Goal: Task Accomplishment & Management: Use online tool/utility

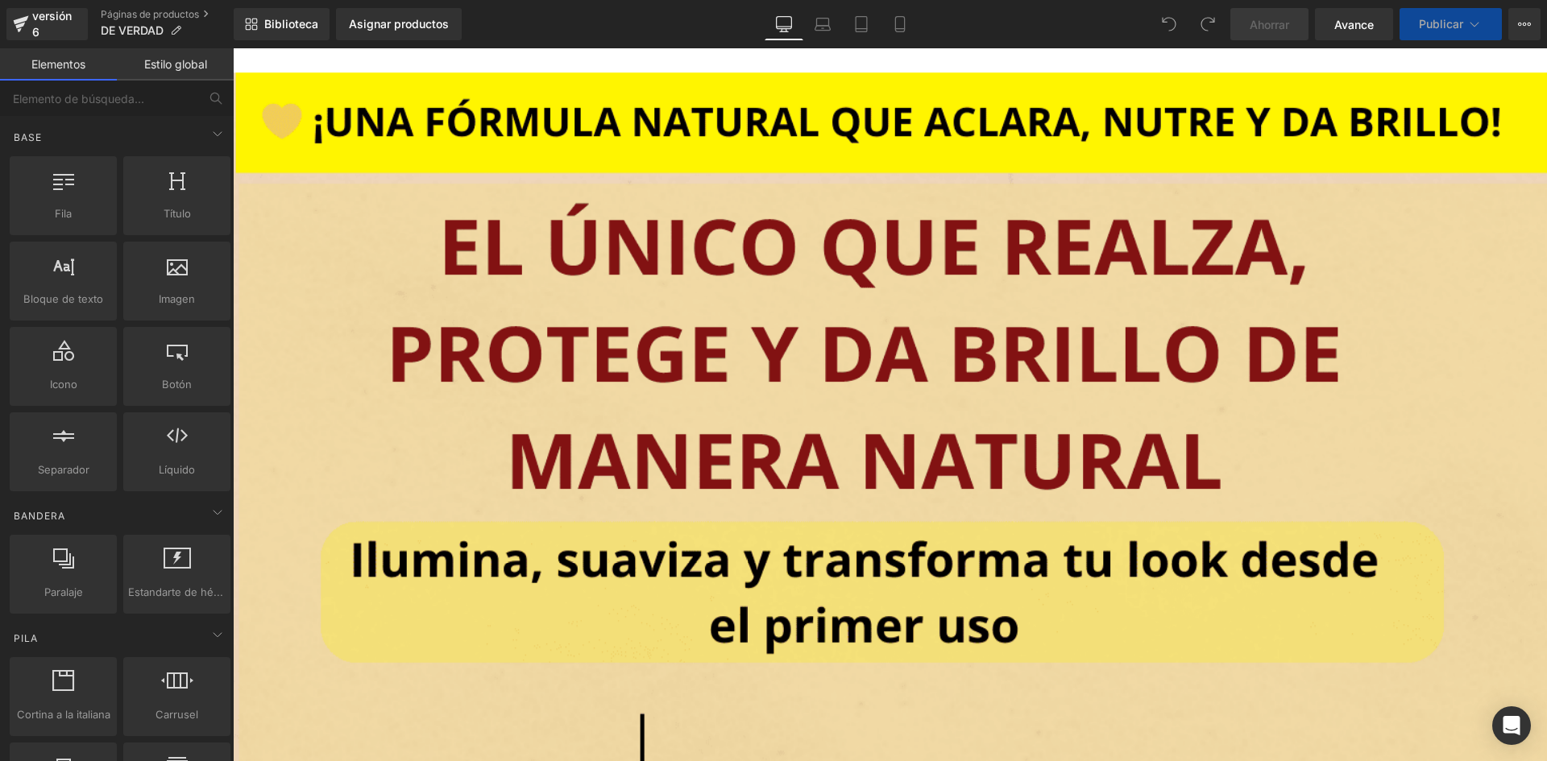
click at [894, 31] on icon at bounding box center [900, 24] width 16 height 16
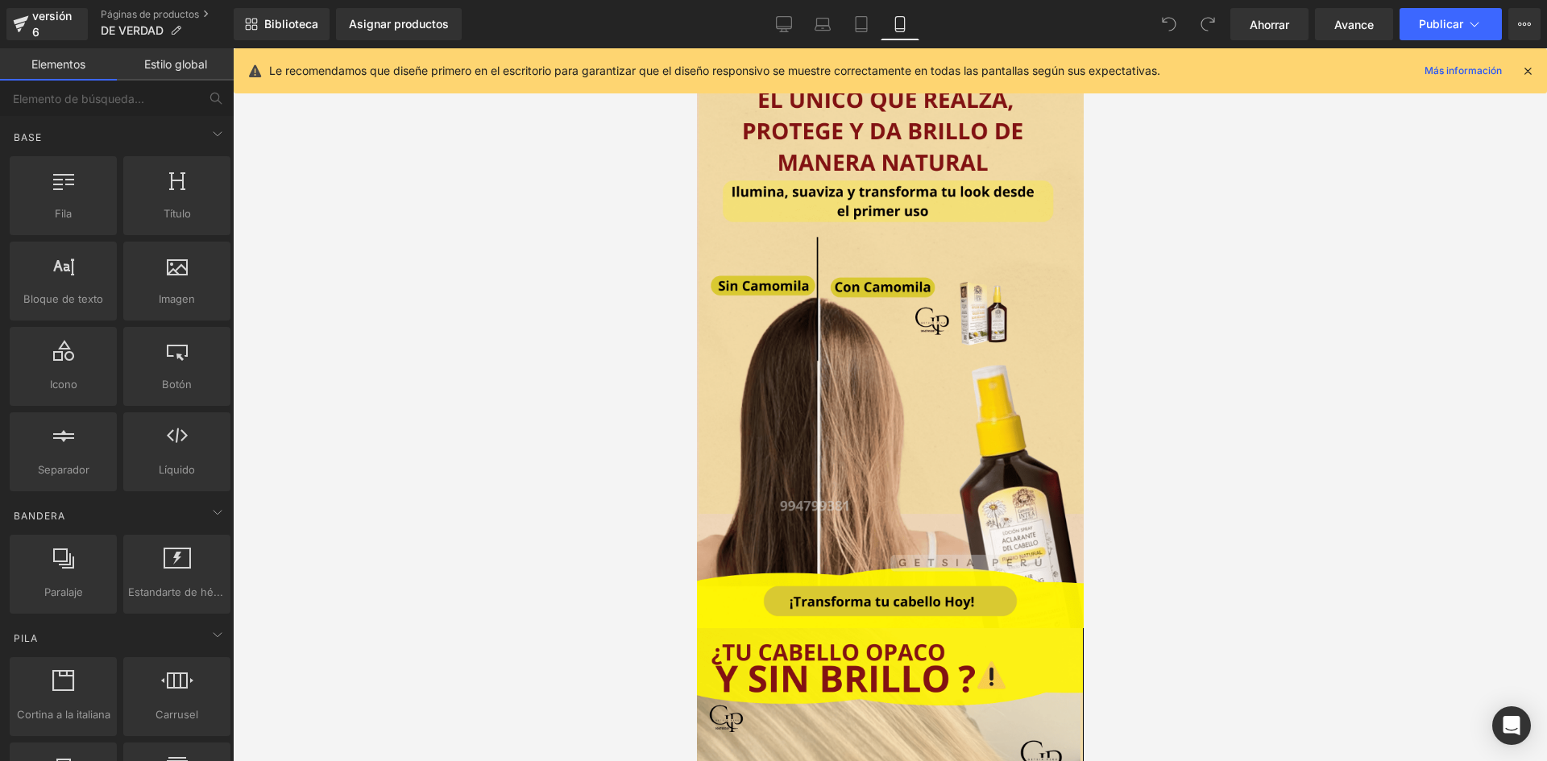
click at [1524, 68] on icon at bounding box center [1527, 71] width 15 height 15
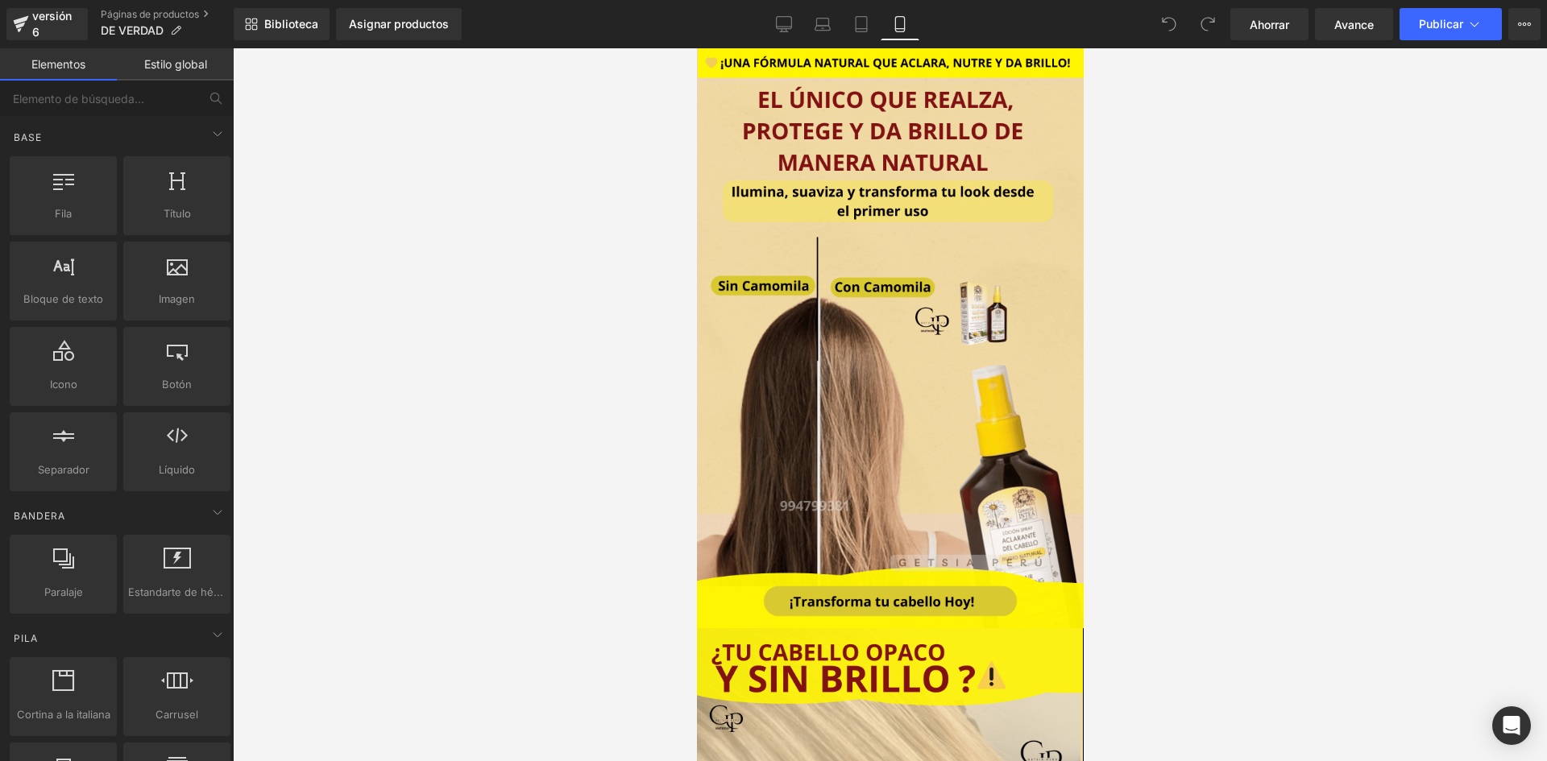
click at [657, 333] on div at bounding box center [890, 404] width 1314 height 713
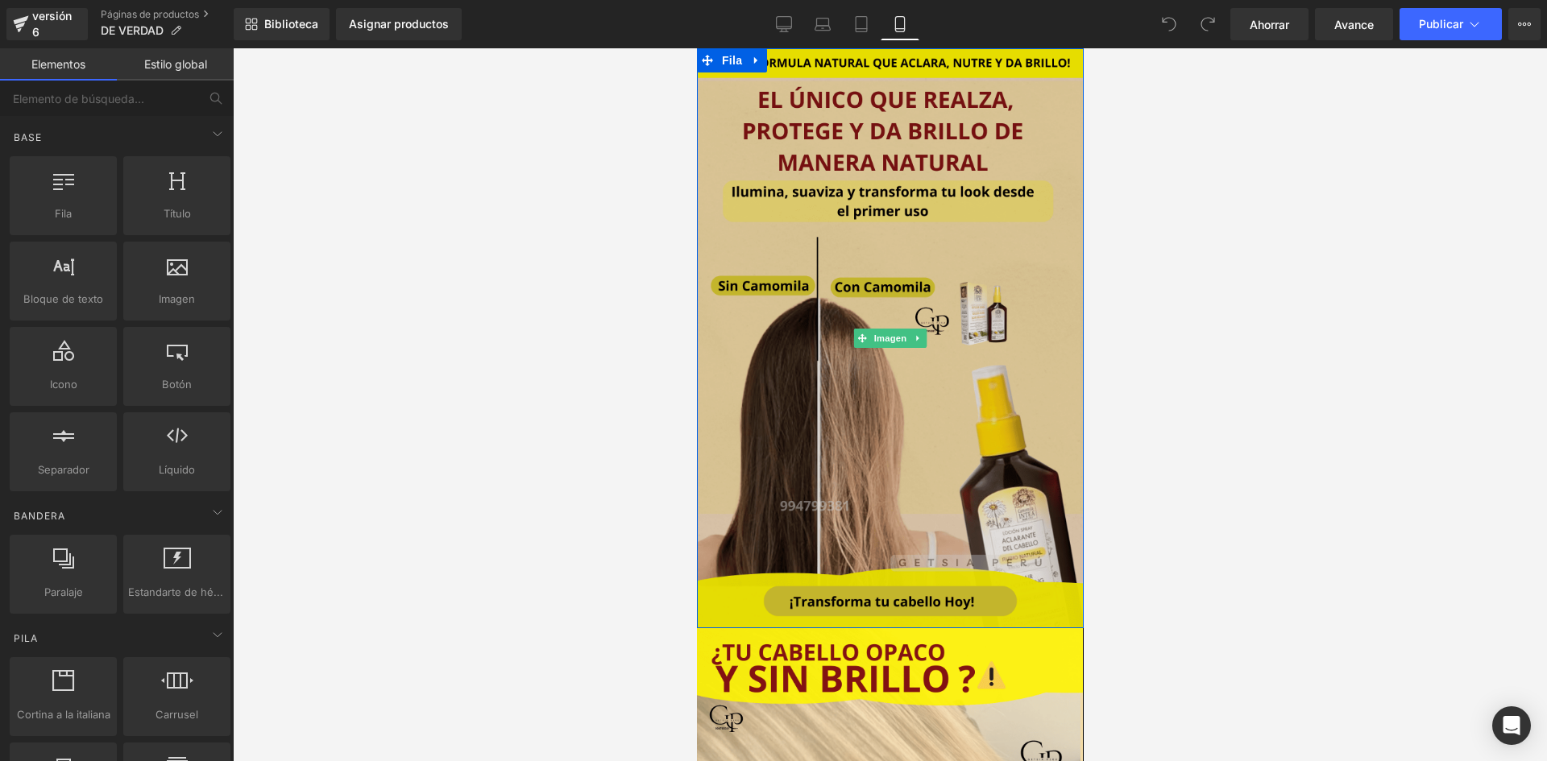
click at [732, 328] on img at bounding box center [889, 338] width 387 height 580
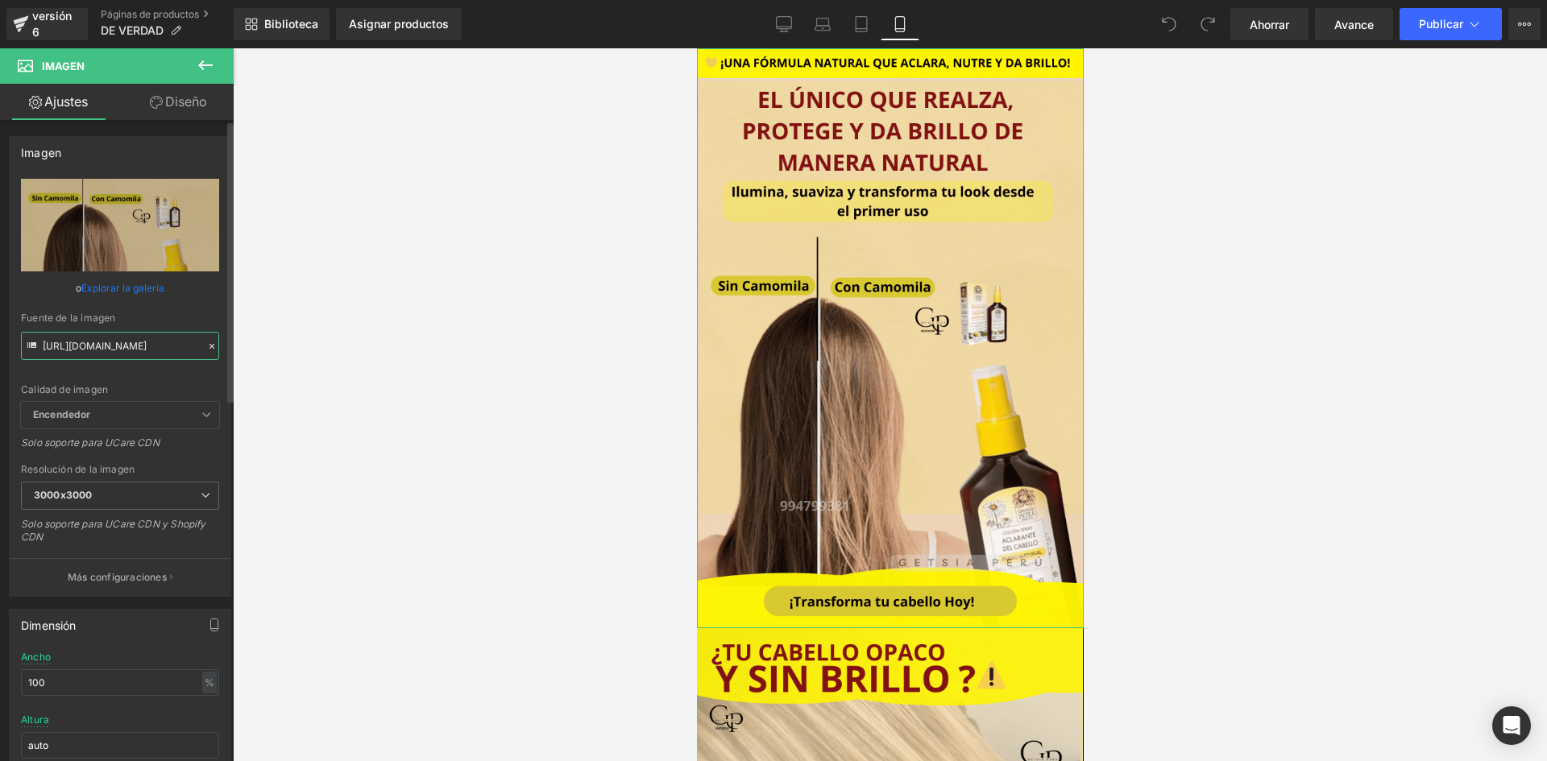
click at [161, 355] on input "[URL][DOMAIN_NAME]" at bounding box center [120, 346] width 198 height 28
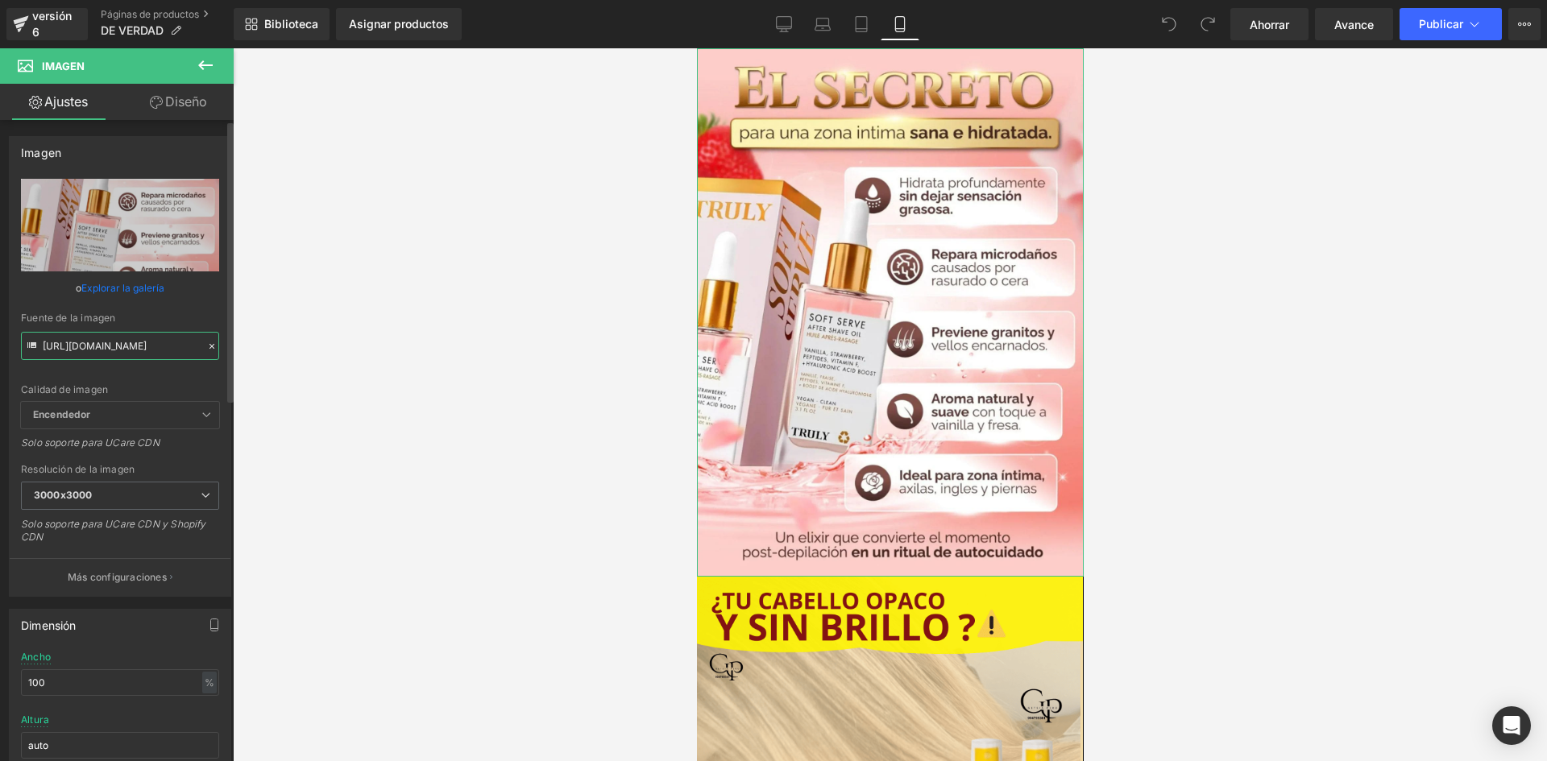
type input "[URL][DOMAIN_NAME]"
click at [135, 369] on div "Calidad de imagen Encendedor Más ligero Encendedor Encendedor Más ligero Solo s…" at bounding box center [120, 290] width 198 height 223
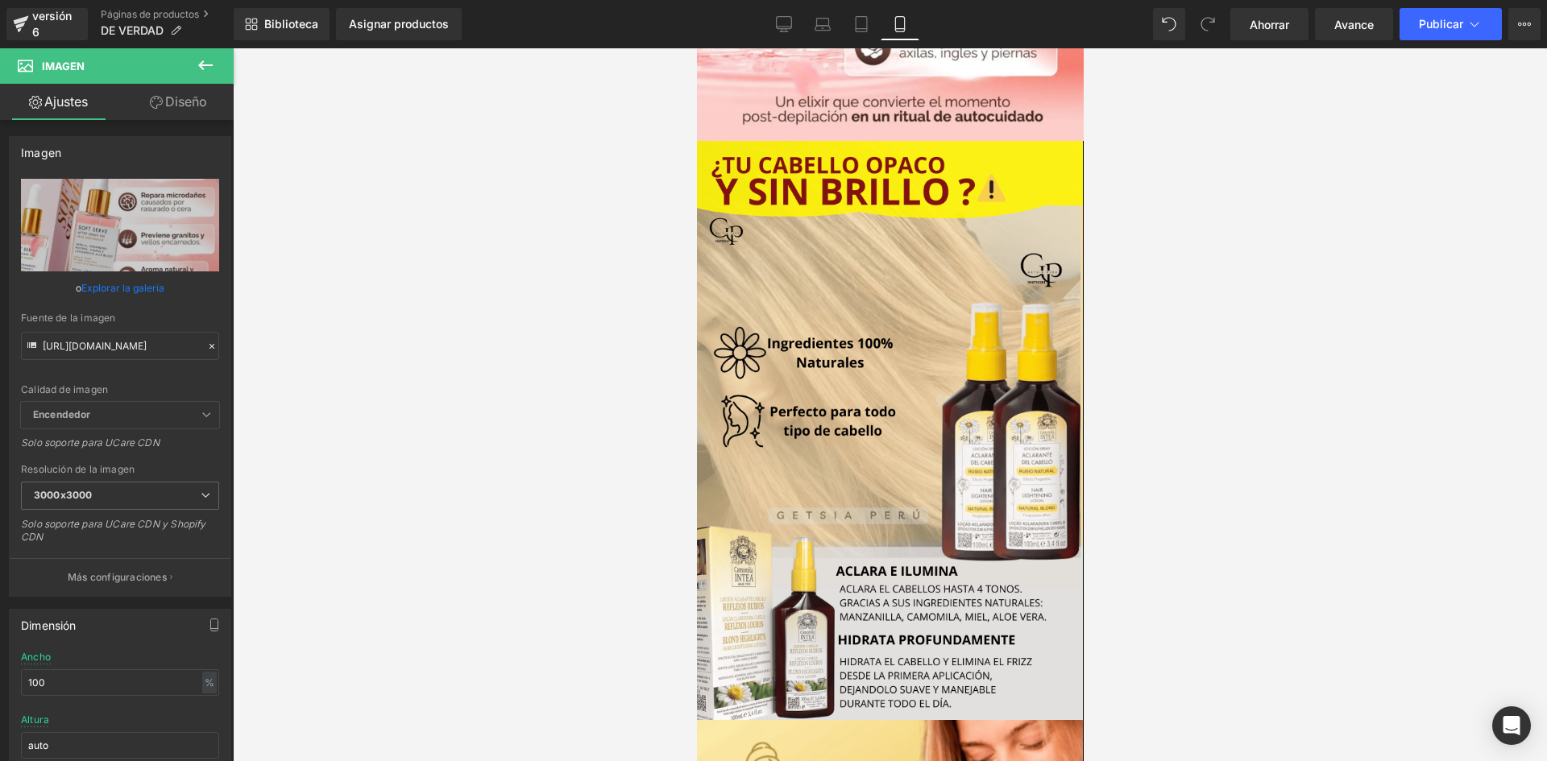
scroll to position [631, 0]
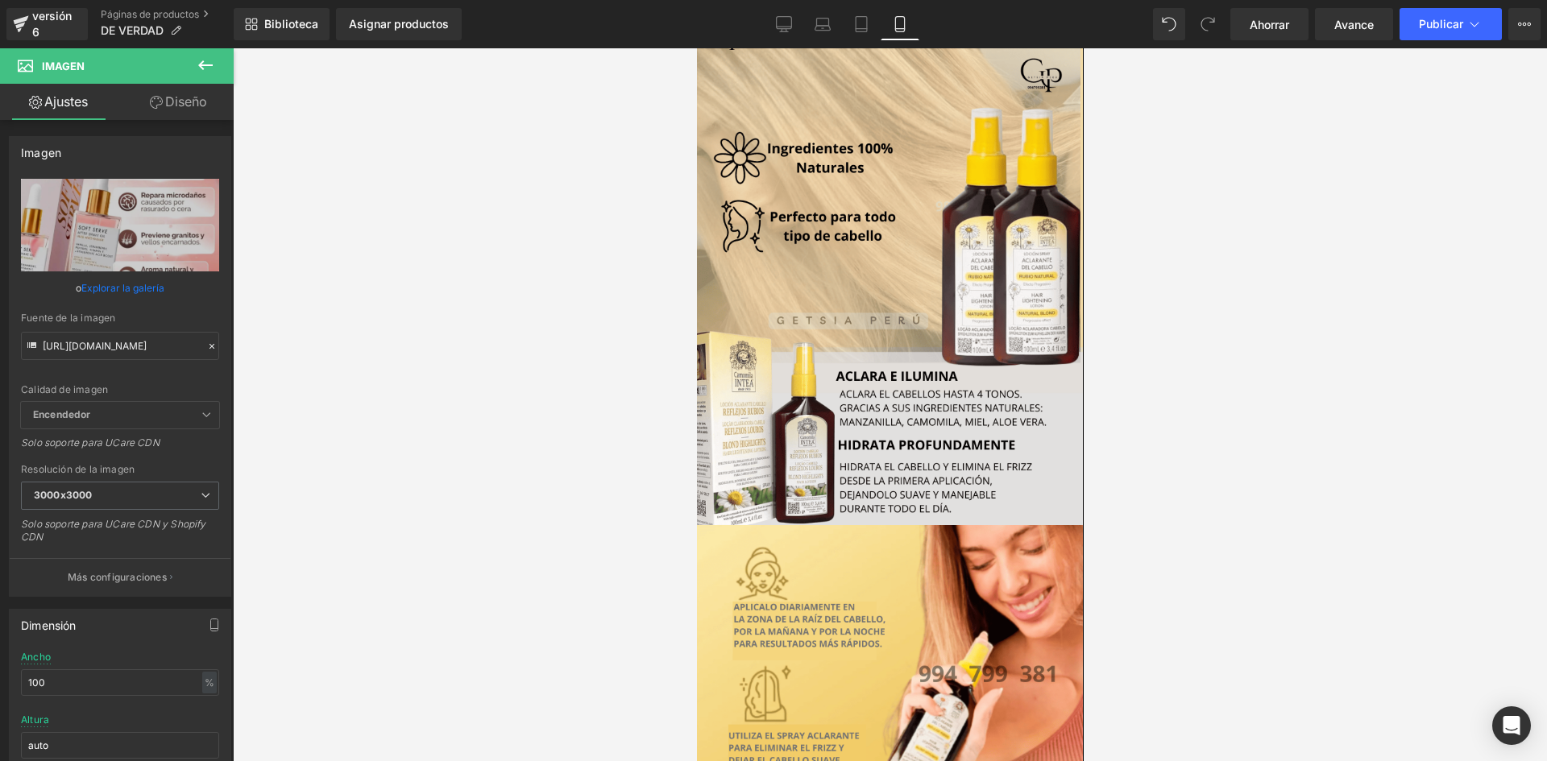
drag, startPoint x: 1077, startPoint y: 131, endPoint x: 1786, endPoint y: 272, distance: 722.8
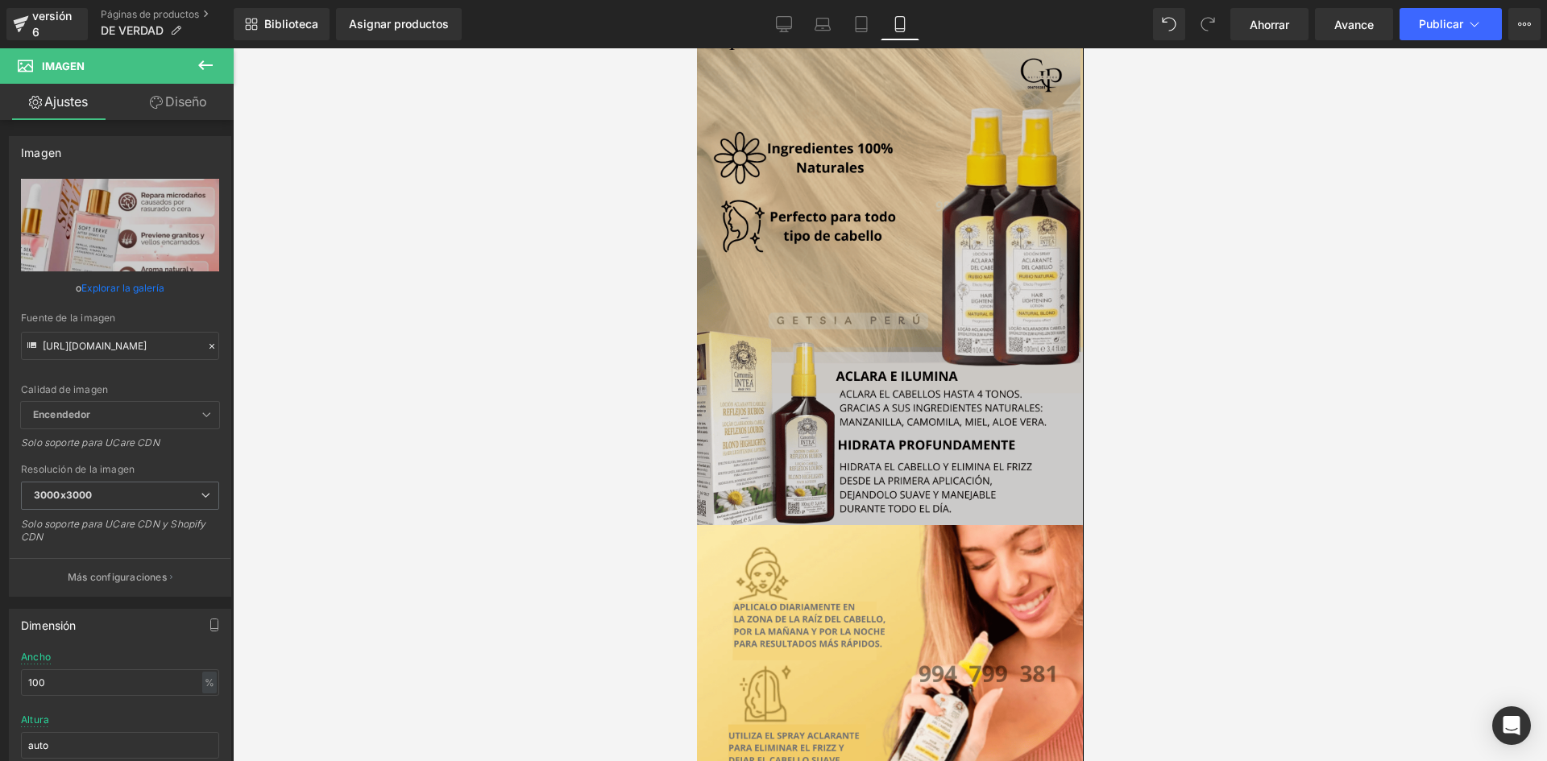
click at [985, 274] on img at bounding box center [889, 235] width 386 height 579
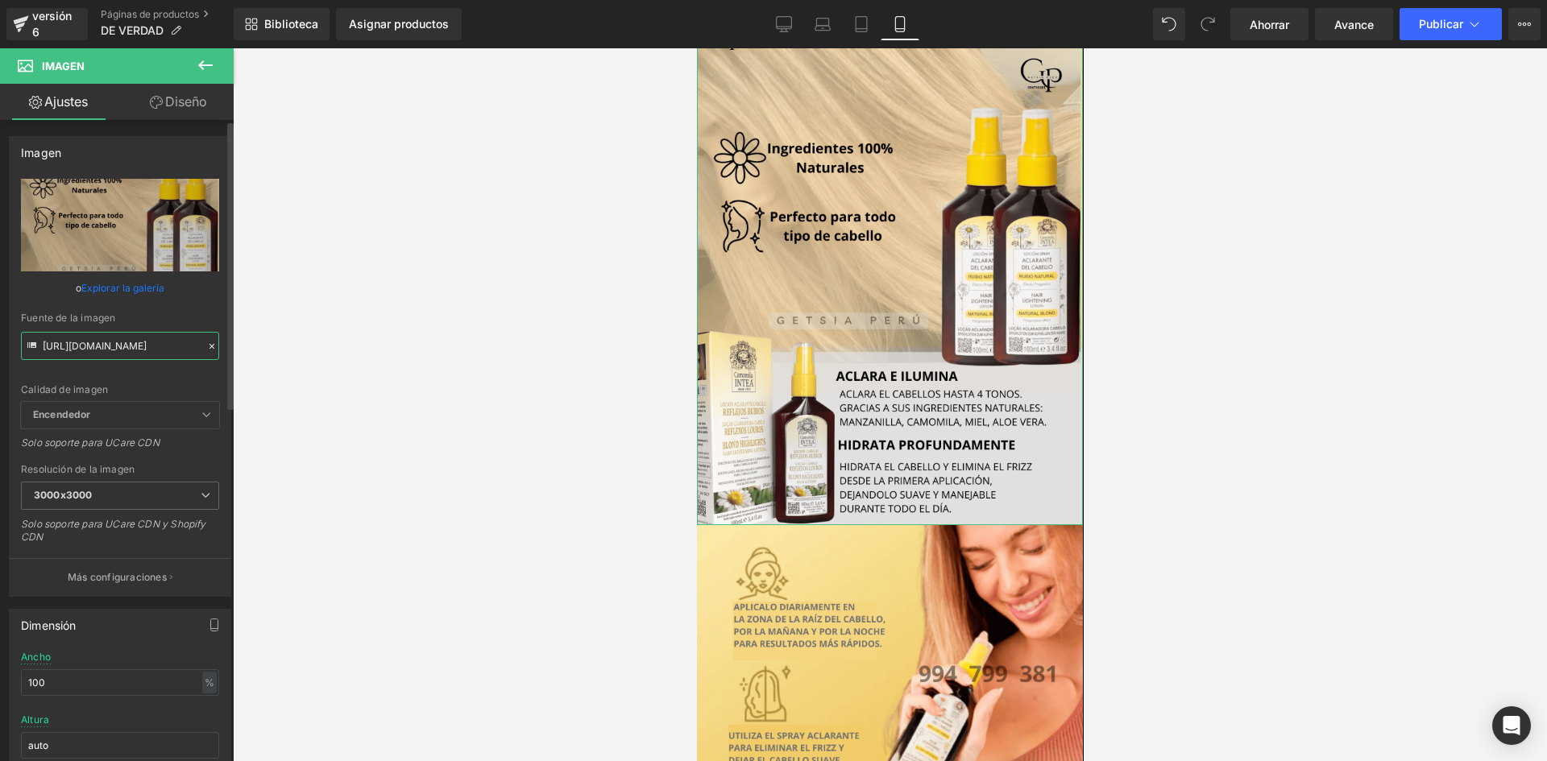
click at [115, 357] on input "[URL][DOMAIN_NAME]" at bounding box center [120, 346] width 198 height 28
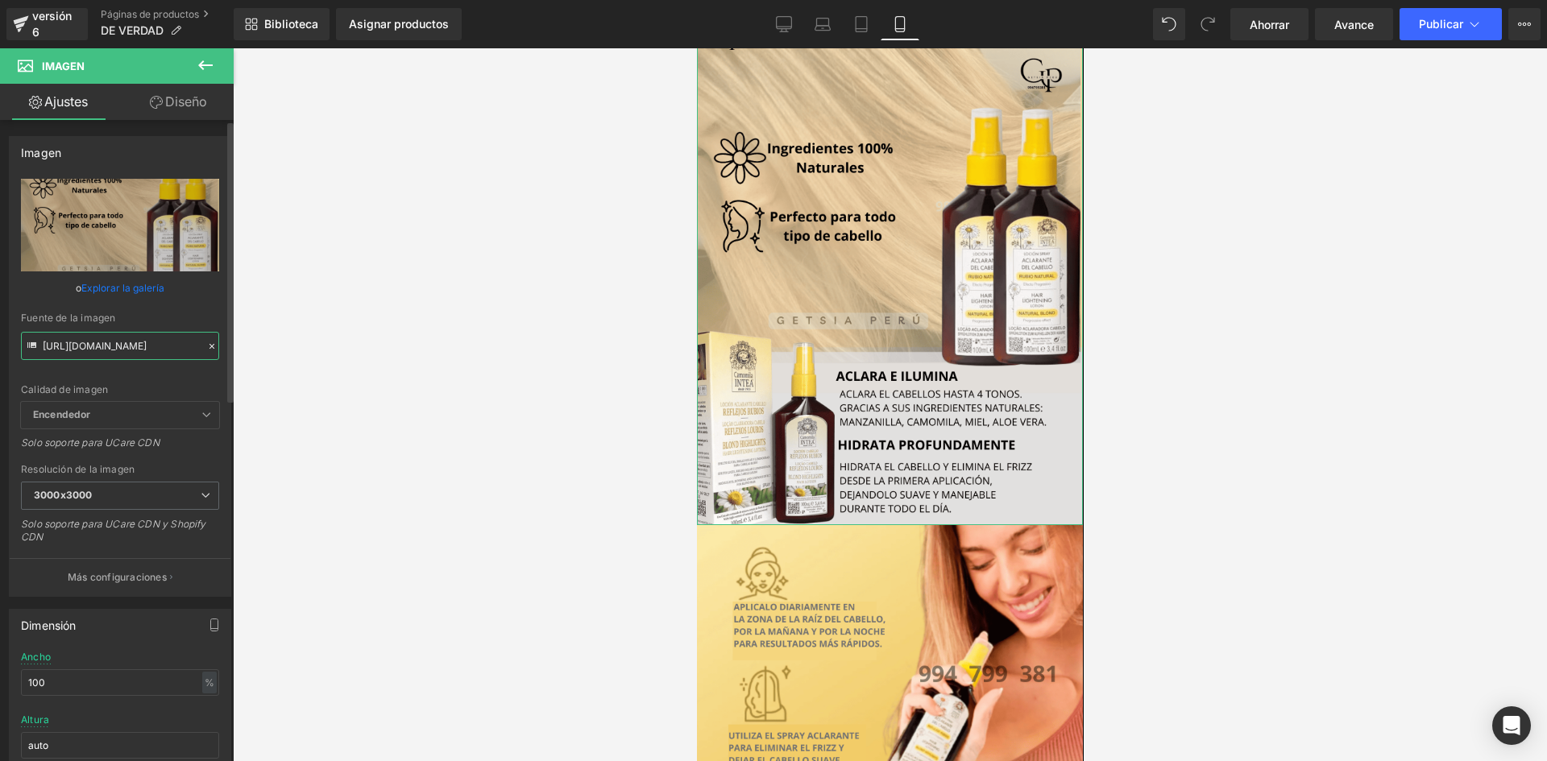
type input "[URL][DOMAIN_NAME]"
click at [143, 380] on div "Calidad de imagen Encendedor Más ligero Encendedor Encendedor Más ligero Solo s…" at bounding box center [120, 290] width 198 height 223
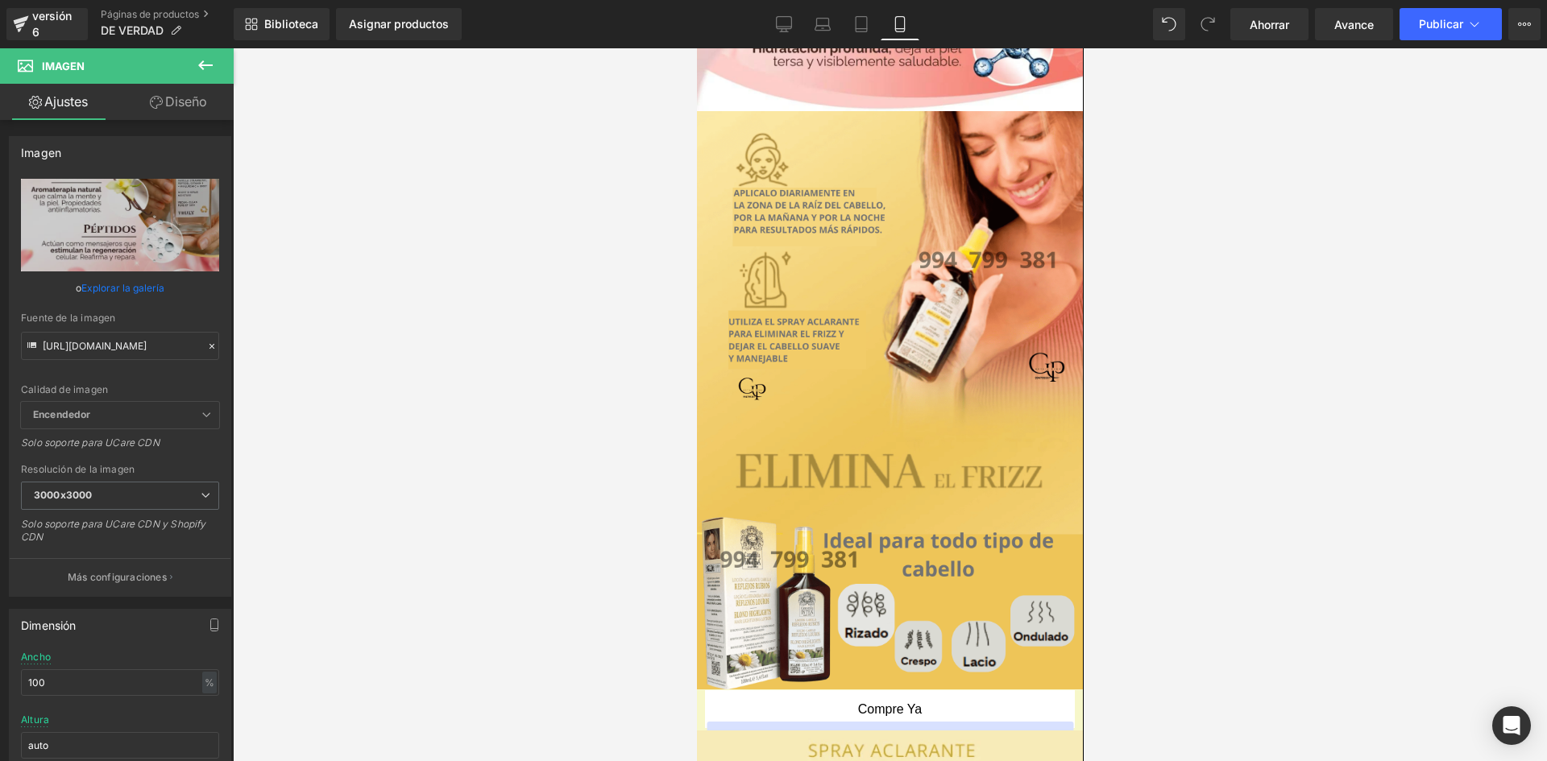
scroll to position [1110, 0]
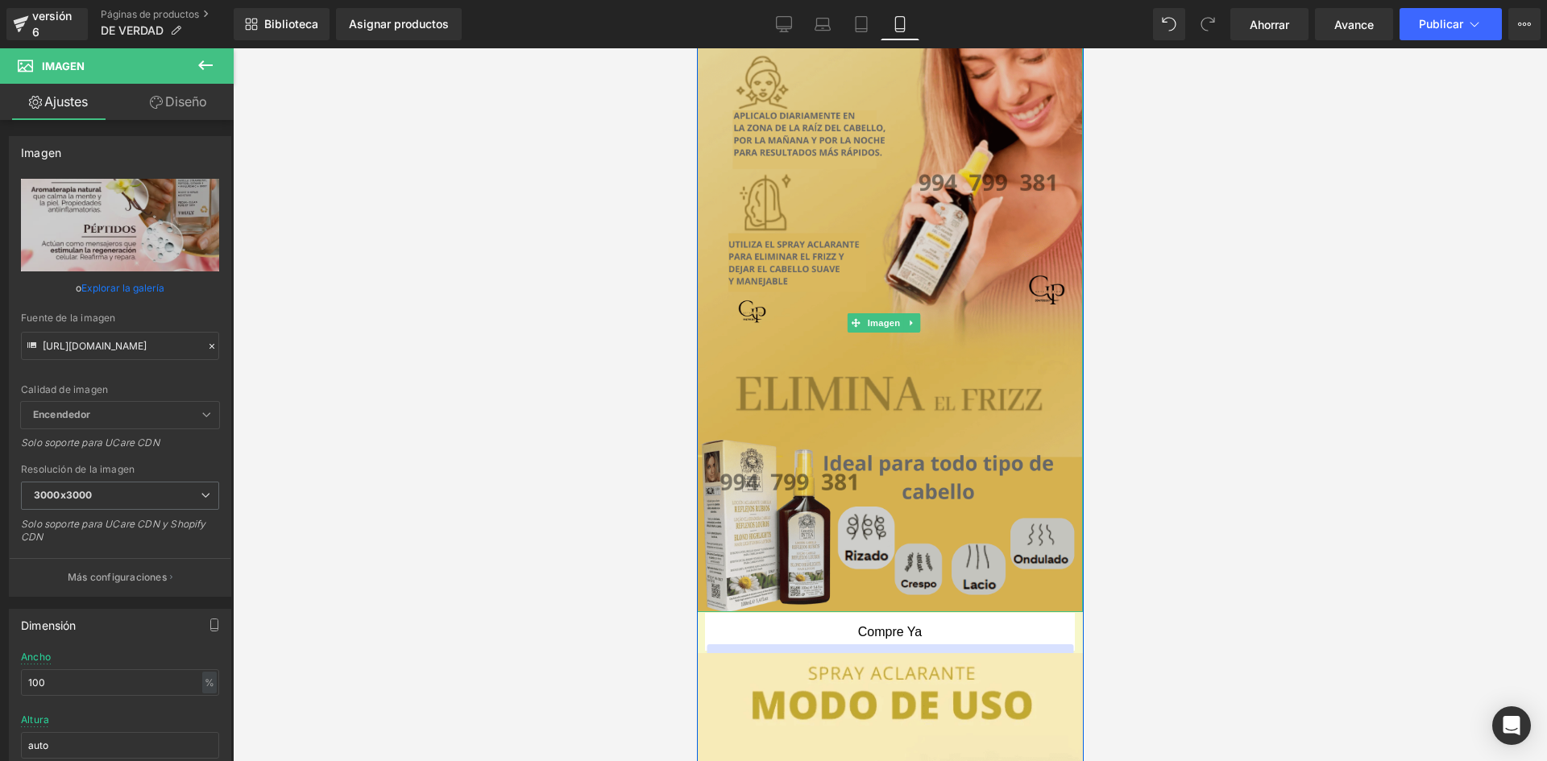
click at [989, 305] on img at bounding box center [889, 323] width 386 height 579
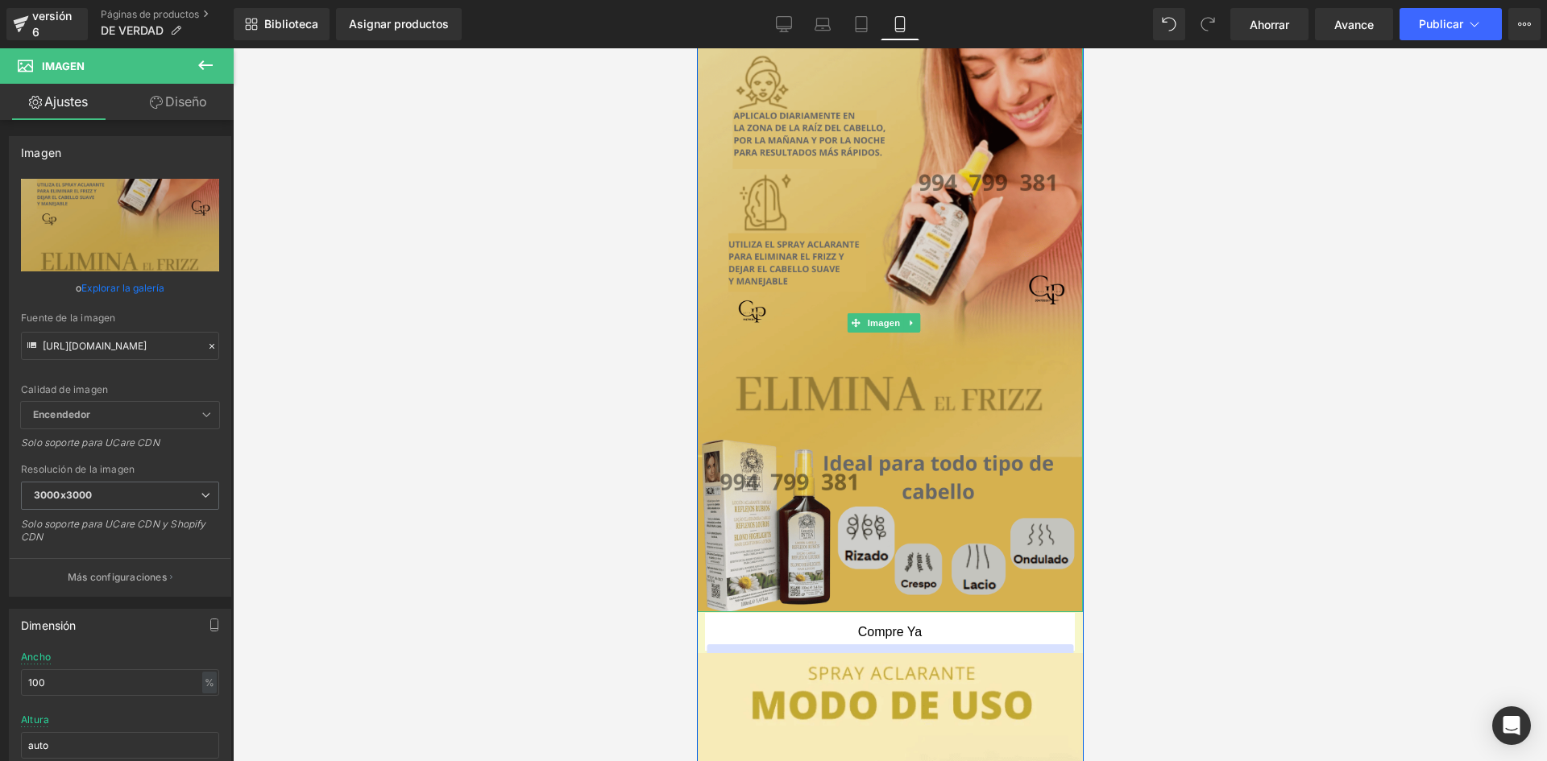
click at [881, 248] on img at bounding box center [889, 323] width 386 height 579
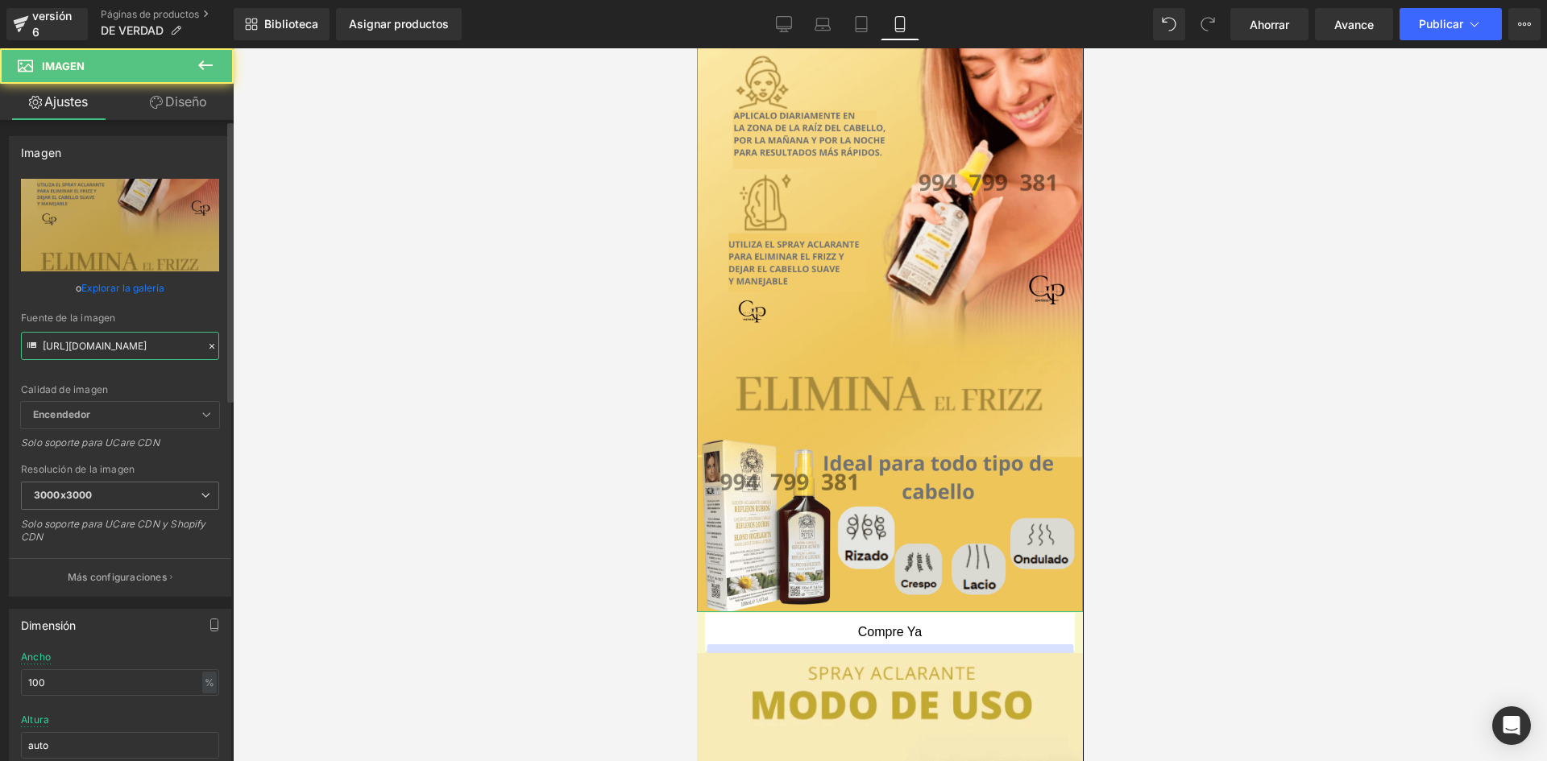
click at [121, 334] on input "[URL][DOMAIN_NAME]" at bounding box center [120, 346] width 198 height 28
click at [118, 334] on input "[URL][DOMAIN_NAME]" at bounding box center [120, 346] width 198 height 28
click at [72, 351] on input "[URL][DOMAIN_NAME]" at bounding box center [120, 346] width 198 height 28
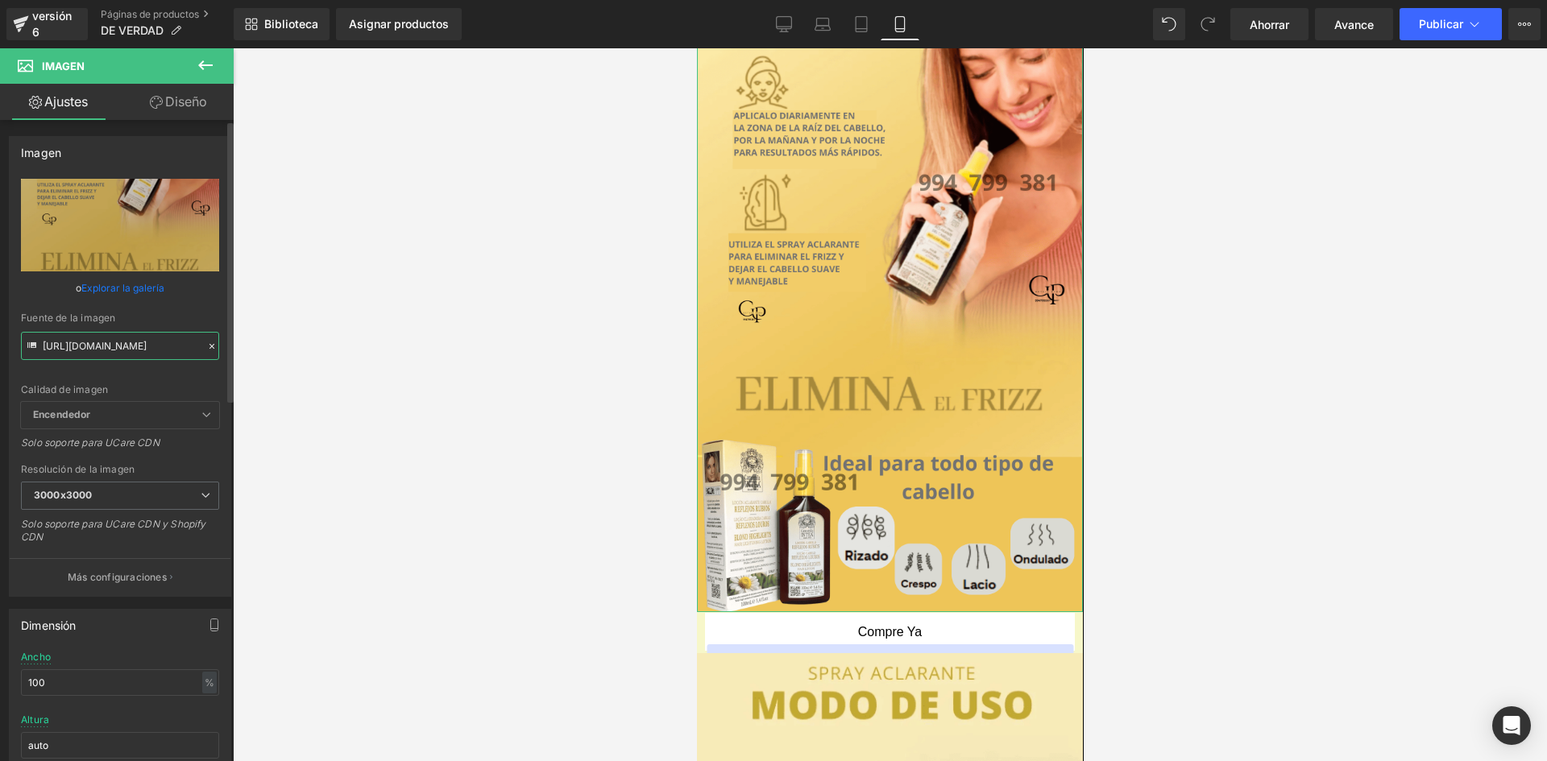
scroll to position [0, 820]
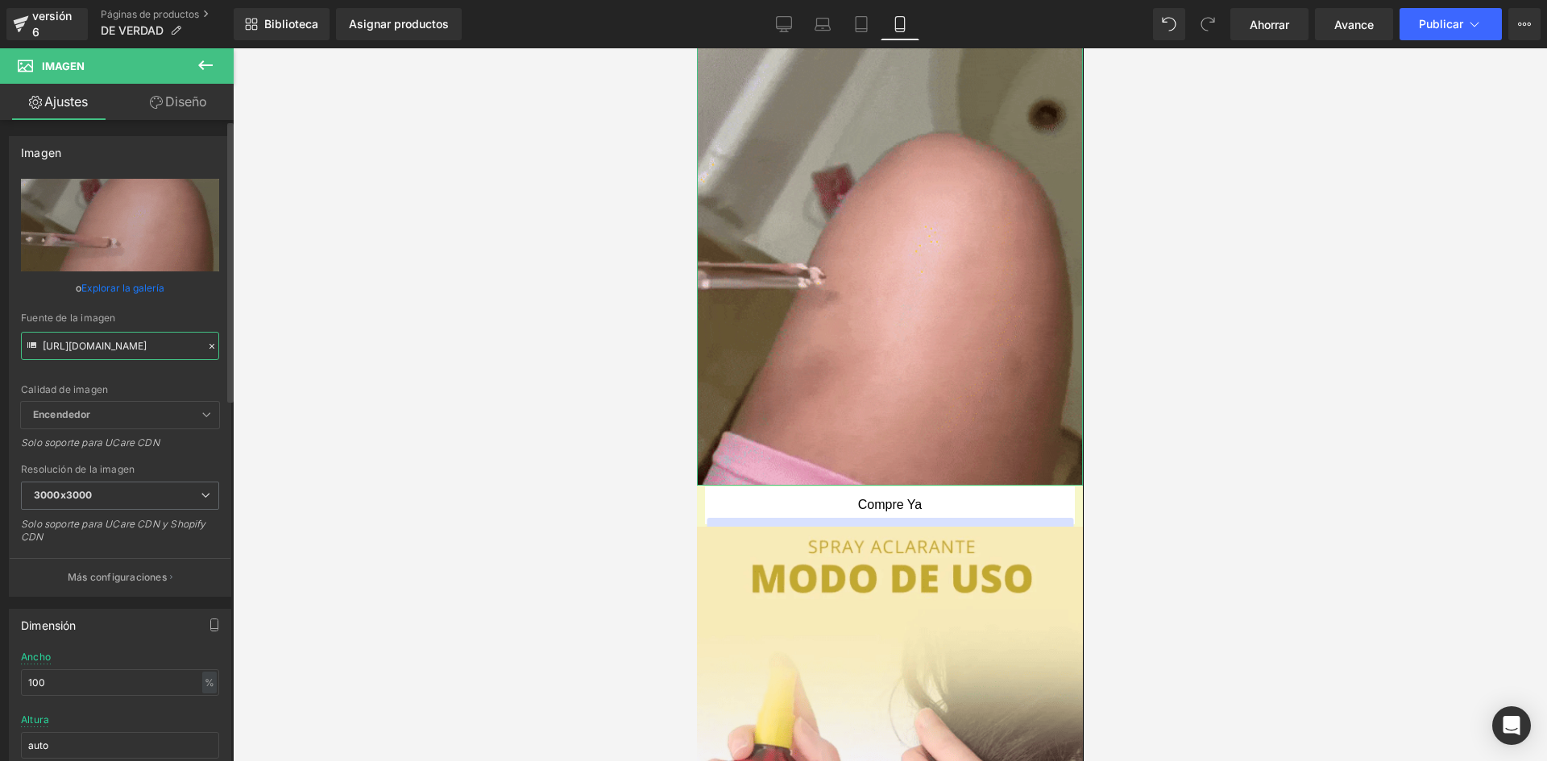
type input "[URL][DOMAIN_NAME]"
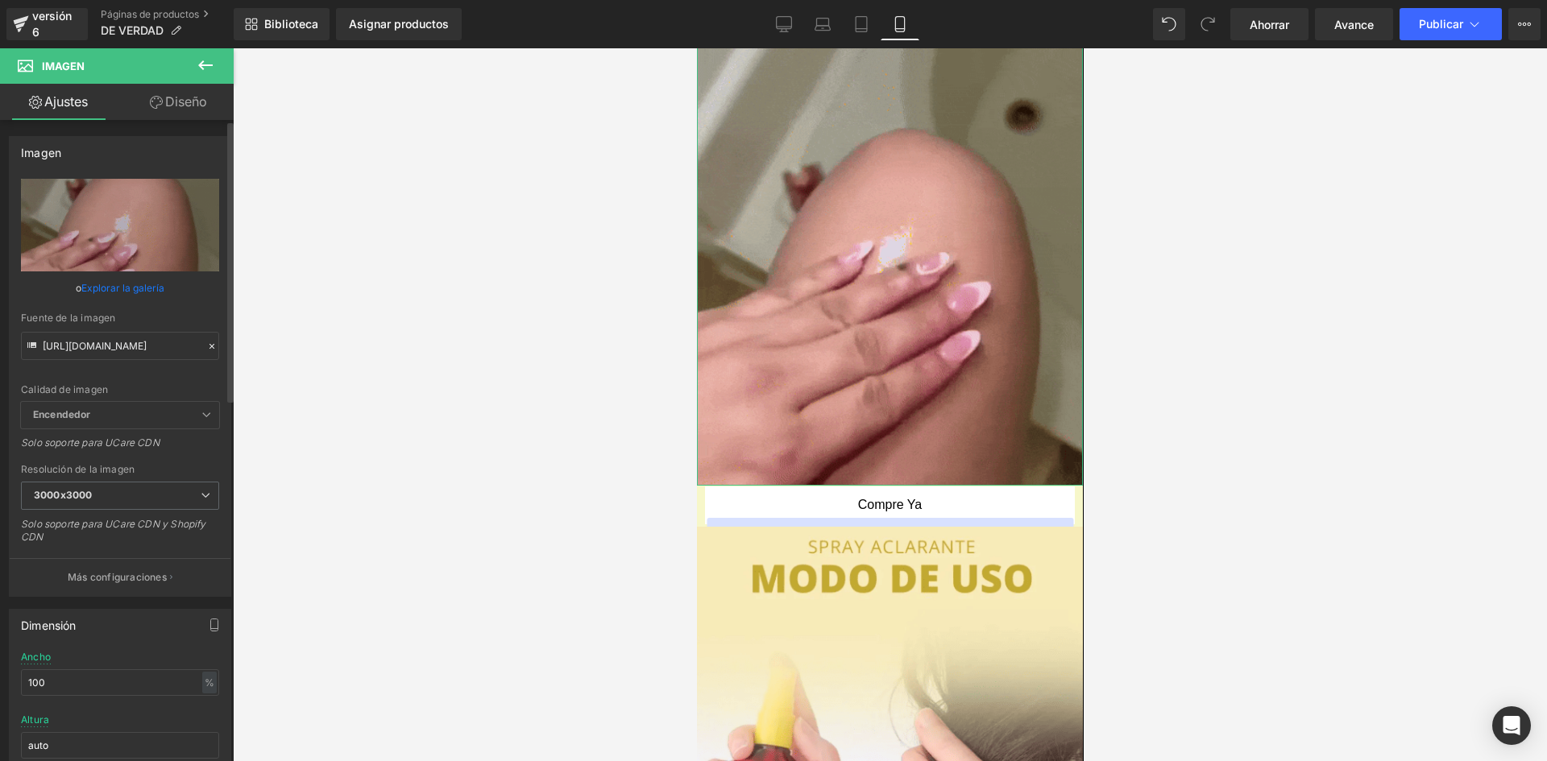
click at [133, 363] on div "Calidad de imagen Encendedor Más ligero Encendedor Encendedor Más ligero Solo s…" at bounding box center [120, 290] width 198 height 223
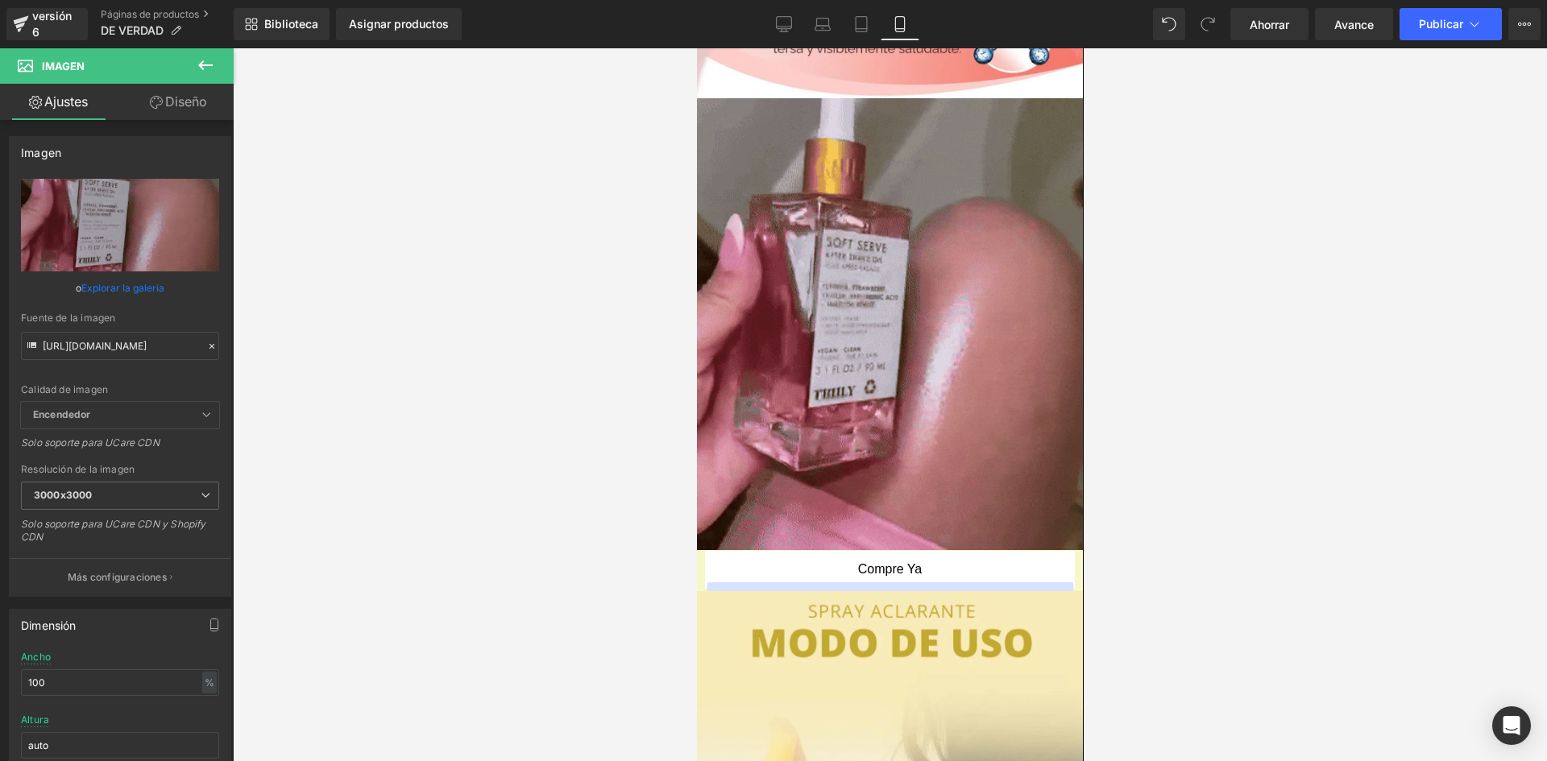
scroll to position [964, 0]
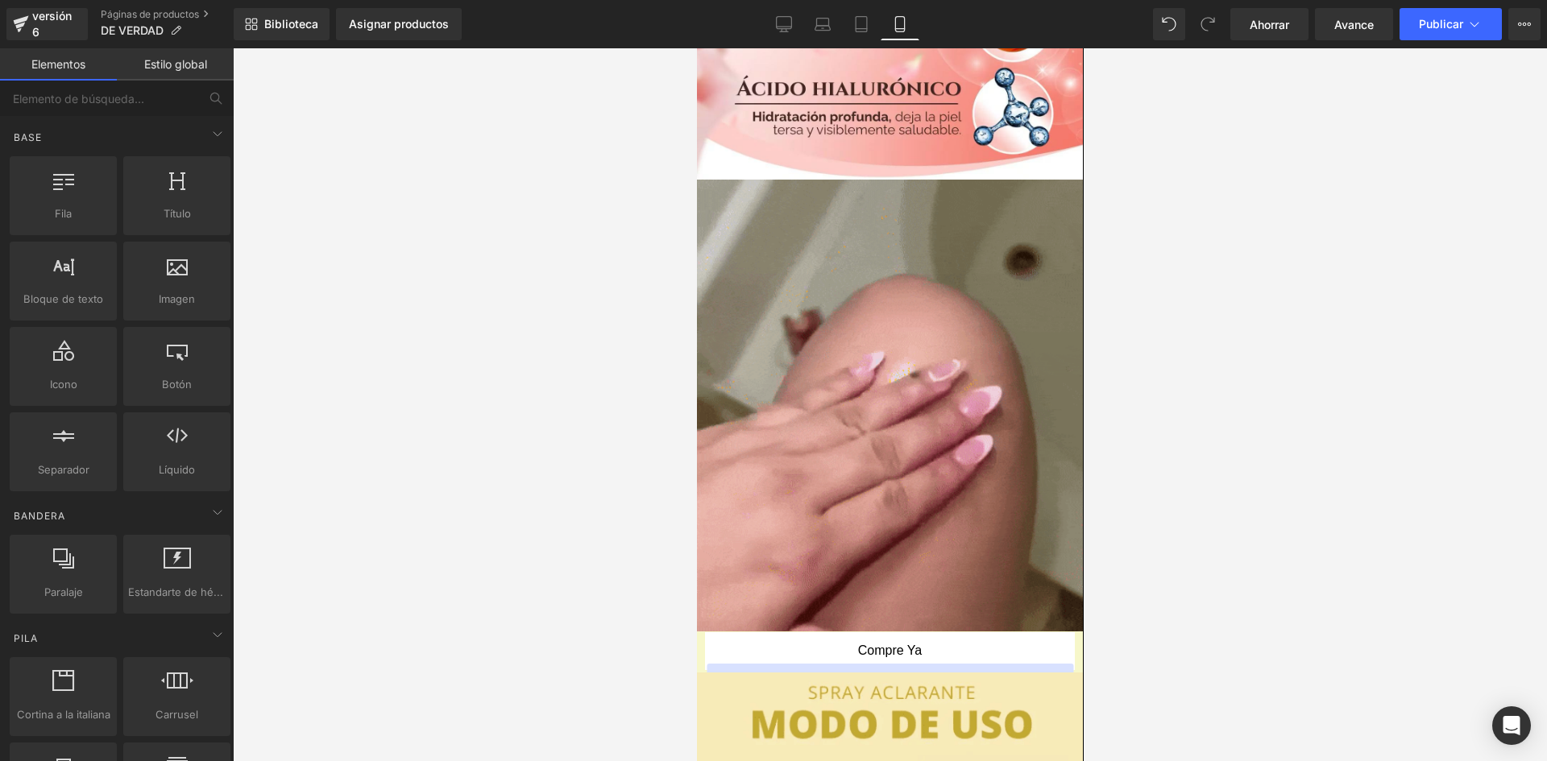
drag, startPoint x: 1780, startPoint y: 279, endPoint x: 1082, endPoint y: 281, distance: 697.8
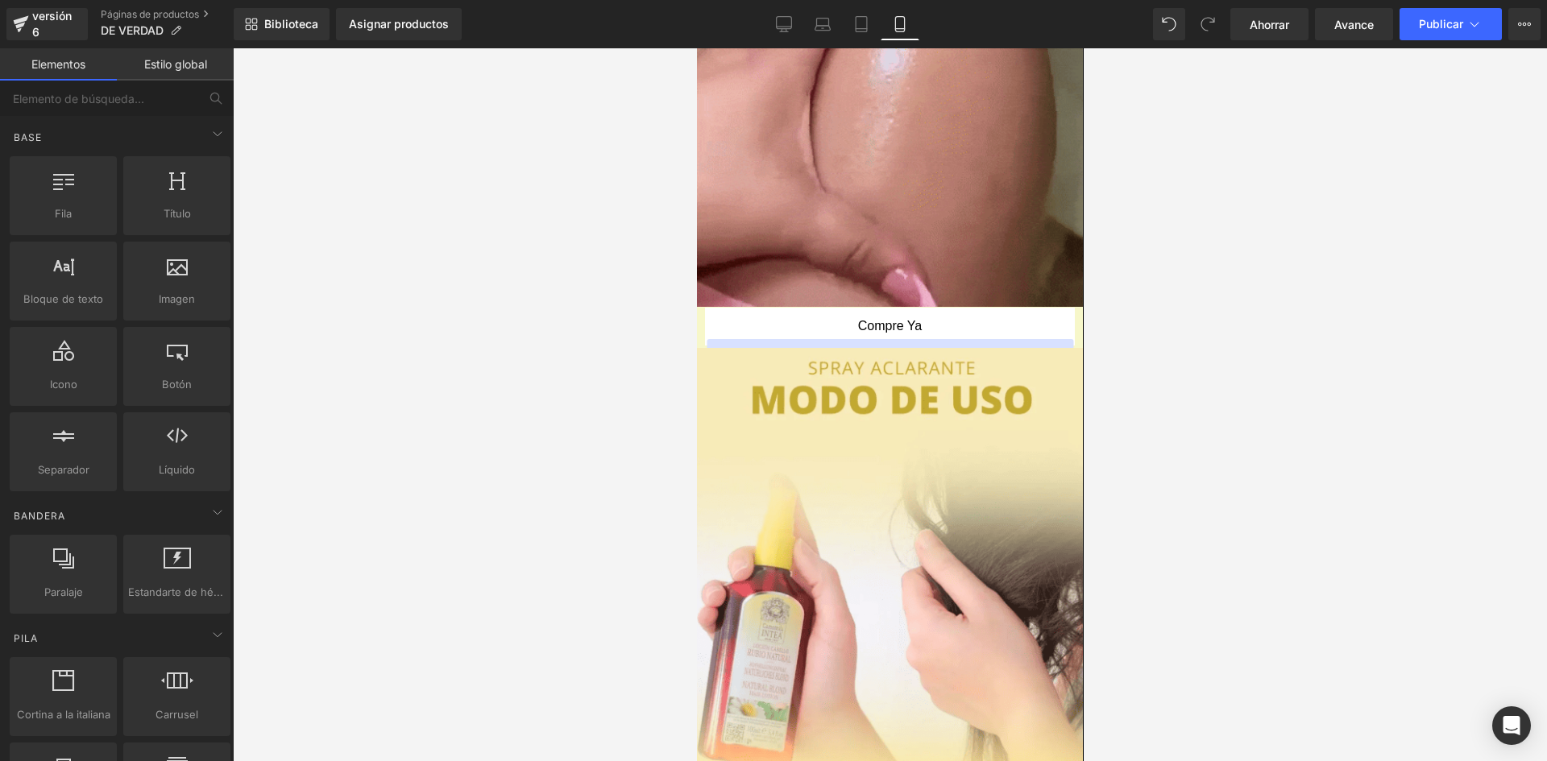
scroll to position [1332, 0]
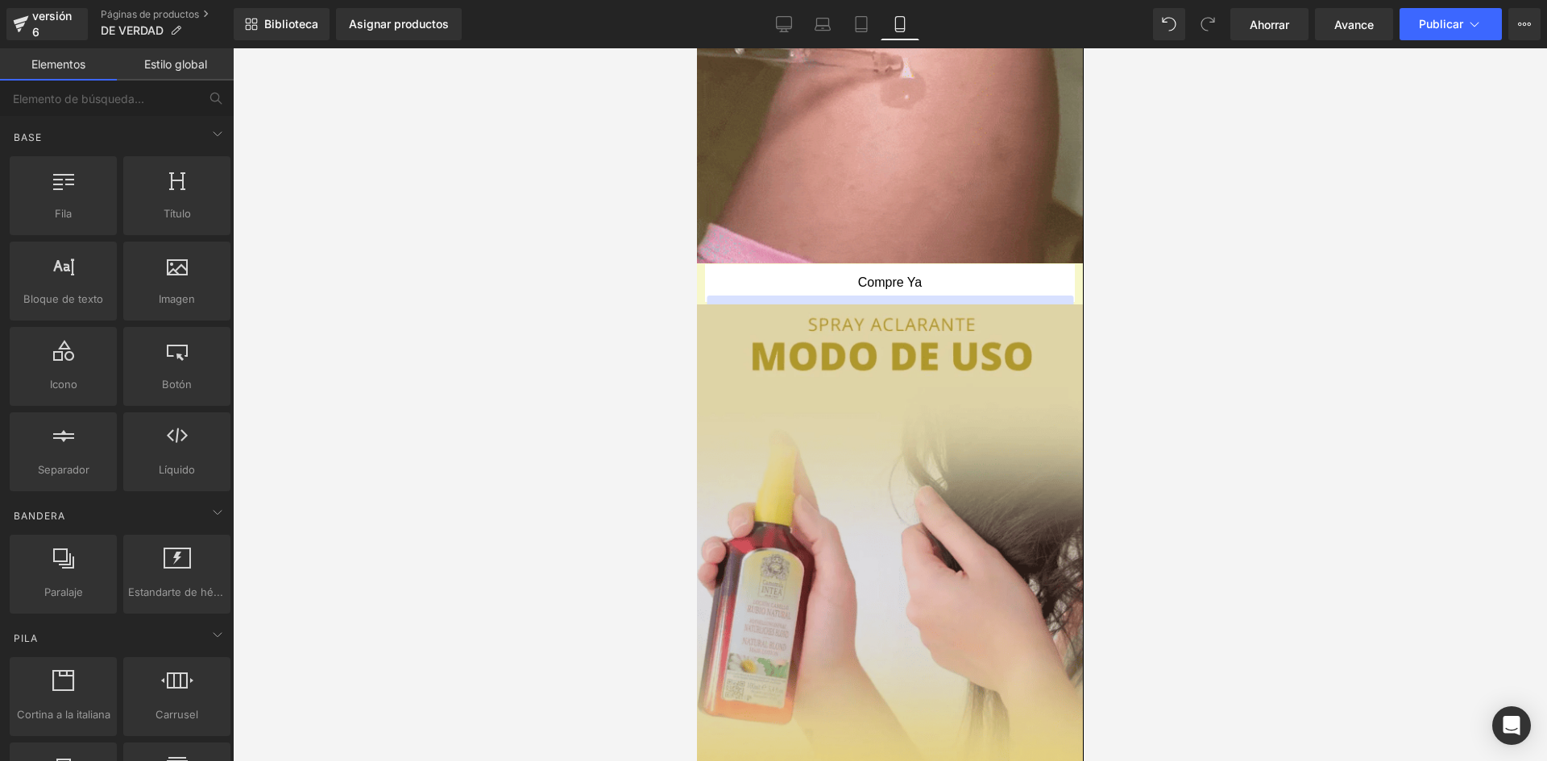
click at [995, 365] on img at bounding box center [889, 647] width 386 height 685
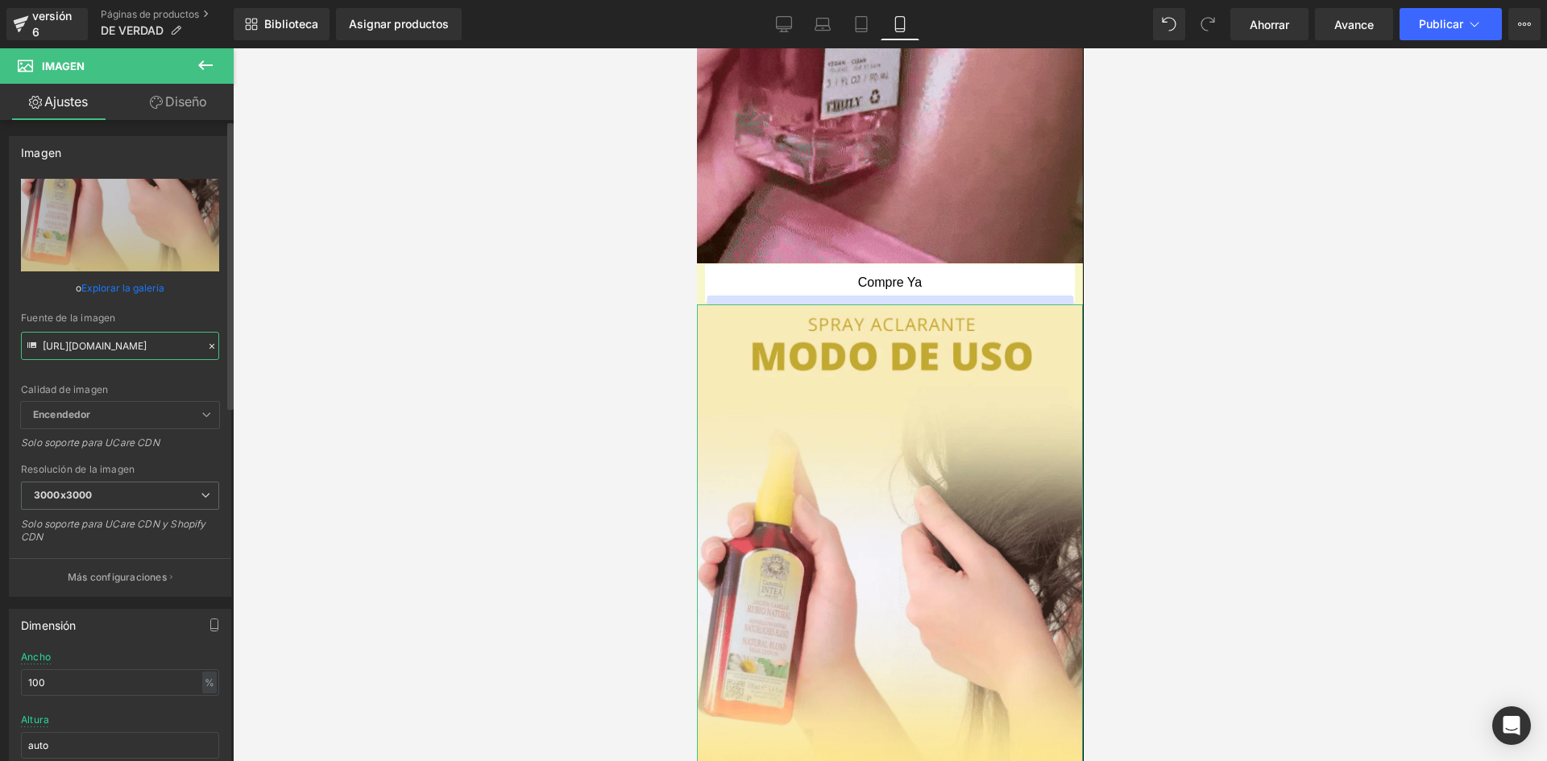
click at [67, 338] on input "[URL][DOMAIN_NAME]" at bounding box center [120, 346] width 198 height 28
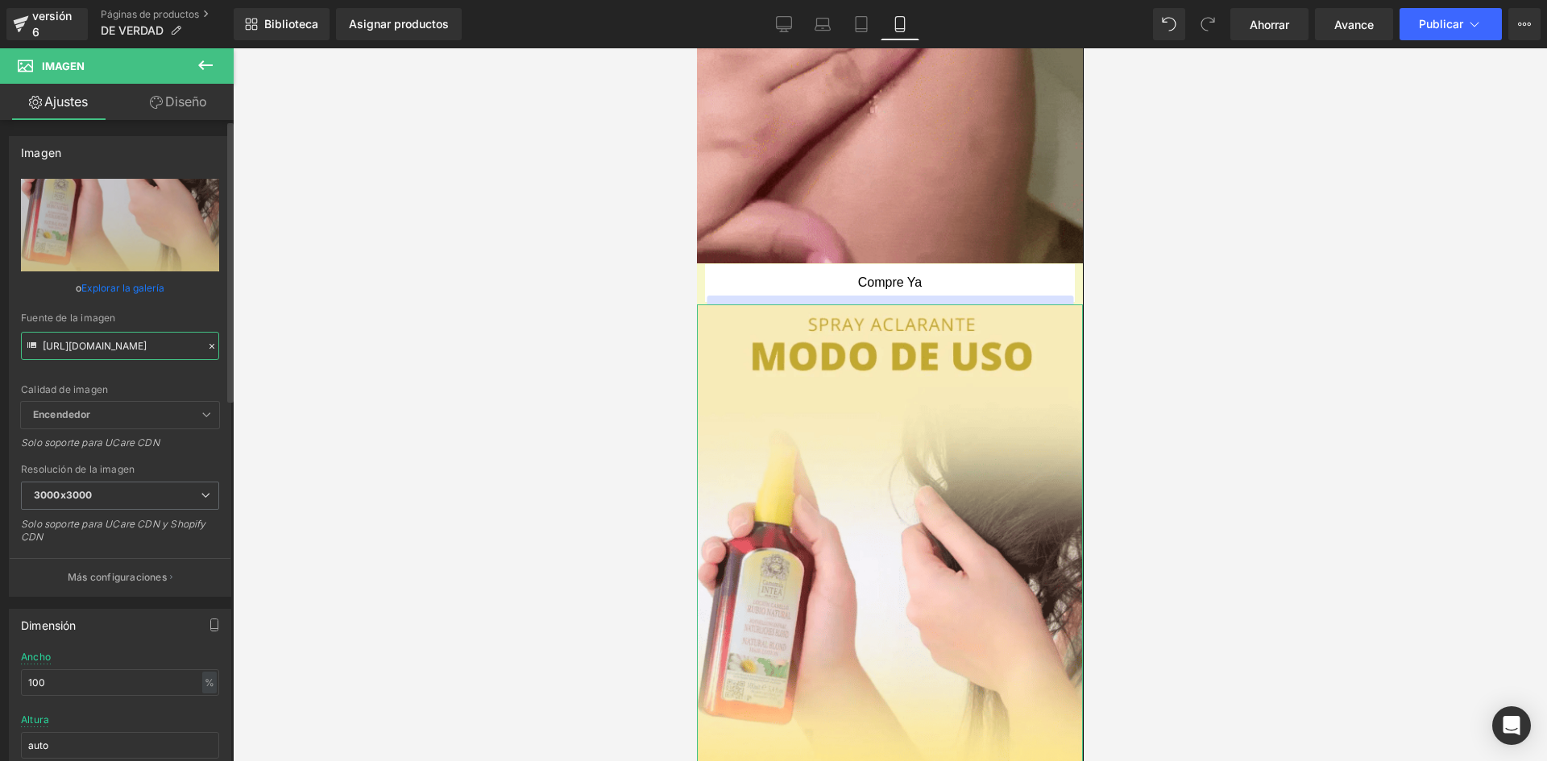
click at [67, 338] on input "[URL][DOMAIN_NAME]" at bounding box center [120, 346] width 198 height 28
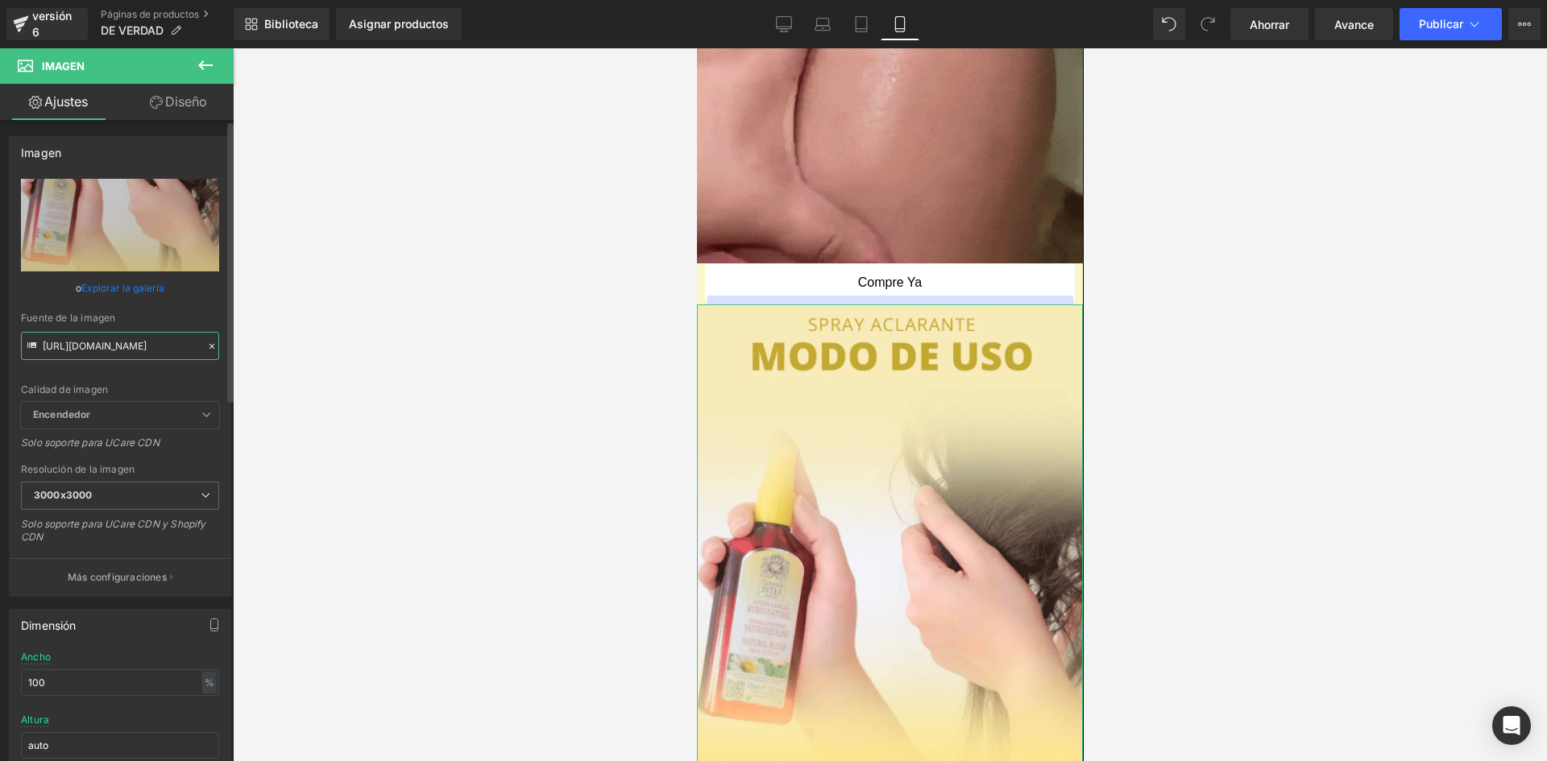
click at [67, 338] on input "[URL][DOMAIN_NAME]" at bounding box center [120, 346] width 198 height 28
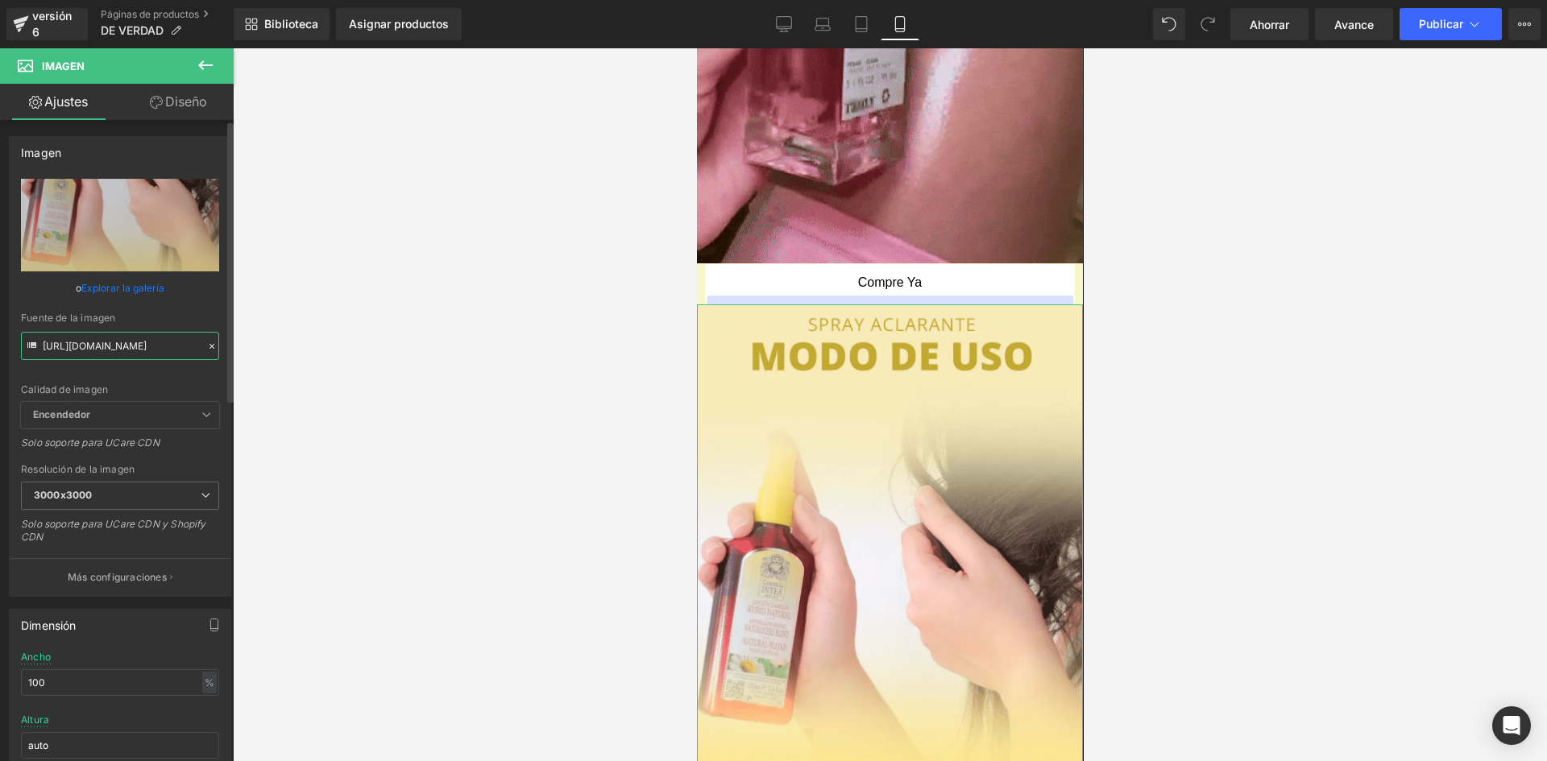
scroll to position [0, 222]
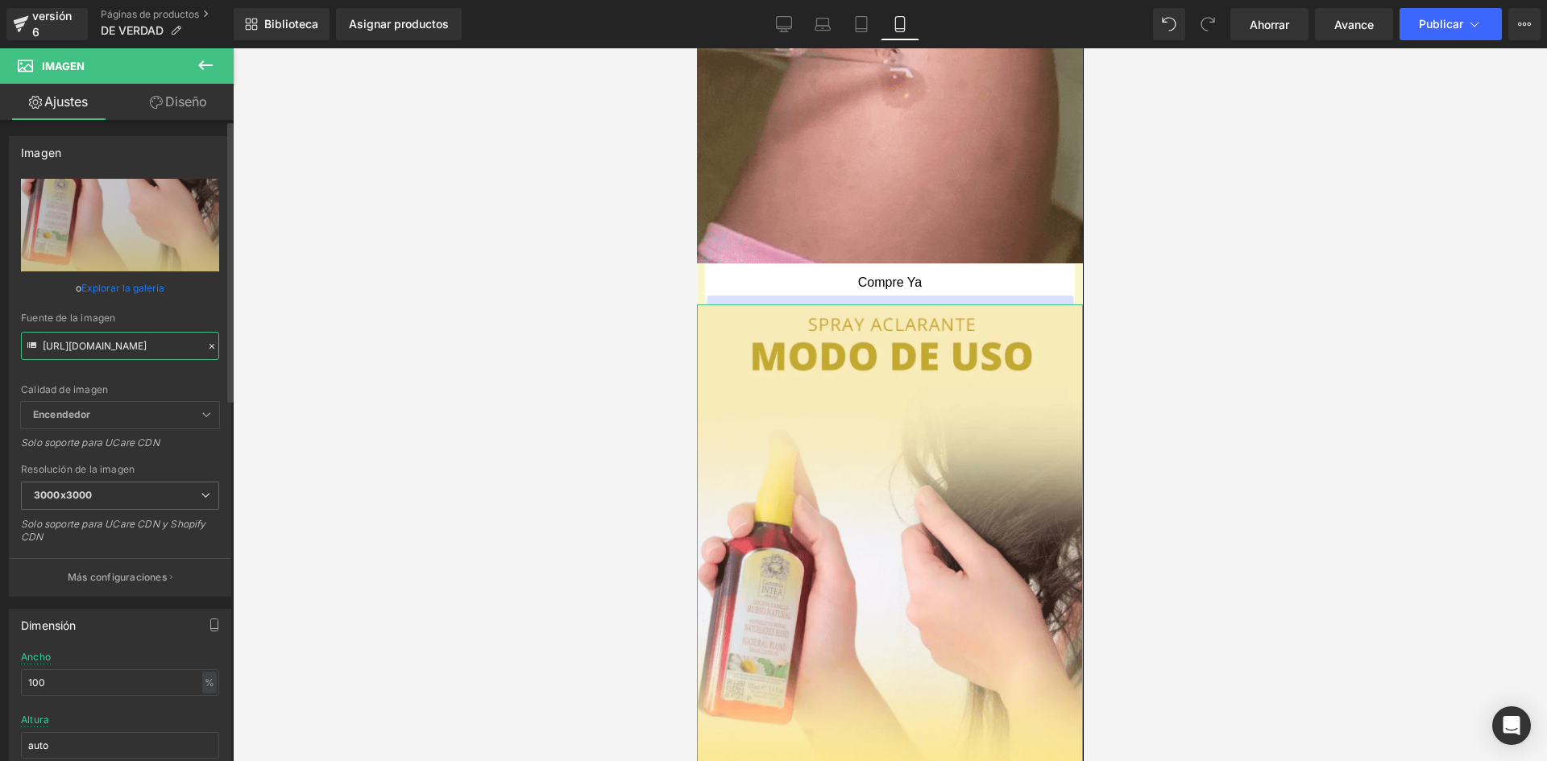
type input "[URL][DOMAIN_NAME]"
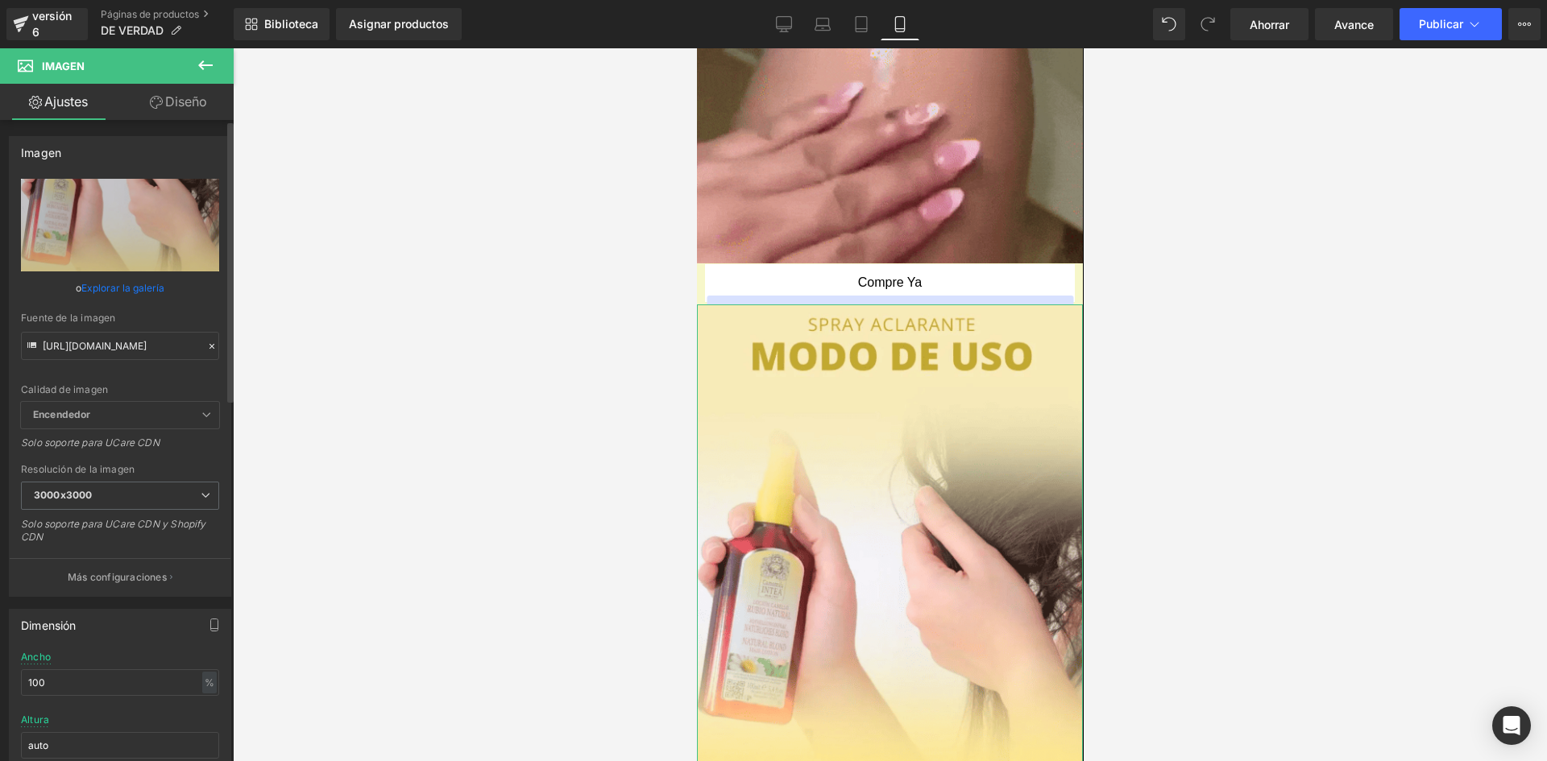
click at [143, 373] on div "Calidad de imagen Encendedor Más ligero Encendedor Encendedor Más ligero Solo s…" at bounding box center [120, 290] width 198 height 223
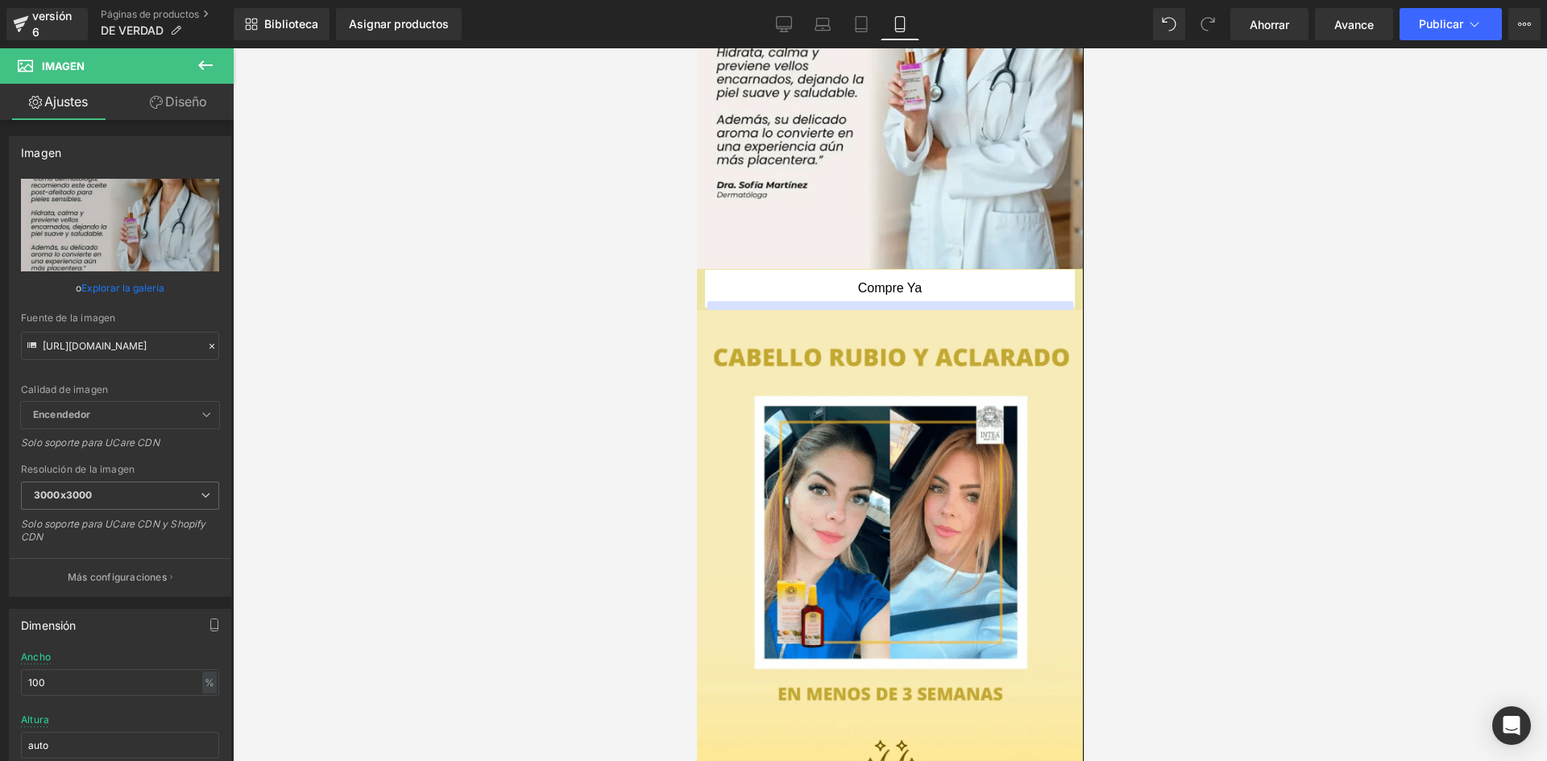
scroll to position [1830, 0]
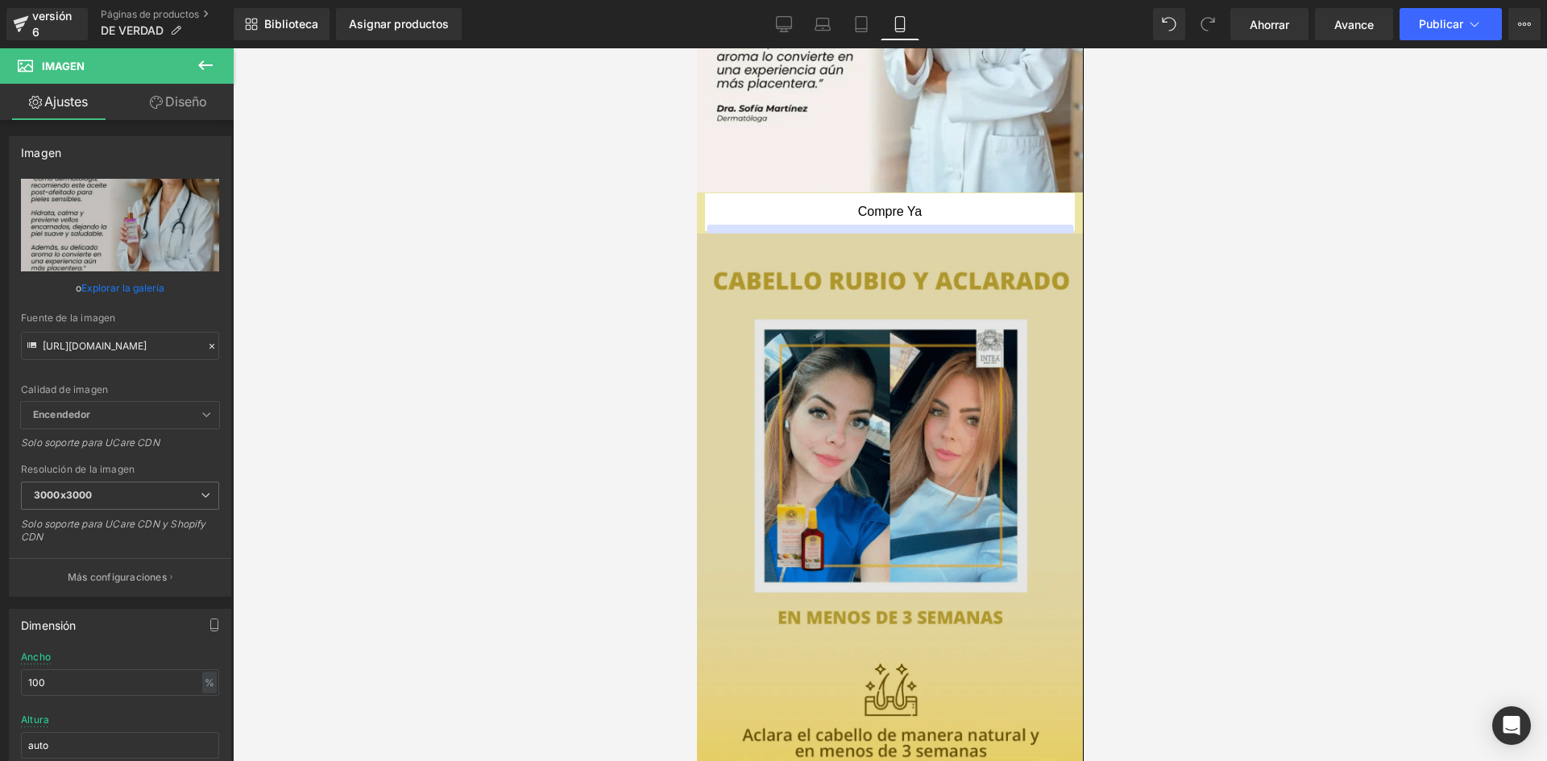
click at [994, 391] on img at bounding box center [889, 579] width 386 height 690
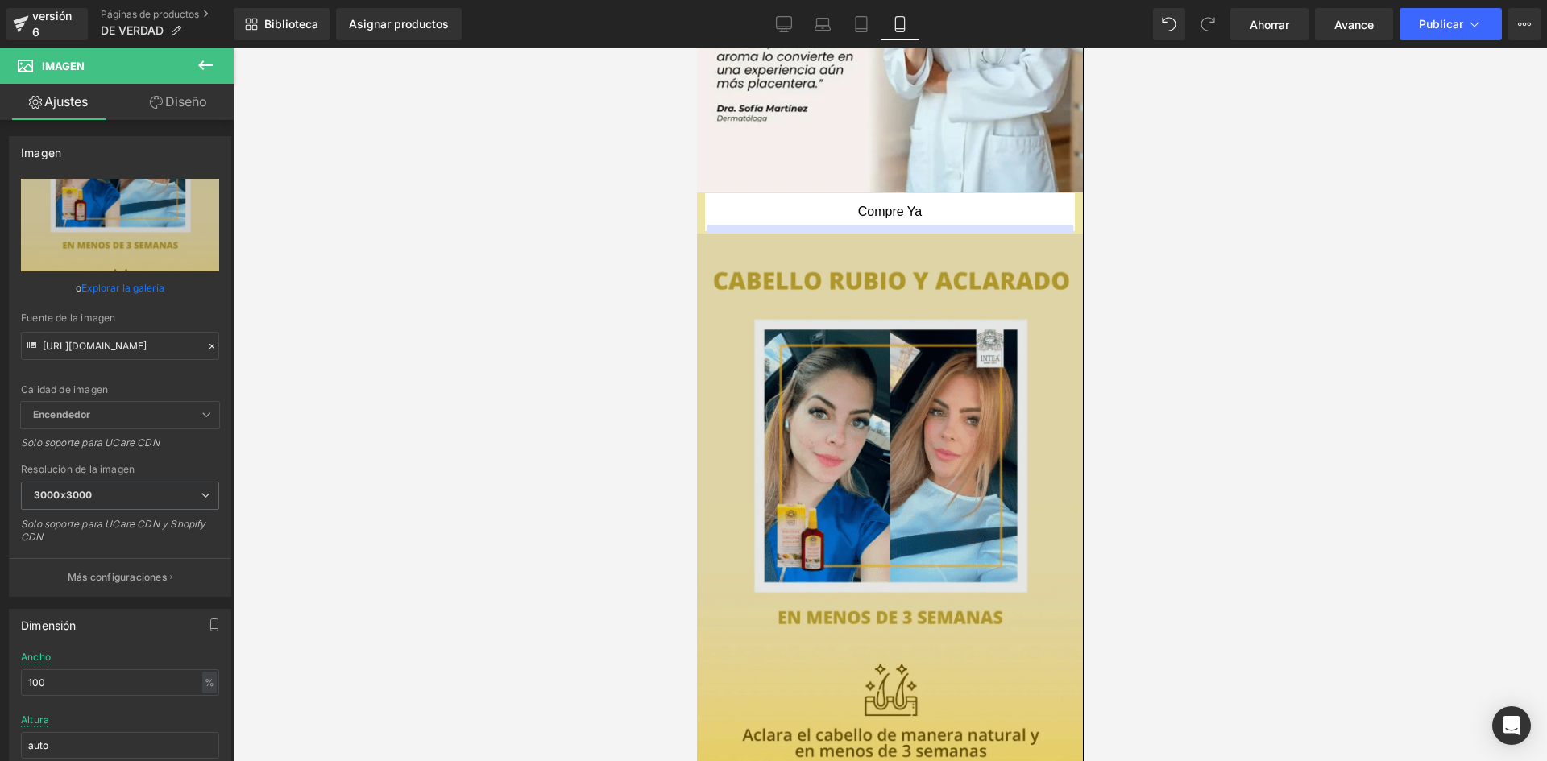
click at [1043, 609] on img at bounding box center [889, 579] width 386 height 690
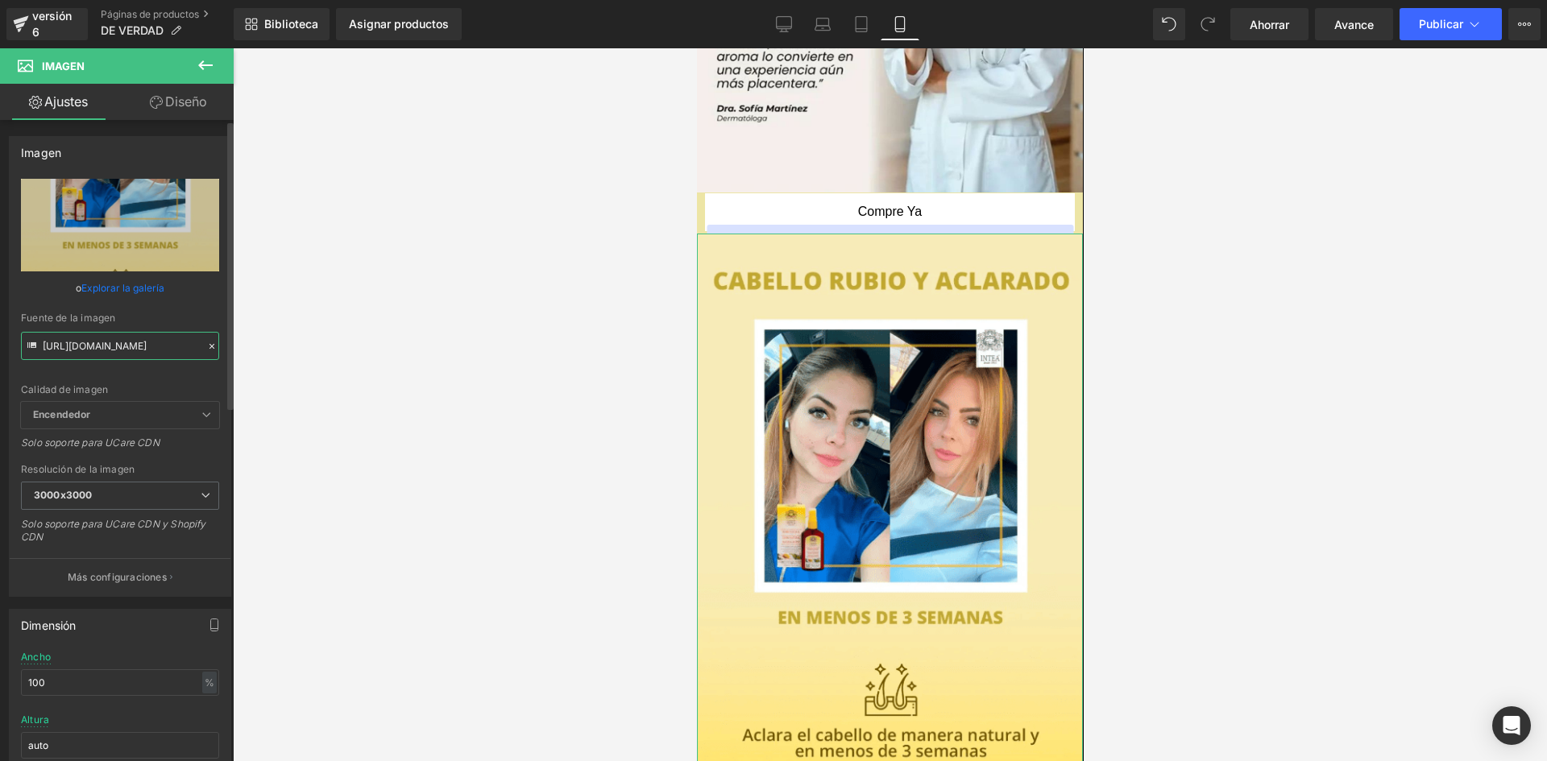
click at [72, 342] on input "[URL][DOMAIN_NAME]" at bounding box center [120, 346] width 198 height 28
type input "[URL][DOMAIN_NAME]"
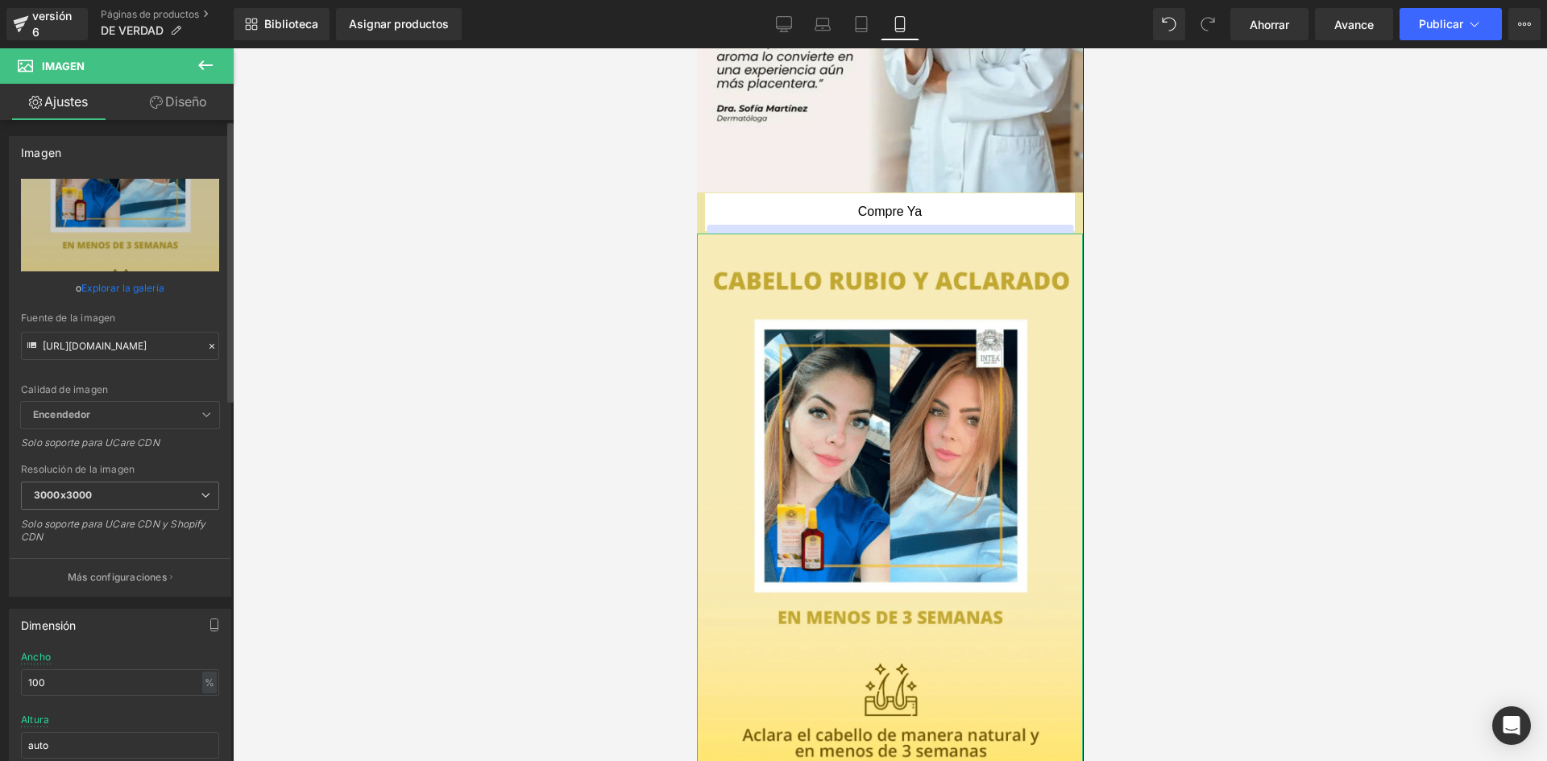
click at [141, 330] on div "Fuente de la imagen [URL][DOMAIN_NAME]" at bounding box center [120, 337] width 198 height 48
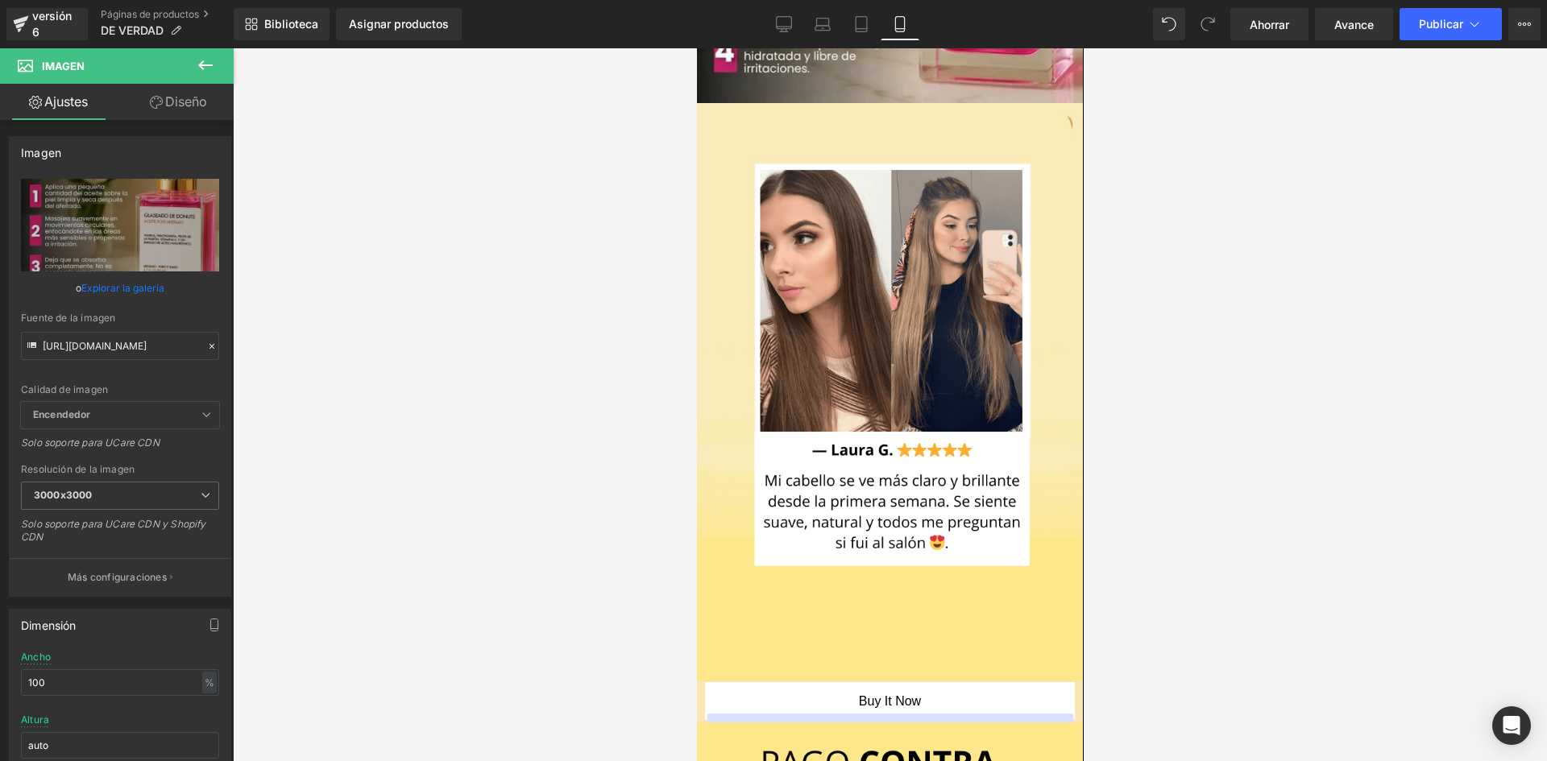
scroll to position [2432, 0]
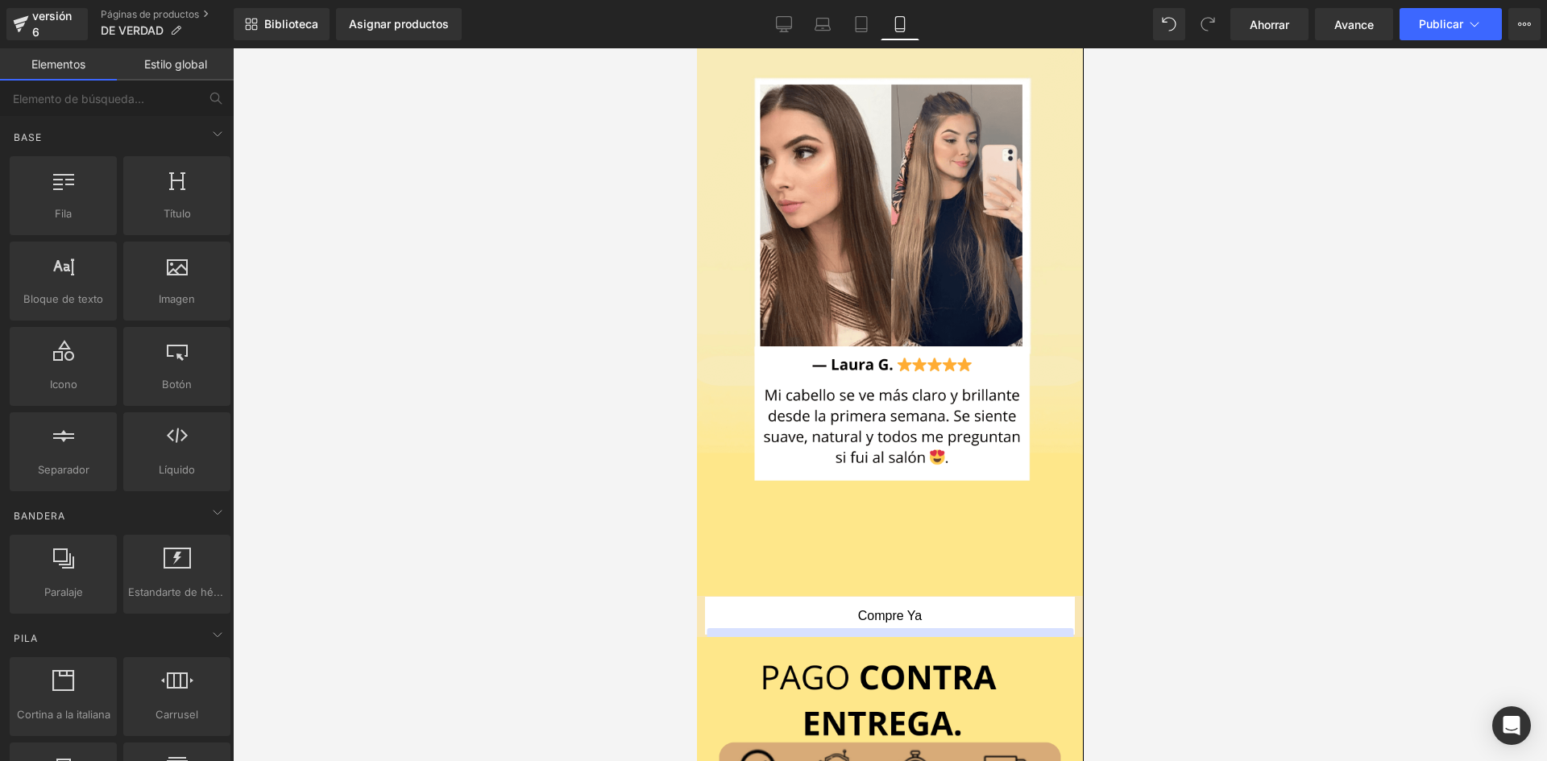
click at [1121, 402] on div at bounding box center [890, 404] width 1314 height 713
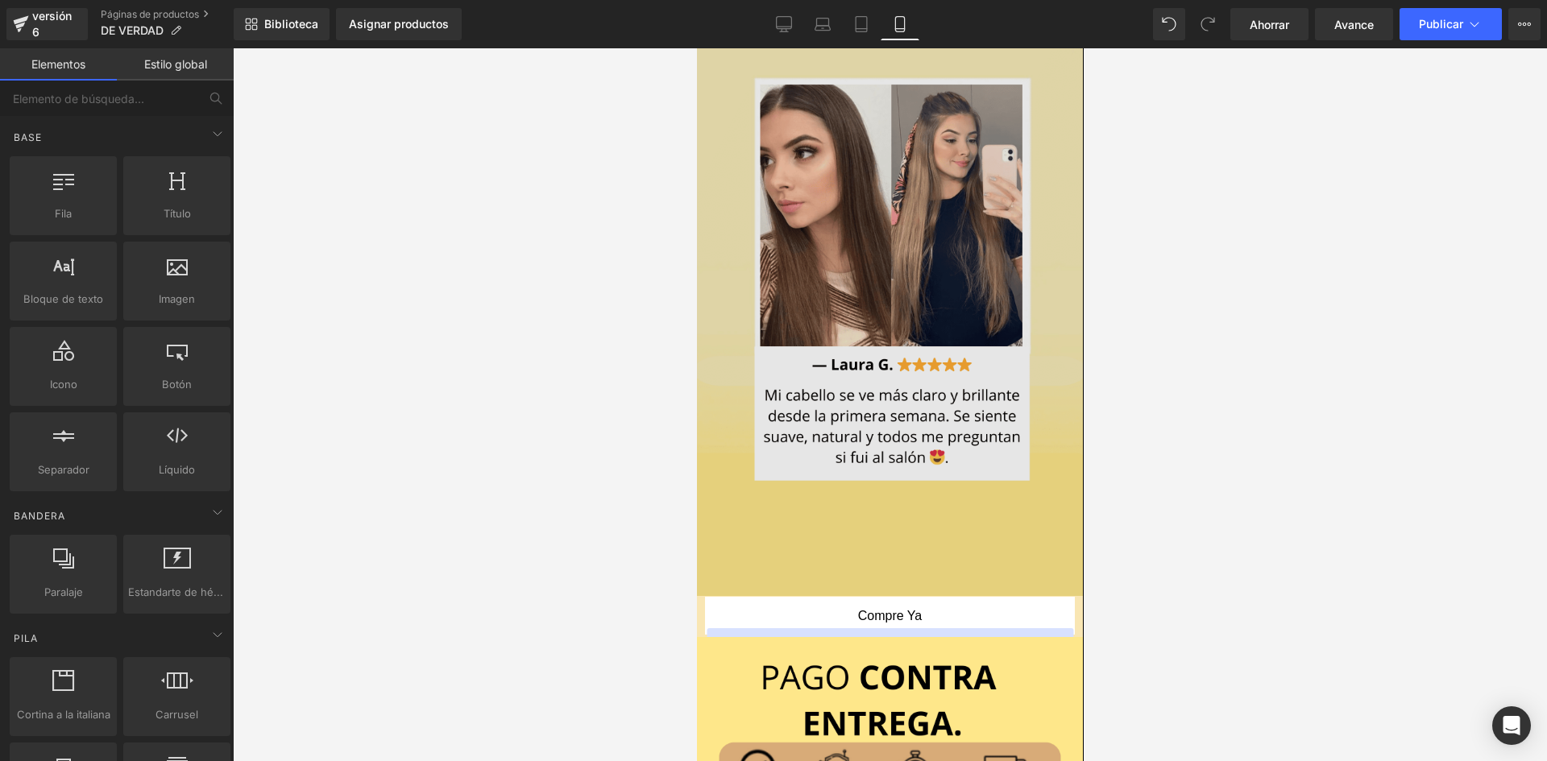
click at [1018, 386] on img at bounding box center [889, 307] width 386 height 579
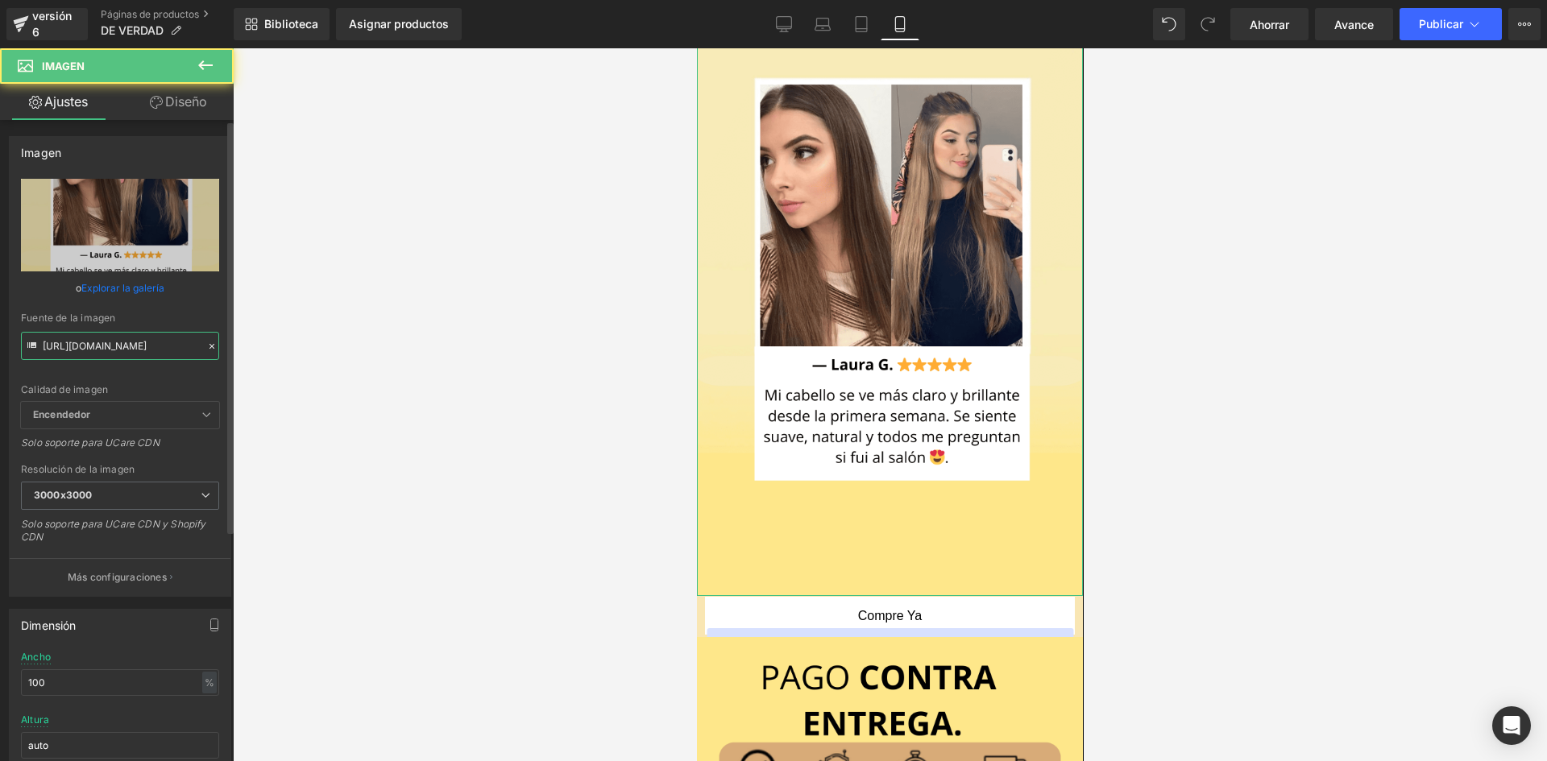
click at [102, 354] on input "[URL][DOMAIN_NAME]" at bounding box center [120, 346] width 198 height 28
click at [103, 354] on input "[URL][DOMAIN_NAME]" at bounding box center [120, 346] width 198 height 28
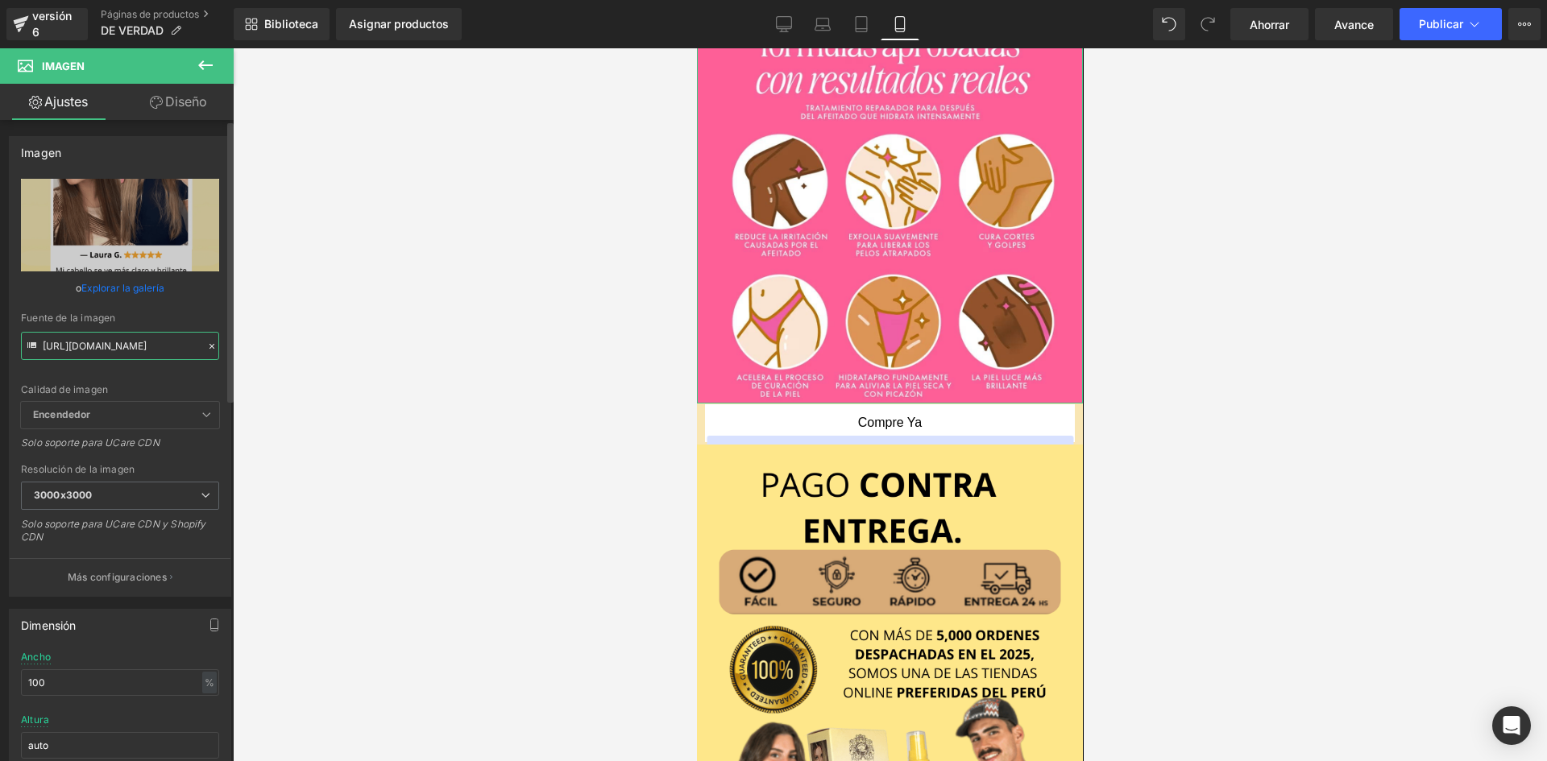
type input "[URL][DOMAIN_NAME]"
click at [173, 385] on div "Calidad de imagen" at bounding box center [120, 389] width 198 height 11
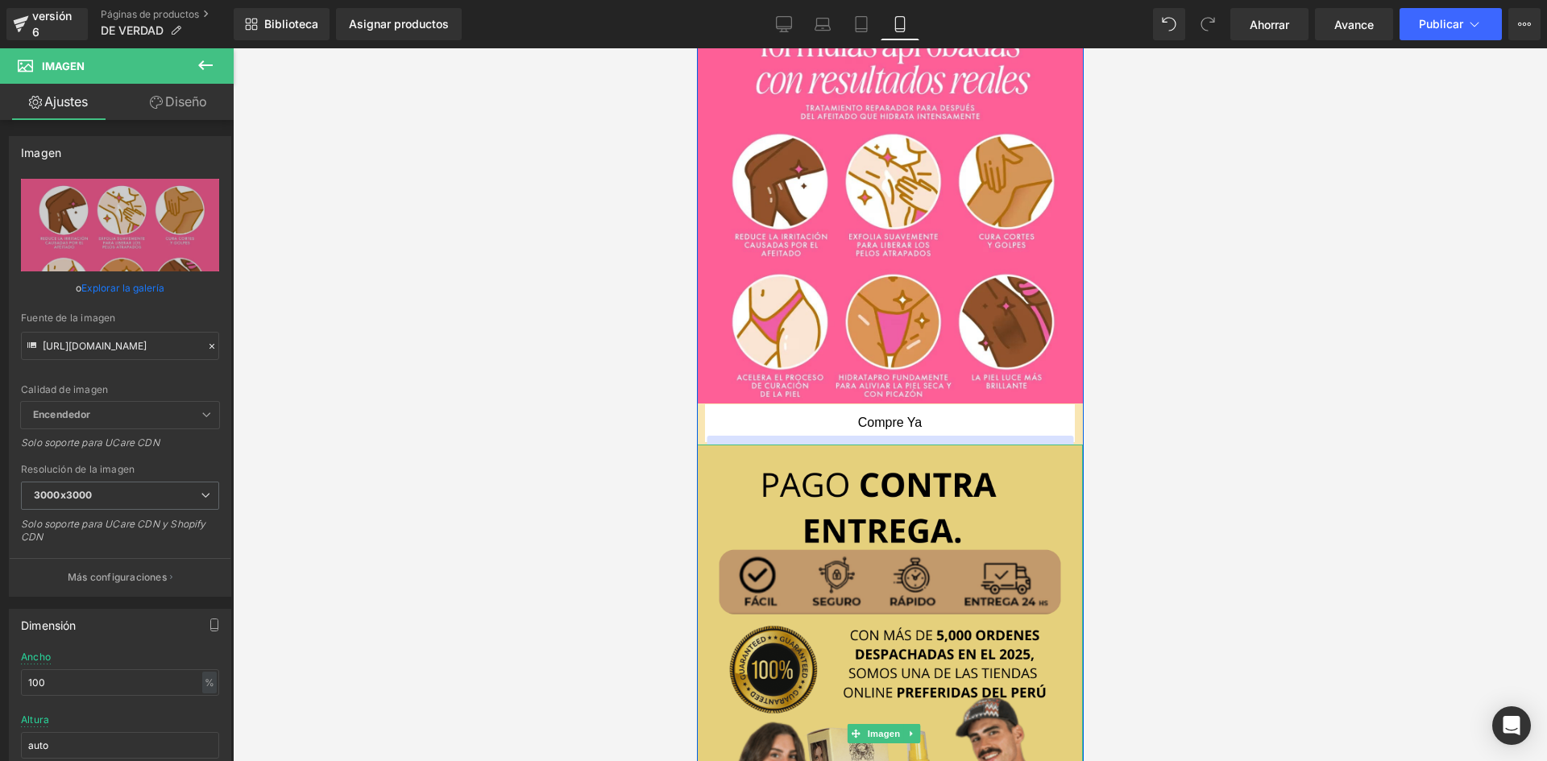
click at [957, 445] on img at bounding box center [889, 734] width 386 height 579
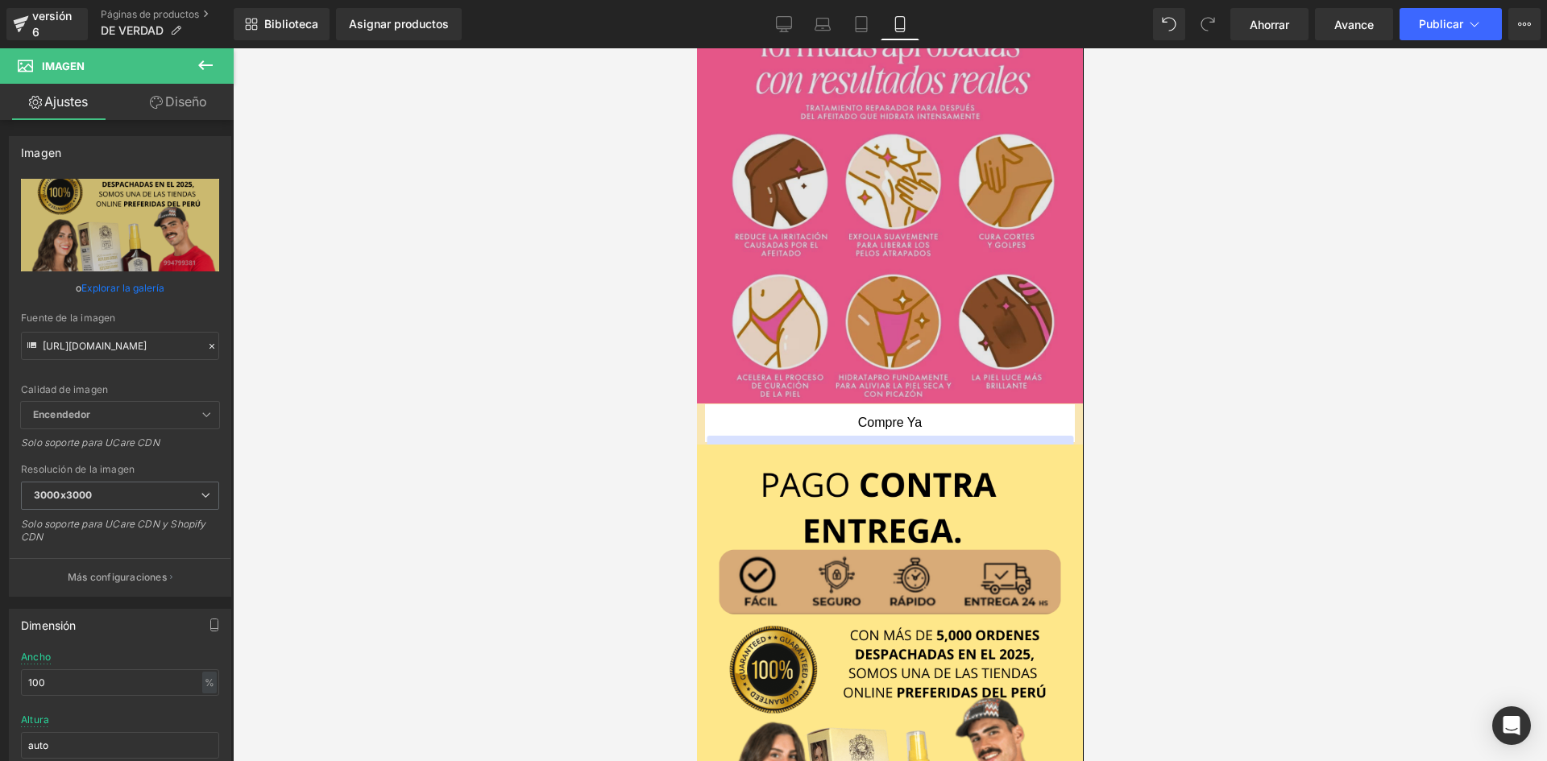
click at [761, 277] on img at bounding box center [889, 211] width 386 height 386
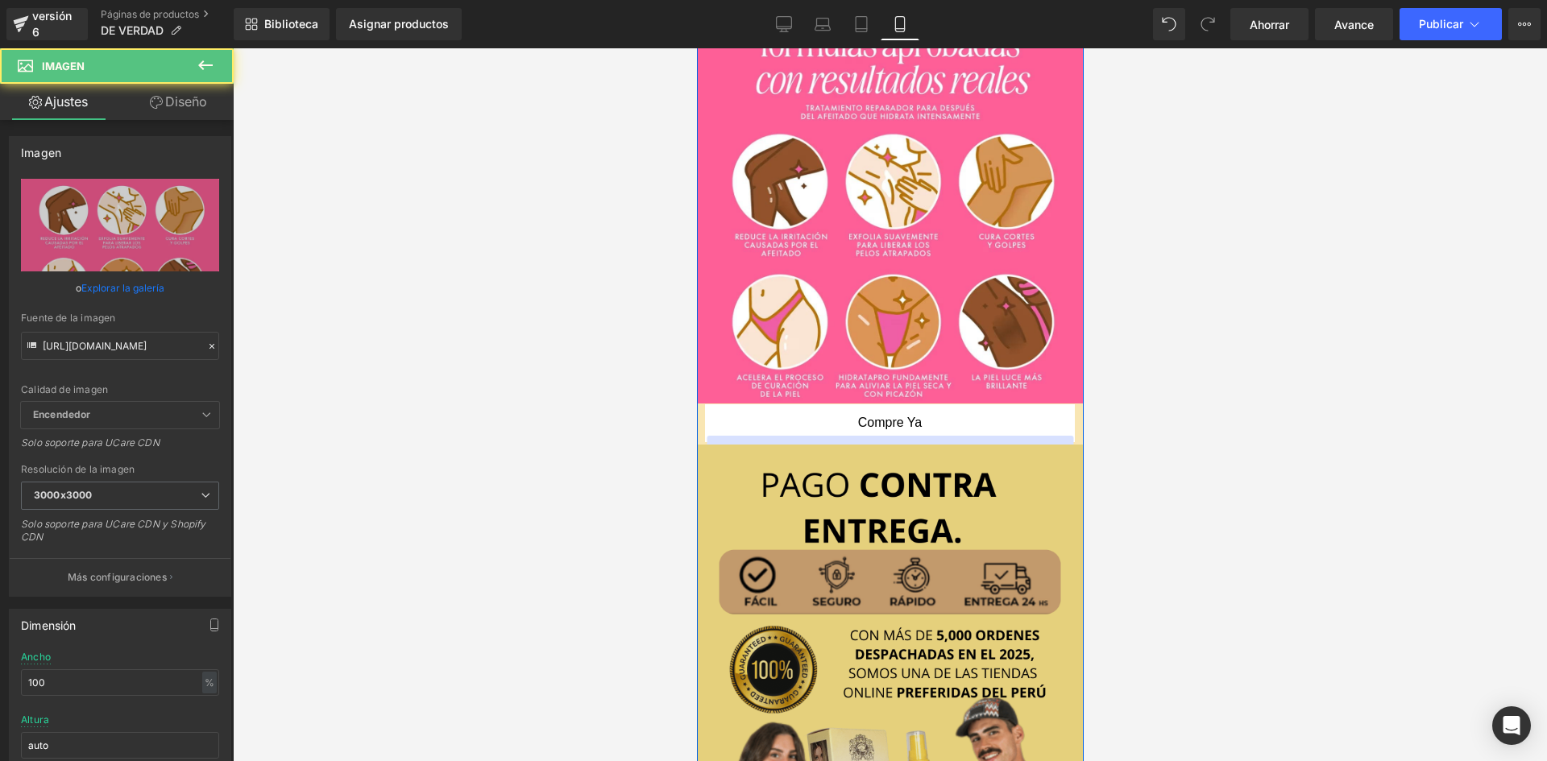
click at [790, 454] on img at bounding box center [889, 734] width 386 height 579
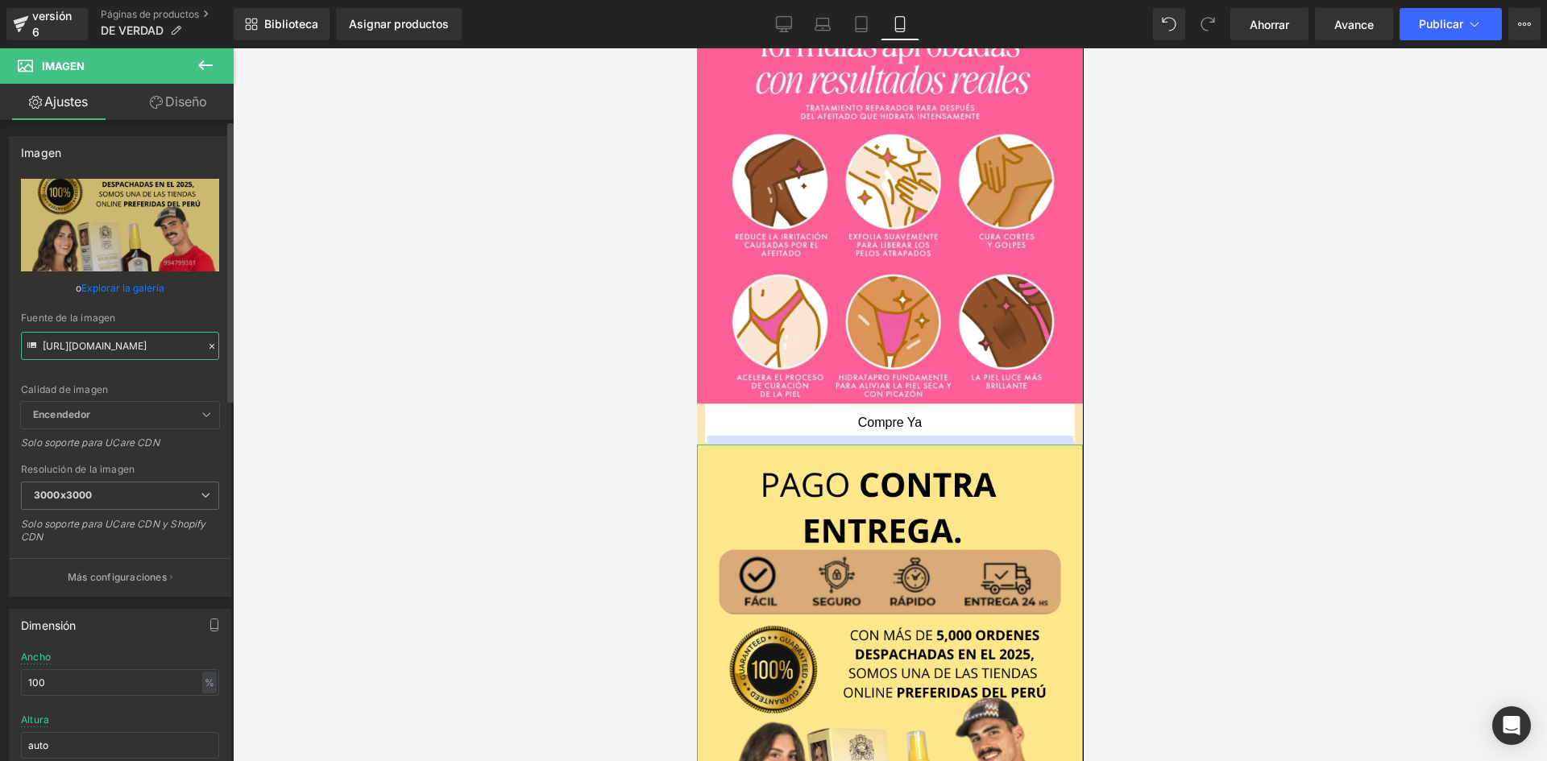
click at [132, 351] on input "[URL][DOMAIN_NAME]" at bounding box center [120, 346] width 198 height 28
type input "[URL][DOMAIN_NAME][DOMAIN_NAME]"
click at [132, 351] on input "[URL][DOMAIN_NAME][DOMAIN_NAME]" at bounding box center [120, 346] width 198 height 28
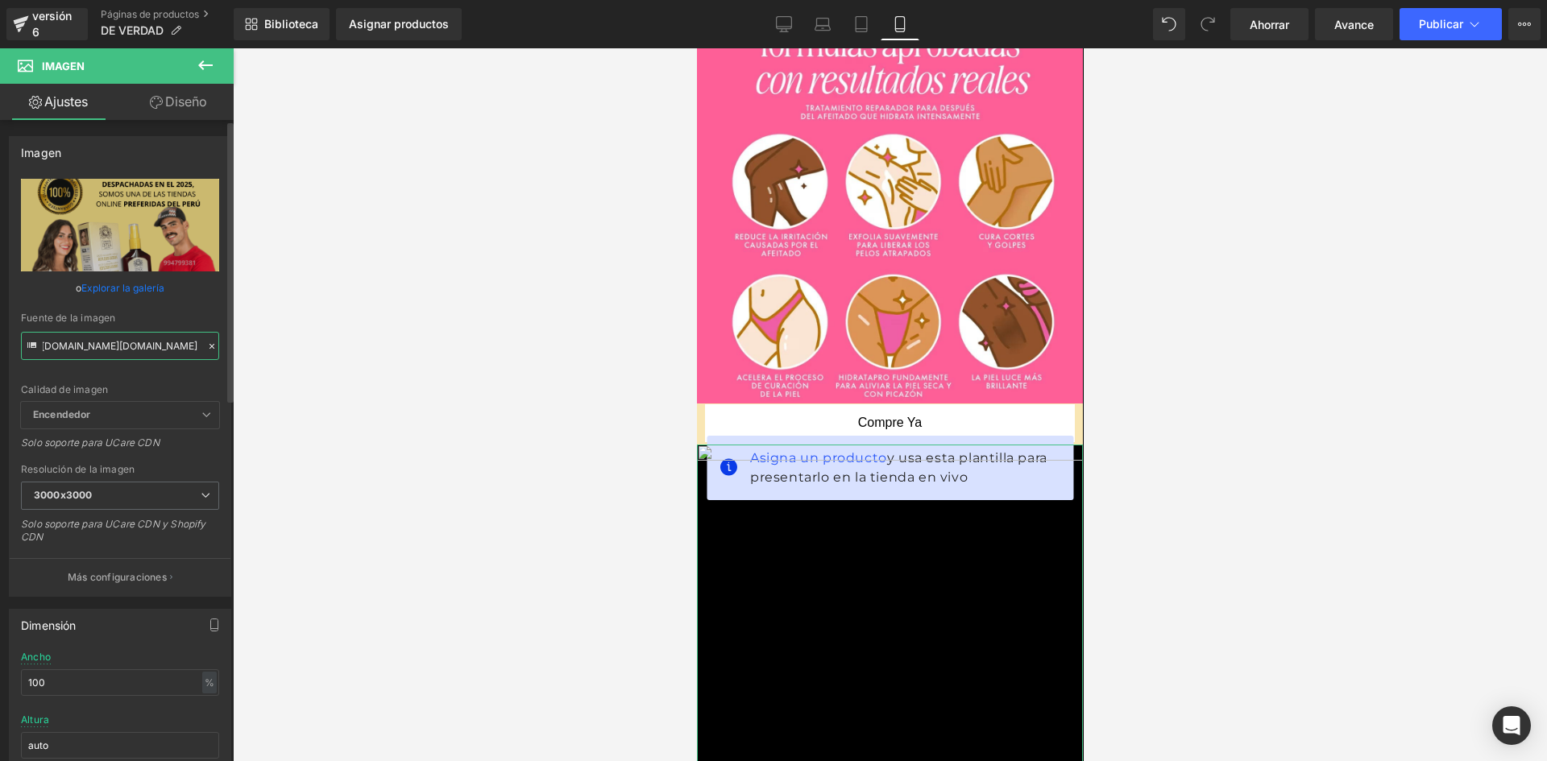
click at [132, 351] on input "[URL][DOMAIN_NAME][DOMAIN_NAME]" at bounding box center [120, 346] width 198 height 28
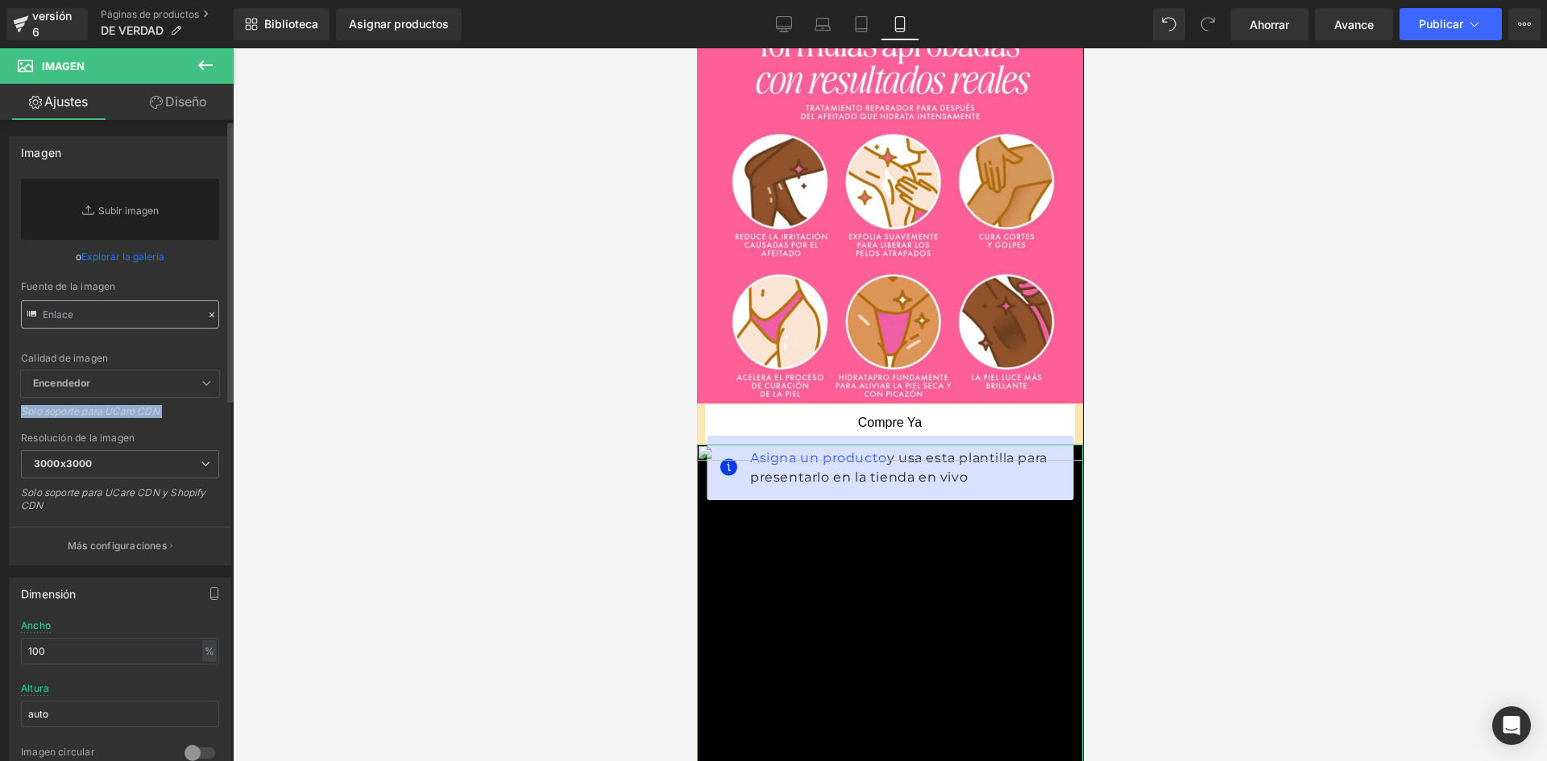
click at [132, 351] on div "Calidad de imagen Encendedor Más ligero Encendedor Encendedor Más ligero Solo s…" at bounding box center [120, 275] width 198 height 192
click at [110, 311] on input "text" at bounding box center [120, 315] width 198 height 28
paste input "[URL][DOMAIN_NAME]"
type input "[URL][DOMAIN_NAME]"
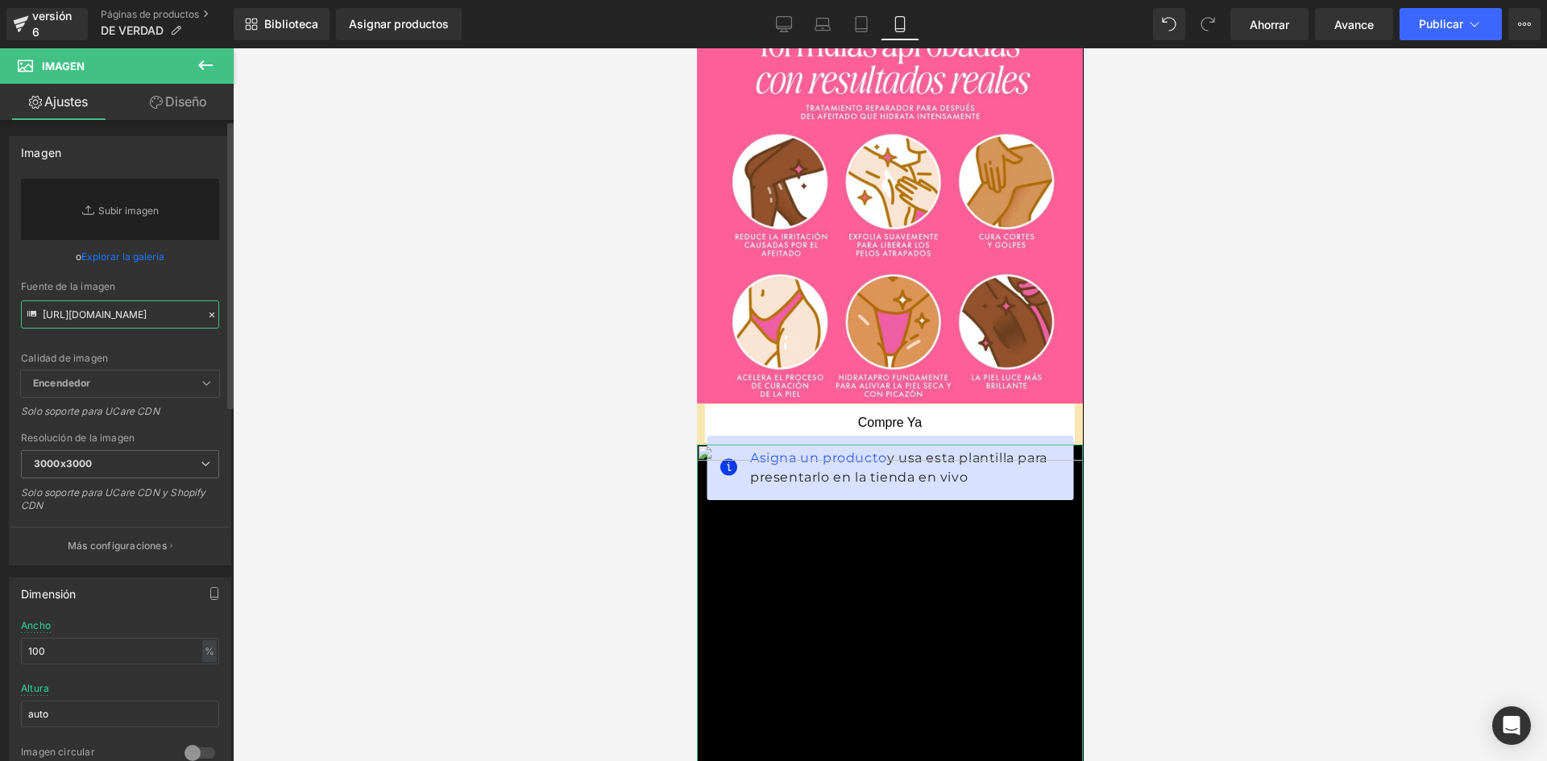
scroll to position [0, 226]
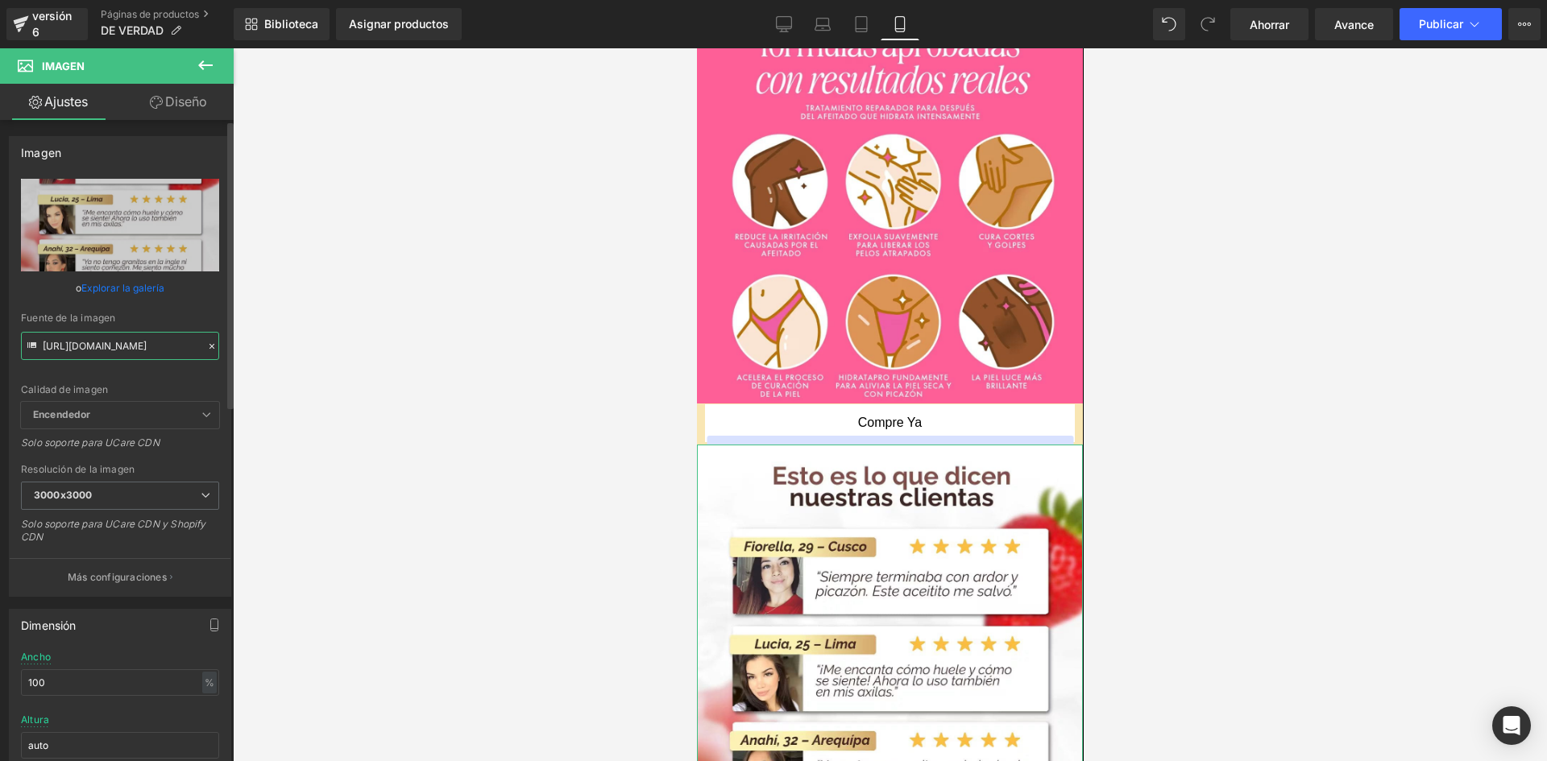
click at [181, 346] on input "[URL][DOMAIN_NAME]" at bounding box center [120, 346] width 198 height 28
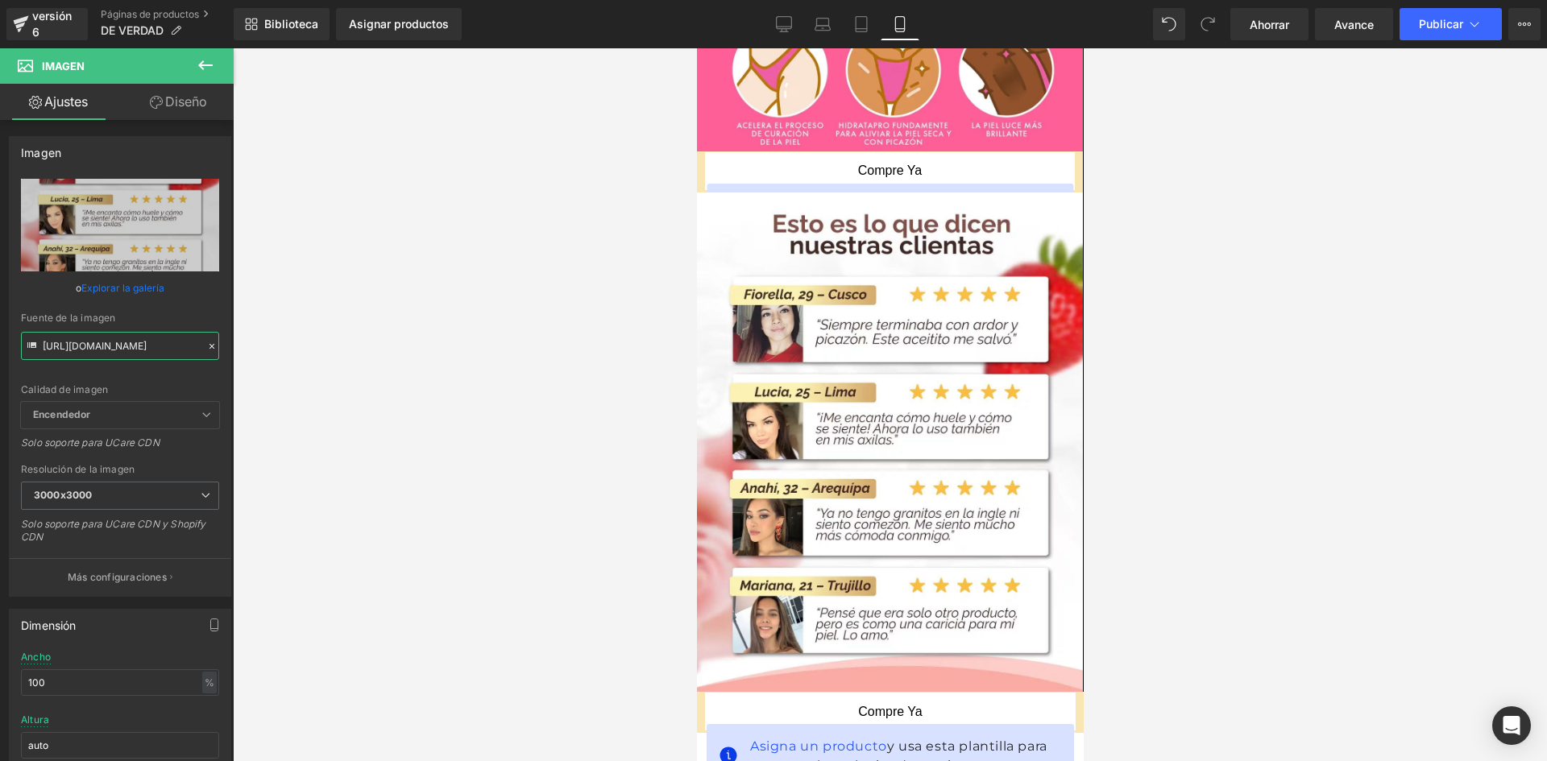
scroll to position [2644, 0]
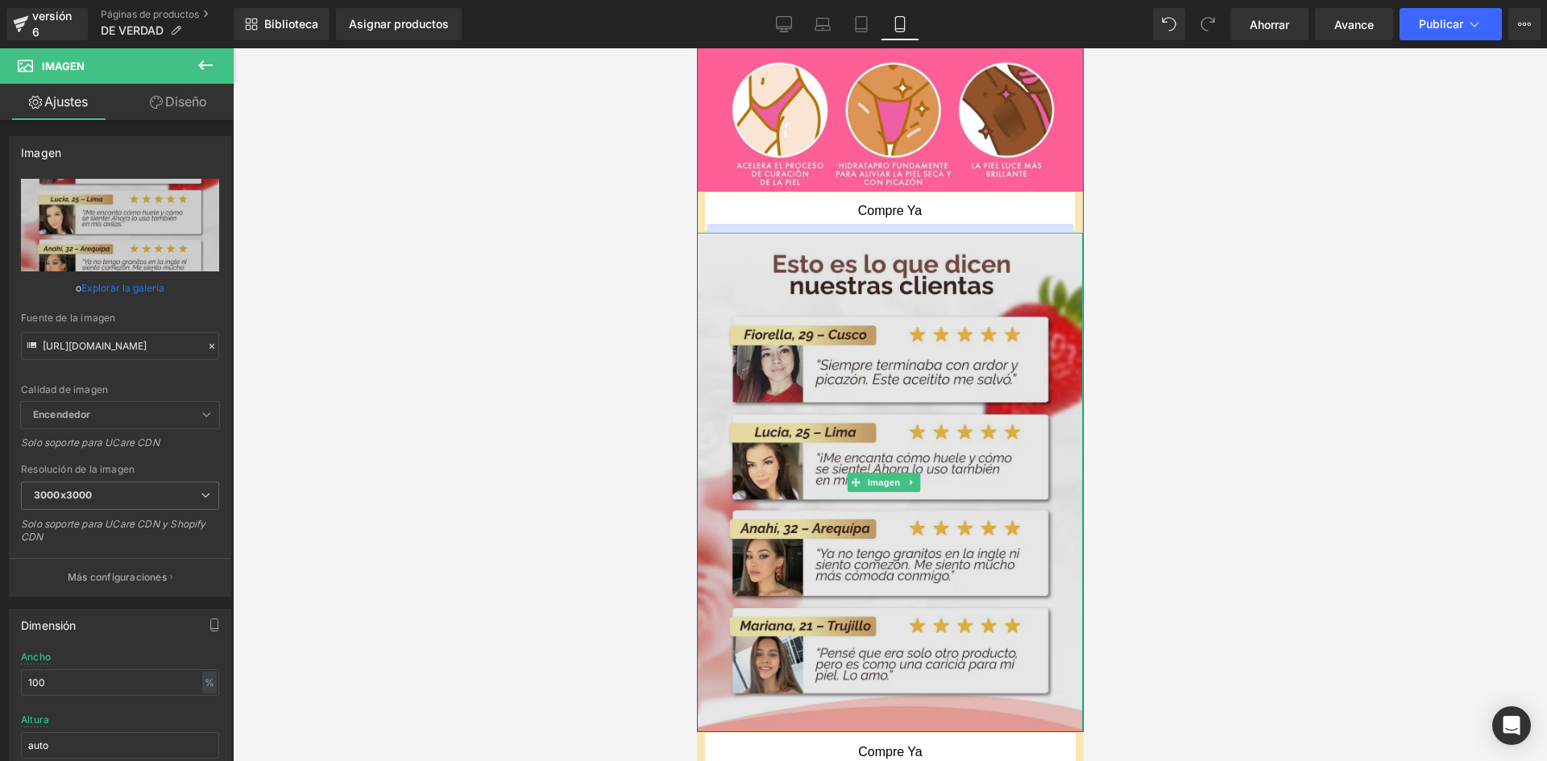
click at [1057, 542] on img at bounding box center [889, 483] width 386 height 500
click at [949, 233] on img at bounding box center [889, 483] width 386 height 500
click at [879, 473] on img at bounding box center [889, 483] width 386 height 500
drag, startPoint x: 915, startPoint y: 302, endPoint x: 915, endPoint y: 293, distance: 8.9
click at [915, 303] on img at bounding box center [889, 483] width 386 height 500
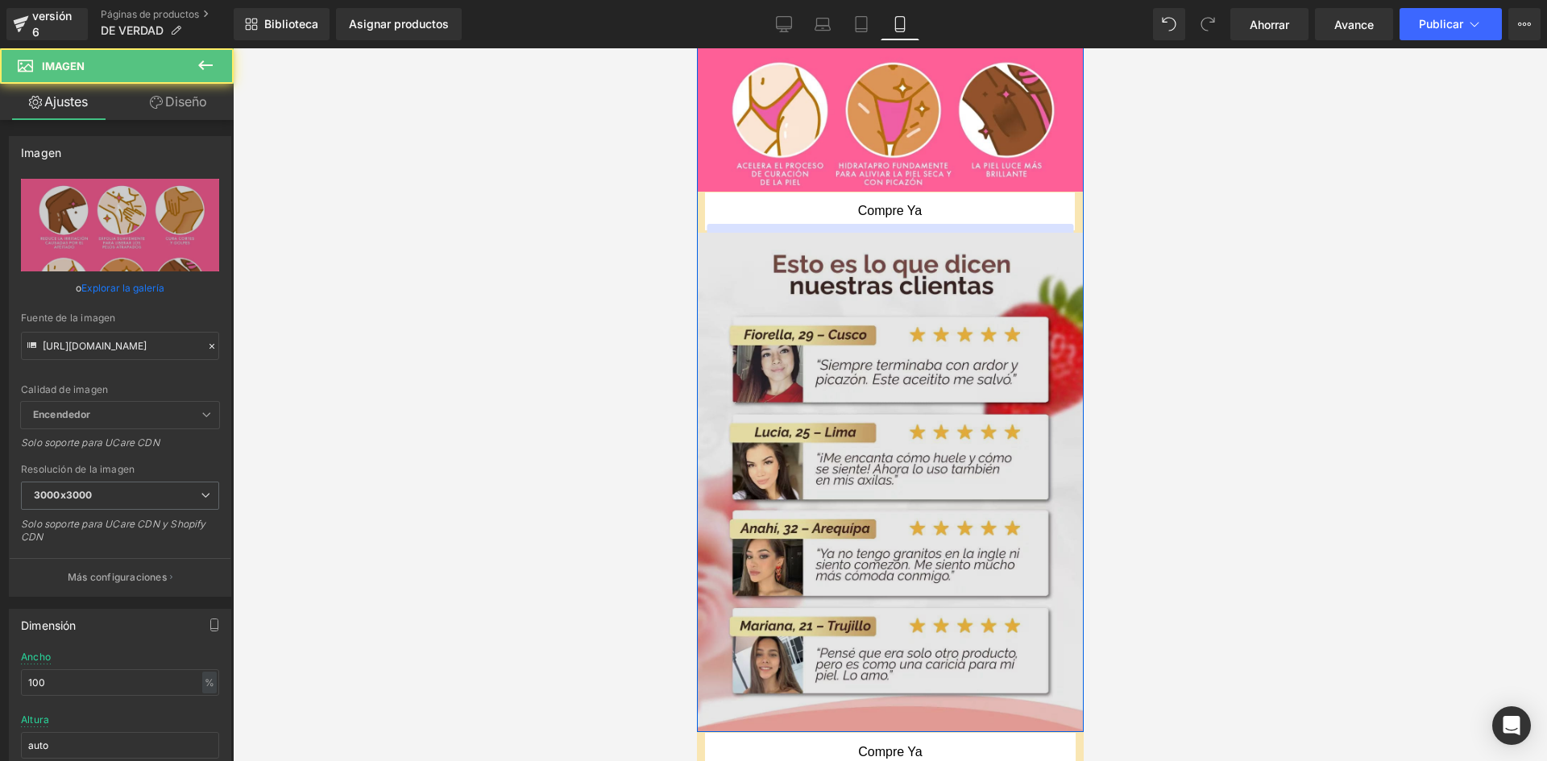
click at [975, 251] on img at bounding box center [889, 483] width 386 height 500
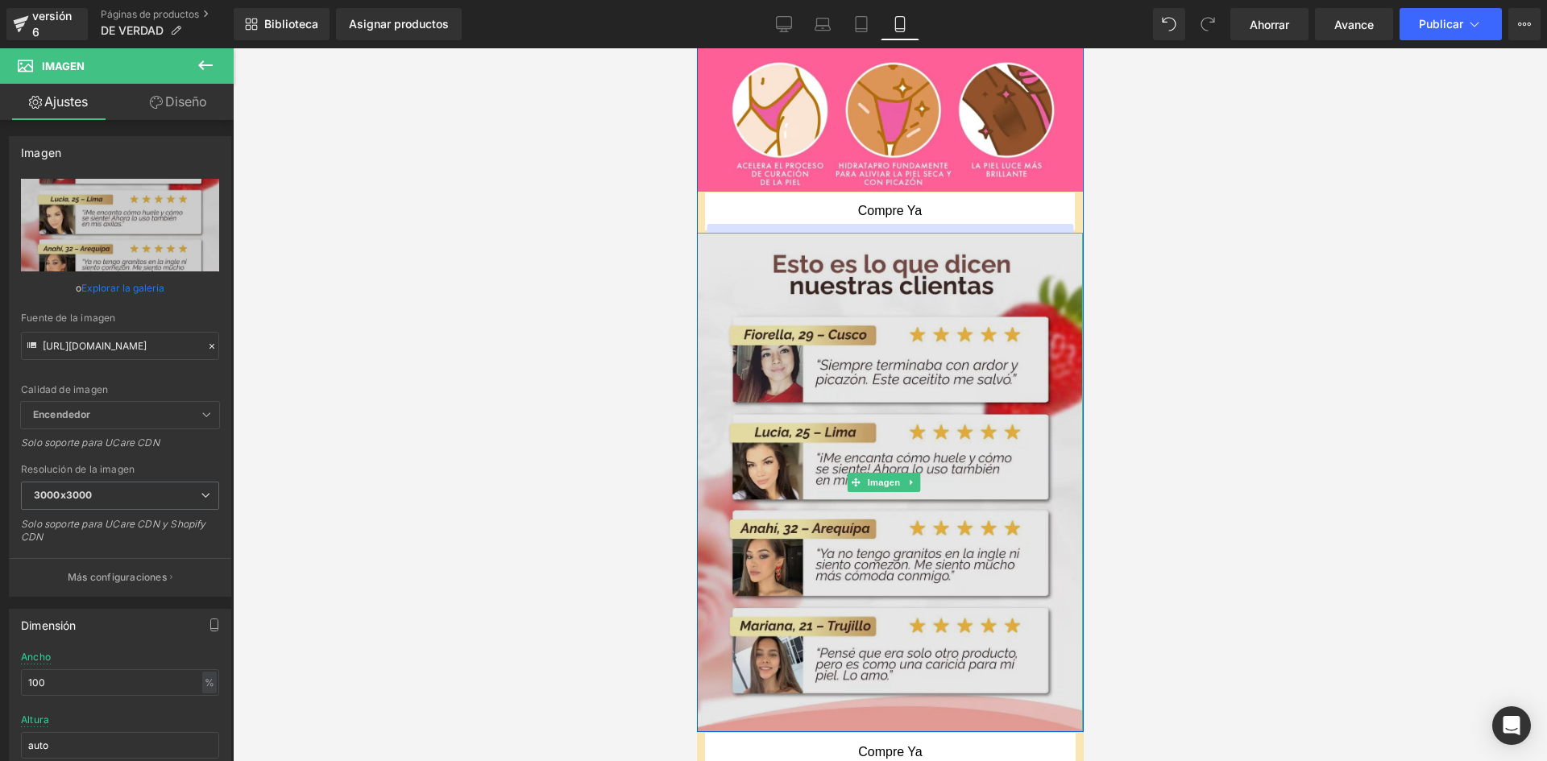
click at [947, 279] on img at bounding box center [889, 483] width 386 height 500
click at [942, 458] on img at bounding box center [889, 483] width 386 height 500
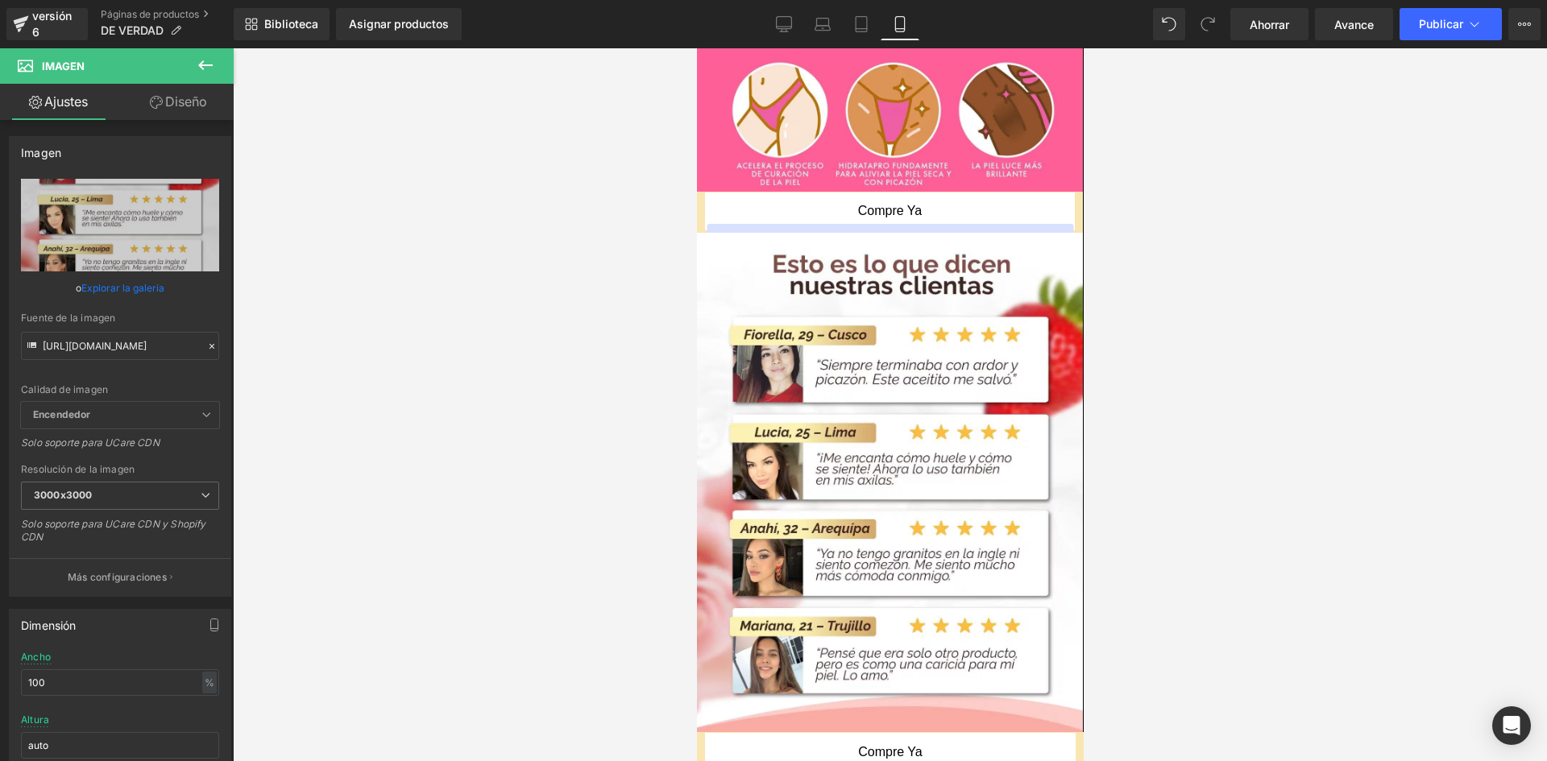
drag, startPoint x: 1229, startPoint y: 432, endPoint x: 1163, endPoint y: 436, distance: 66.2
click at [1222, 433] on div at bounding box center [890, 404] width 1314 height 713
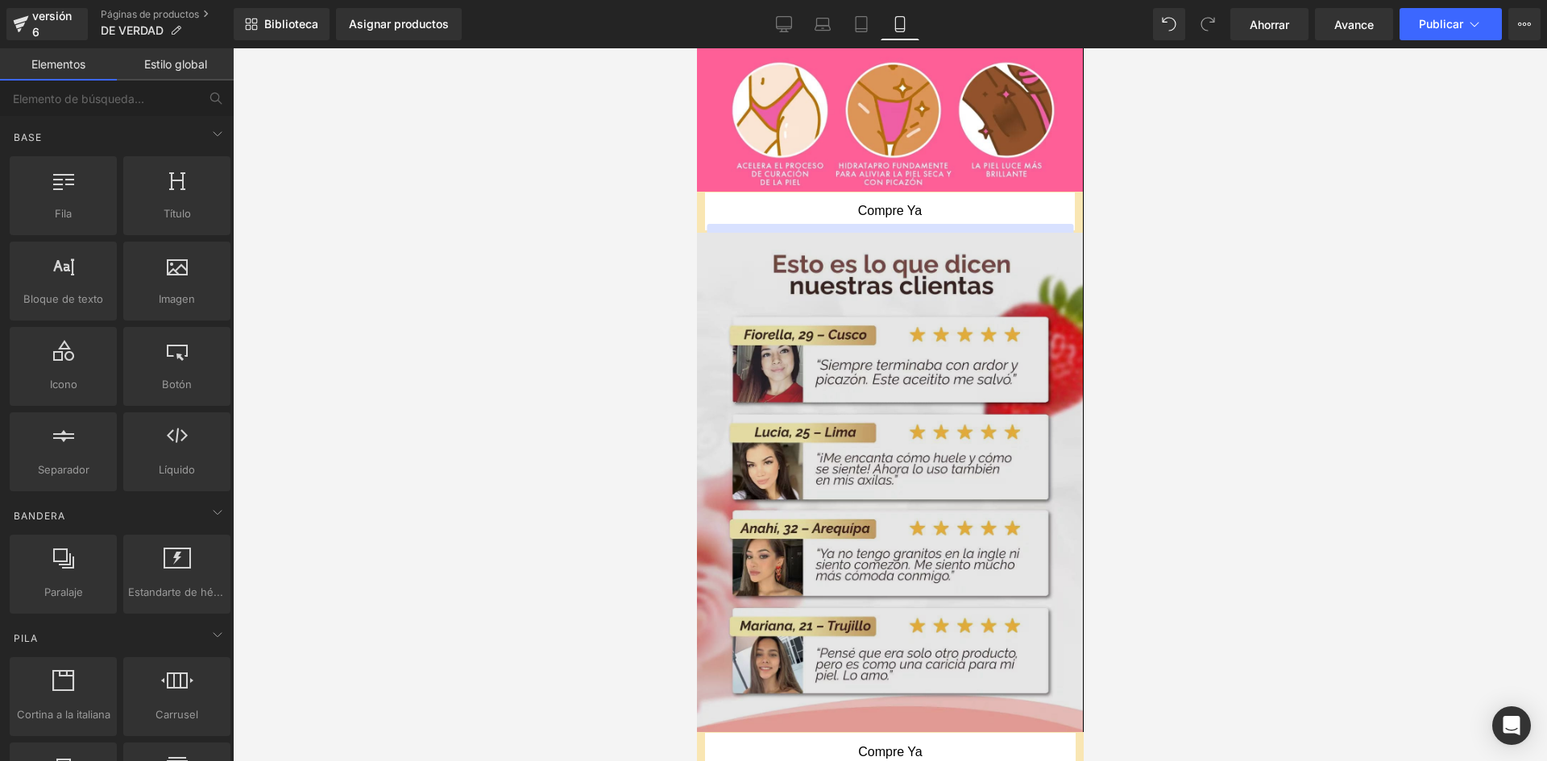
click at [923, 450] on img at bounding box center [889, 483] width 386 height 500
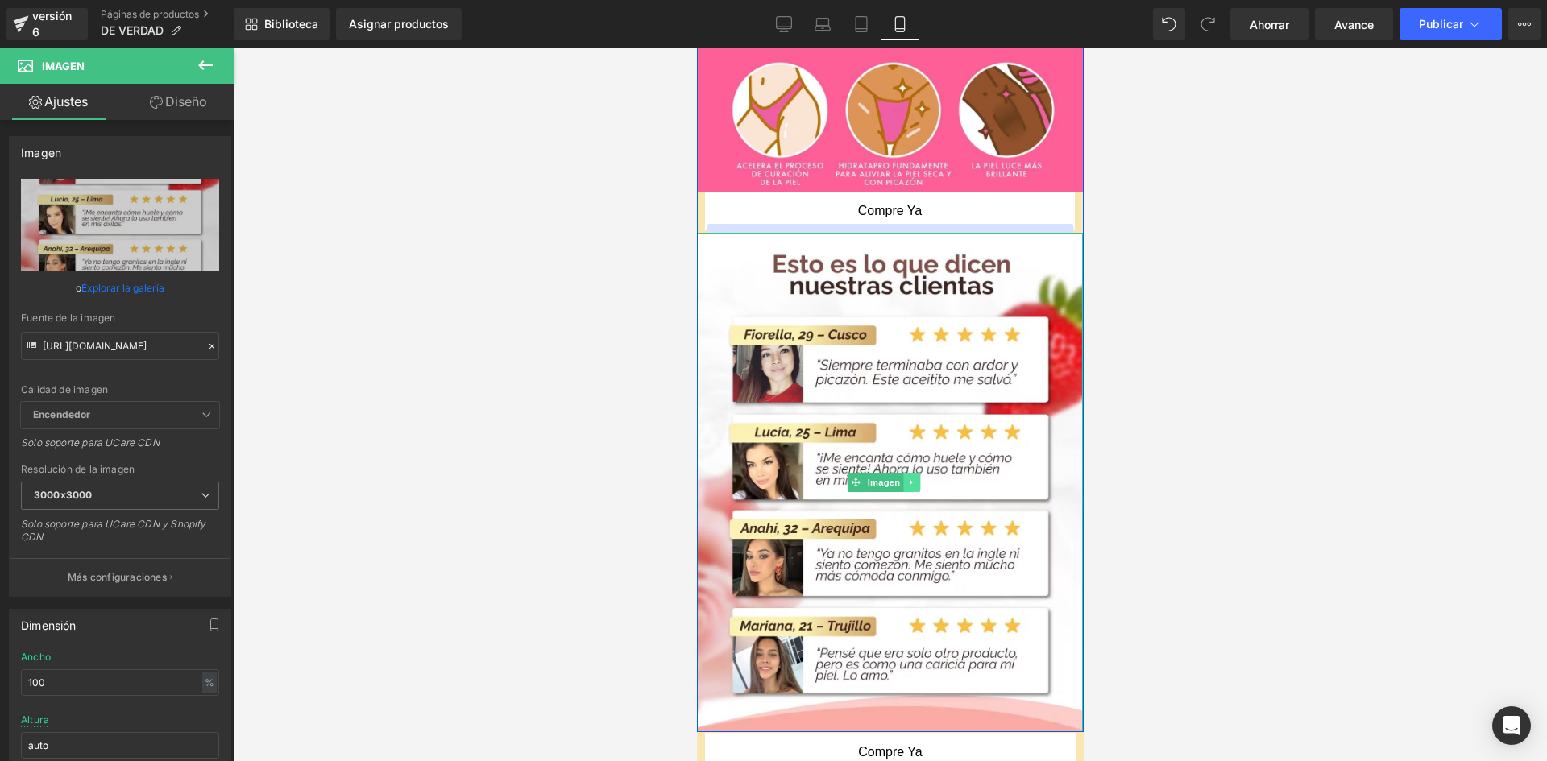
click at [912, 478] on icon at bounding box center [910, 483] width 9 height 10
click at [908, 473] on link at bounding box center [902, 482] width 17 height 19
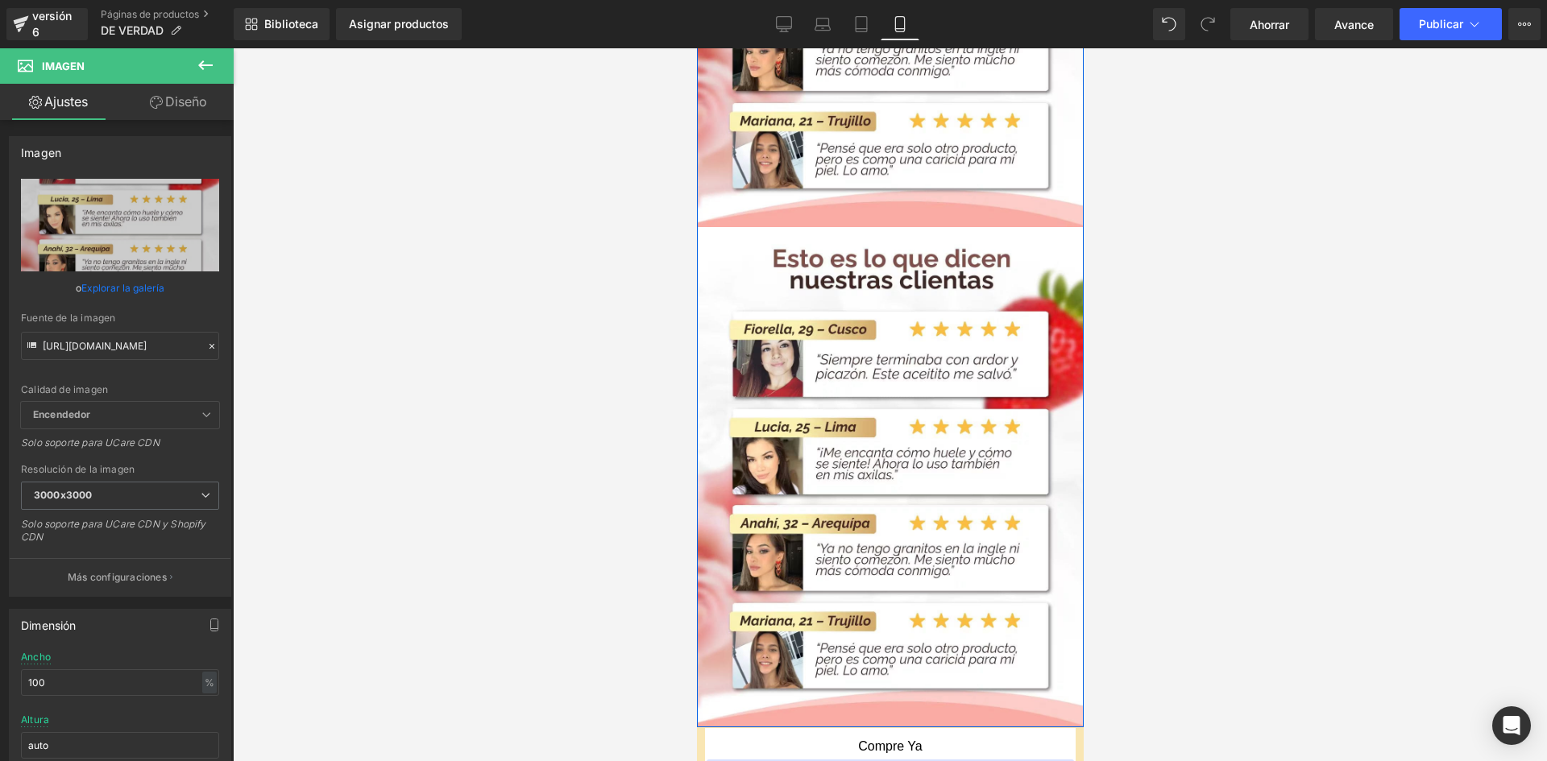
scroll to position [3180, 0]
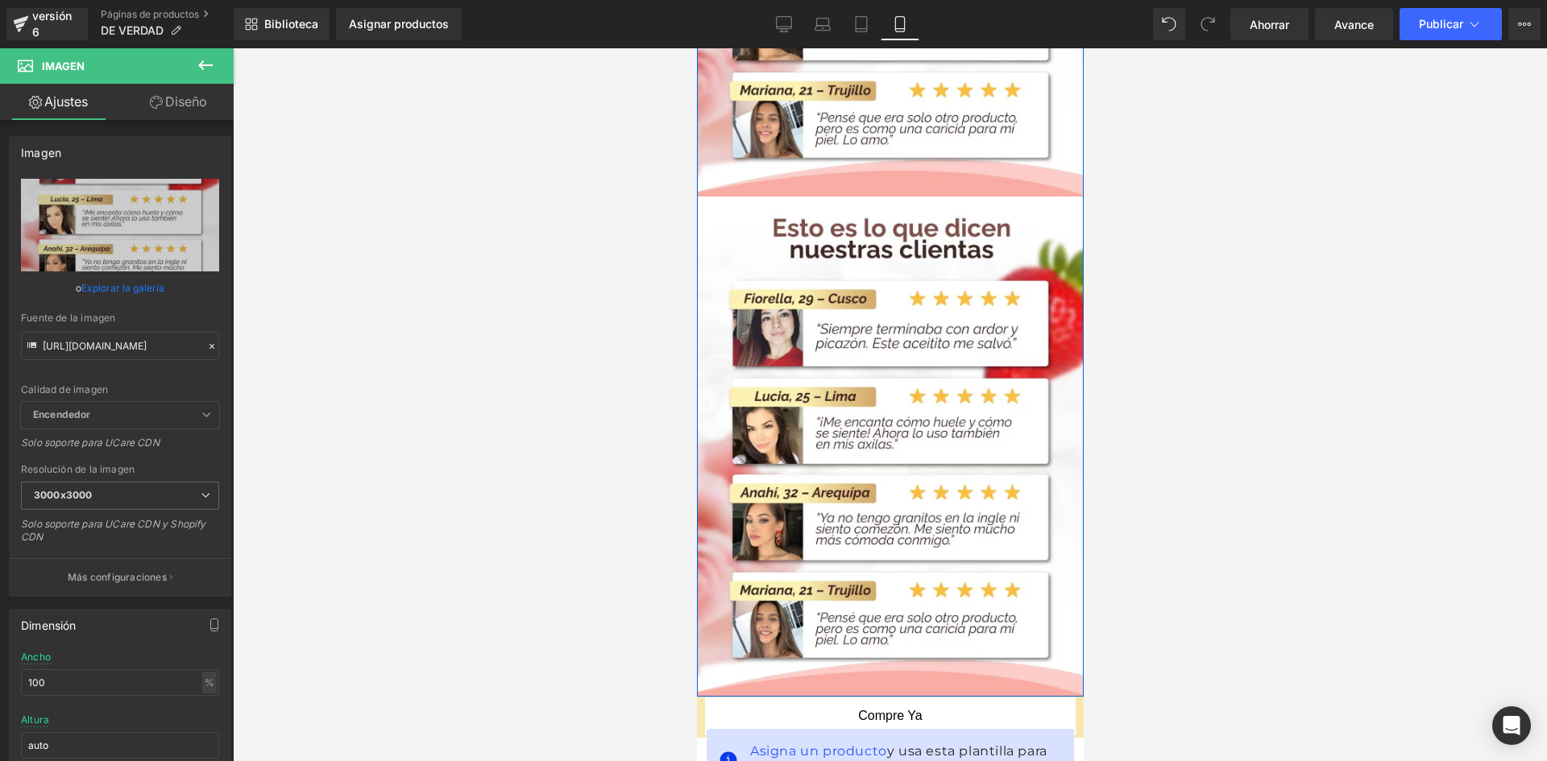
click at [908, 407] on img at bounding box center [889, 447] width 386 height 500
click at [913, 442] on icon at bounding box center [910, 447] width 9 height 10
click at [906, 442] on icon at bounding box center [902, 446] width 9 height 9
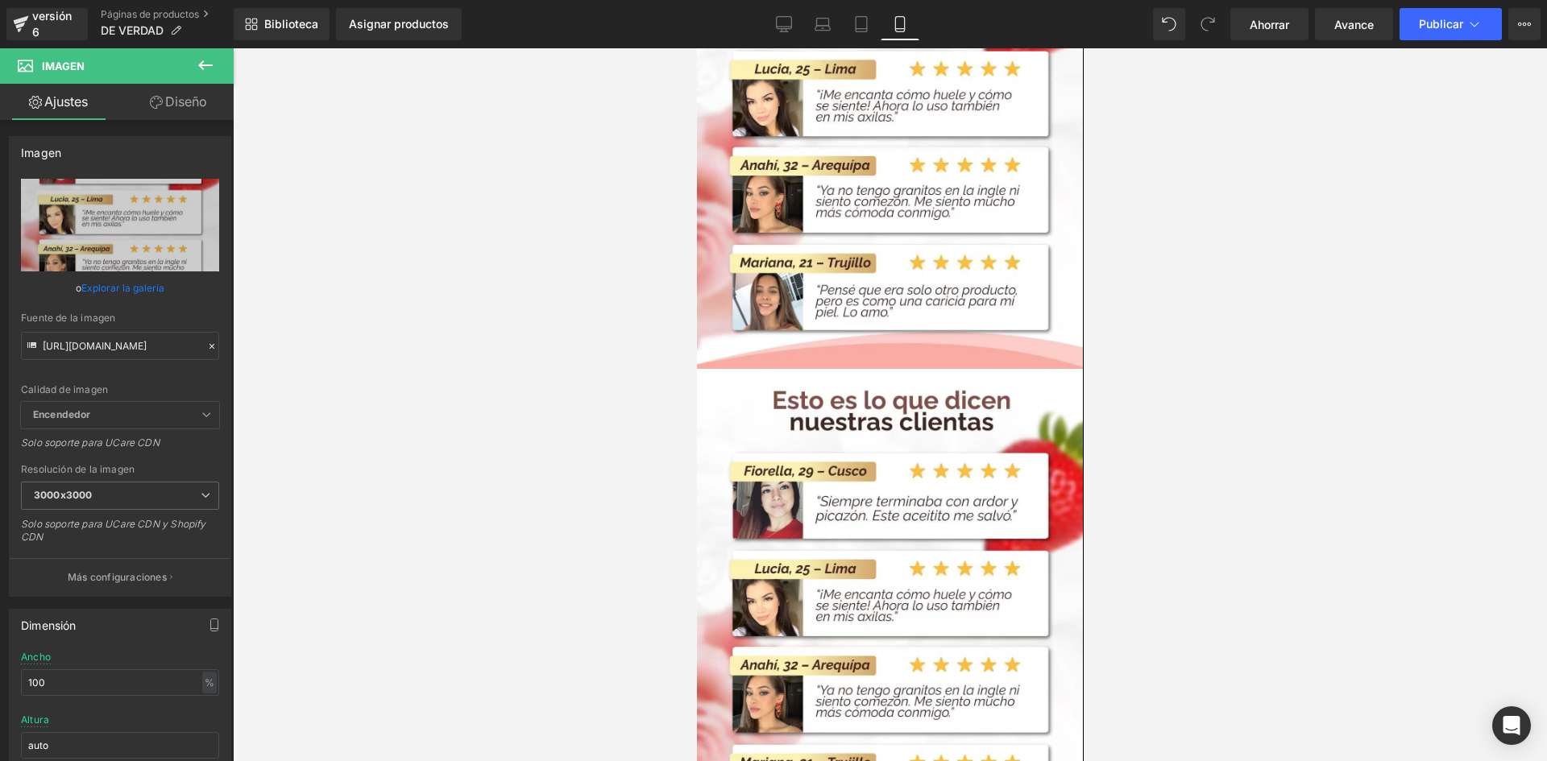
scroll to position [3085, 0]
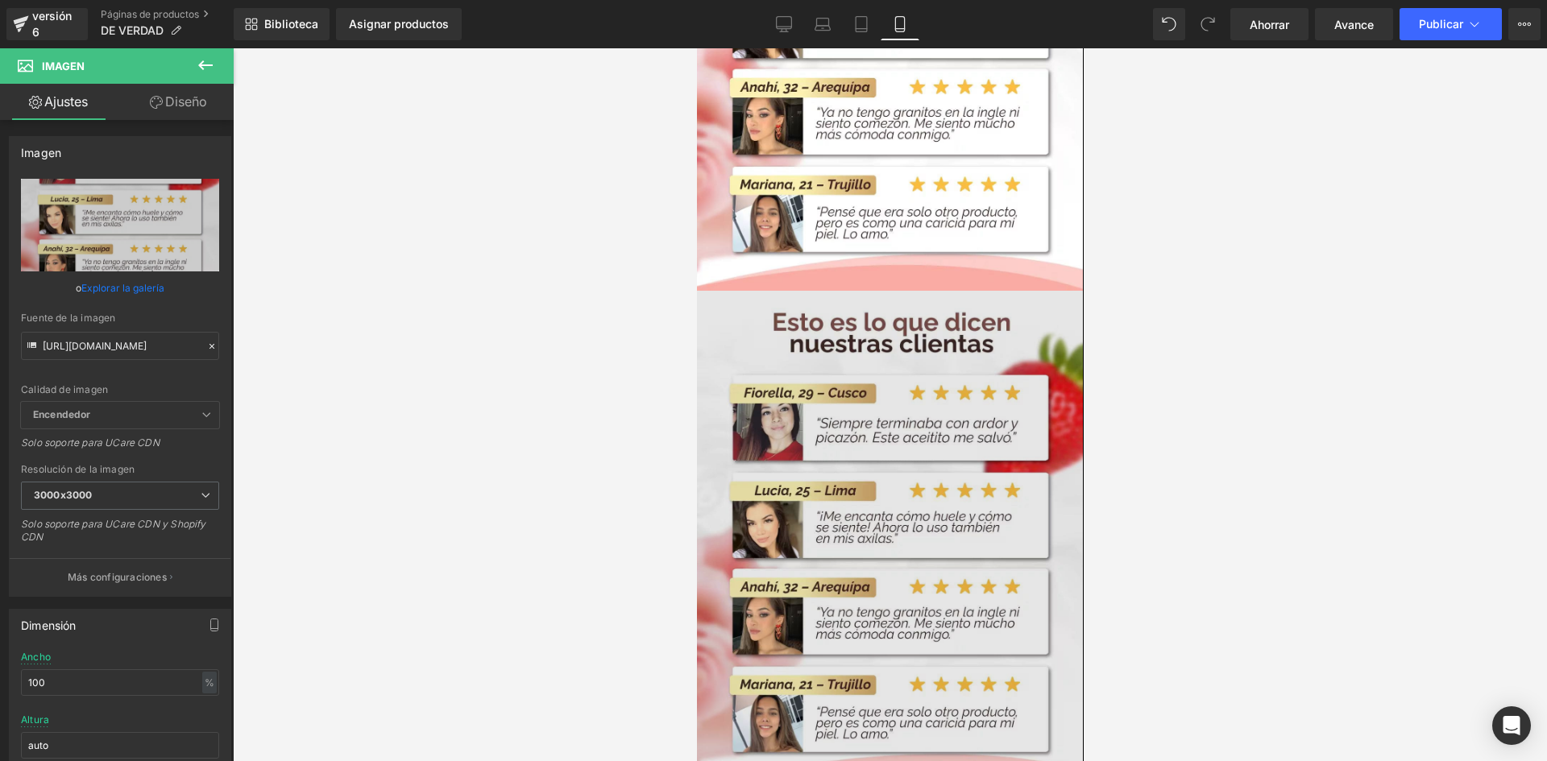
click at [994, 574] on img at bounding box center [889, 541] width 386 height 500
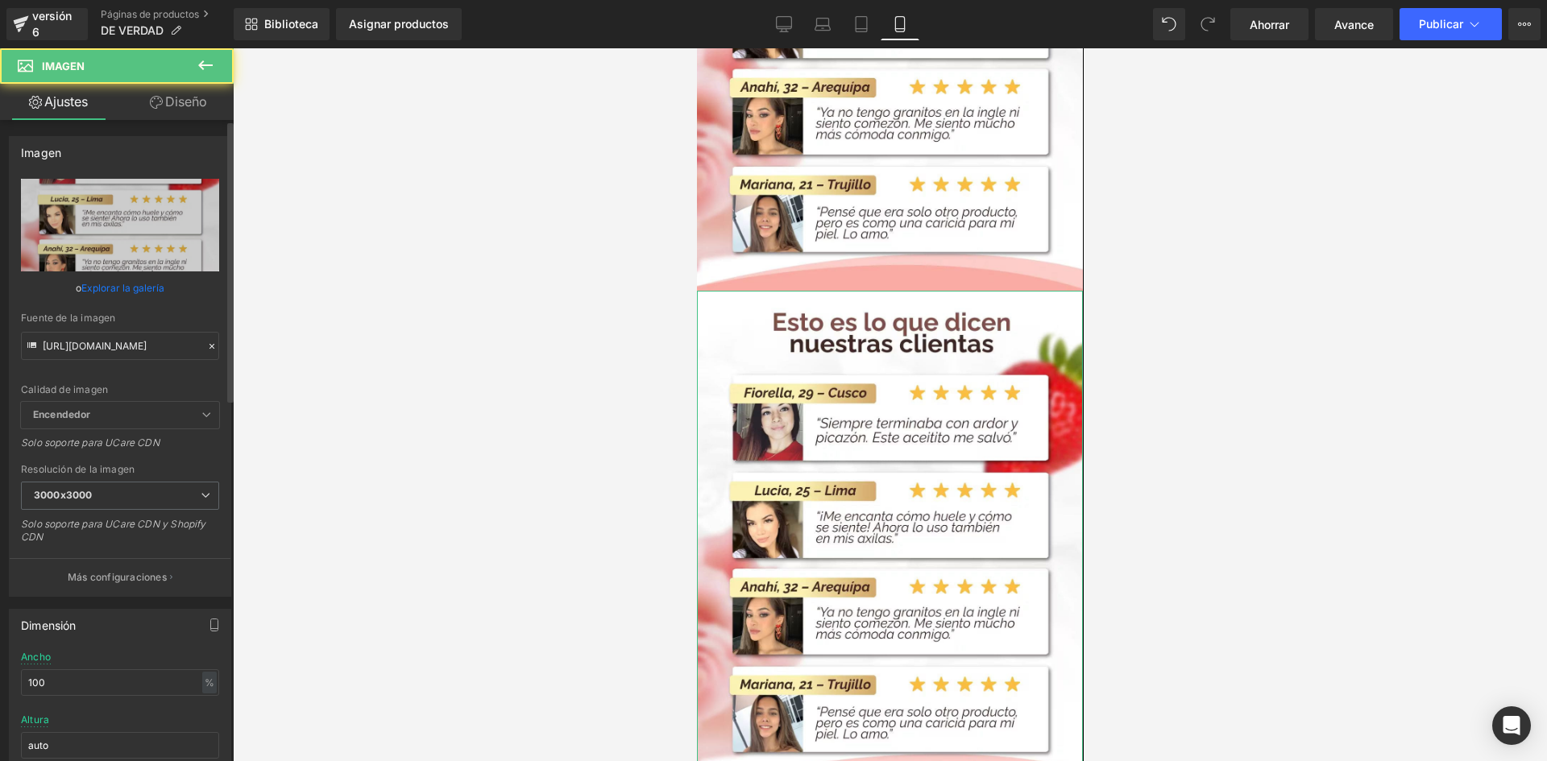
click at [105, 324] on div "Fuente de la imagen [URL][DOMAIN_NAME]" at bounding box center [120, 337] width 198 height 48
click at [97, 344] on input "[URL][DOMAIN_NAME]" at bounding box center [120, 346] width 198 height 28
paste input "mrrF6ngy/Whats-App-Image-2025-08-28-at-11-03-21-PM-4"
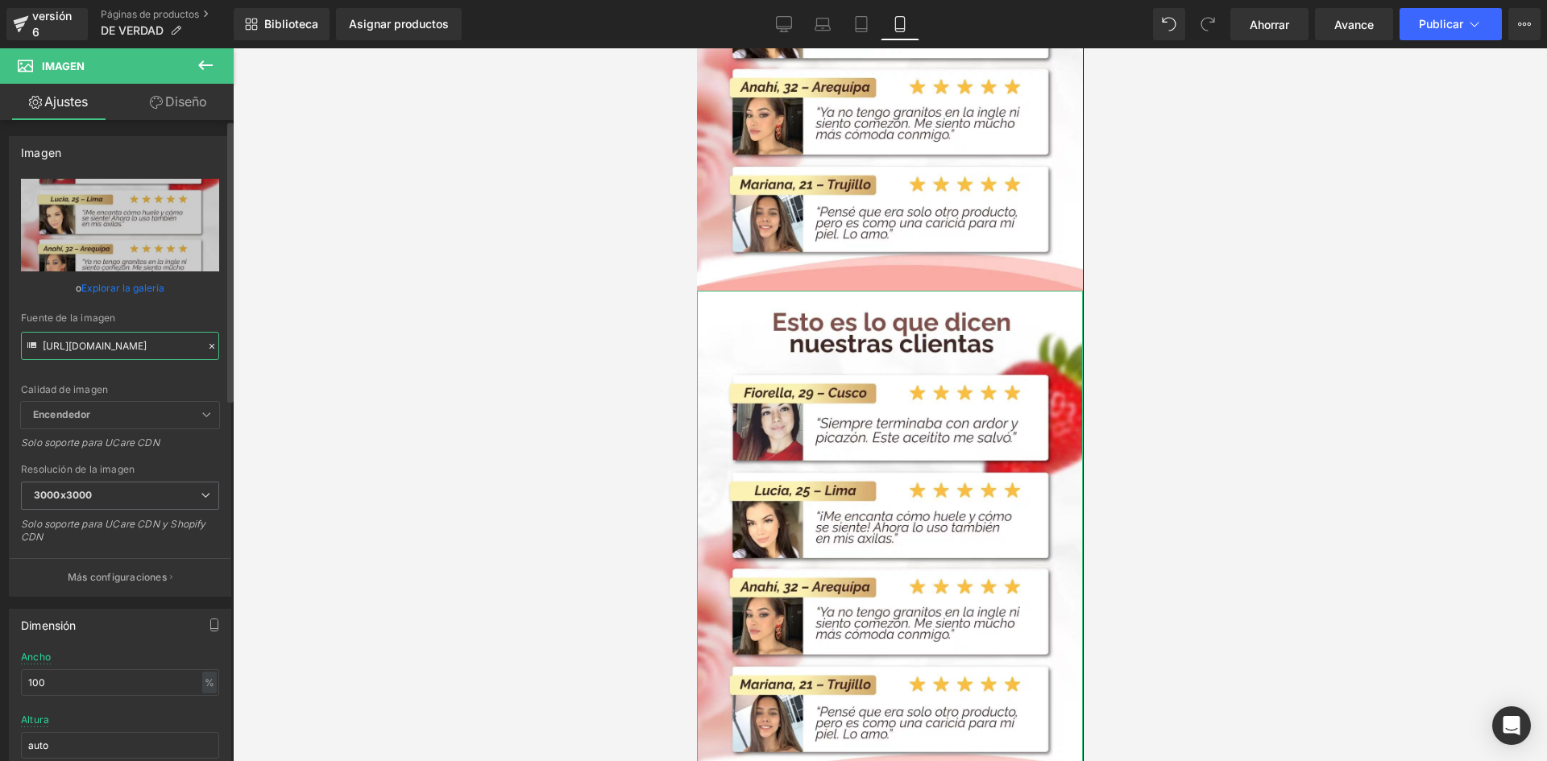
scroll to position [0, 226]
type input "[URL][DOMAIN_NAME]"
click at [172, 396] on div "Calidad de imagen Encendedor Más ligero Encendedor Encendedor Más ligero Solo s…" at bounding box center [120, 290] width 198 height 223
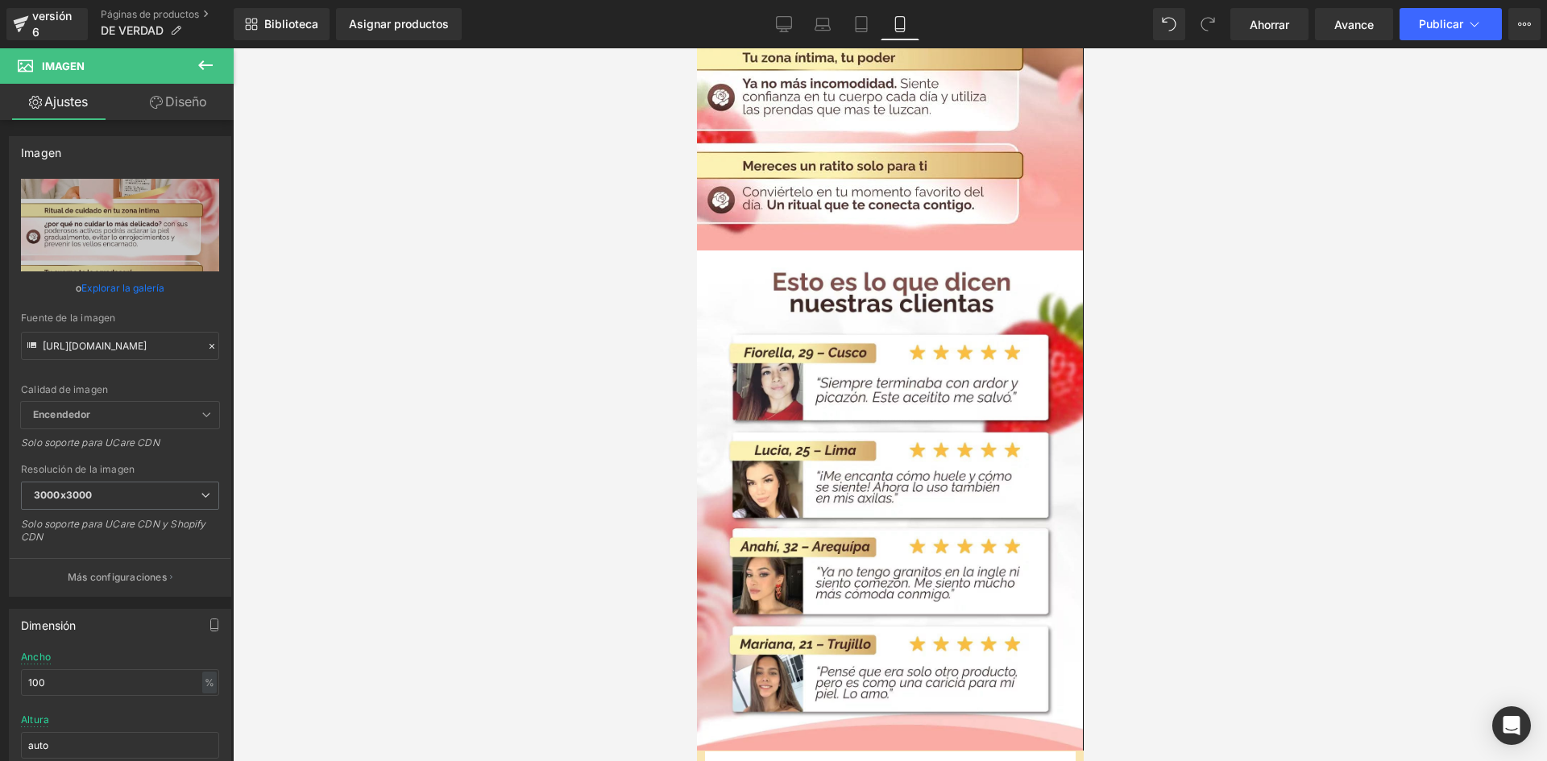
scroll to position [3949, 0]
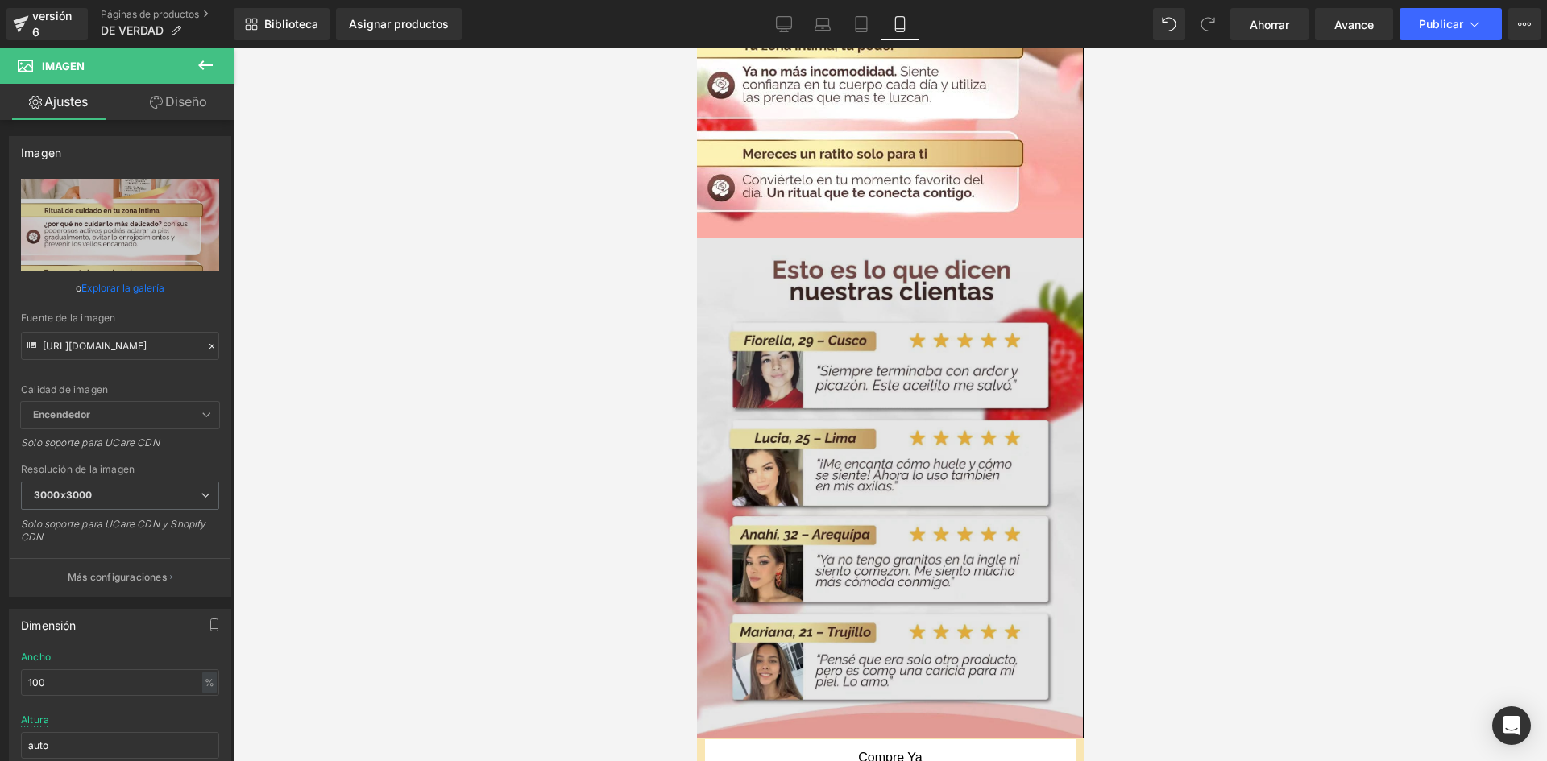
click at [914, 533] on img at bounding box center [889, 489] width 386 height 500
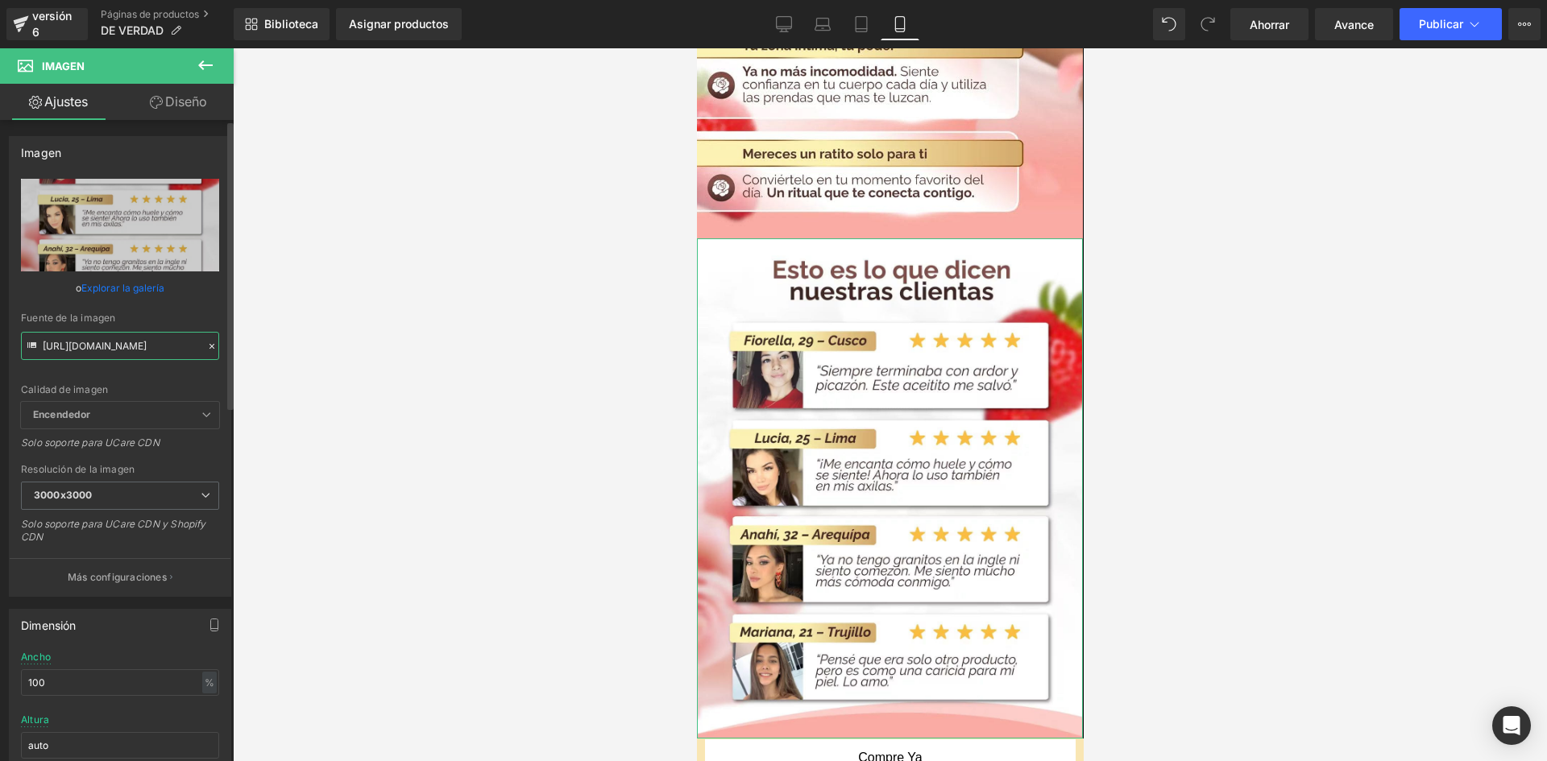
click at [143, 354] on input "[URL][DOMAIN_NAME]" at bounding box center [120, 346] width 198 height 28
type input "[URL][DOMAIN_NAME]"
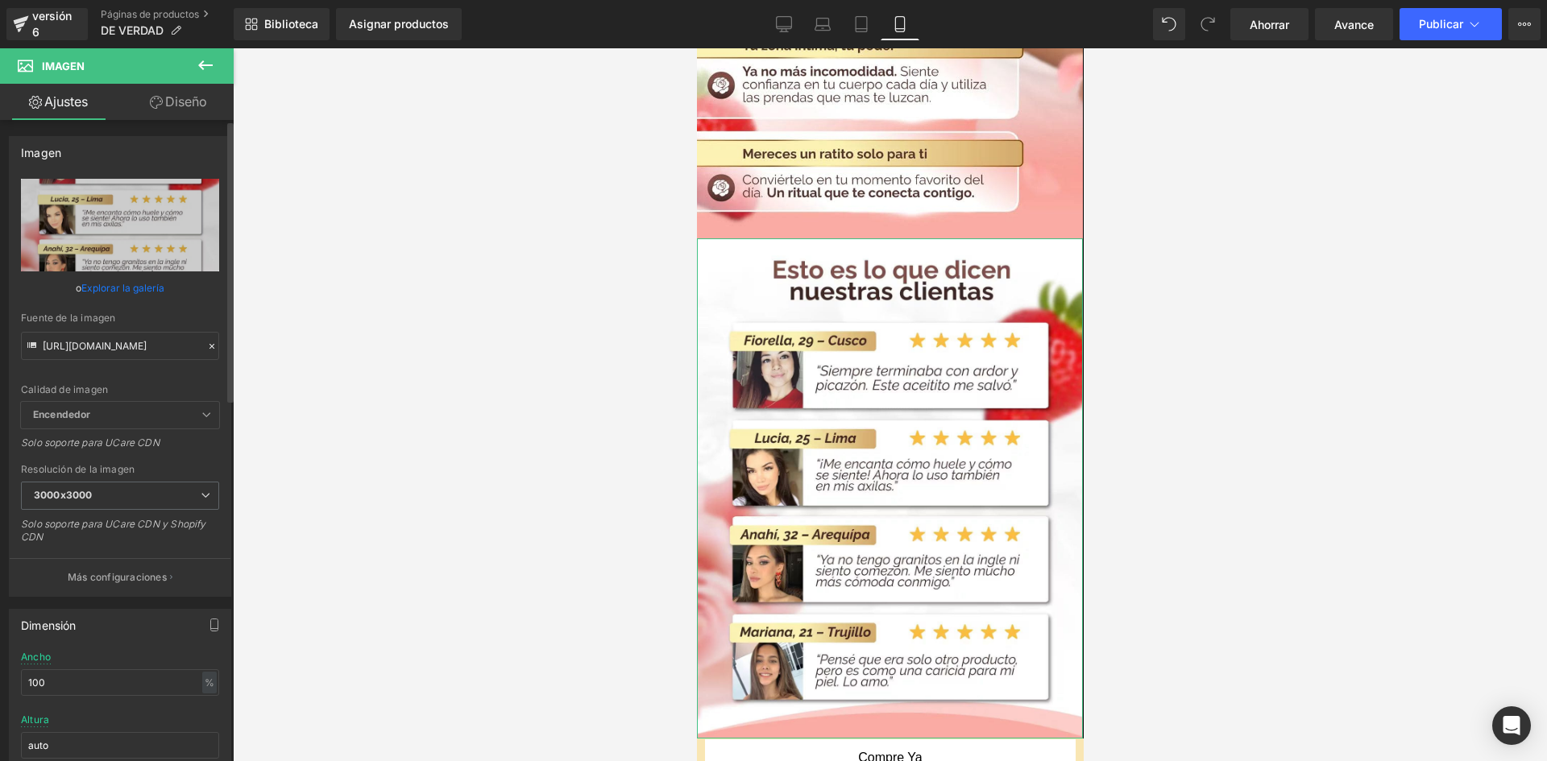
click at [130, 373] on div "Calidad de imagen Encendedor Más ligero Encendedor Encendedor Más ligero Solo s…" at bounding box center [120, 290] width 198 height 223
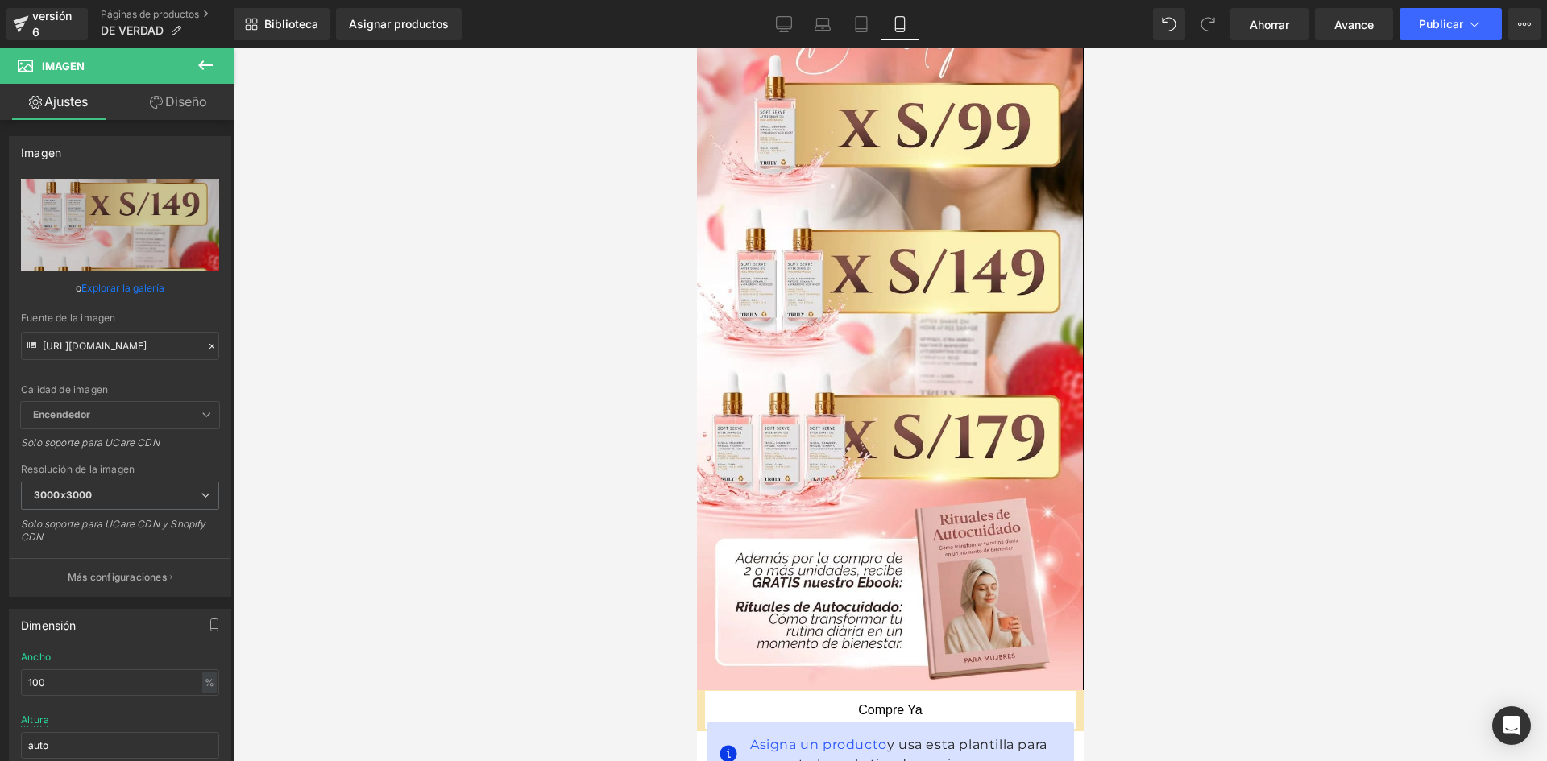
scroll to position [4247, 0]
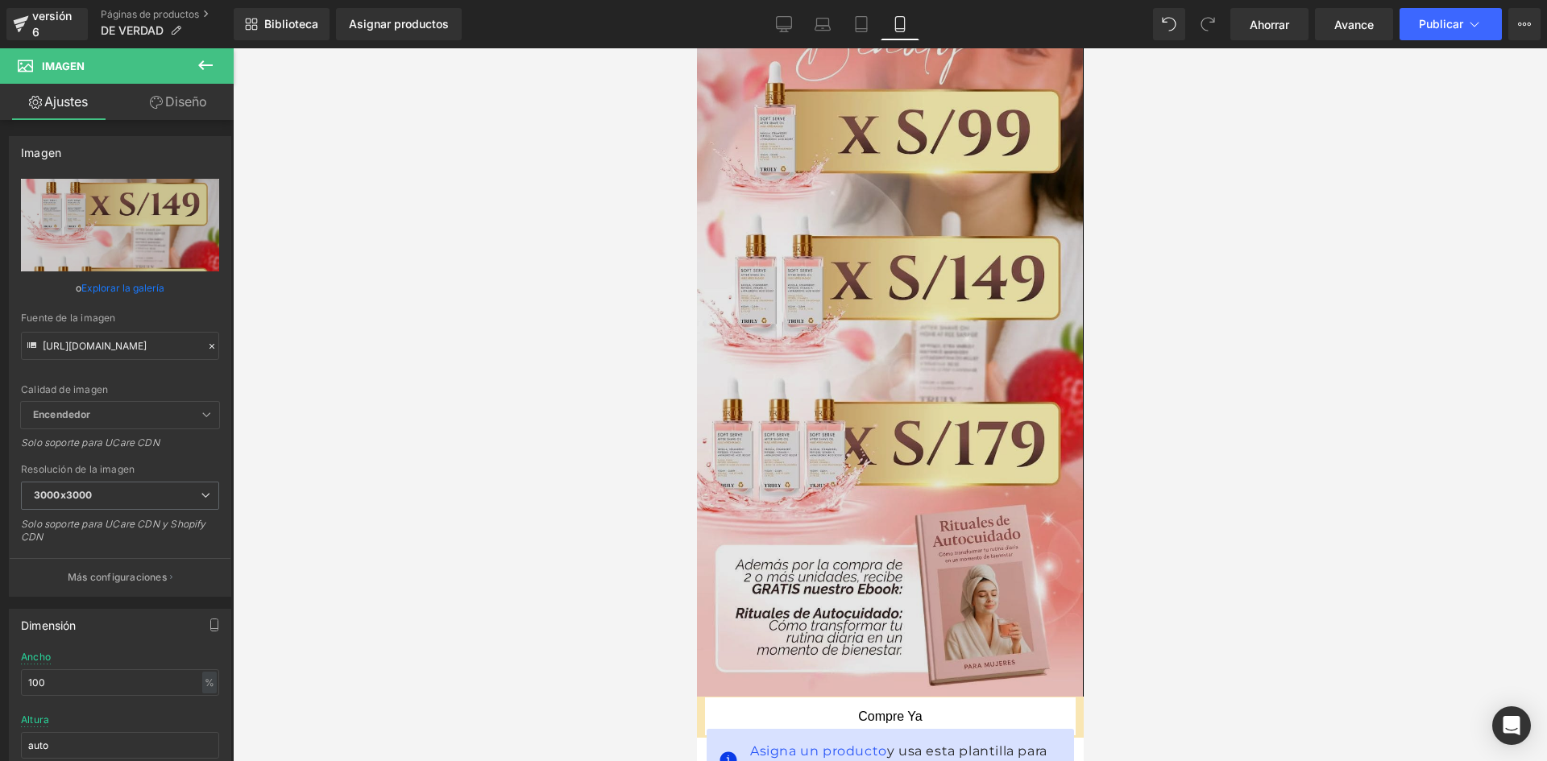
click at [988, 495] on img at bounding box center [889, 318] width 386 height 757
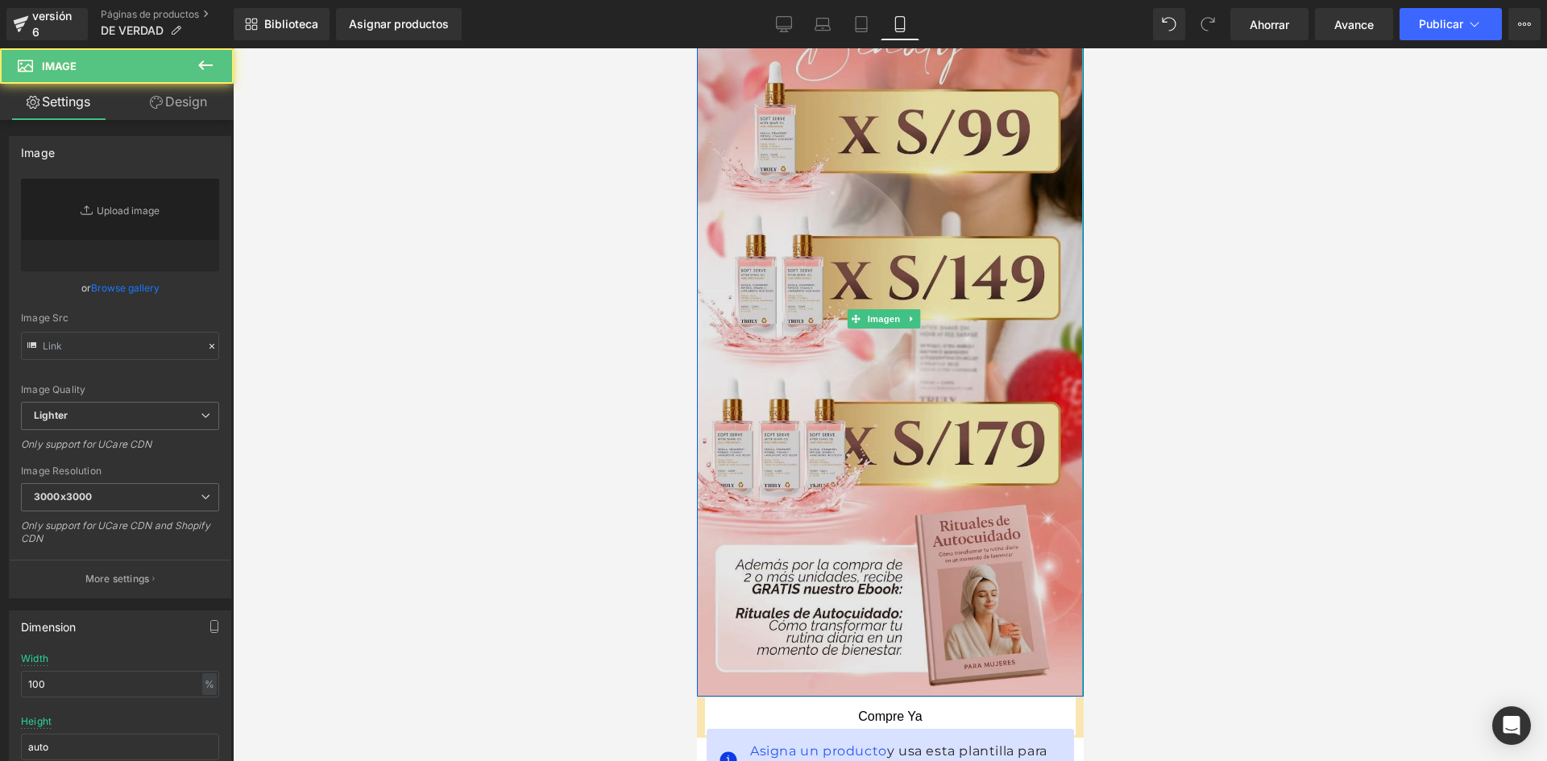
type input "[URL][DOMAIN_NAME]"
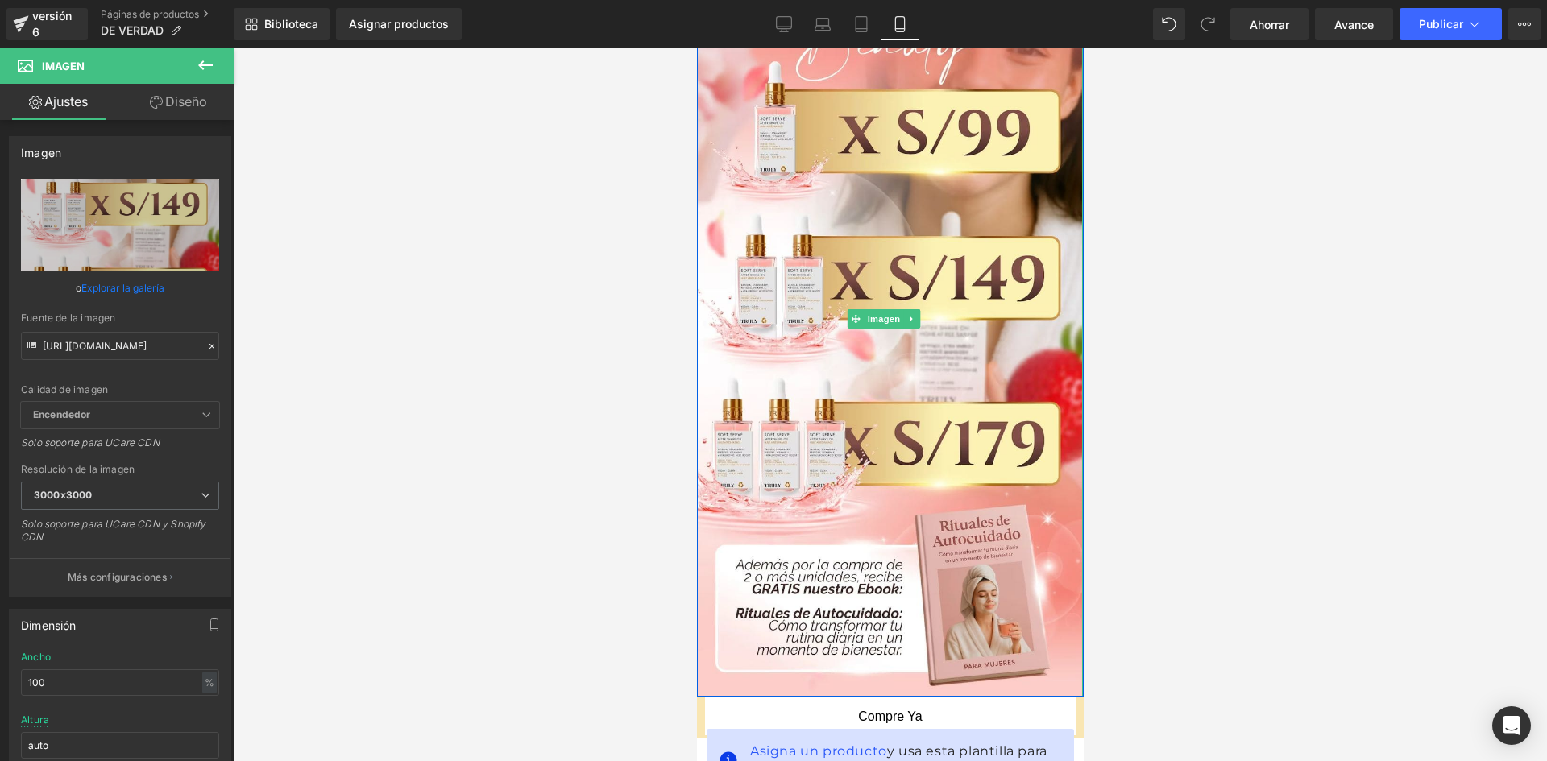
click at [915, 309] on link at bounding box center [910, 318] width 17 height 19
click at [896, 309] on link at bounding box center [902, 318] width 17 height 19
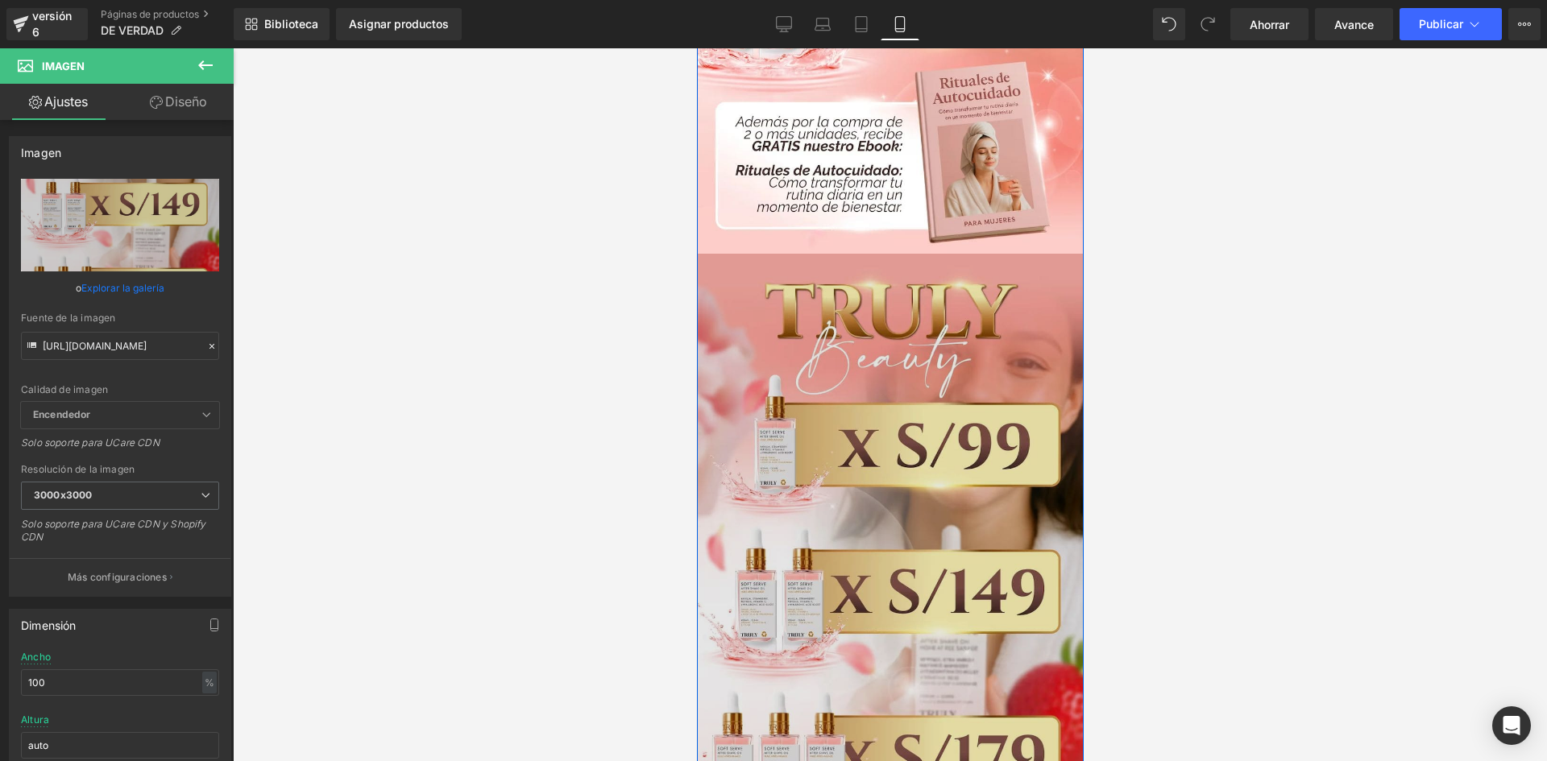
click at [861, 511] on img at bounding box center [889, 632] width 386 height 757
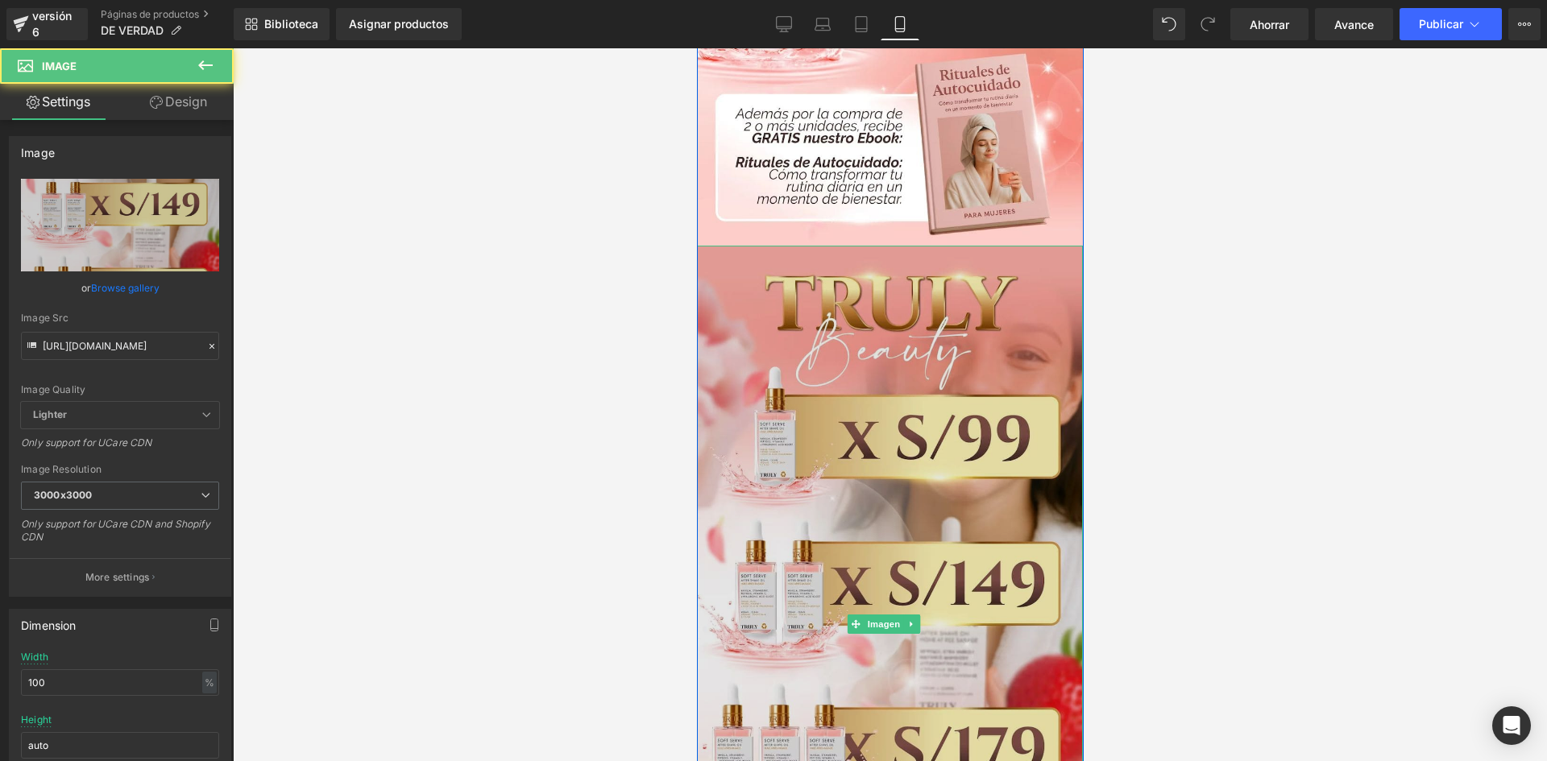
scroll to position [4699, 0]
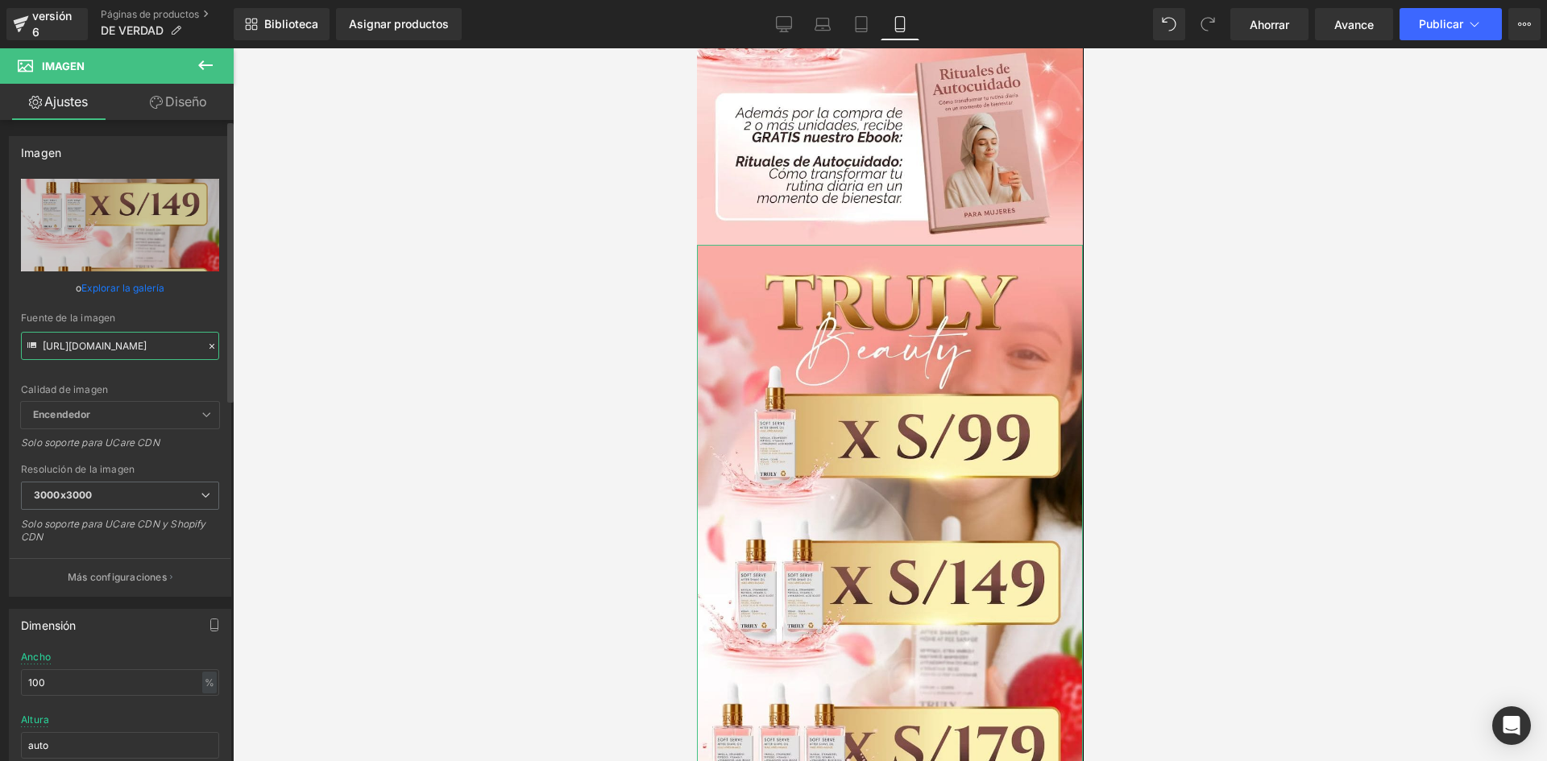
click at [118, 350] on input "[URL][DOMAIN_NAME]" at bounding box center [120, 346] width 198 height 28
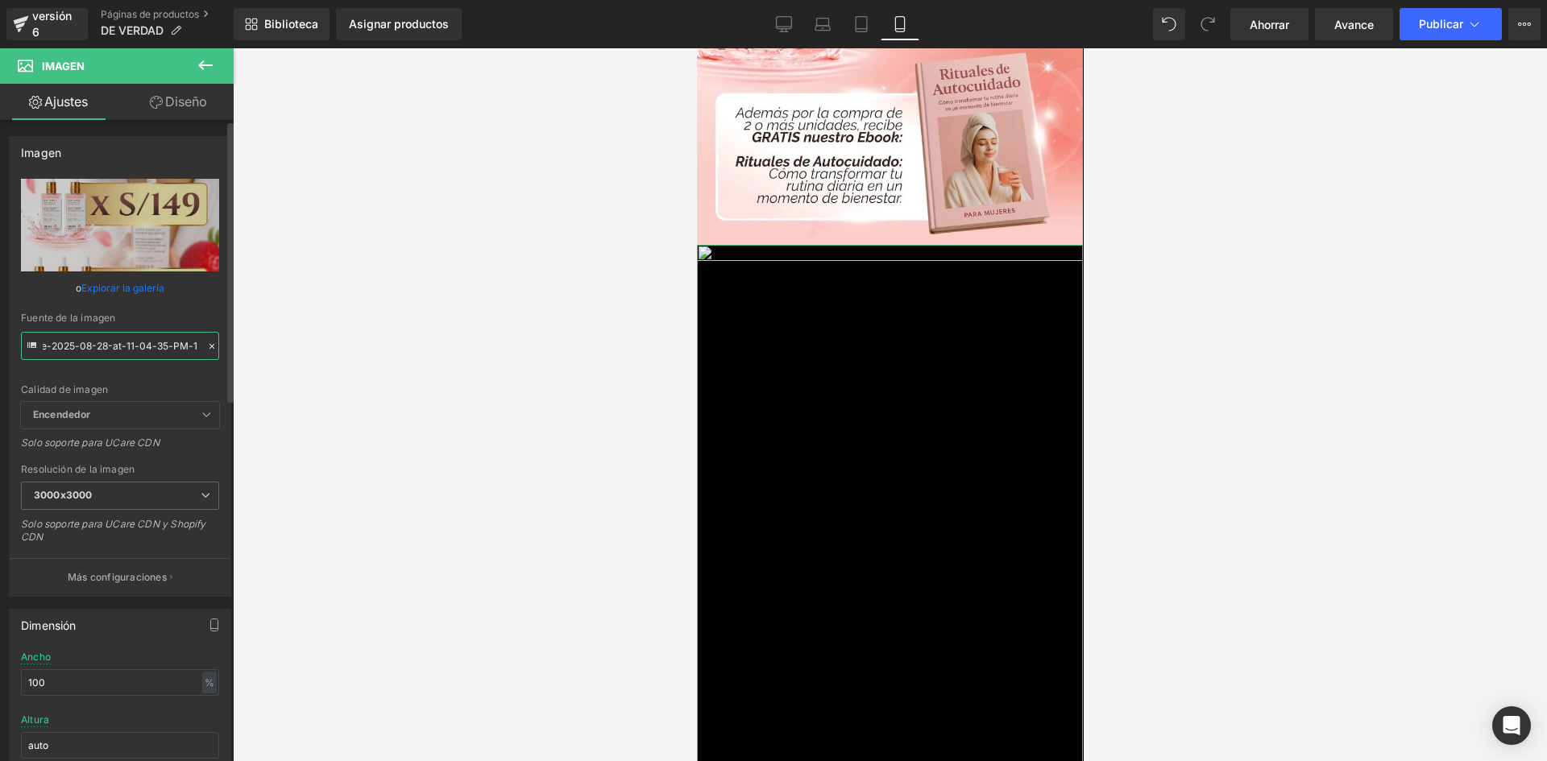
type input "Whats-App-Image-2025-08-28-at-11-04-35-PM-1"
click at [135, 372] on div "Calidad de imagen Encendedor Más ligero Encendedor Encendedor Más ligero Solo s…" at bounding box center [120, 290] width 198 height 223
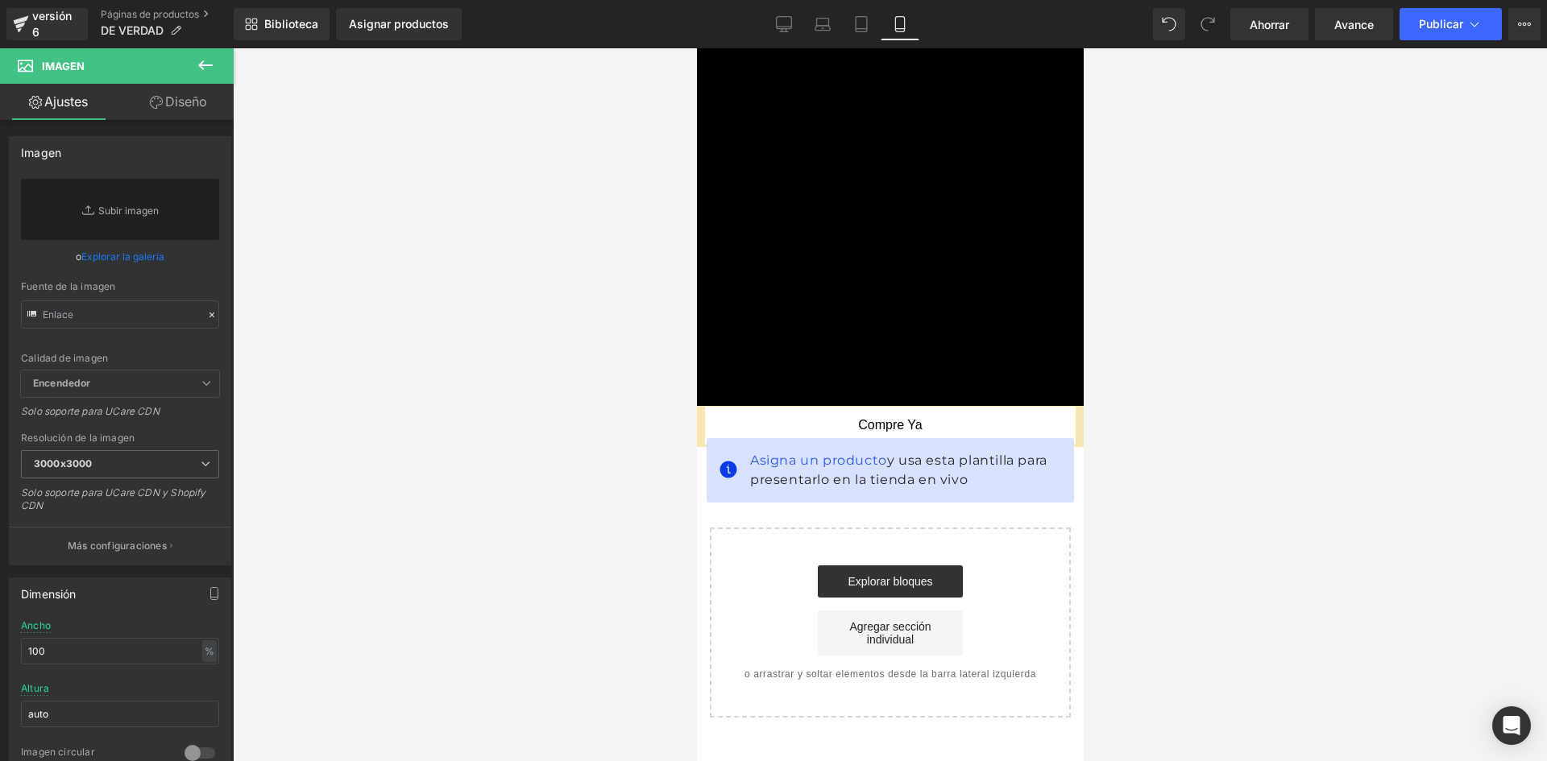
scroll to position [4891, 0]
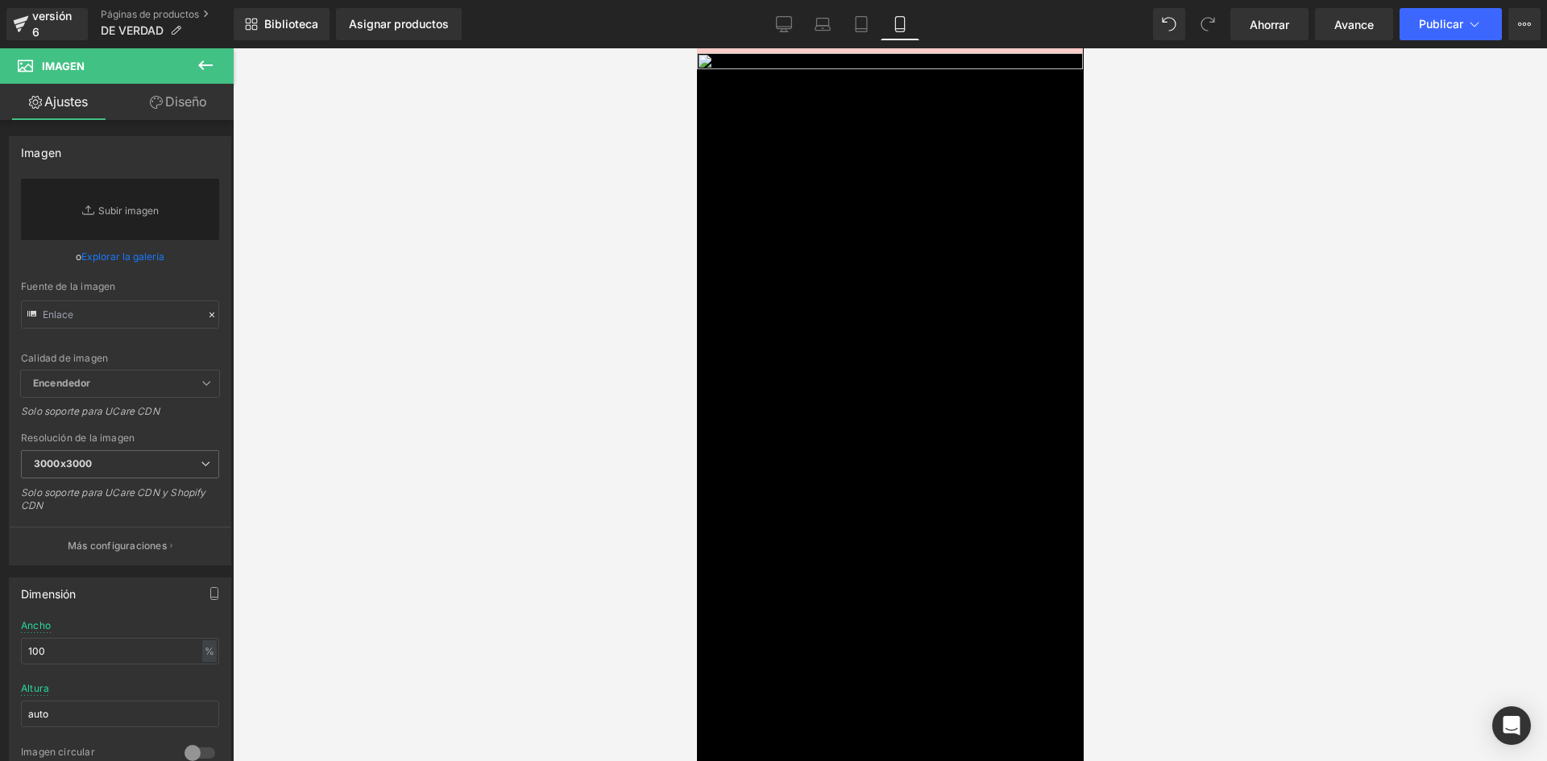
click at [672, 251] on div at bounding box center [890, 404] width 1314 height 713
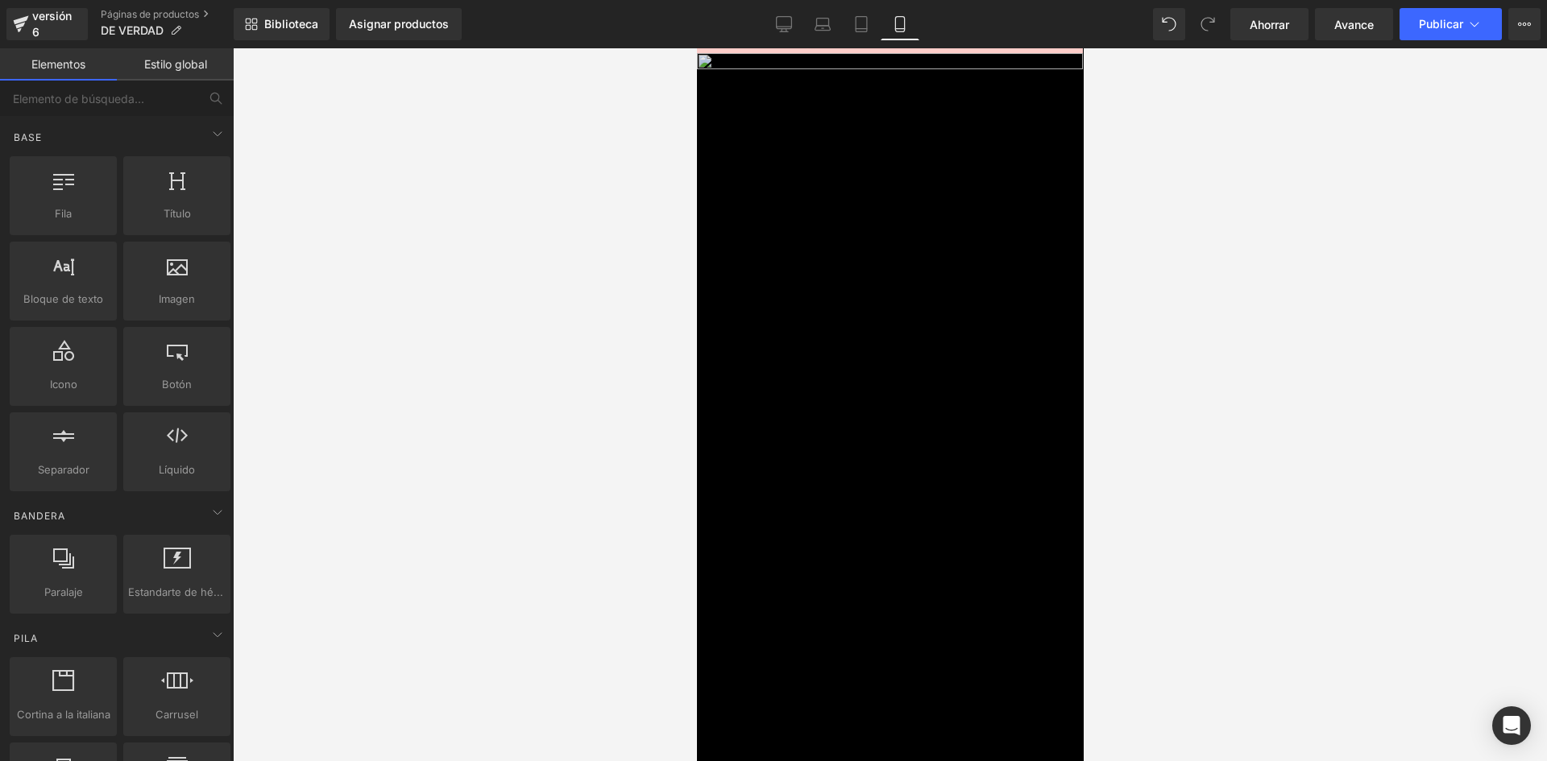
click at [780, 340] on img at bounding box center [889, 431] width 386 height 757
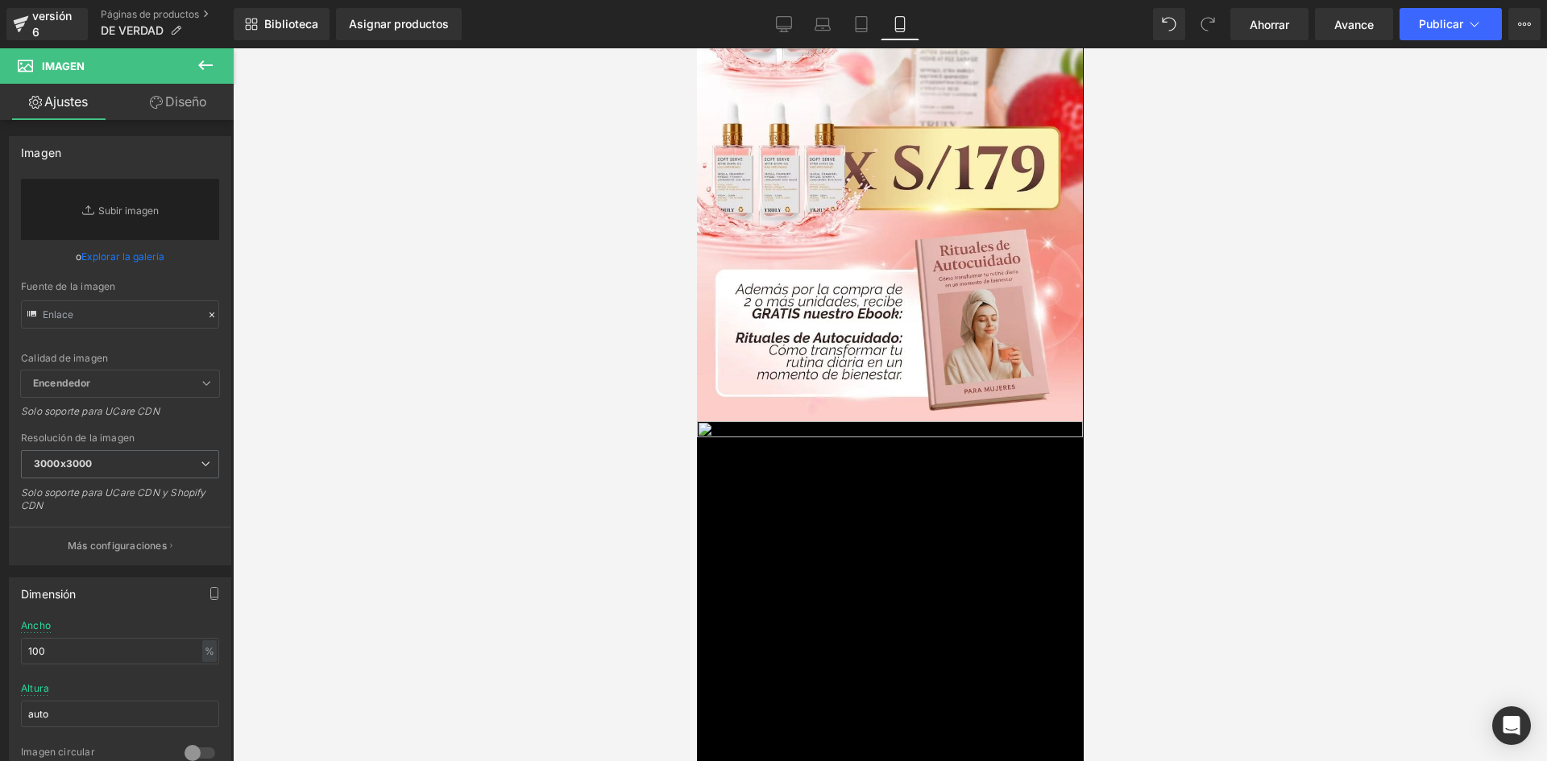
scroll to position [4487, 0]
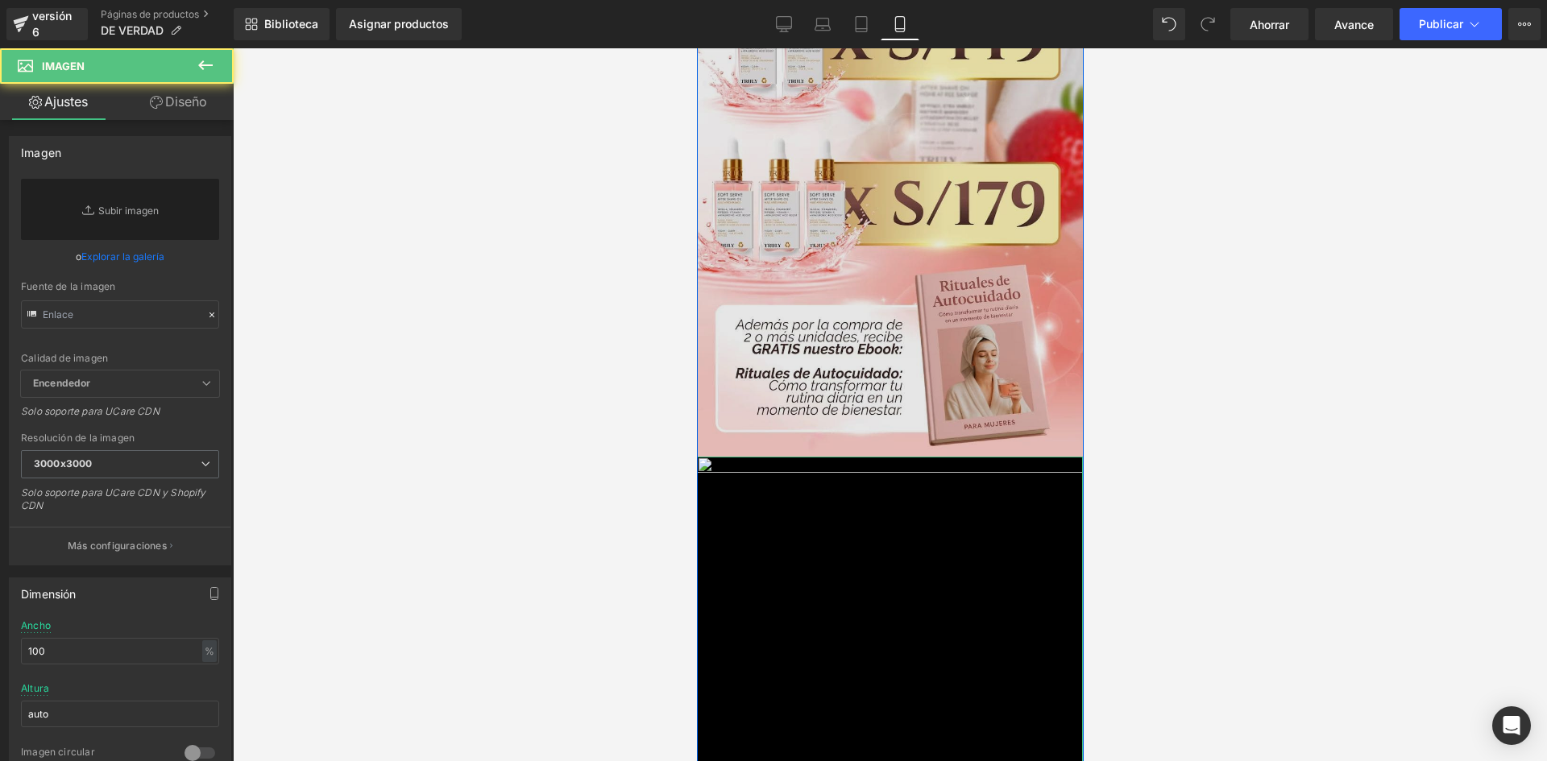
click at [857, 297] on img at bounding box center [889, 78] width 386 height 757
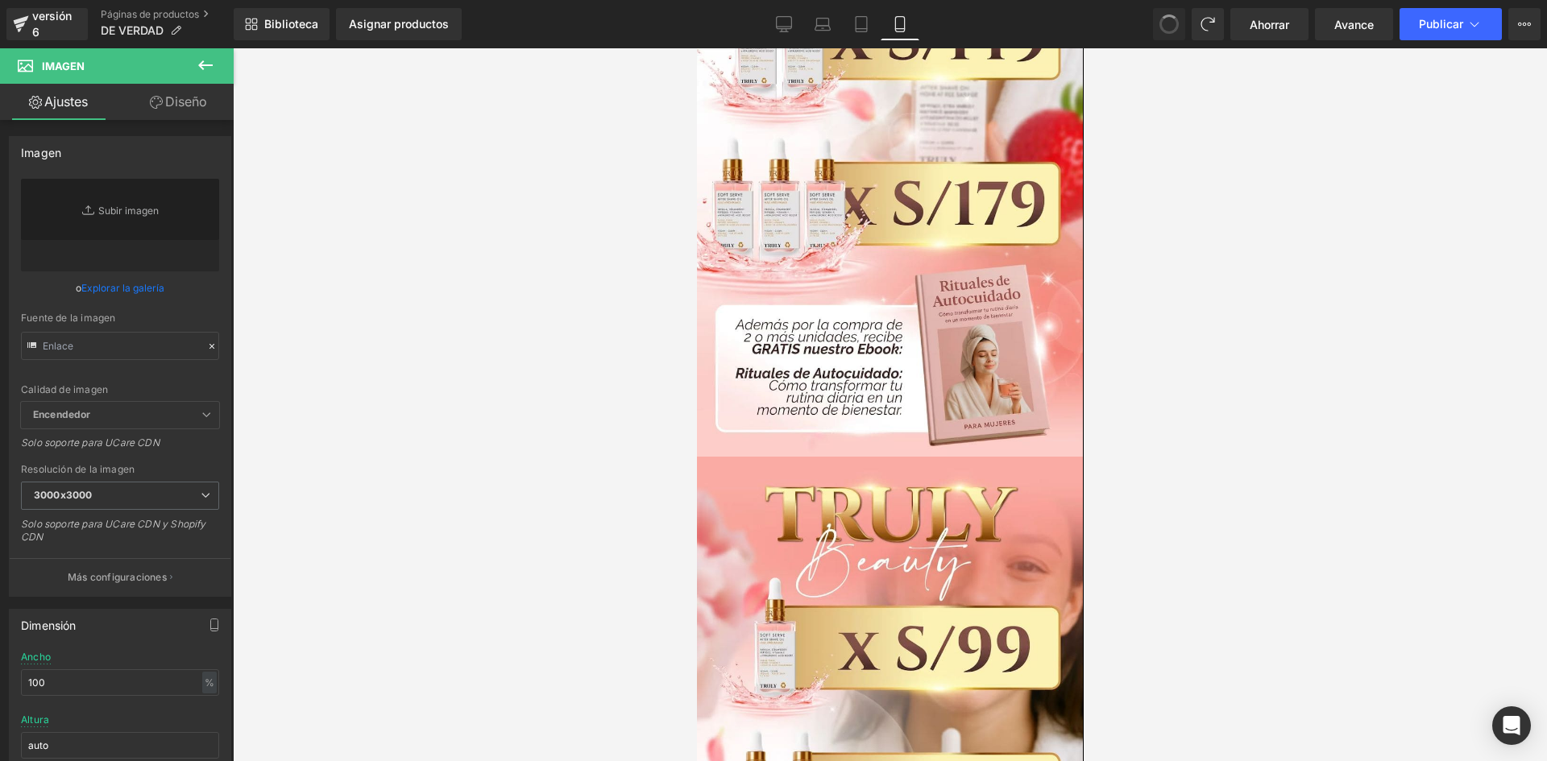
type input "[URL][DOMAIN_NAME]"
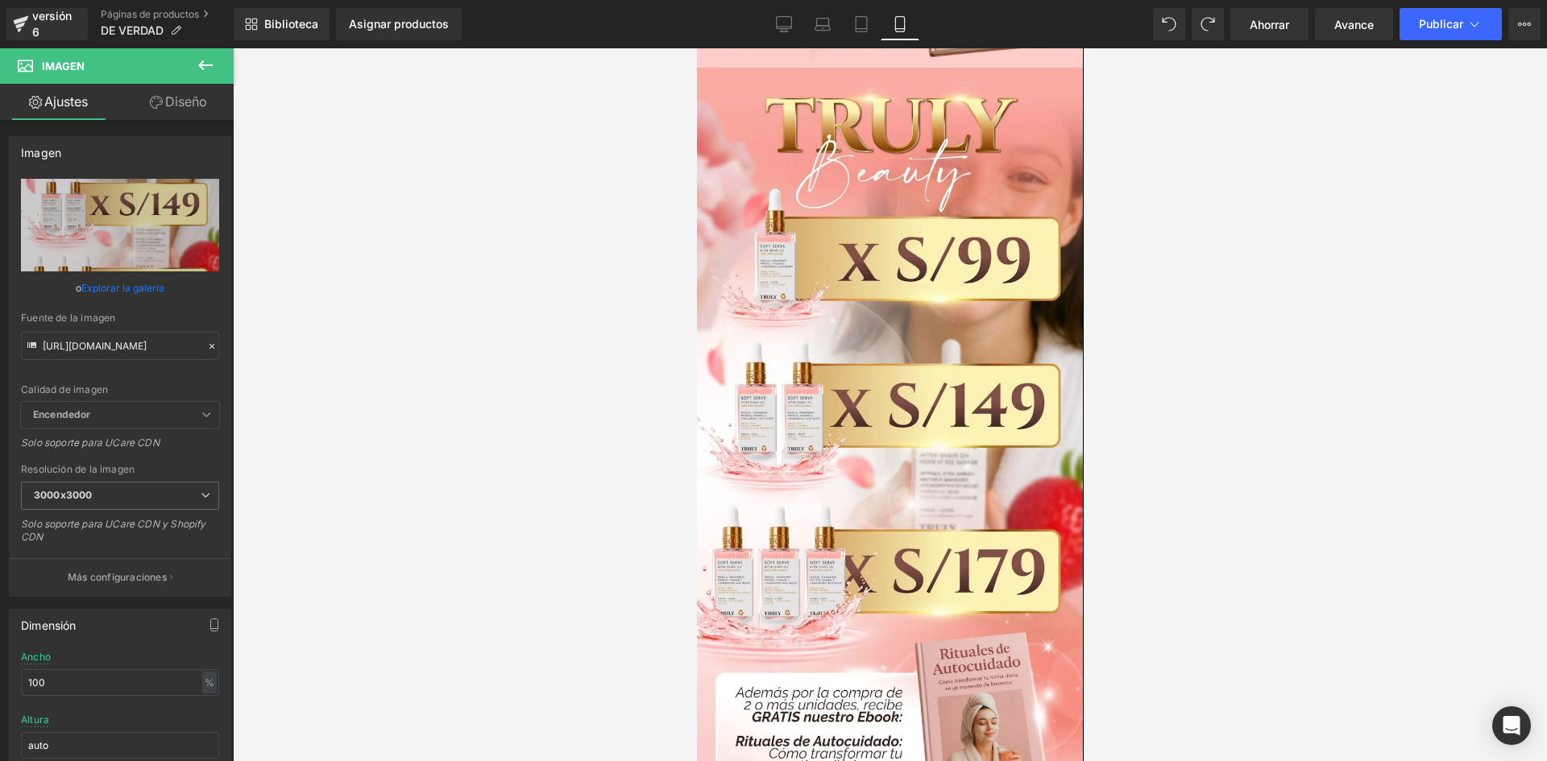
scroll to position [4770, 0]
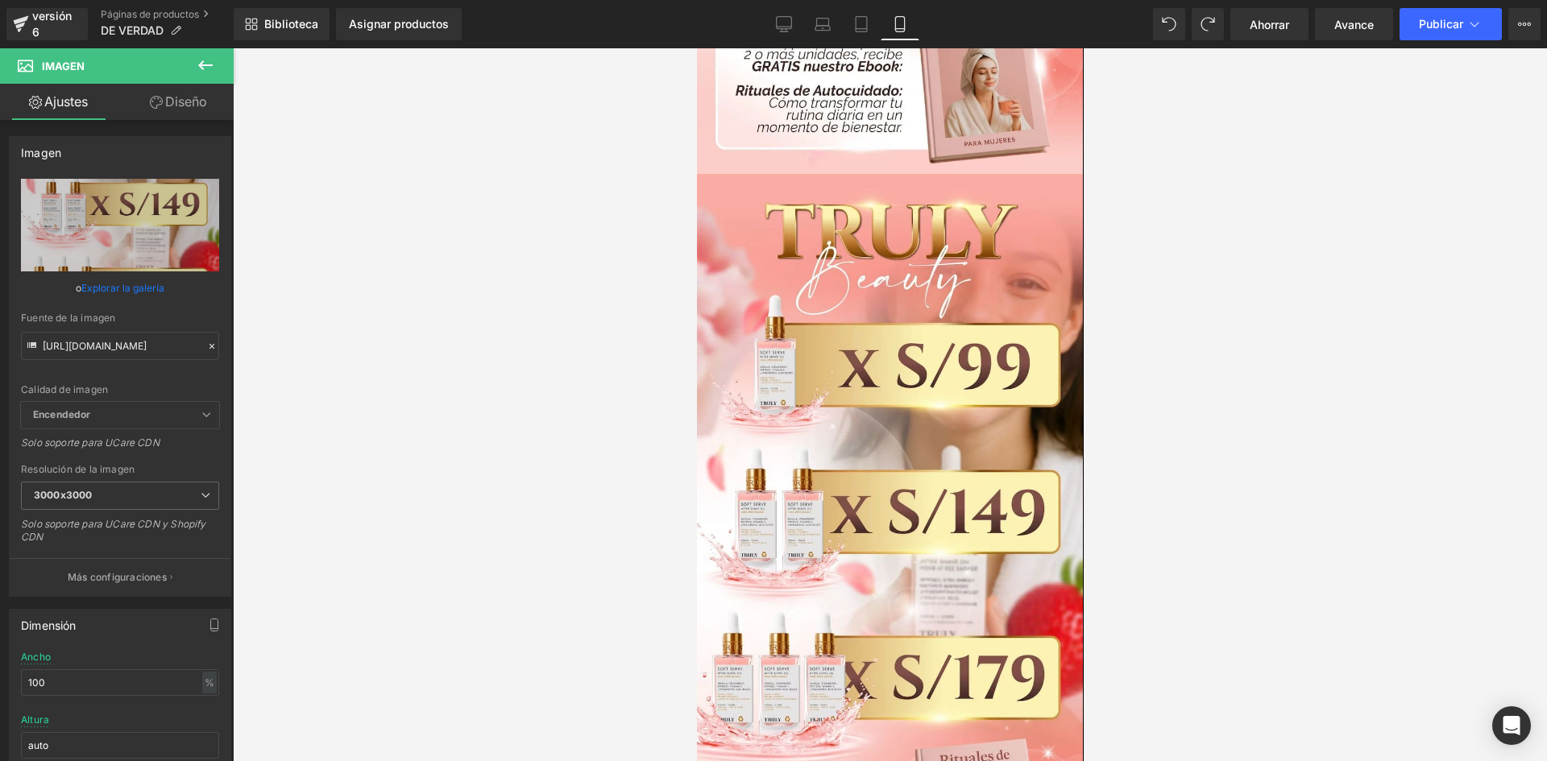
drag, startPoint x: 1079, startPoint y: 470, endPoint x: 1365, endPoint y: 448, distance: 286.9
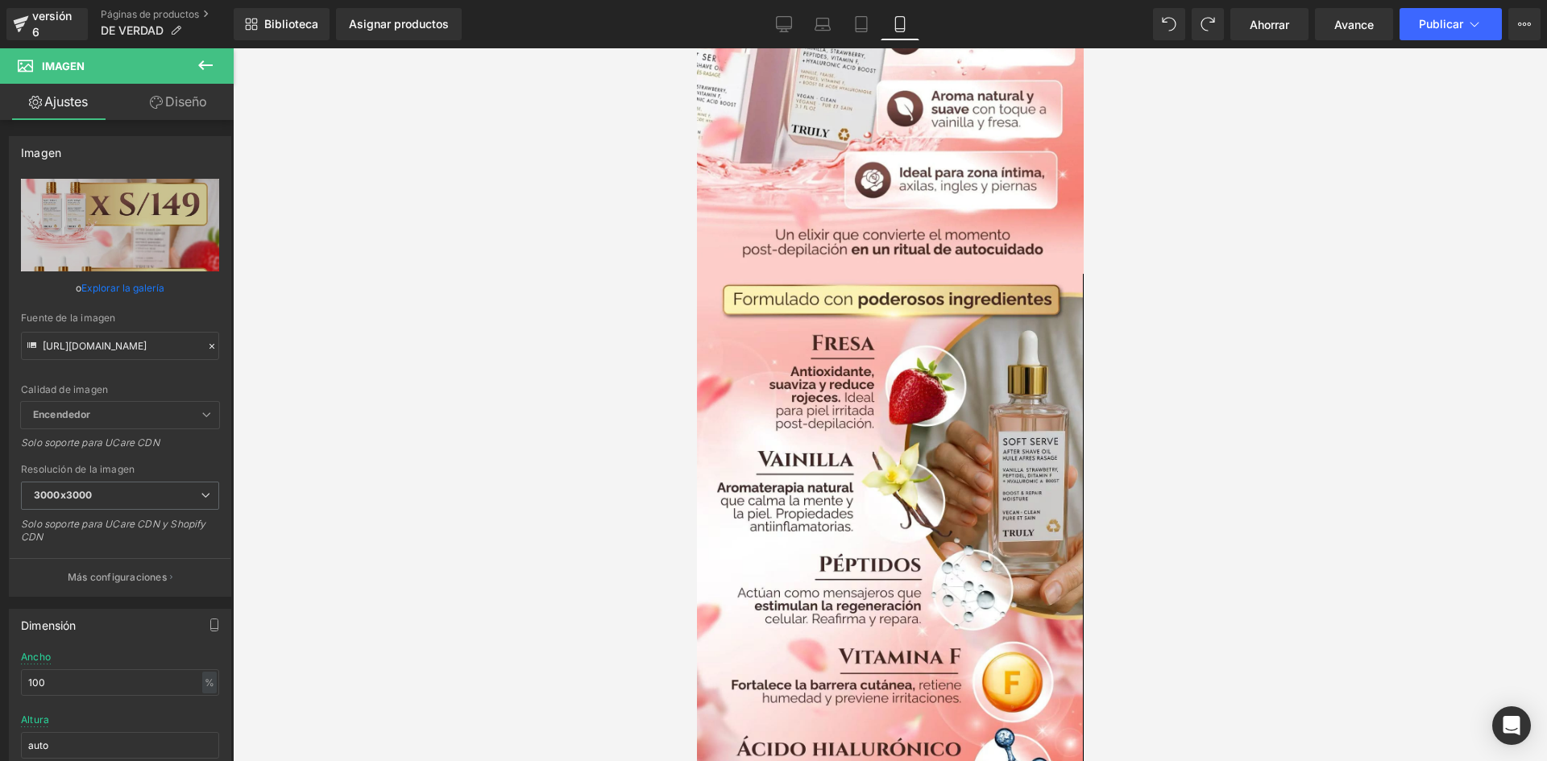
scroll to position [0, 0]
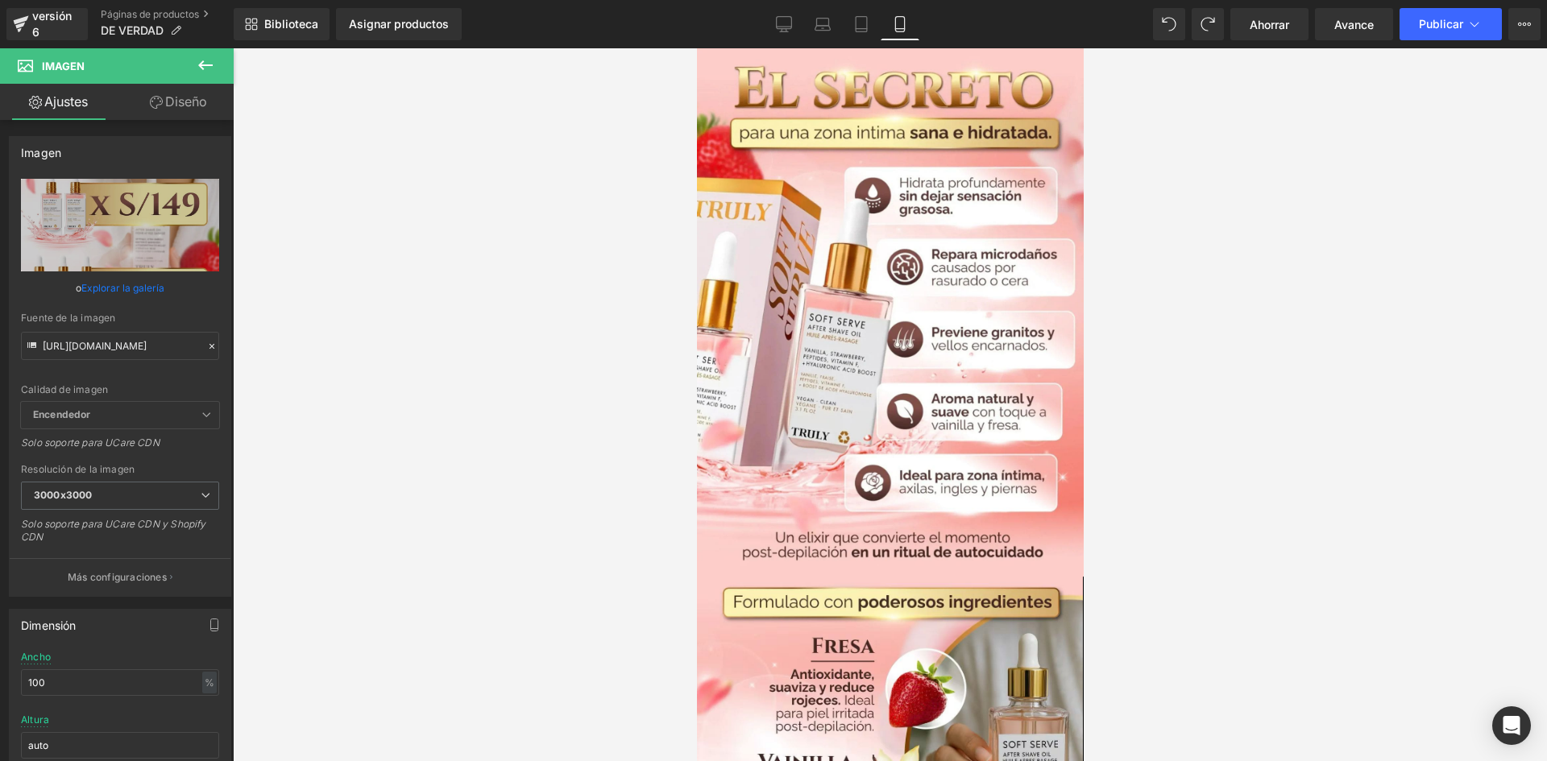
click at [391, 6] on div "Biblioteca Asignar productos Vista previa del producto Ningún producto coincide…" at bounding box center [890, 24] width 1313 height 48
click at [371, 17] on font "Asignar productos" at bounding box center [399, 24] width 100 height 14
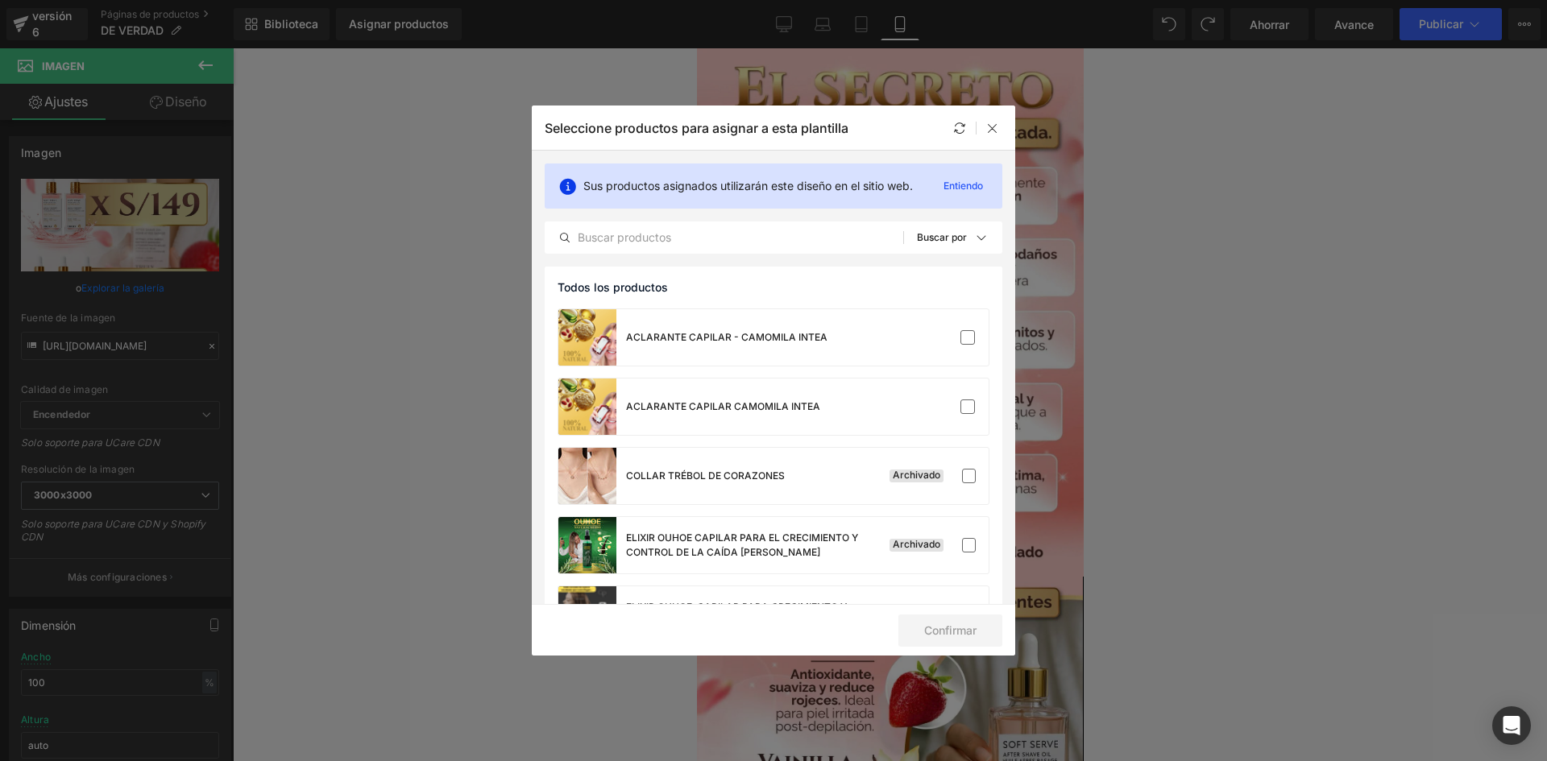
scroll to position [1032, 0]
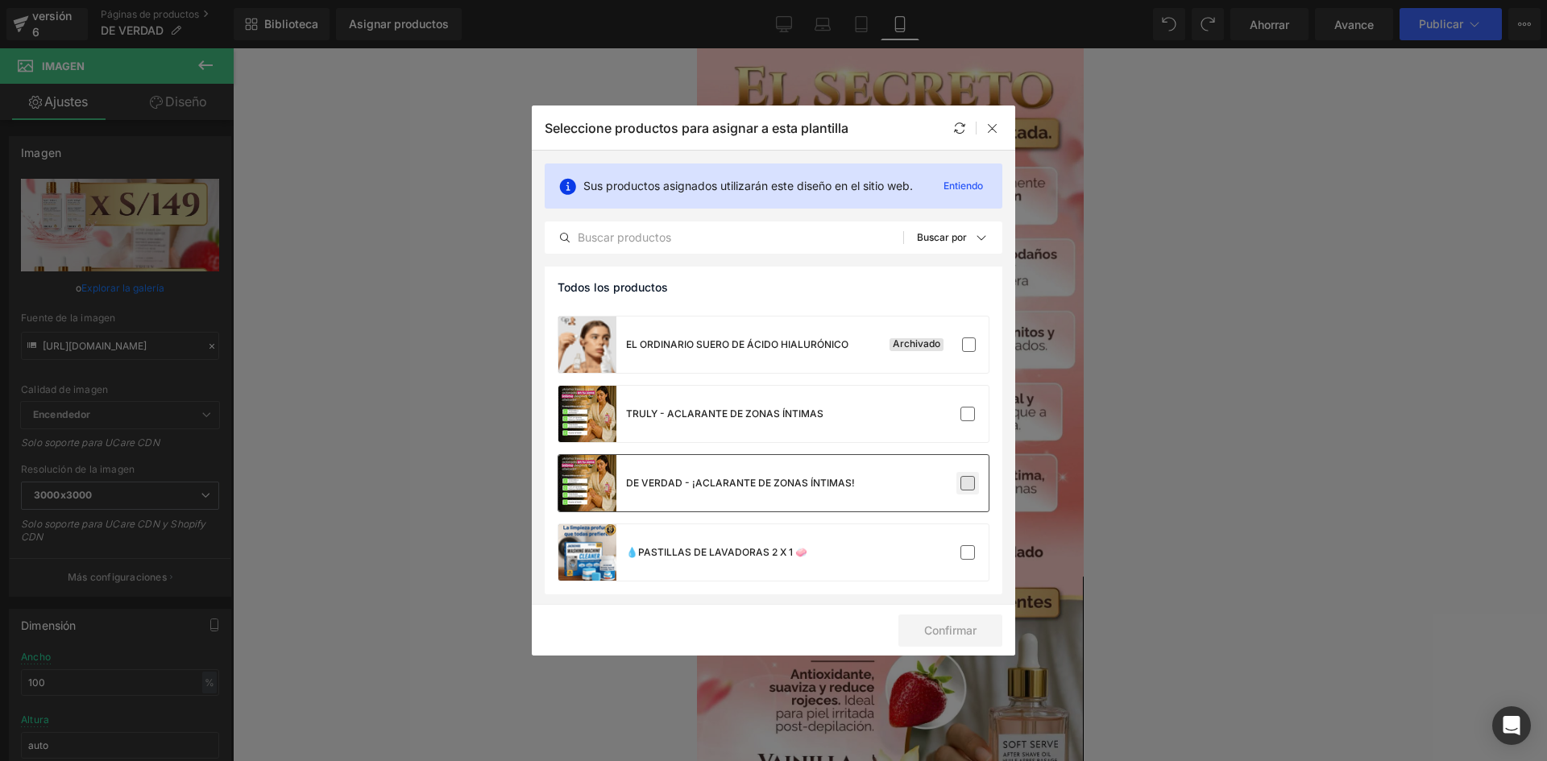
click at [960, 489] on label at bounding box center [967, 483] width 15 height 15
click at [968, 483] on input "checkbox" at bounding box center [968, 483] width 0 height 0
click at [934, 625] on font "Confirmar" at bounding box center [950, 631] width 52 height 14
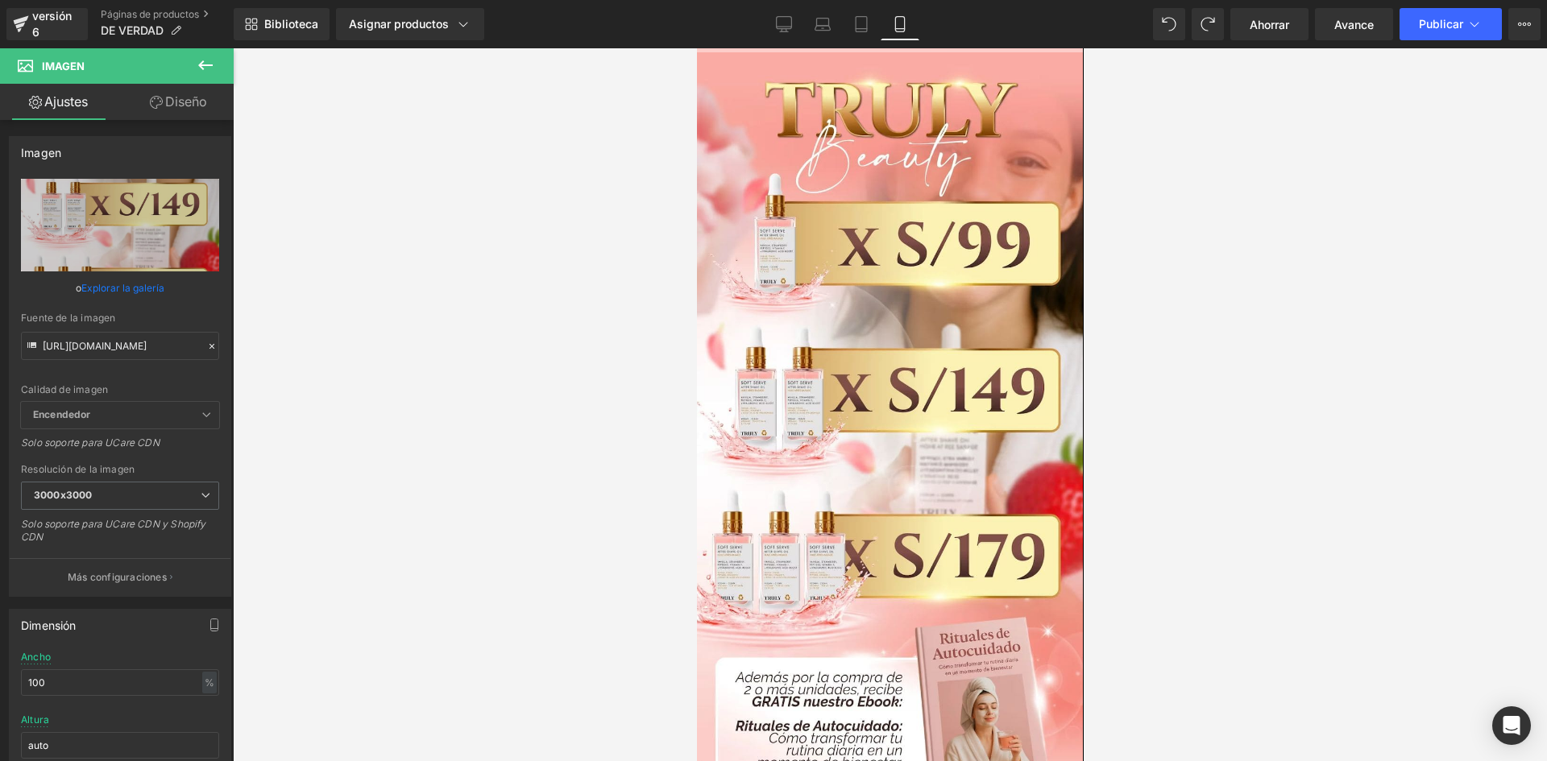
scroll to position [4573, 0]
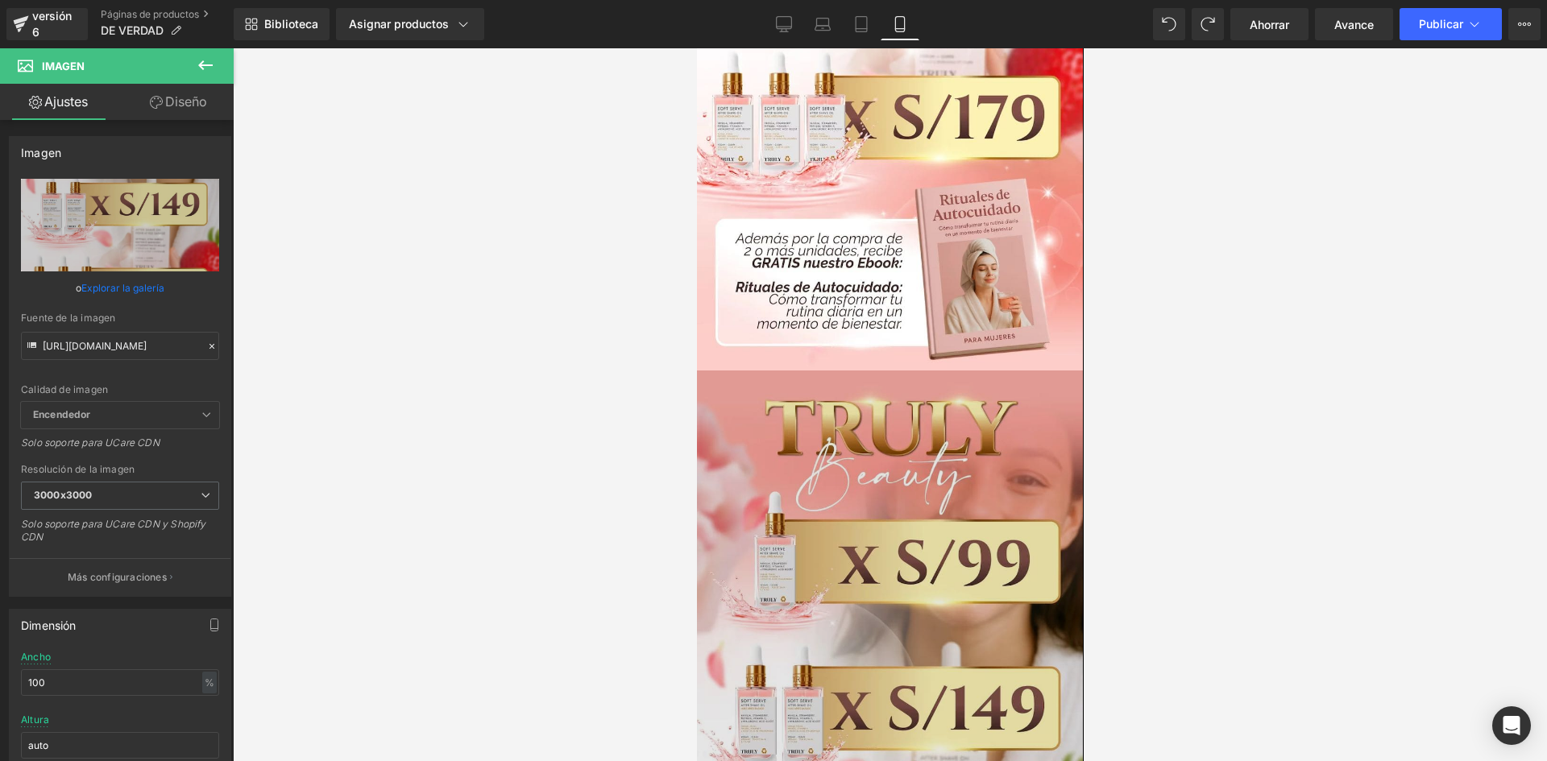
click at [975, 599] on img at bounding box center [889, 749] width 386 height 757
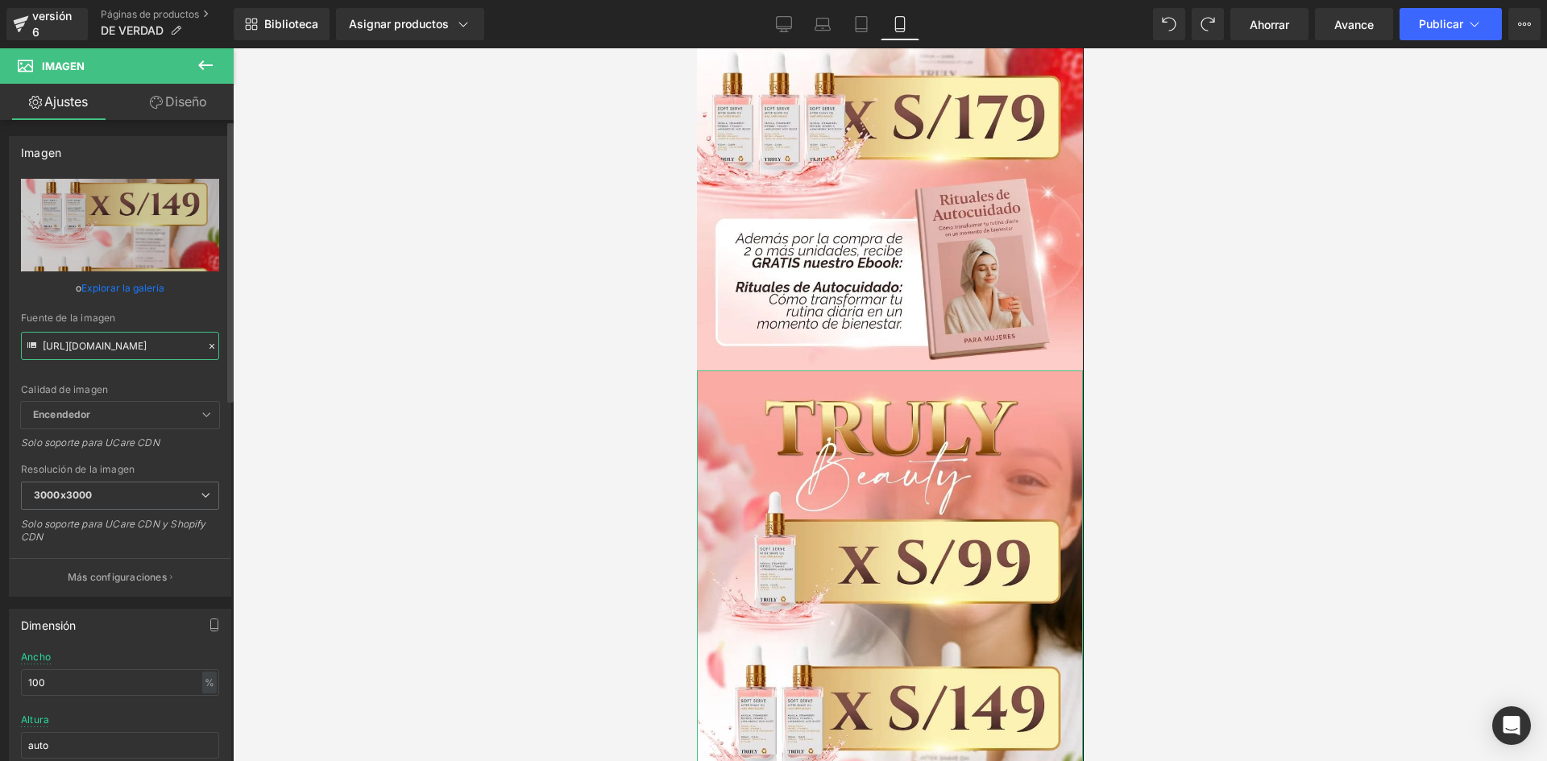
click at [139, 359] on input "[URL][DOMAIN_NAME]" at bounding box center [120, 346] width 198 height 28
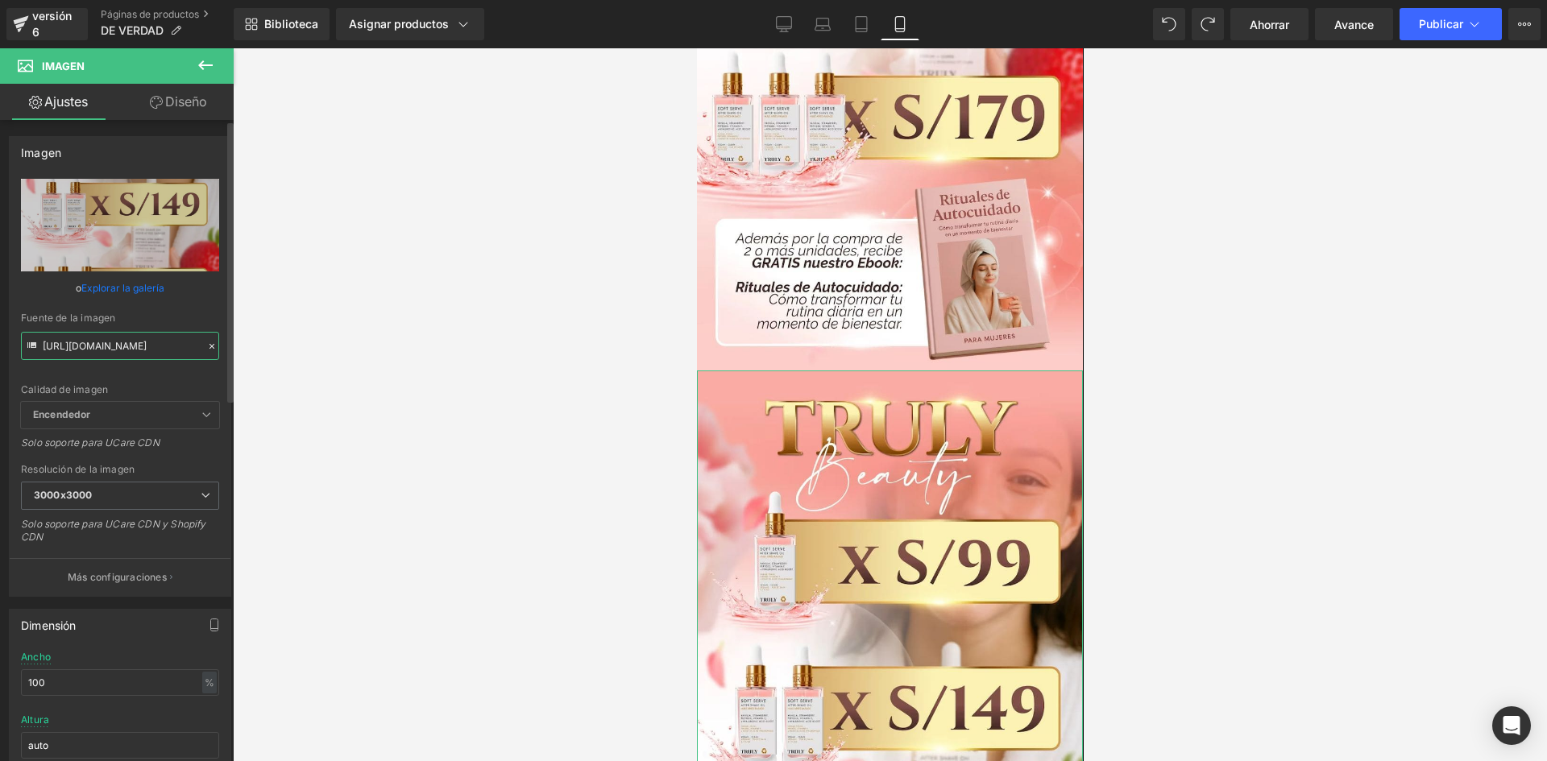
scroll to position [0, 222]
type input "[URL][DOMAIN_NAME]"
click at [159, 378] on div "Calidad de imagen Encendedor Más ligero Encendedor Encendedor Más ligero Solo s…" at bounding box center [120, 290] width 198 height 223
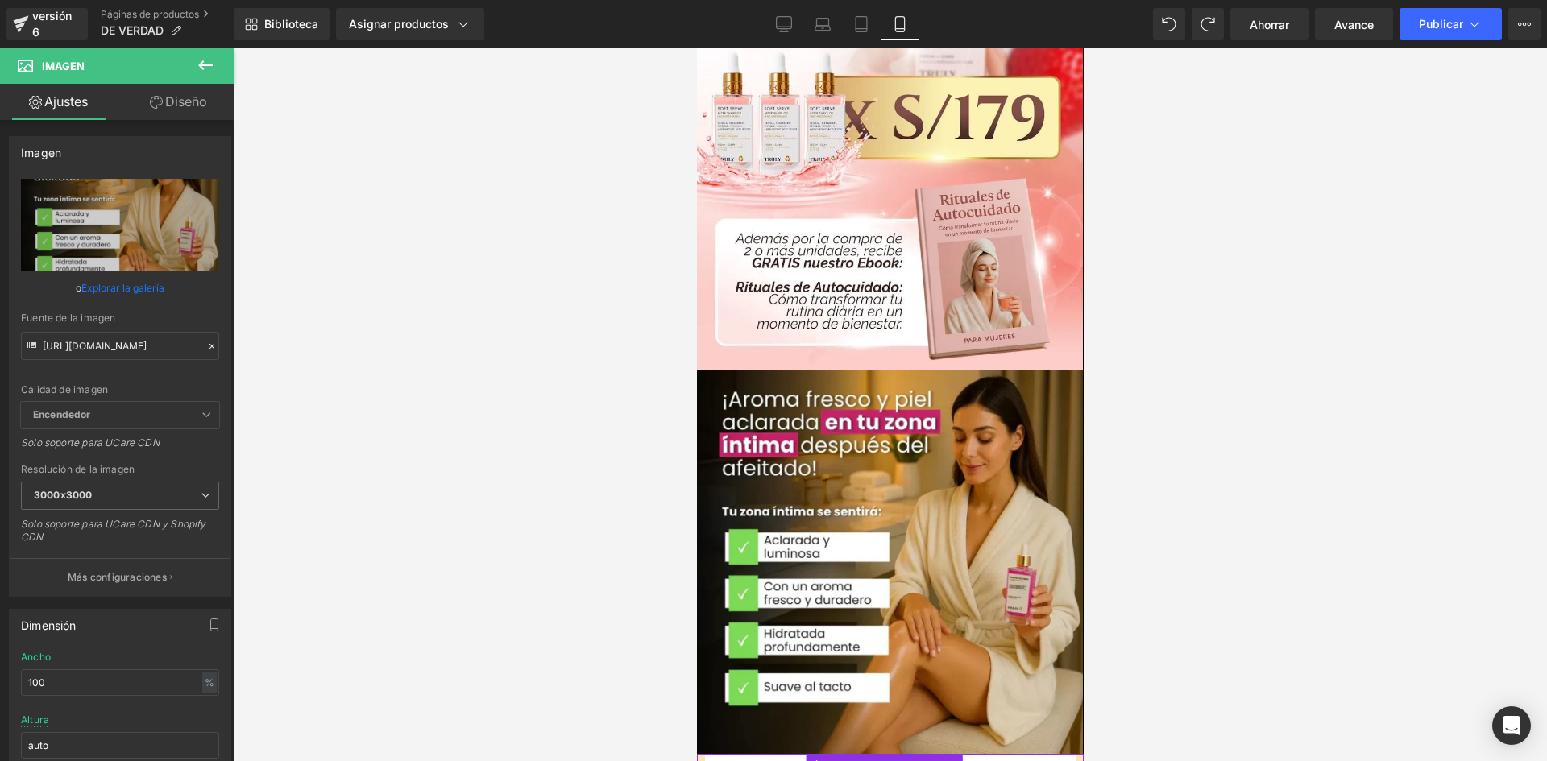
click at [701, 754] on div "Compre ya (P) Botón de pago dinámico Producto" at bounding box center [889, 774] width 387 height 41
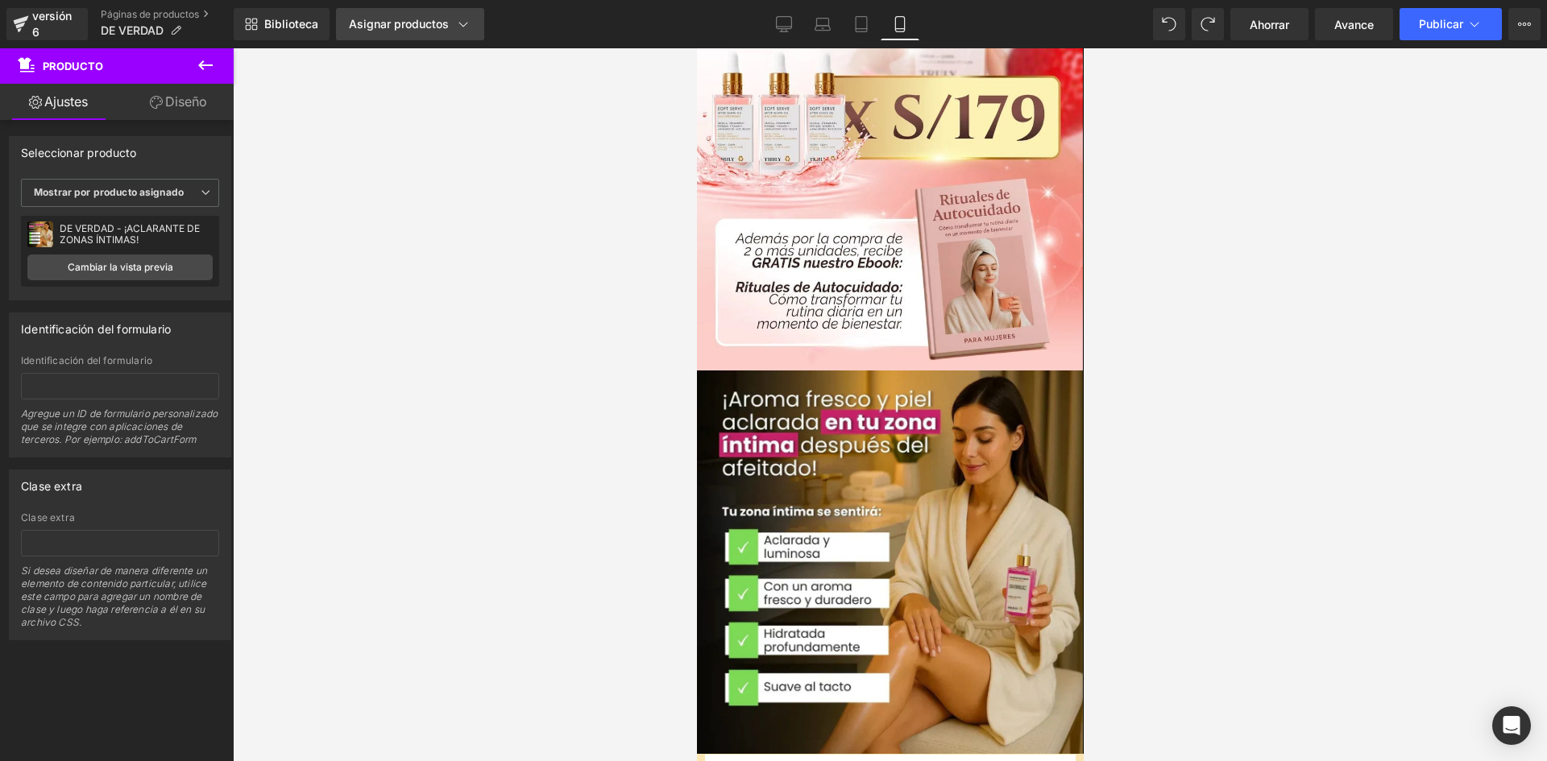
click at [381, 22] on font "Asignar productos" at bounding box center [399, 24] width 100 height 14
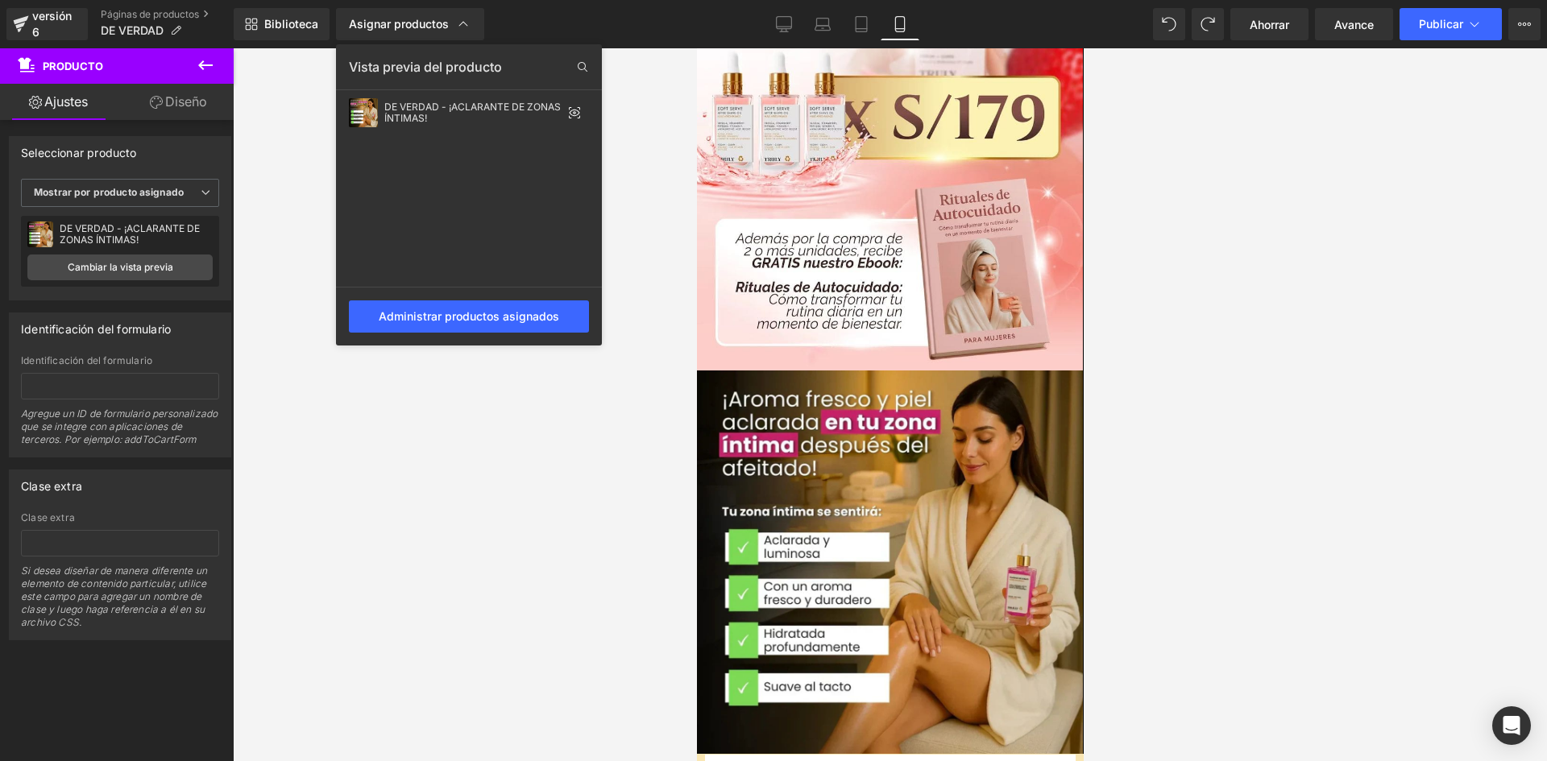
click at [360, 478] on div at bounding box center [890, 404] width 1314 height 713
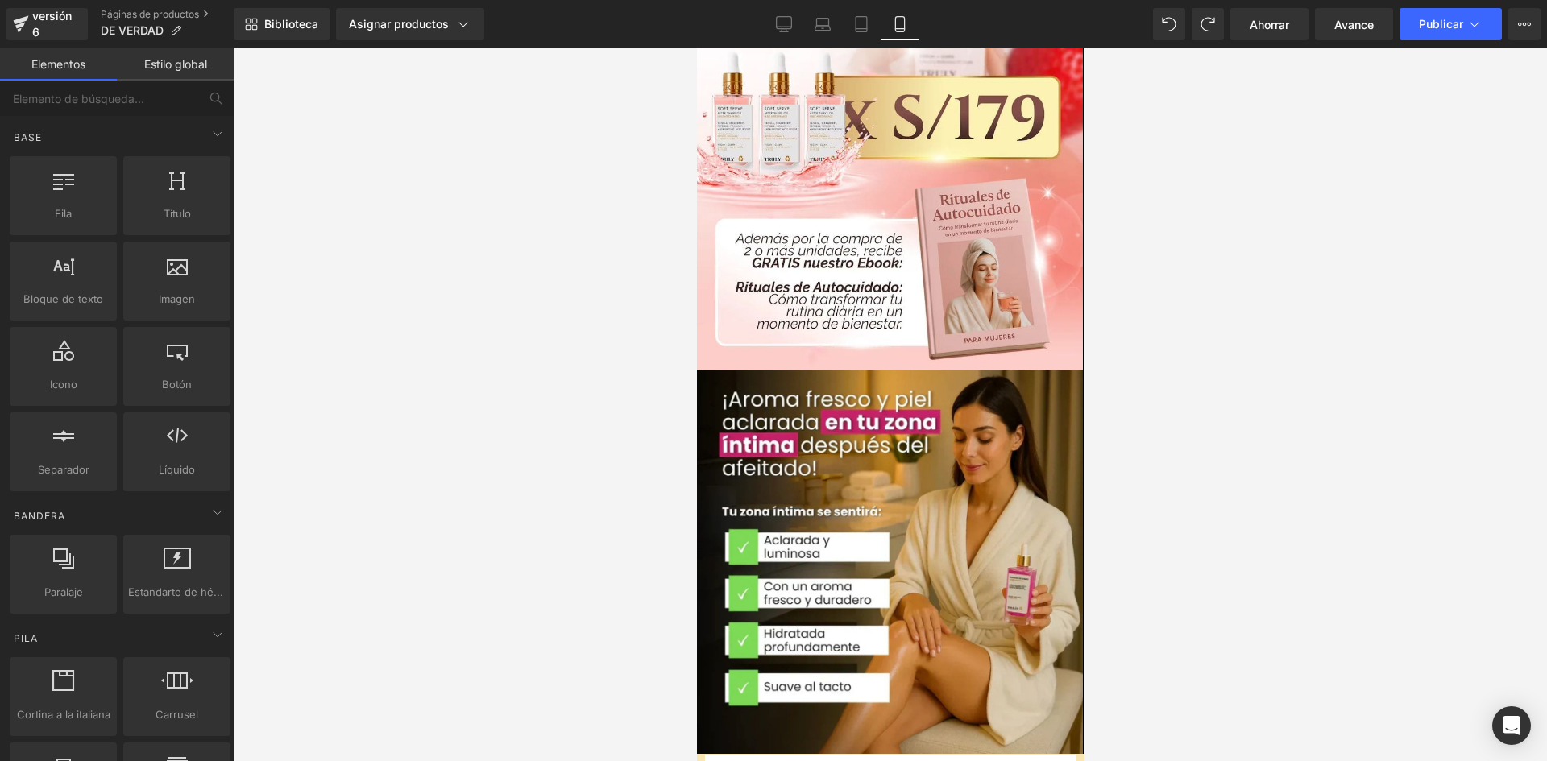
click at [696, 48] on div at bounding box center [696, 48] width 0 height 0
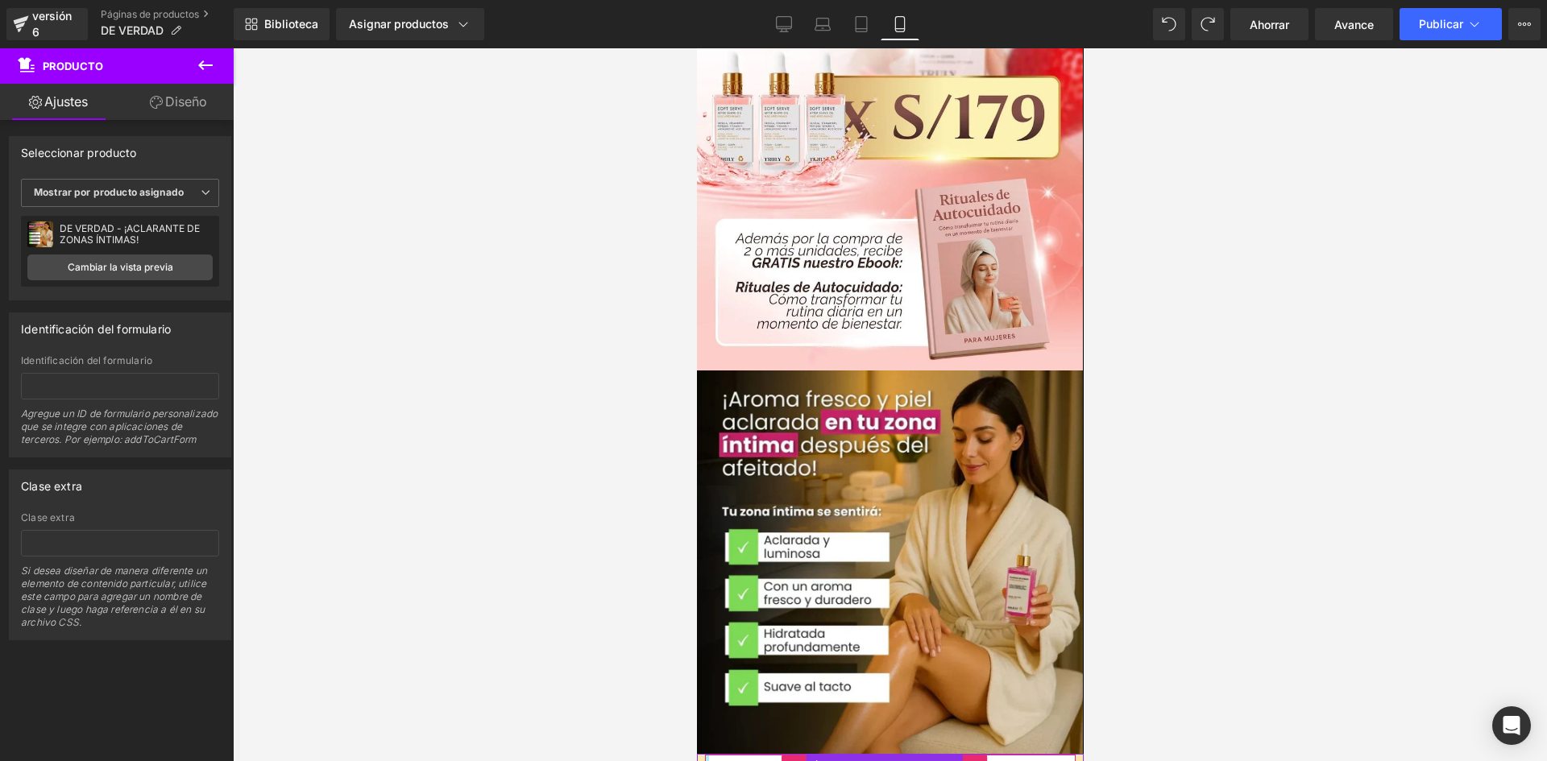
click at [705, 755] on div at bounding box center [706, 774] width 4 height 38
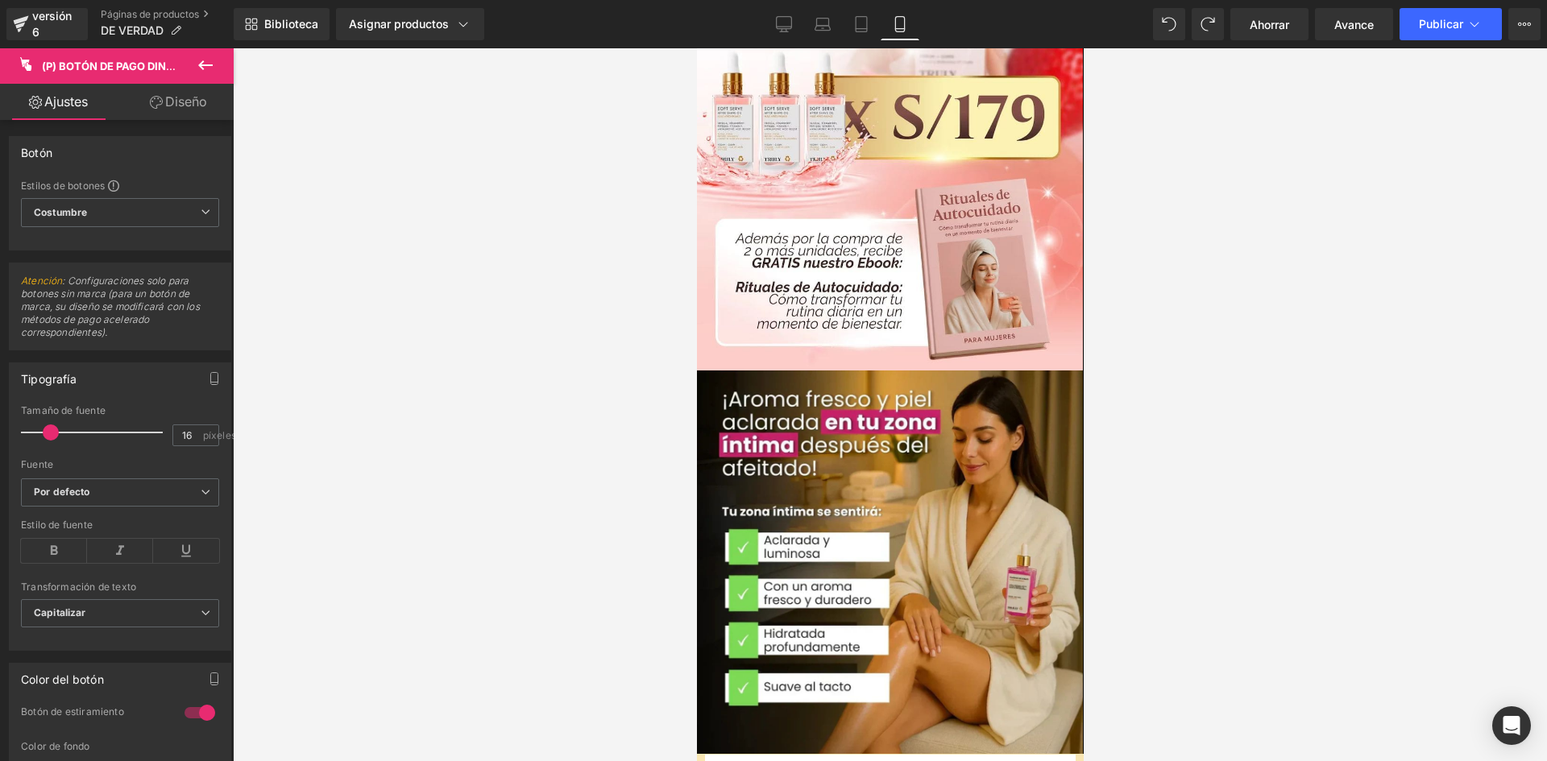
click at [697, 623] on iframe at bounding box center [890, 404] width 387 height 713
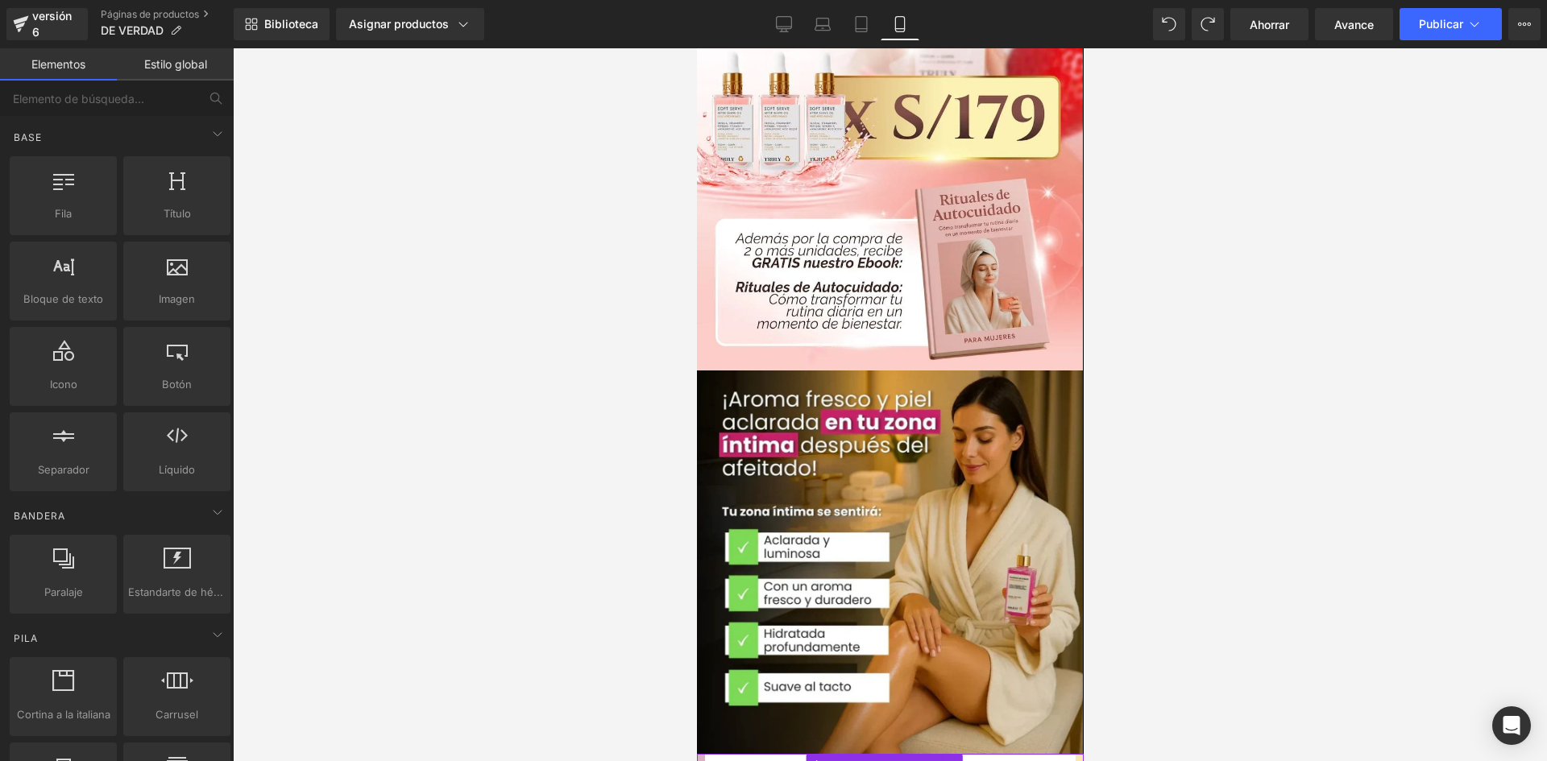
click at [697, 754] on div at bounding box center [700, 774] width 8 height 41
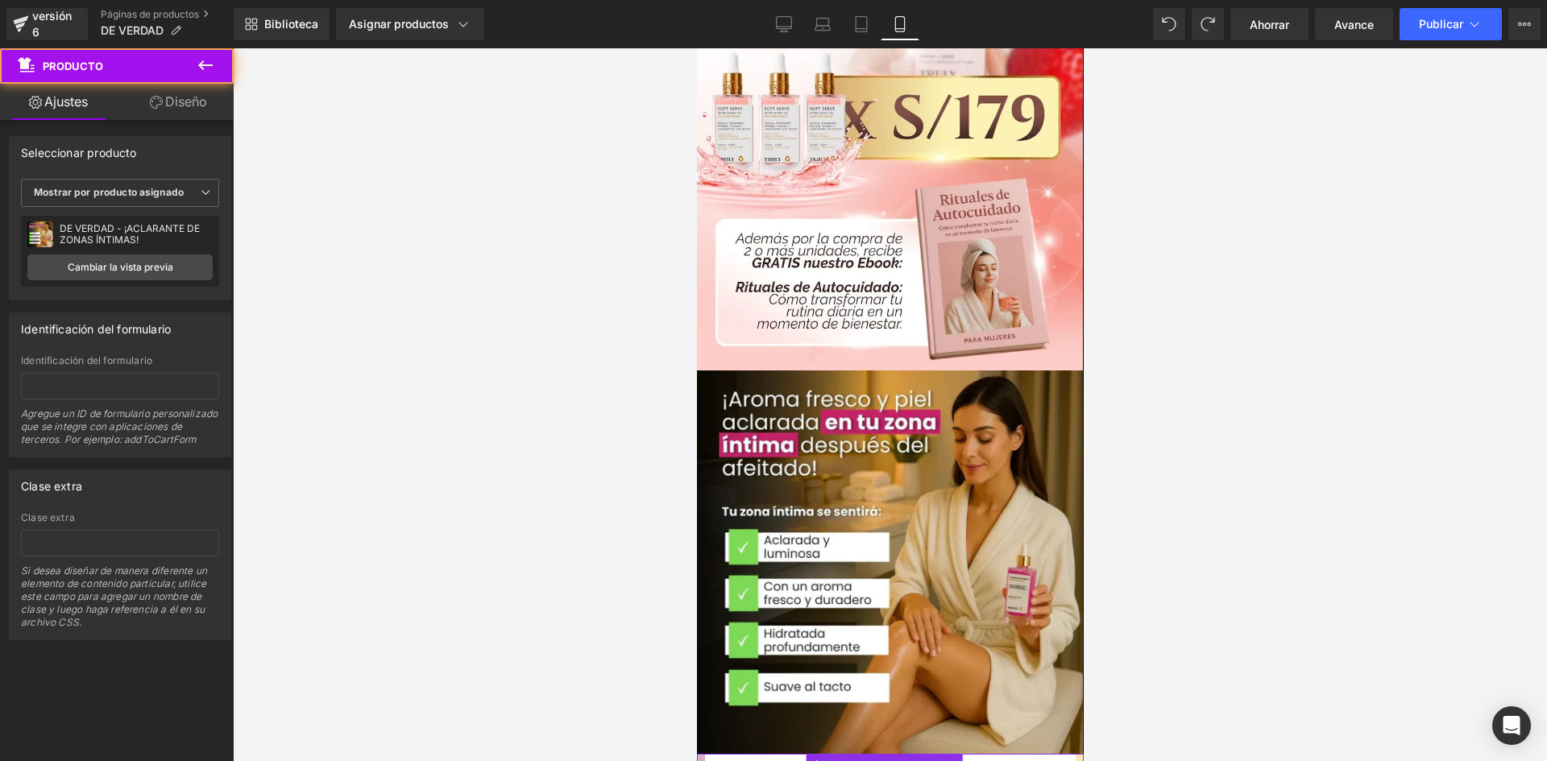
click at [697, 754] on div at bounding box center [700, 774] width 8 height 41
click at [205, 107] on font "Diseño" at bounding box center [186, 101] width 42 height 16
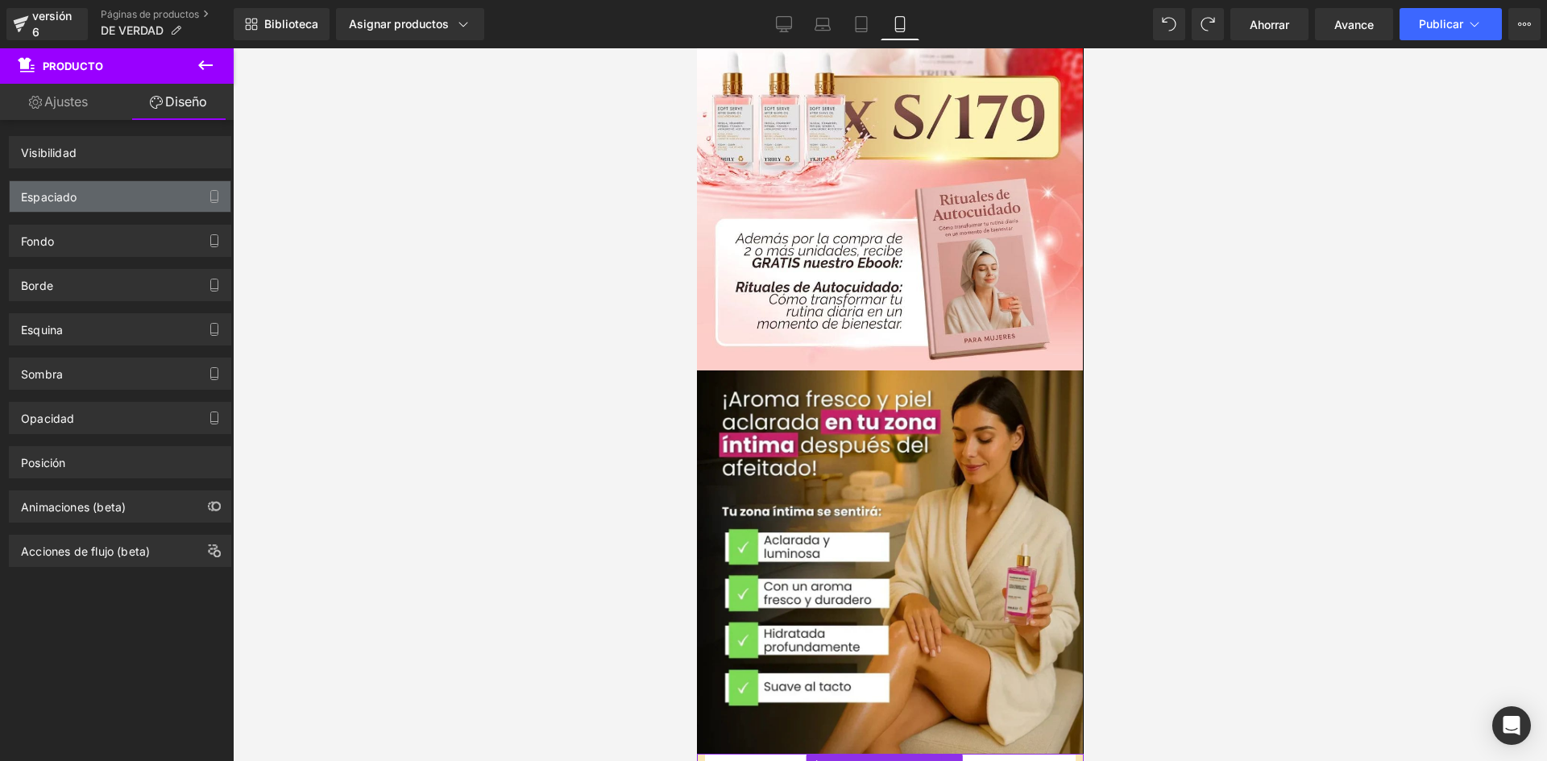
click at [129, 203] on div "Espaciado" at bounding box center [120, 196] width 221 height 31
click at [114, 247] on div "Fondo" at bounding box center [120, 241] width 221 height 31
click at [114, 246] on div "Fondo" at bounding box center [120, 241] width 221 height 31
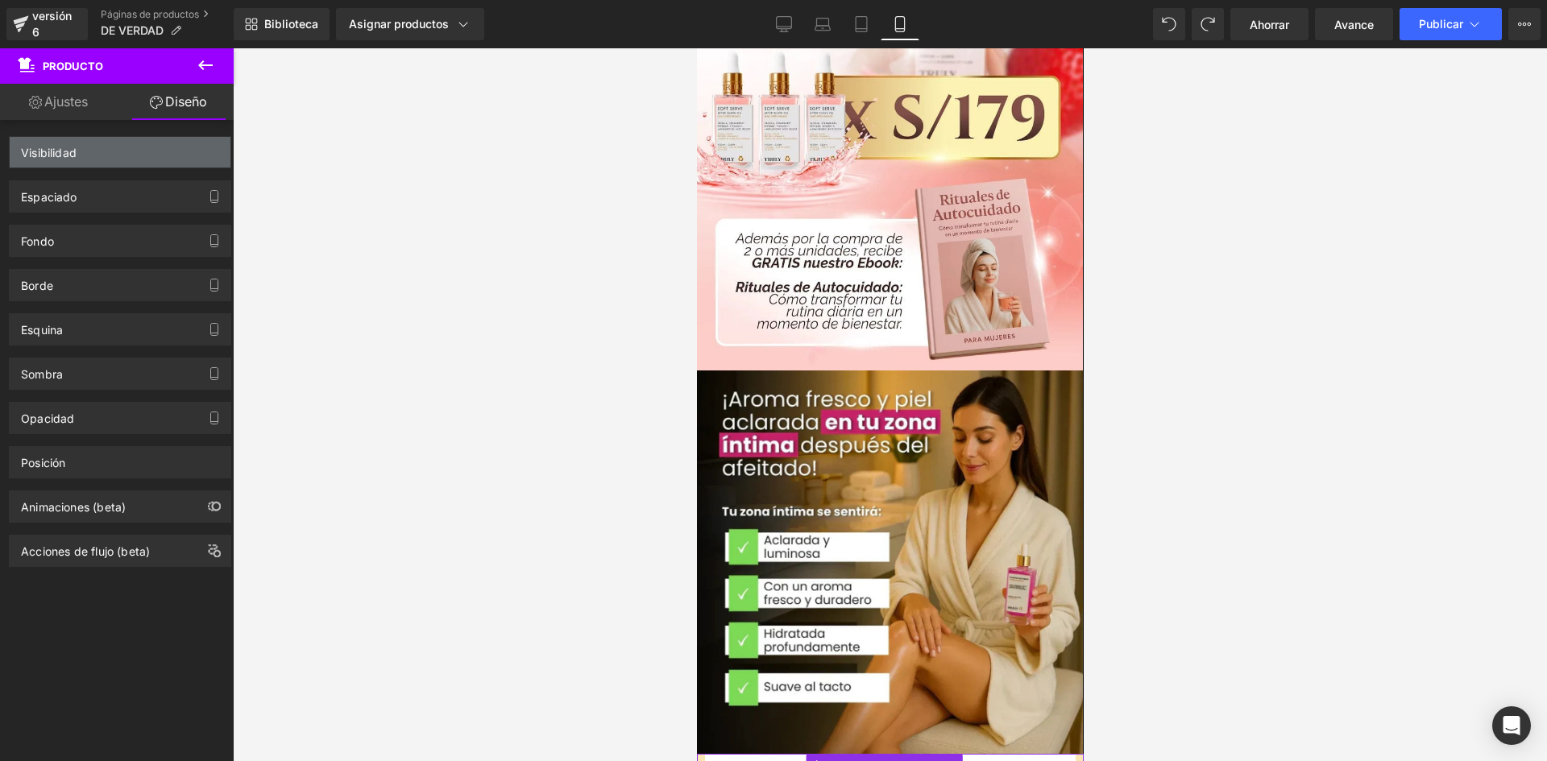
click at [109, 160] on div "Visibilidad" at bounding box center [120, 152] width 221 height 31
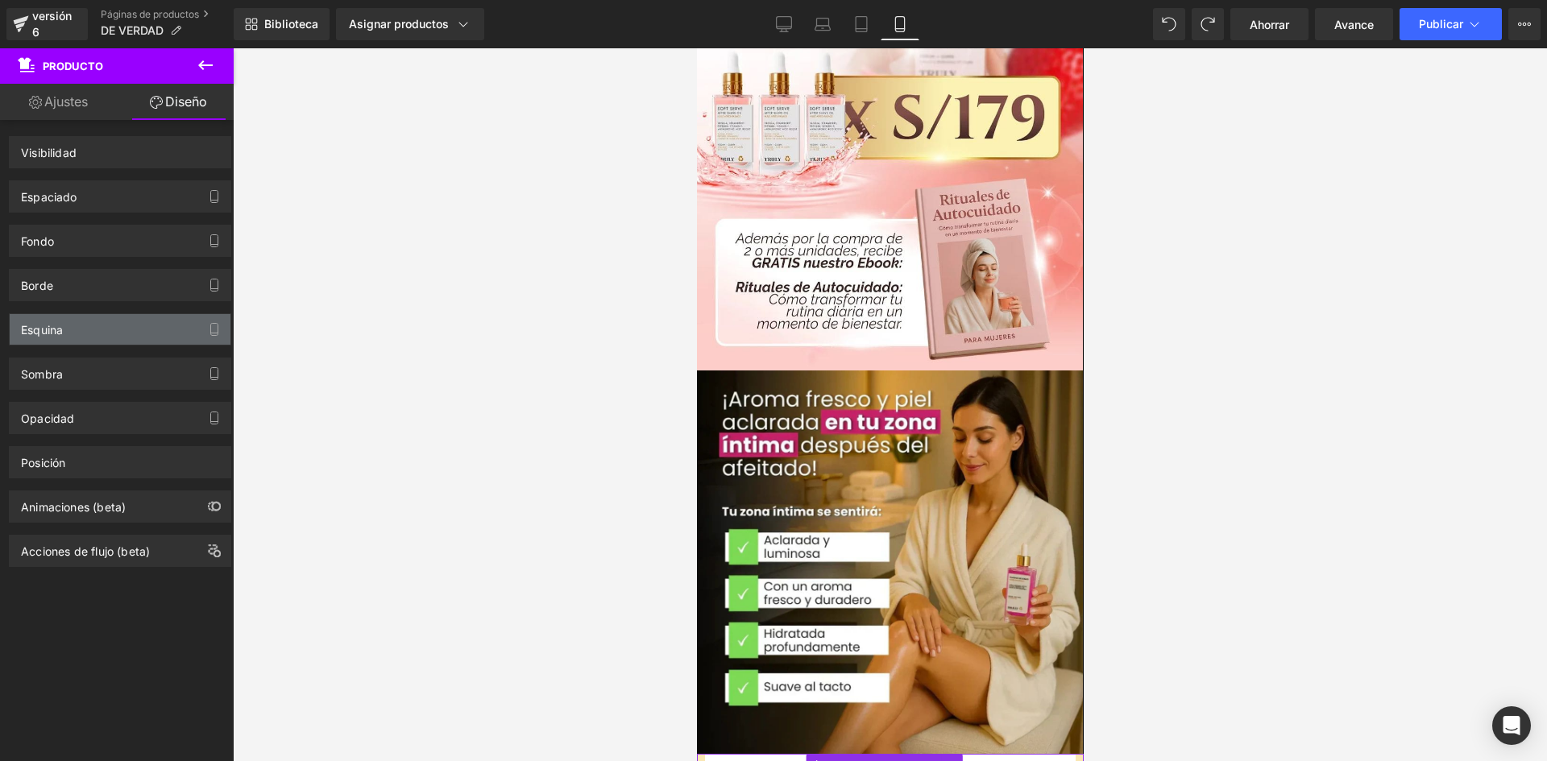
click at [119, 339] on div "Esquina" at bounding box center [120, 329] width 221 height 31
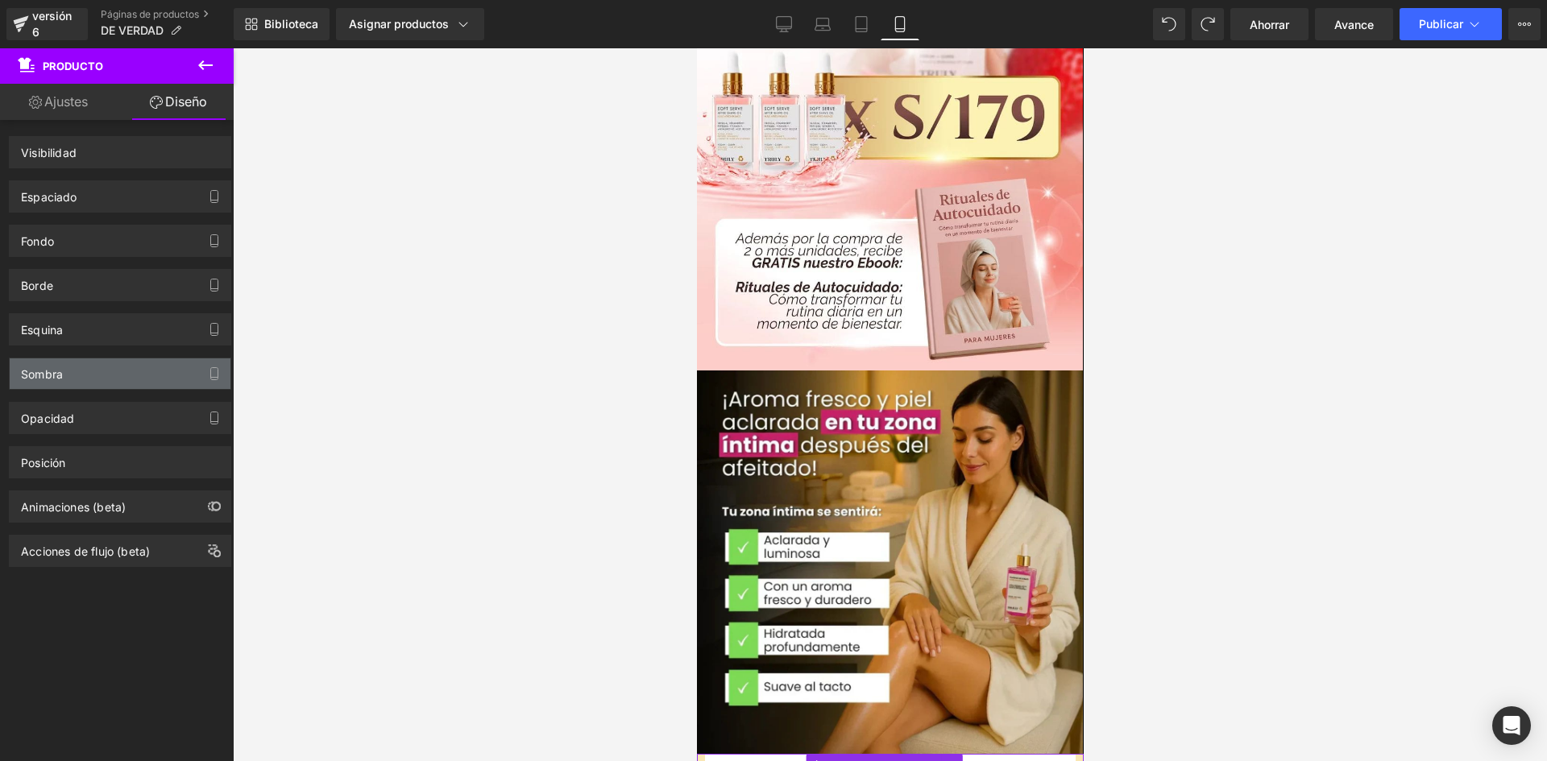
click at [76, 367] on div "Sombra" at bounding box center [120, 374] width 221 height 31
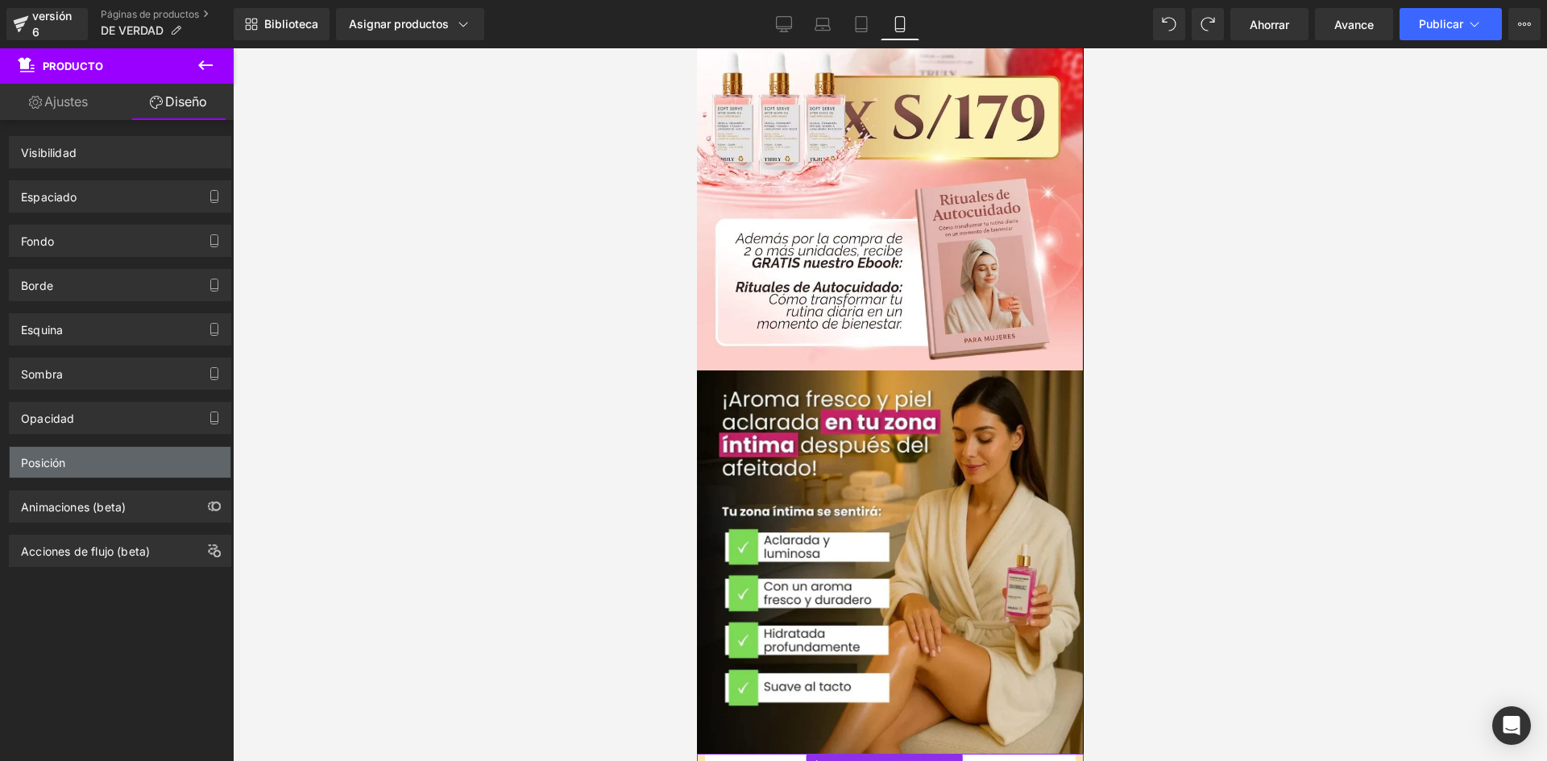
click at [77, 472] on div "Posición" at bounding box center [120, 462] width 221 height 31
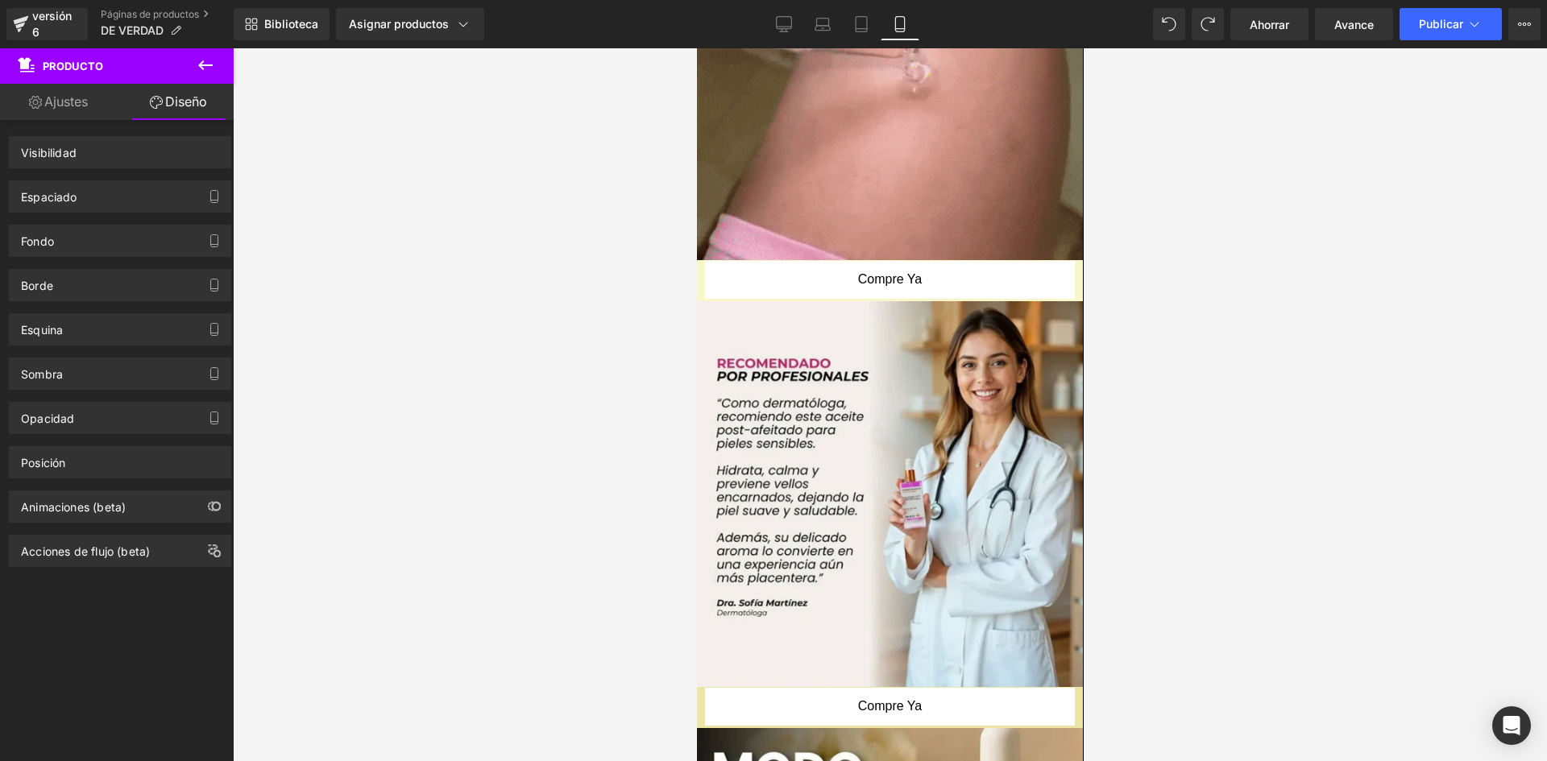
scroll to position [1276, 0]
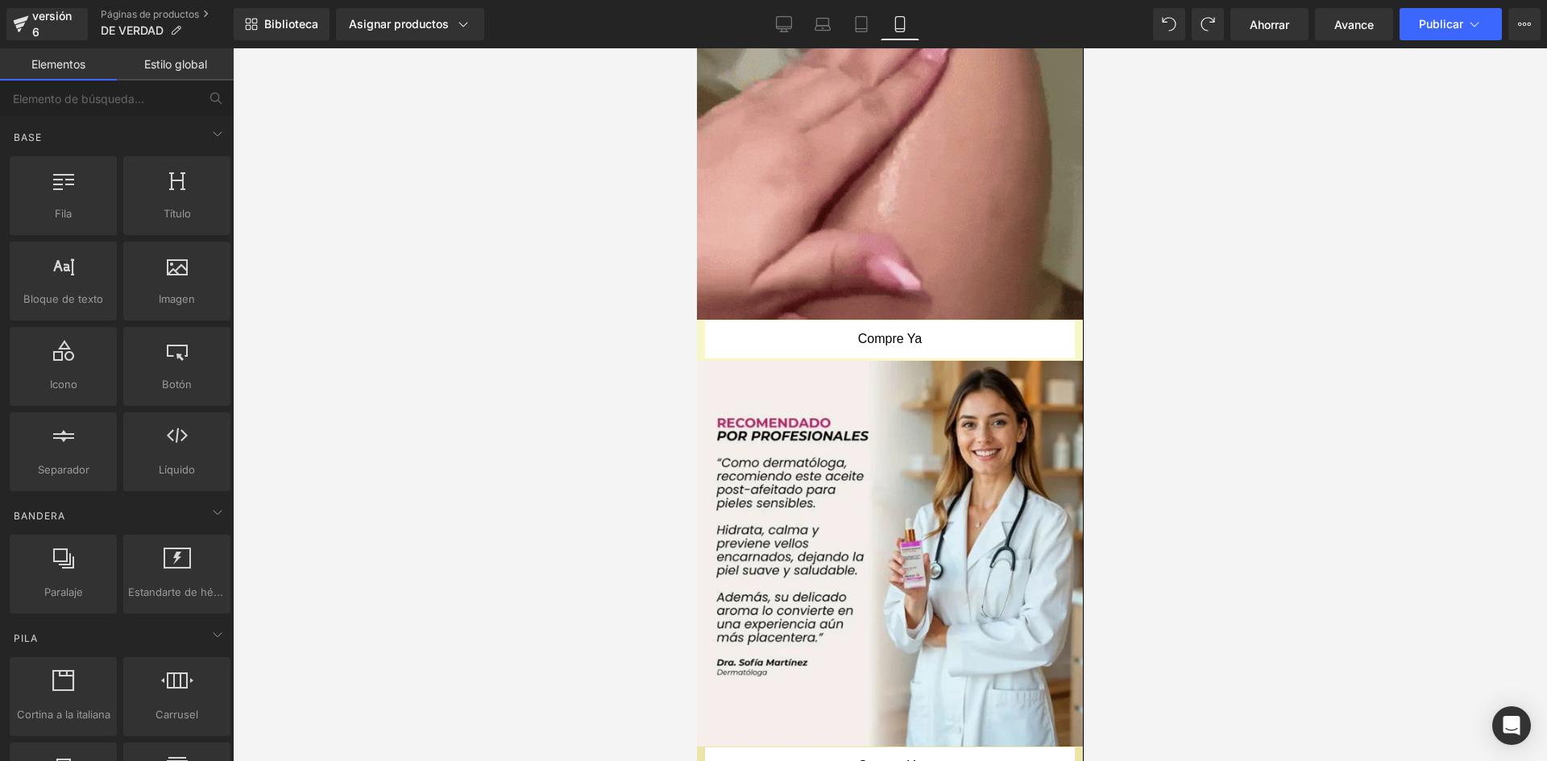
click at [695, 323] on div at bounding box center [890, 404] width 1314 height 713
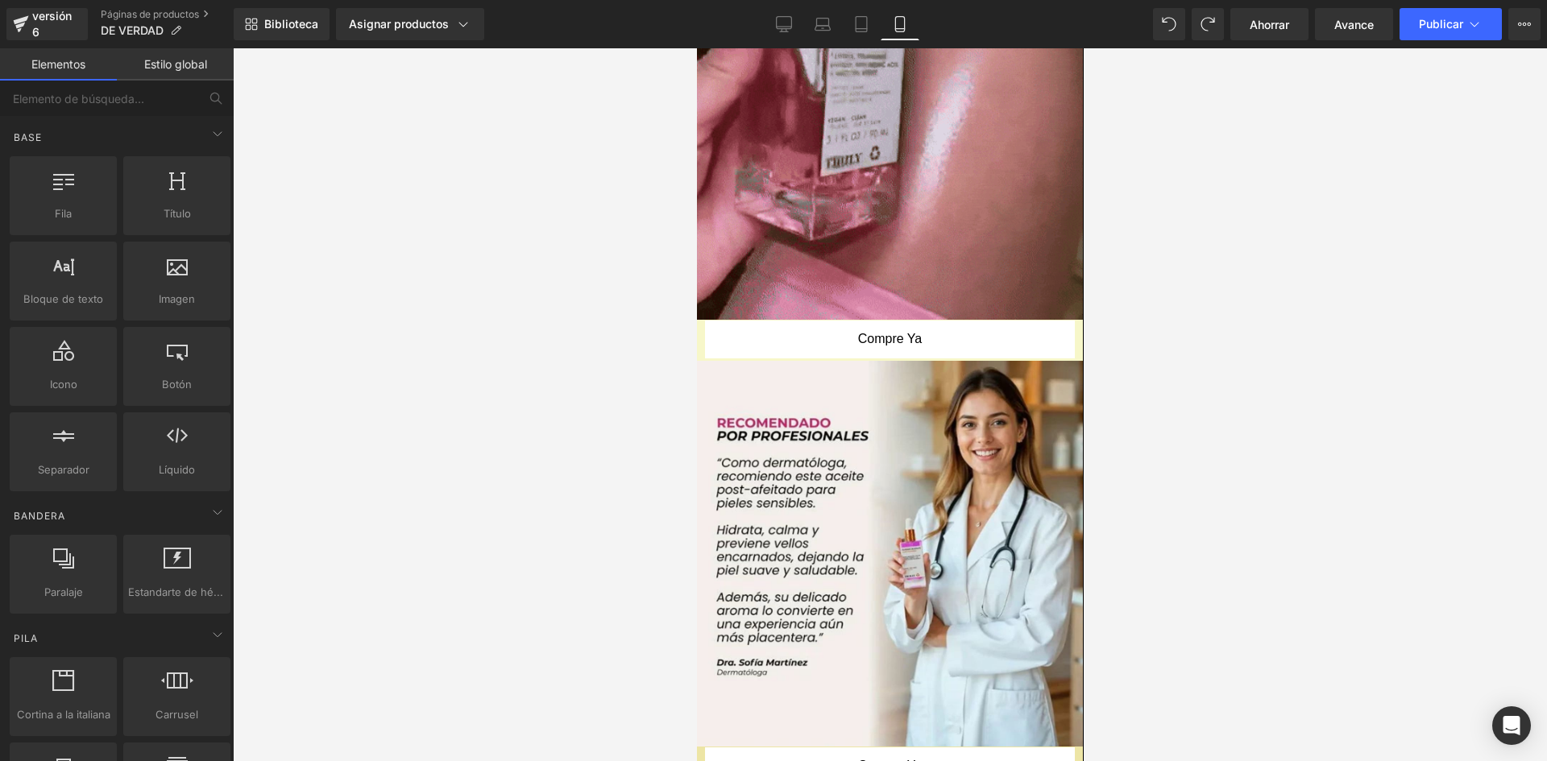
click at [695, 323] on div at bounding box center [890, 404] width 1314 height 713
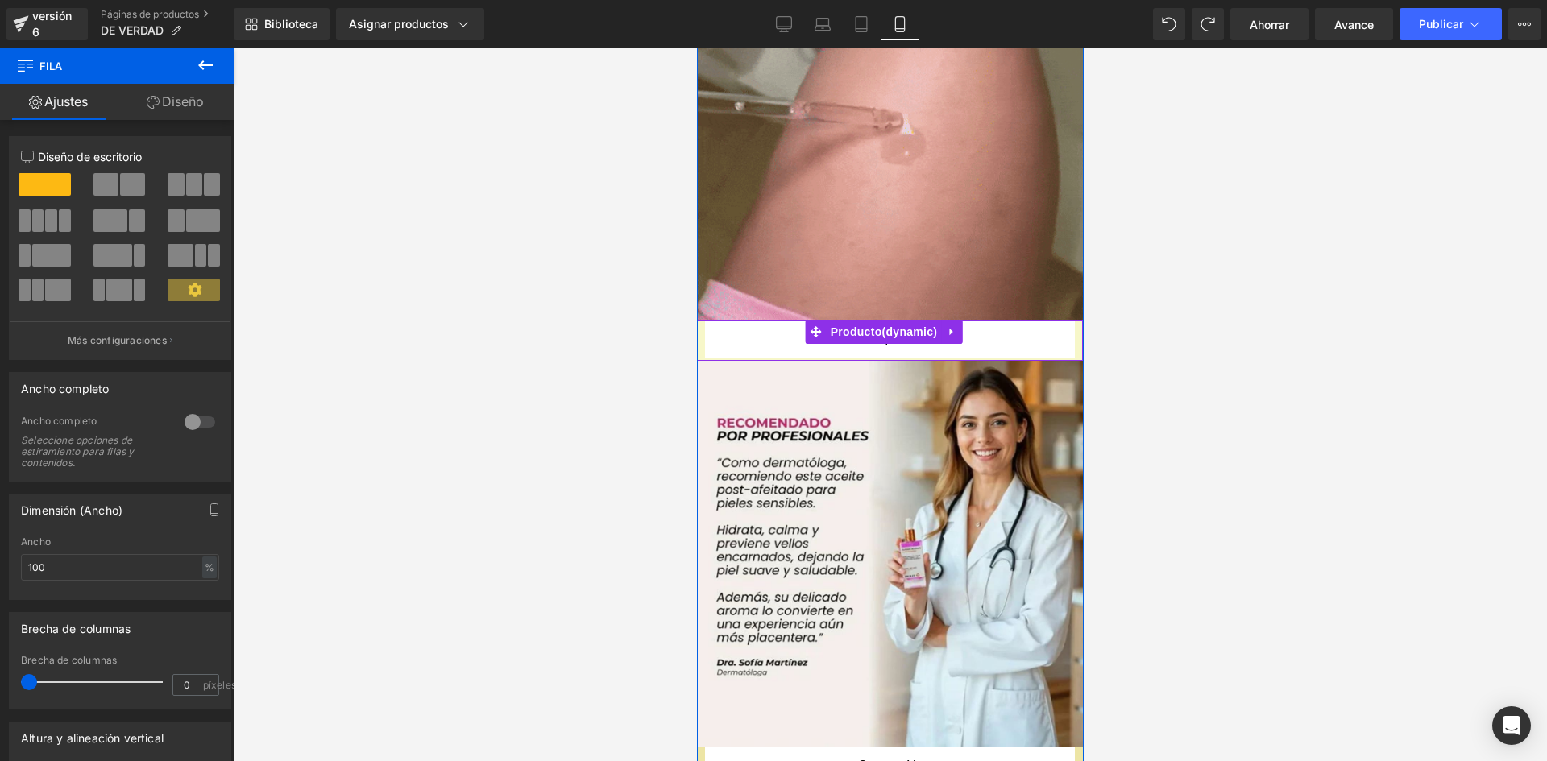
click at [701, 320] on div "Compre ya (P) Botón de pago dinámico Producto" at bounding box center [889, 340] width 386 height 41
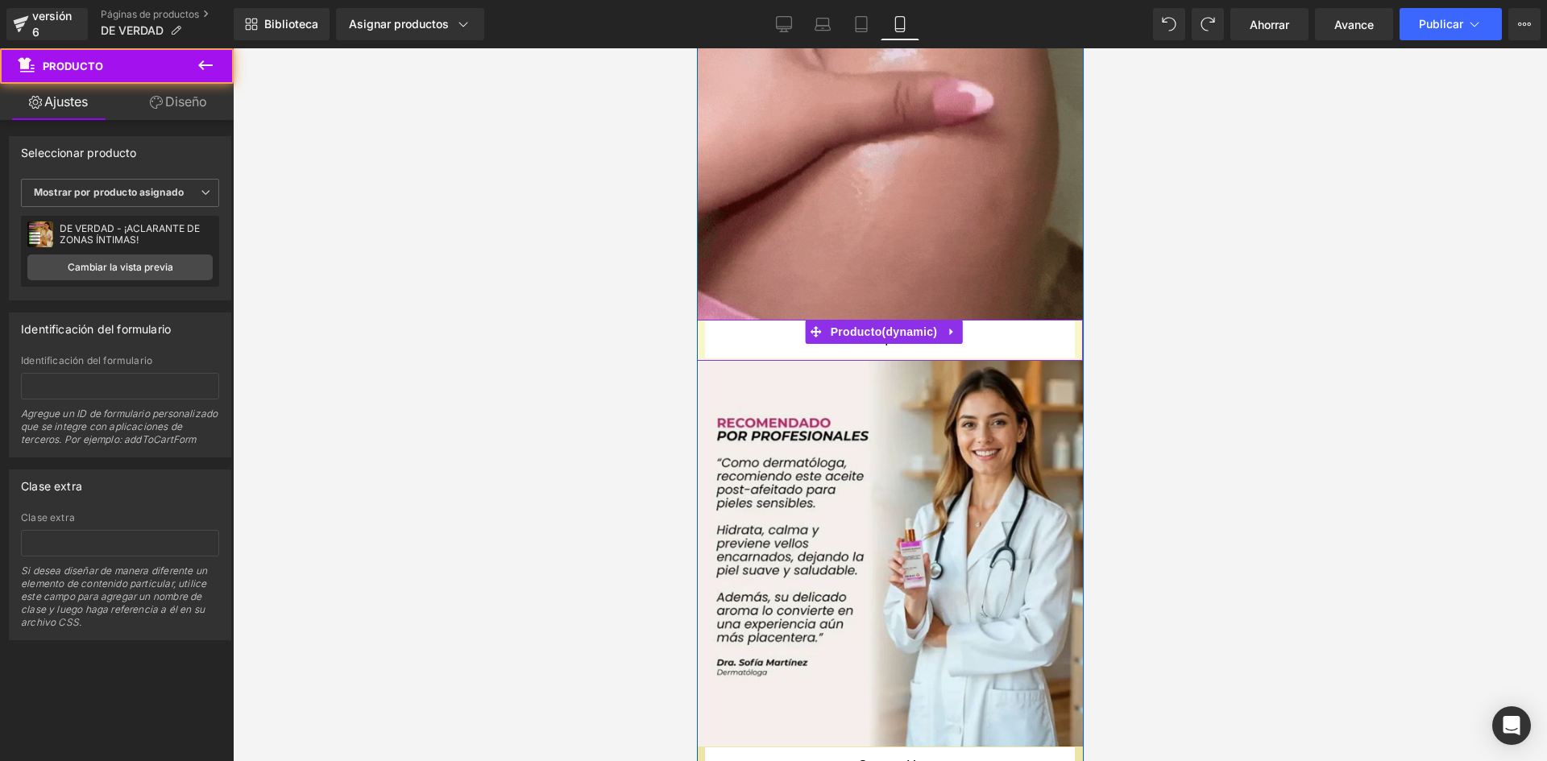
click at [701, 320] on div "Compre ya (P) Botón de pago dinámico Producto" at bounding box center [889, 340] width 386 height 41
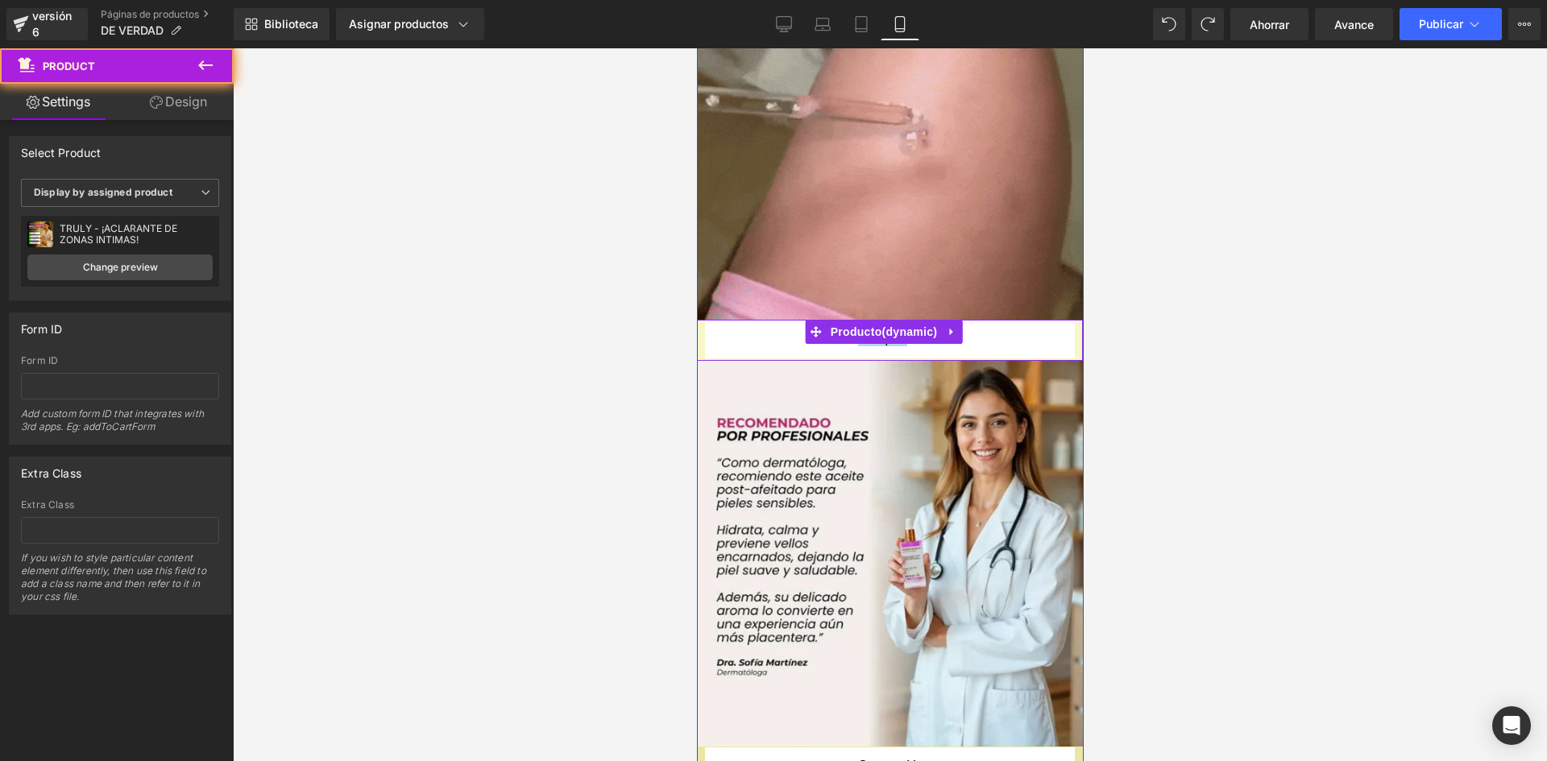
click at [701, 320] on div "Compre ya (P) Botón de pago dinámico Producto" at bounding box center [889, 340] width 386 height 41
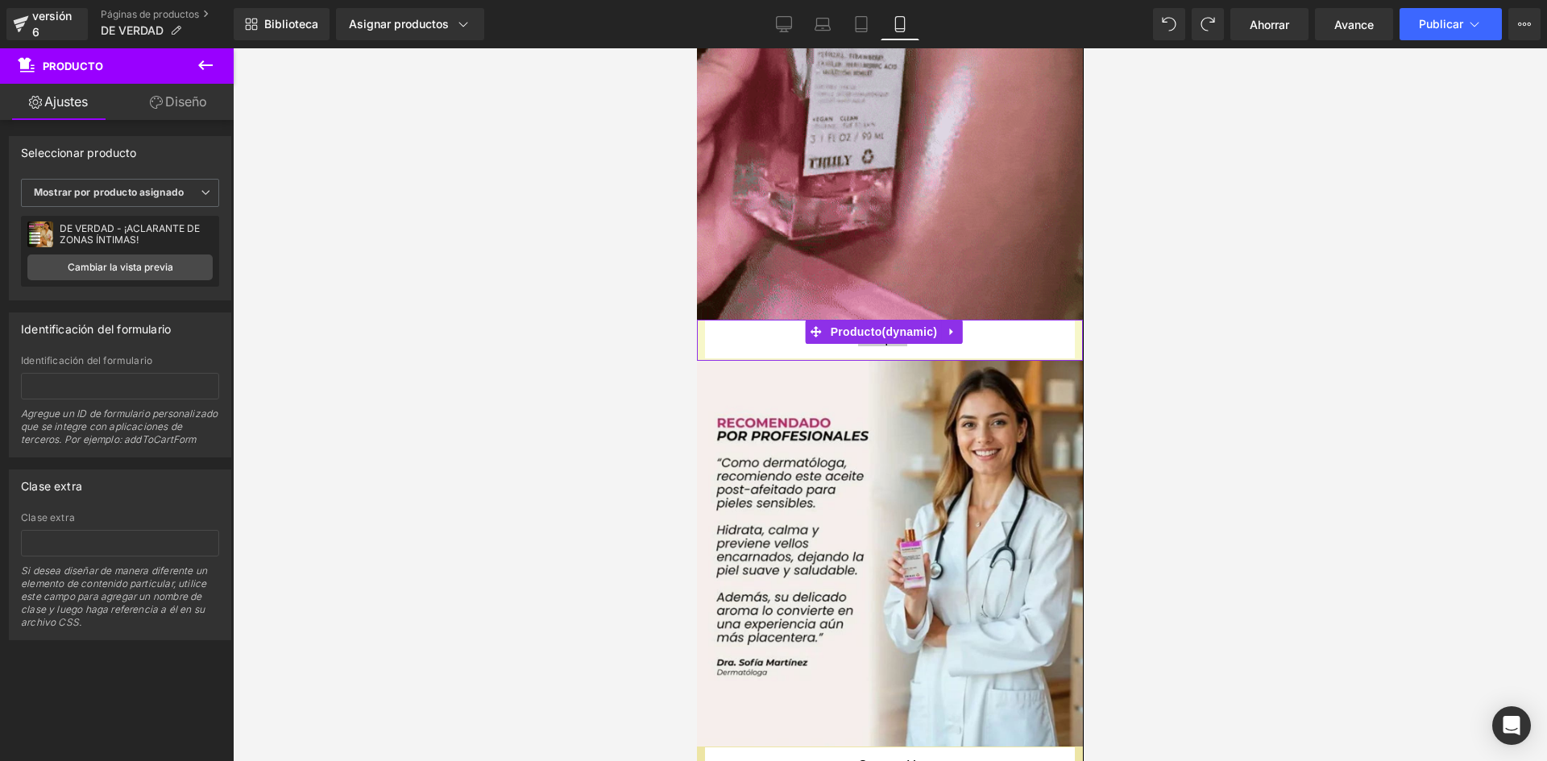
click at [180, 97] on font "Diseño" at bounding box center [186, 101] width 42 height 16
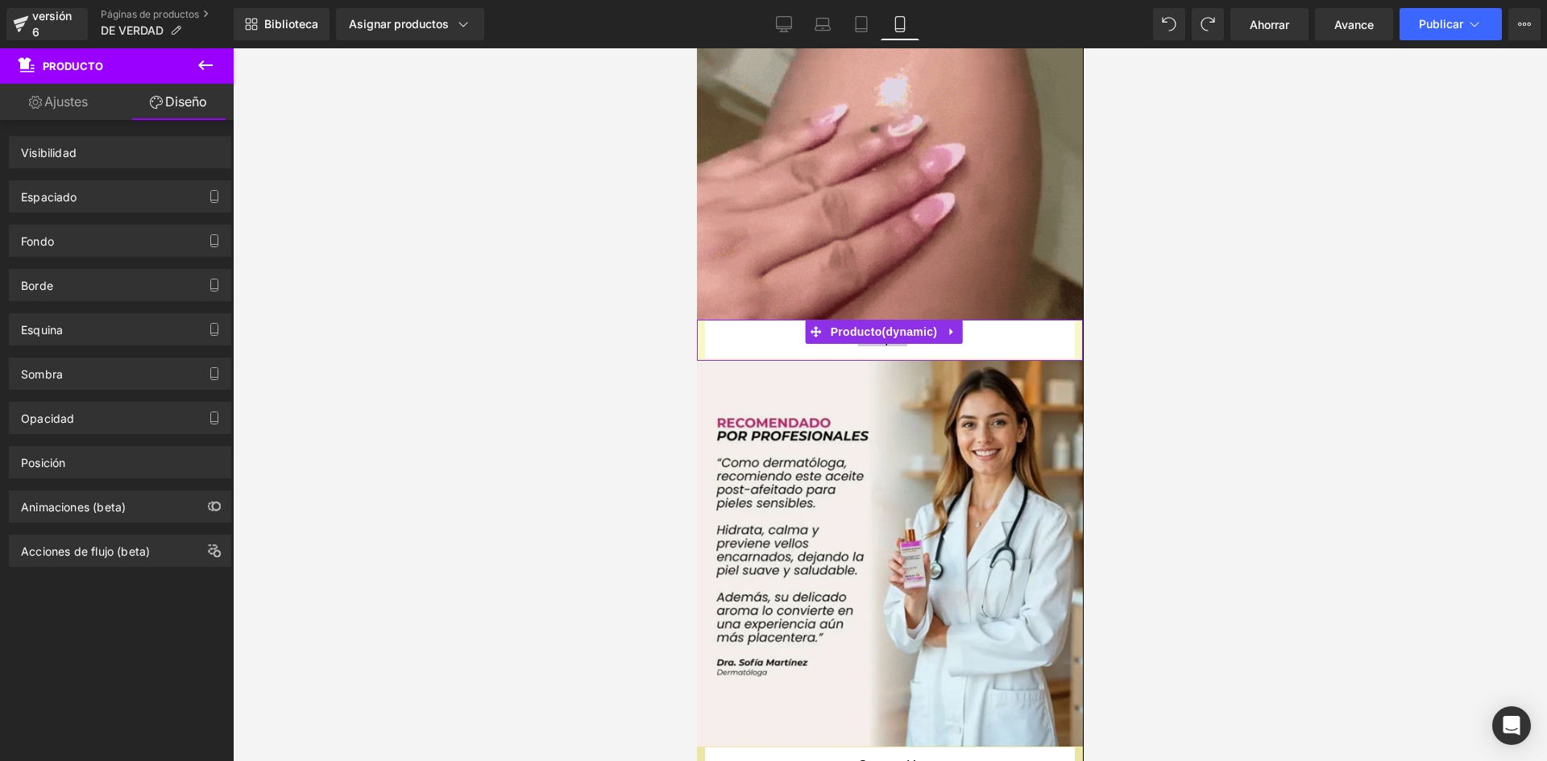
click at [185, 217] on div "Fondo" at bounding box center [120, 235] width 241 height 44
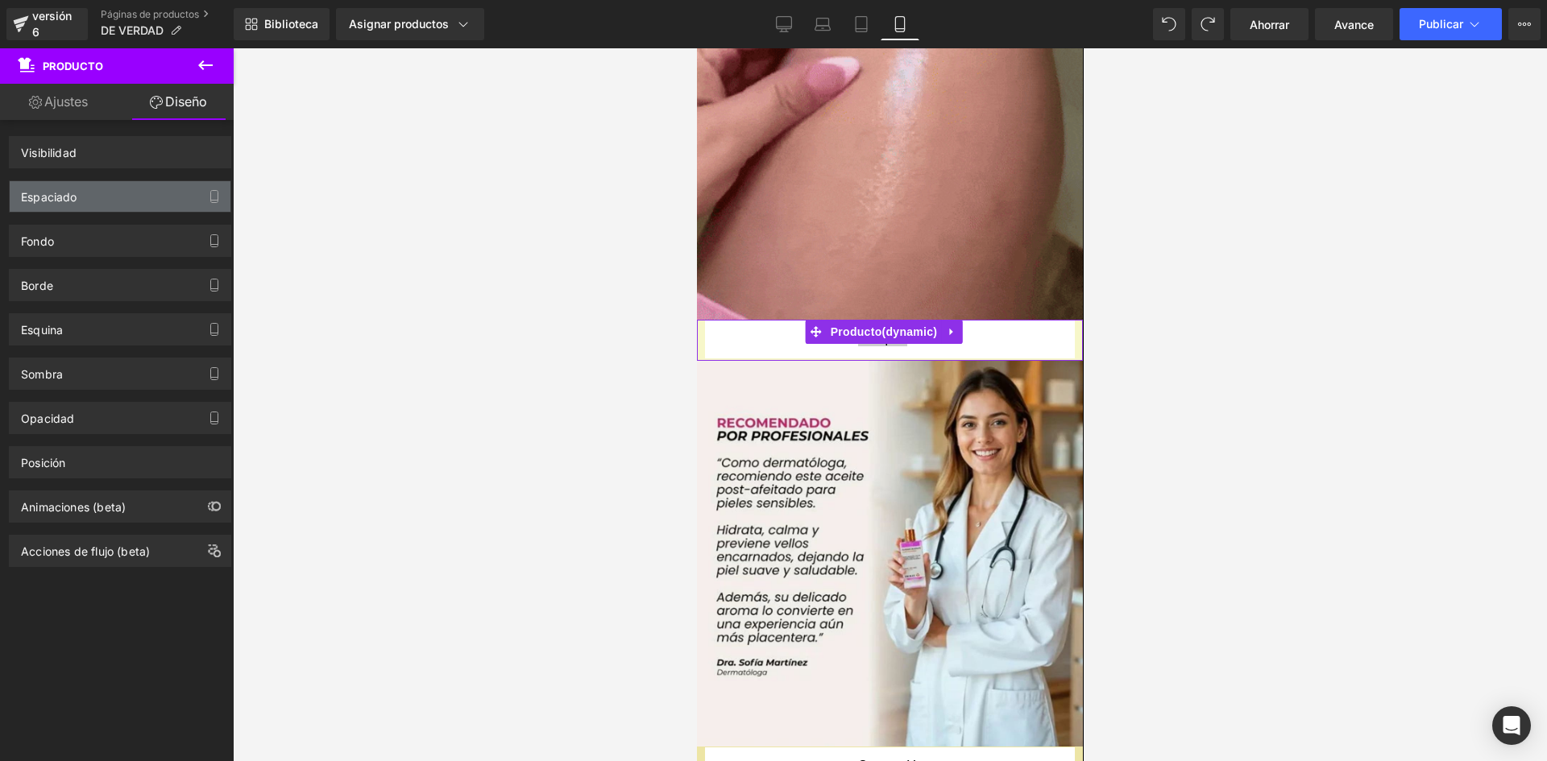
click at [190, 205] on div "Espaciado" at bounding box center [120, 196] width 221 height 31
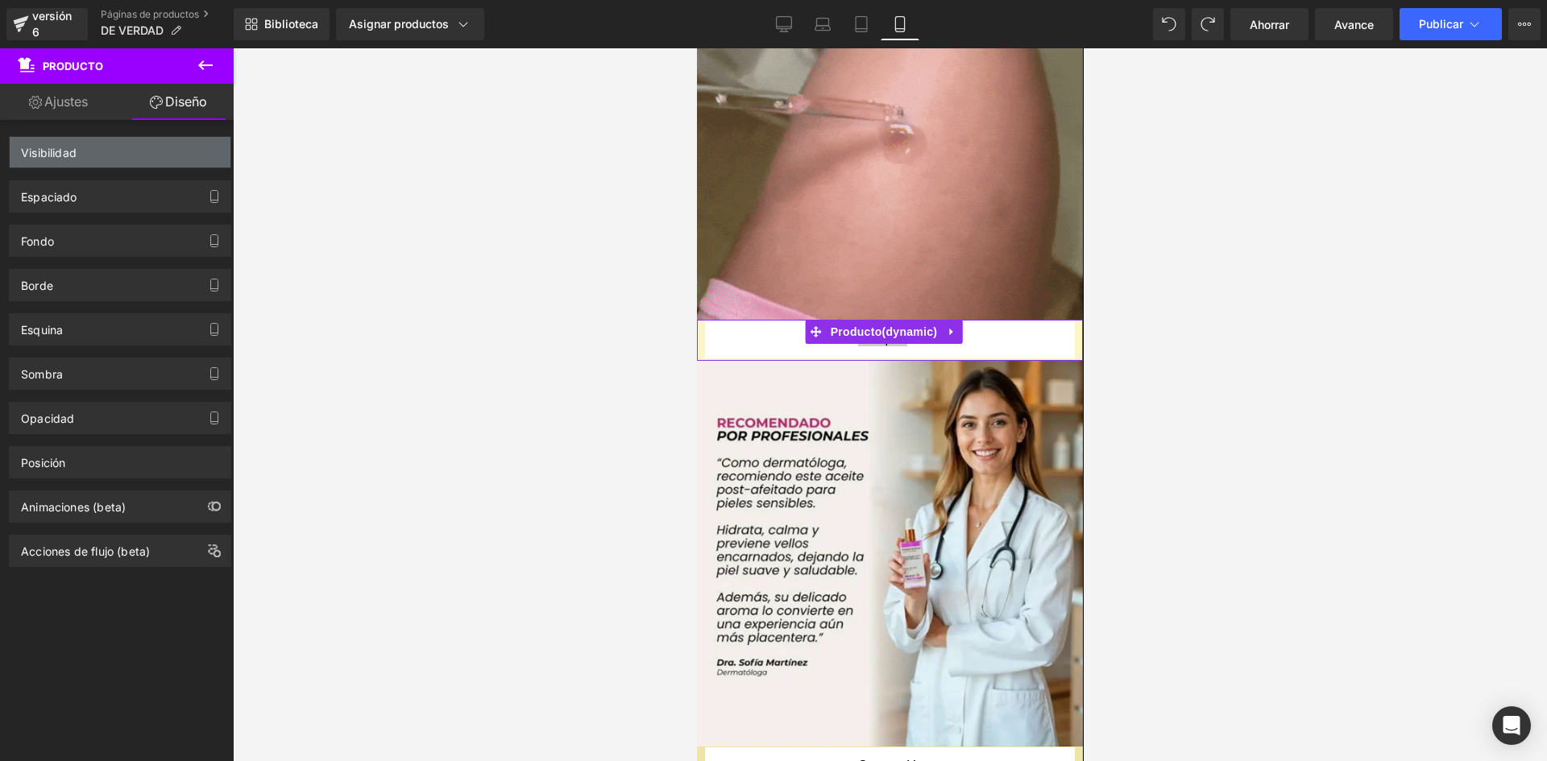
click at [191, 164] on div "Visibilidad" at bounding box center [120, 152] width 221 height 31
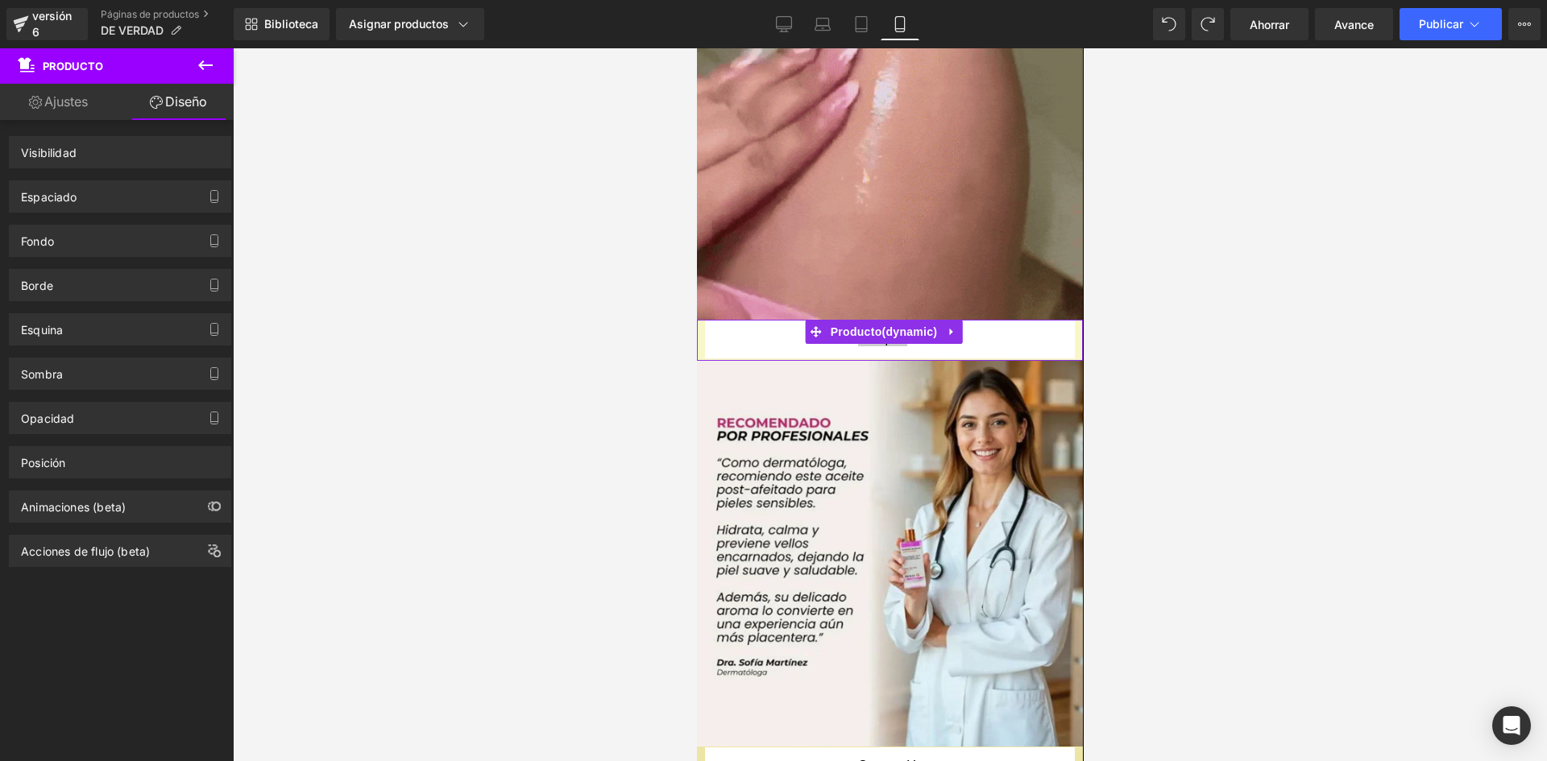
click at [179, 305] on div "Esquina Estilo de esquina Costumbre Radio (px)" at bounding box center [120, 323] width 241 height 44
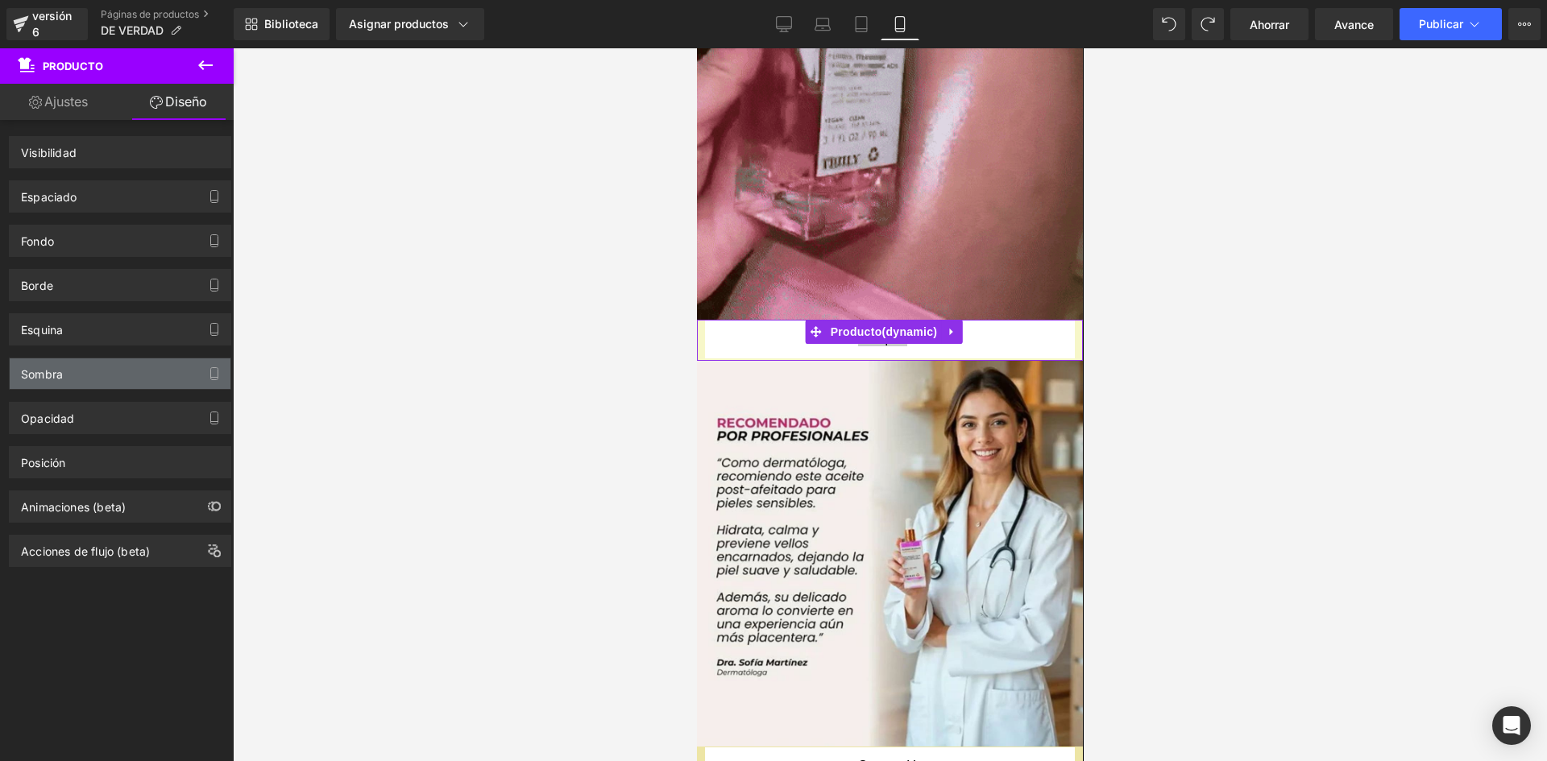
click at [141, 364] on div "Sombra" at bounding box center [120, 374] width 221 height 31
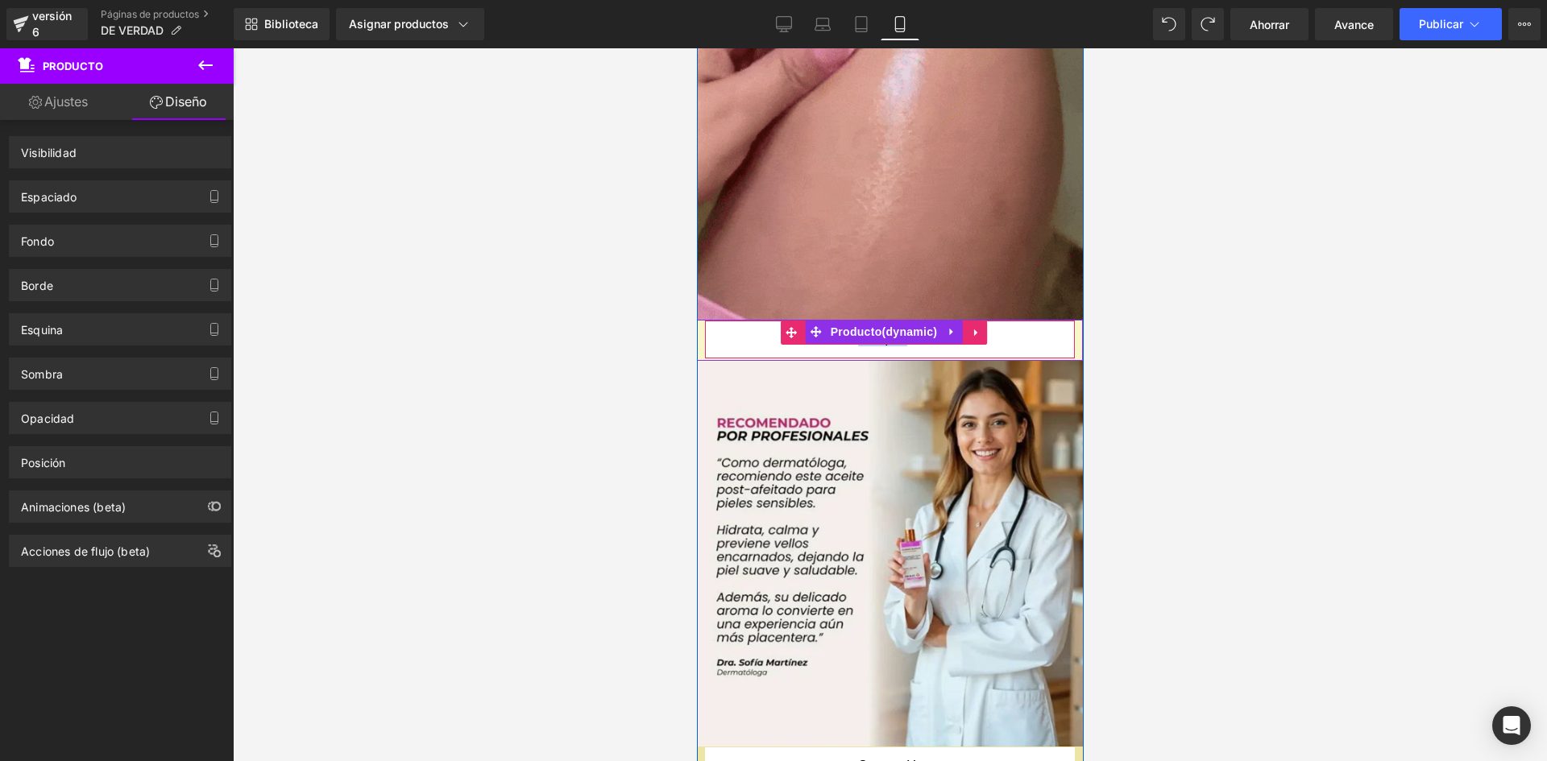
click at [745, 321] on button "Compre ya" at bounding box center [889, 340] width 370 height 38
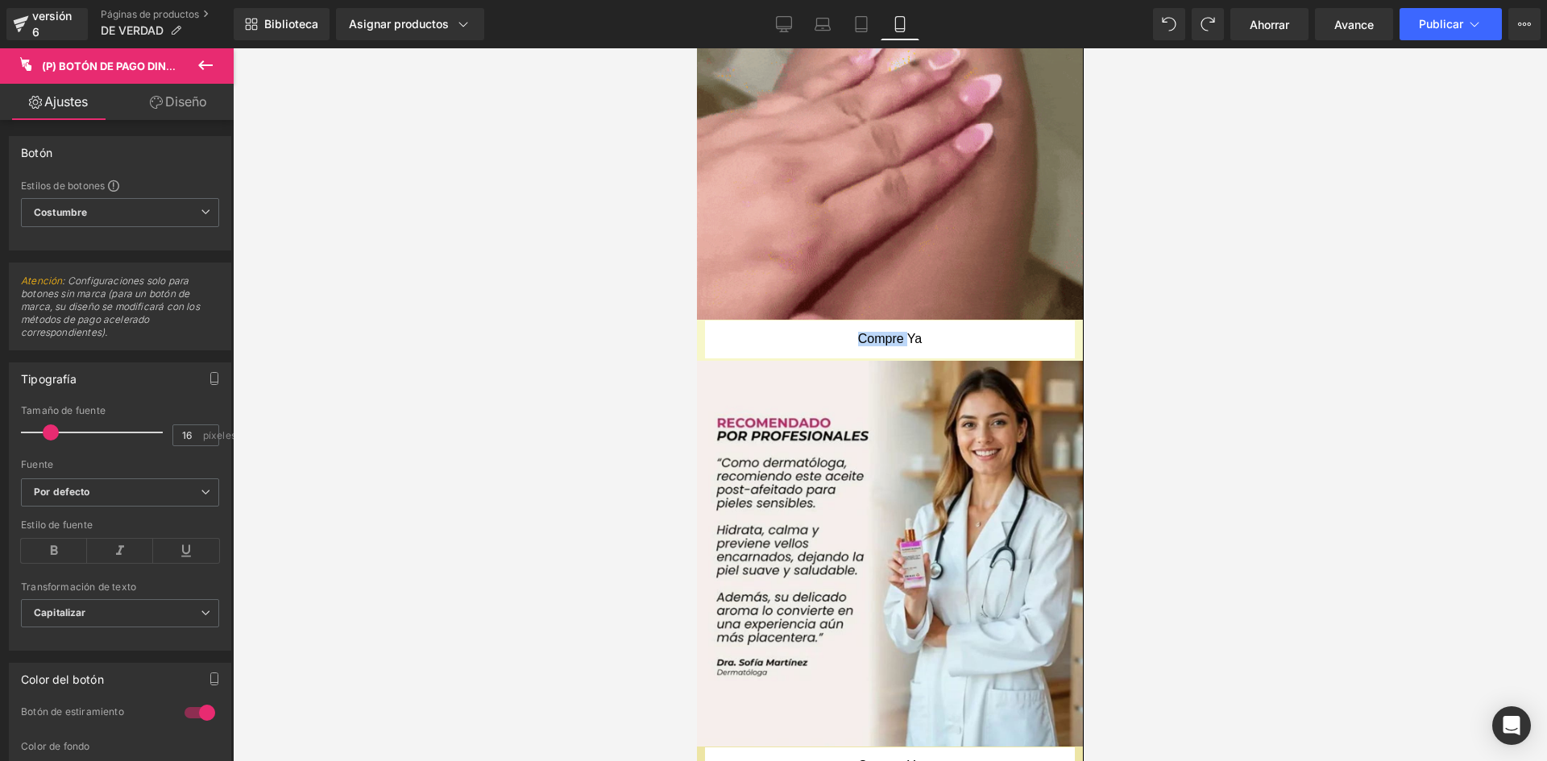
scroll to position [499, 0]
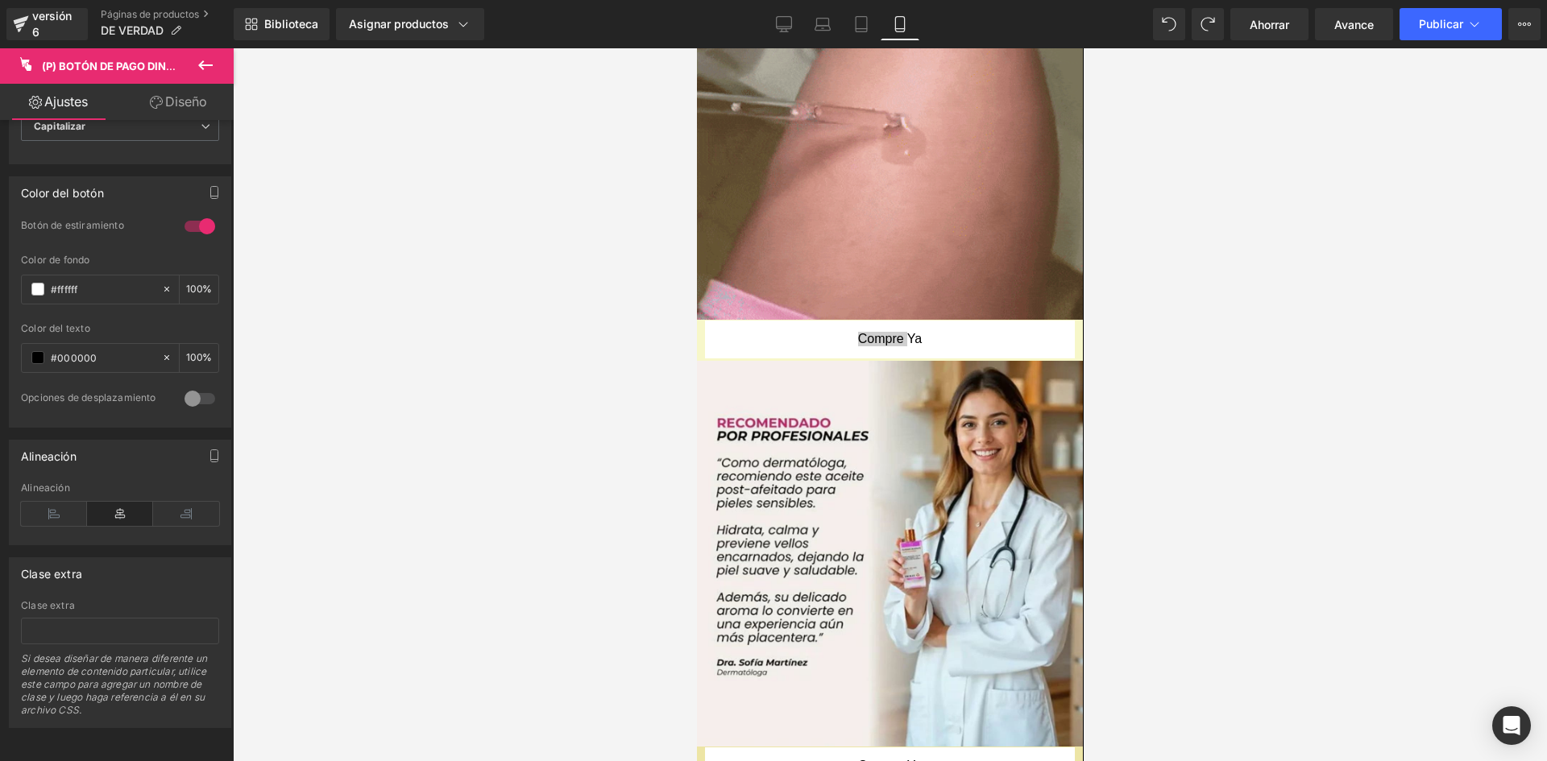
click at [181, 102] on font "Diseño" at bounding box center [186, 101] width 42 height 16
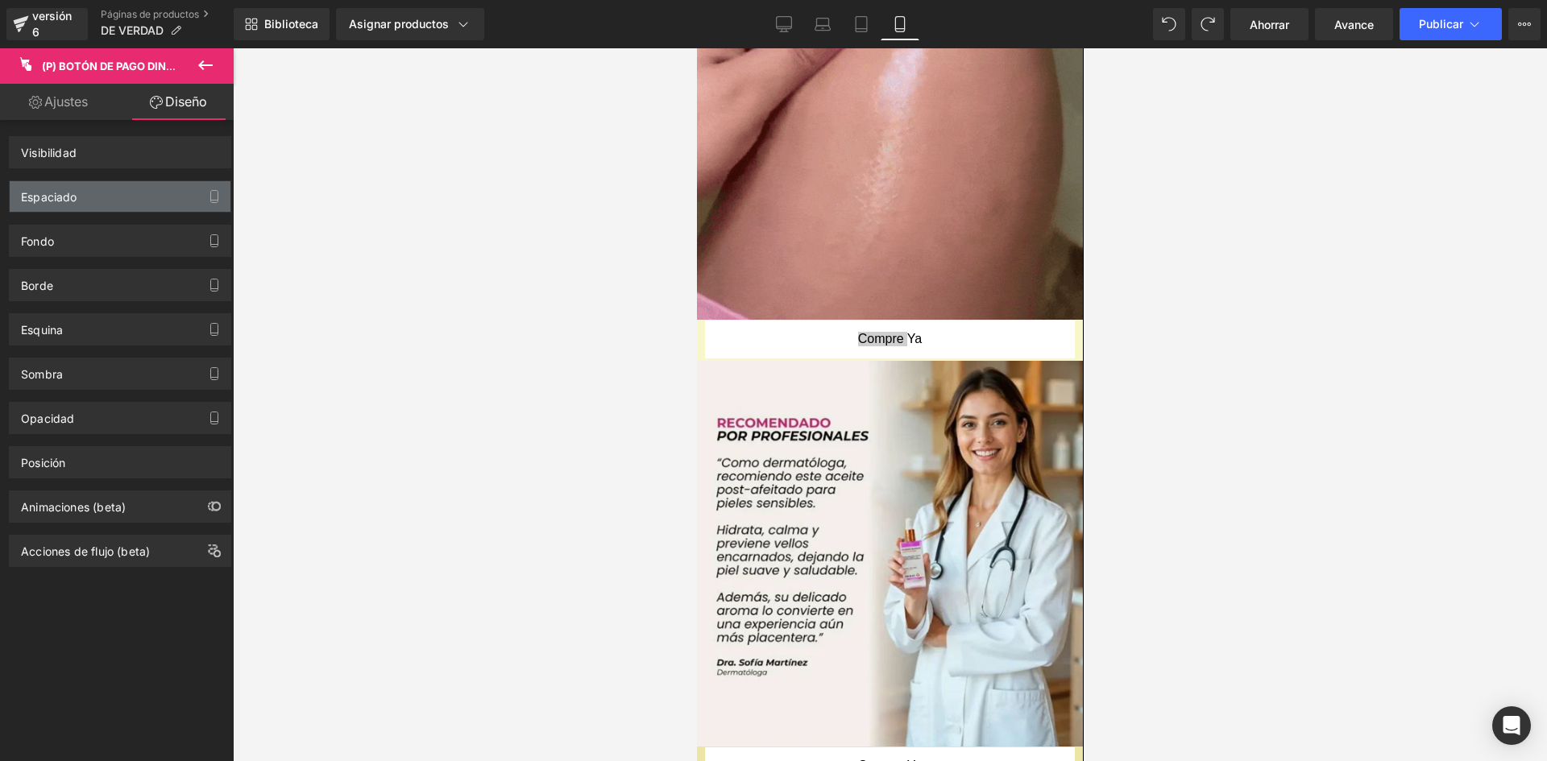
click at [104, 197] on div "Espaciado" at bounding box center [120, 196] width 221 height 31
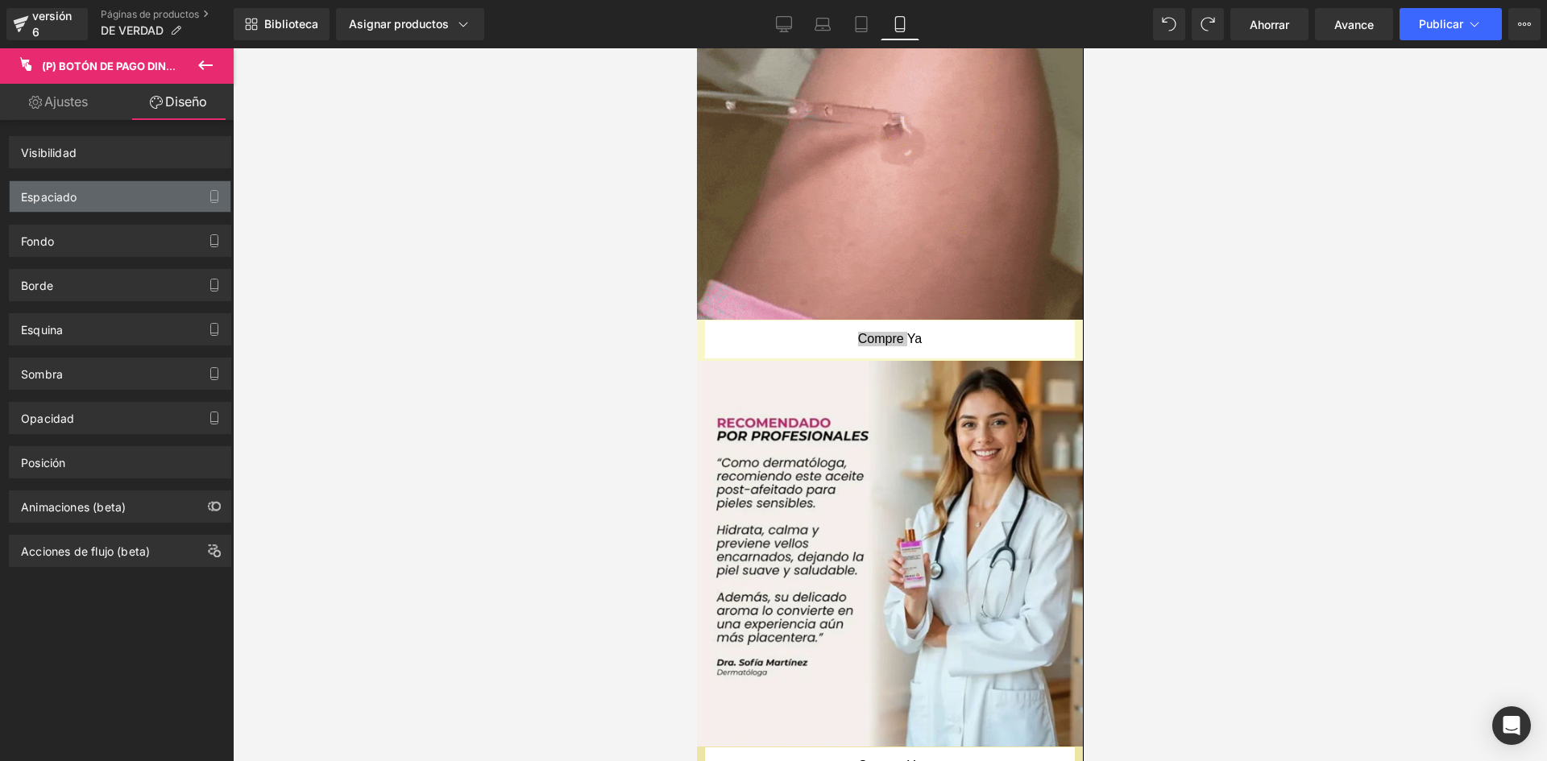
click at [104, 197] on div "Espaciado" at bounding box center [120, 196] width 221 height 31
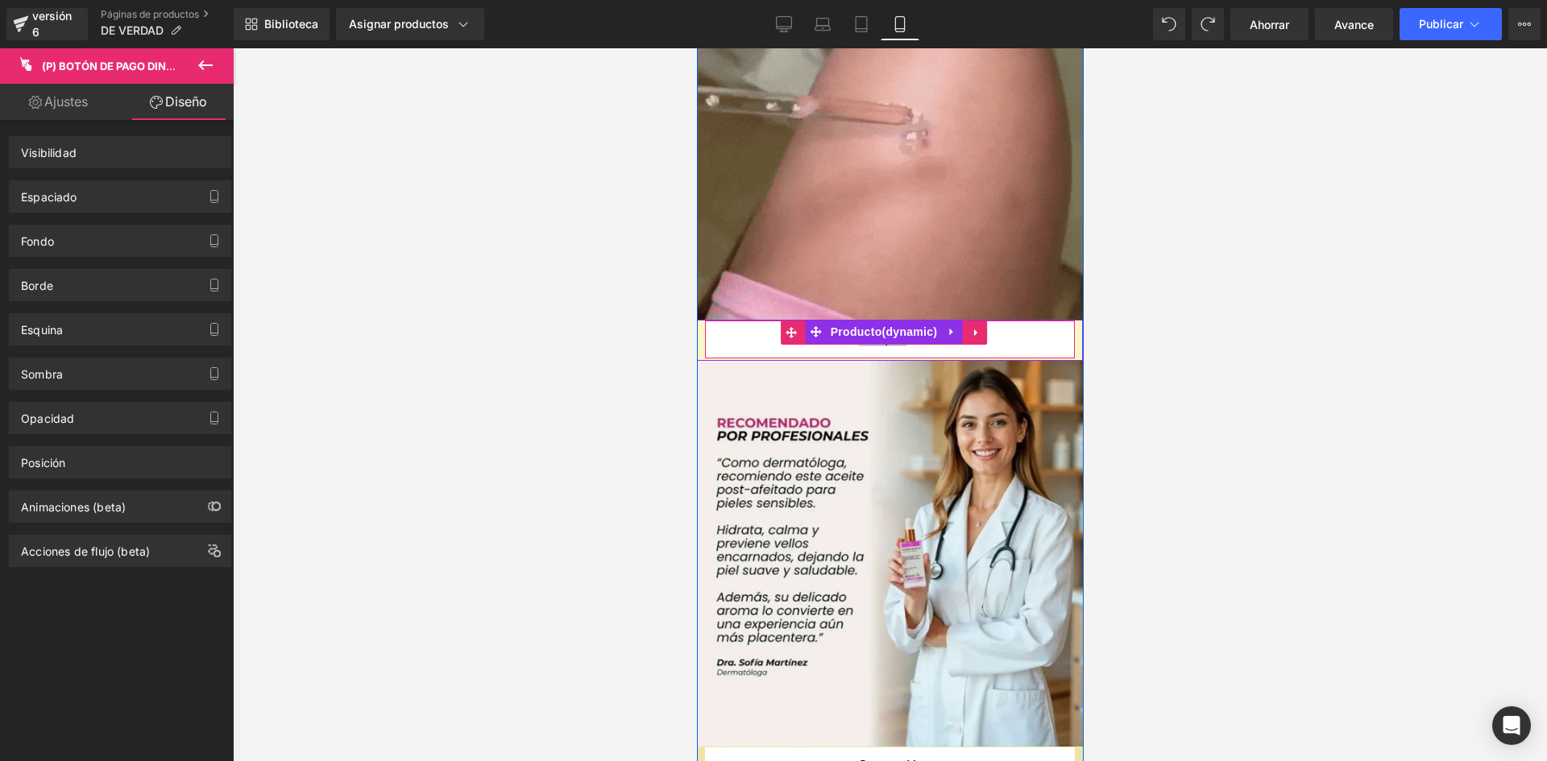
click at [1010, 321] on button "Compre ya" at bounding box center [889, 340] width 370 height 38
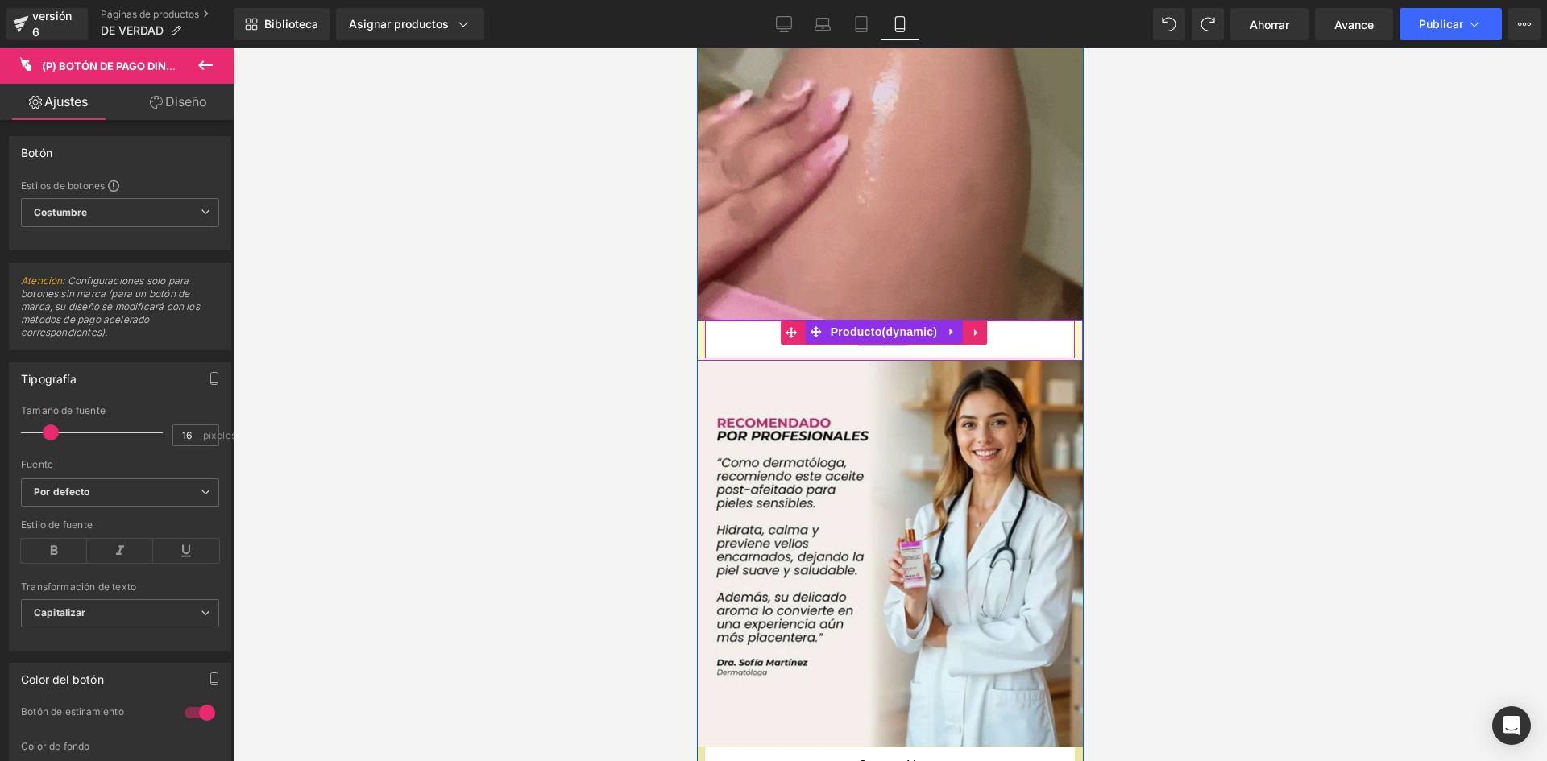
click at [1043, 321] on button "Compre ya" at bounding box center [889, 340] width 370 height 38
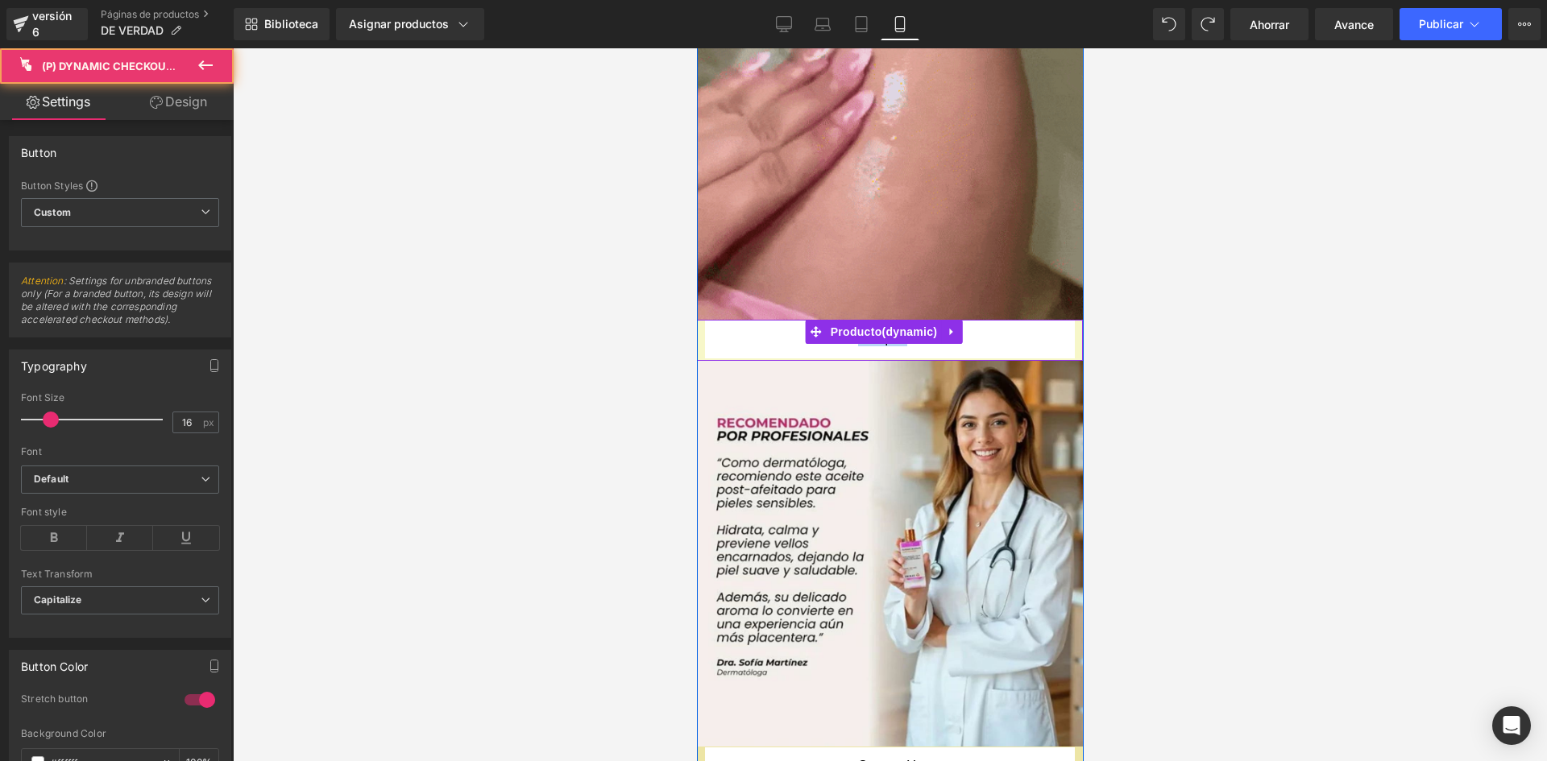
click at [1064, 320] on div "Compre ya (P) Botón de pago dinámico Producto" at bounding box center [889, 340] width 386 height 41
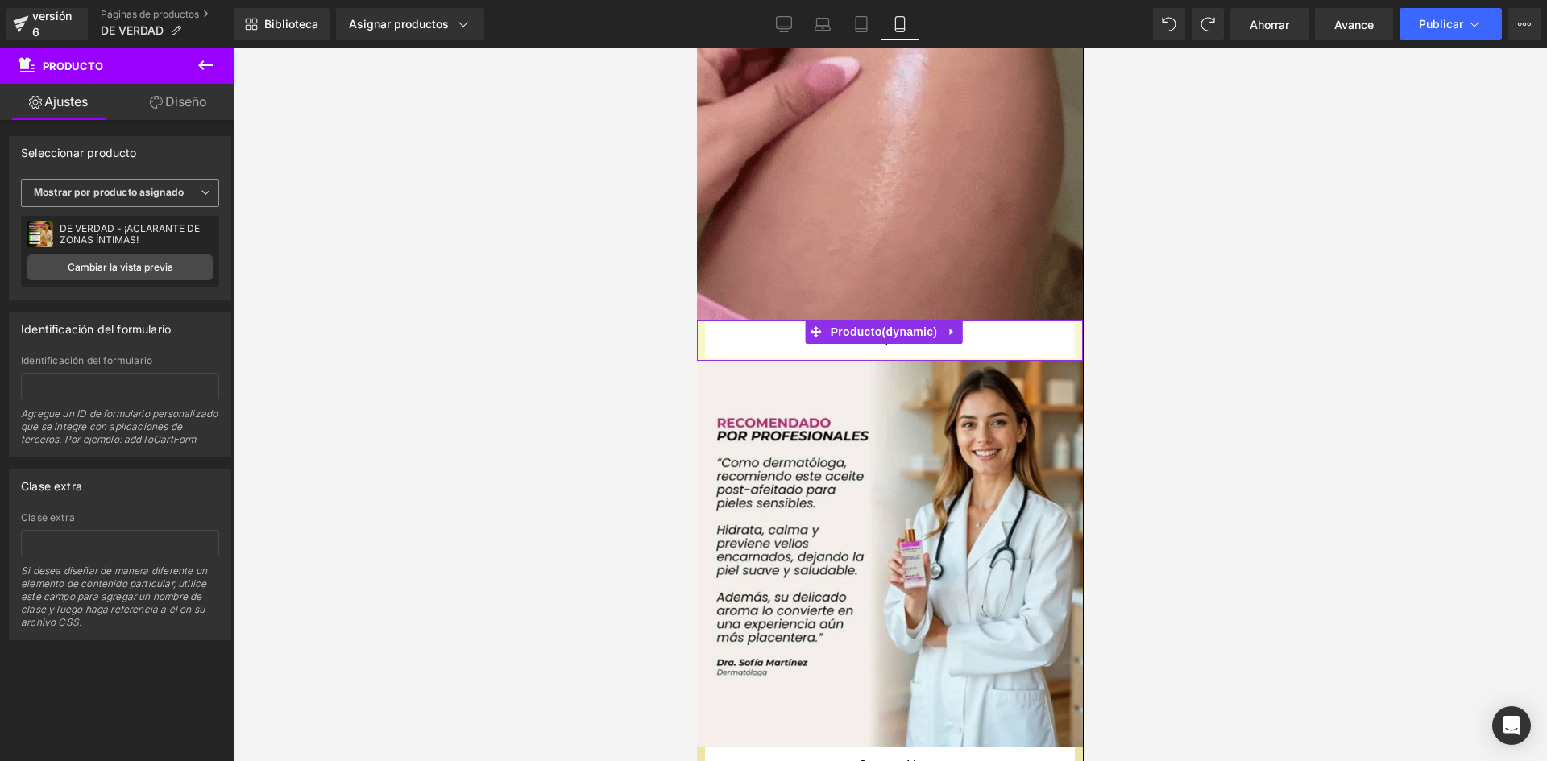
click at [209, 197] on span "Mostrar por producto asignado" at bounding box center [120, 193] width 198 height 28
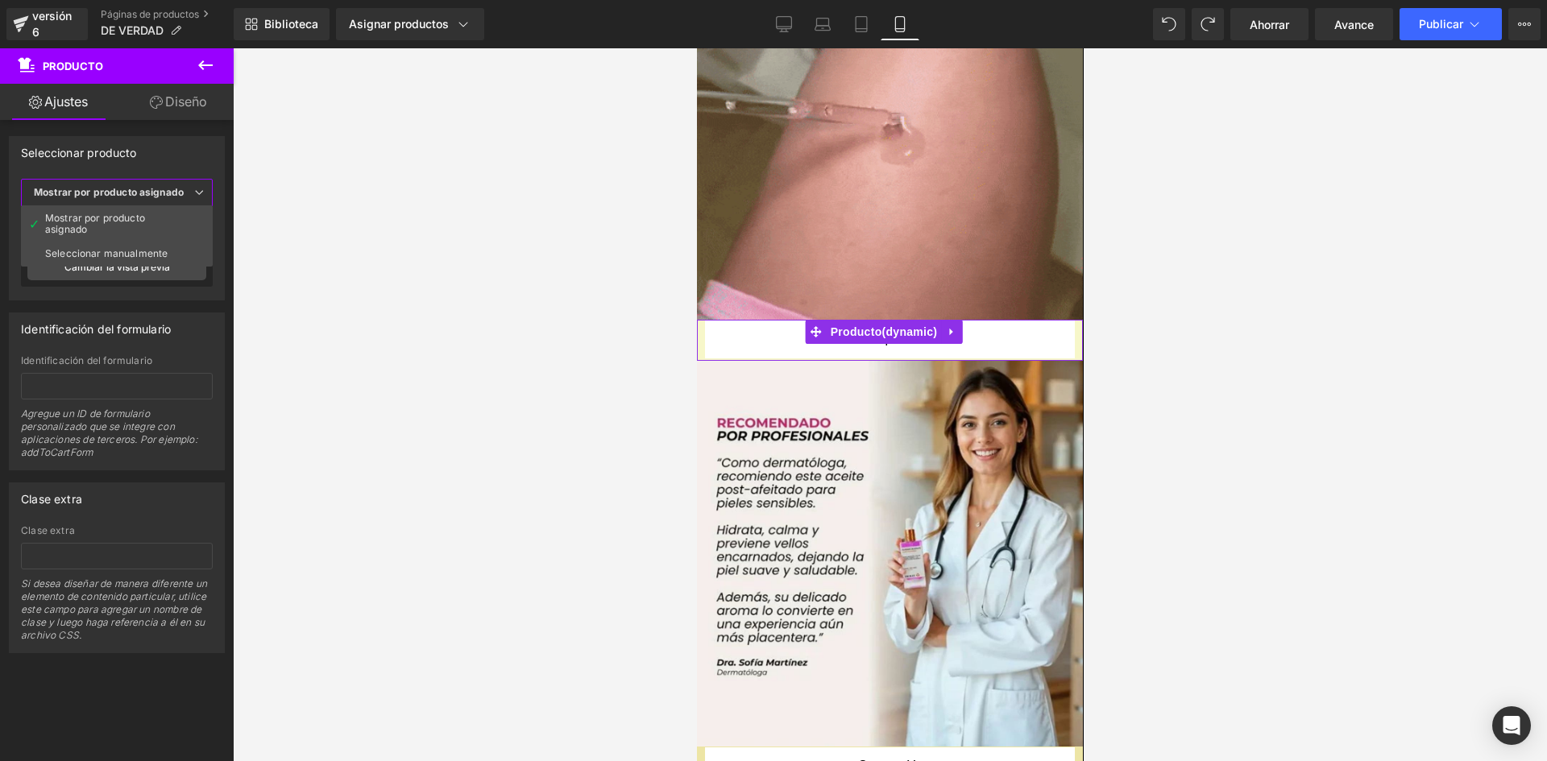
click at [209, 197] on span "Mostrar por producto asignado" at bounding box center [117, 193] width 192 height 28
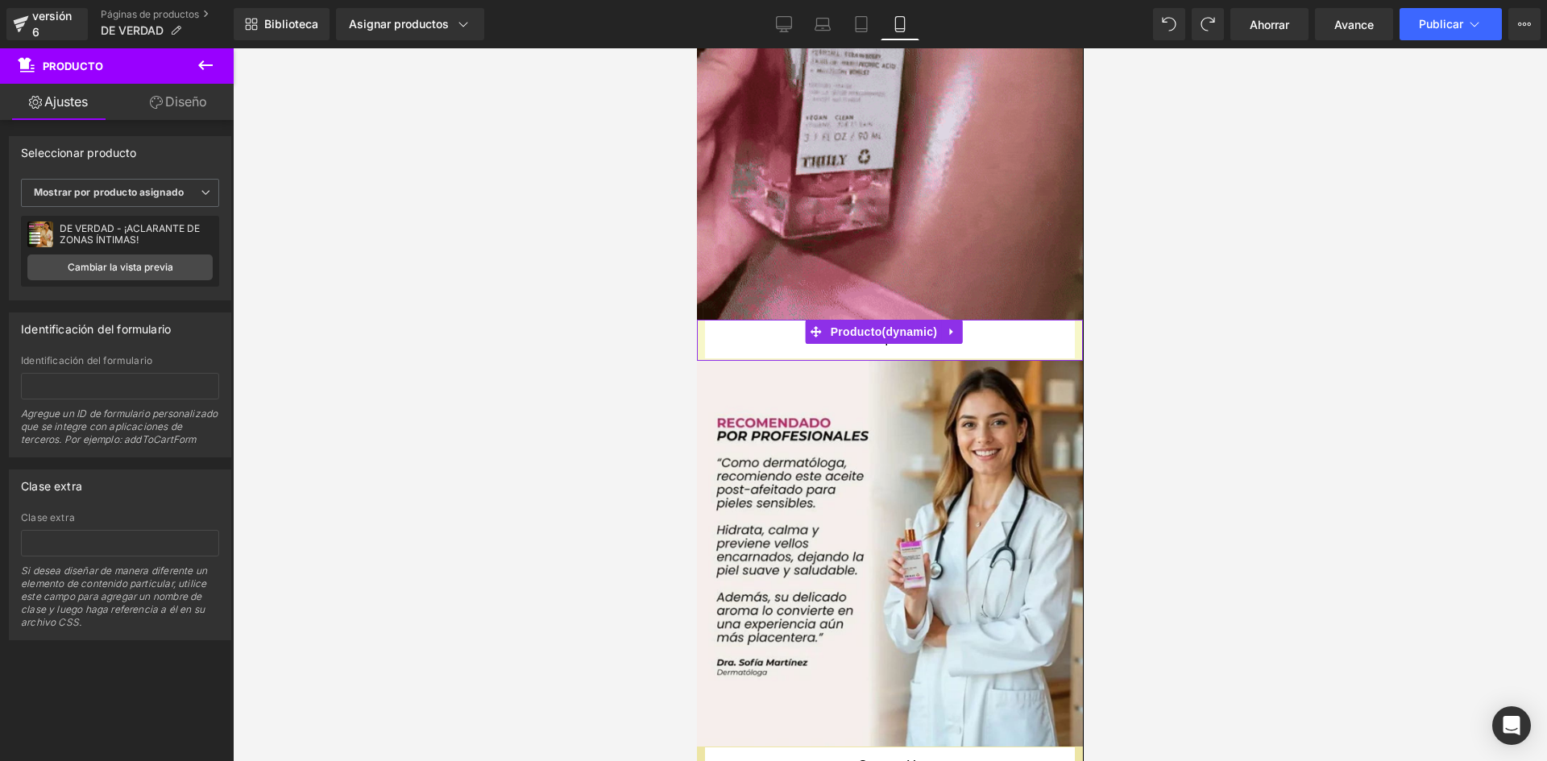
click at [167, 94] on font "Diseño" at bounding box center [186, 101] width 42 height 16
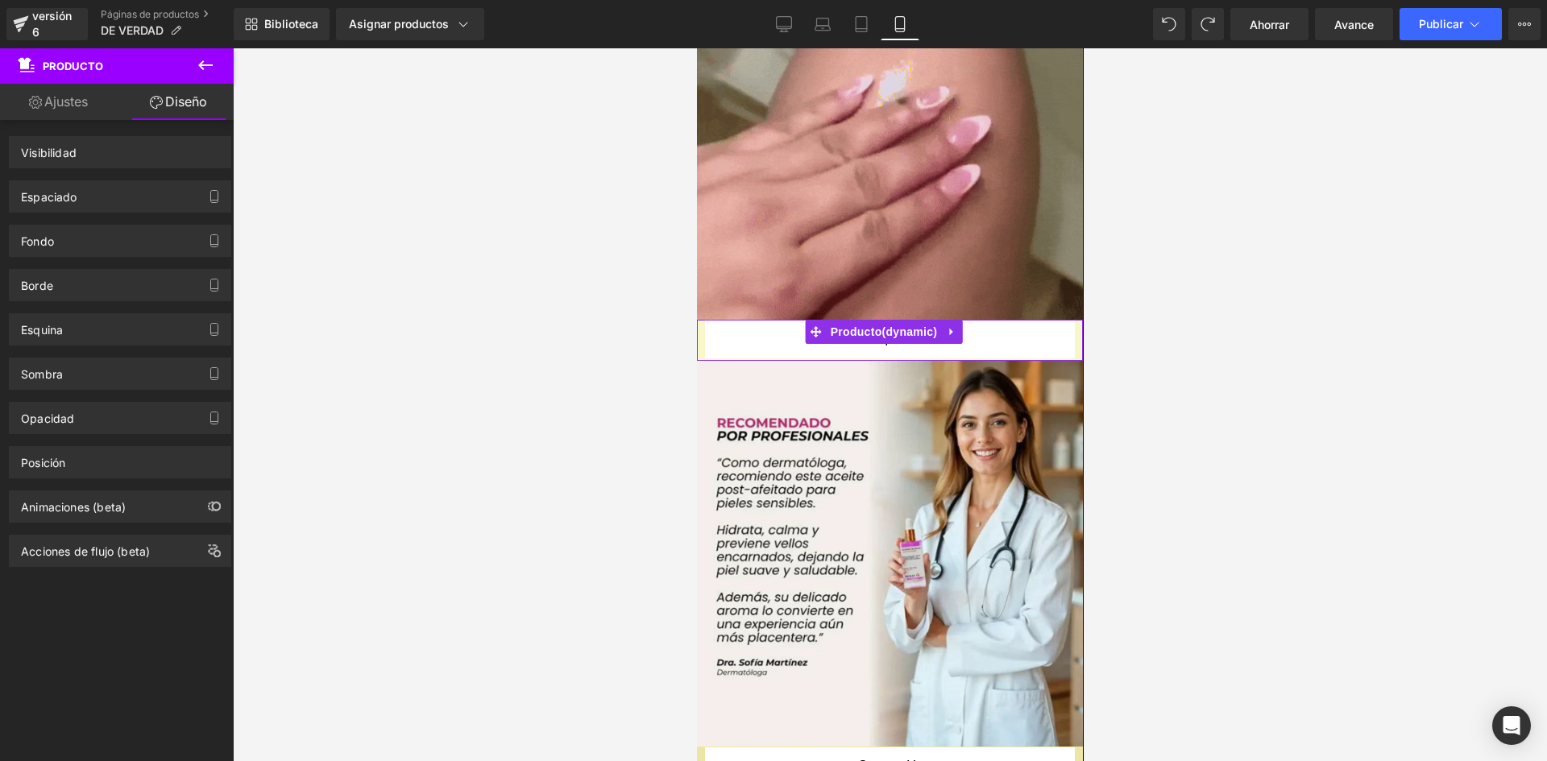
click at [96, 483] on div "Animaciones (beta)" at bounding box center [120, 501] width 241 height 44
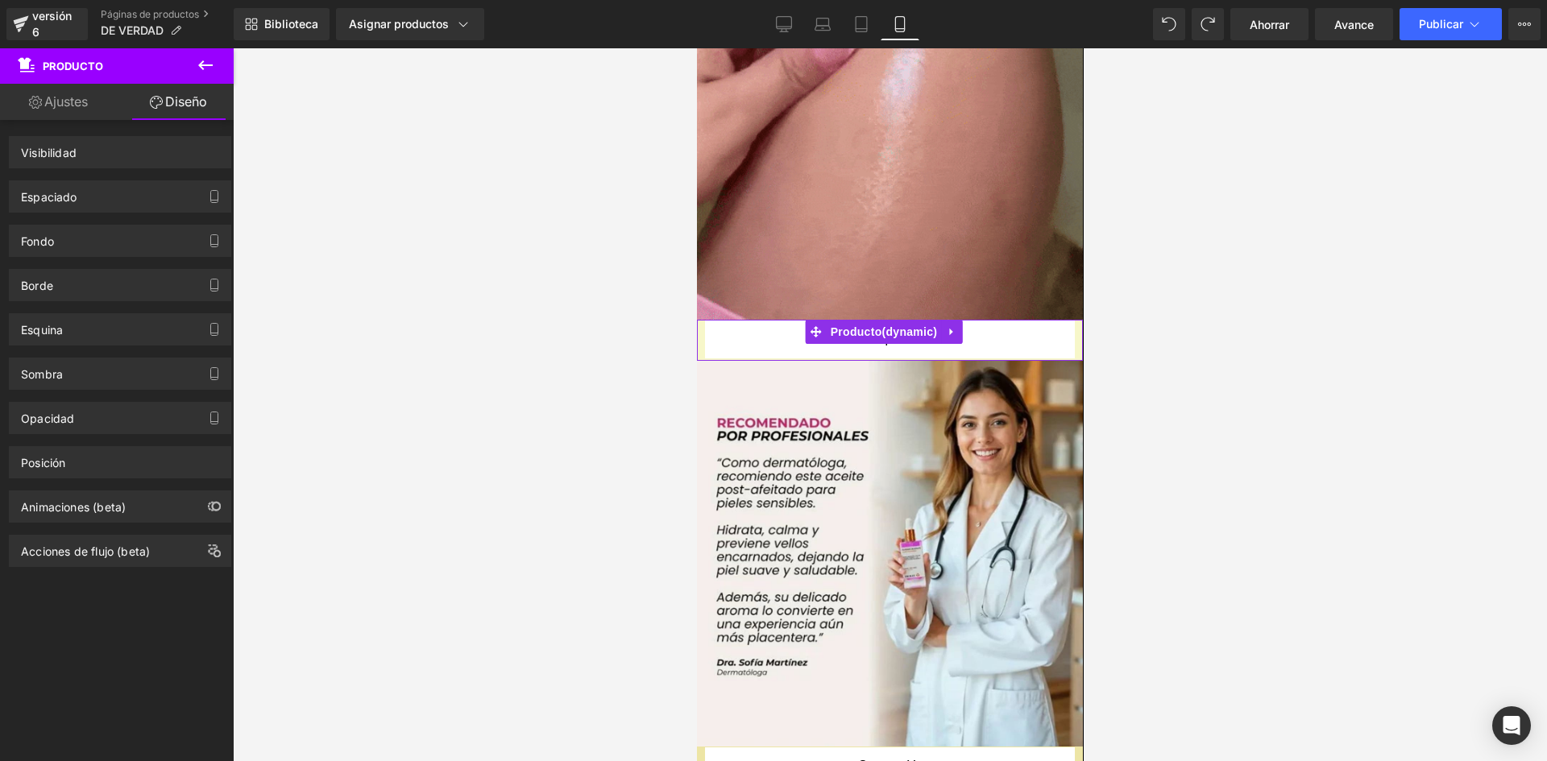
click at [106, 478] on div "Posición Opción avanzada : continúe si tiene conocimientos de codificación. Rel…" at bounding box center [120, 462] width 222 height 32
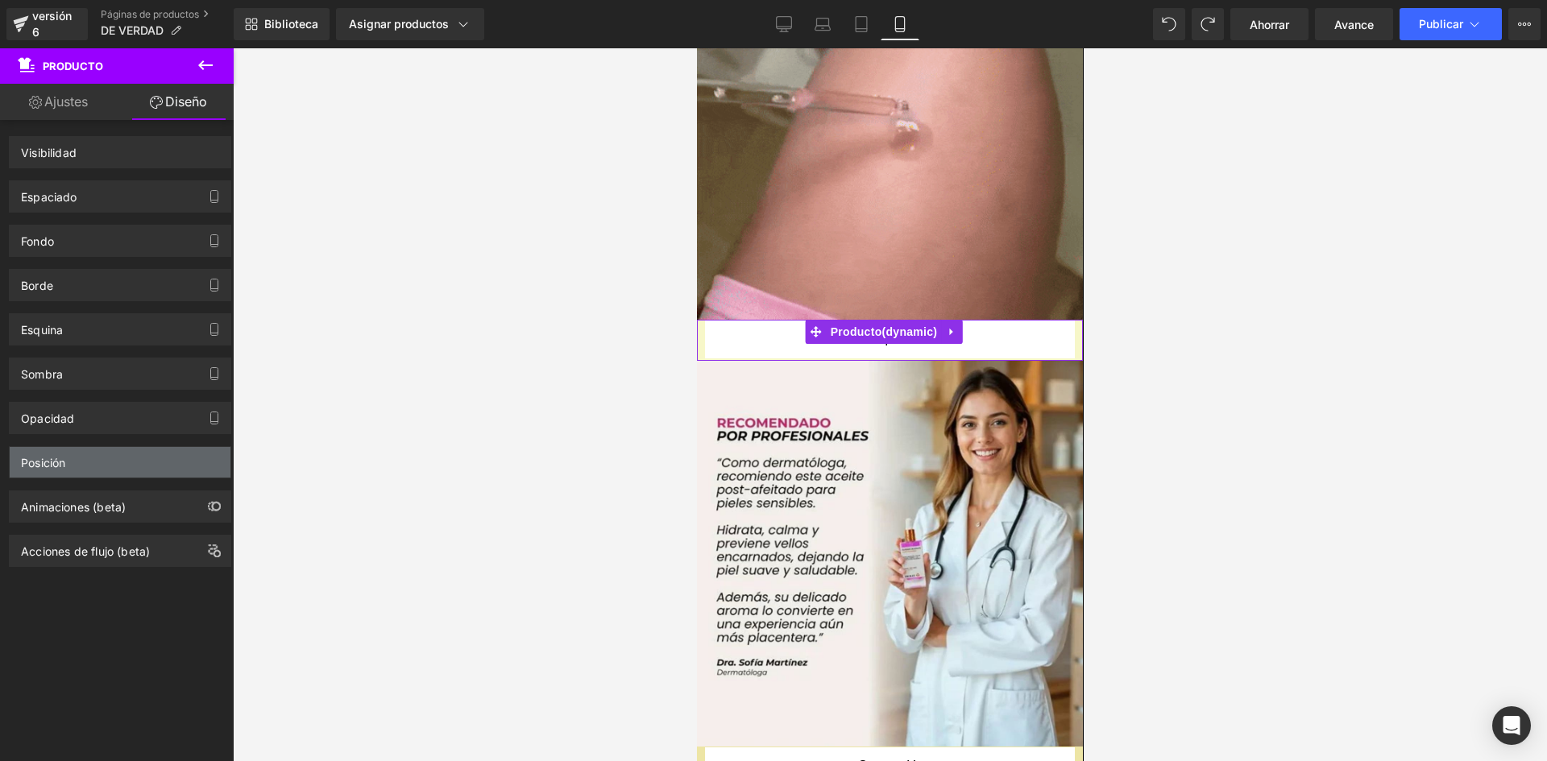
click at [106, 472] on div "Posición" at bounding box center [120, 462] width 221 height 31
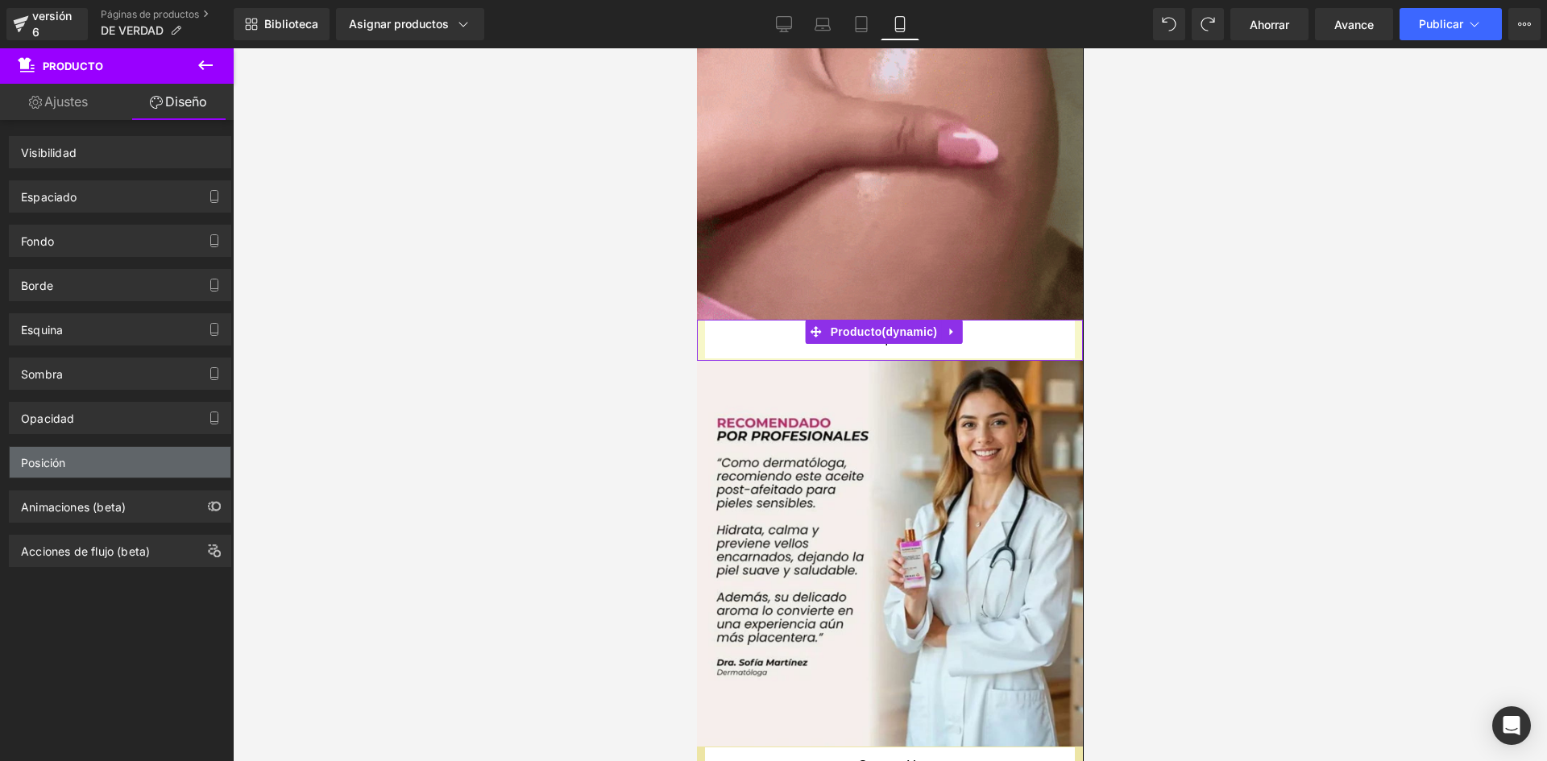
click at [108, 464] on div "Posición" at bounding box center [120, 462] width 221 height 31
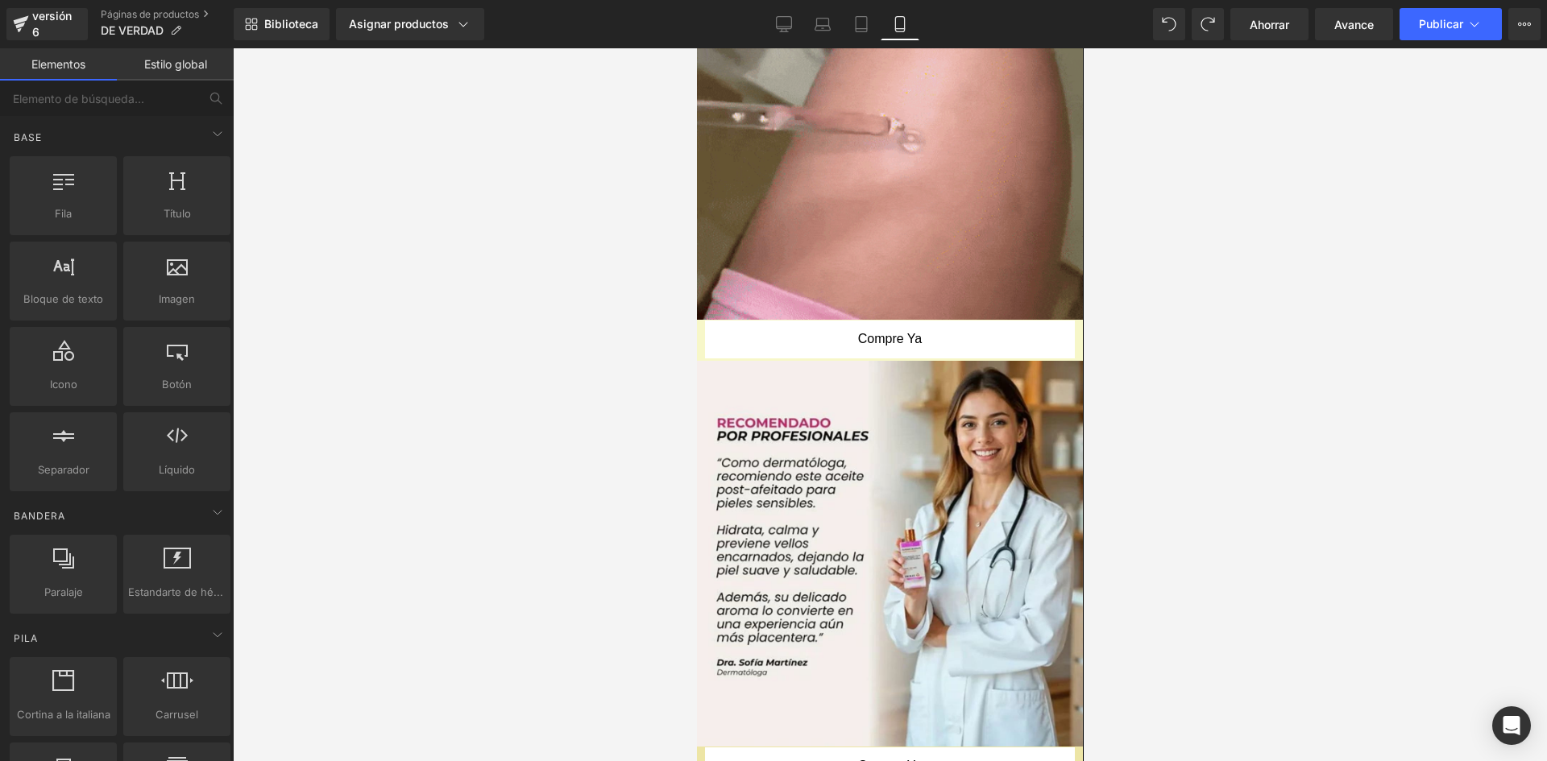
drag, startPoint x: 1780, startPoint y: 308, endPoint x: 1076, endPoint y: 260, distance: 705.8
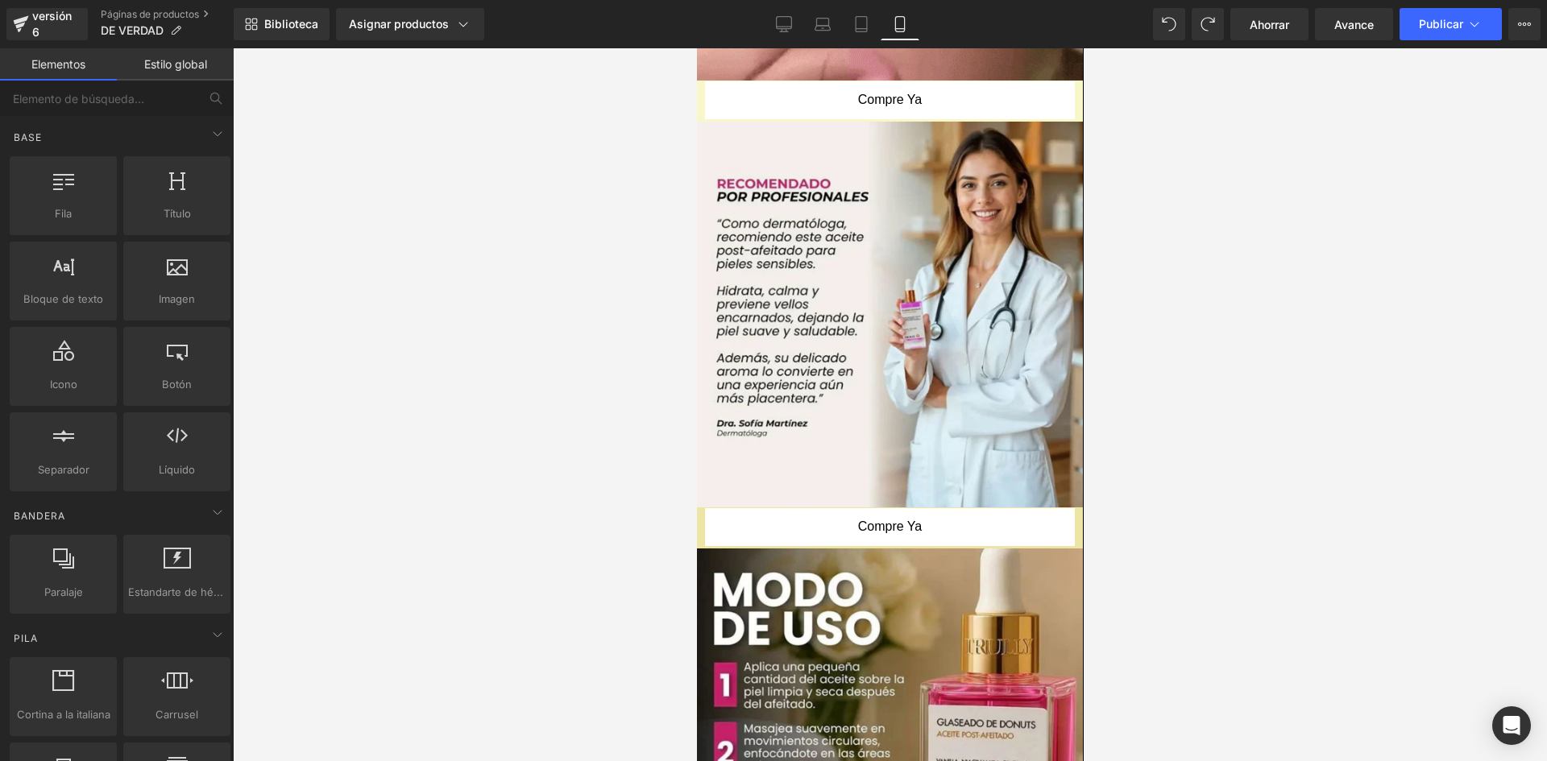
scroll to position [1607, 0]
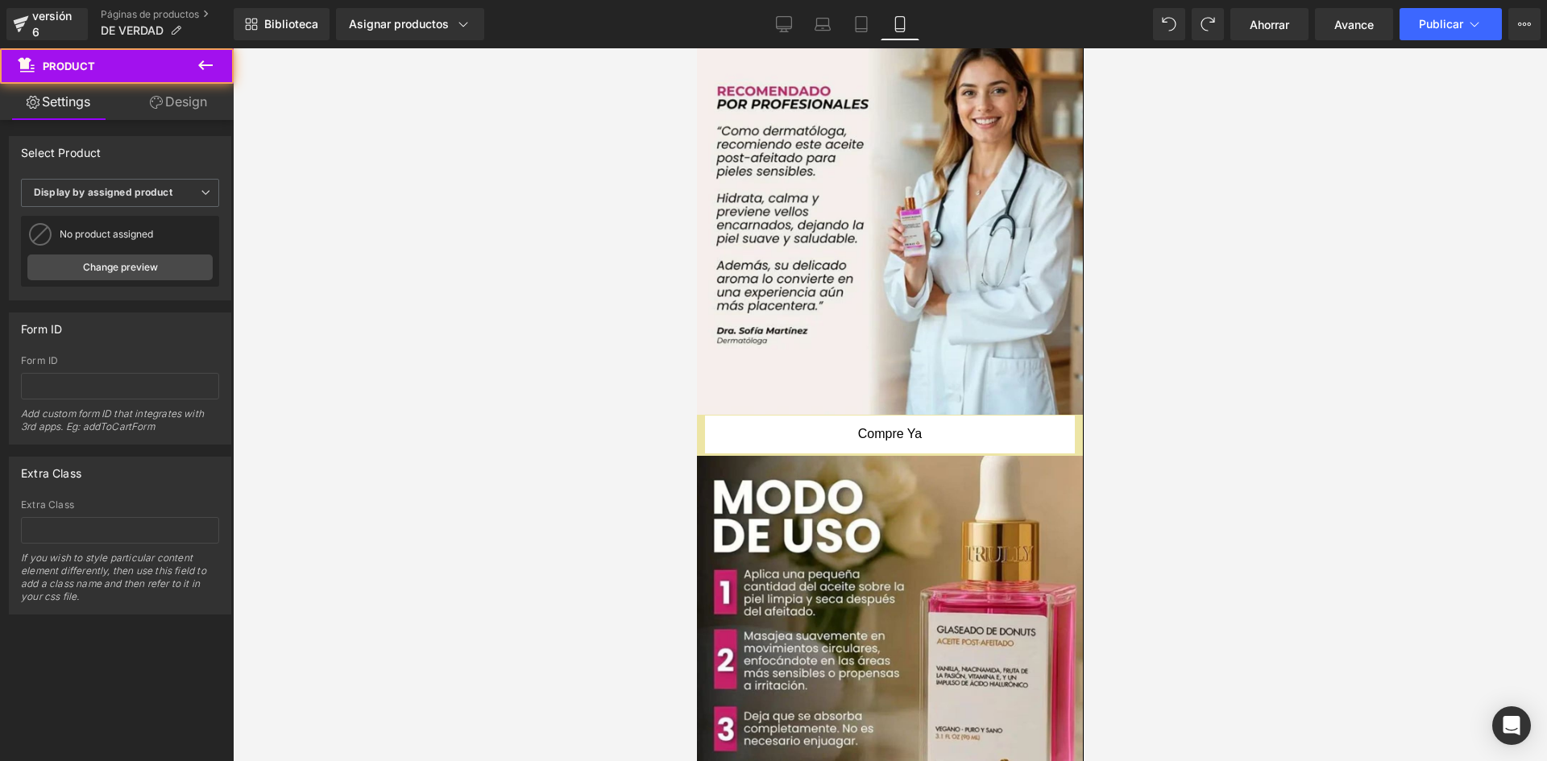
click at [696, 48] on div at bounding box center [696, 48] width 0 height 0
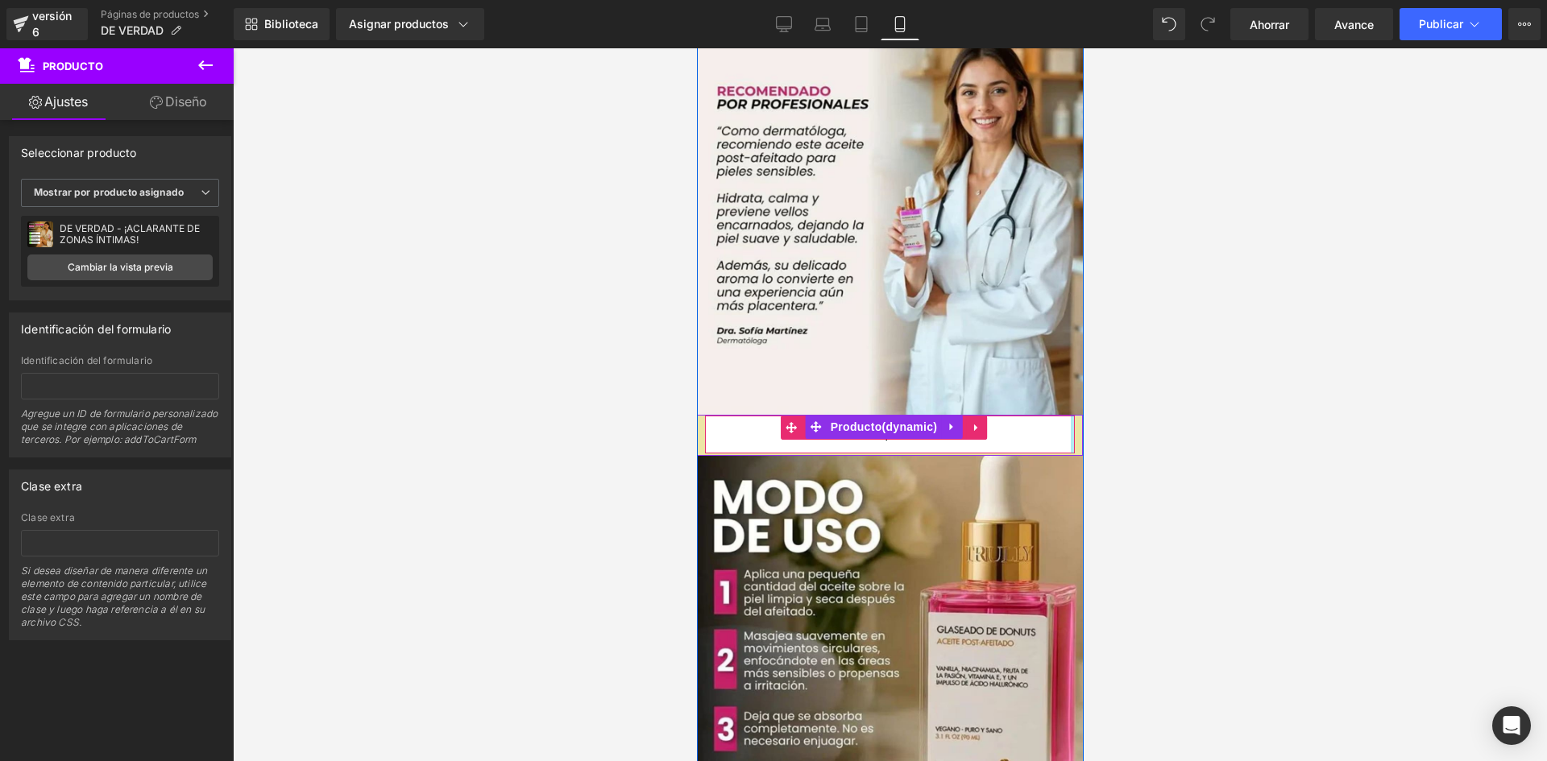
click at [1070, 416] on div at bounding box center [1072, 435] width 4 height 38
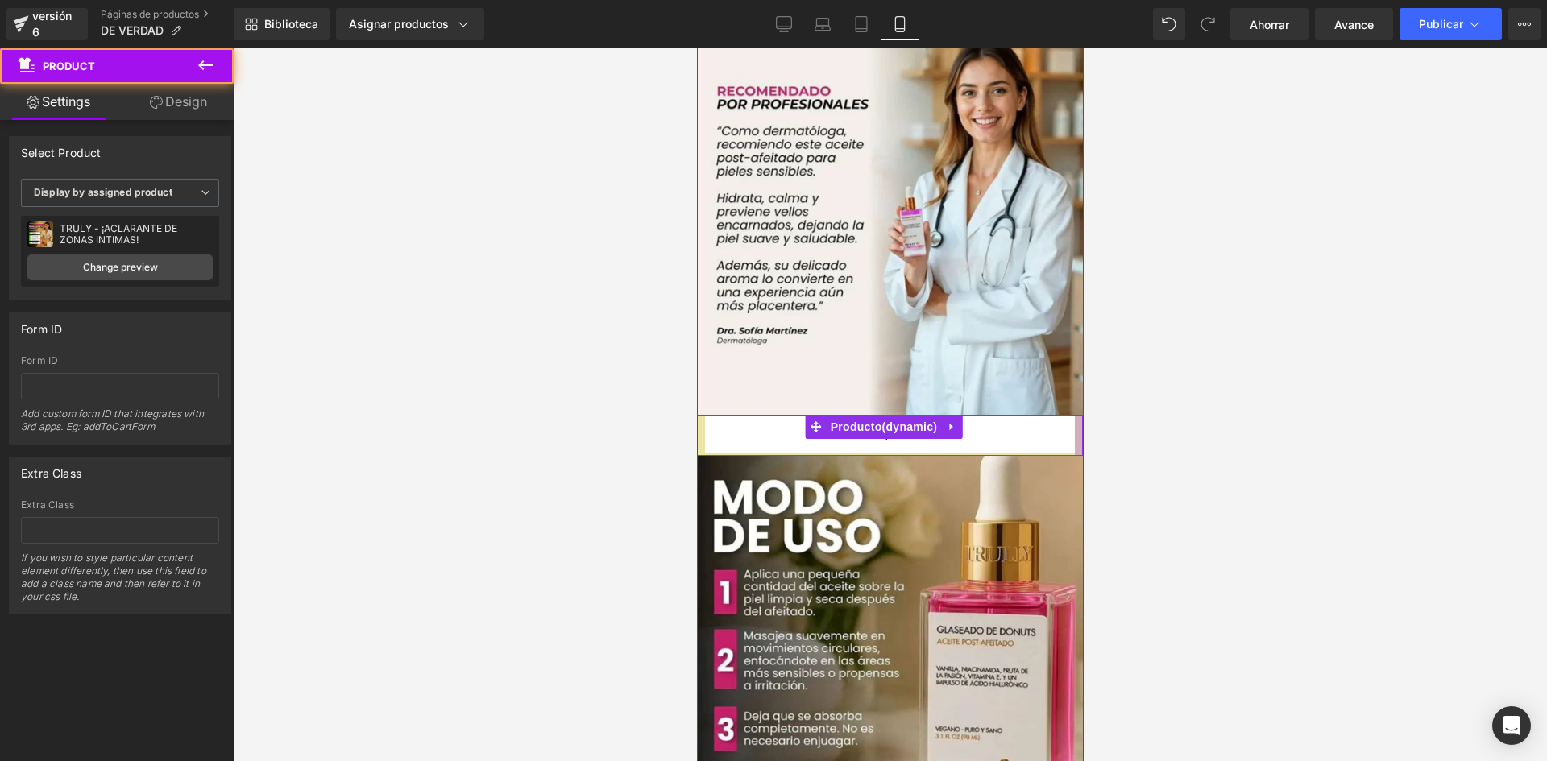
click at [1074, 415] on div at bounding box center [1078, 435] width 8 height 41
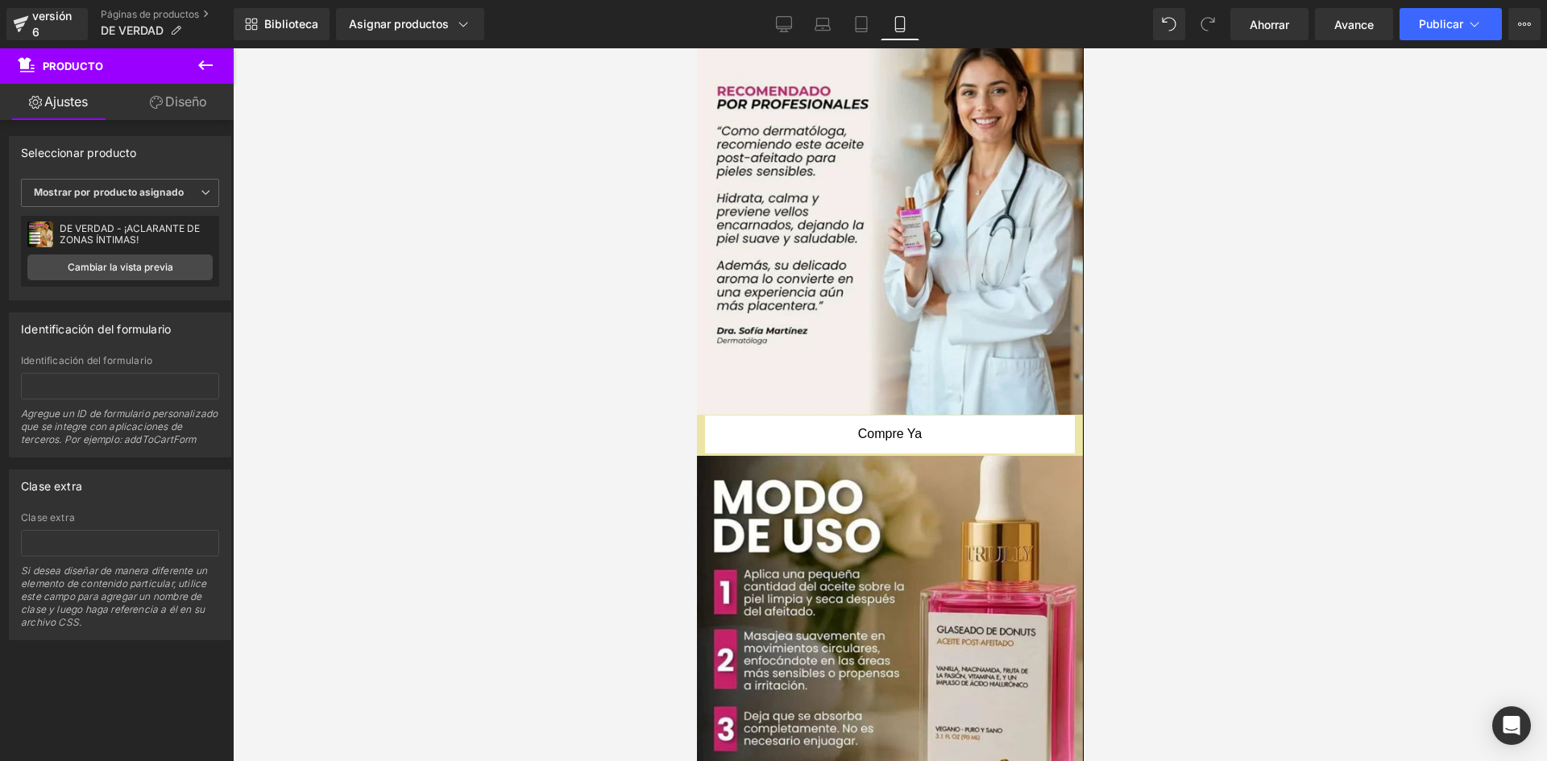
scroll to position [2231, 0]
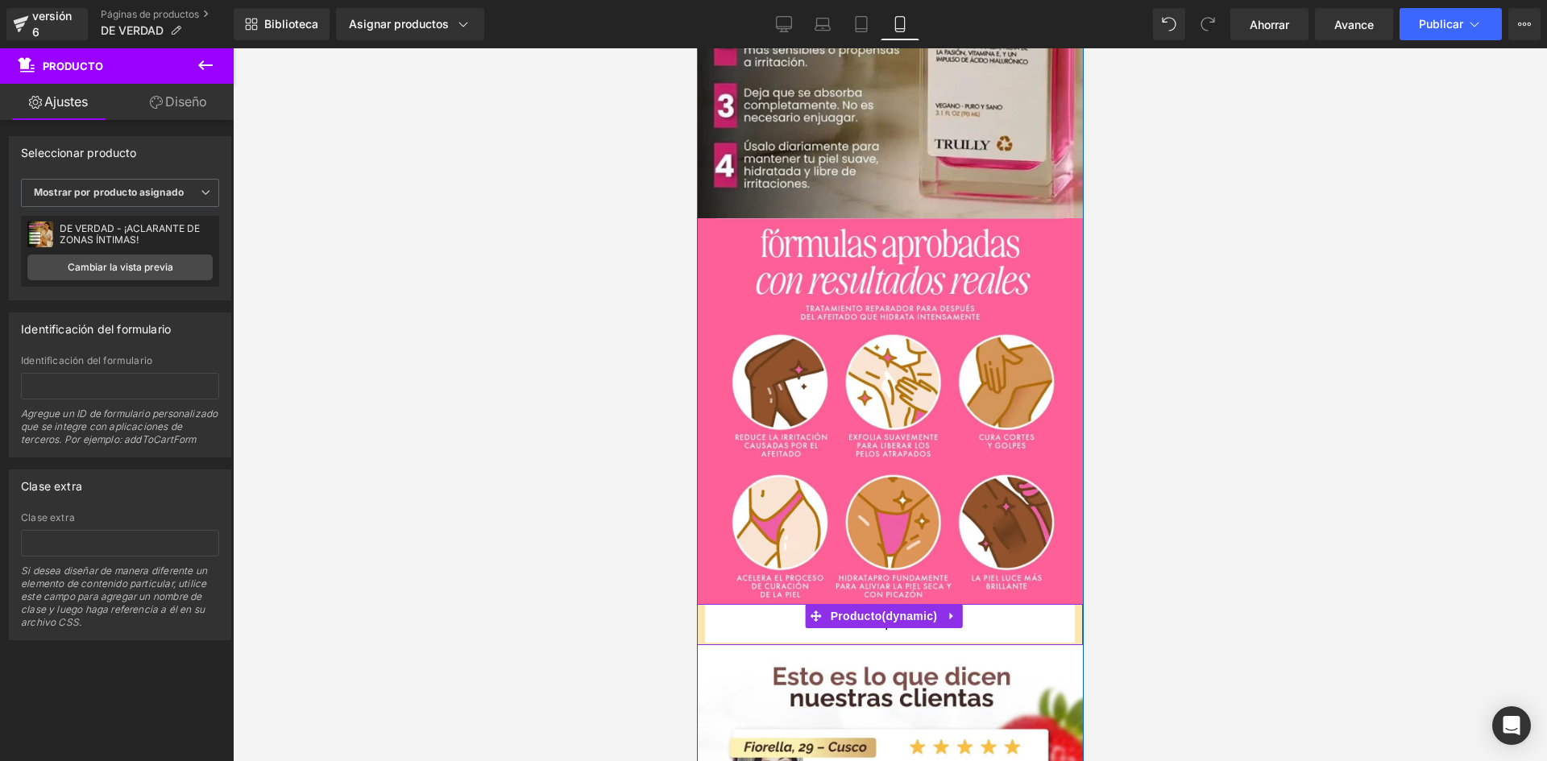
click at [1062, 604] on div "Compre ya (P) Botón de pago dinámico Producto" at bounding box center [889, 624] width 386 height 41
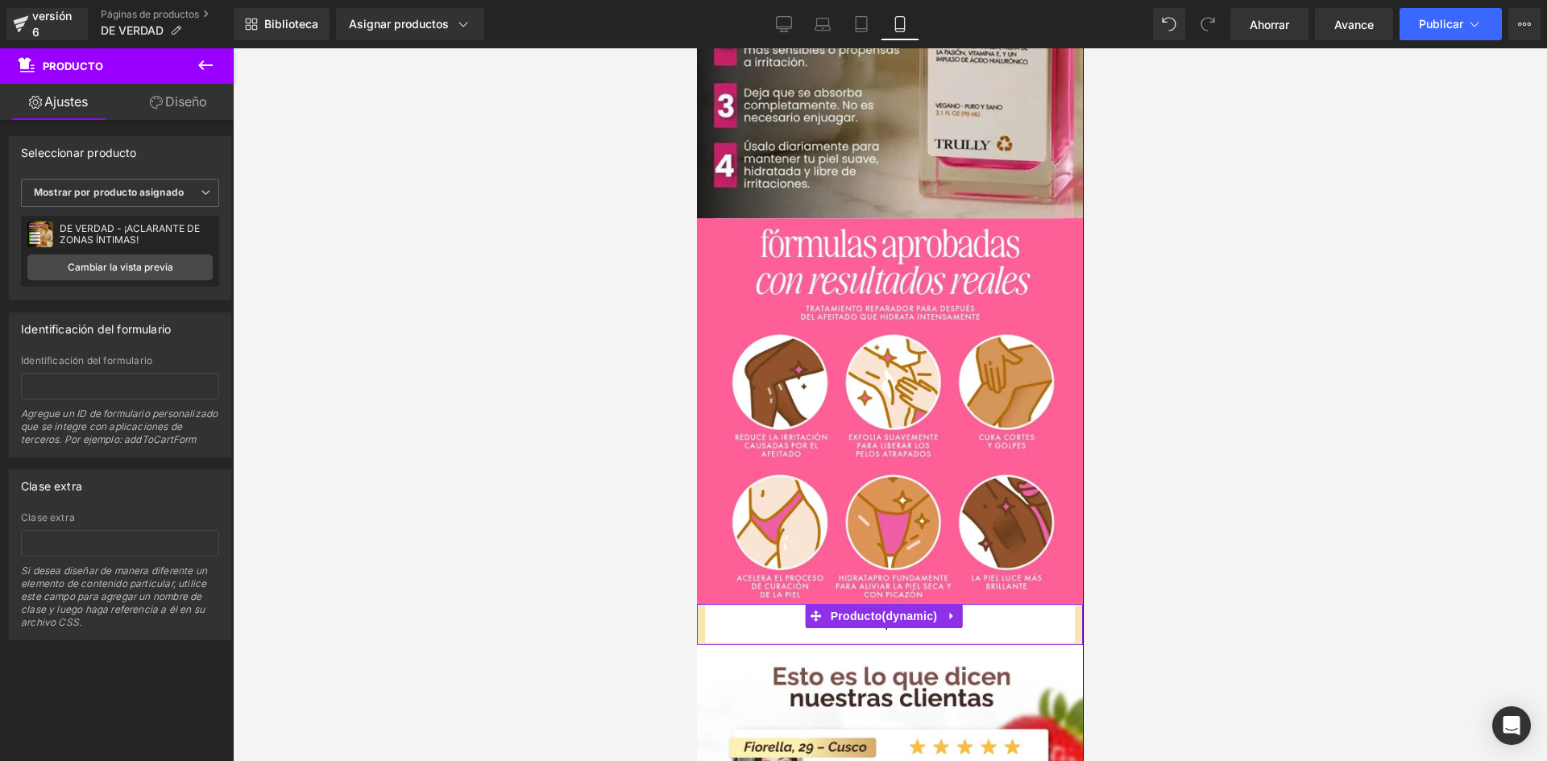
click at [173, 102] on font "Diseño" at bounding box center [186, 101] width 42 height 16
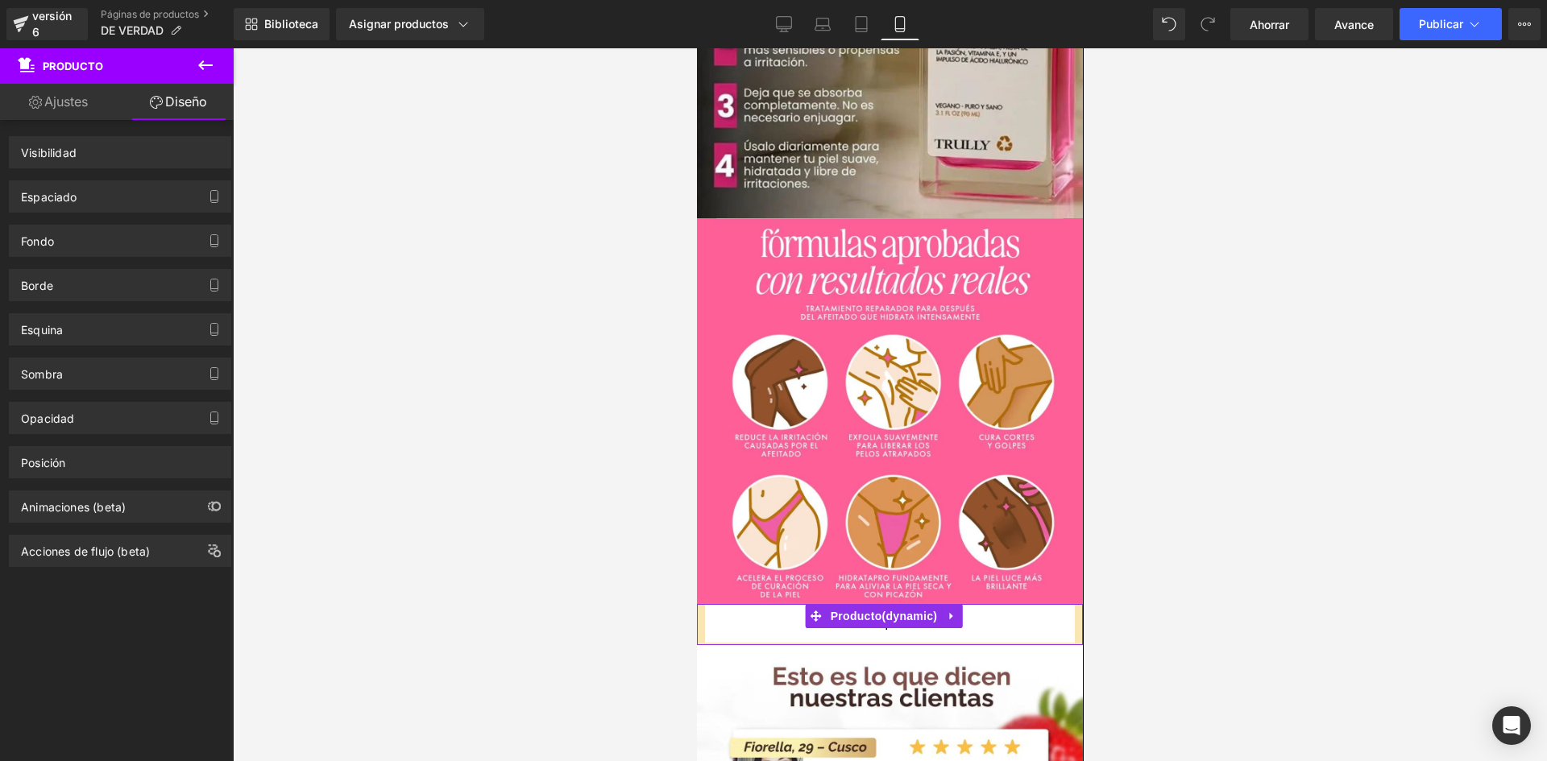
click at [131, 171] on div "Espaciado Margen Relleno" at bounding box center [120, 190] width 241 height 44
click at [128, 168] on div "Espaciado Margen Relleno" at bounding box center [120, 190] width 241 height 44
click at [112, 181] on div "Espaciado" at bounding box center [120, 196] width 221 height 31
click at [111, 181] on div "Espaciado" at bounding box center [120, 196] width 221 height 31
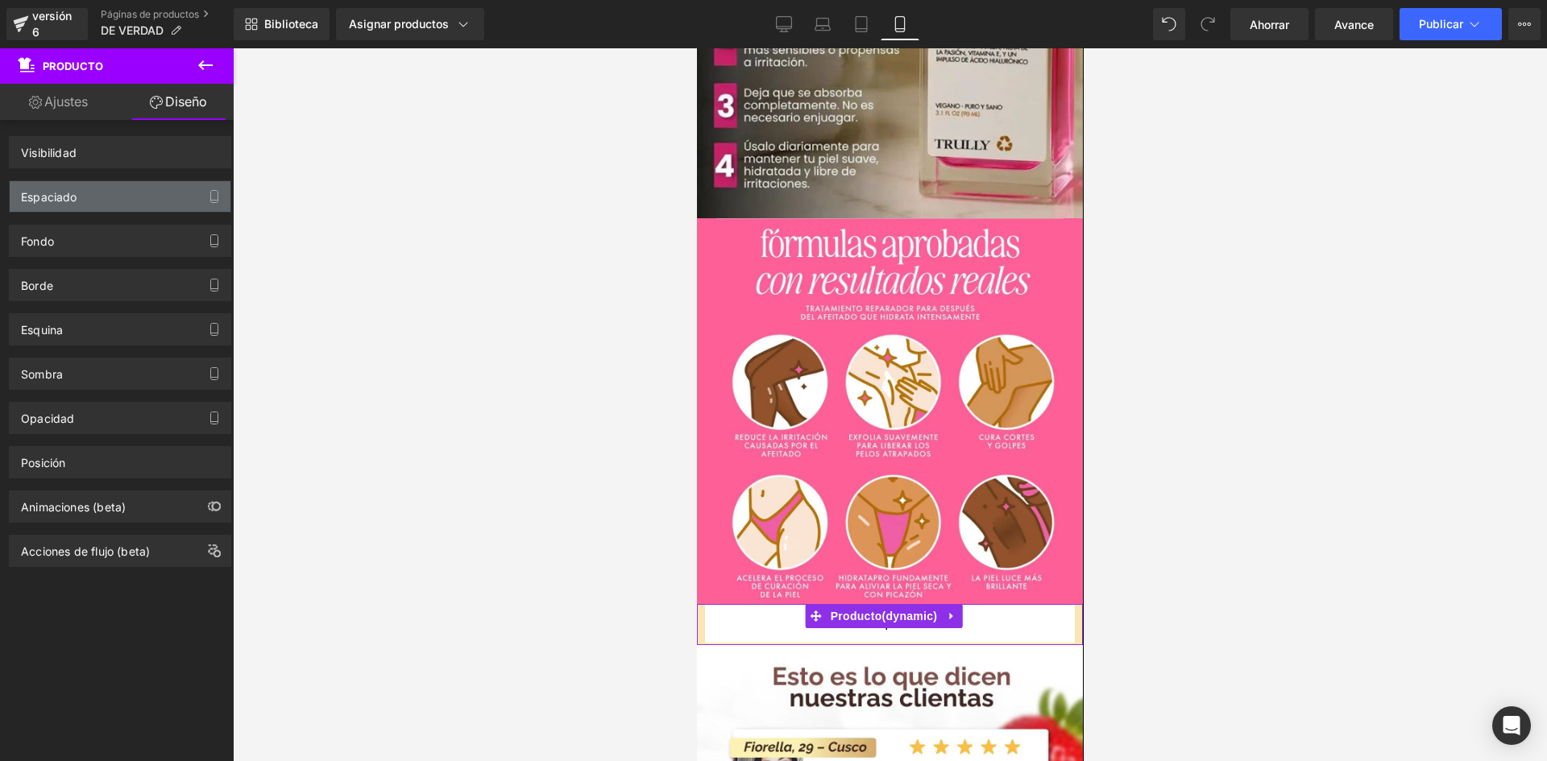
click at [111, 181] on div "Espaciado" at bounding box center [120, 196] width 221 height 31
click at [211, 201] on icon "button" at bounding box center [214, 201] width 7 height 0
click at [211, 199] on icon "button" at bounding box center [214, 196] width 13 height 13
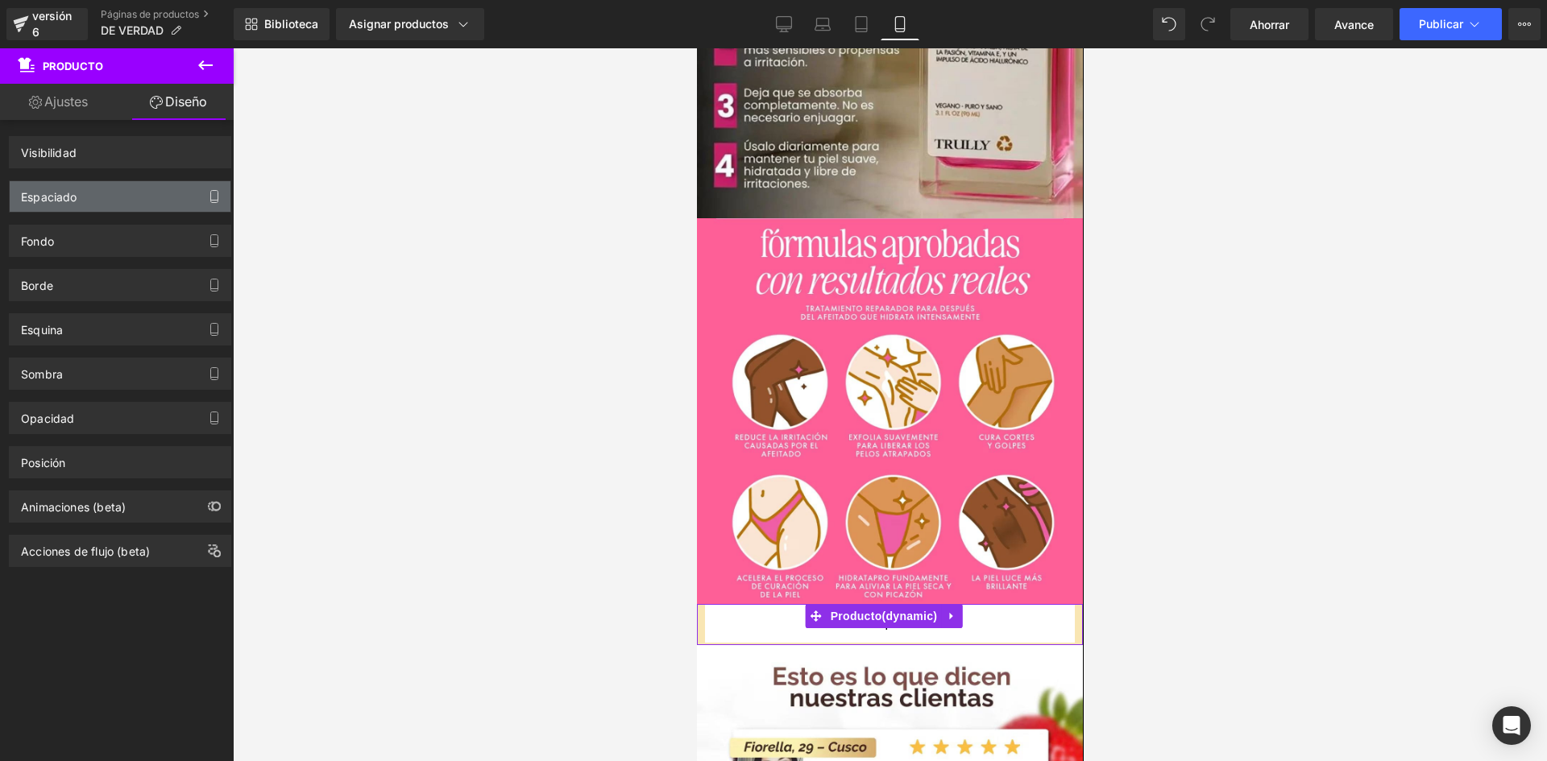
click at [211, 199] on icon "button" at bounding box center [214, 196] width 13 height 13
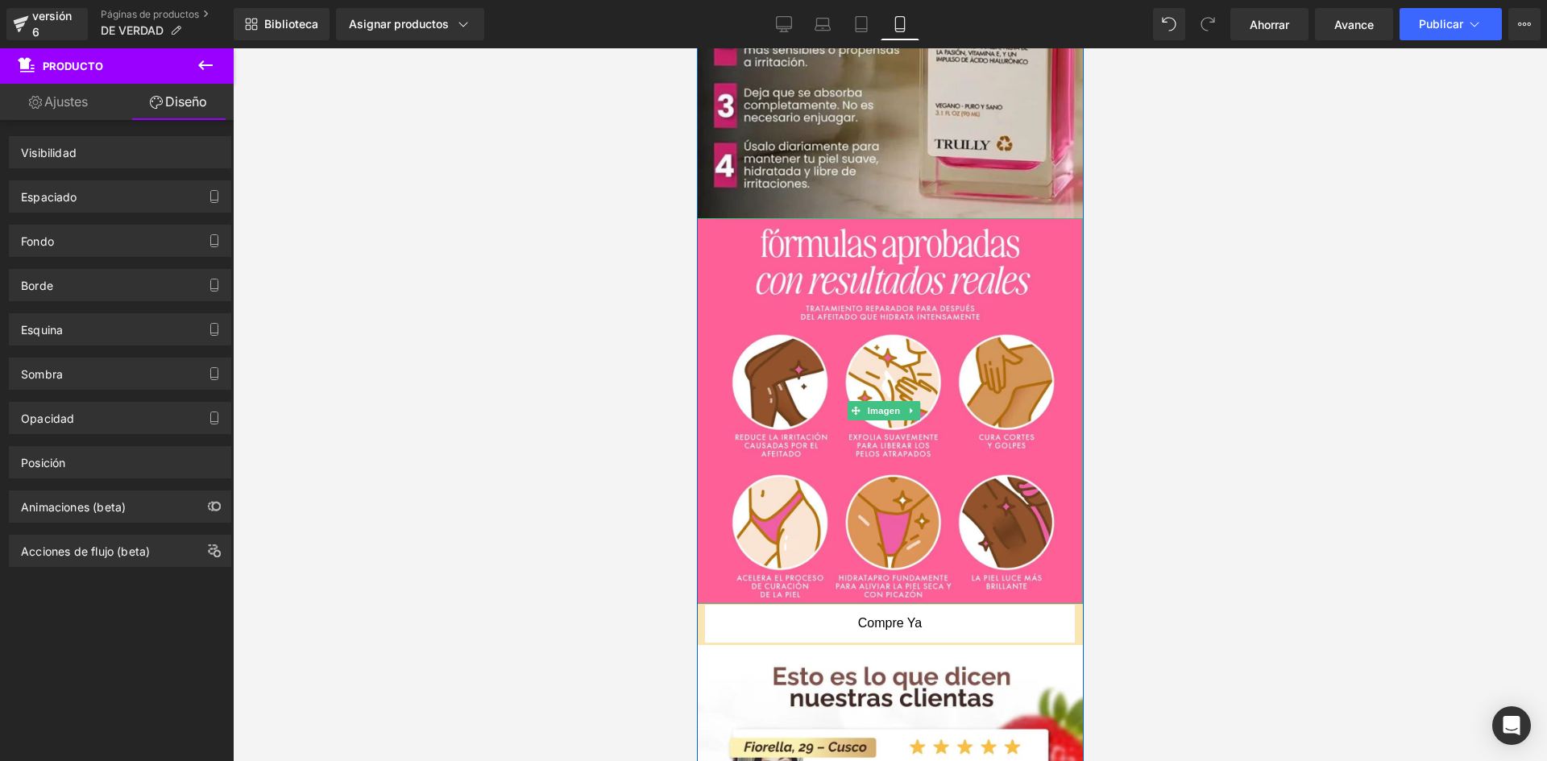
scroll to position [0, 0]
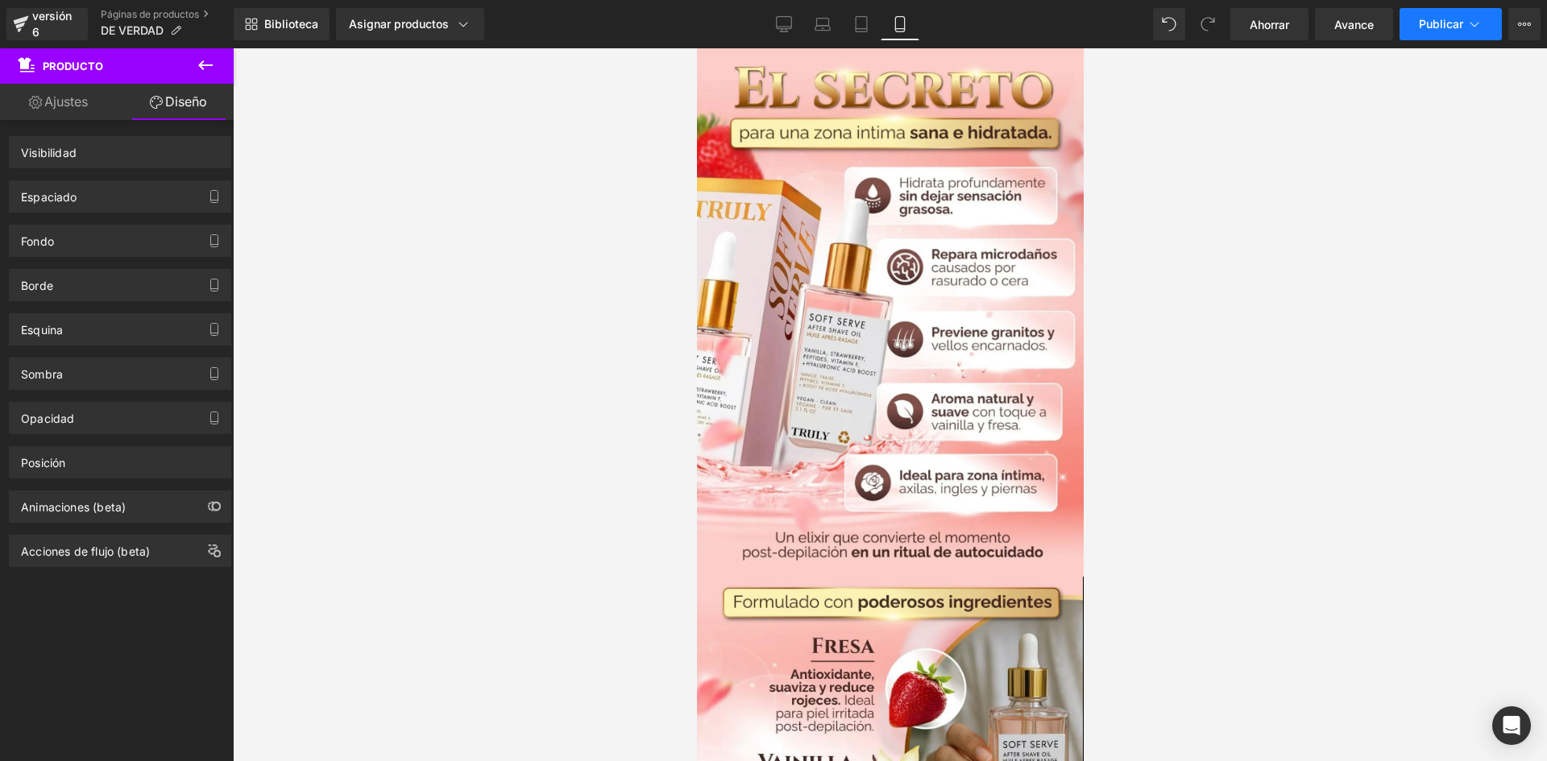
click at [1442, 34] on button "Publicar" at bounding box center [1451, 24] width 102 height 32
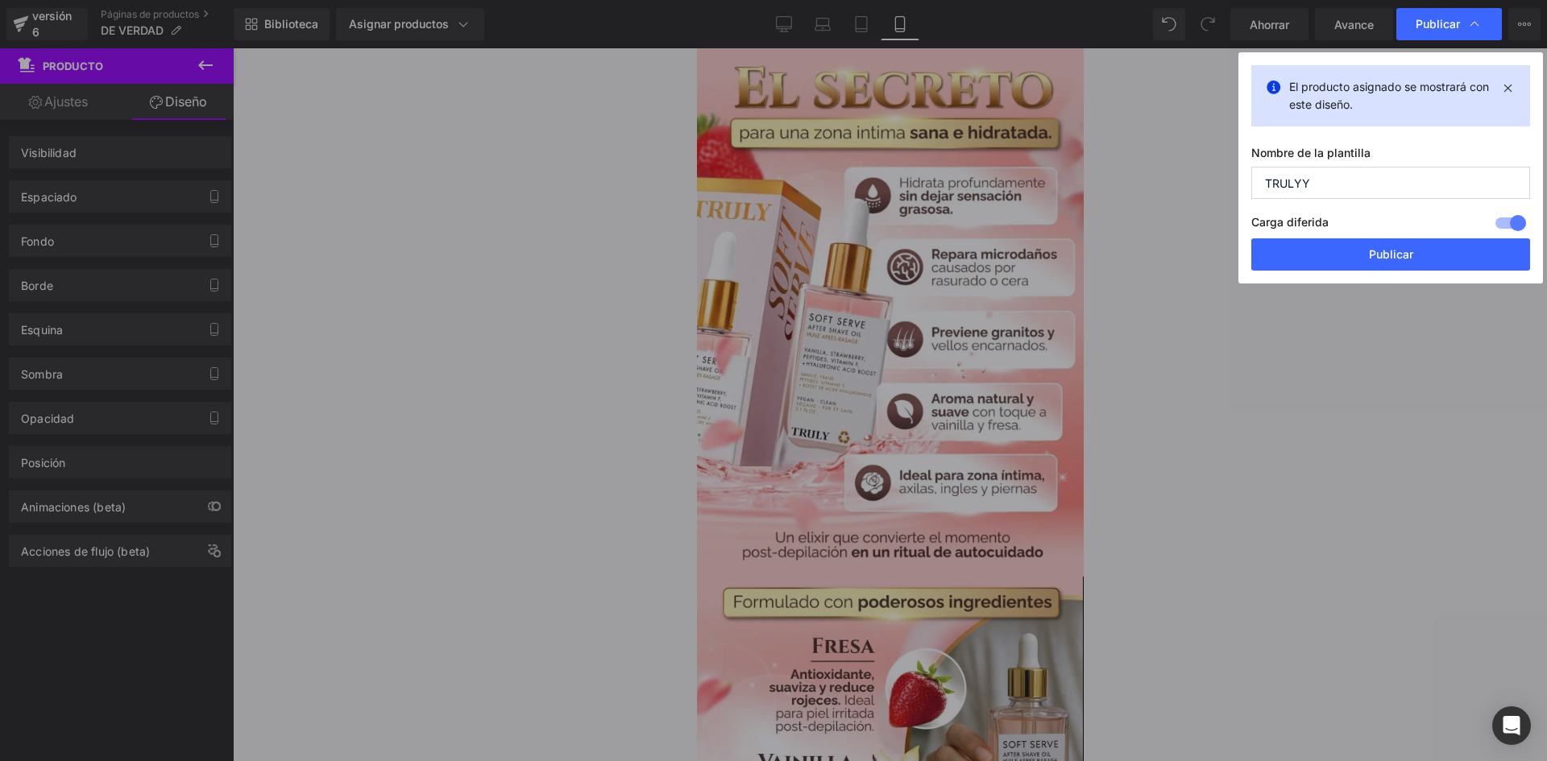
click at [1344, 251] on button "Publicar" at bounding box center [1390, 255] width 279 height 32
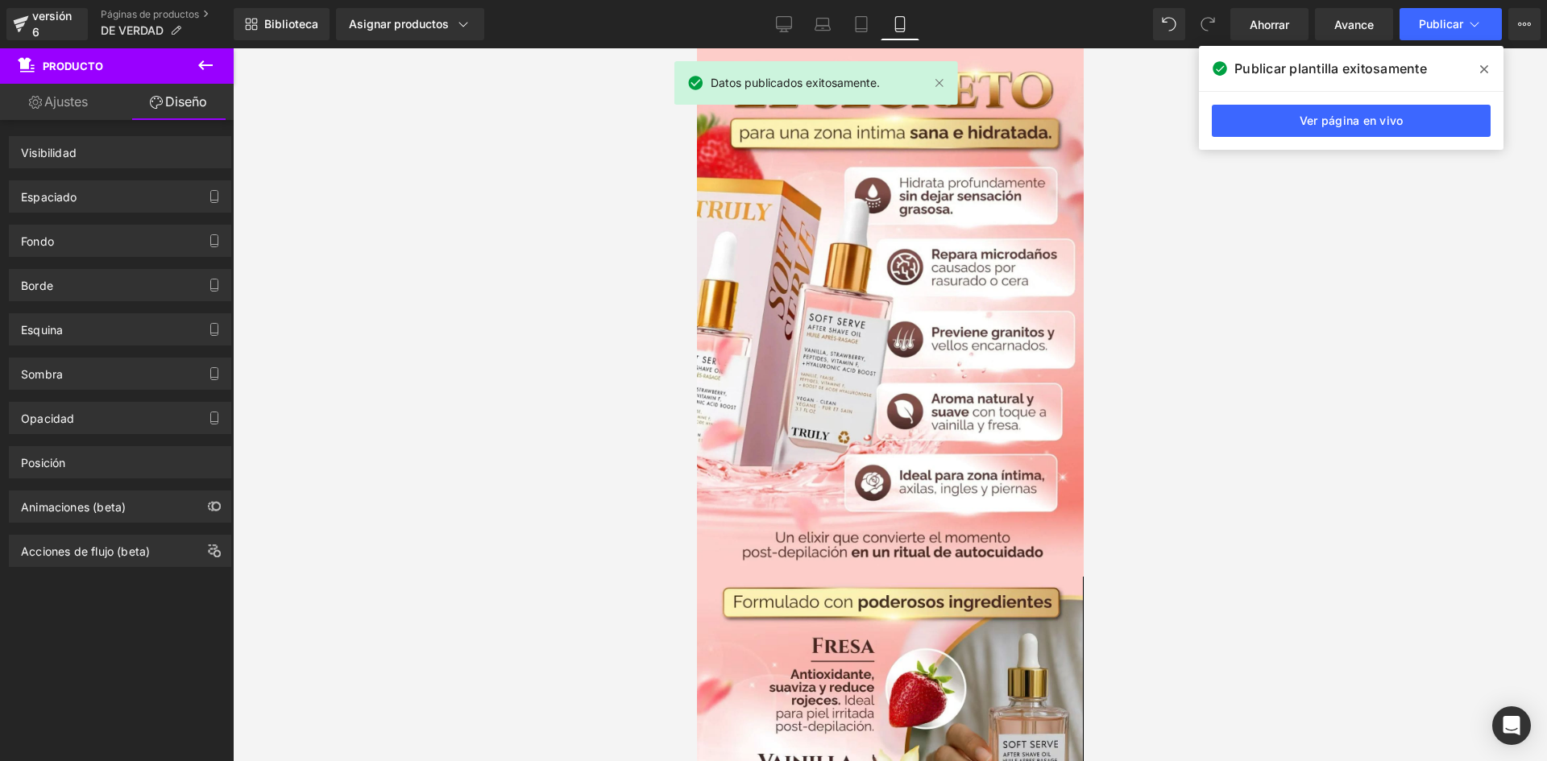
click at [1362, 106] on link "Ver página en vivo" at bounding box center [1351, 121] width 279 height 32
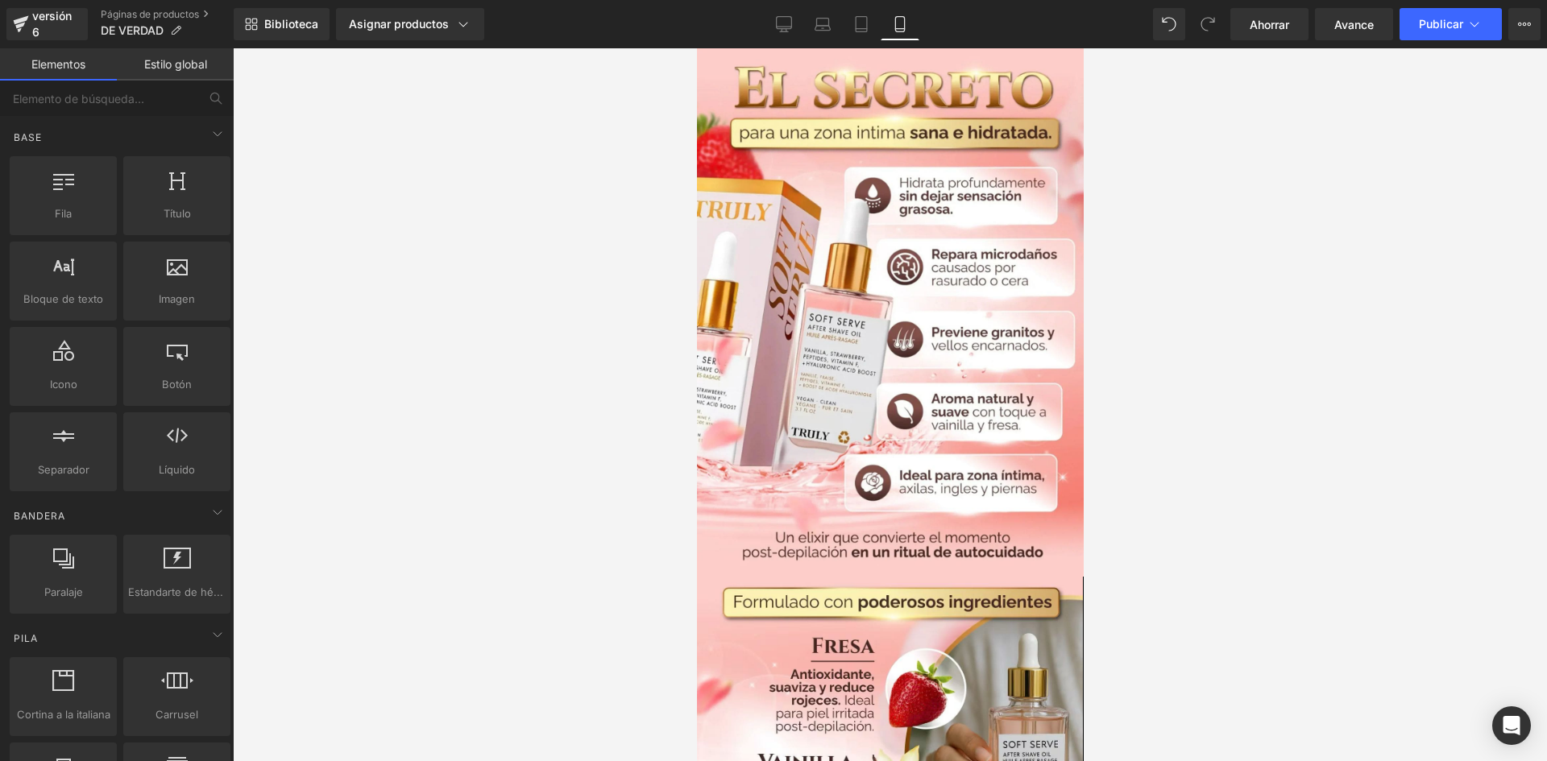
drag, startPoint x: 1082, startPoint y: 131, endPoint x: 1079, endPoint y: 193, distance: 62.1
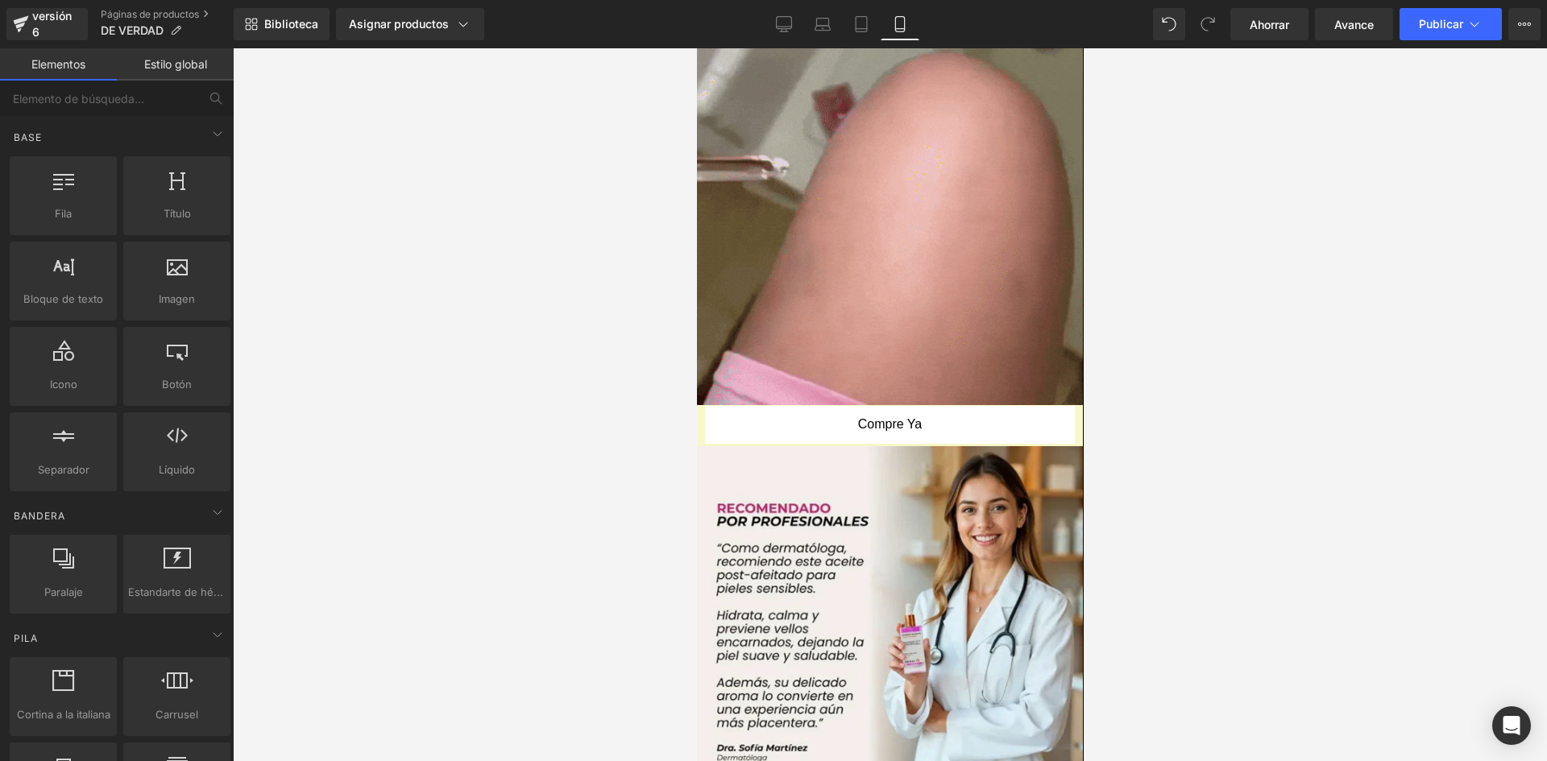
scroll to position [1237, 0]
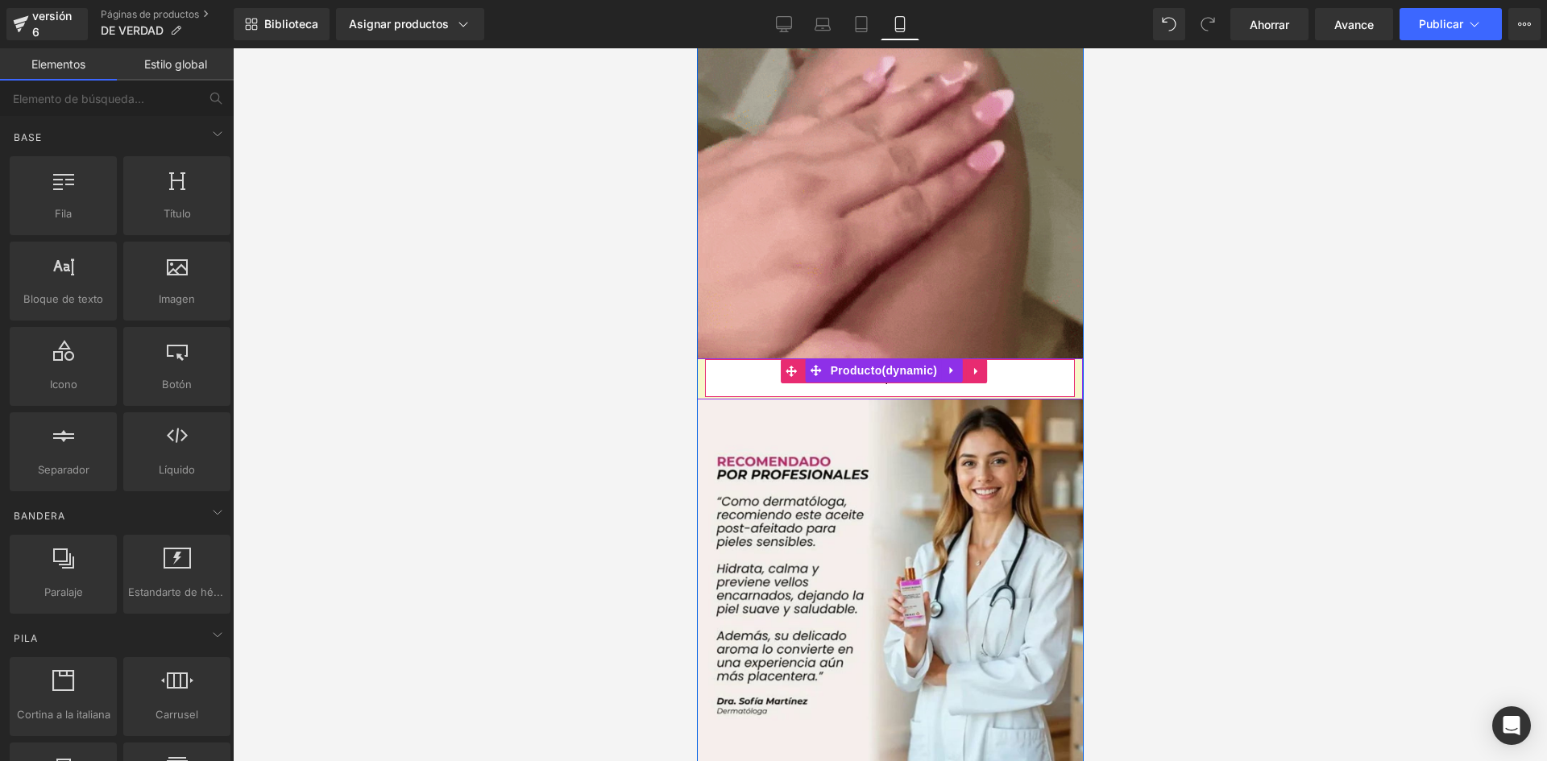
click at [750, 360] on button "Compre ya" at bounding box center [889, 378] width 370 height 38
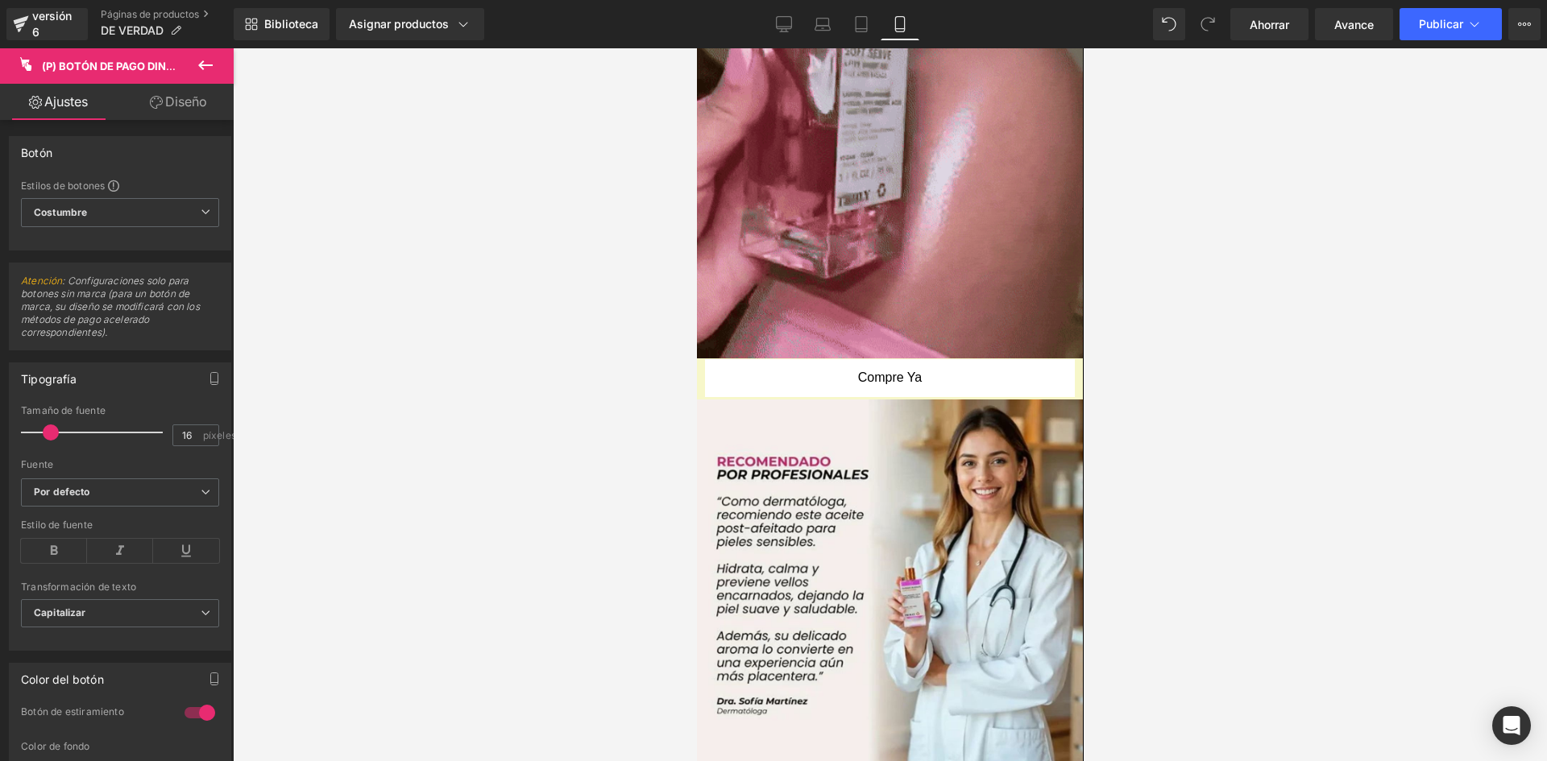
scroll to position [499, 0]
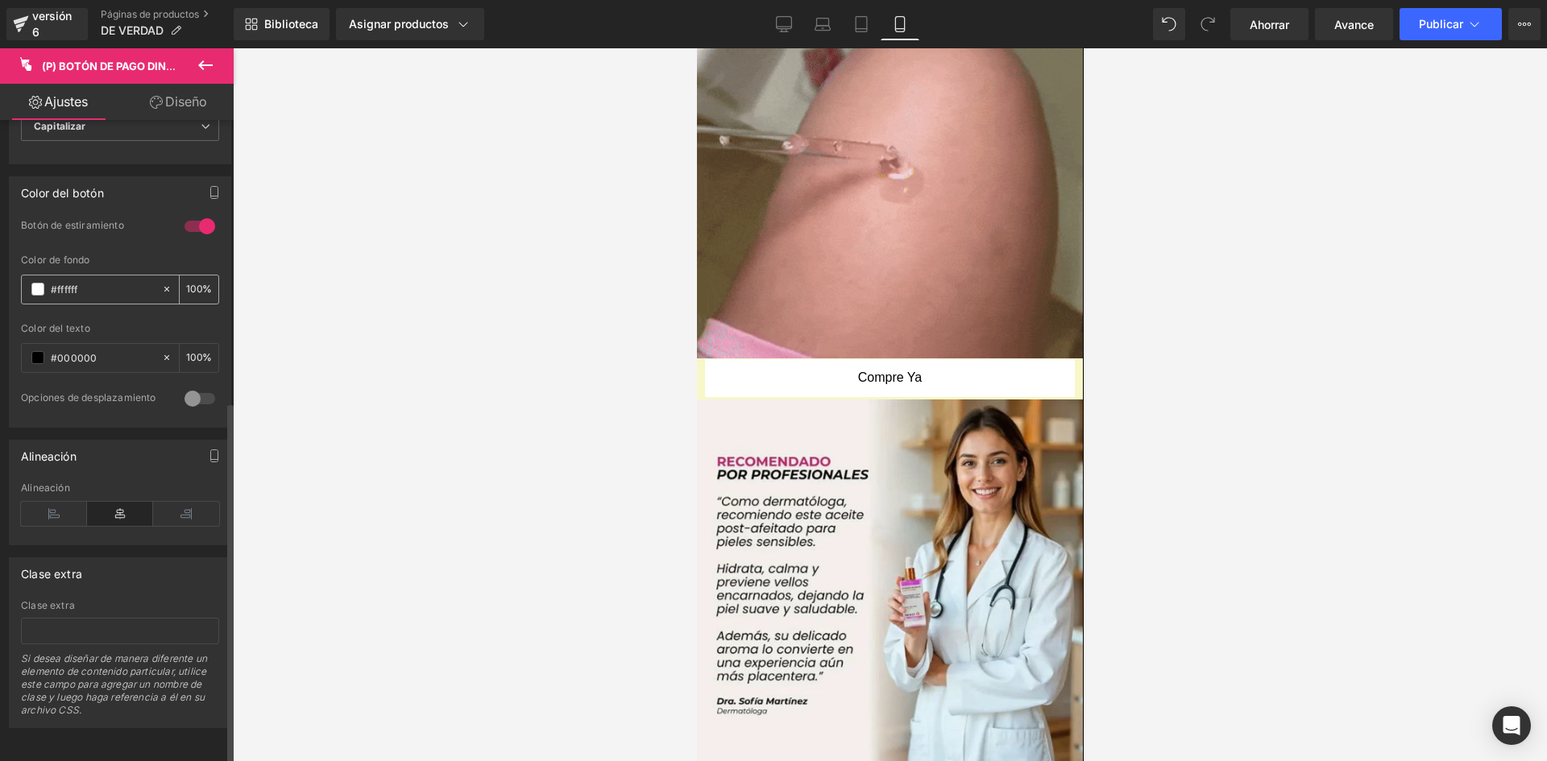
click at [27, 276] on div "#ffffff" at bounding box center [91, 290] width 139 height 28
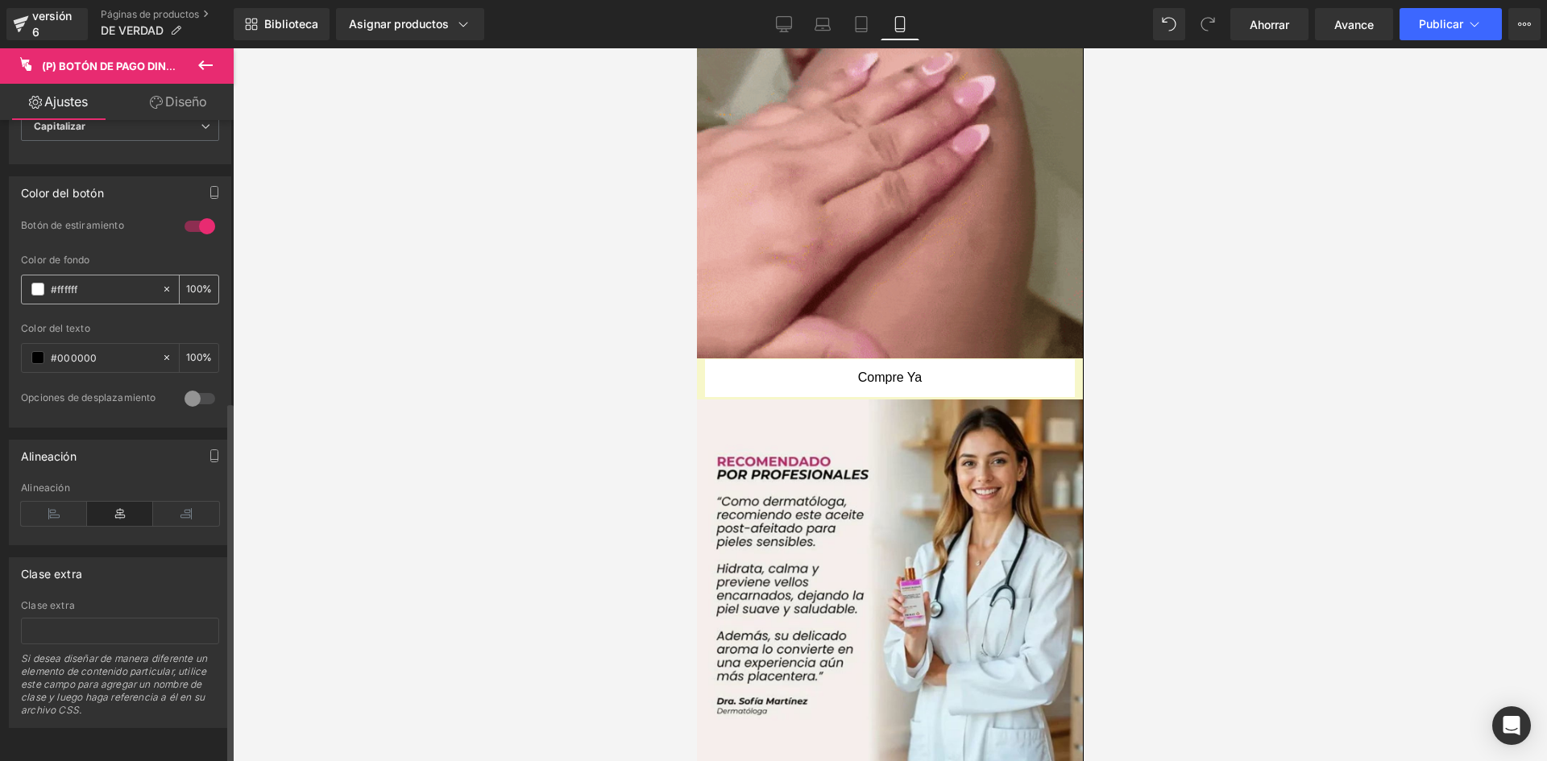
click at [32, 283] on span at bounding box center [37, 289] width 13 height 13
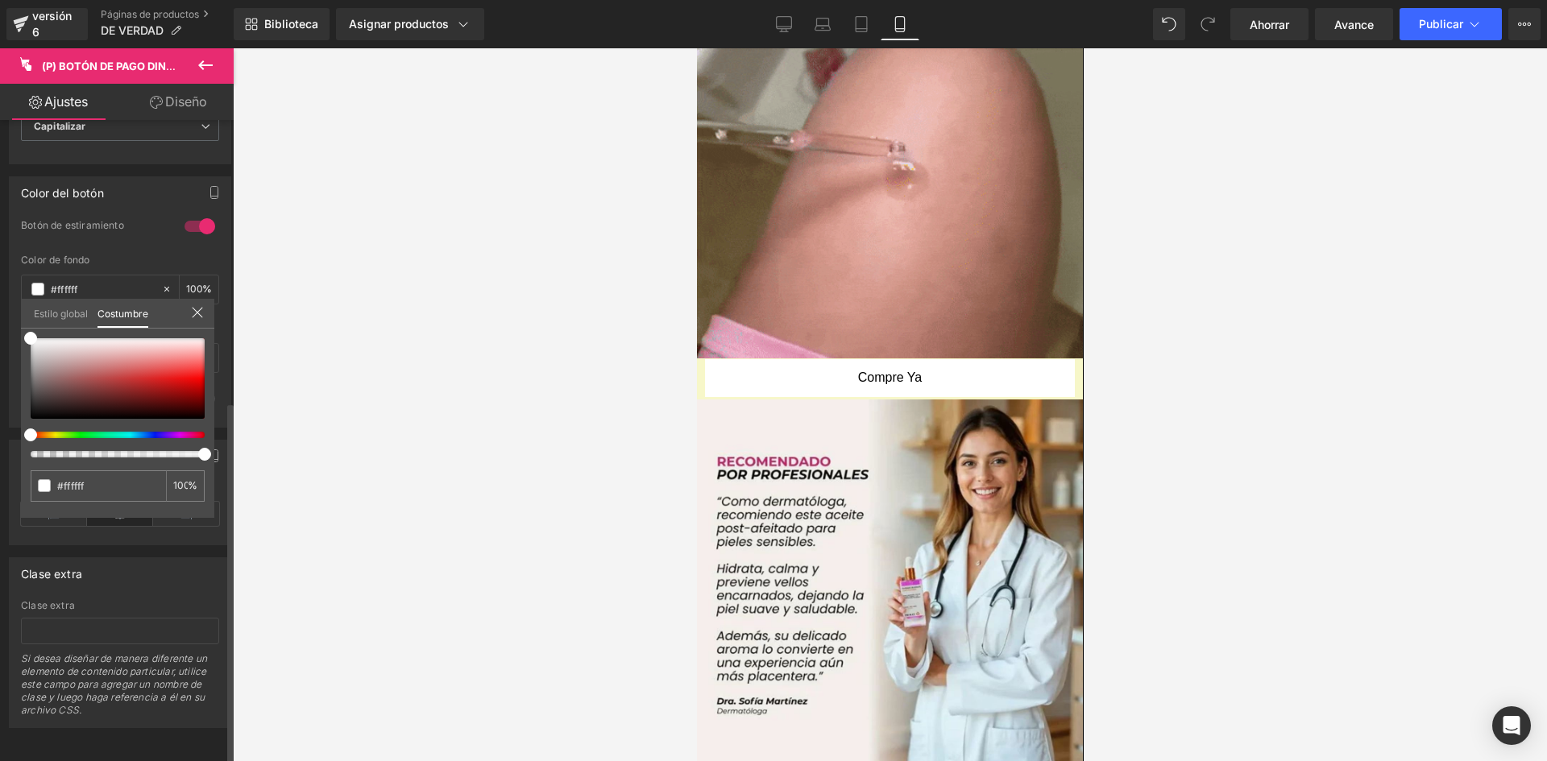
drag, startPoint x: 27, startPoint y: 344, endPoint x: 151, endPoint y: 371, distance: 127.7
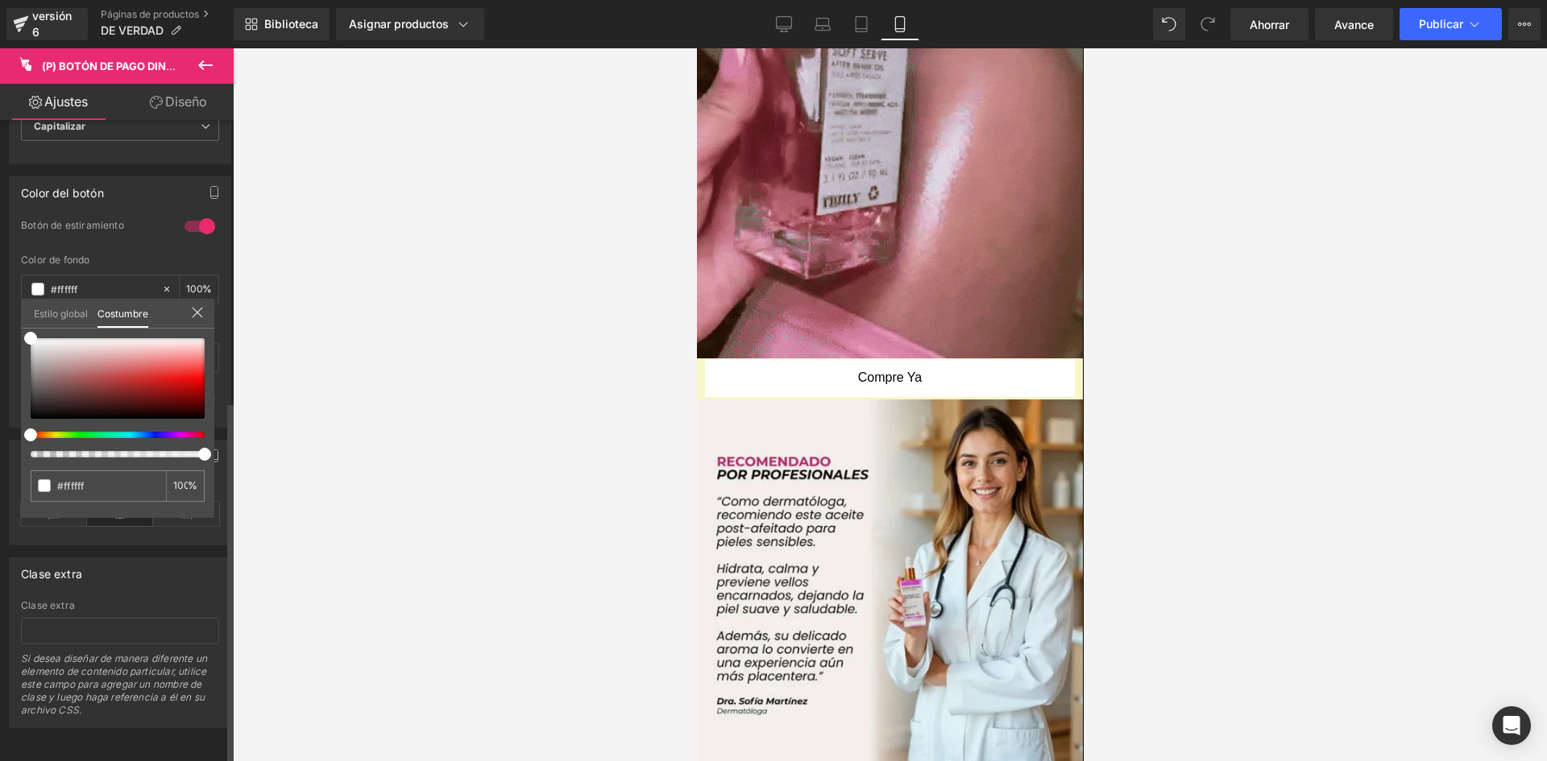
click at [151, 371] on div "#ffffff 100 %" at bounding box center [117, 428] width 193 height 180
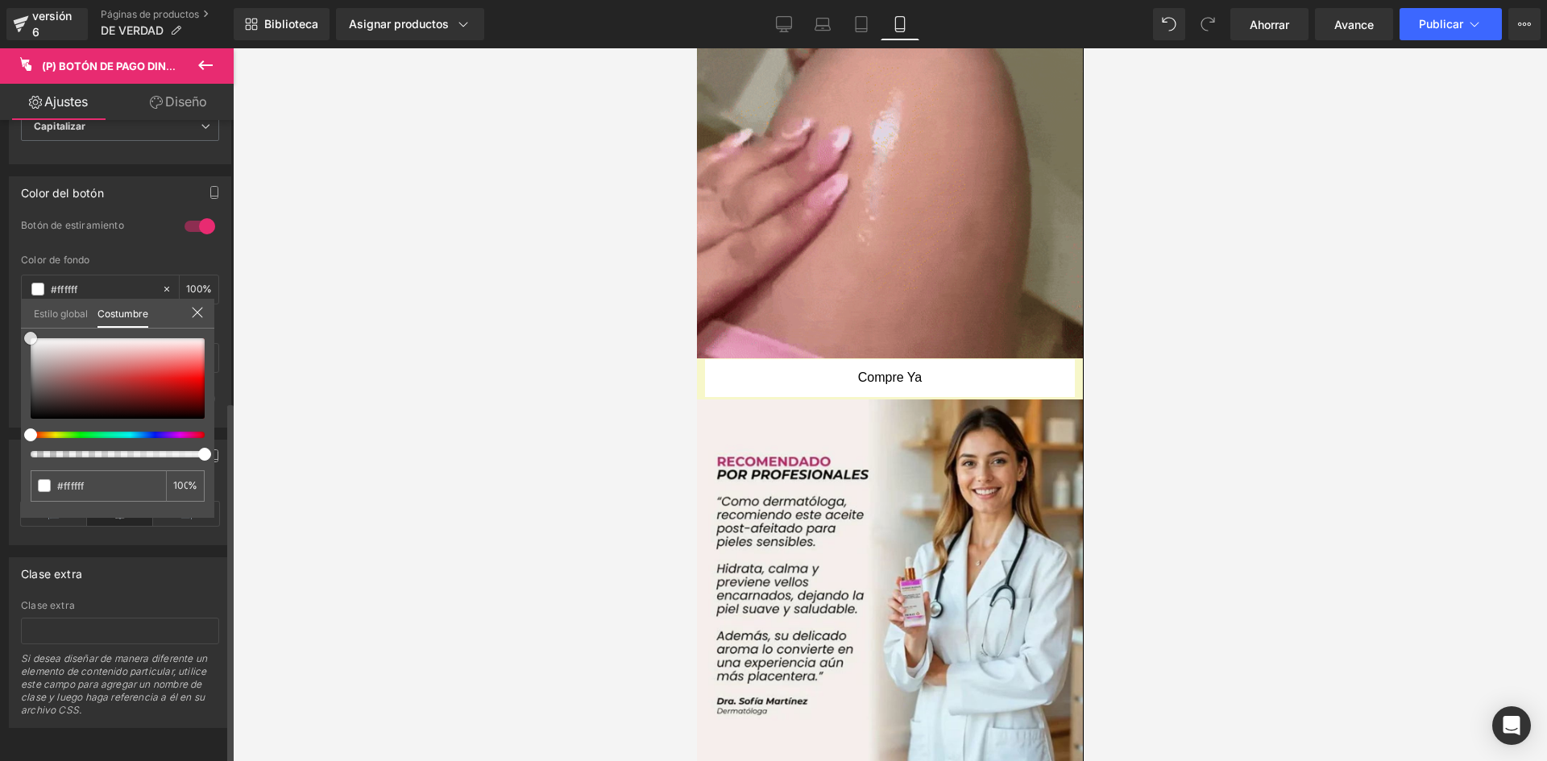
click at [151, 369] on div at bounding box center [118, 378] width 174 height 81
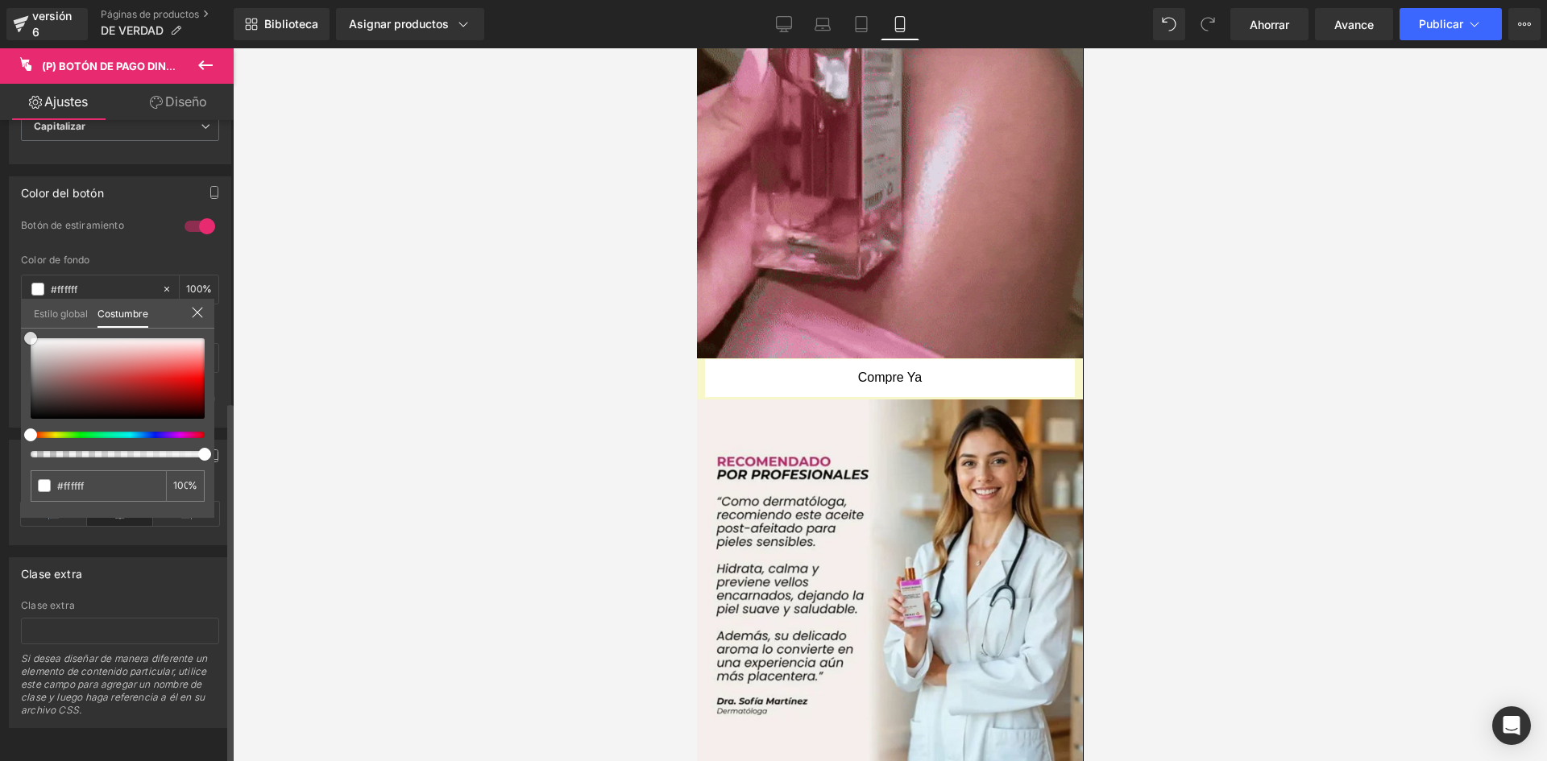
type input "#e05b5b"
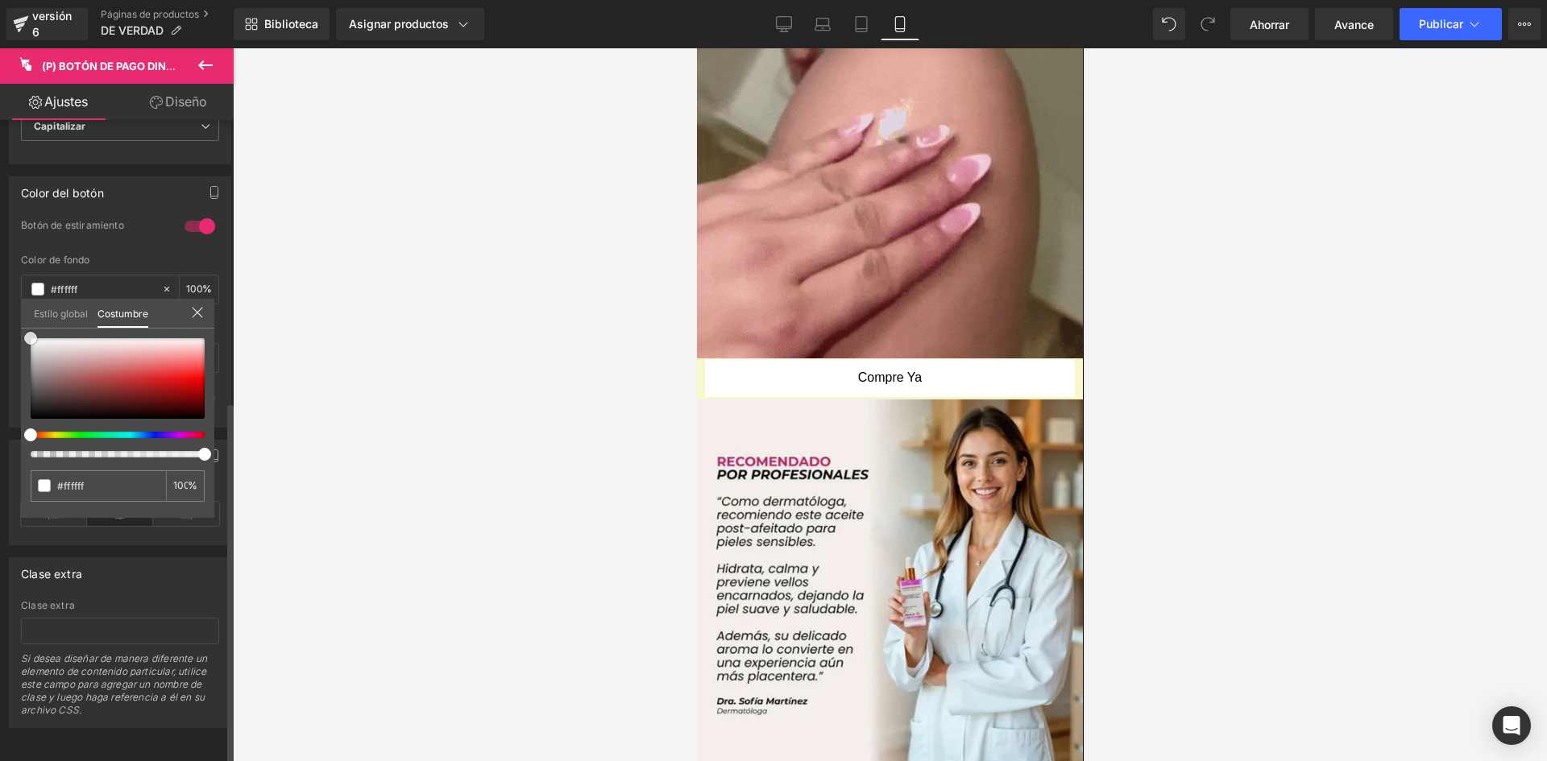
type input "#e05b5b"
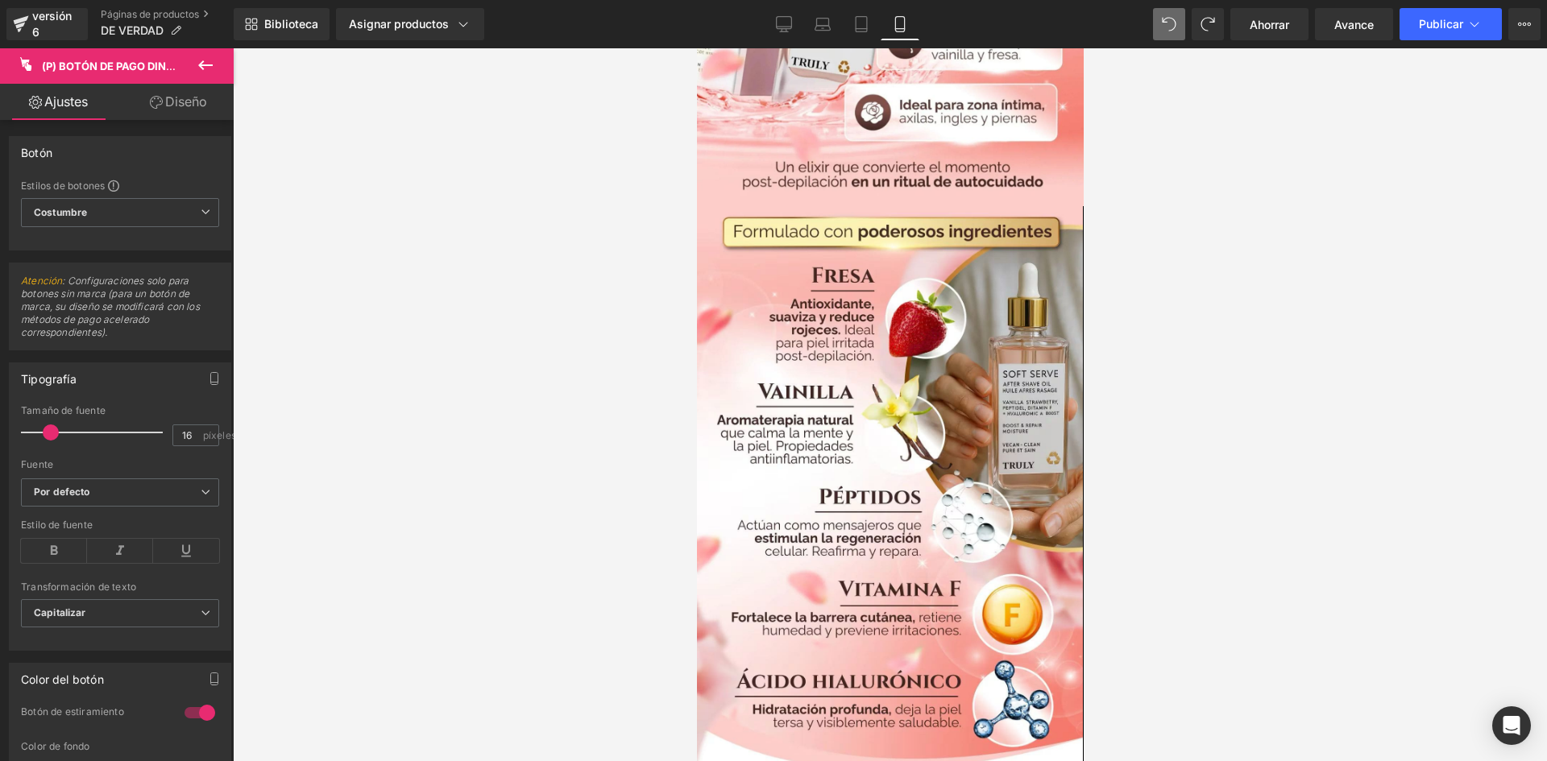
scroll to position [1242, 0]
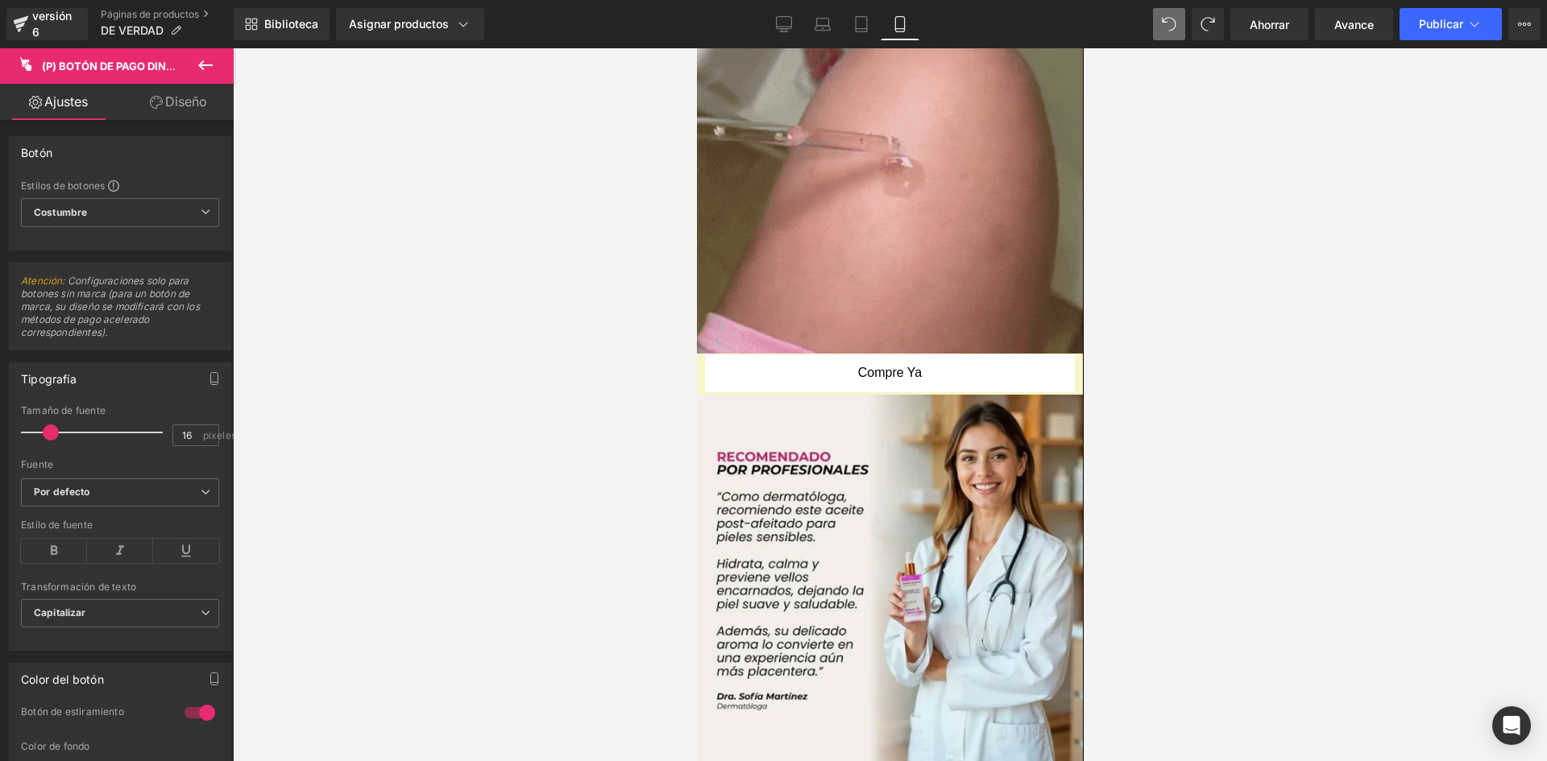
drag, startPoint x: 1080, startPoint y: 246, endPoint x: 1797, endPoint y: 305, distance: 719.5
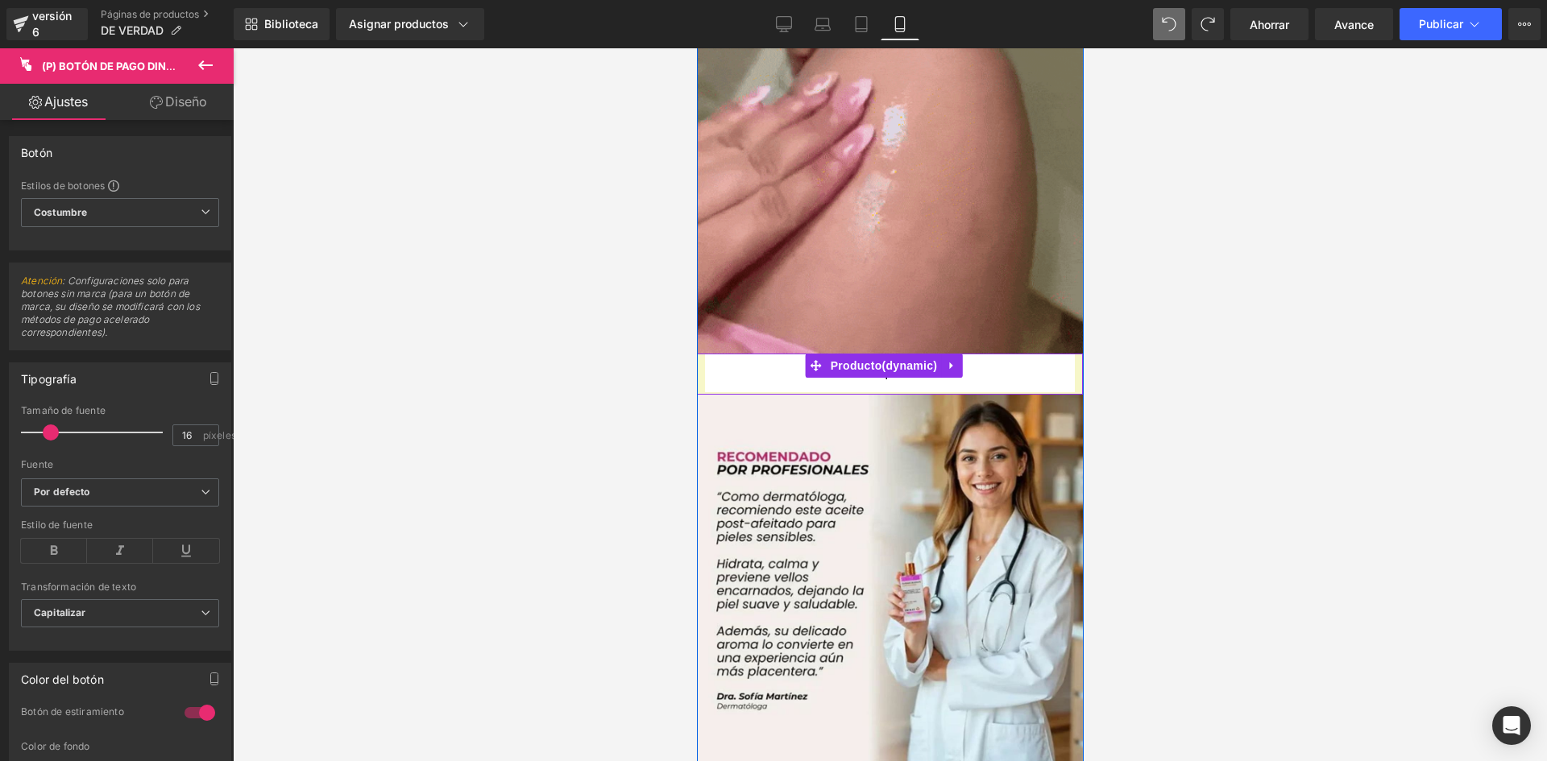
click at [700, 354] on div "Compre ya (P) Botón de pago dinámico Producto" at bounding box center [889, 374] width 386 height 41
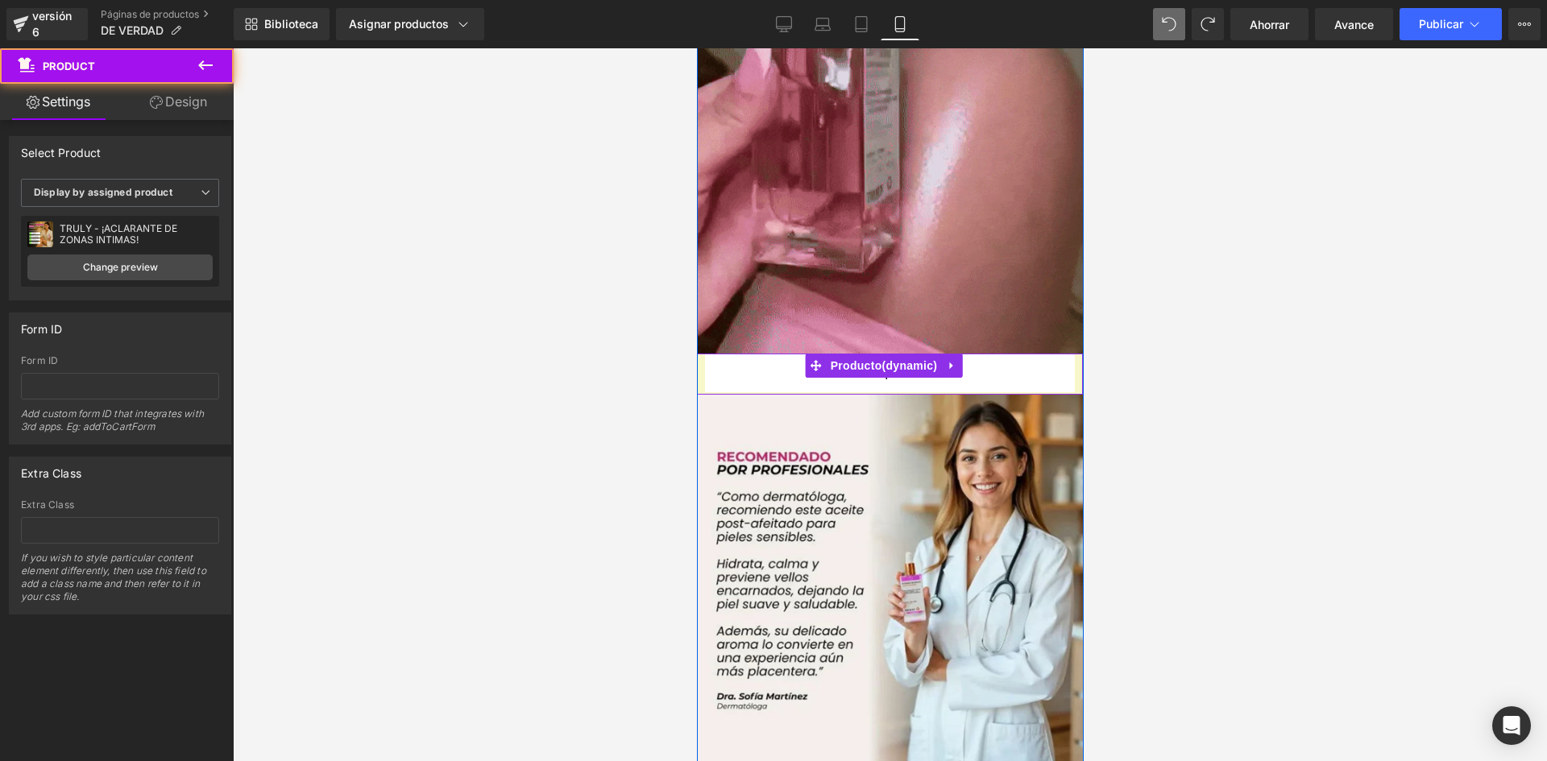
click at [700, 354] on div "Compre ya (P) Botón de pago dinámico Producto" at bounding box center [889, 374] width 386 height 41
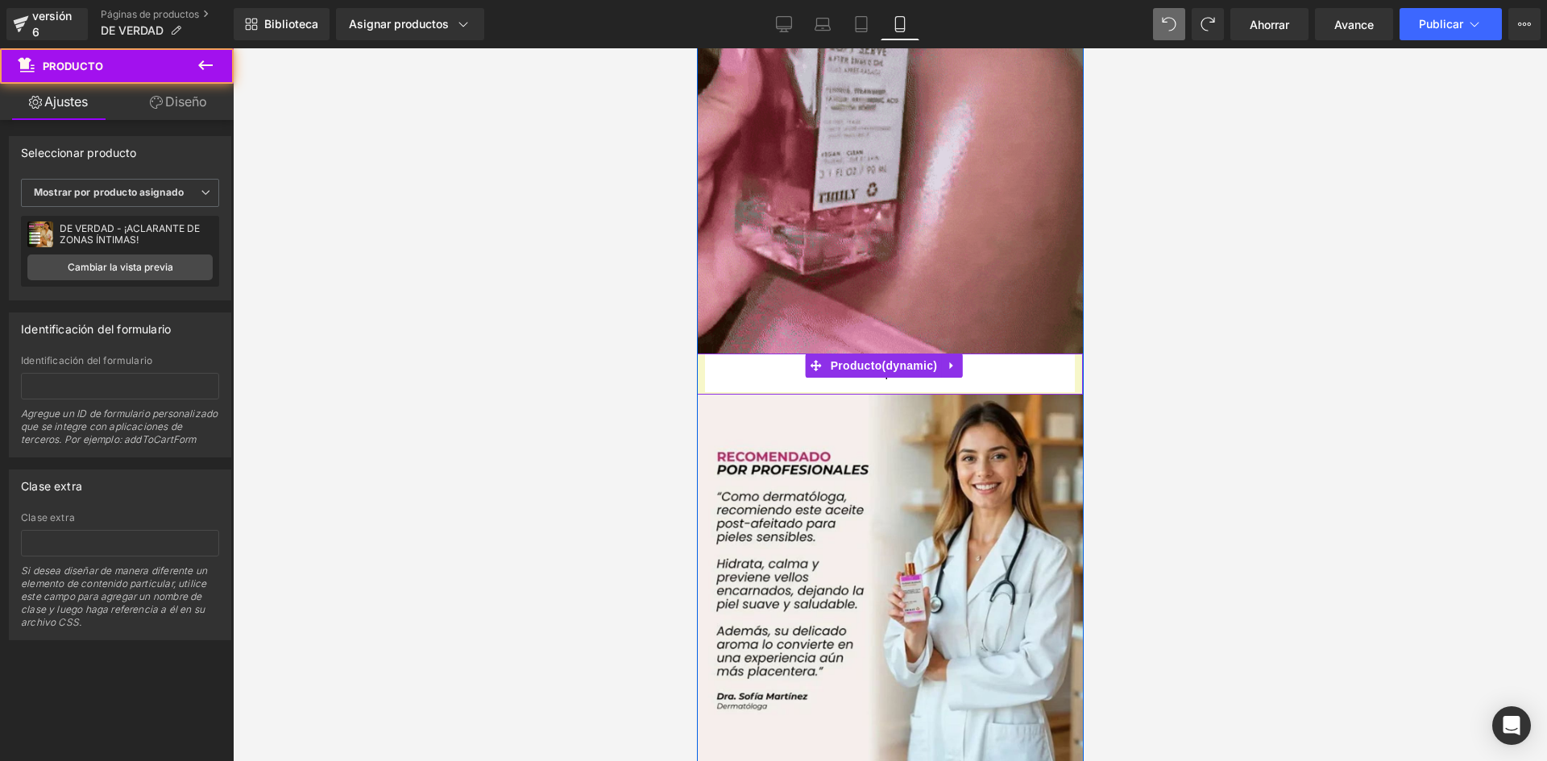
click at [700, 354] on div "Compre ya (P) Botón de pago dinámico Producto" at bounding box center [889, 374] width 386 height 41
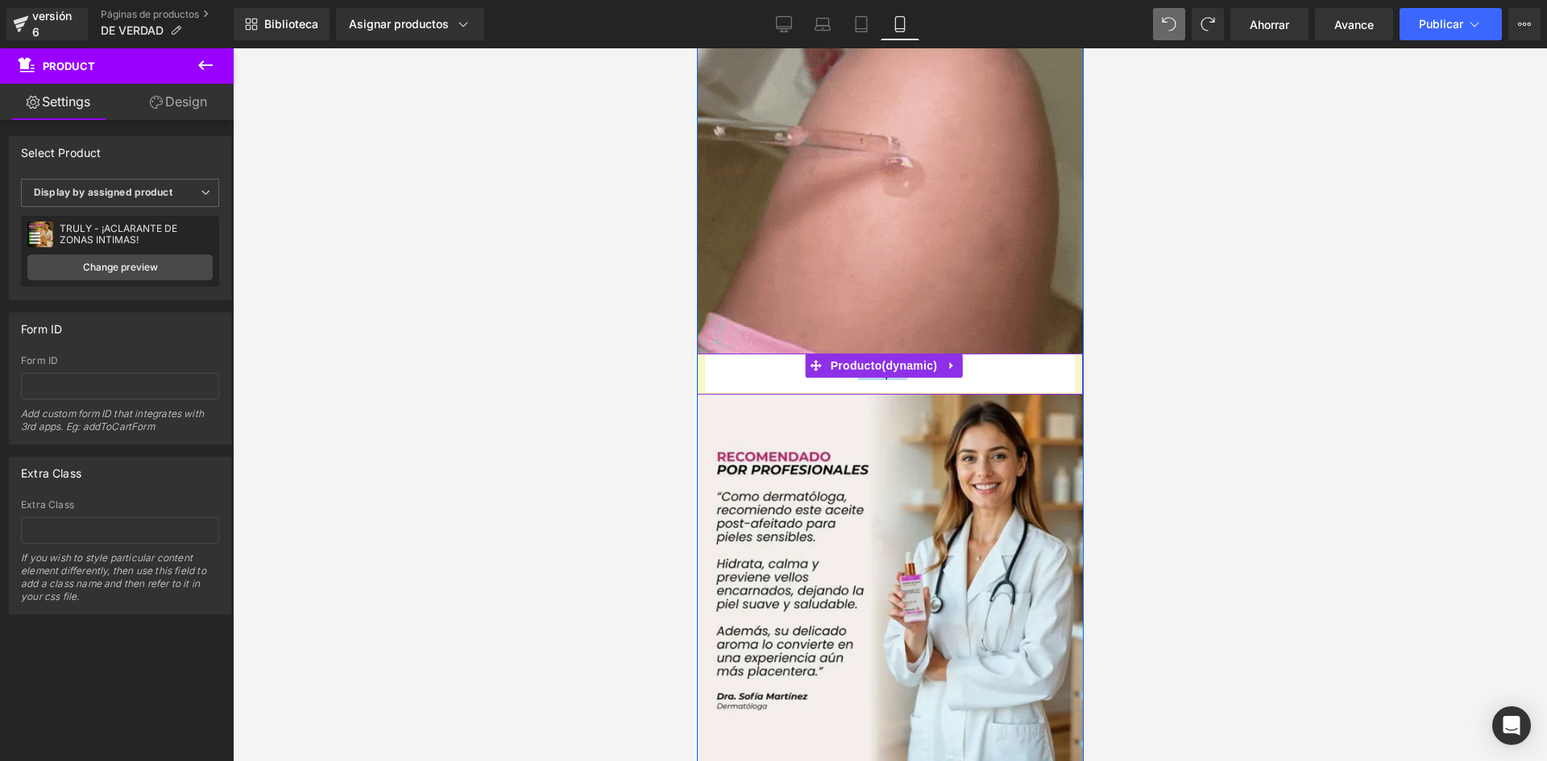
click at [700, 354] on div "Compre ya (P) Botón de pago dinámico Producto" at bounding box center [889, 374] width 386 height 41
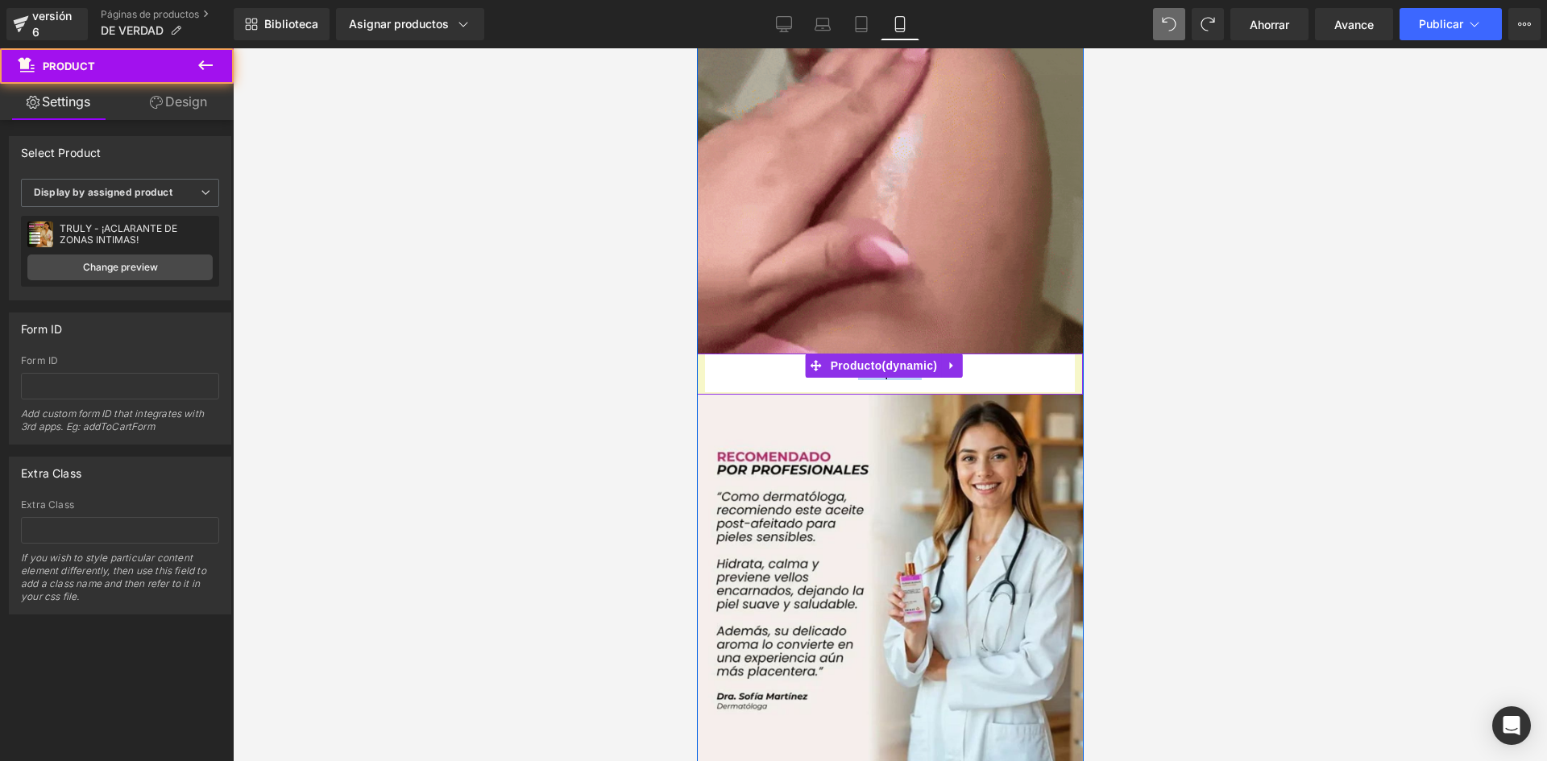
click at [700, 354] on div "Compre ya (P) Botón de pago dinámico Producto" at bounding box center [889, 374] width 386 height 41
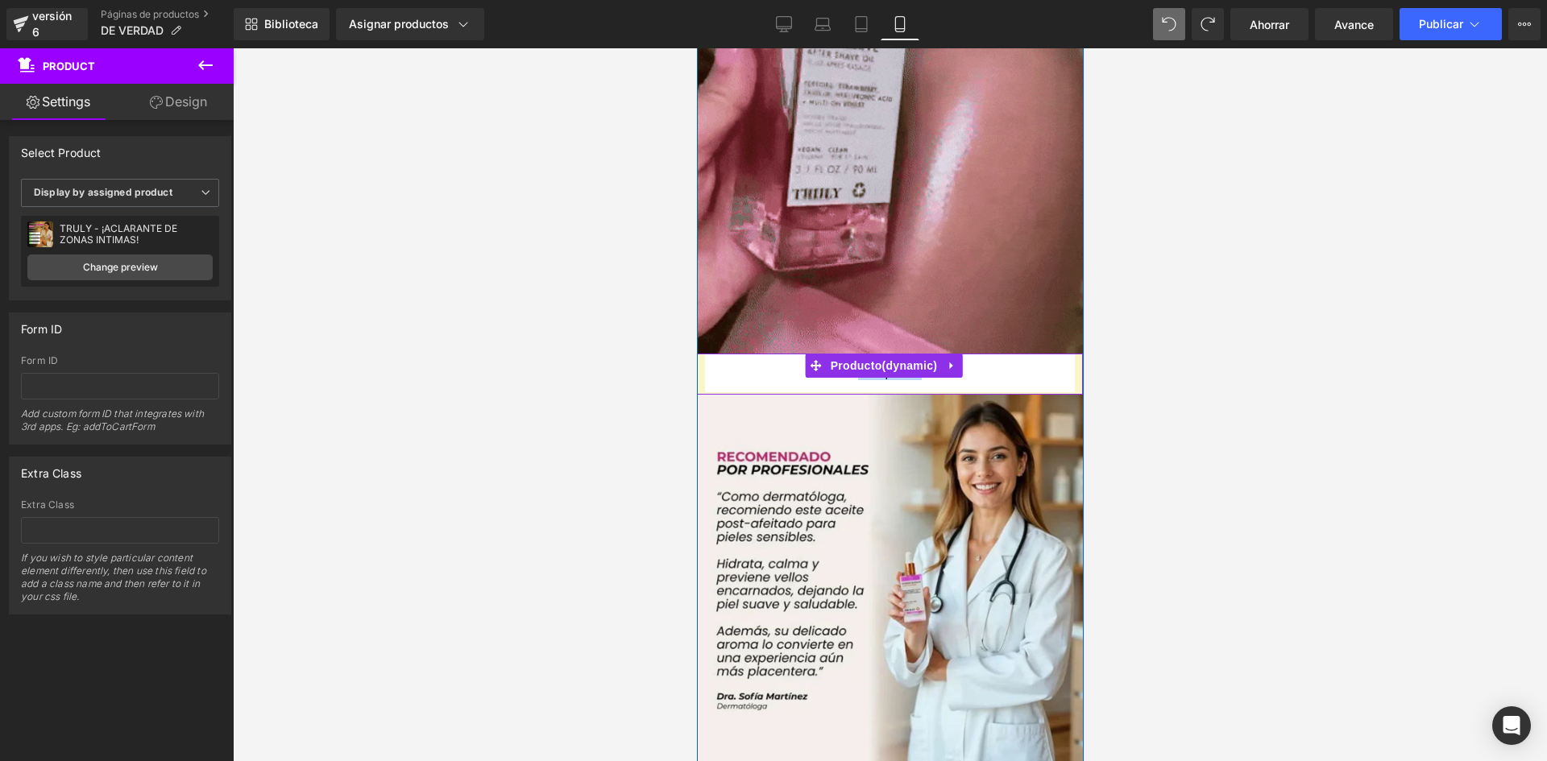
click at [700, 354] on div "Compre ya (P) Botón de pago dinámico Producto" at bounding box center [889, 374] width 386 height 41
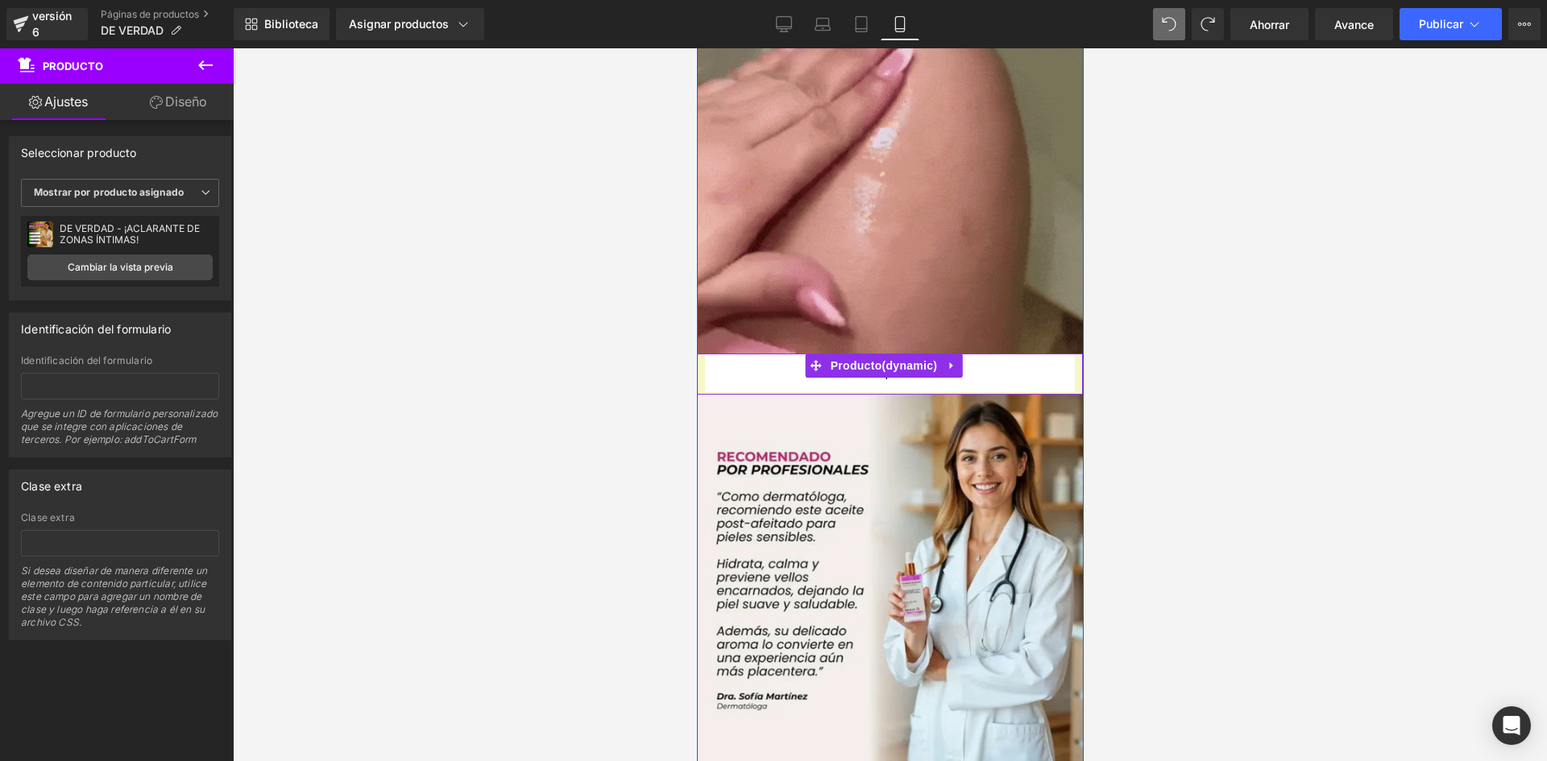
click at [700, 354] on div "Compre ya (P) Botón de pago dinámico Producto" at bounding box center [889, 374] width 386 height 41
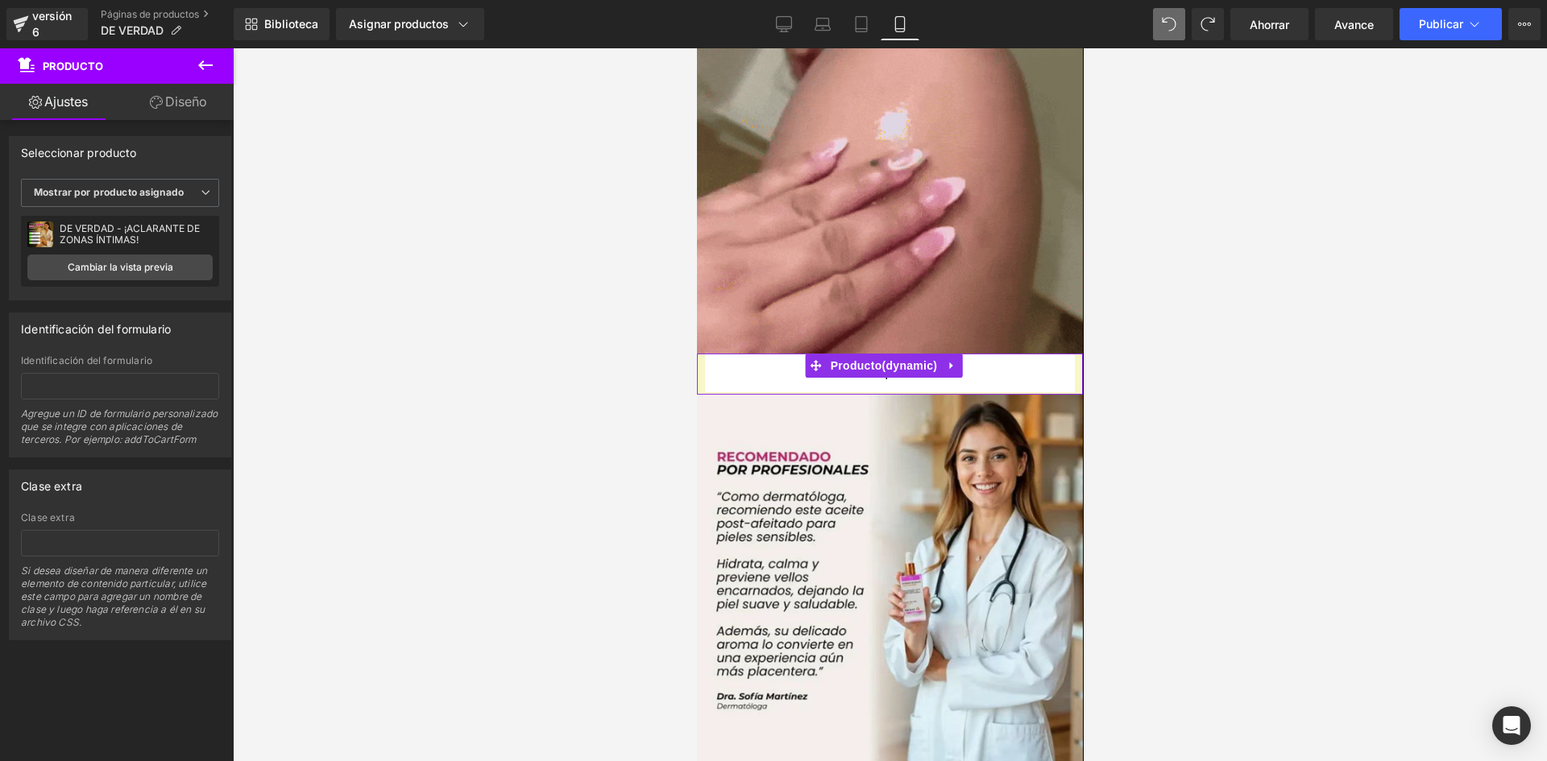
click at [151, 110] on link "Diseño" at bounding box center [178, 102] width 117 height 36
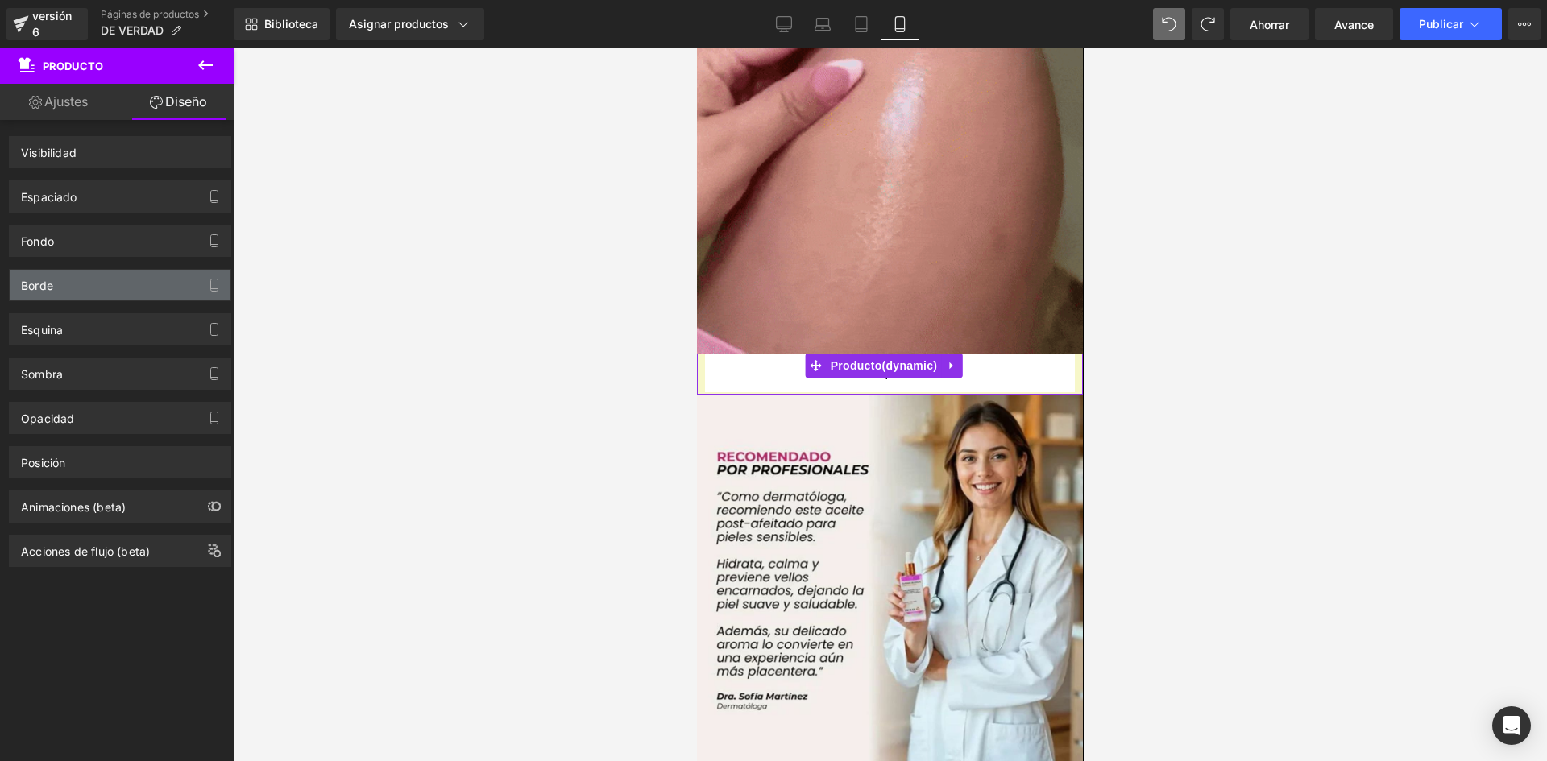
click at [79, 289] on div "Borde" at bounding box center [120, 285] width 221 height 31
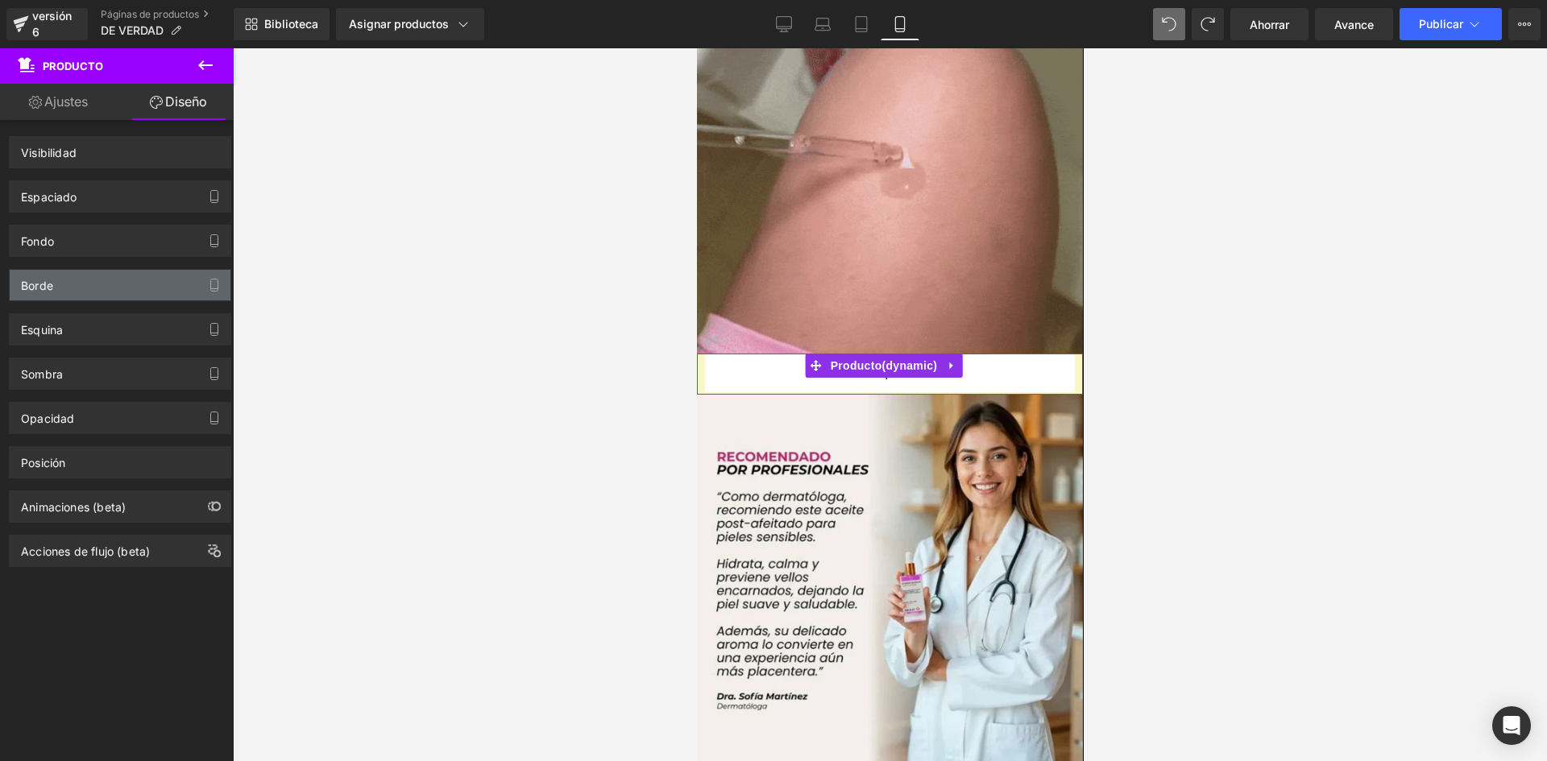
click at [79, 289] on div "Borde" at bounding box center [120, 285] width 221 height 31
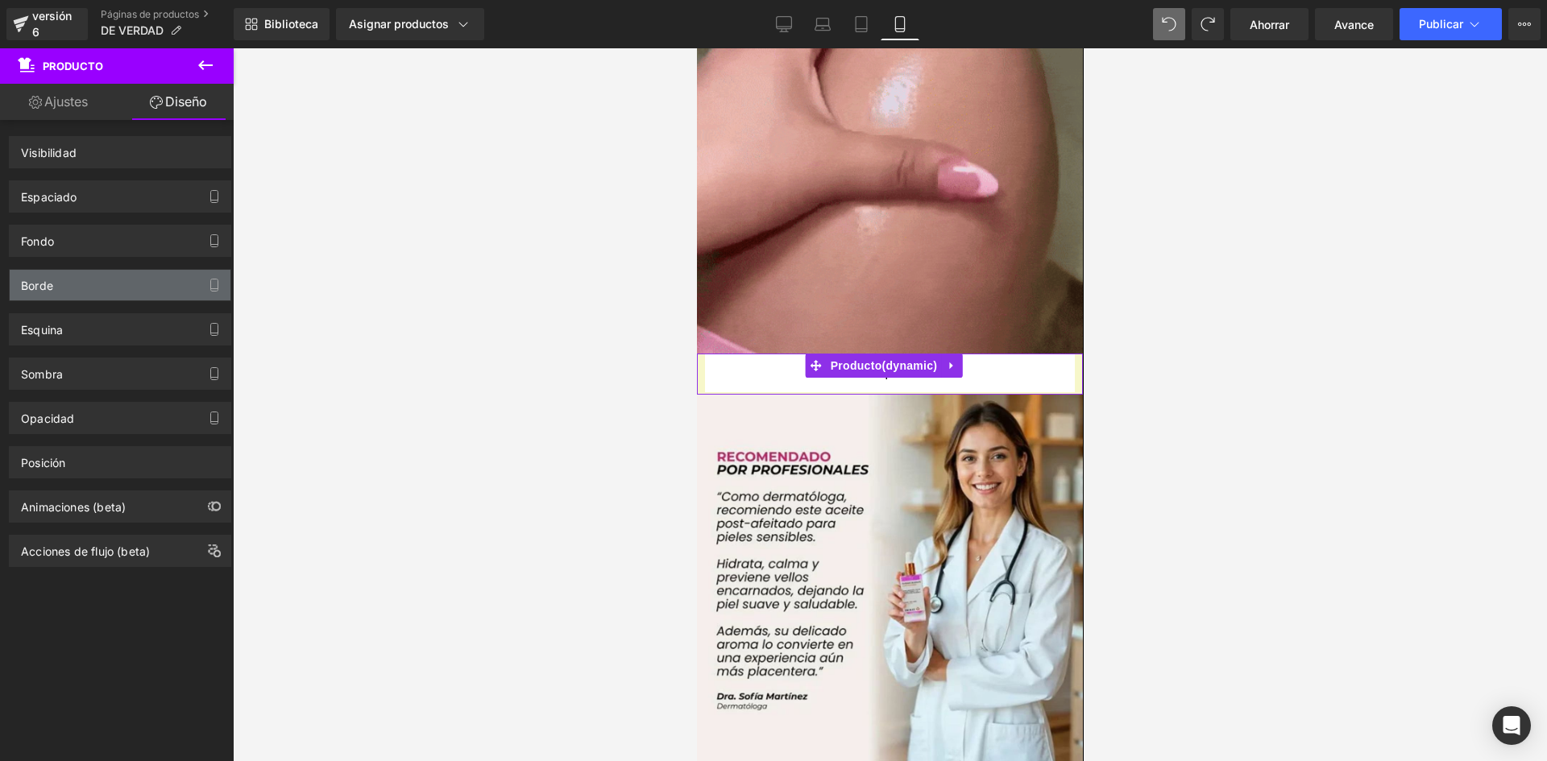
click at [79, 289] on div "Borde" at bounding box center [120, 285] width 221 height 31
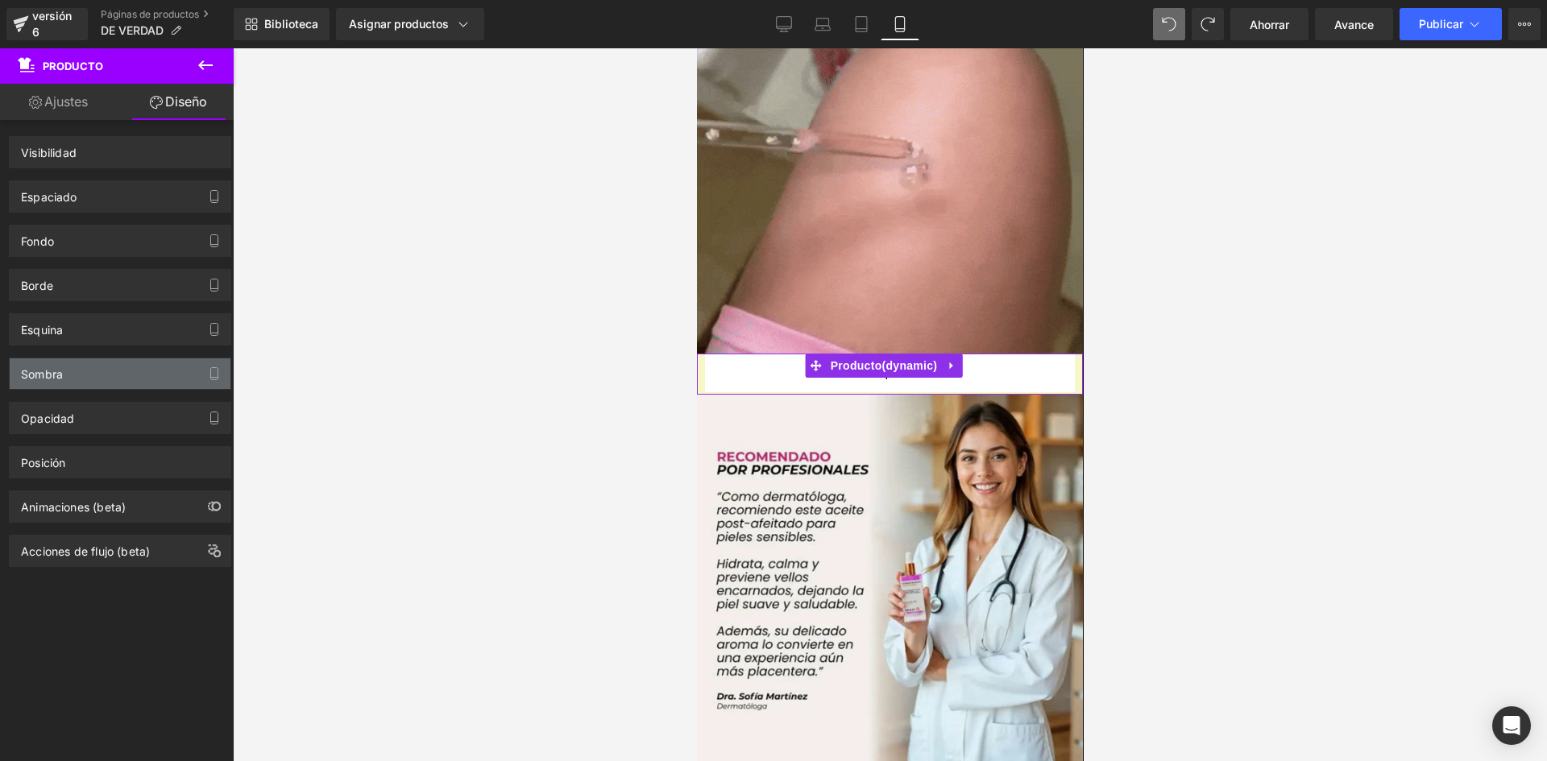
click at [93, 384] on div "Sombra" at bounding box center [120, 374] width 221 height 31
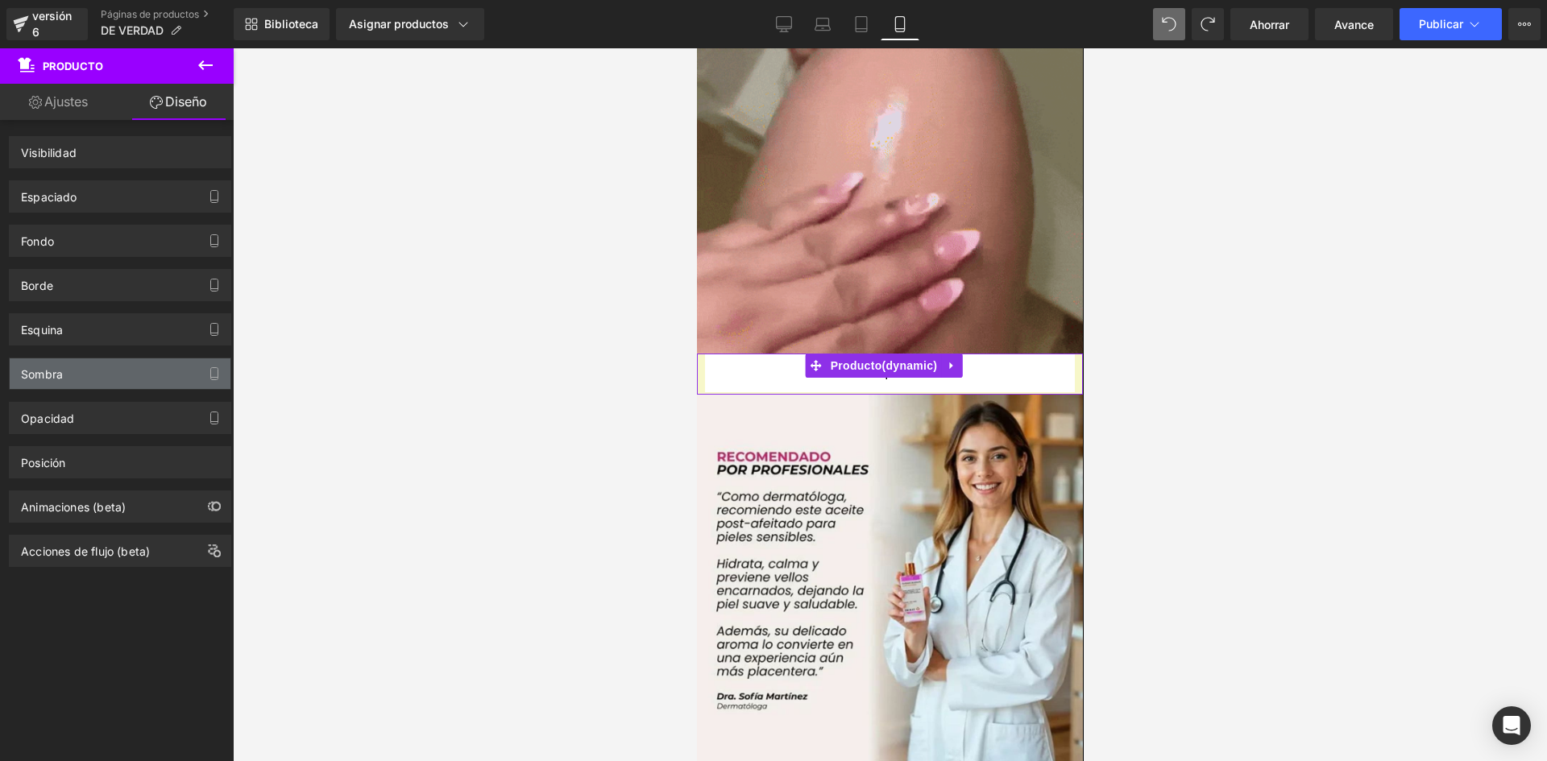
click at [91, 381] on div "Sombra" at bounding box center [120, 374] width 221 height 31
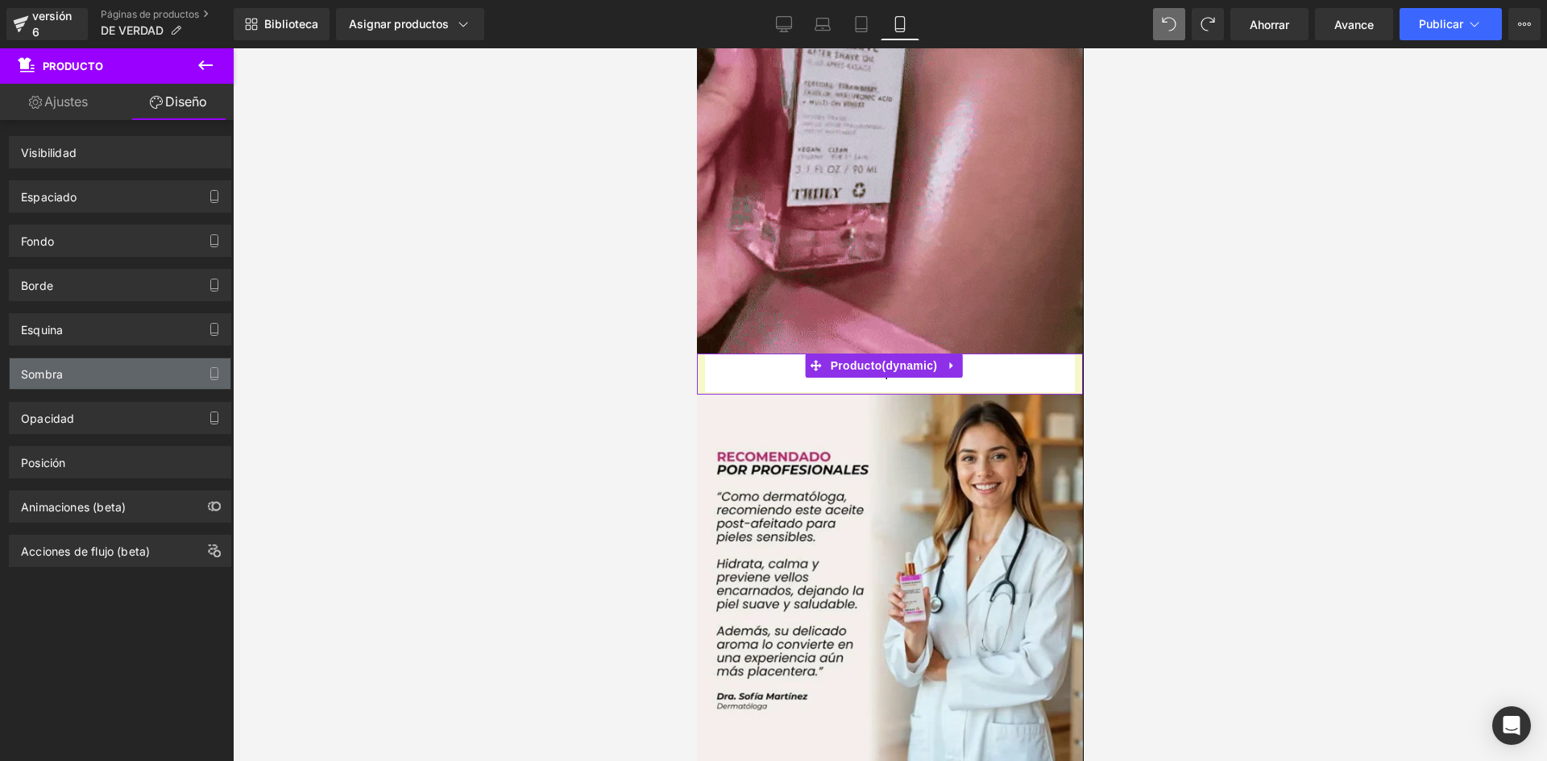
click at [91, 380] on div "Sombra" at bounding box center [120, 374] width 221 height 31
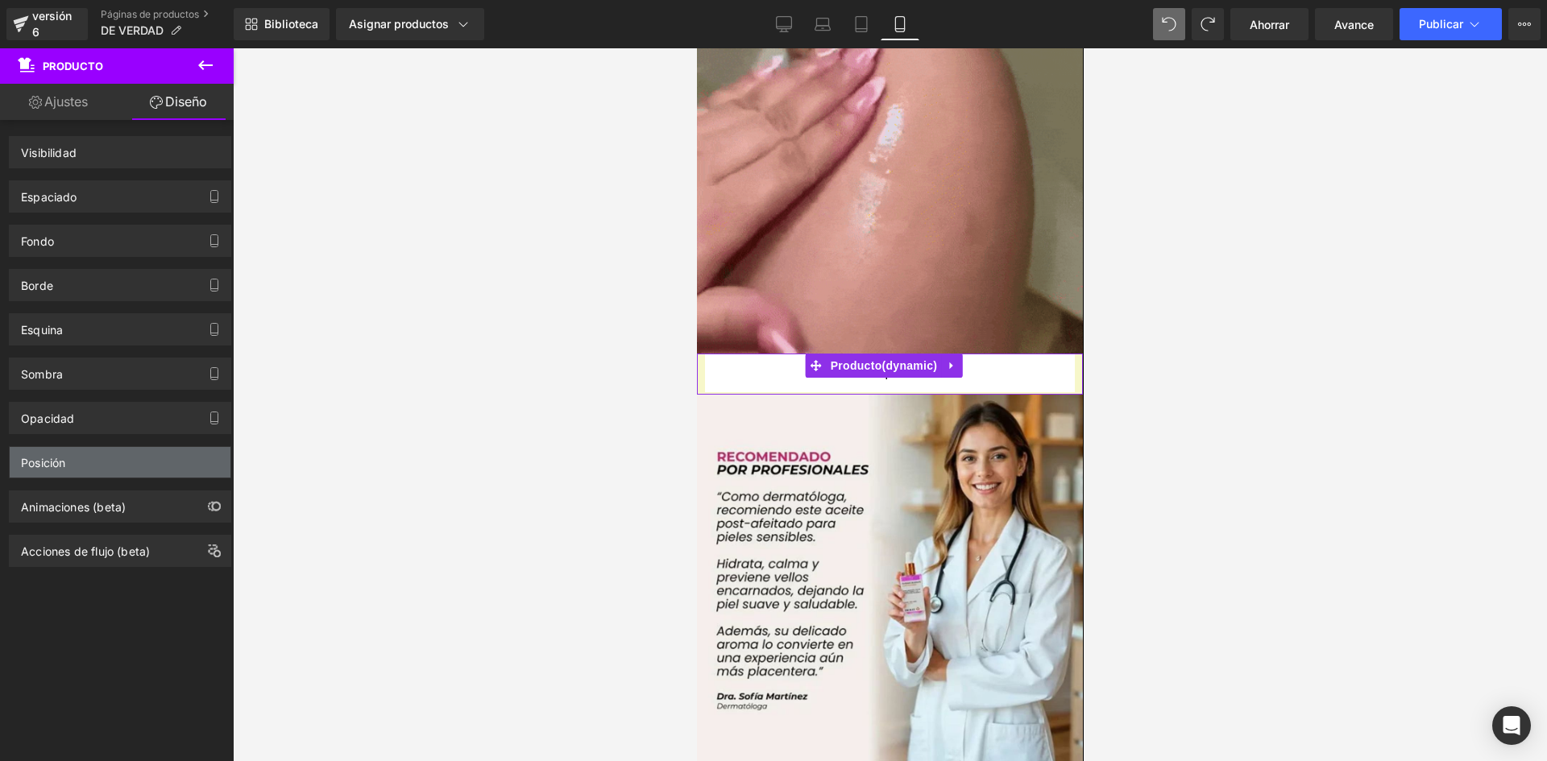
click at [135, 467] on div "Posición" at bounding box center [120, 462] width 221 height 31
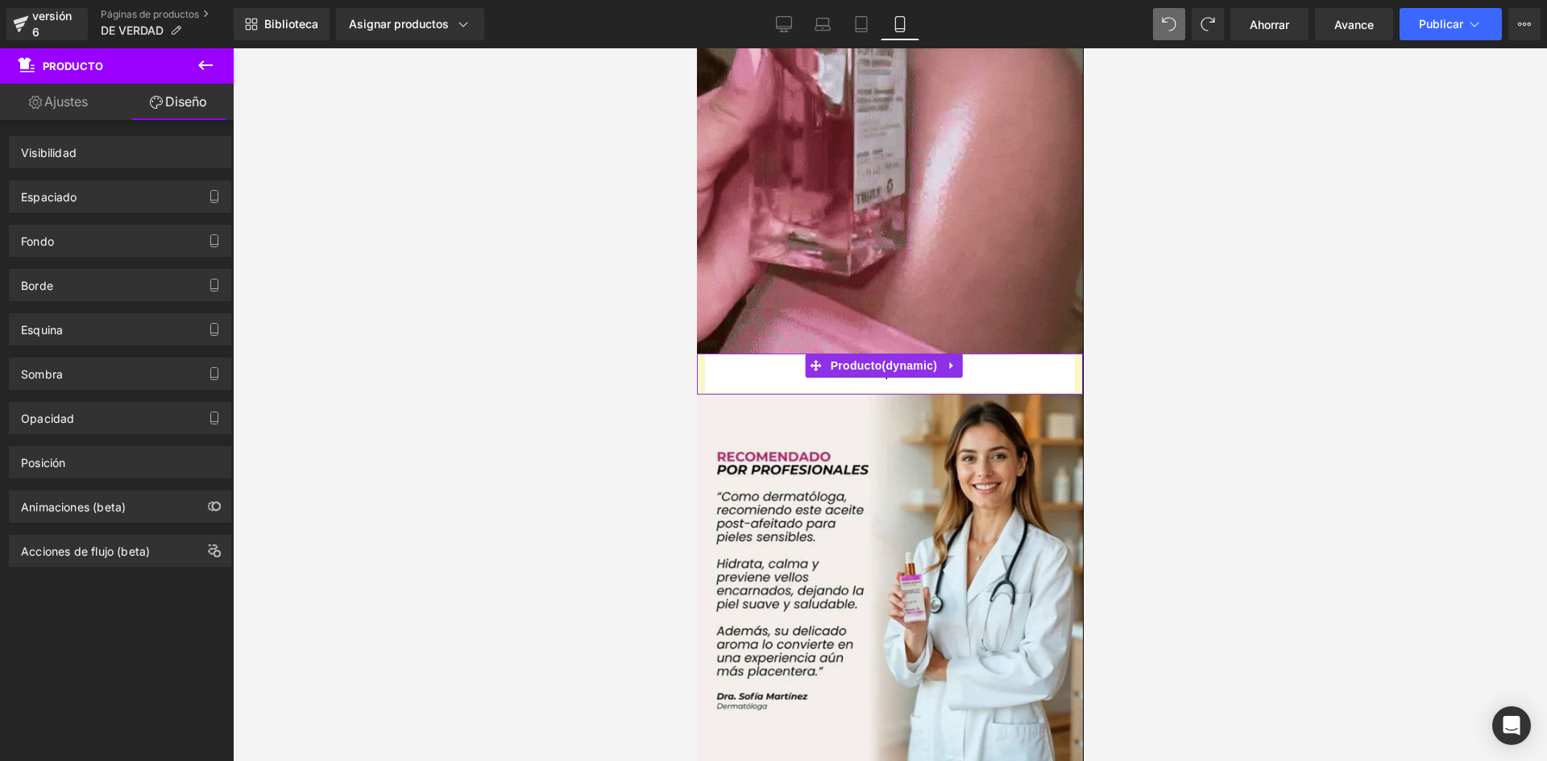
click at [90, 525] on div "Acciones de flujo (beta)" at bounding box center [120, 545] width 241 height 44
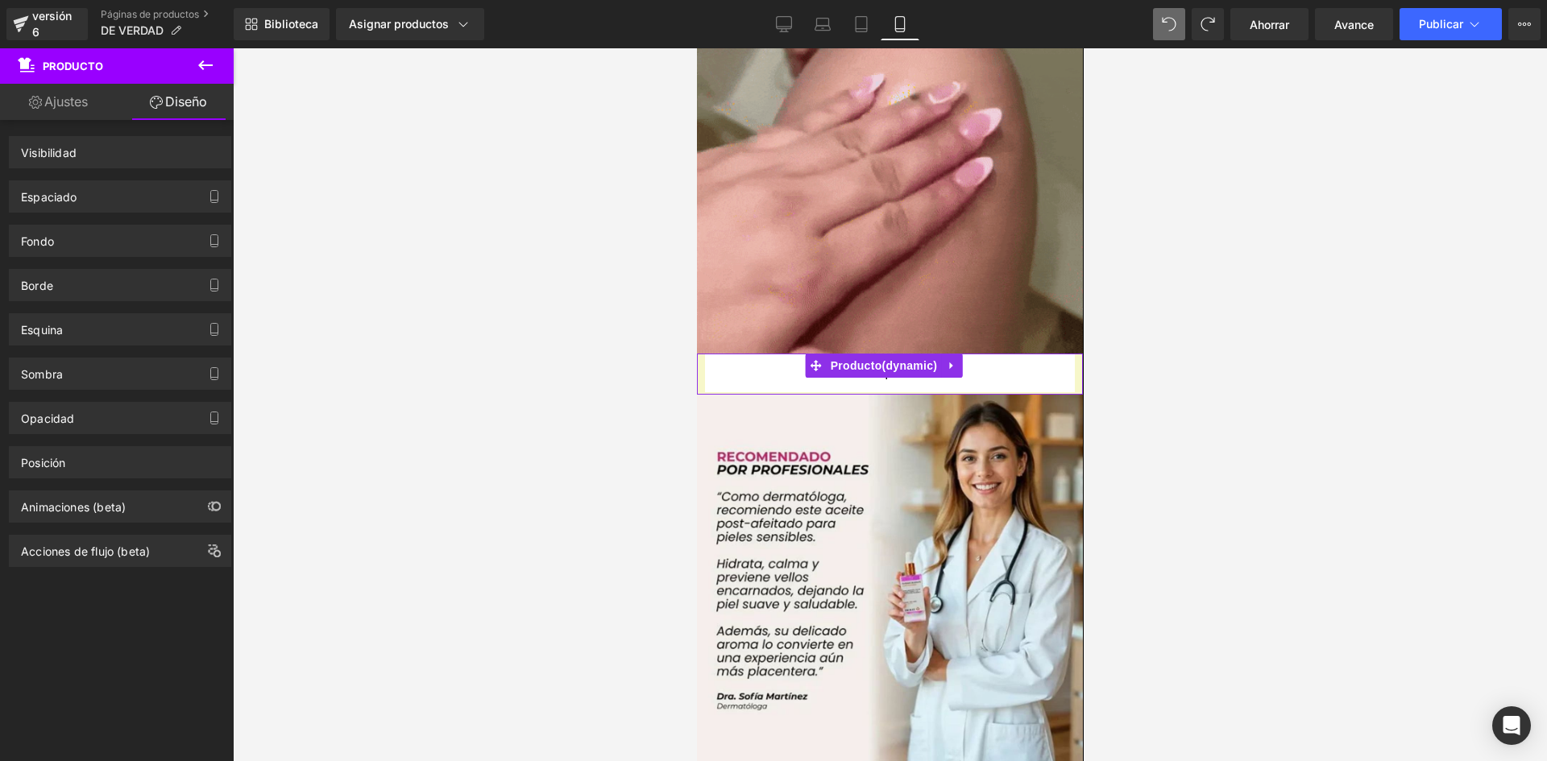
click at [90, 524] on div "Acciones de flujo (beta)" at bounding box center [120, 545] width 241 height 44
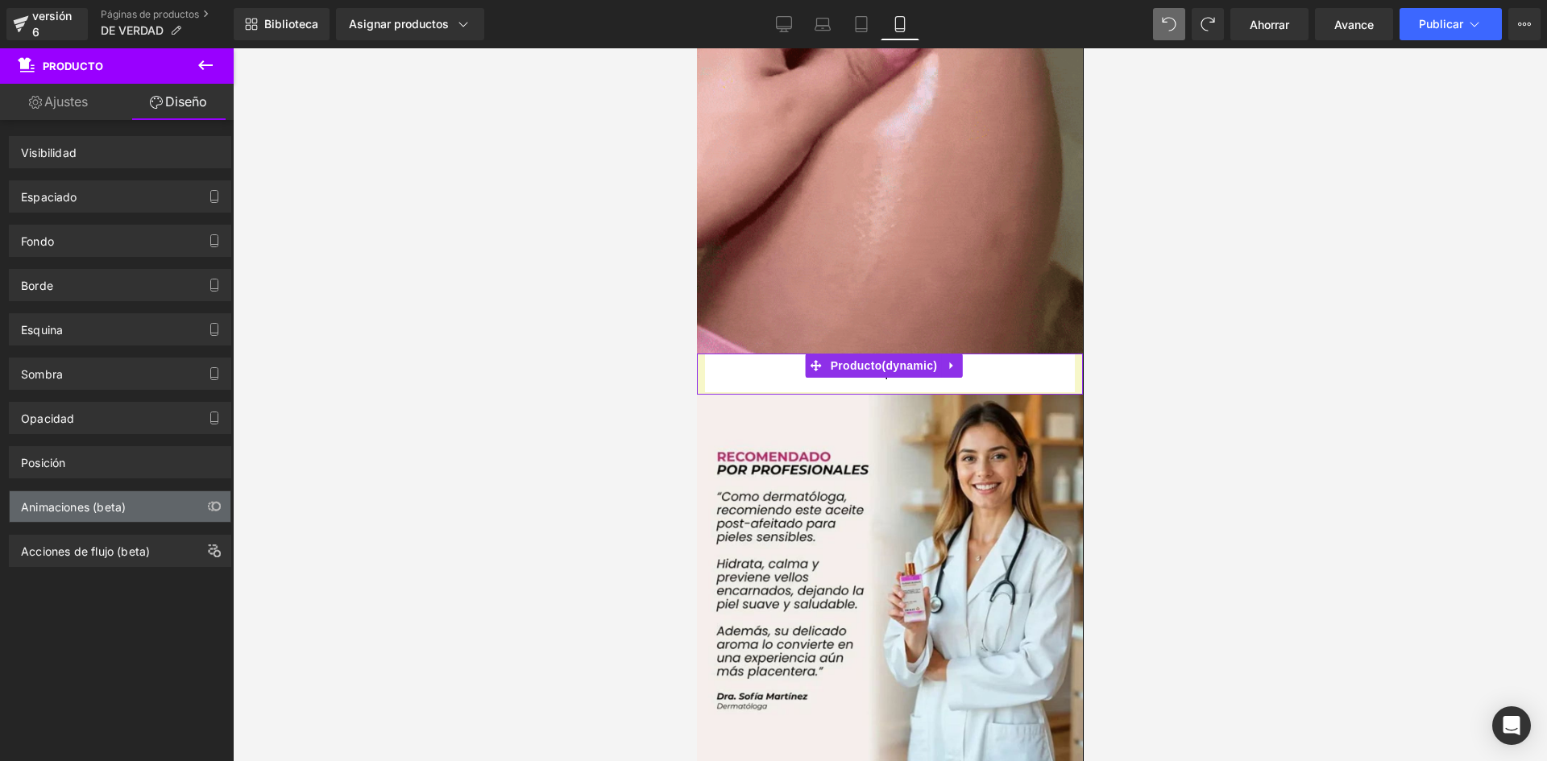
click at [123, 516] on div "Animaciones (beta)" at bounding box center [120, 507] width 221 height 31
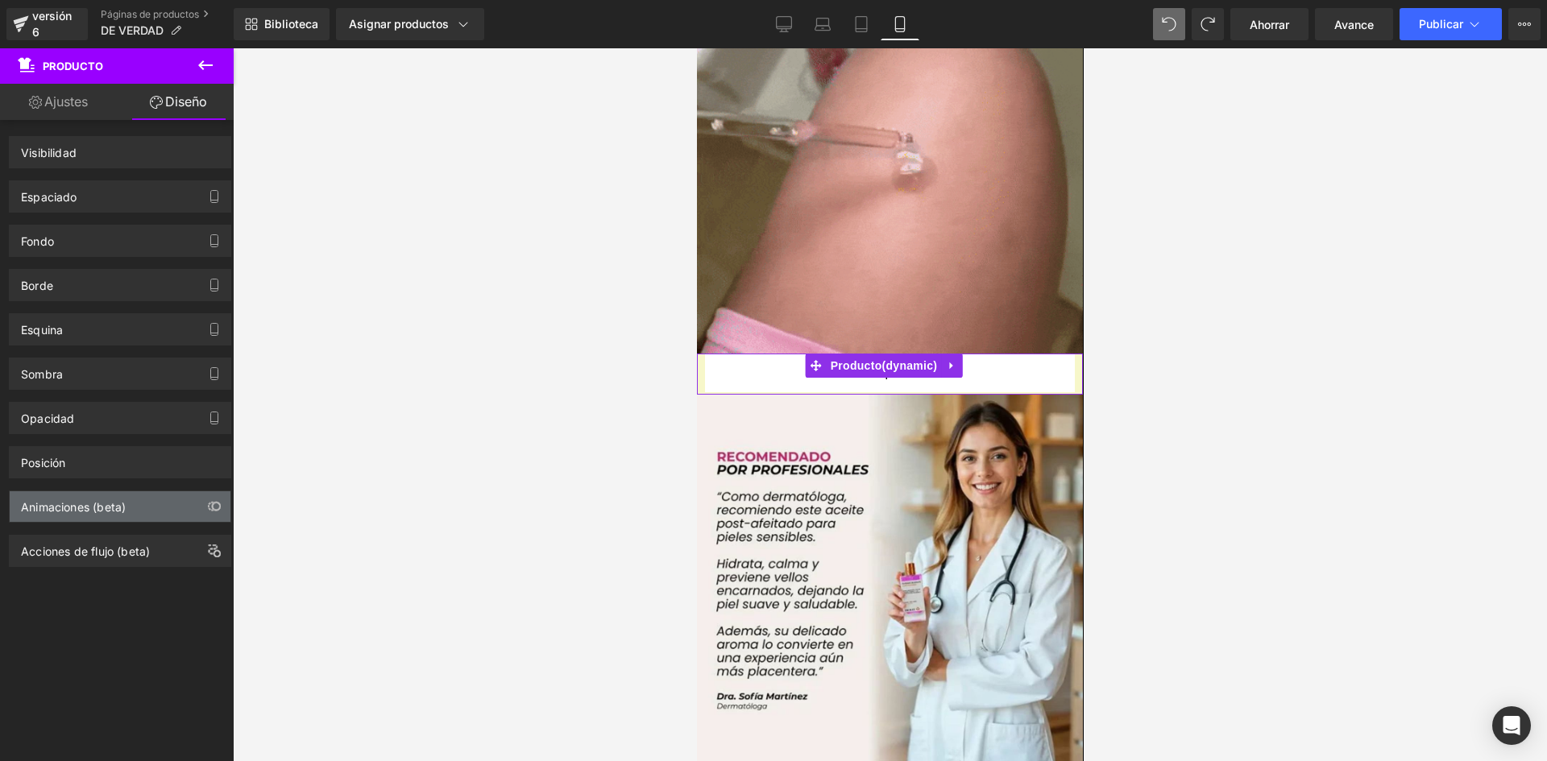
click at [123, 516] on div "Animaciones (beta)" at bounding box center [120, 507] width 221 height 31
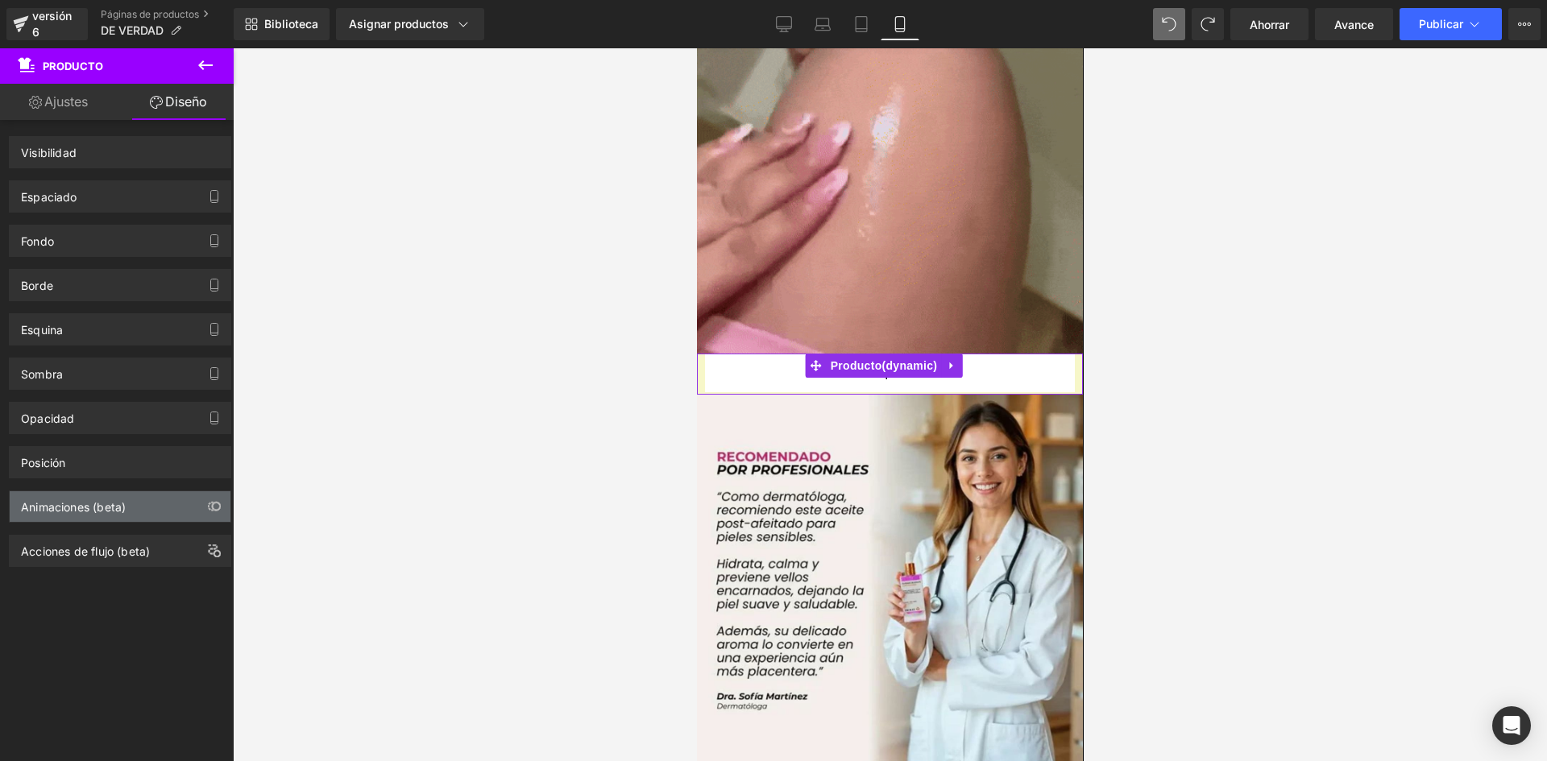
click at [128, 516] on div "Animaciones (beta)" at bounding box center [120, 507] width 221 height 31
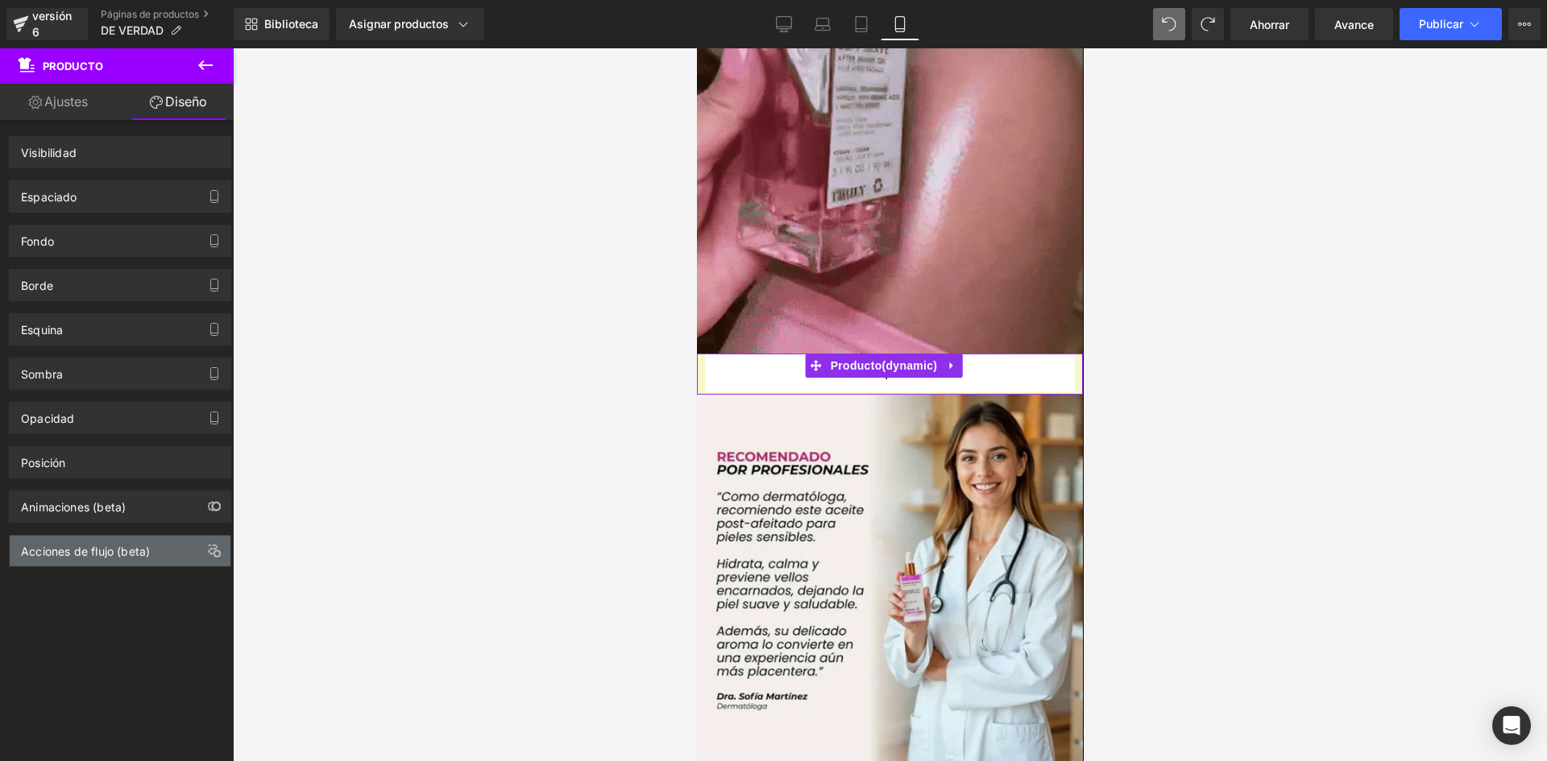
click at [60, 560] on div "Acciones de flujo (beta)" at bounding box center [120, 551] width 221 height 31
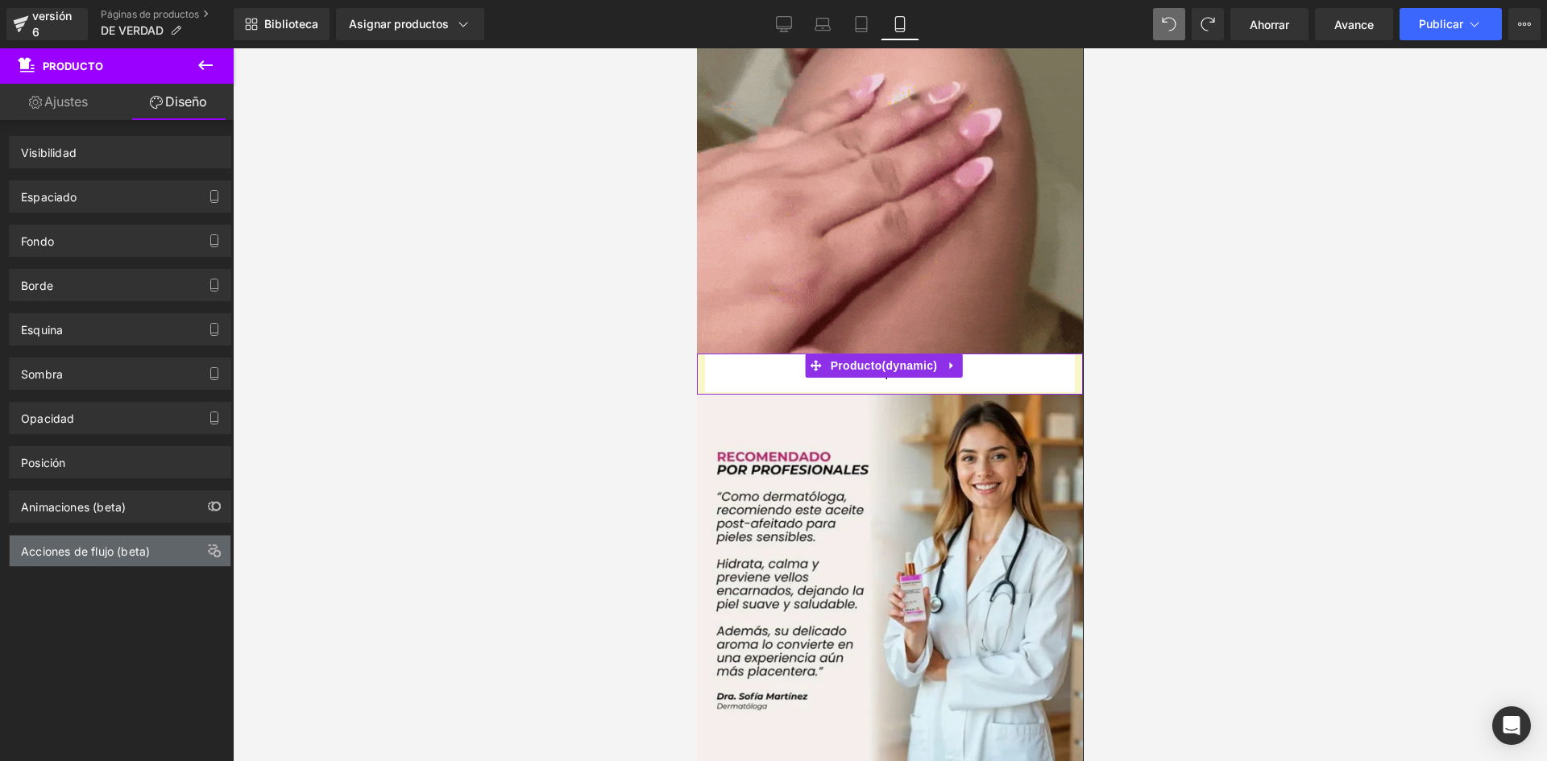
click at [60, 560] on div "Acciones de flujo (beta)" at bounding box center [120, 551] width 221 height 31
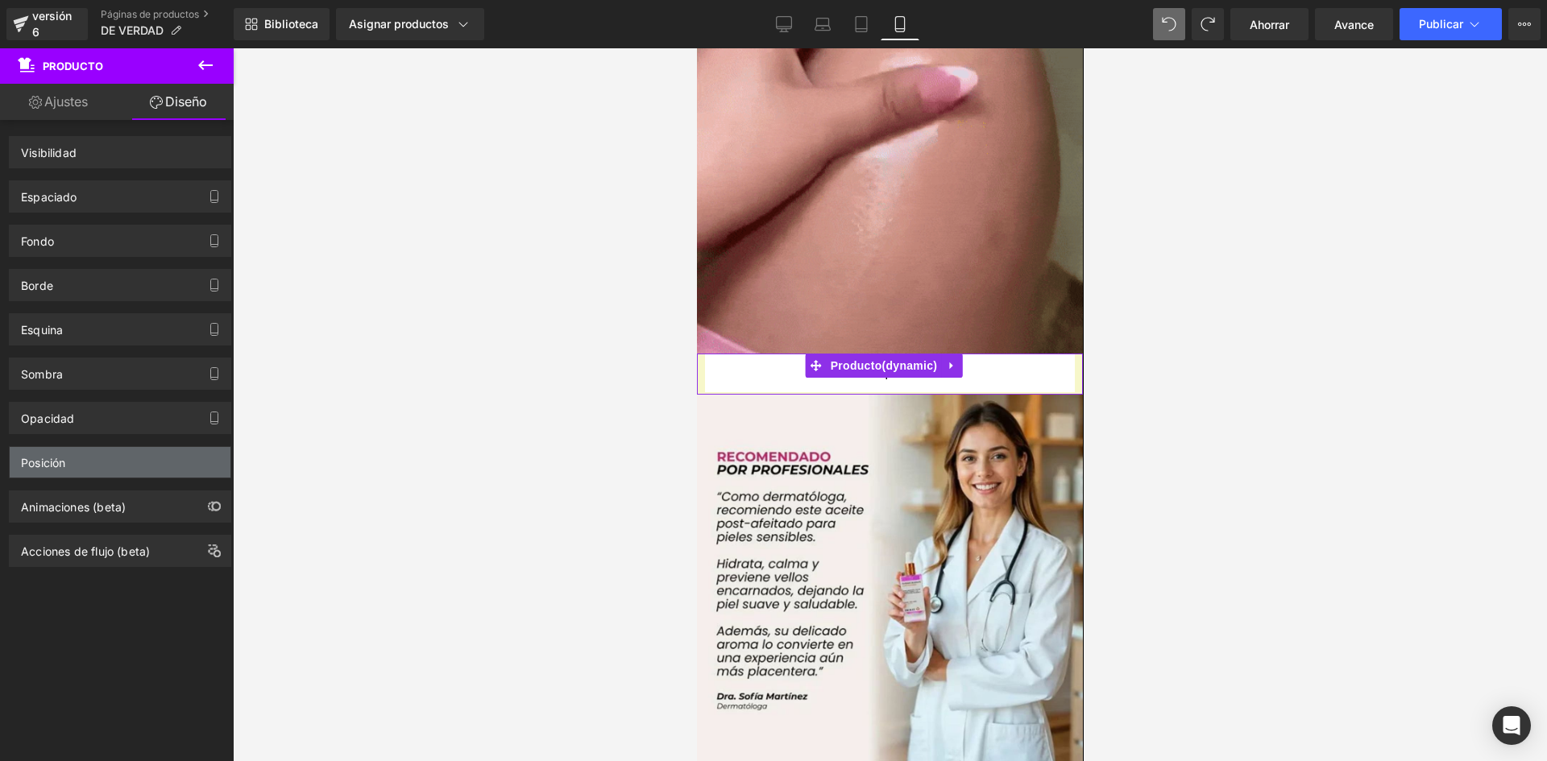
click at [82, 453] on div "Posición" at bounding box center [120, 462] width 221 height 31
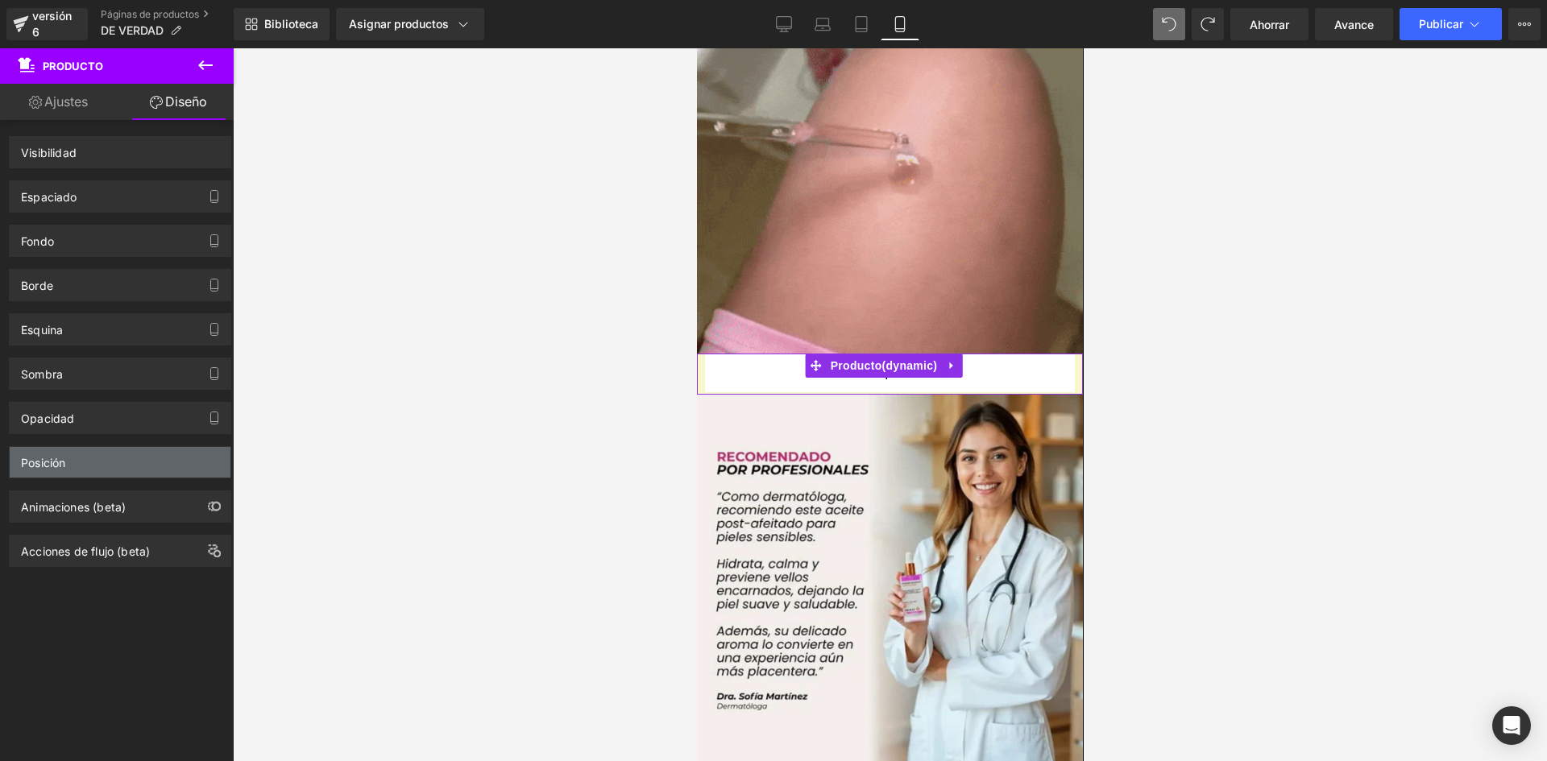
click at [81, 453] on div "Posición" at bounding box center [120, 462] width 221 height 31
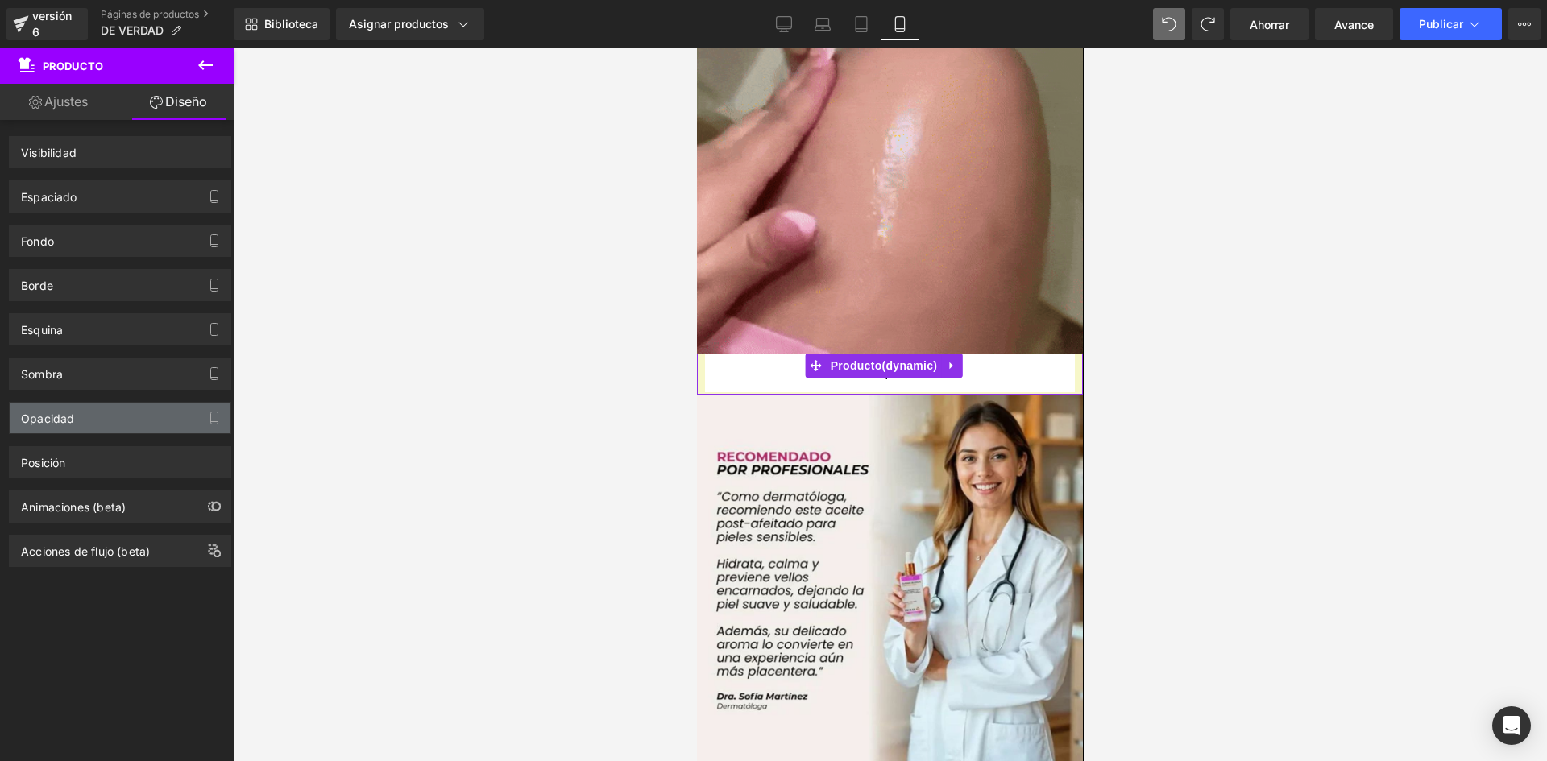
click at [97, 427] on div "Opacidad" at bounding box center [120, 418] width 221 height 31
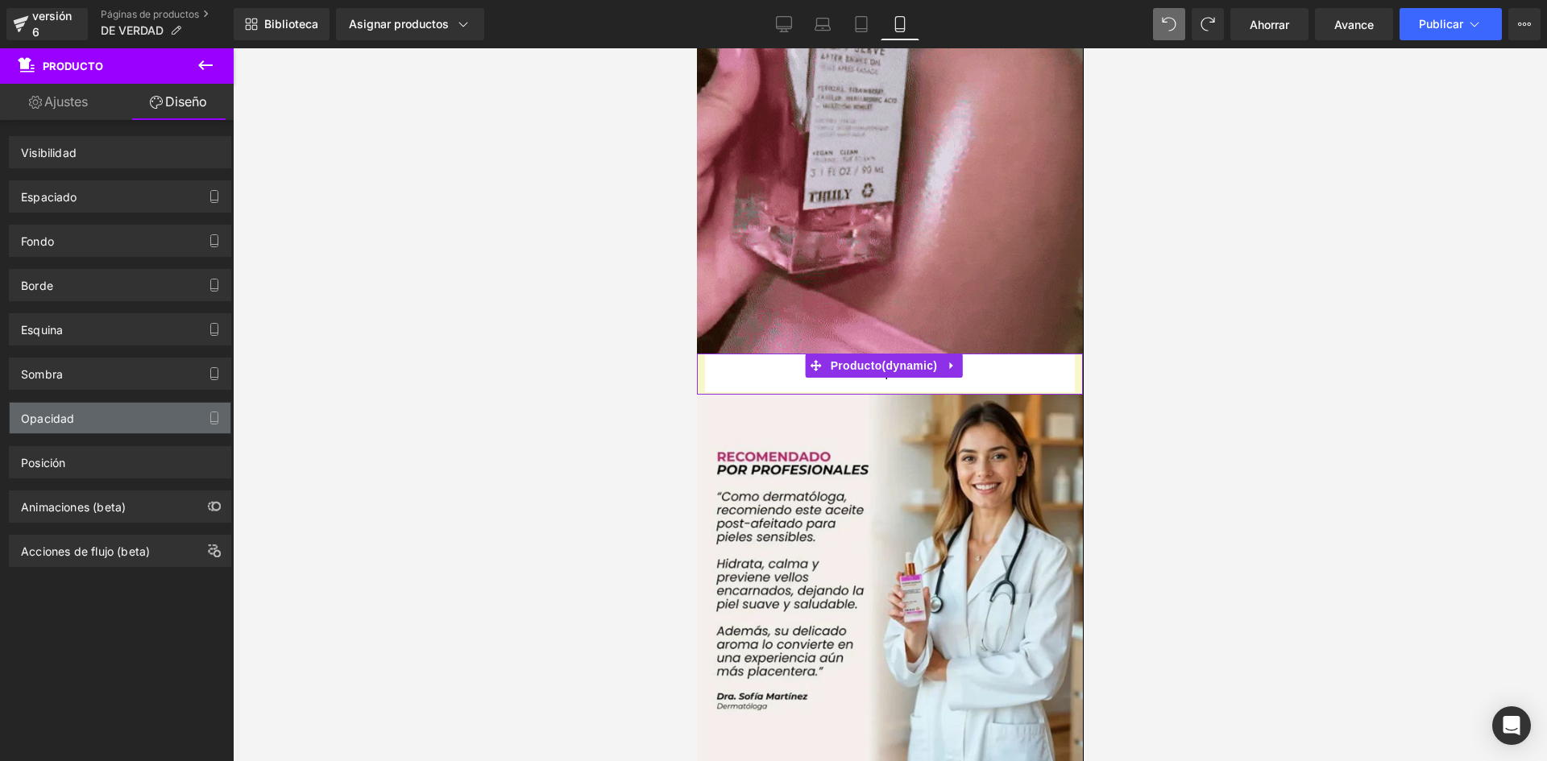
click at [97, 427] on div "Opacidad" at bounding box center [120, 418] width 221 height 31
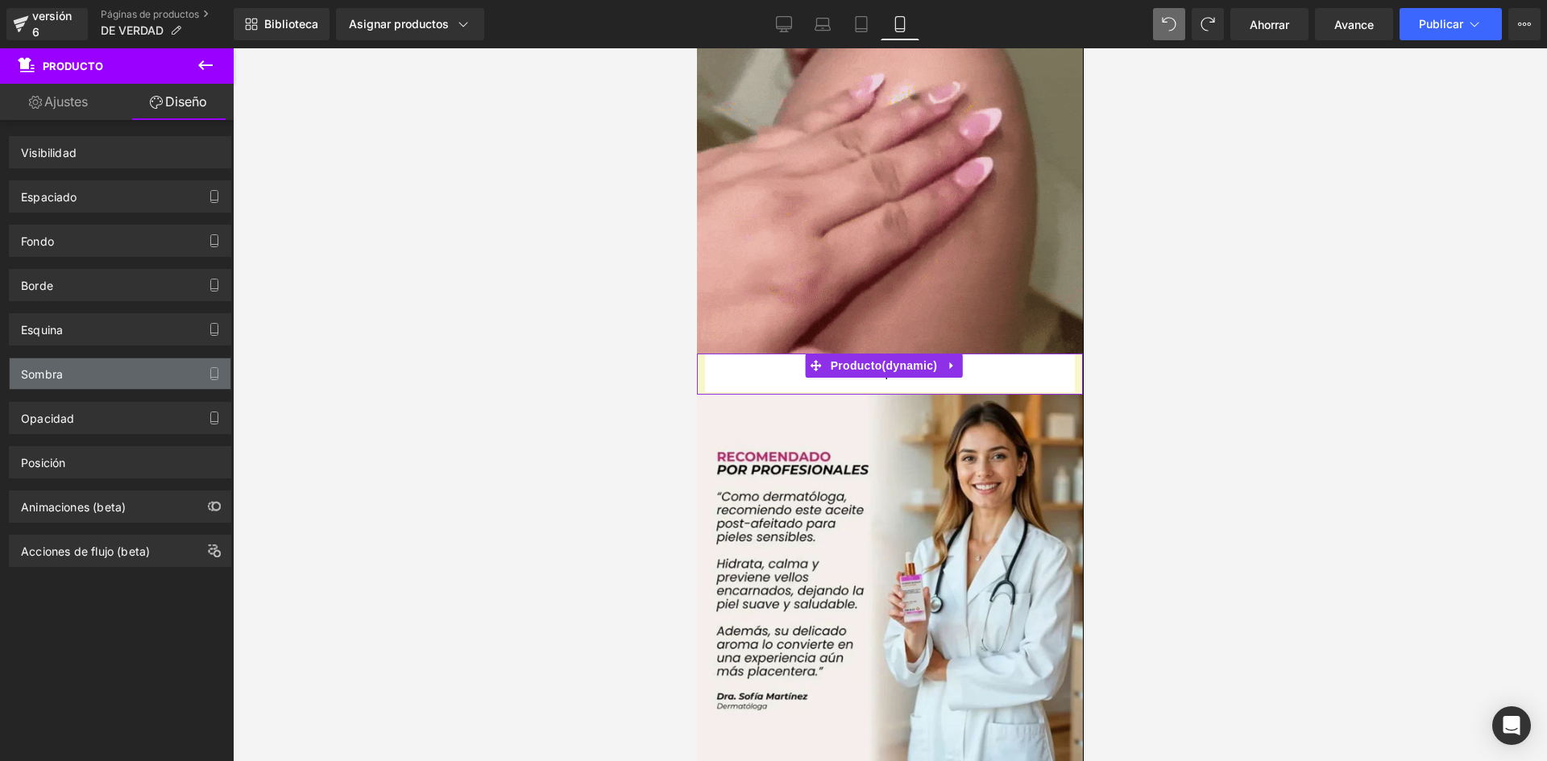
click at [107, 379] on div "Sombra" at bounding box center [120, 374] width 221 height 31
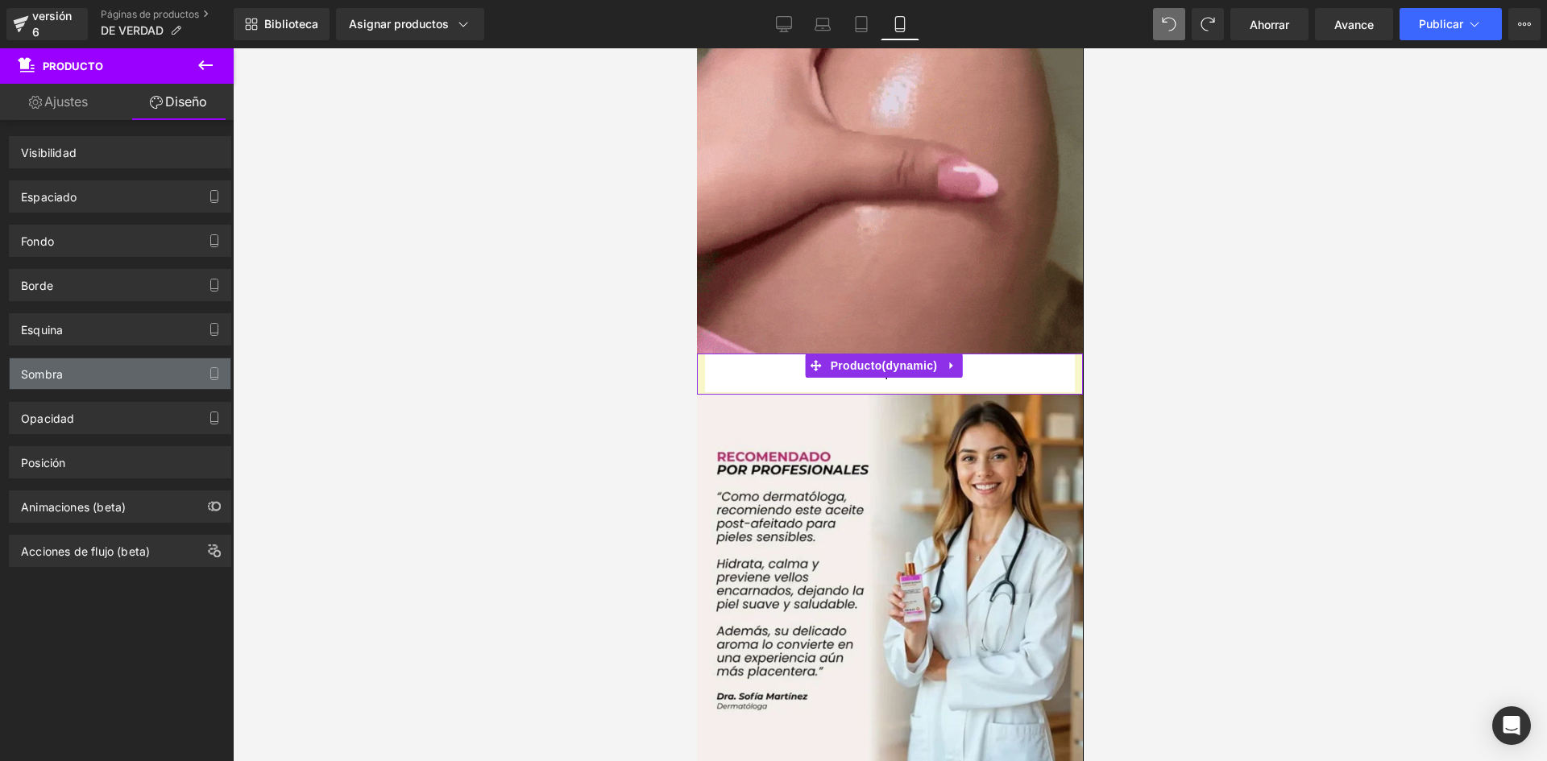
click at [108, 379] on div "Sombra" at bounding box center [120, 374] width 221 height 31
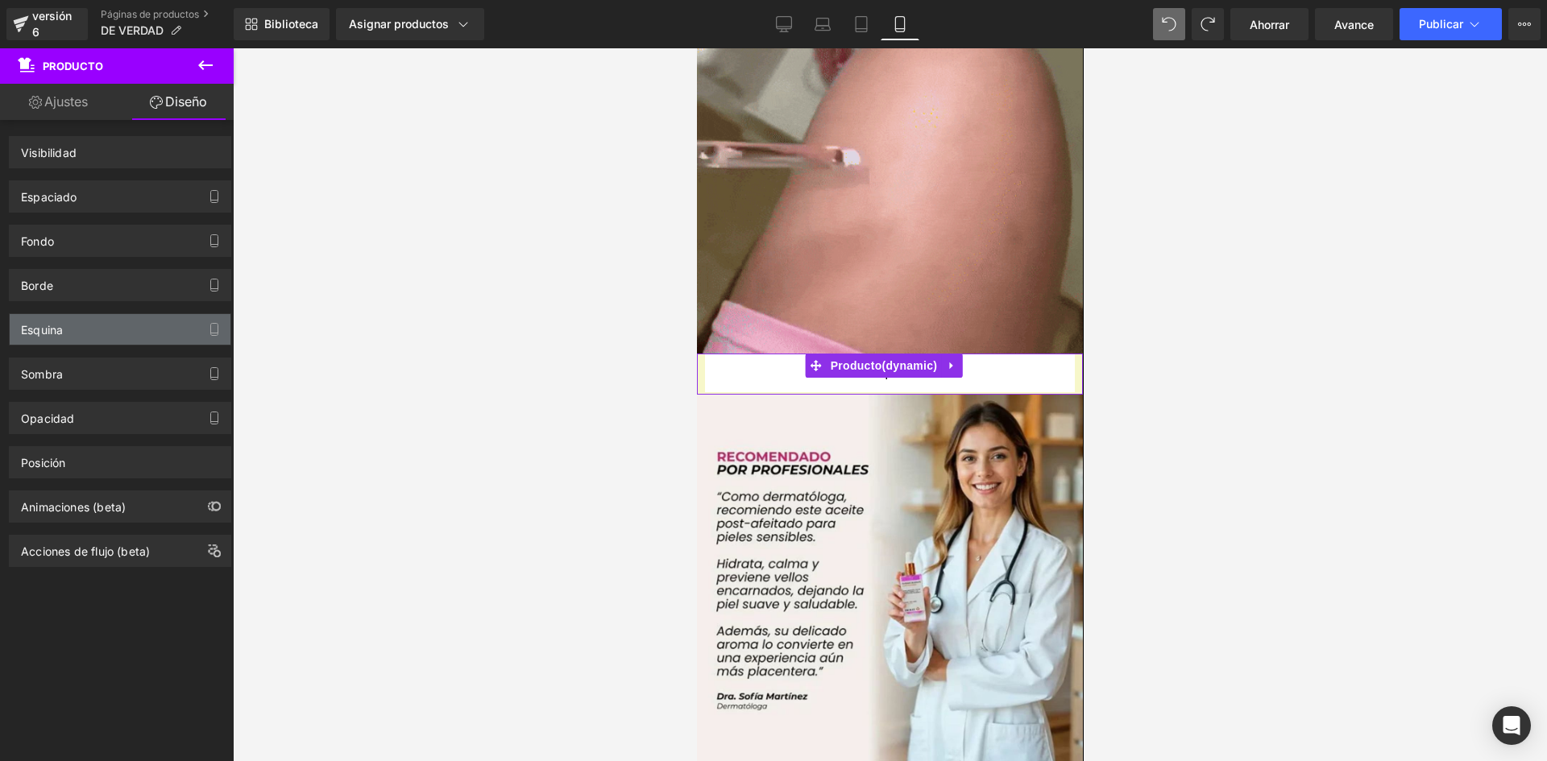
click at [122, 338] on div "Esquina" at bounding box center [120, 329] width 221 height 31
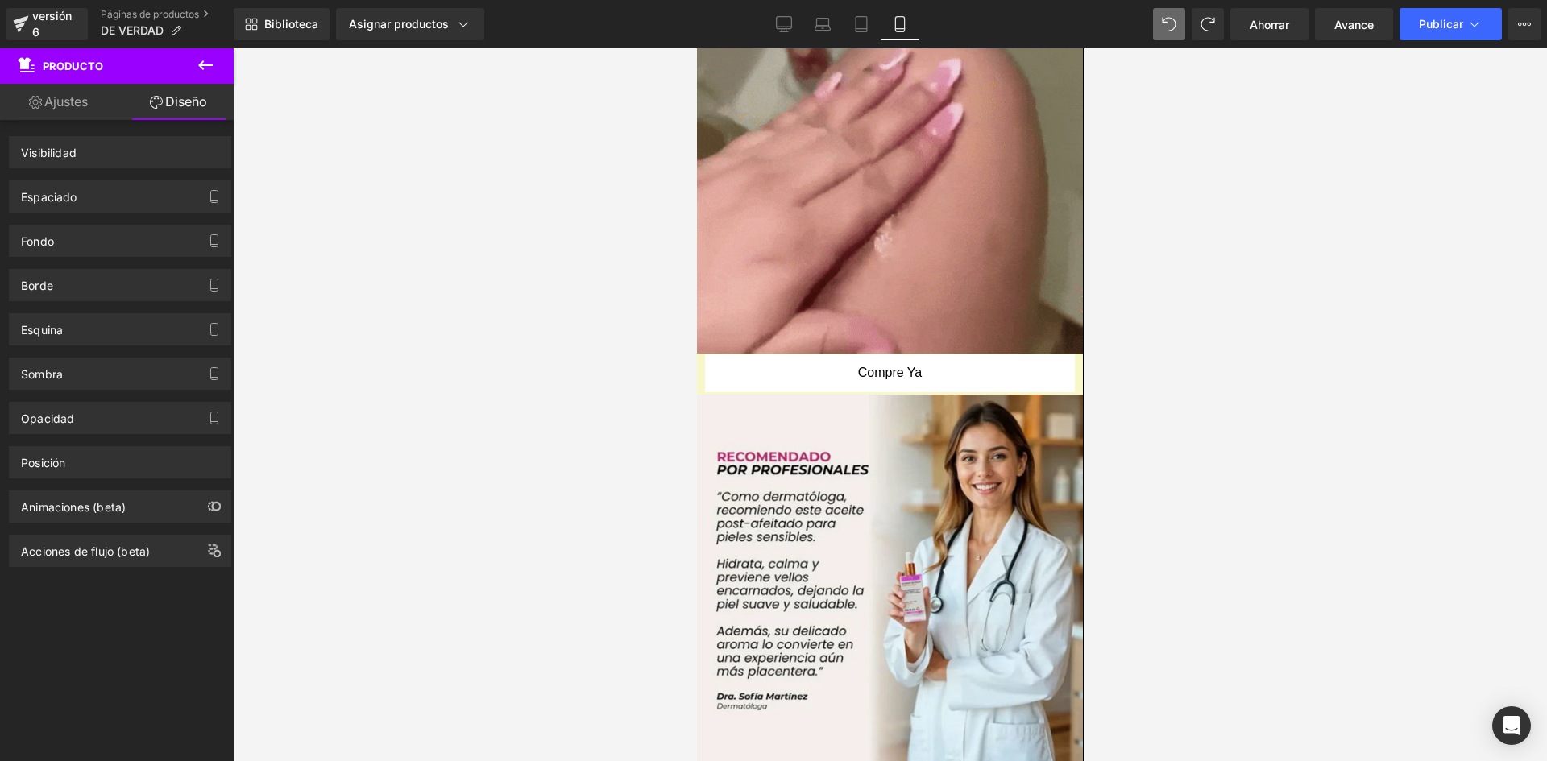
click at [697, 340] on iframe at bounding box center [890, 404] width 387 height 713
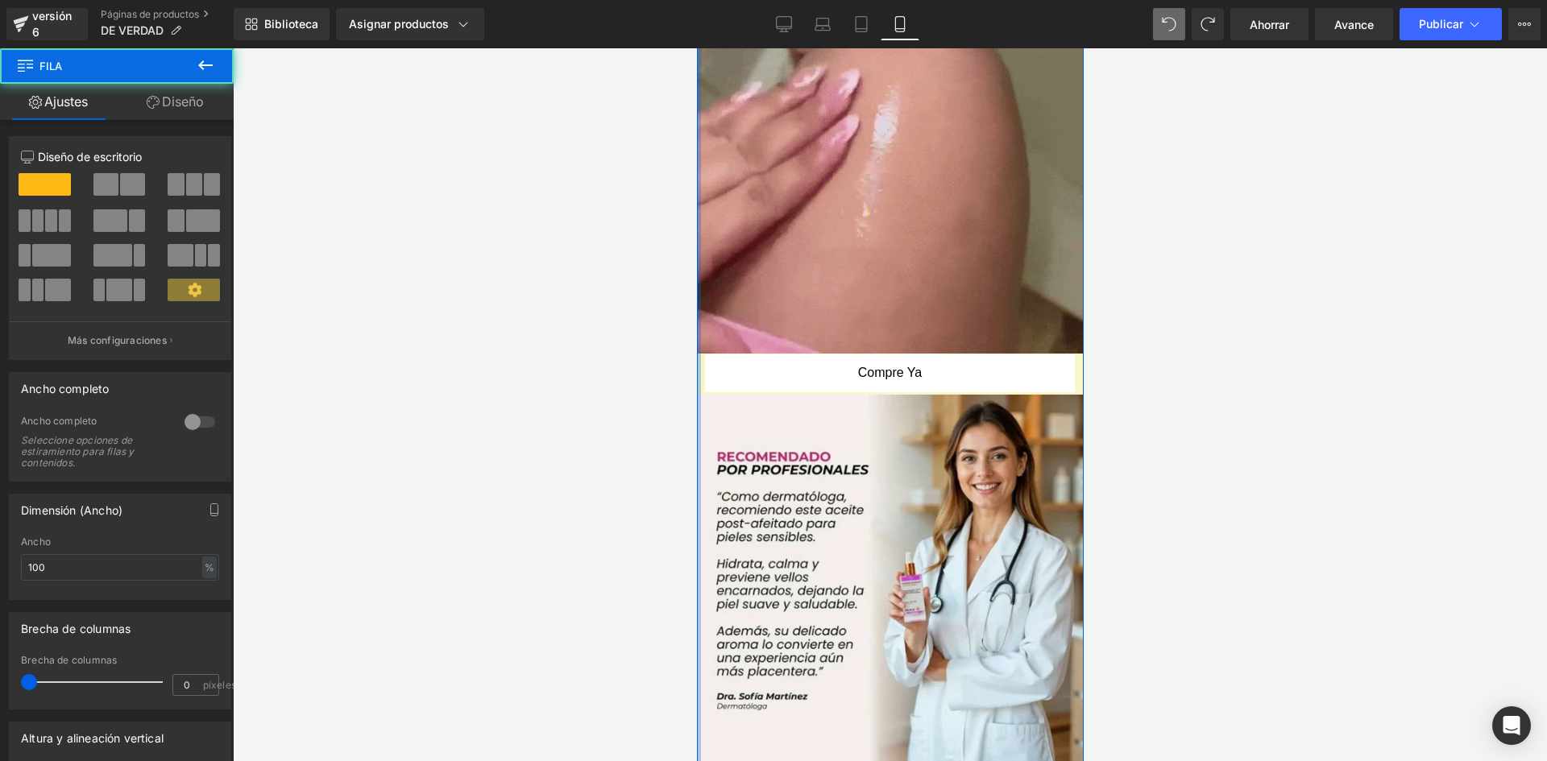
drag, startPoint x: 698, startPoint y: 340, endPoint x: 662, endPoint y: 341, distance: 36.3
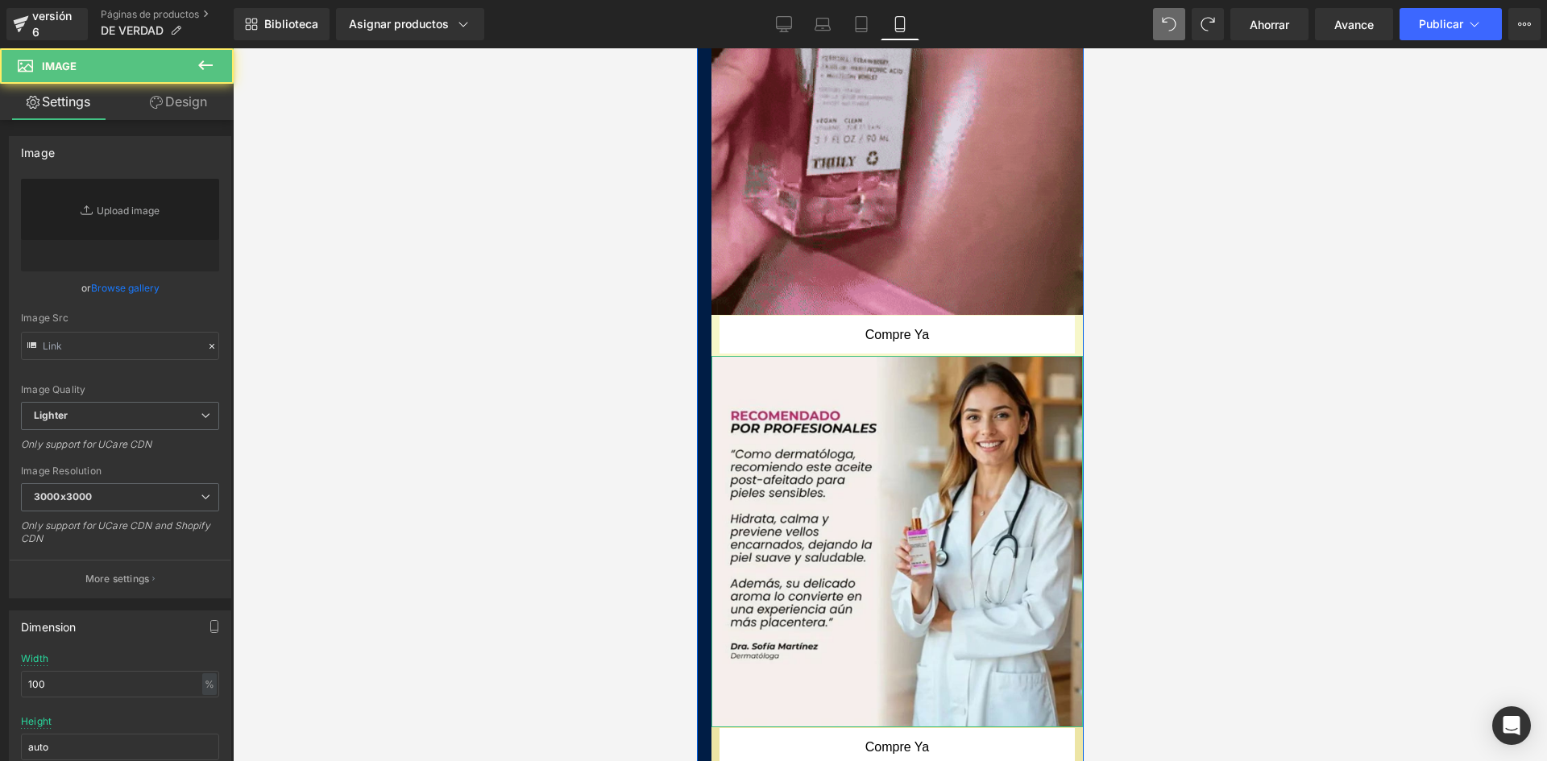
click at [712, 356] on div "Imagen" at bounding box center [896, 541] width 371 height 371
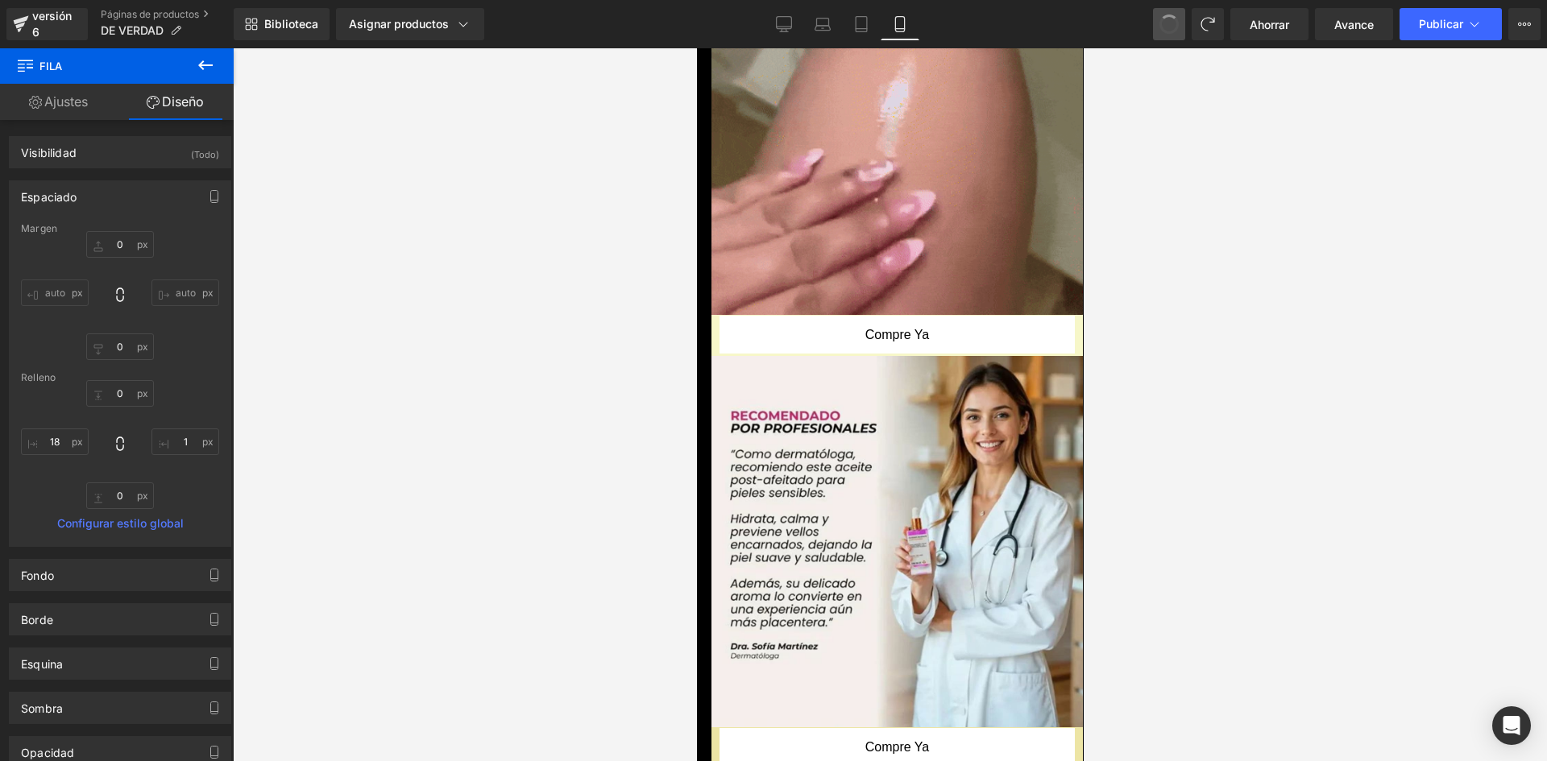
type input "0"
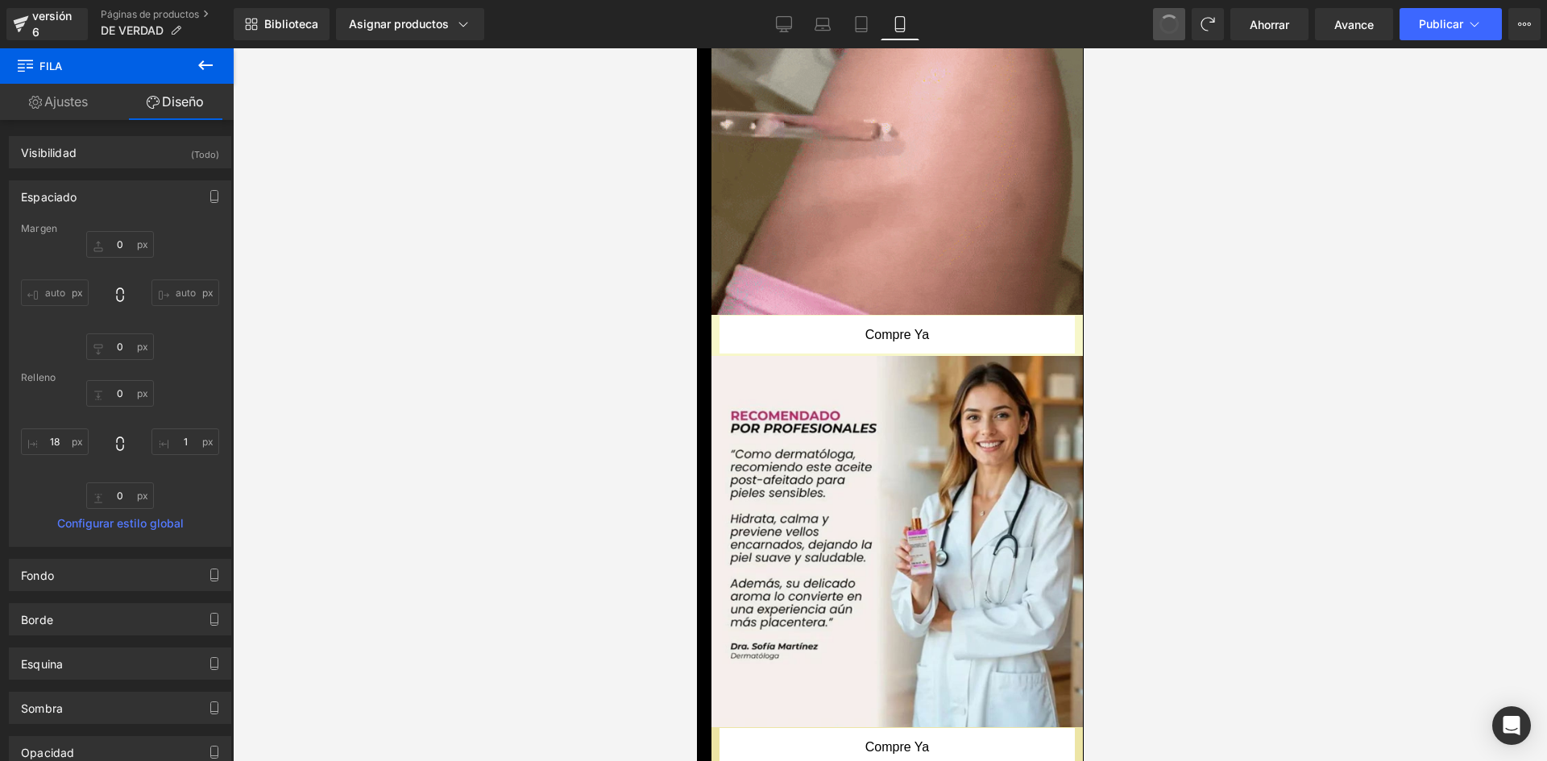
type input "0"
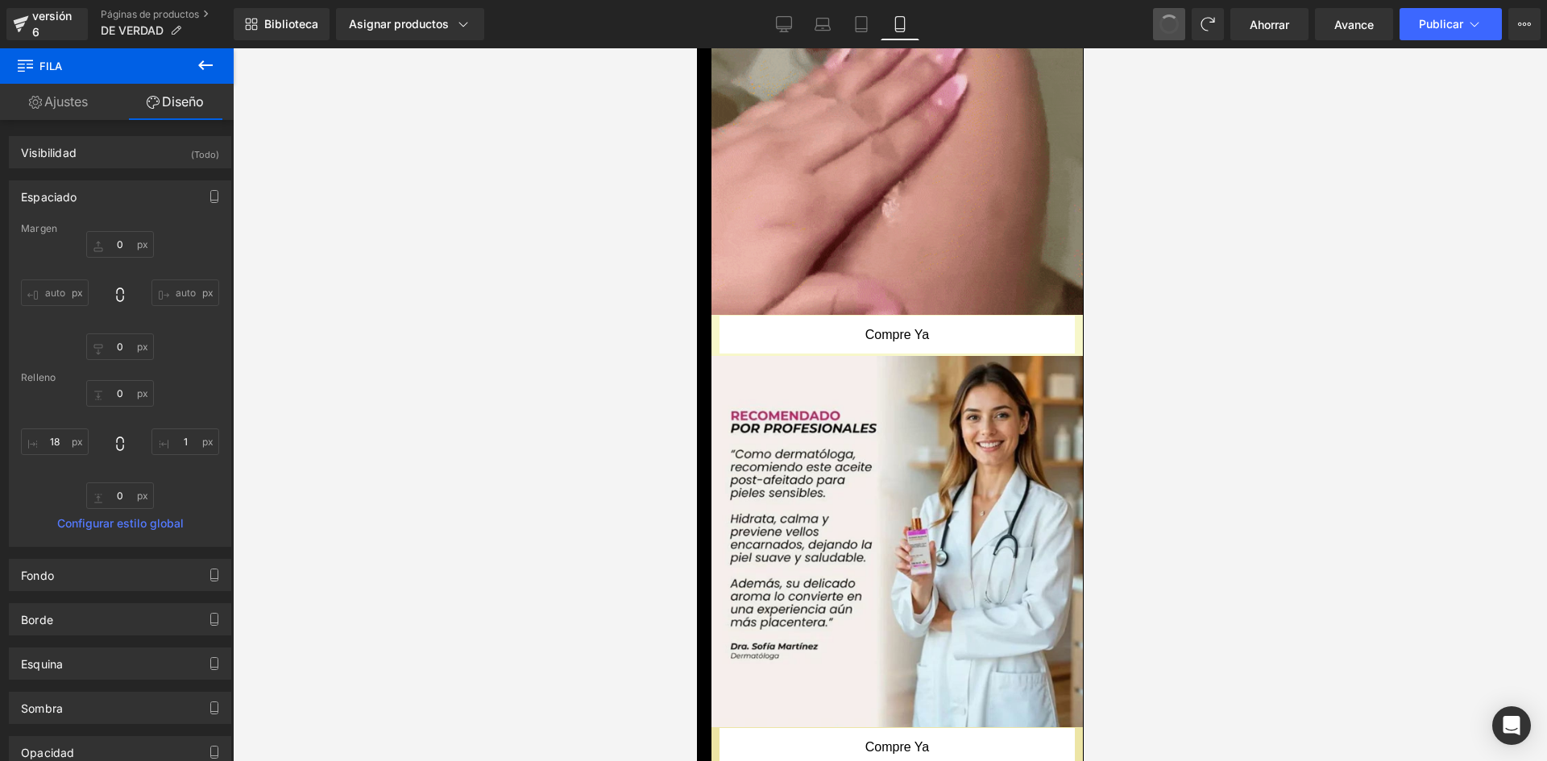
type input "0"
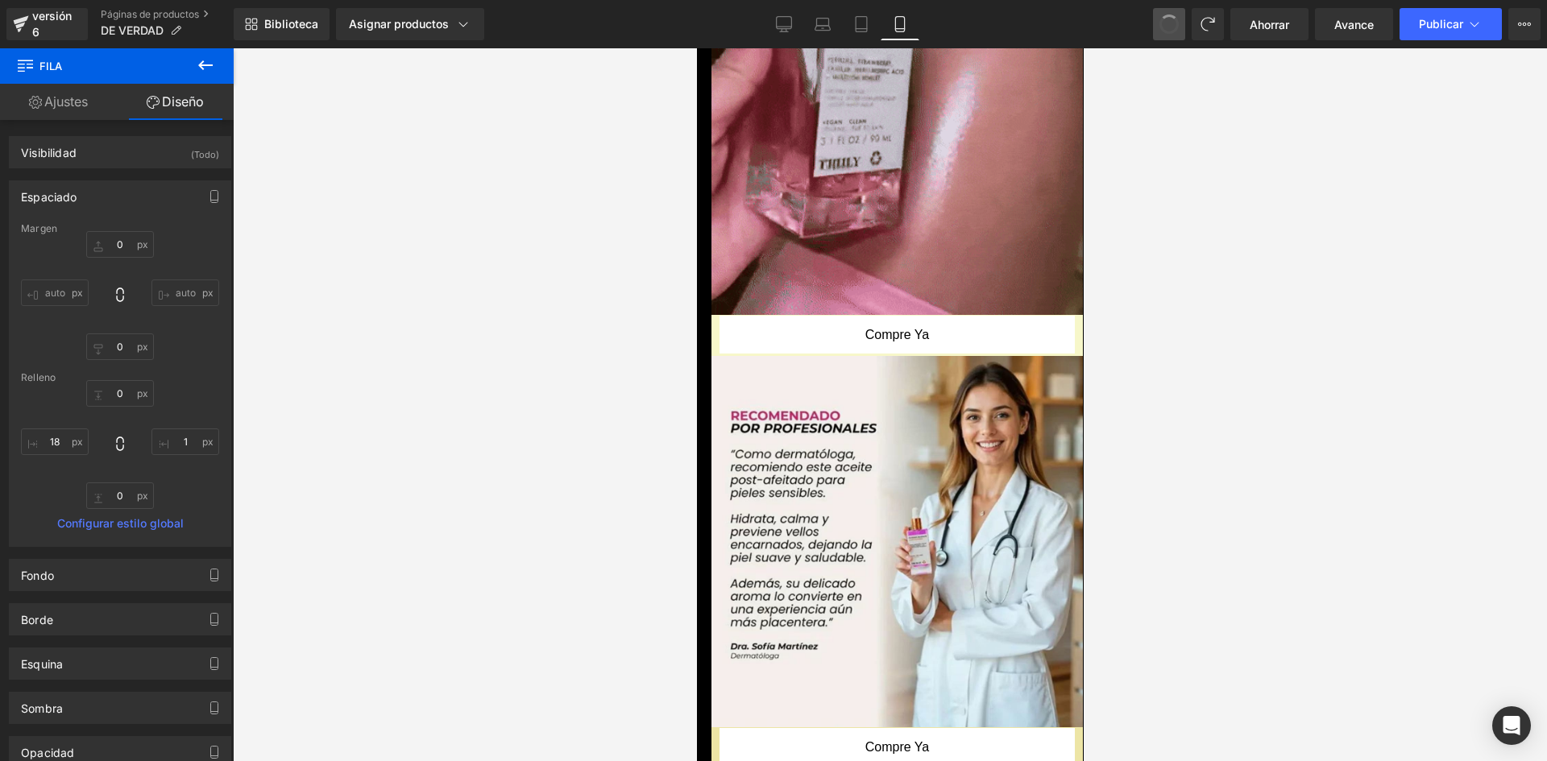
type input "1"
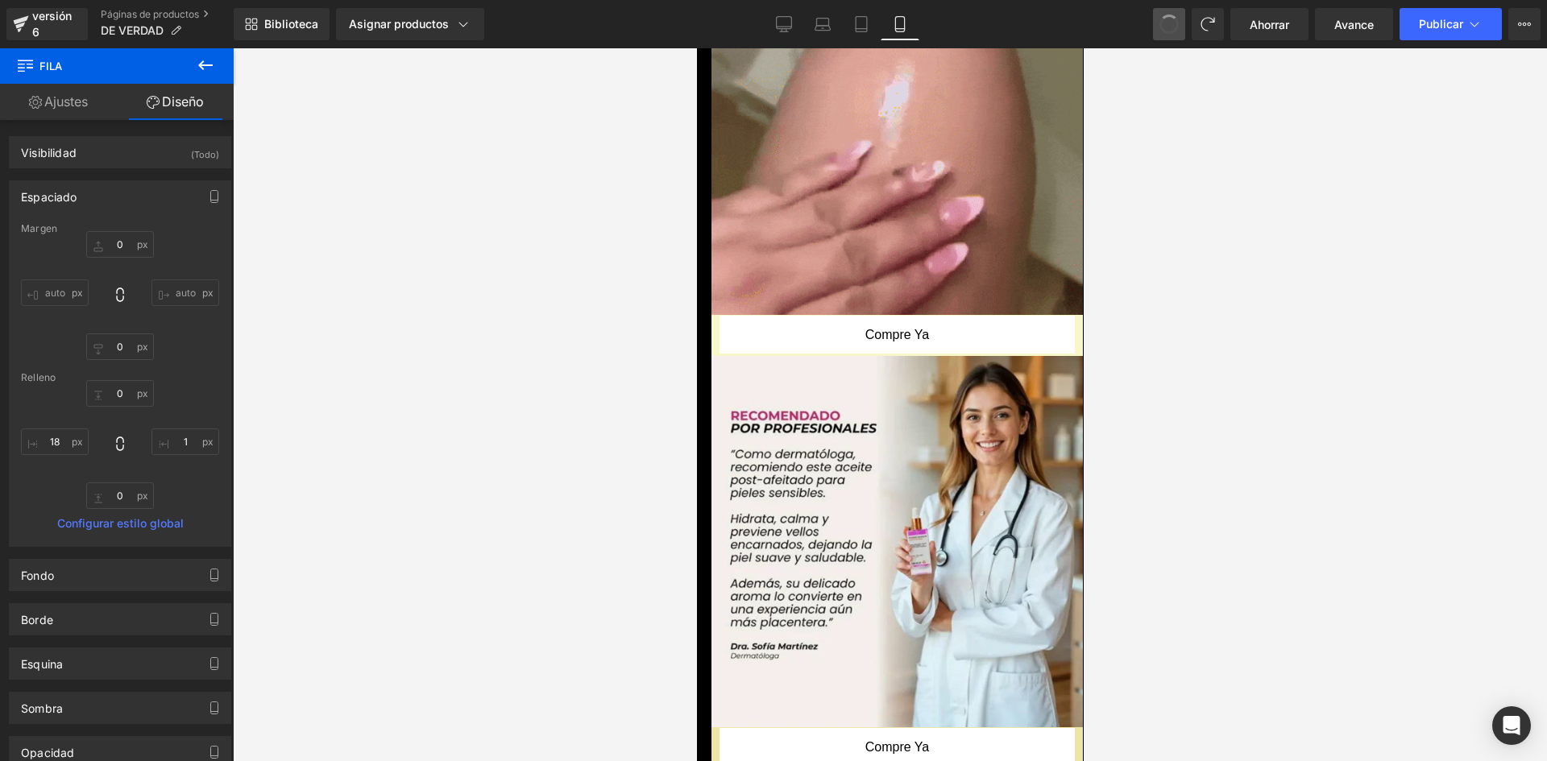
type input "0"
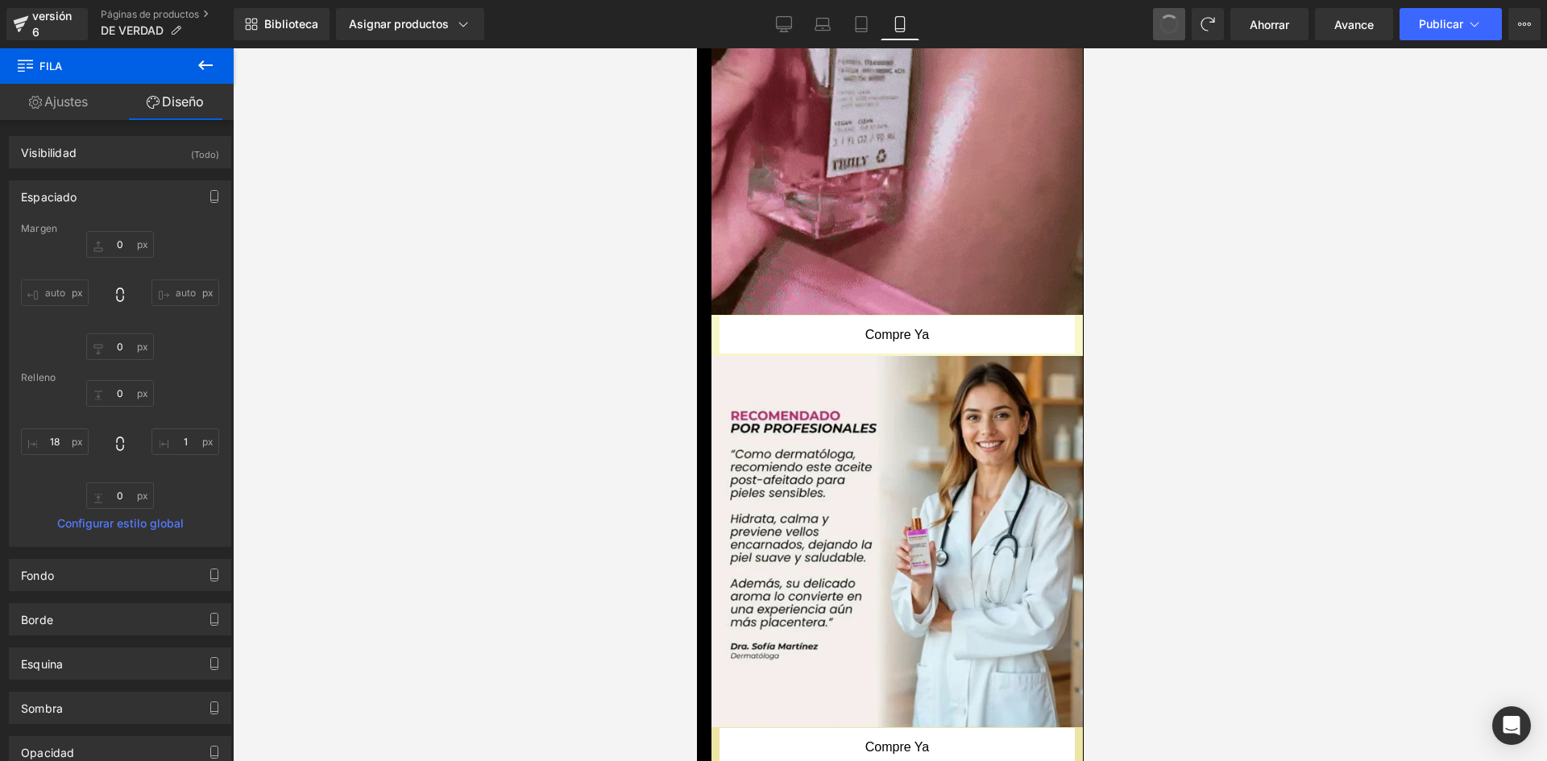
type input "18"
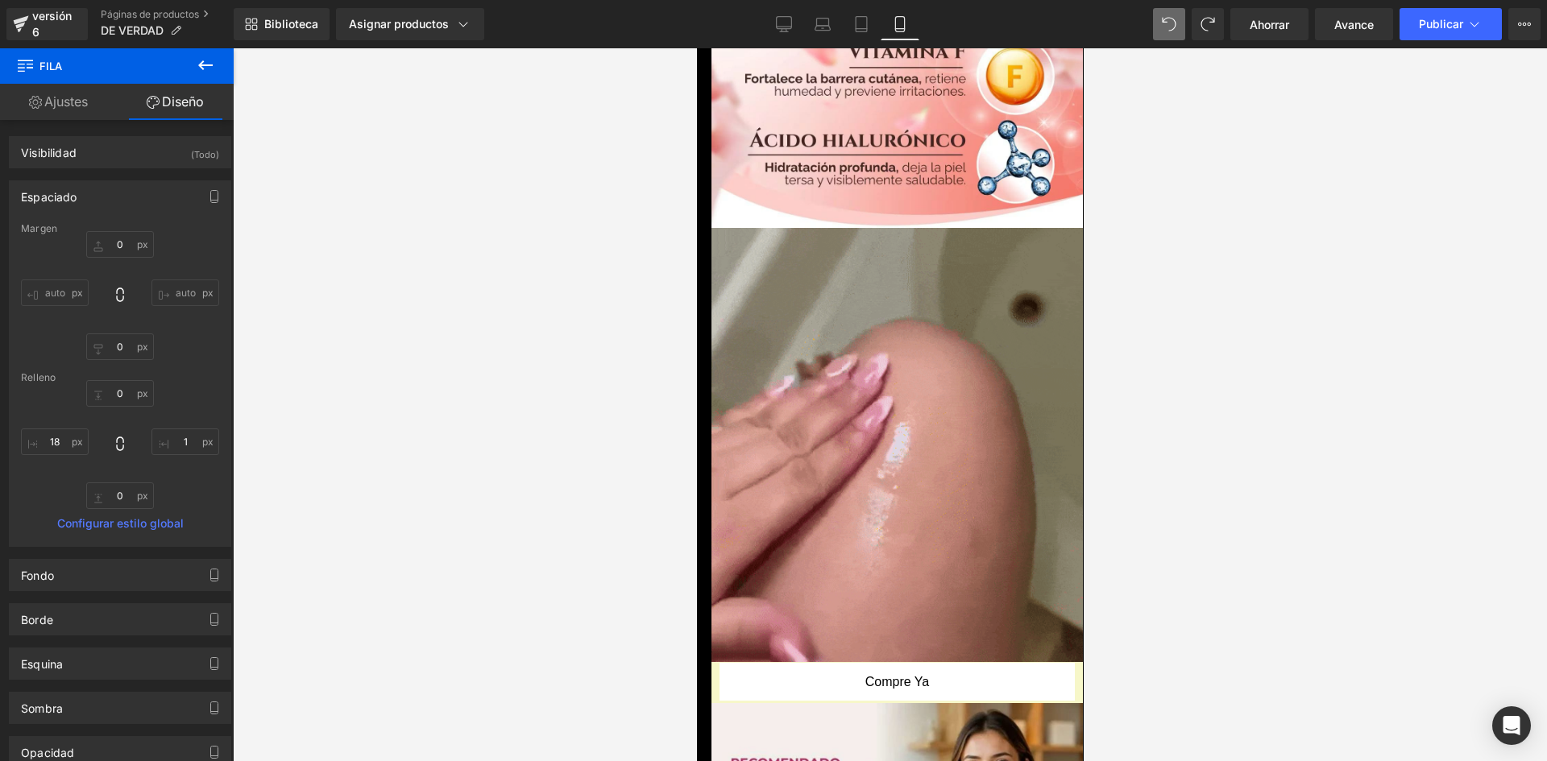
scroll to position [288, 0]
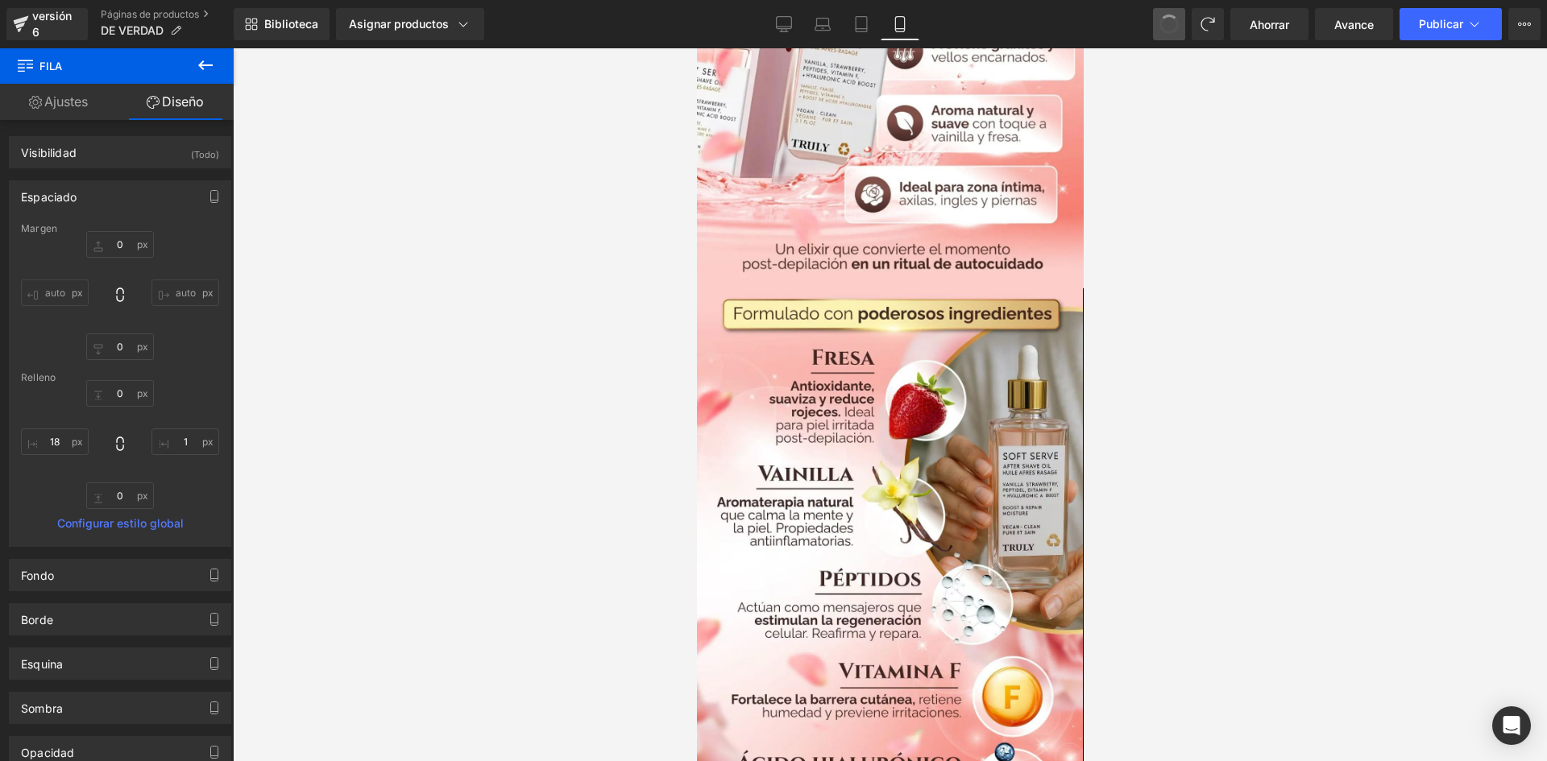
type input "0"
type input "1"
type input "0"
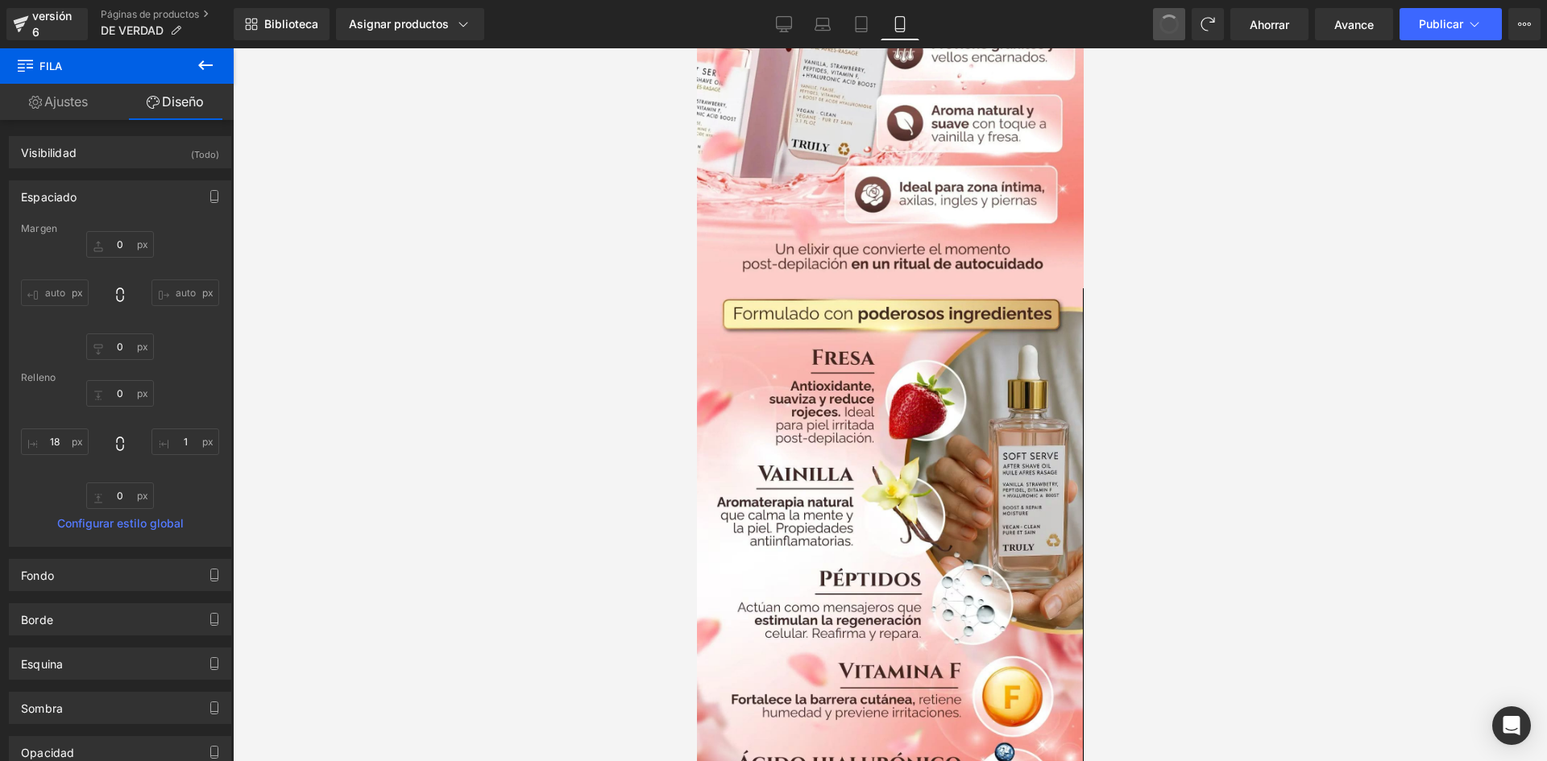
type input "0"
click at [1117, 185] on div at bounding box center [890, 404] width 1314 height 713
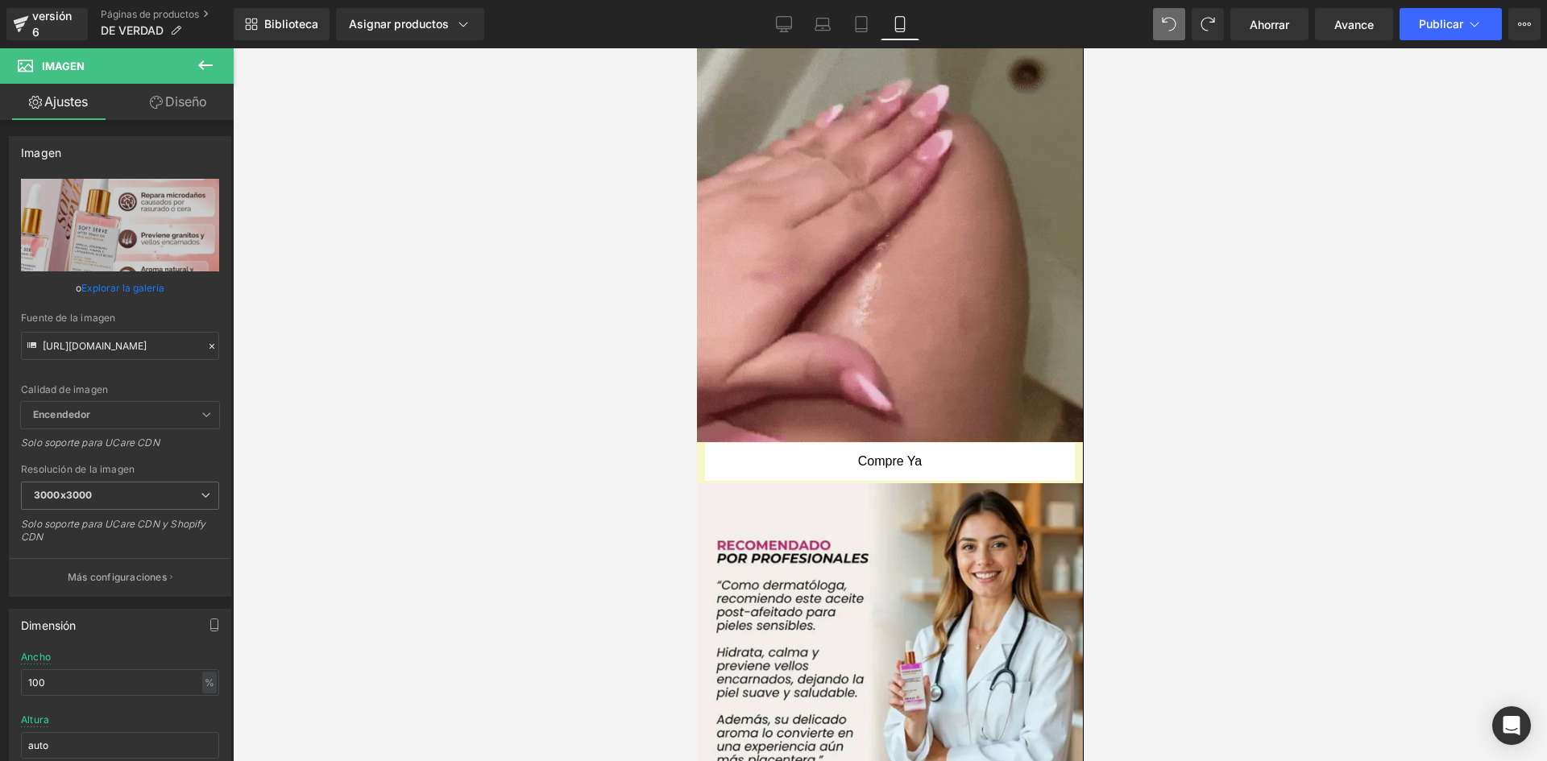
scroll to position [1239, 0]
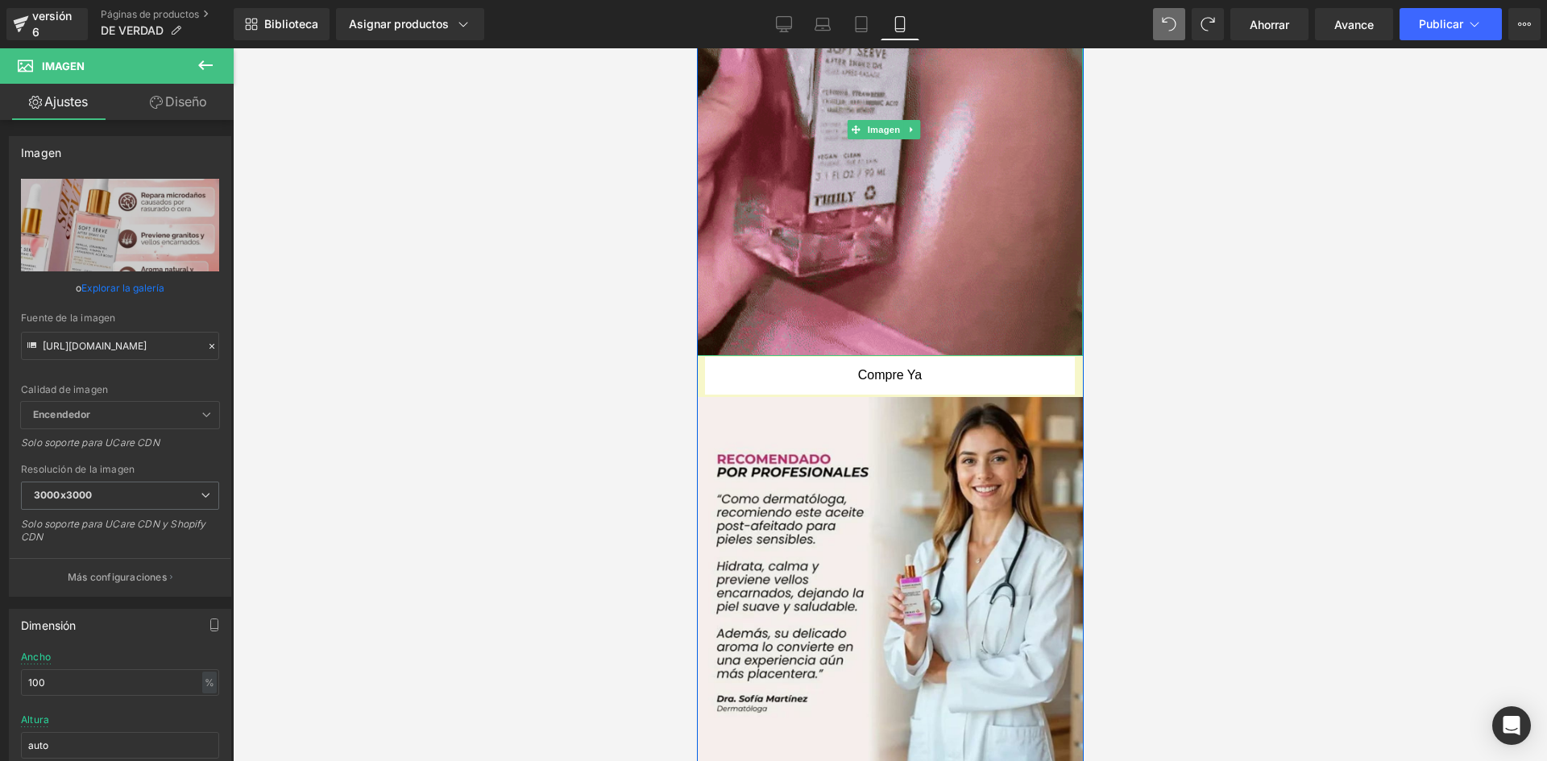
click at [696, 48] on div at bounding box center [696, 48] width 0 height 0
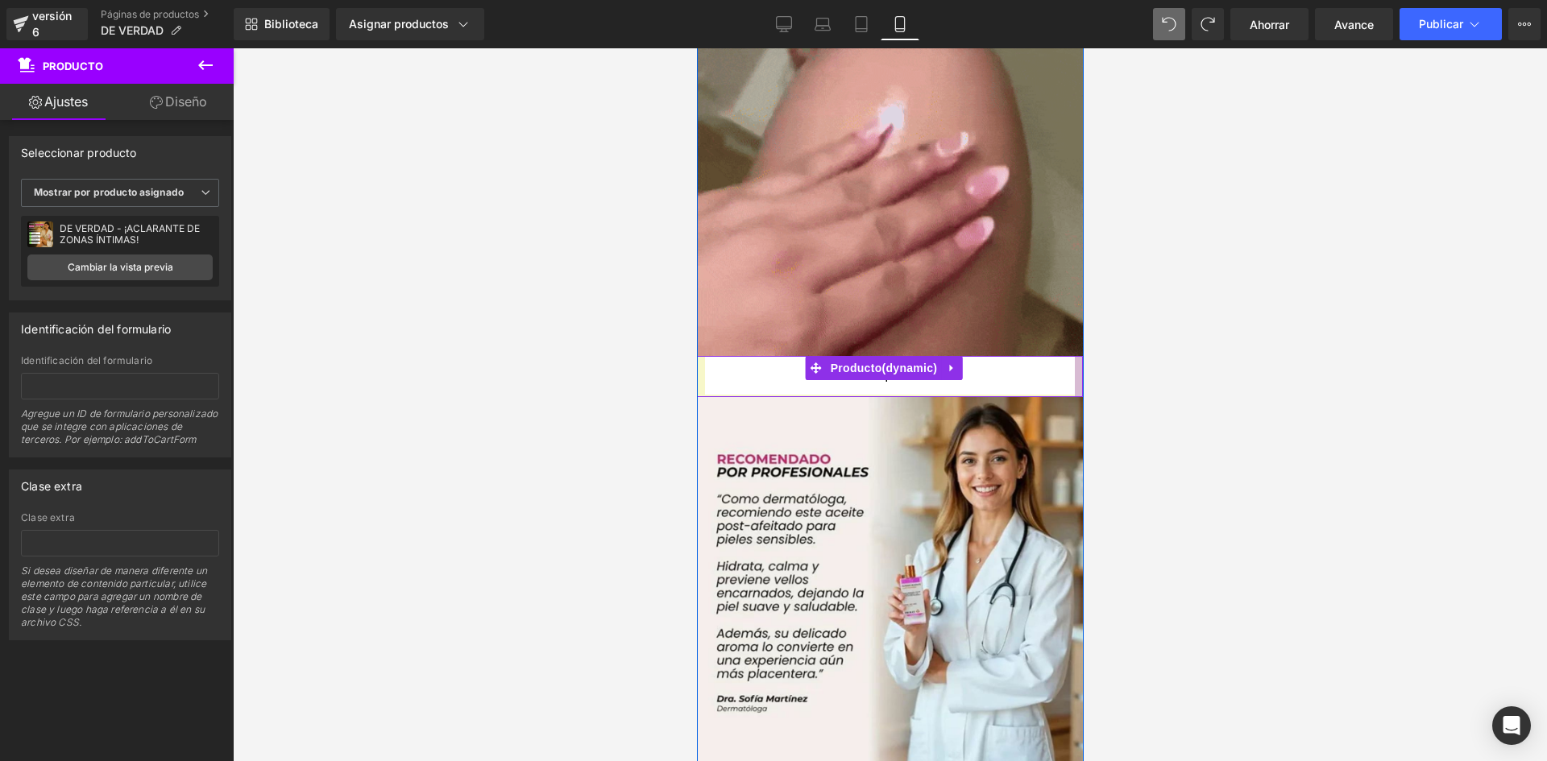
click at [1074, 356] on div at bounding box center [1078, 376] width 8 height 41
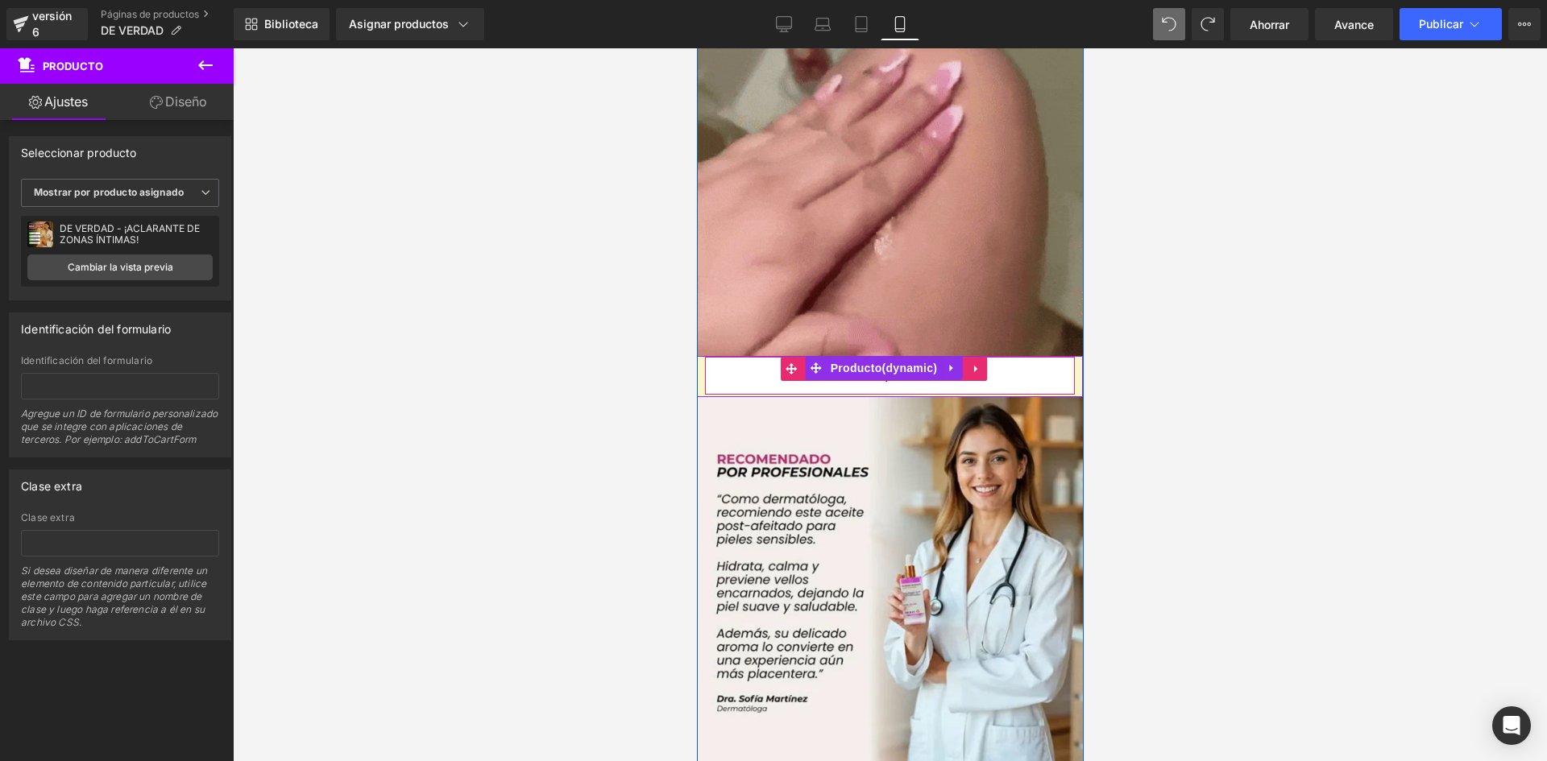
click at [1055, 357] on button "Compre ya" at bounding box center [889, 376] width 370 height 38
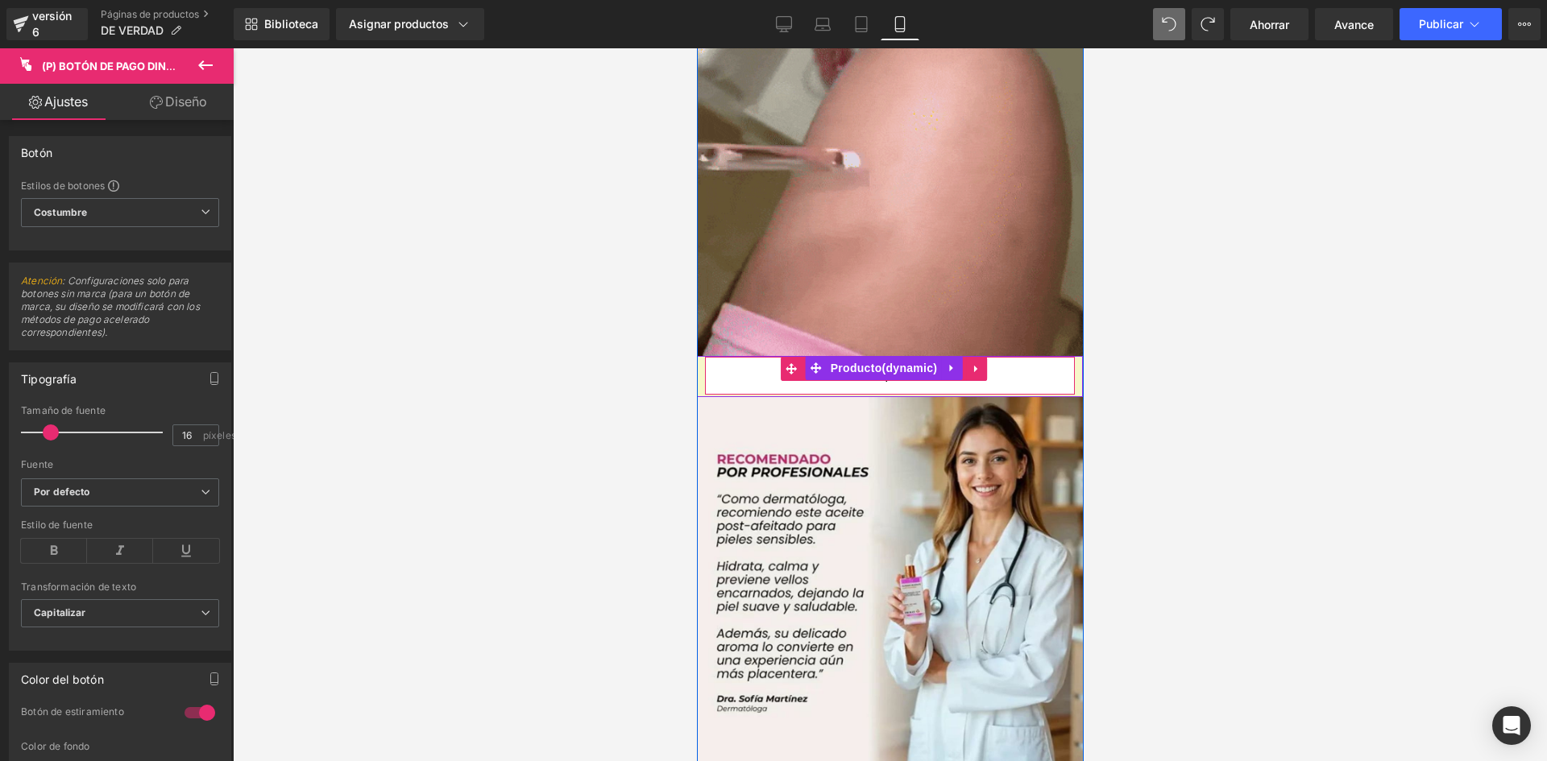
drag, startPoint x: 1055, startPoint y: 342, endPoint x: 1036, endPoint y: 341, distance: 18.5
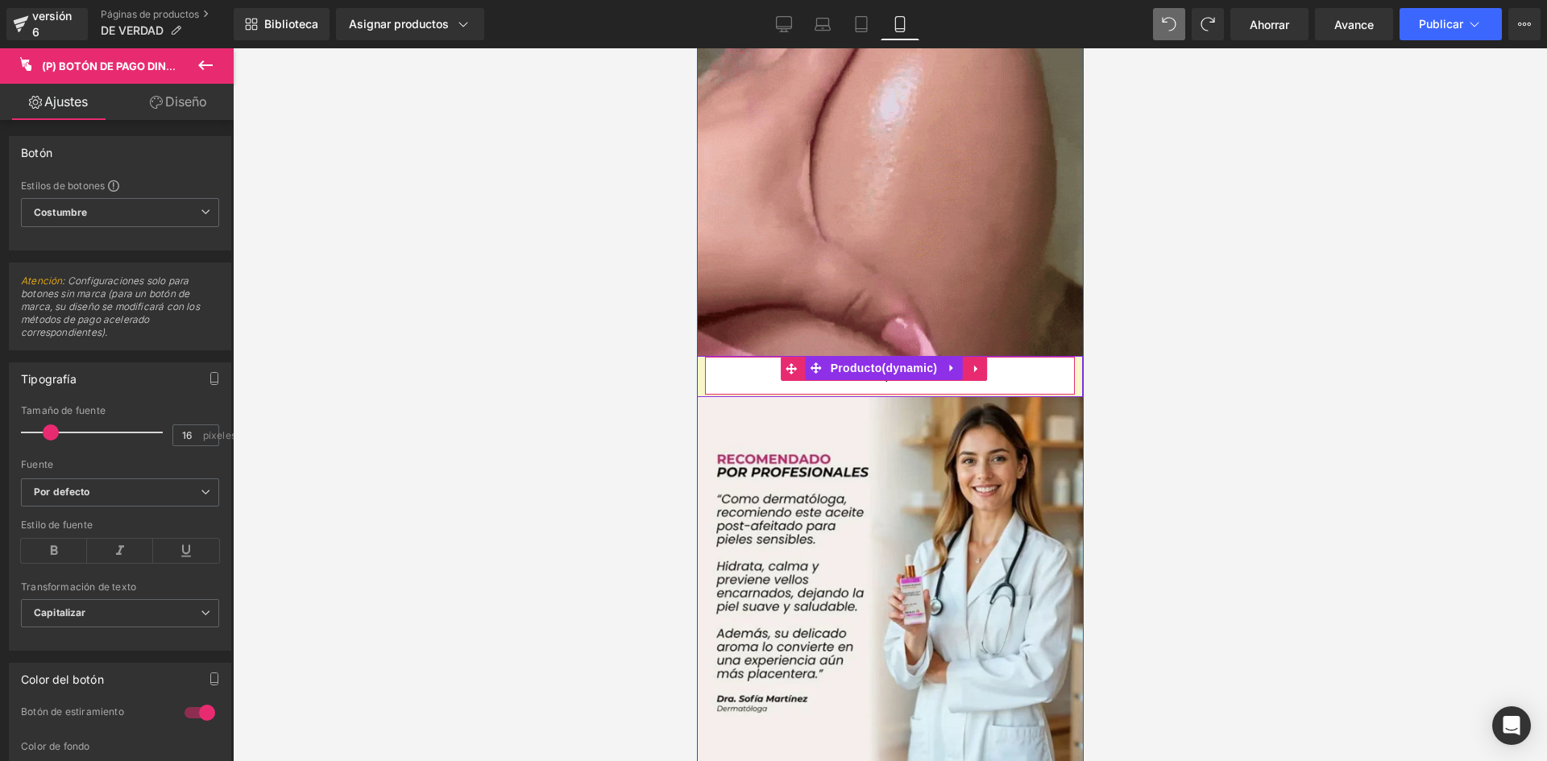
click at [1037, 357] on button "Compre ya" at bounding box center [889, 376] width 370 height 38
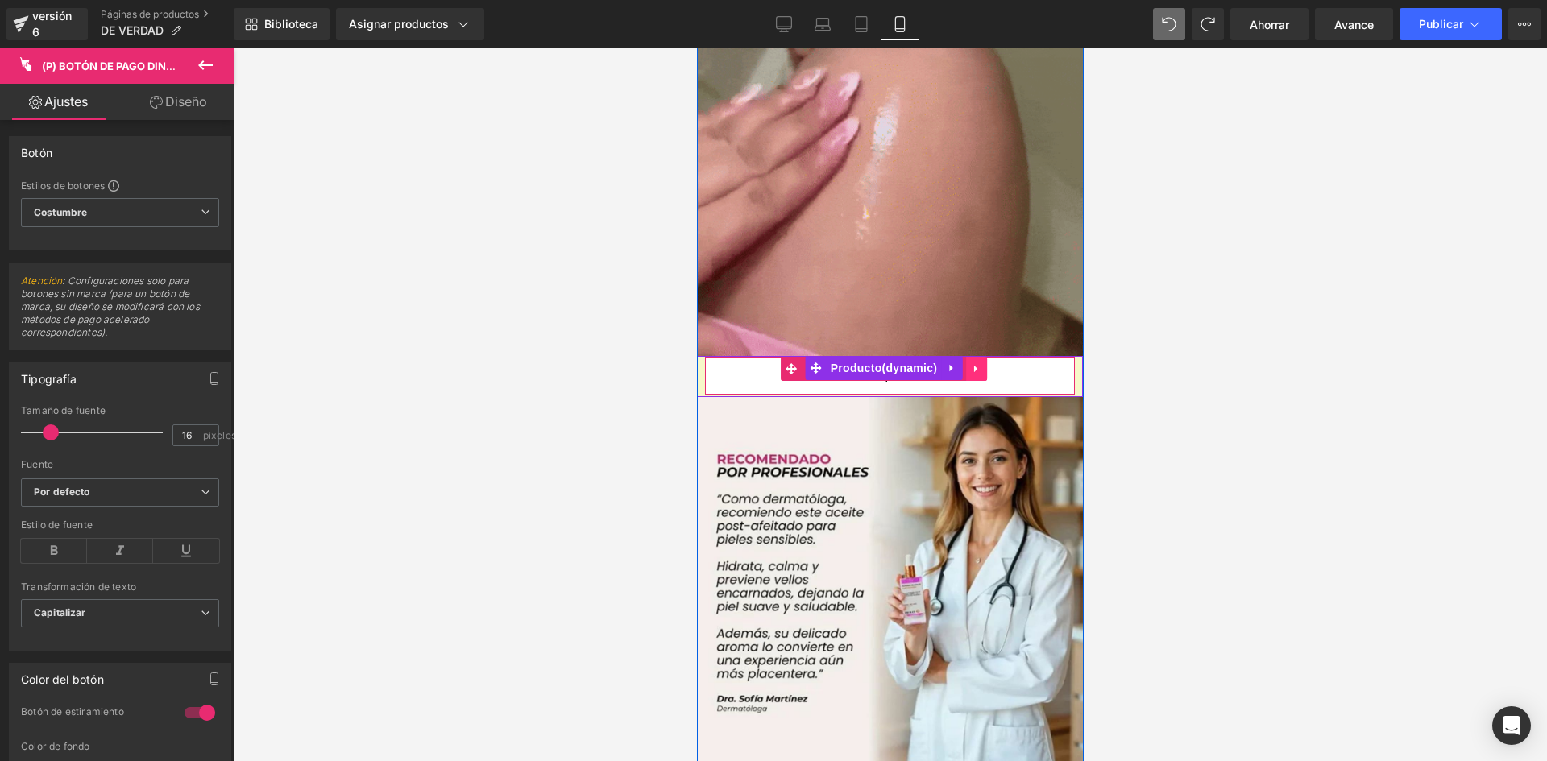
click at [981, 357] on link at bounding box center [975, 369] width 21 height 24
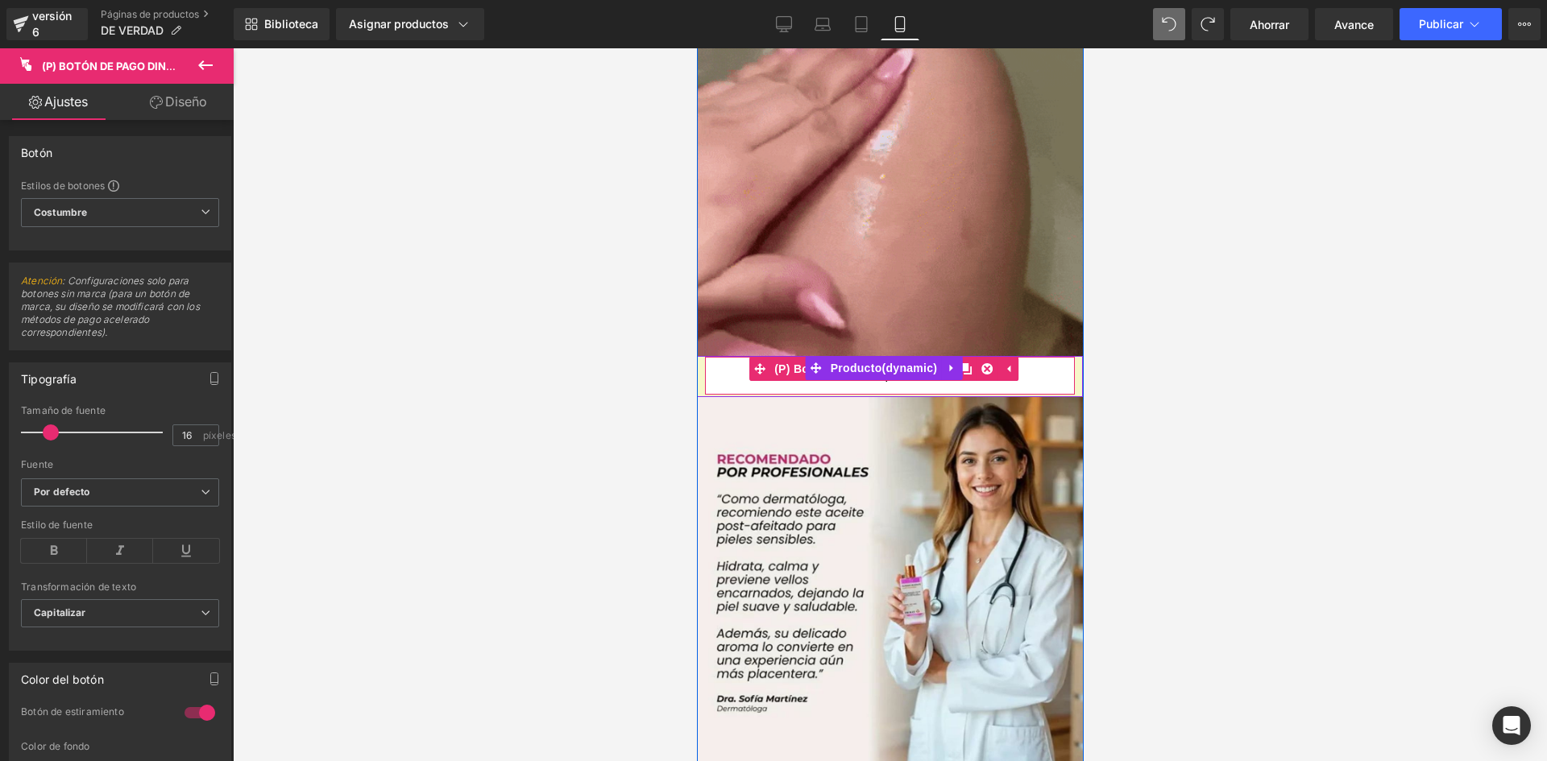
click at [944, 357] on button "Compre ya" at bounding box center [889, 376] width 370 height 38
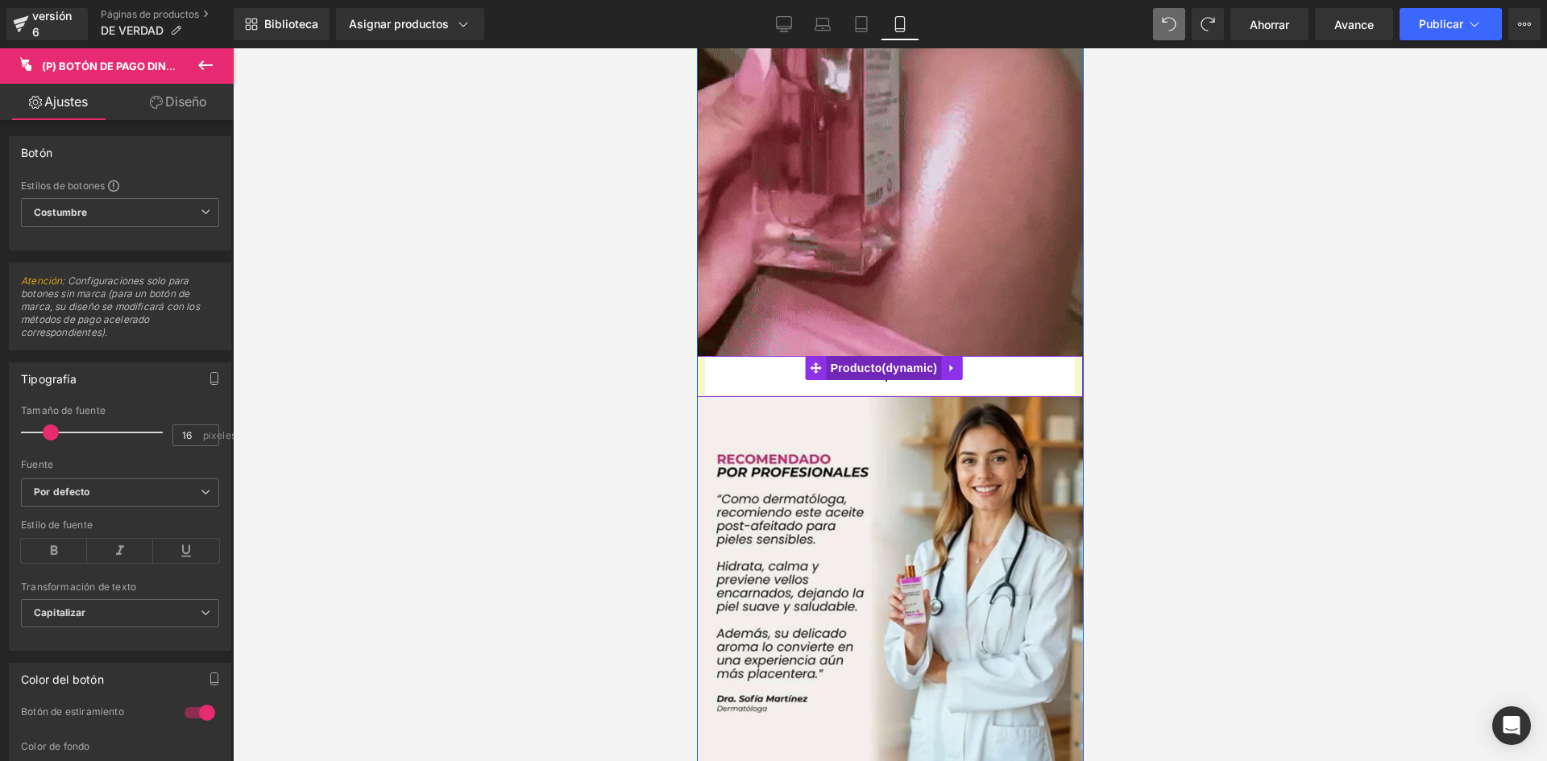
click at [922, 356] on span "Producto" at bounding box center [883, 368] width 115 height 24
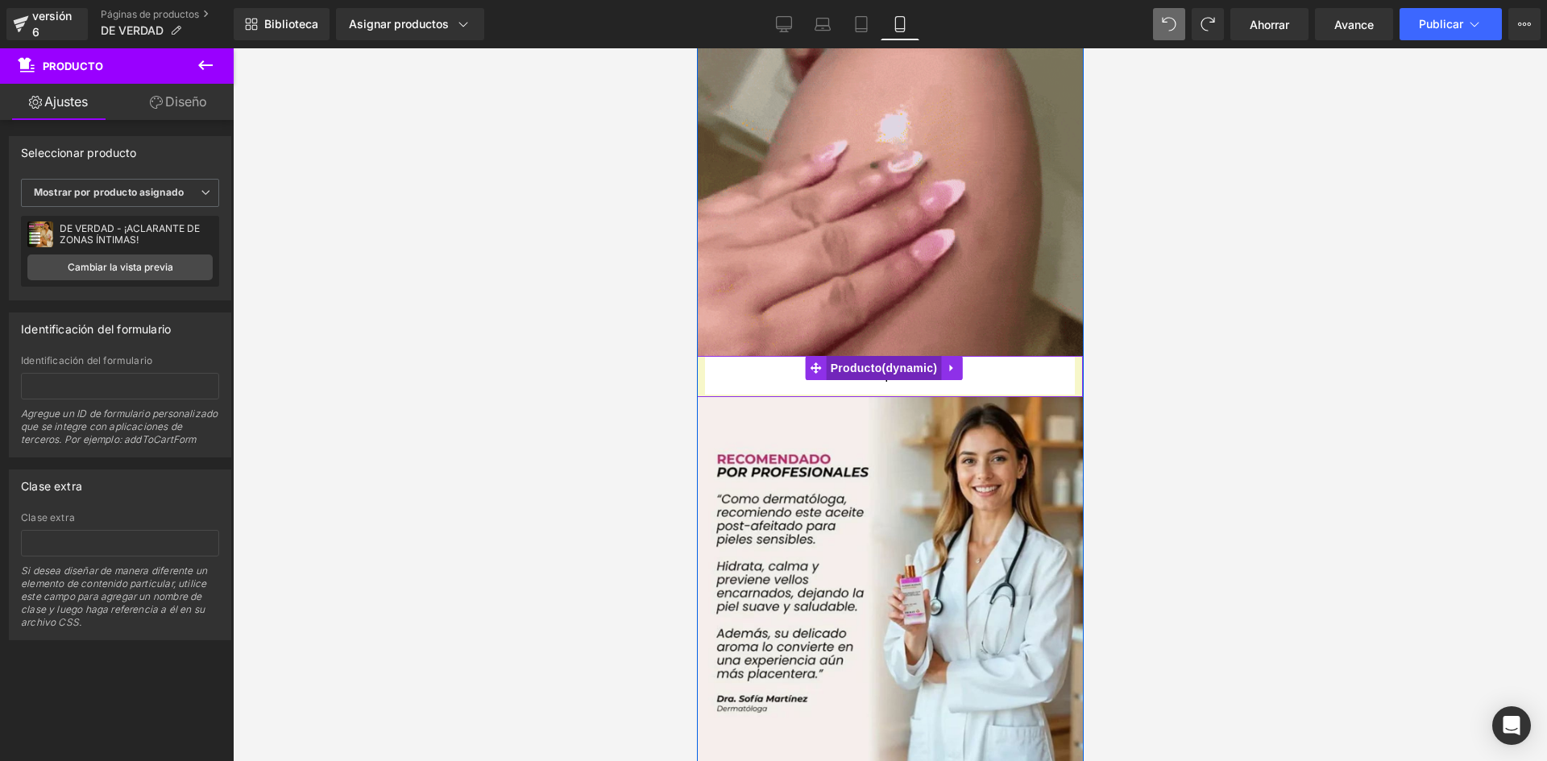
click at [915, 356] on span "Producto" at bounding box center [883, 368] width 115 height 24
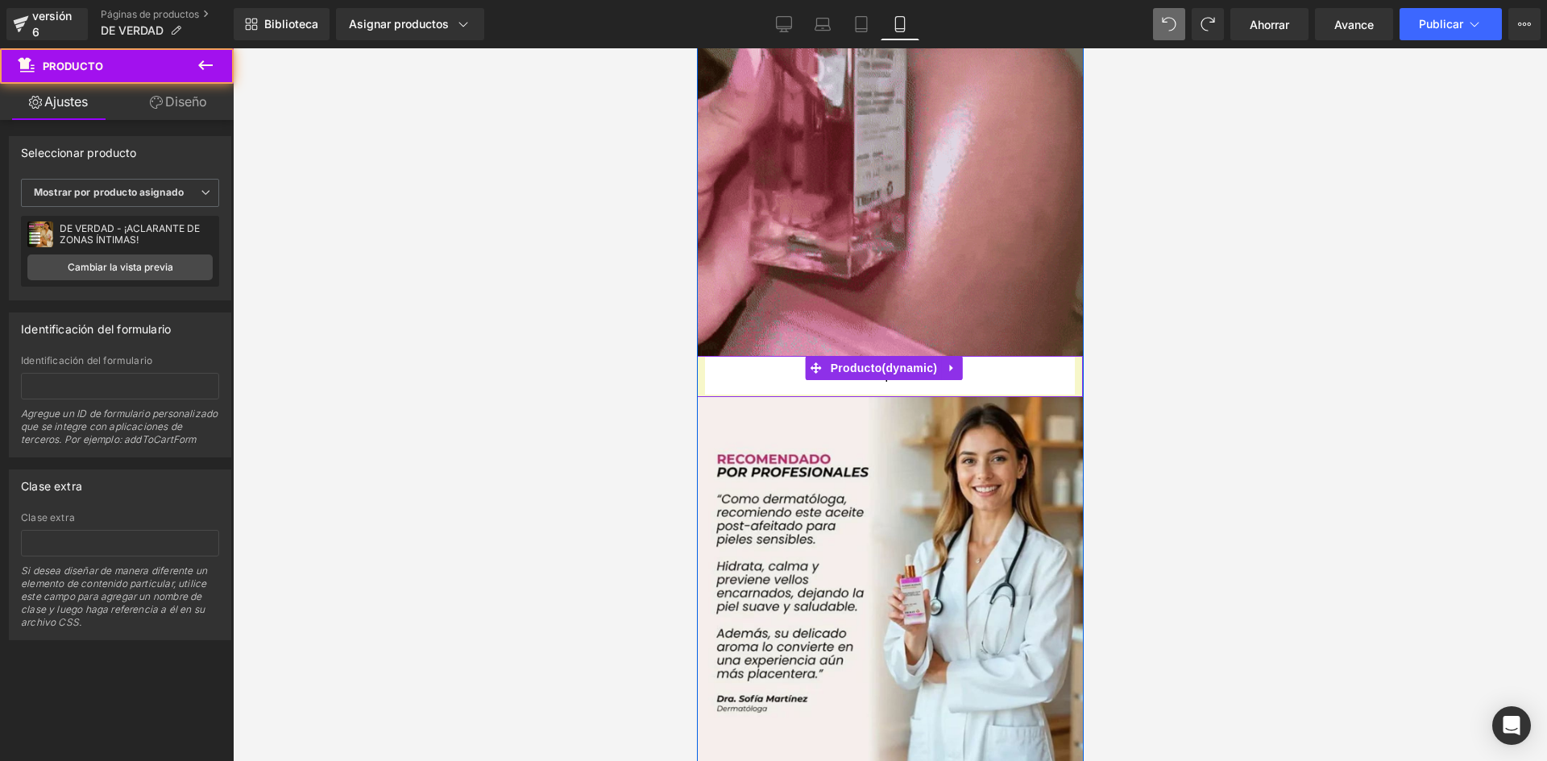
click at [894, 357] on button "Compre ya" at bounding box center [889, 376] width 370 height 38
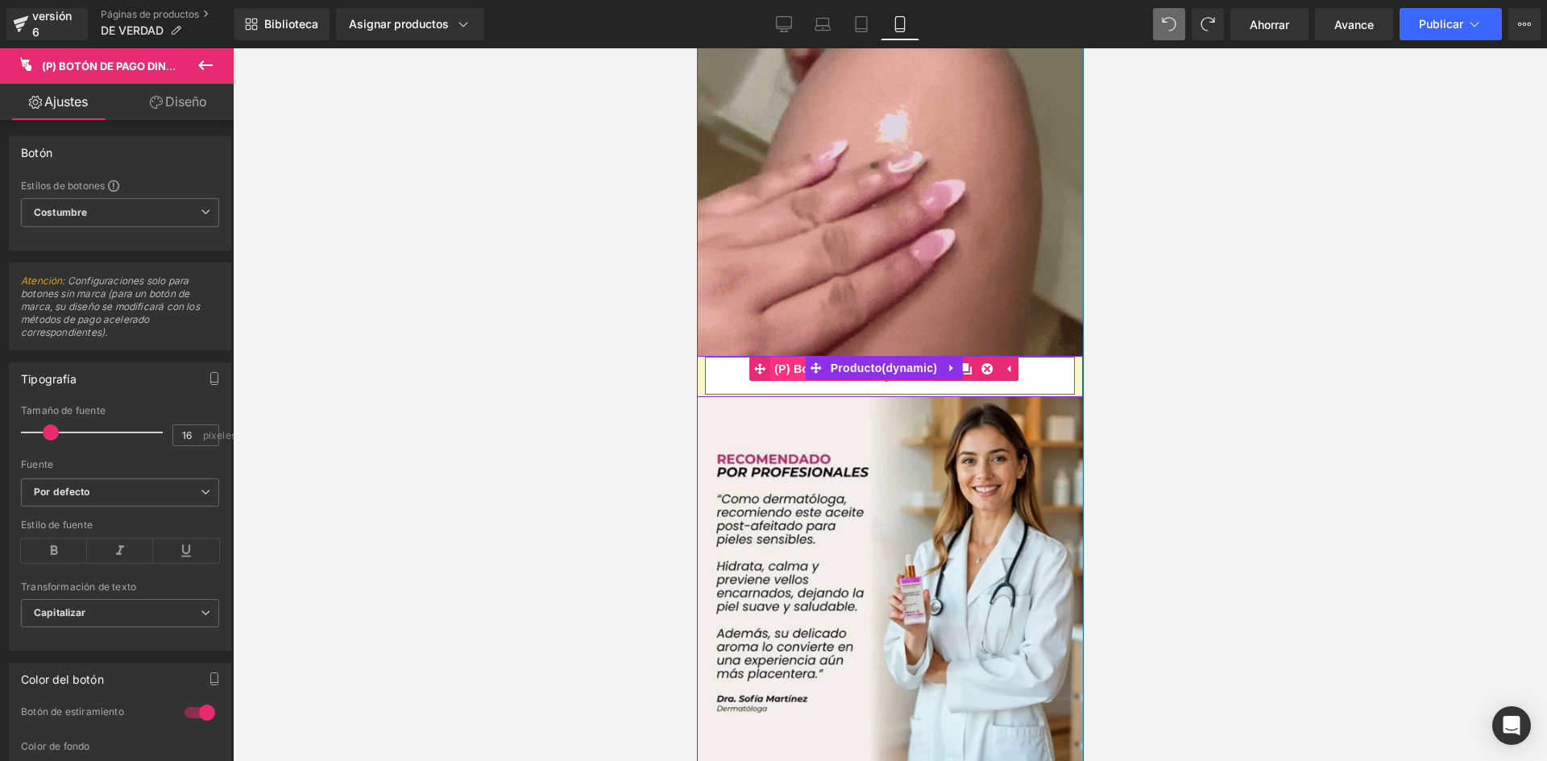
click at [784, 357] on link "(P) Botón de pago dinámico" at bounding box center [841, 369] width 185 height 24
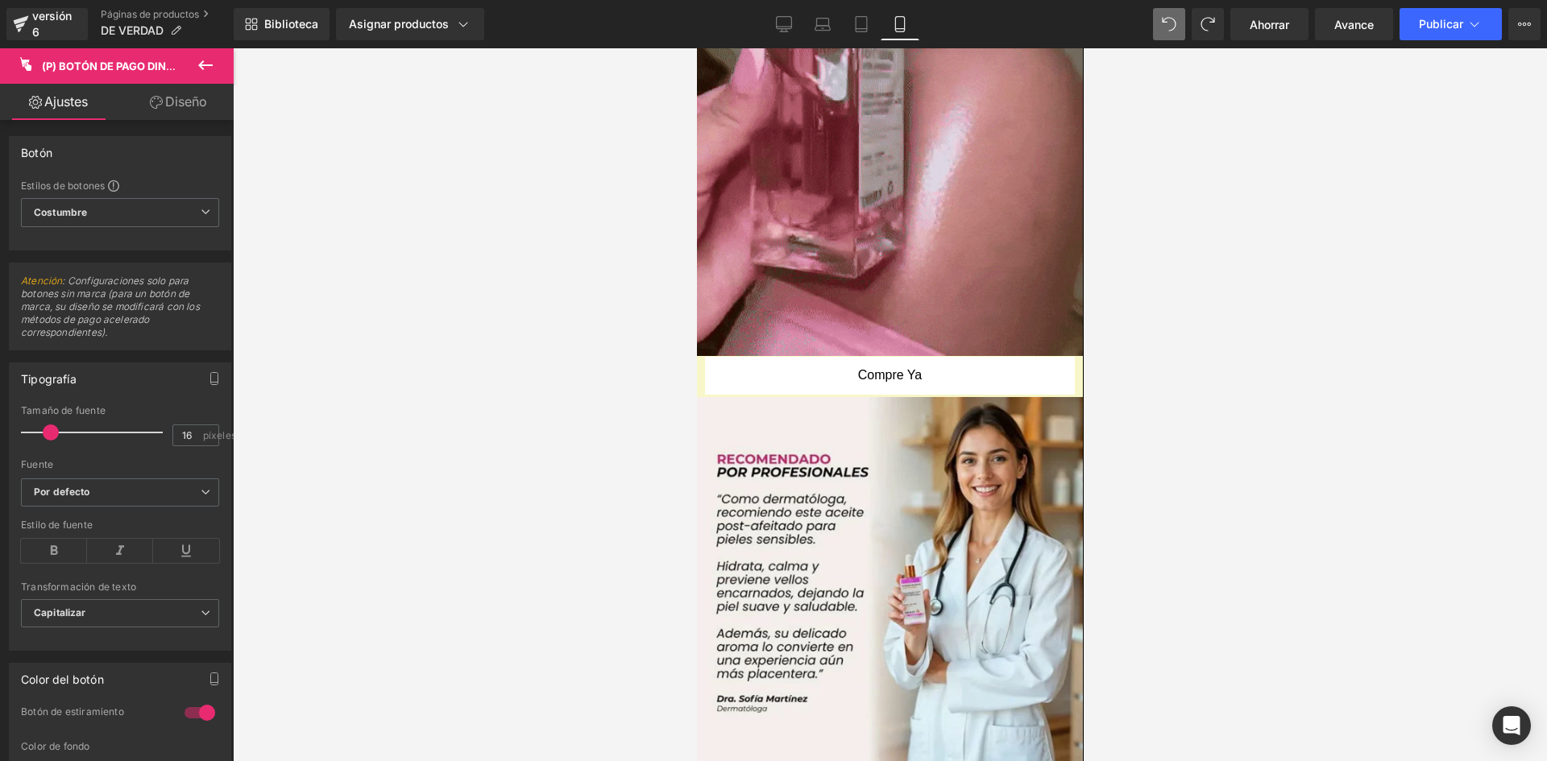
scroll to position [499, 0]
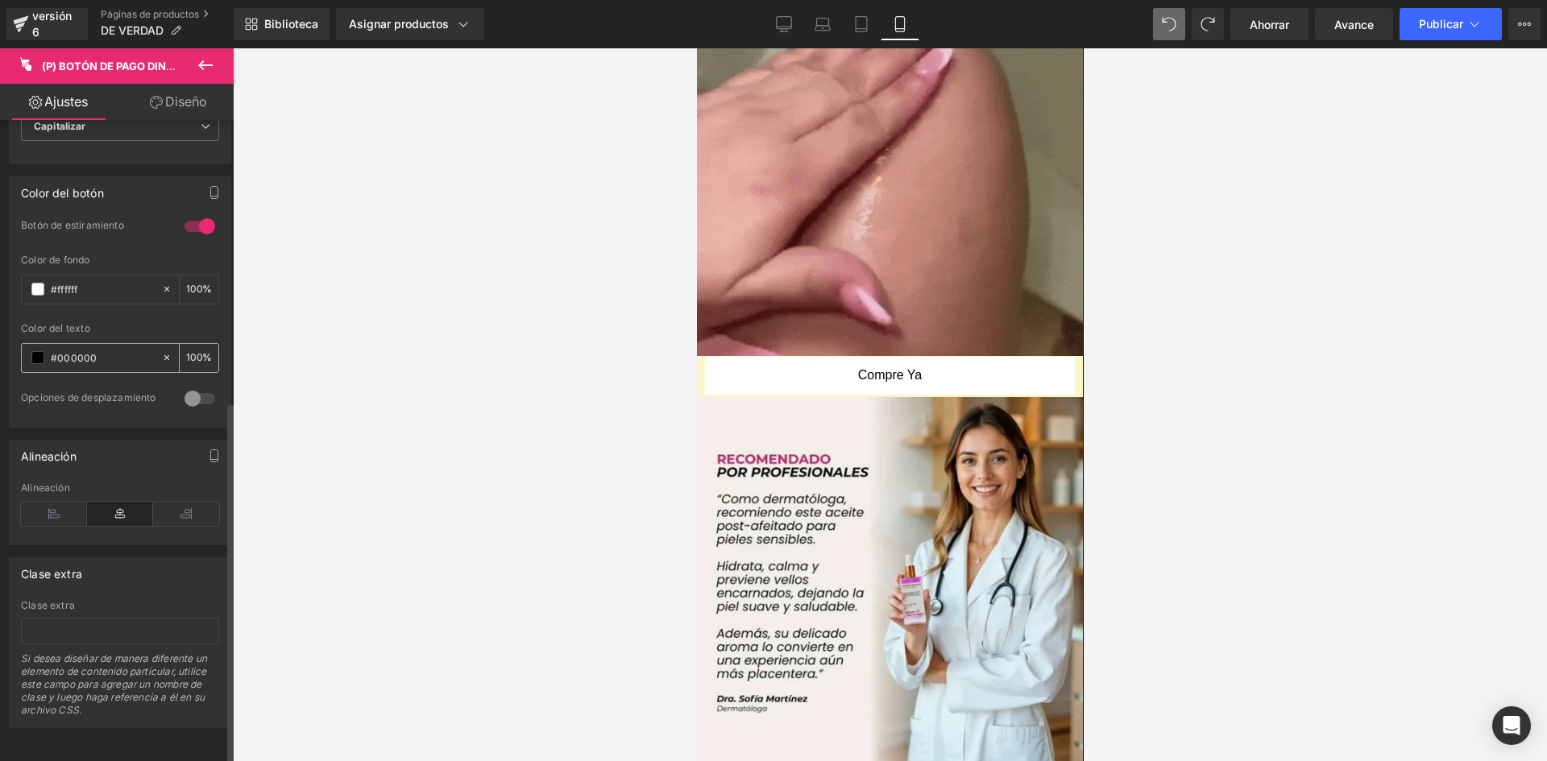
click at [29, 345] on div "#000000" at bounding box center [91, 358] width 139 height 28
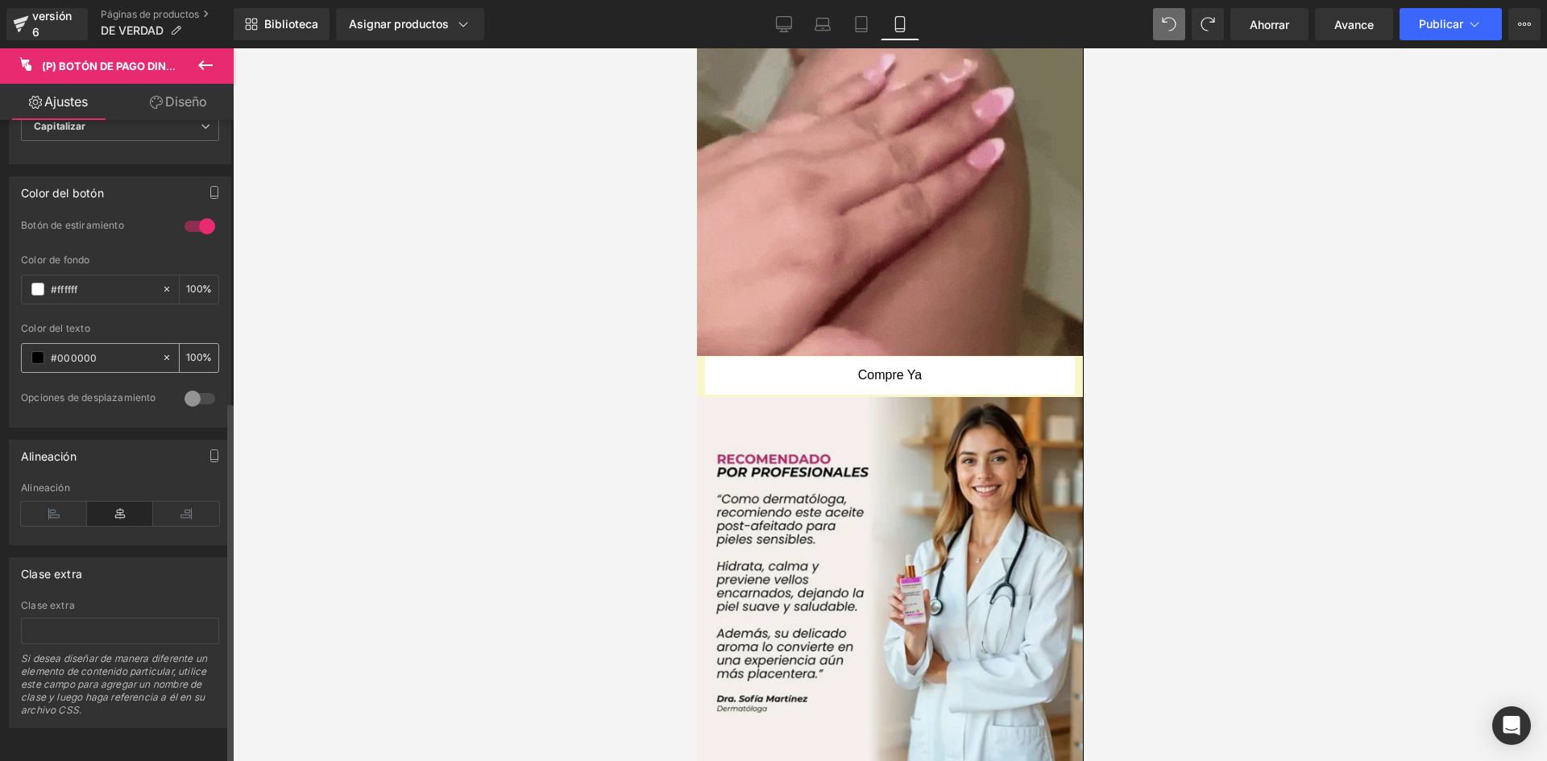
click at [52, 349] on input "#000000" at bounding box center [102, 358] width 103 height 18
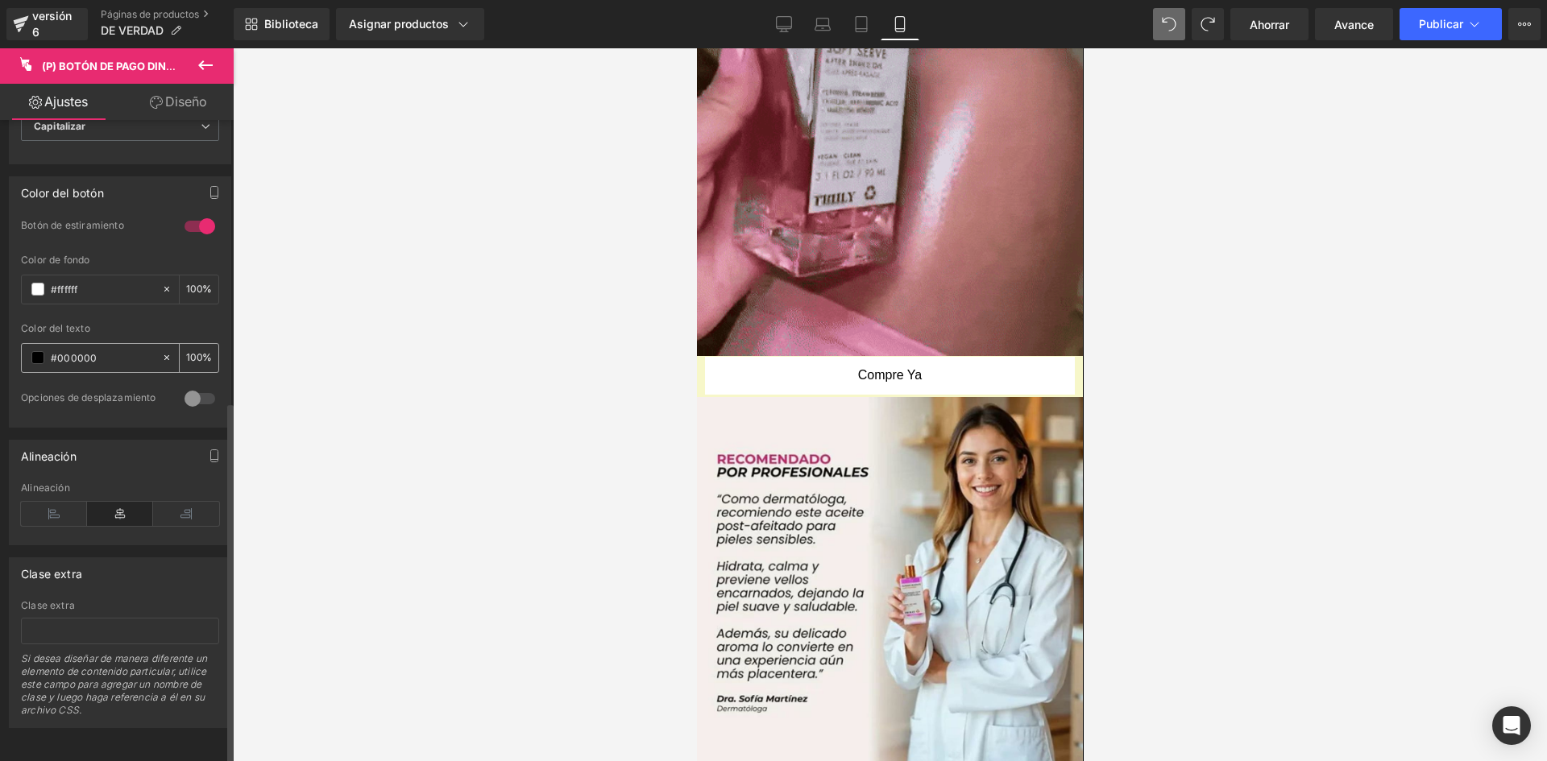
click at [39, 351] on span at bounding box center [37, 357] width 13 height 13
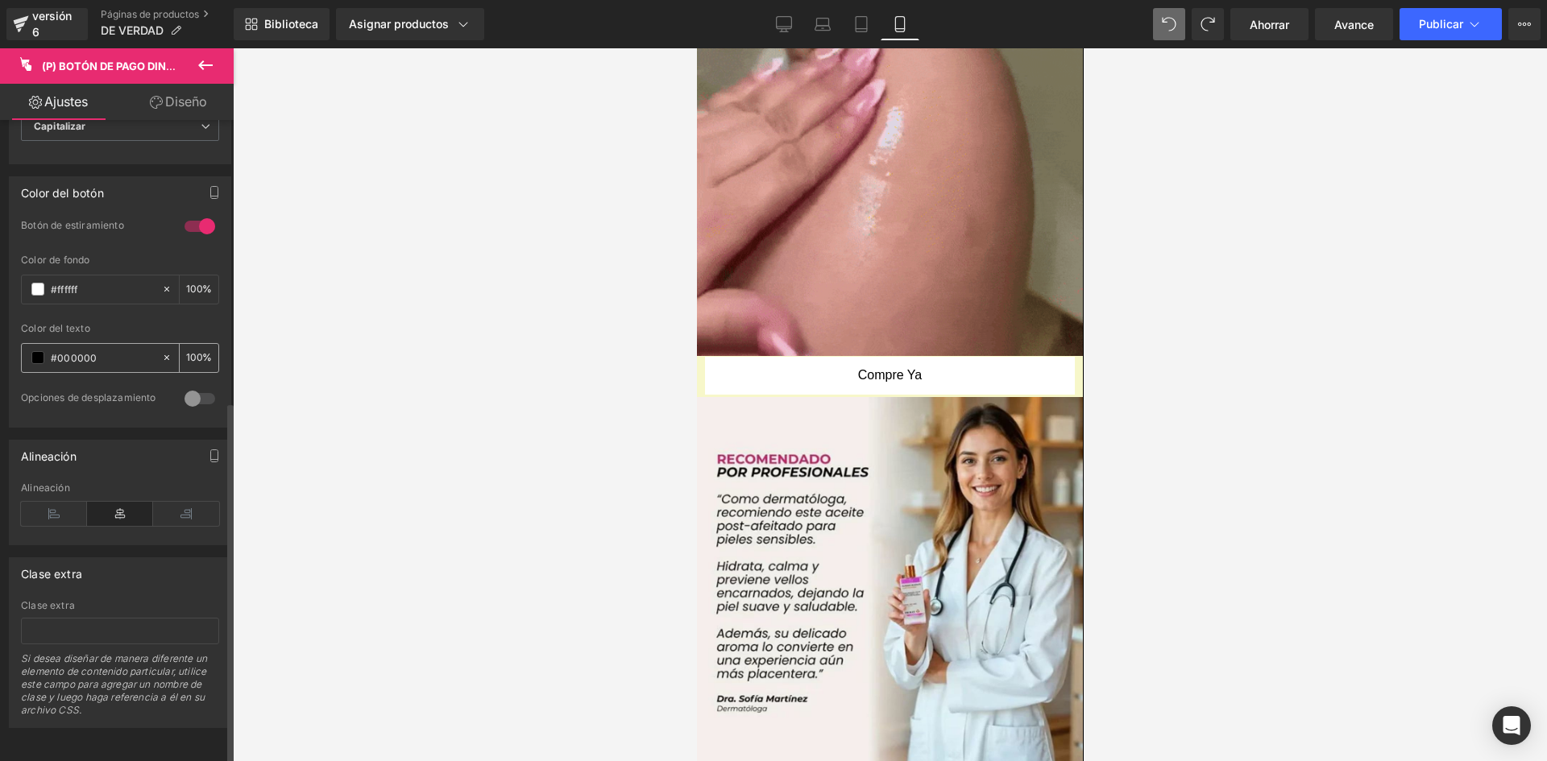
click at [38, 351] on span at bounding box center [37, 357] width 13 height 13
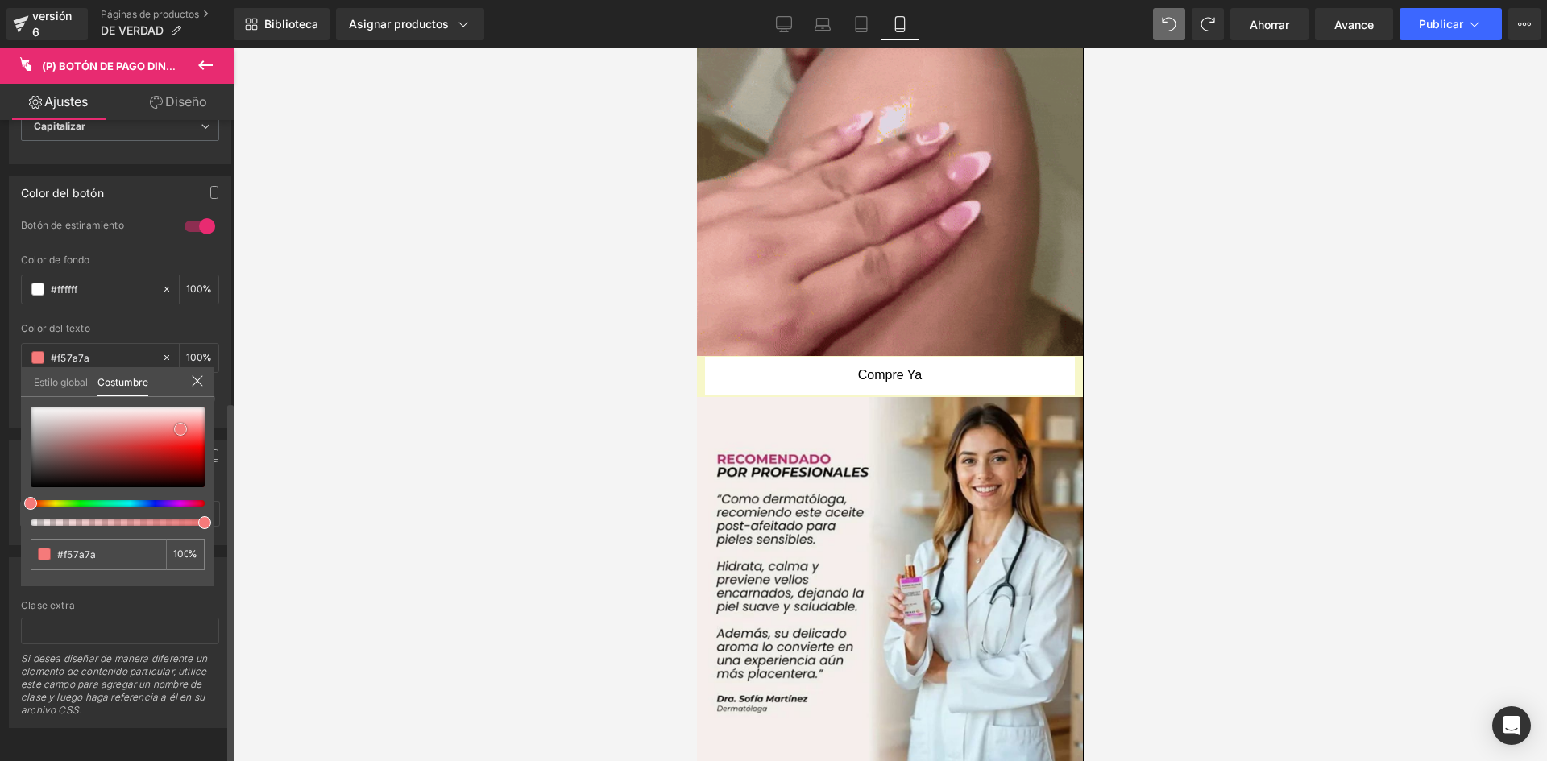
type input "#f57a7a"
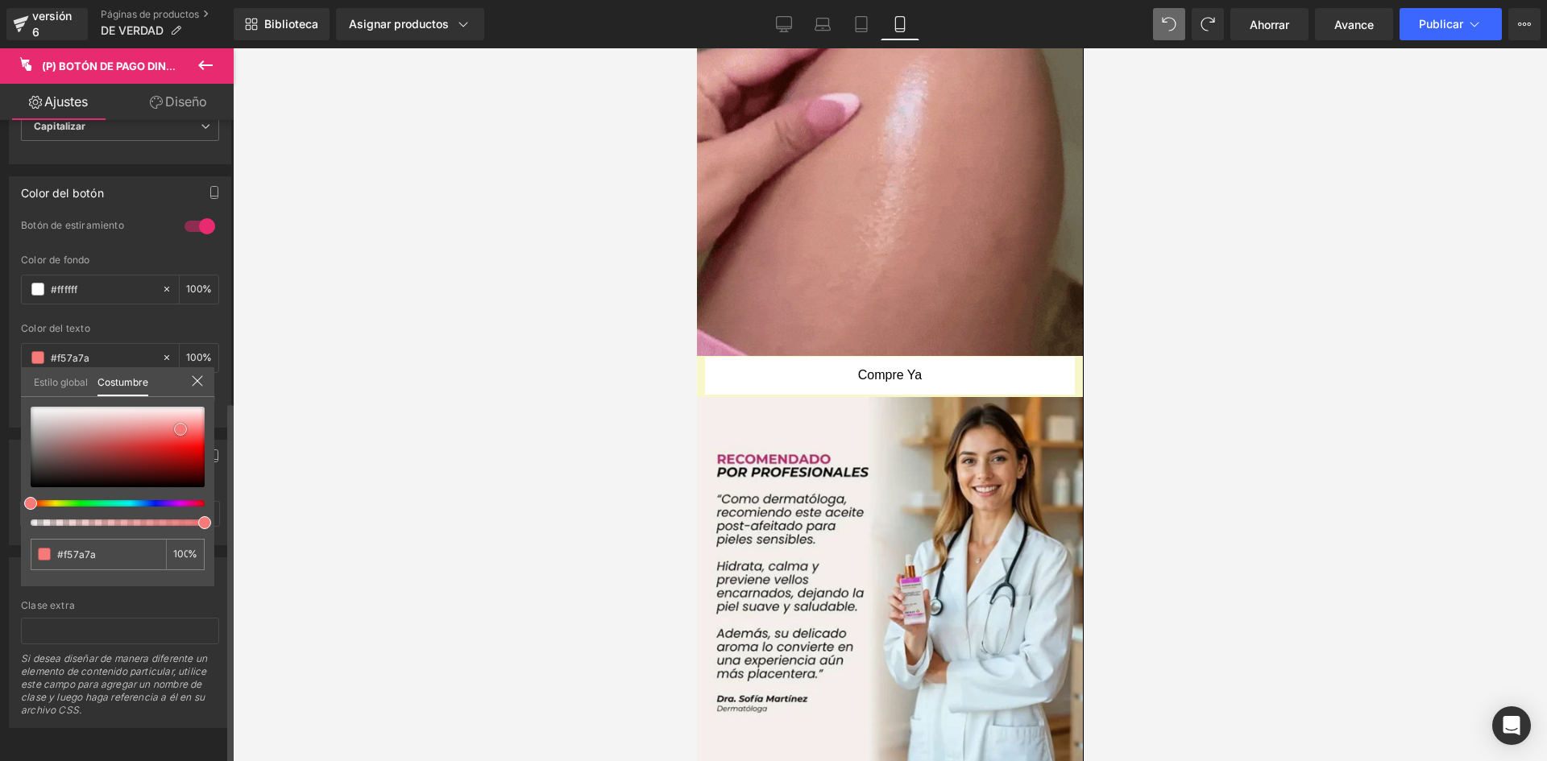
type input "#f57a7a"
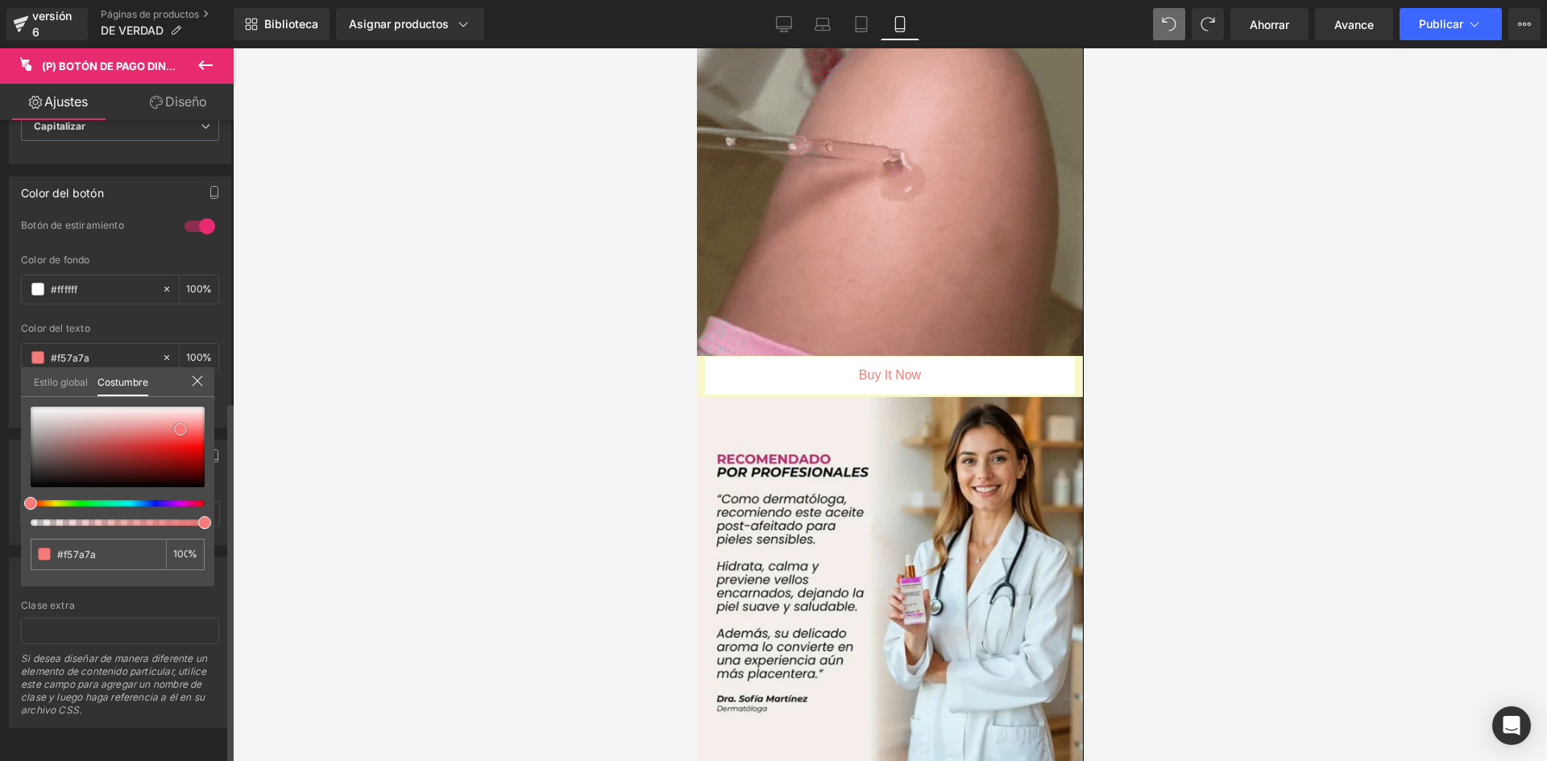
click at [180, 429] on div at bounding box center [118, 447] width 174 height 81
type input "#2e2d2d"
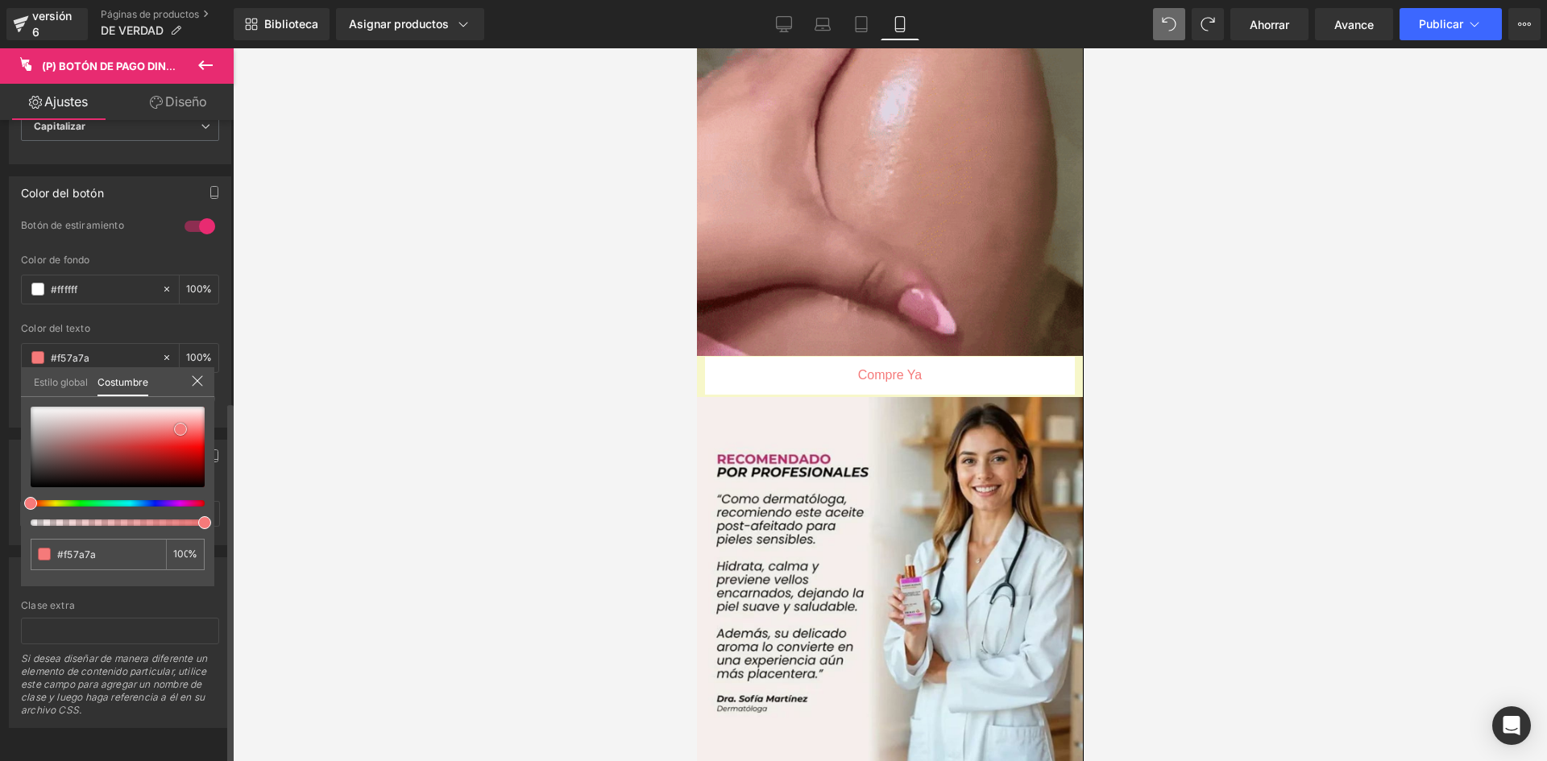
type input "#2e2d2d"
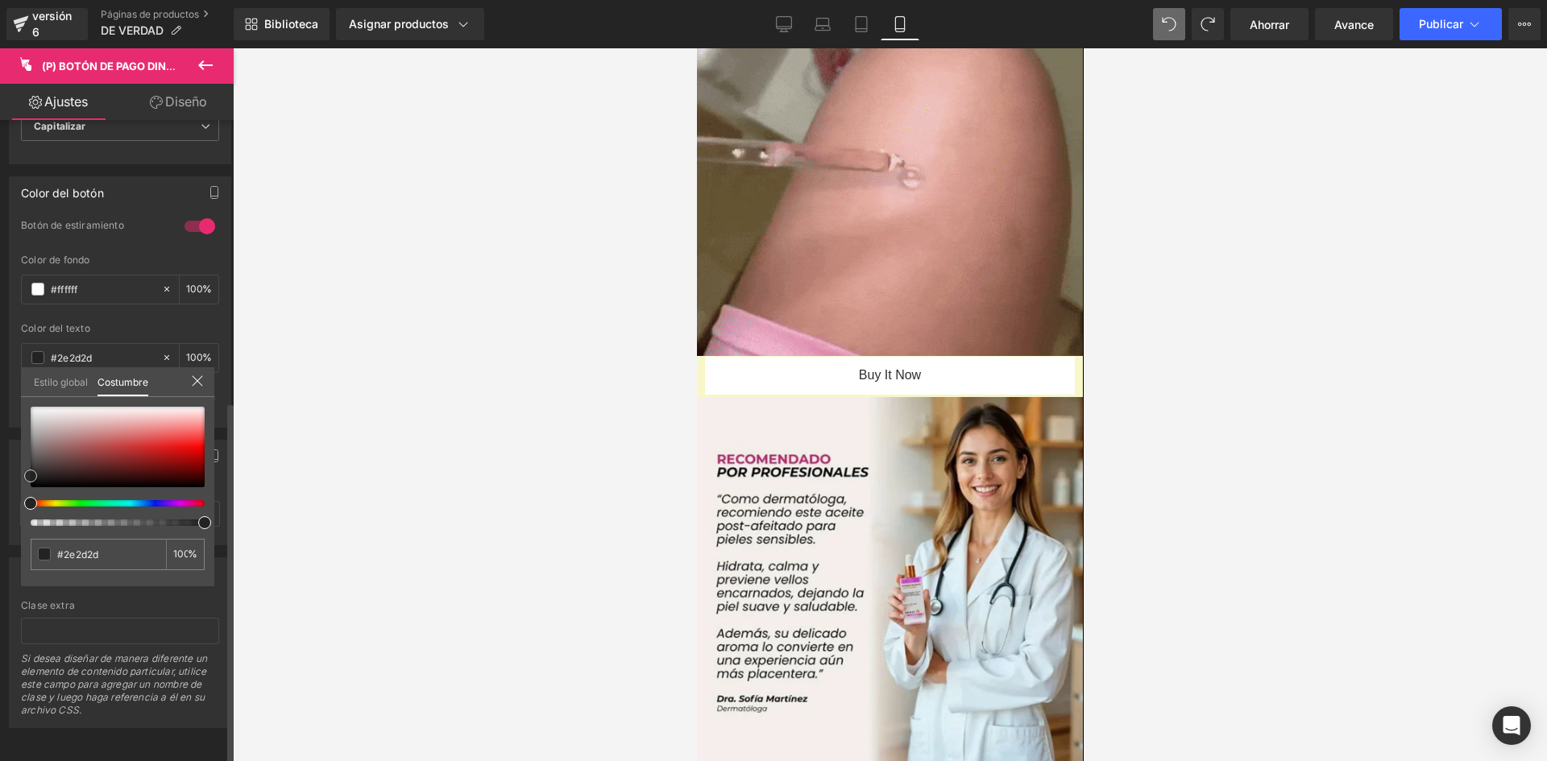
type input "#2d2d2d"
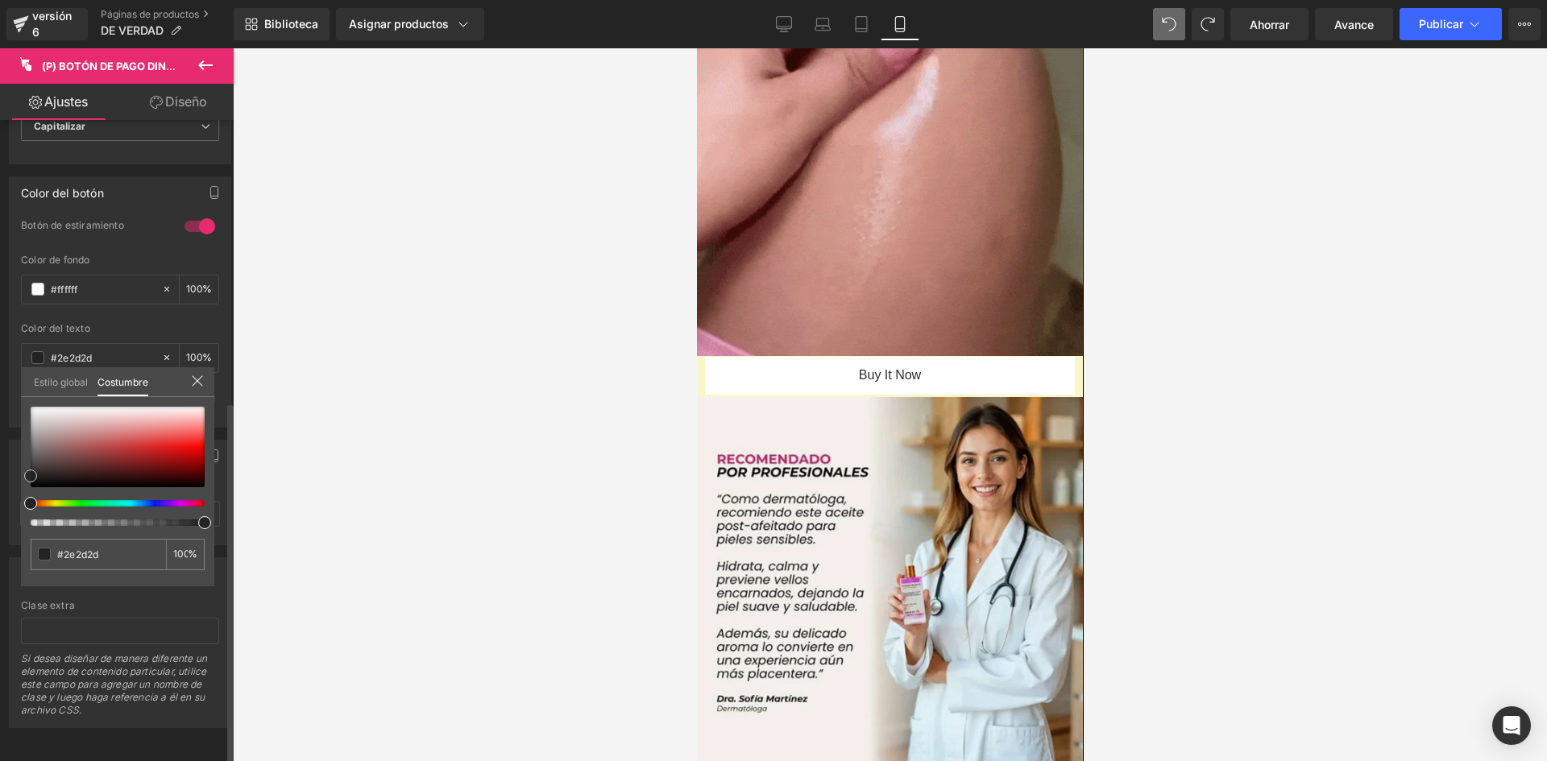
type input "#2d2d2d"
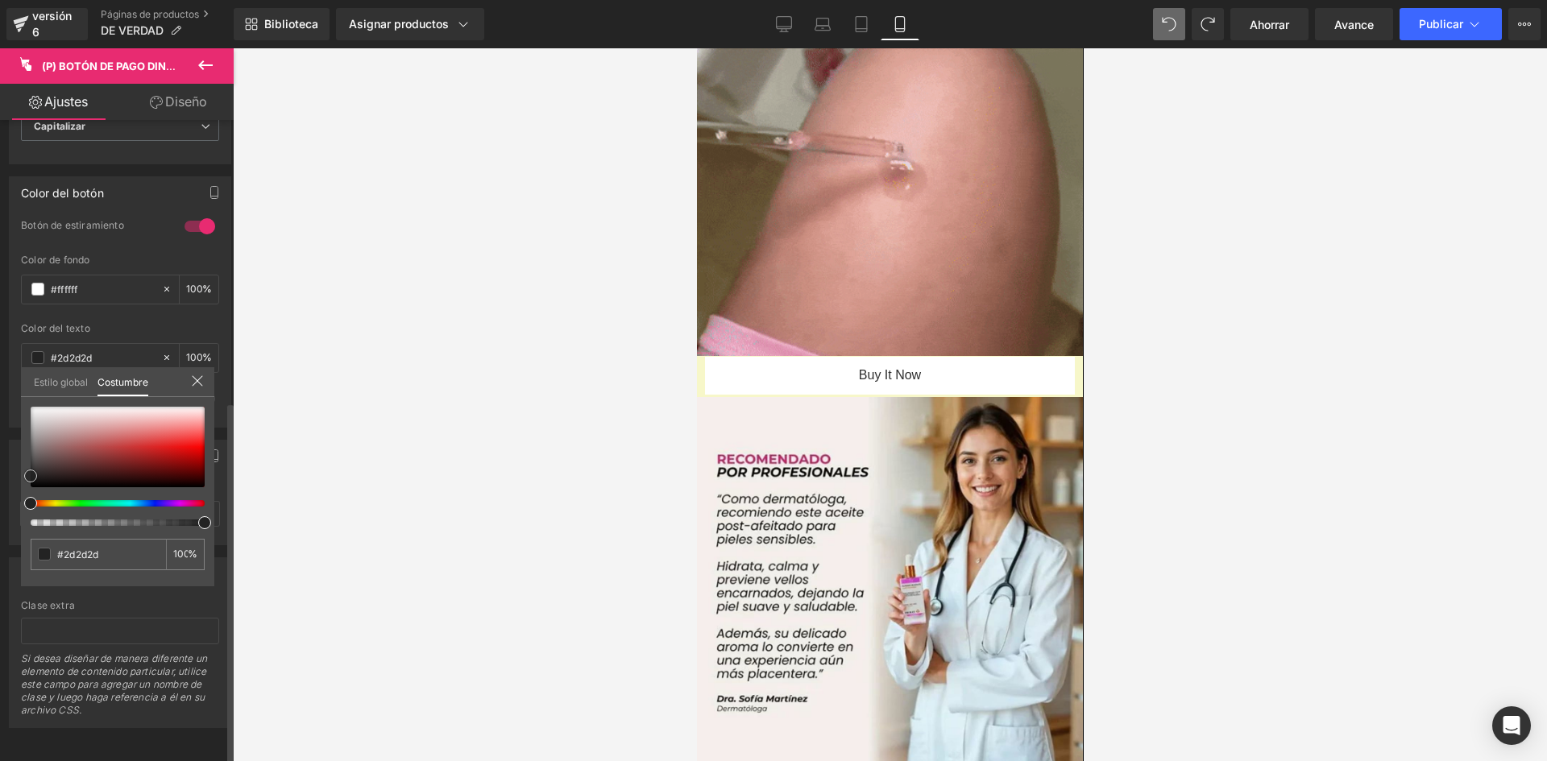
click at [10, 428] on div "Color del botón 1 Botón de estiramiento rgba(255, 255, 255, 1) Color de fondo #…" at bounding box center [120, 295] width 241 height 263
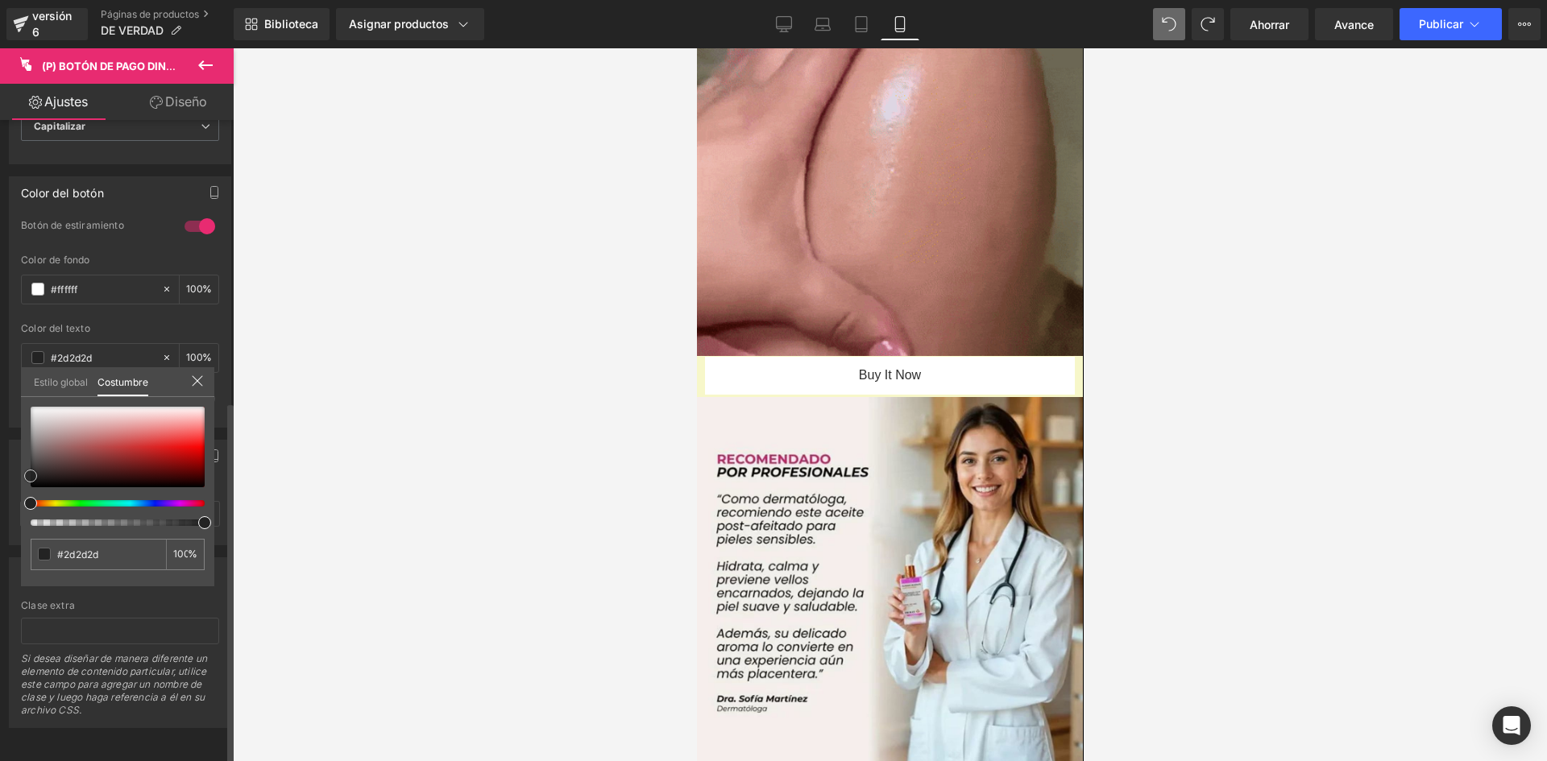
type input "#232323"
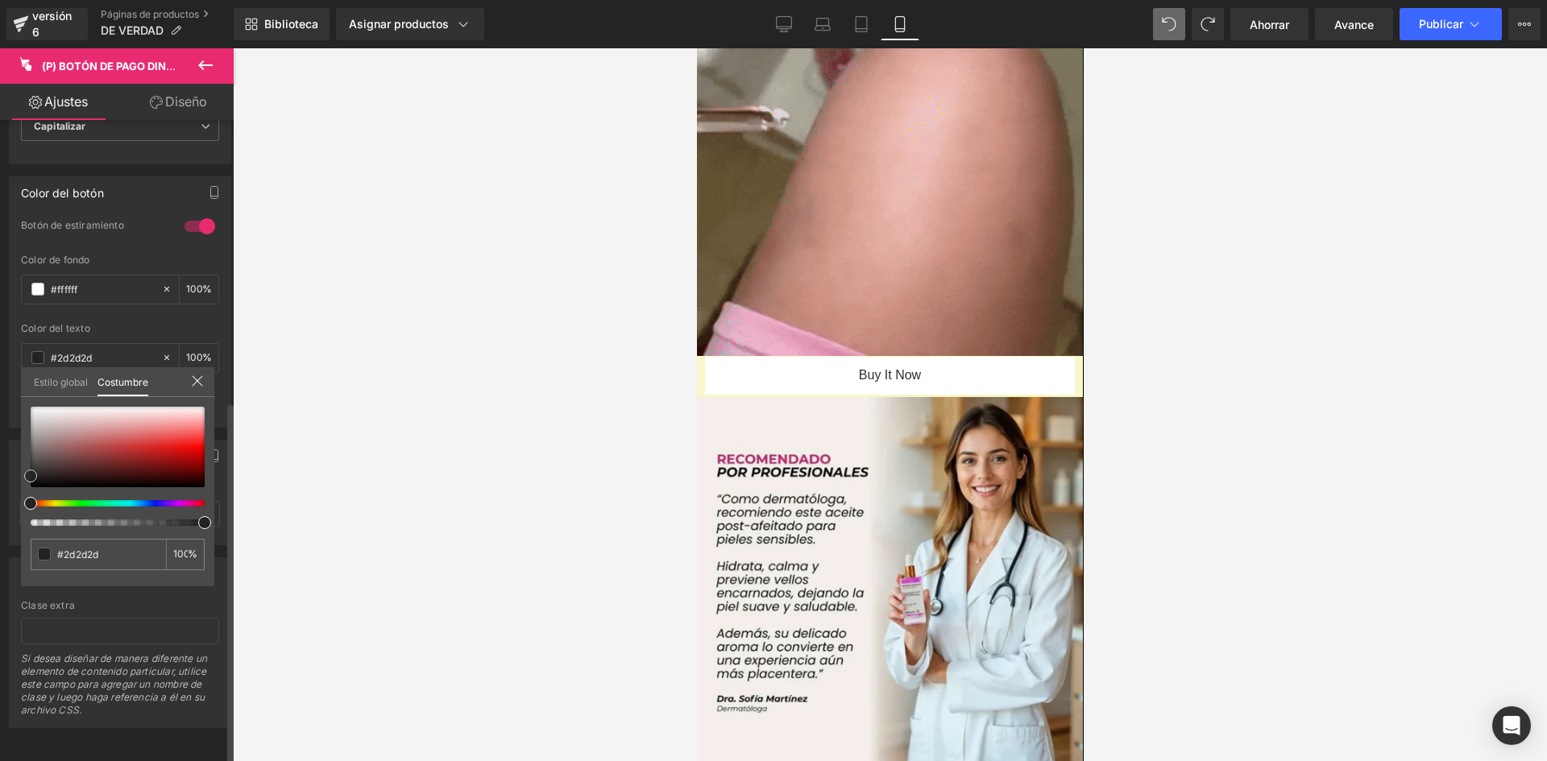
type input "#232323"
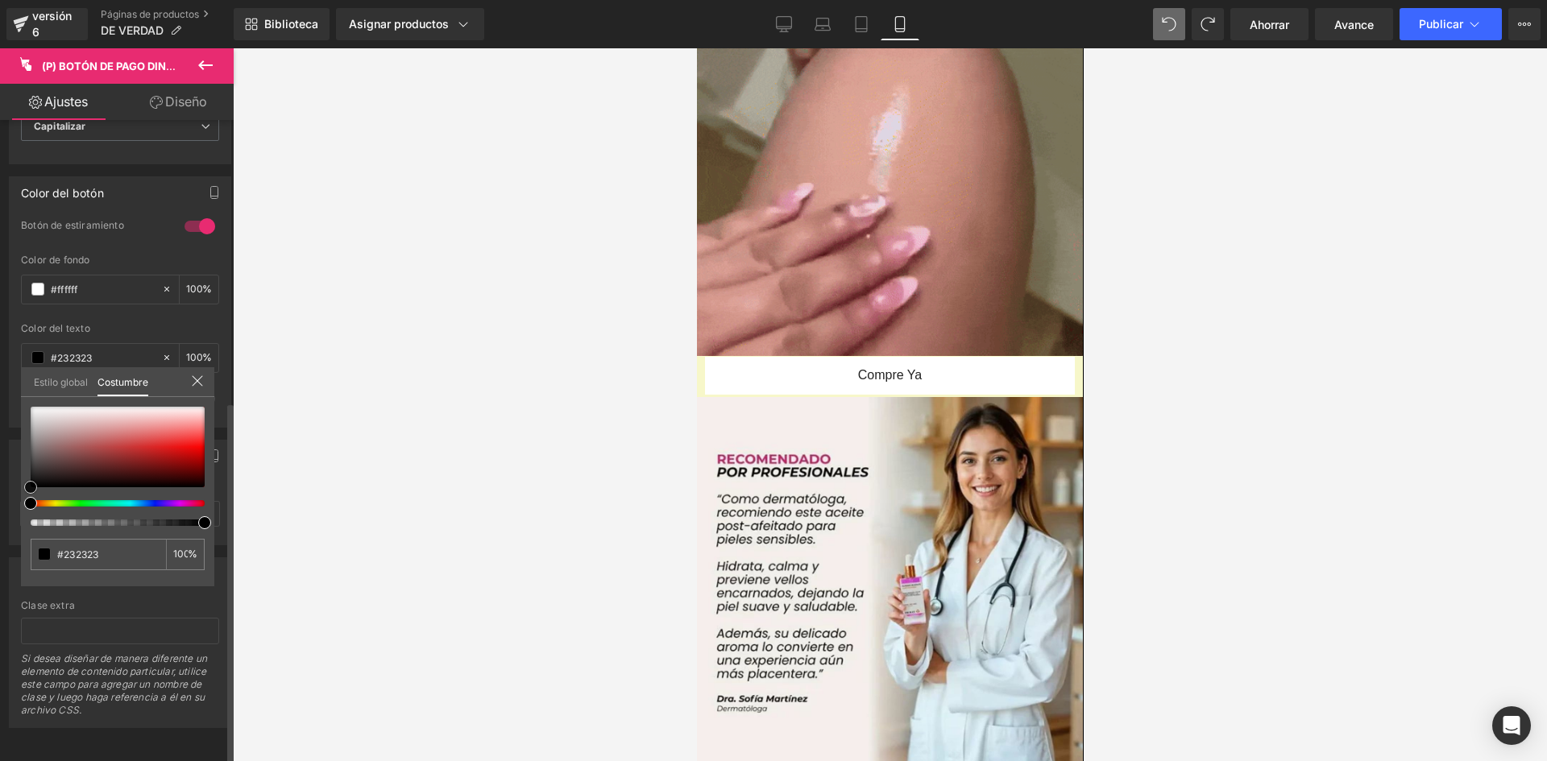
type input "#1e1e1e"
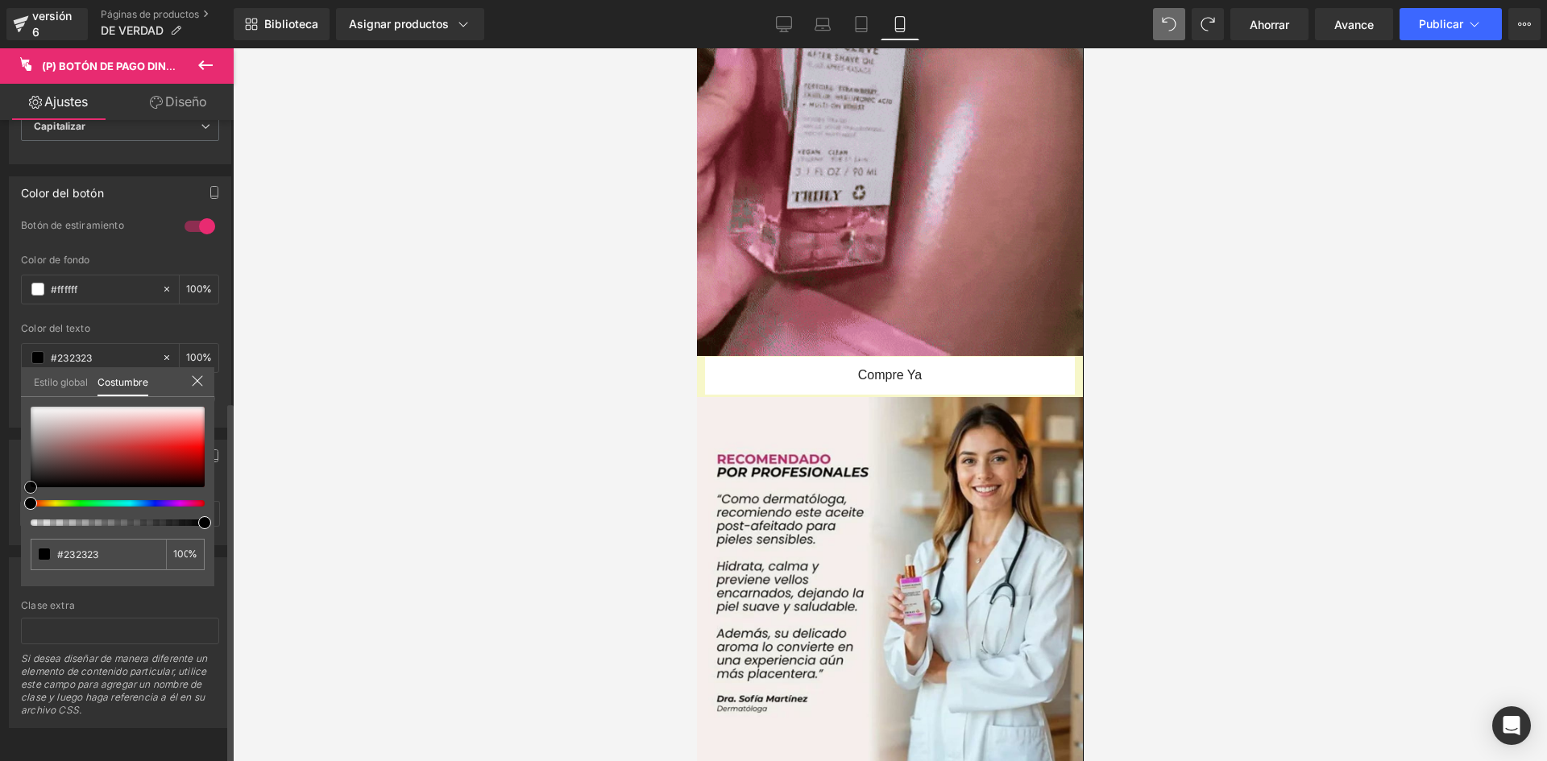
type input "#1e1e1e"
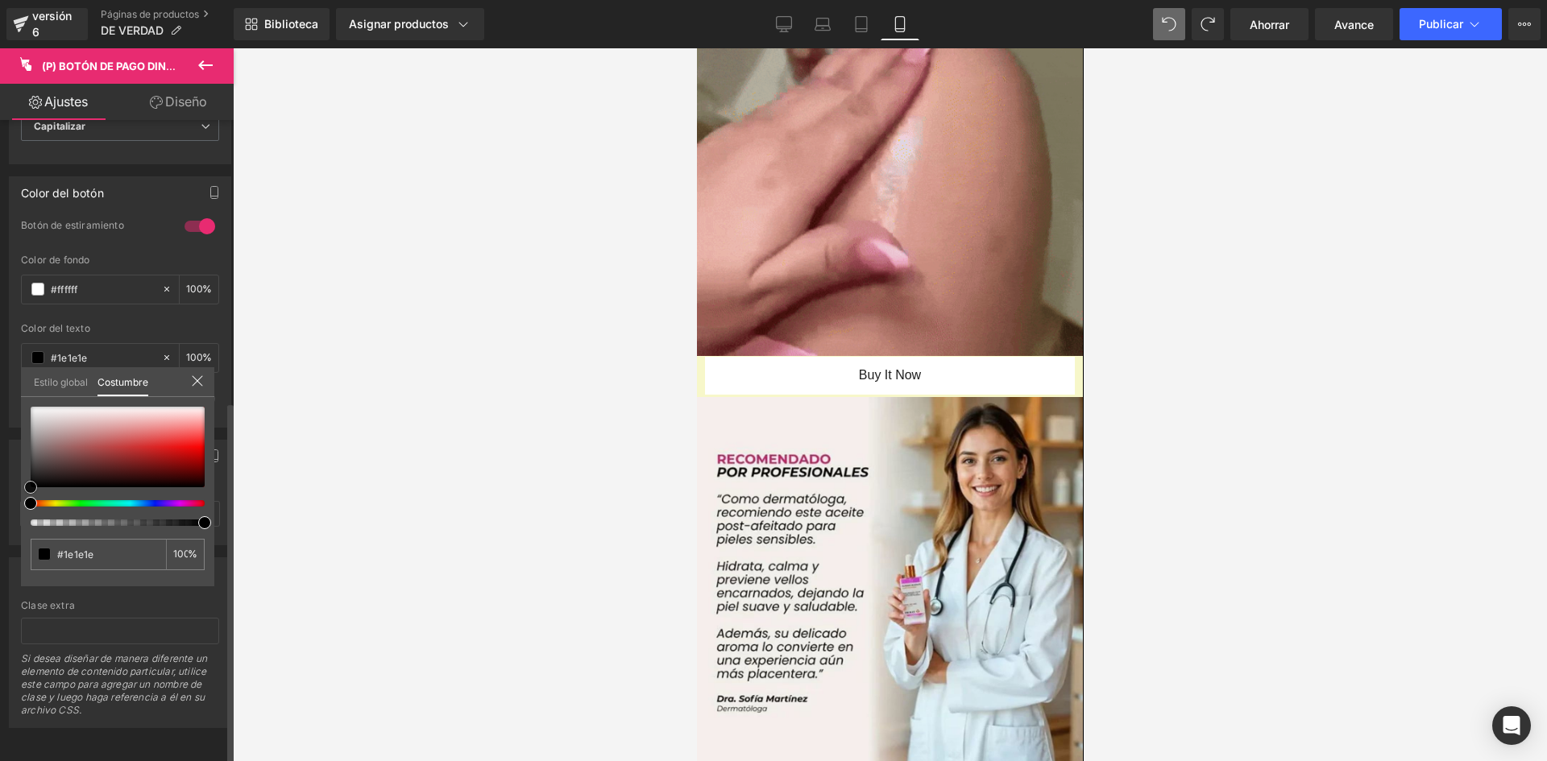
type input "#000000"
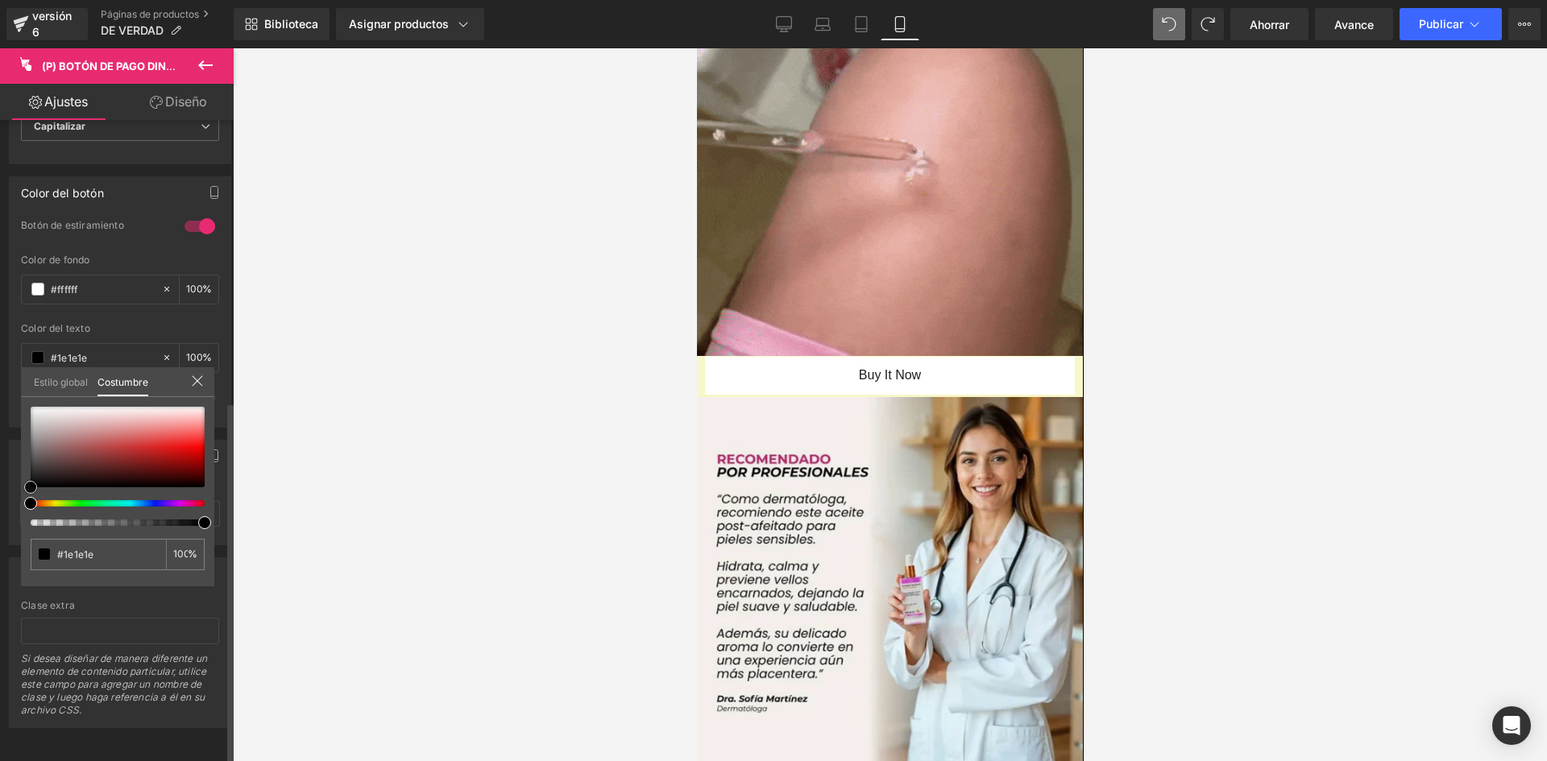
type input "#000000"
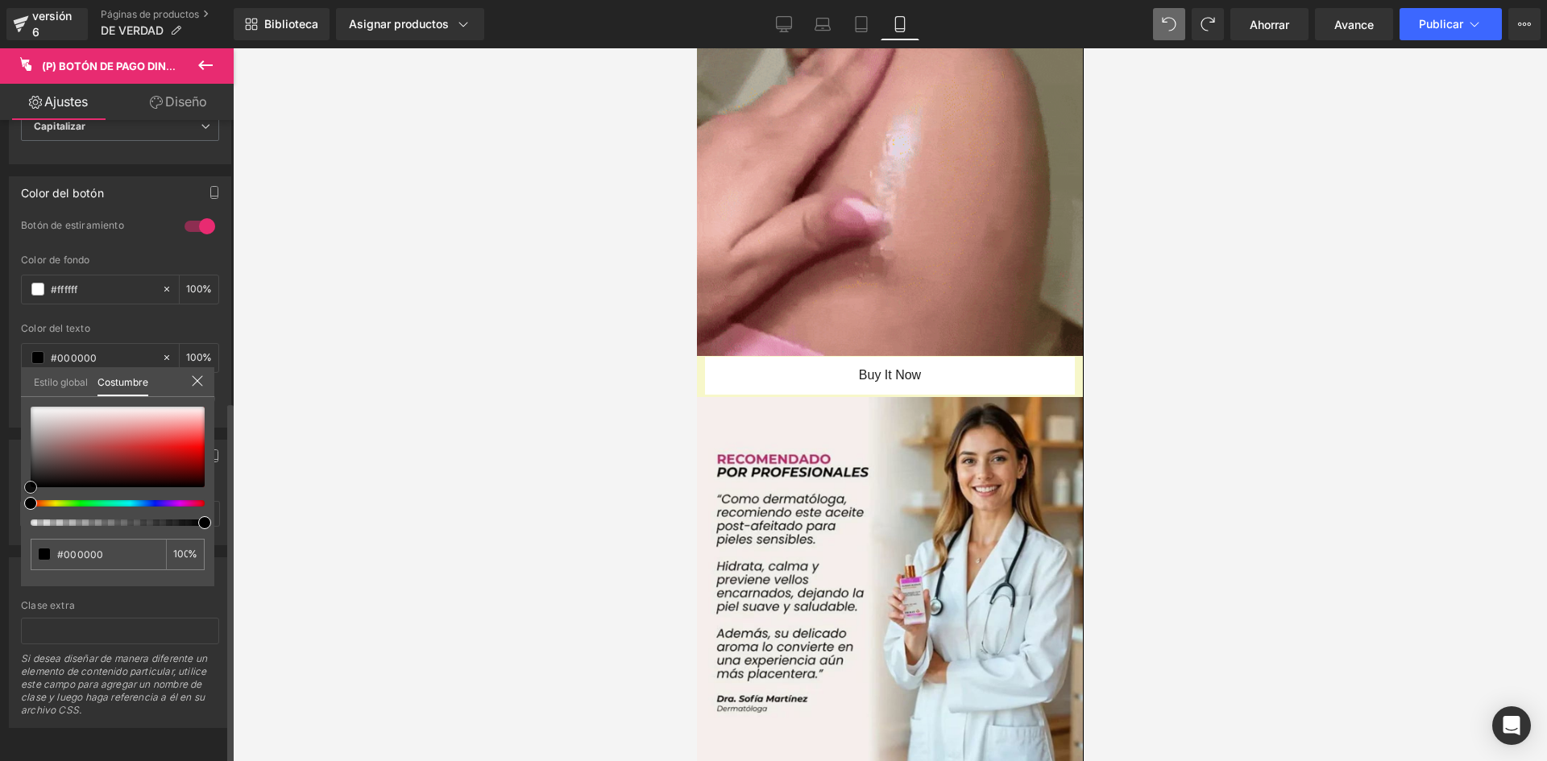
drag, startPoint x: 31, startPoint y: 474, endPoint x: 23, endPoint y: 492, distance: 19.9
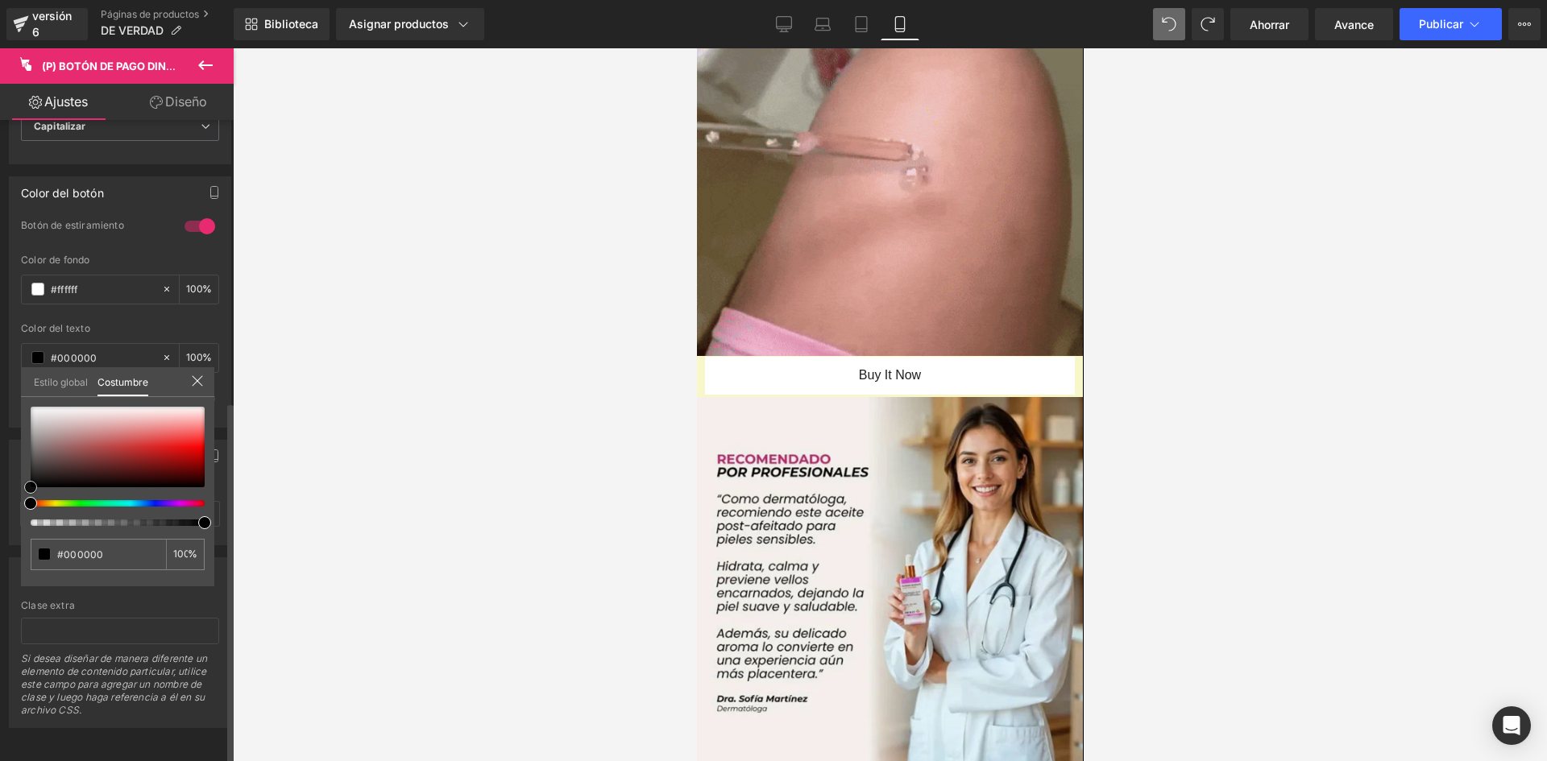
click at [23, 492] on div "#000000 100 %" at bounding box center [117, 497] width 193 height 180
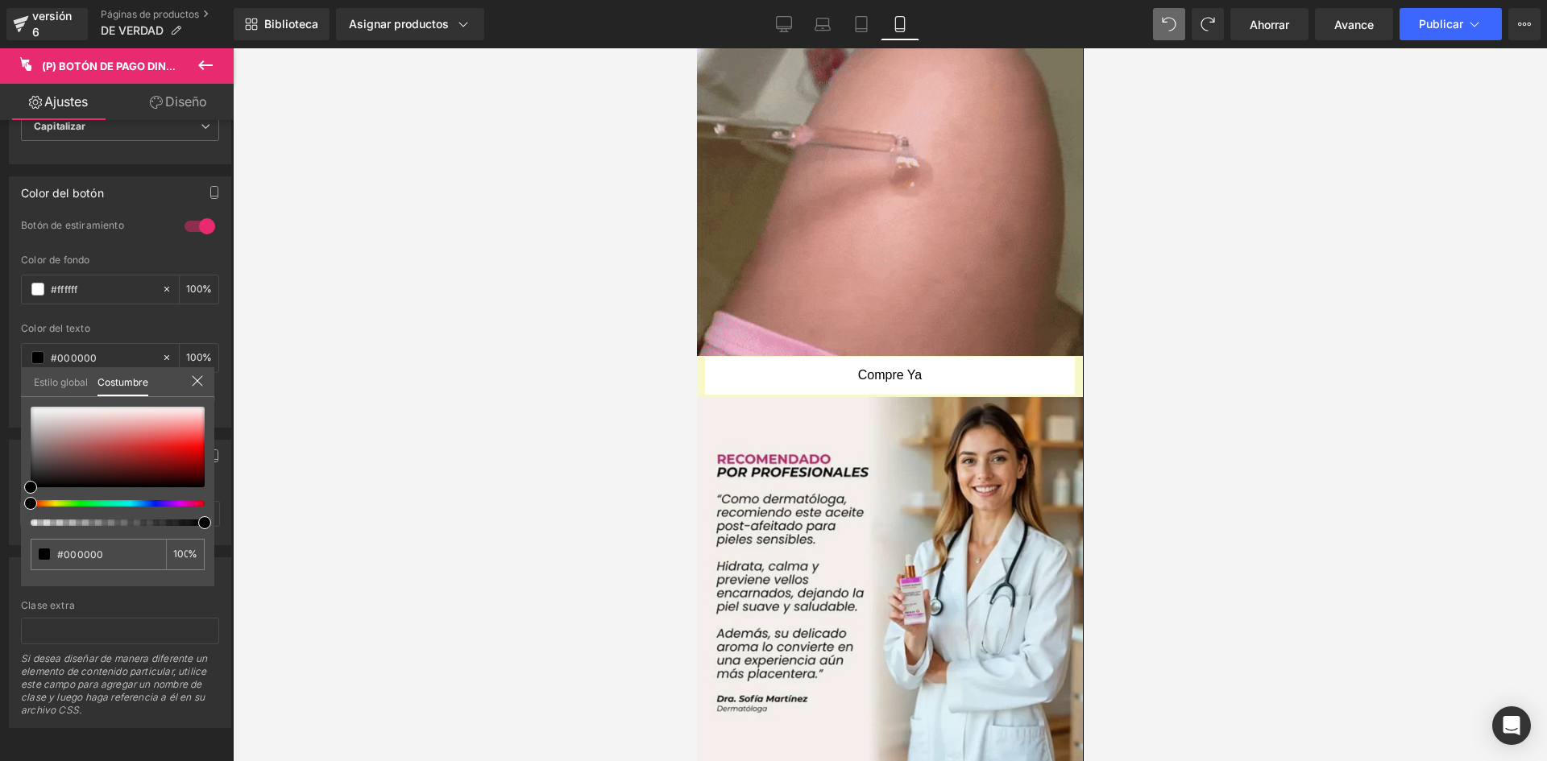
click at [155, 106] on icon at bounding box center [156, 102] width 13 height 13
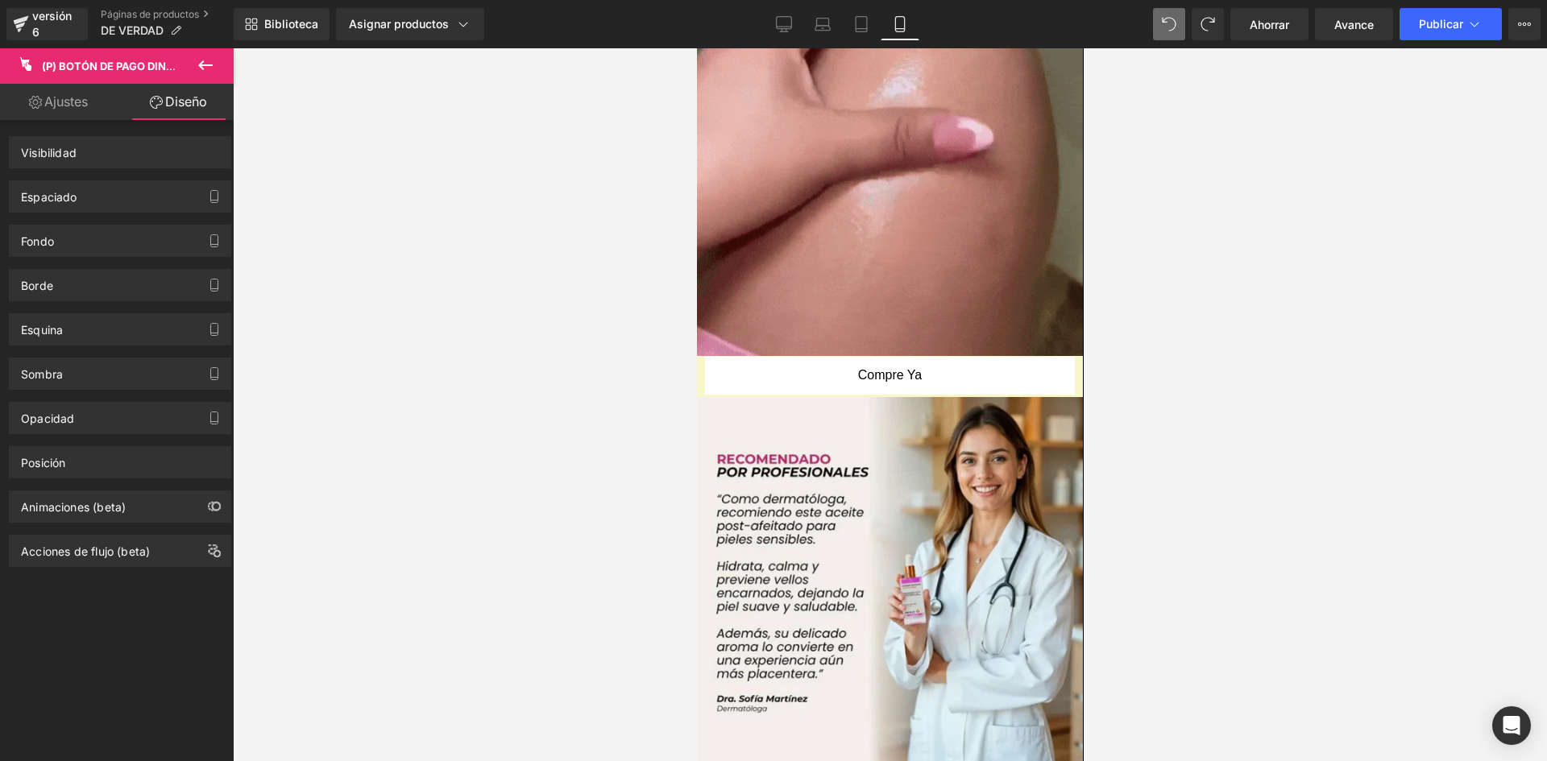
click at [37, 171] on div "Espaciado Margen Relleno" at bounding box center [120, 190] width 241 height 44
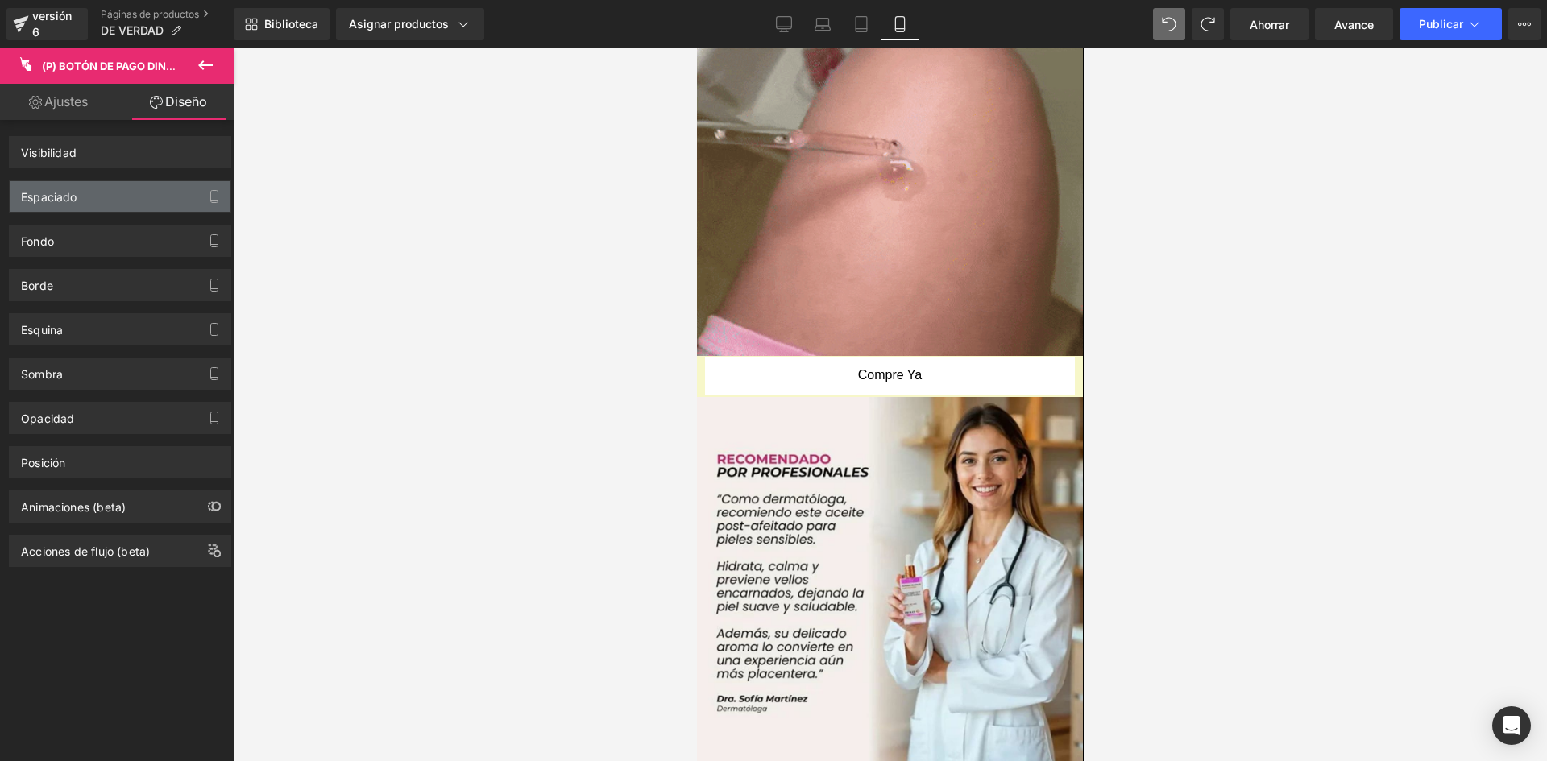
click at [67, 202] on font "Espaciado" at bounding box center [49, 197] width 56 height 14
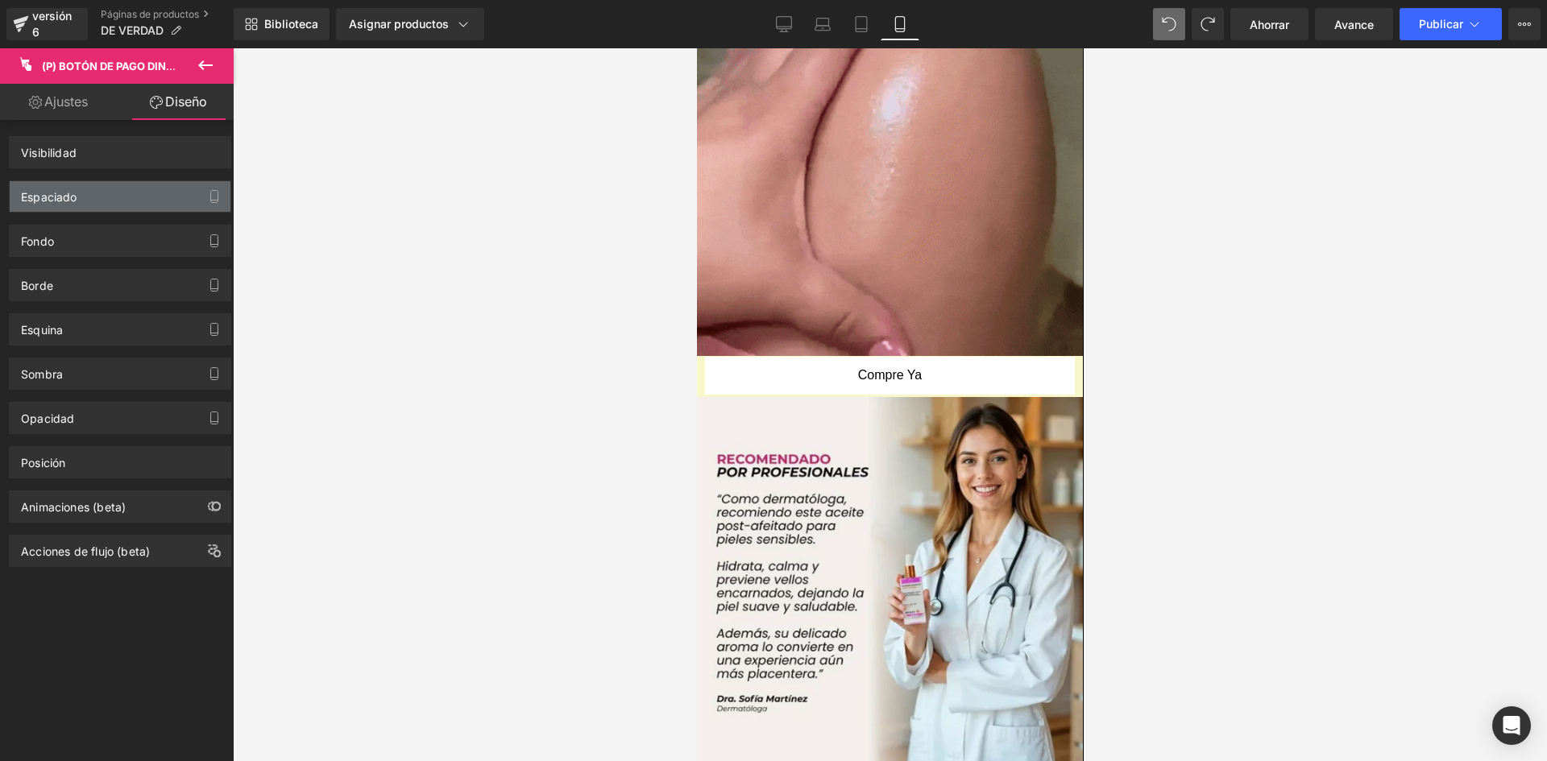
click at [80, 200] on div "Espaciado" at bounding box center [120, 196] width 221 height 31
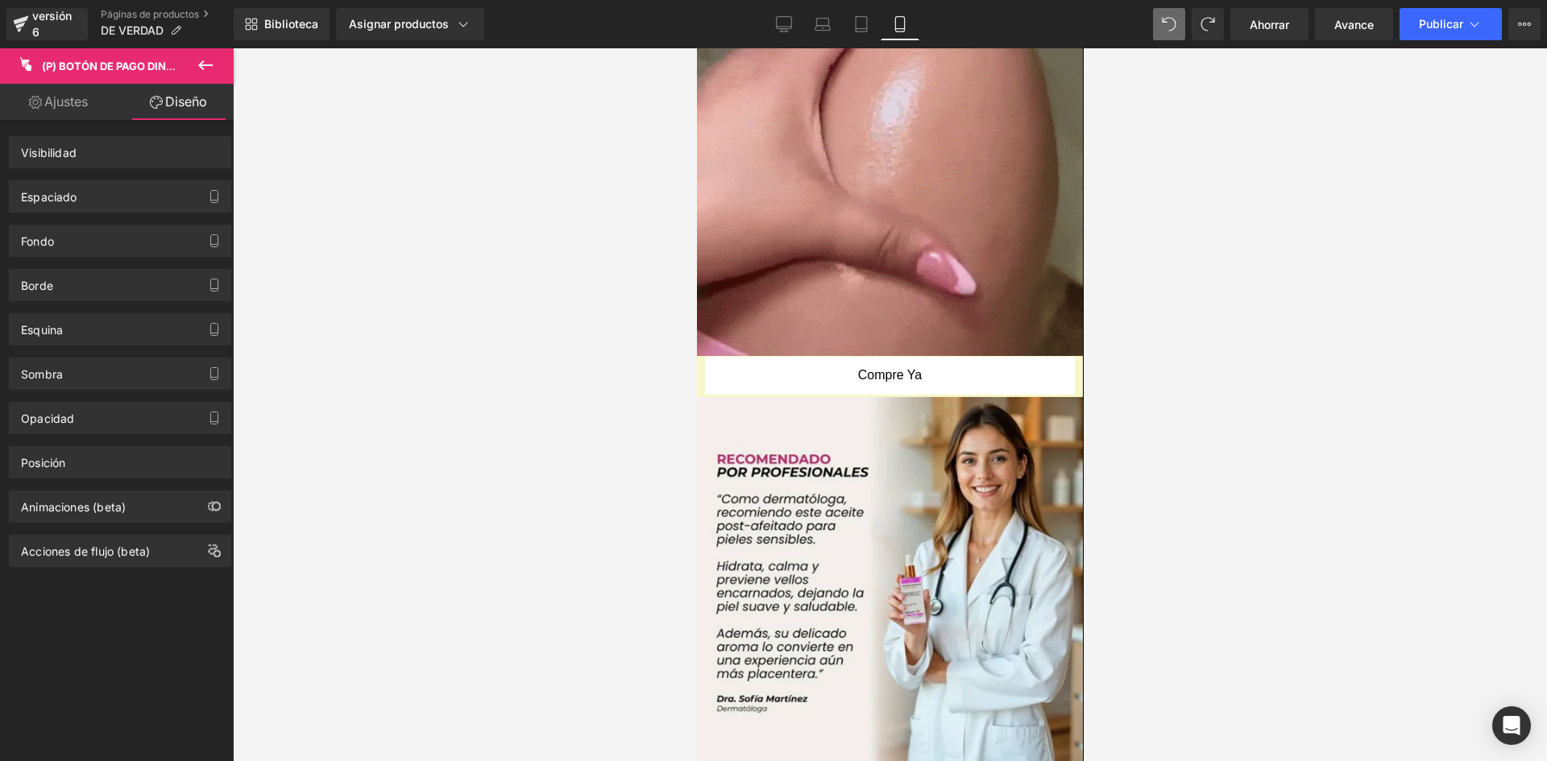
click at [1056, 357] on button "Compre ya" at bounding box center [889, 376] width 370 height 38
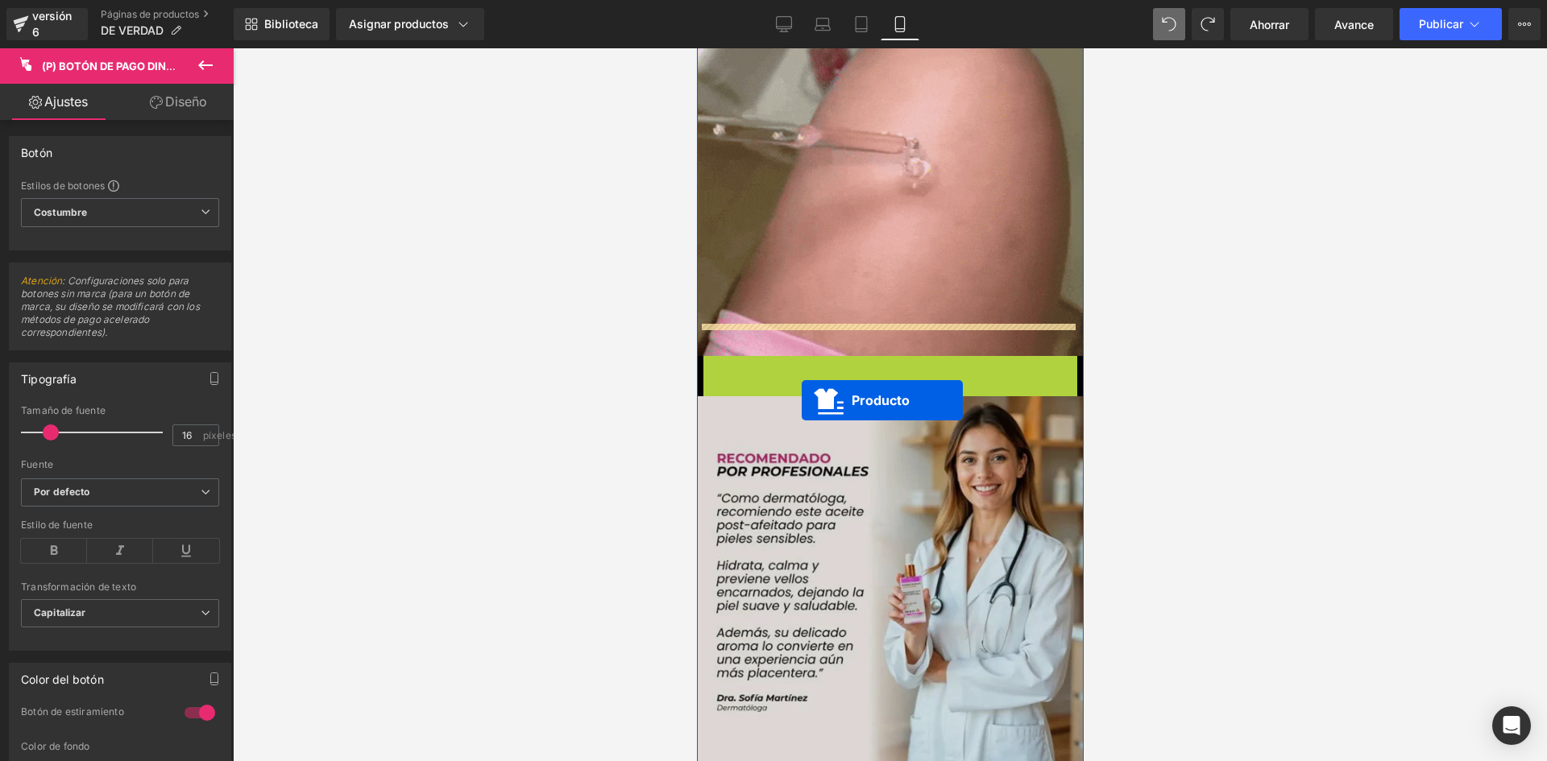
drag, startPoint x: 811, startPoint y: 337, endPoint x: 801, endPoint y: 399, distance: 62.9
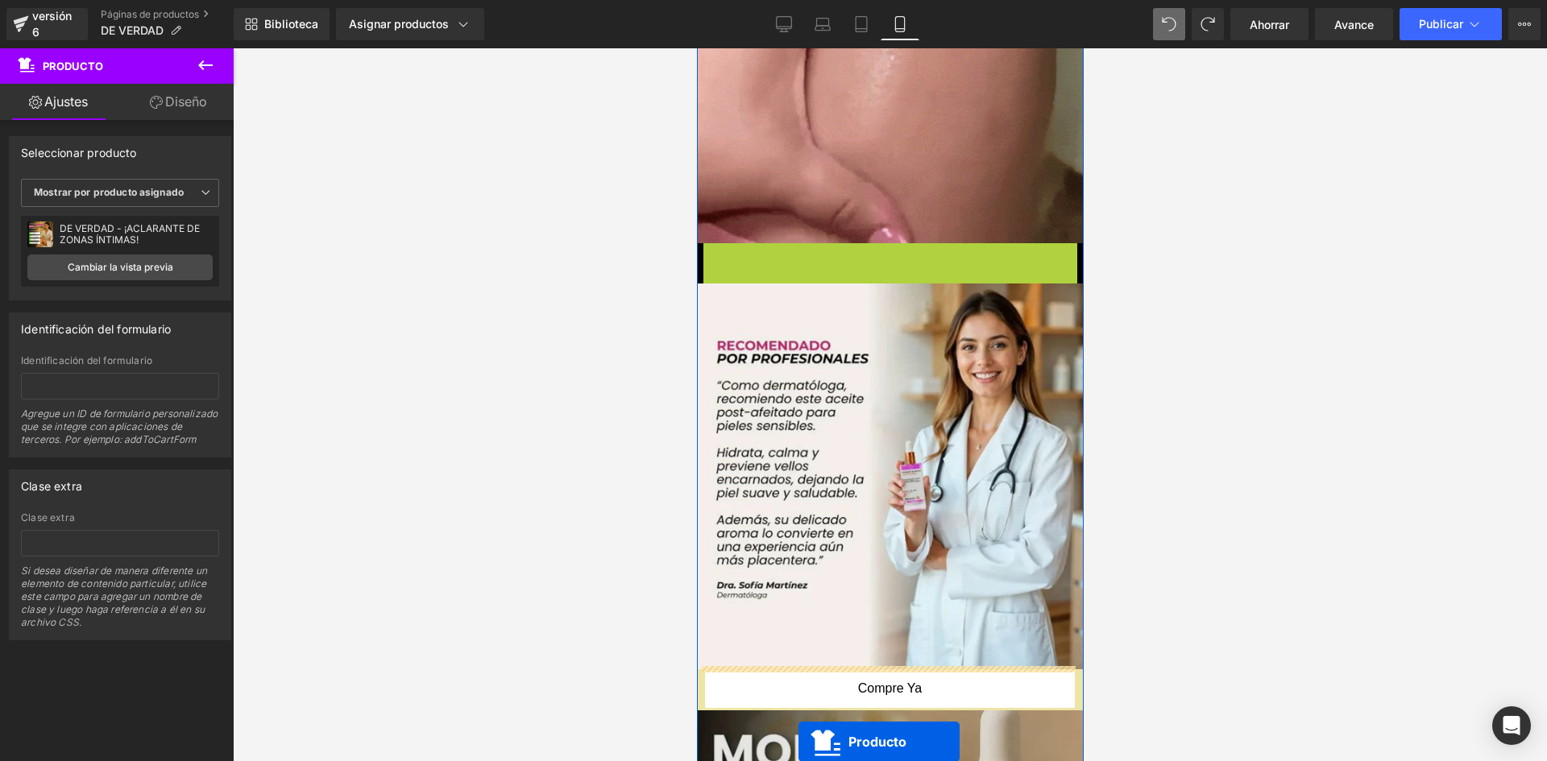
scroll to position [1417, 0]
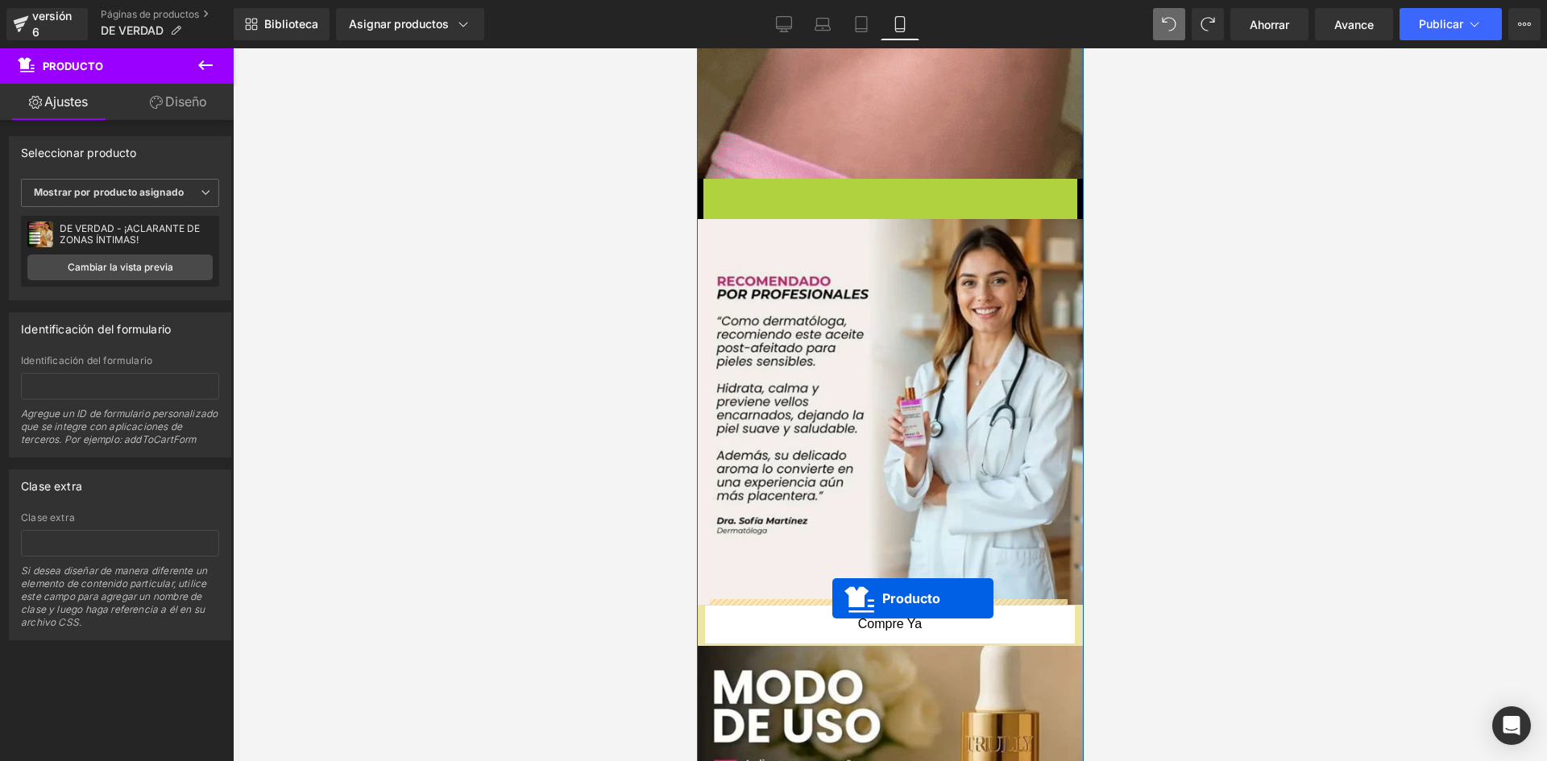
drag, startPoint x: 814, startPoint y: 331, endPoint x: 832, endPoint y: 599, distance: 268.1
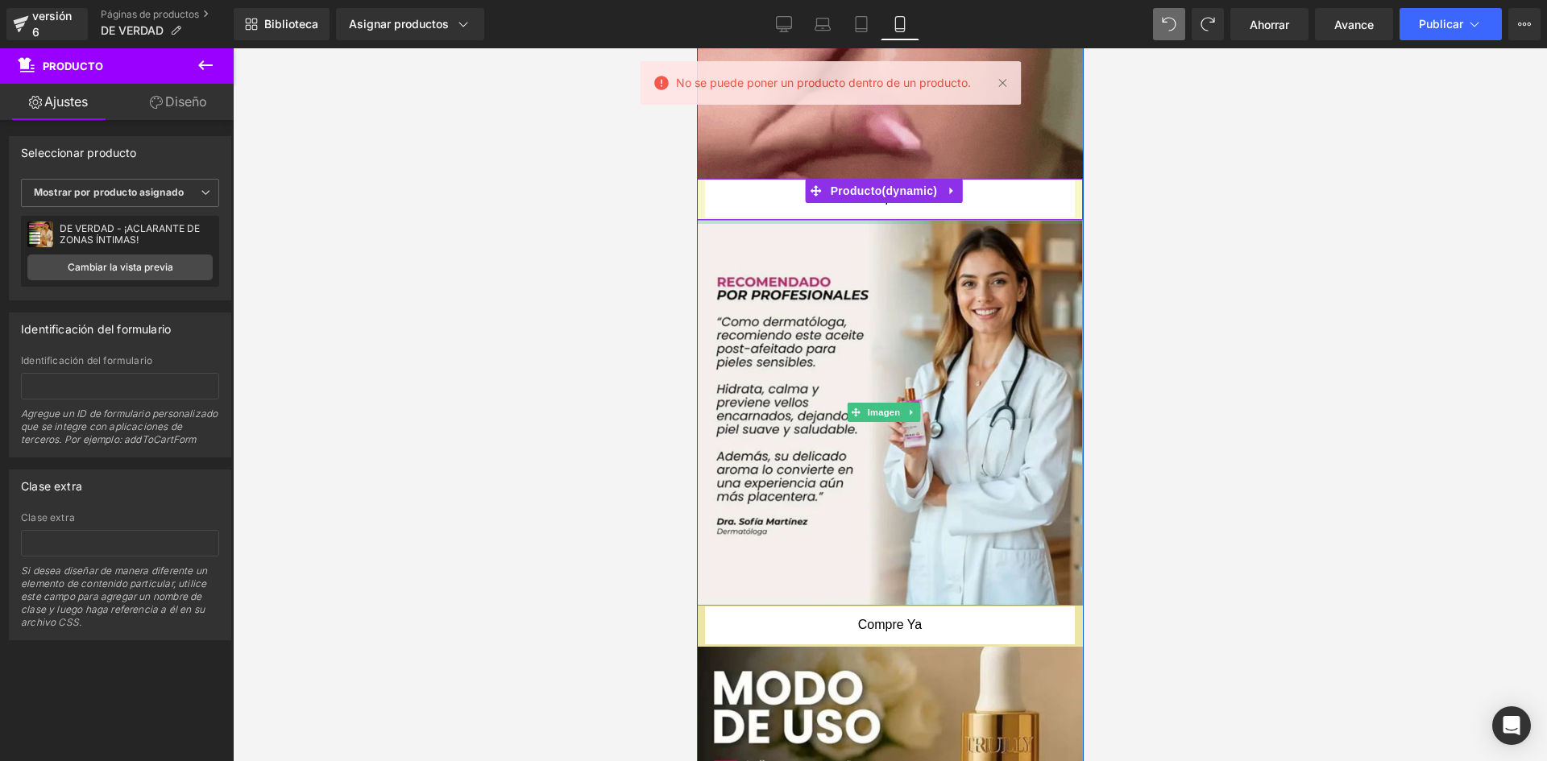
click at [990, 220] on div at bounding box center [889, 222] width 386 height 4
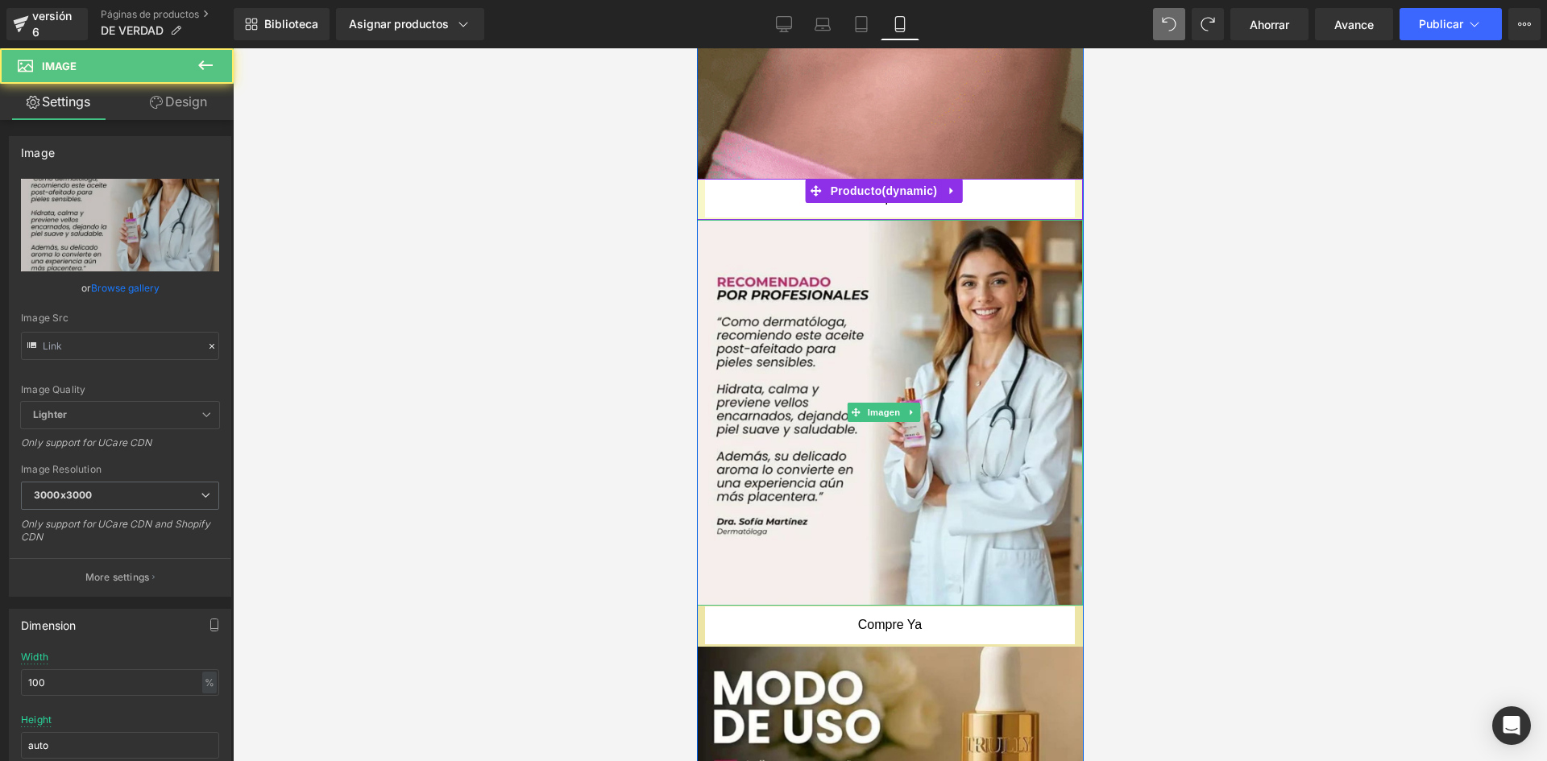
type input "[URL][DOMAIN_NAME]"
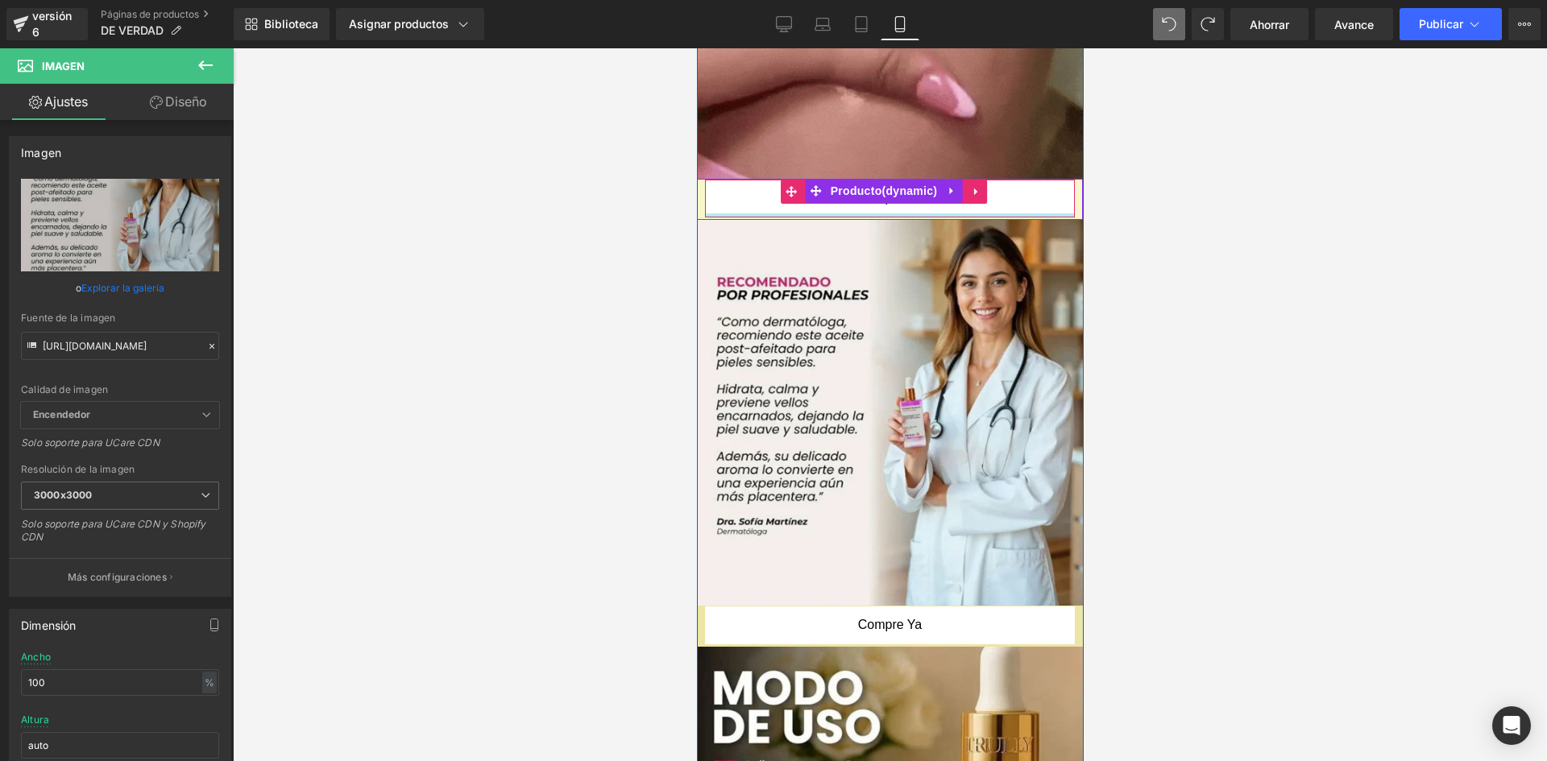
click at [1070, 180] on div at bounding box center [1072, 199] width 4 height 38
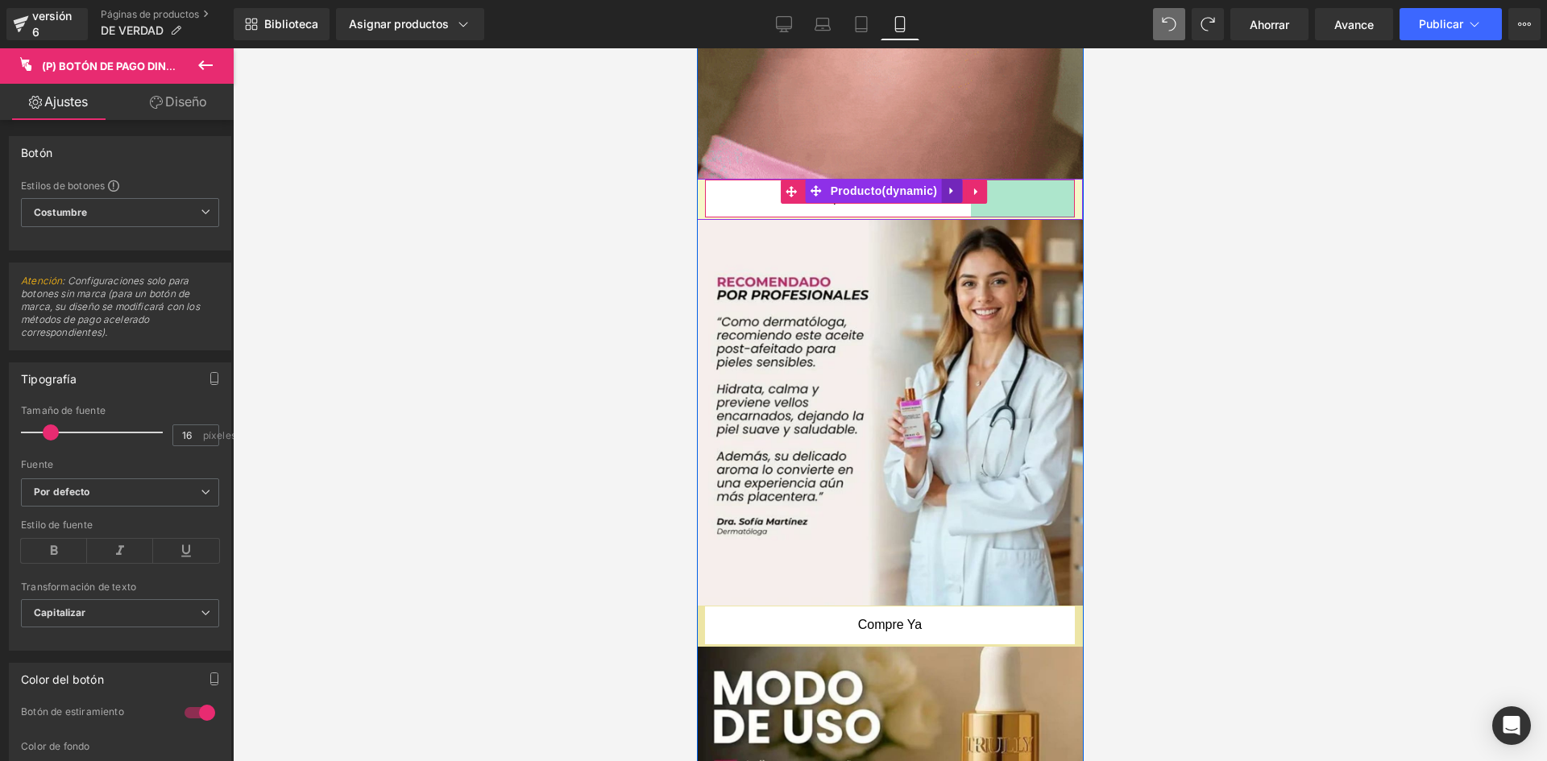
drag, startPoint x: 1060, startPoint y: 164, endPoint x: 940, endPoint y: 164, distance: 120.9
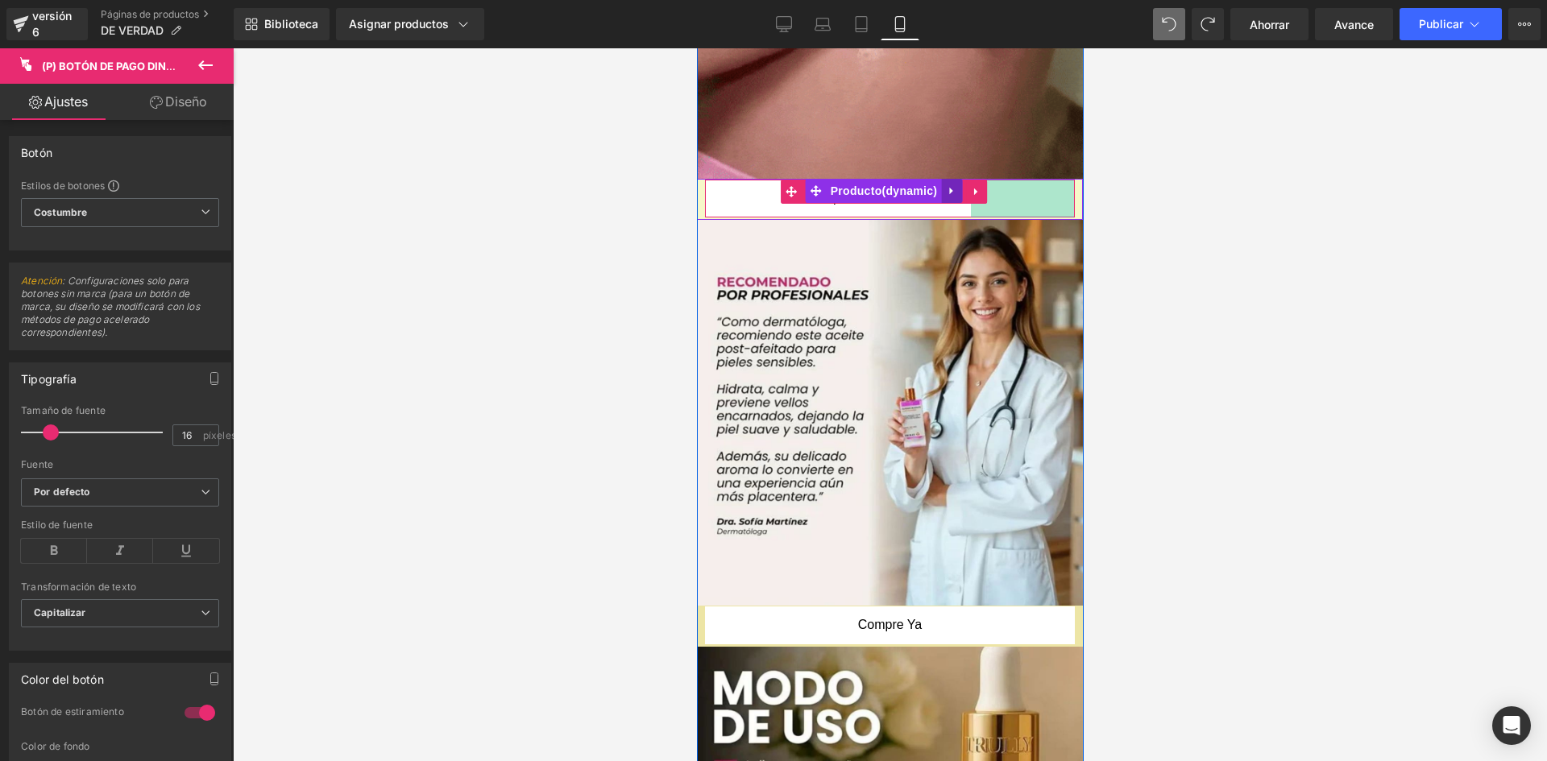
click at [943, 179] on div "Compre ya (P) Botón de pago dinámico 129px Producto" at bounding box center [889, 199] width 386 height 41
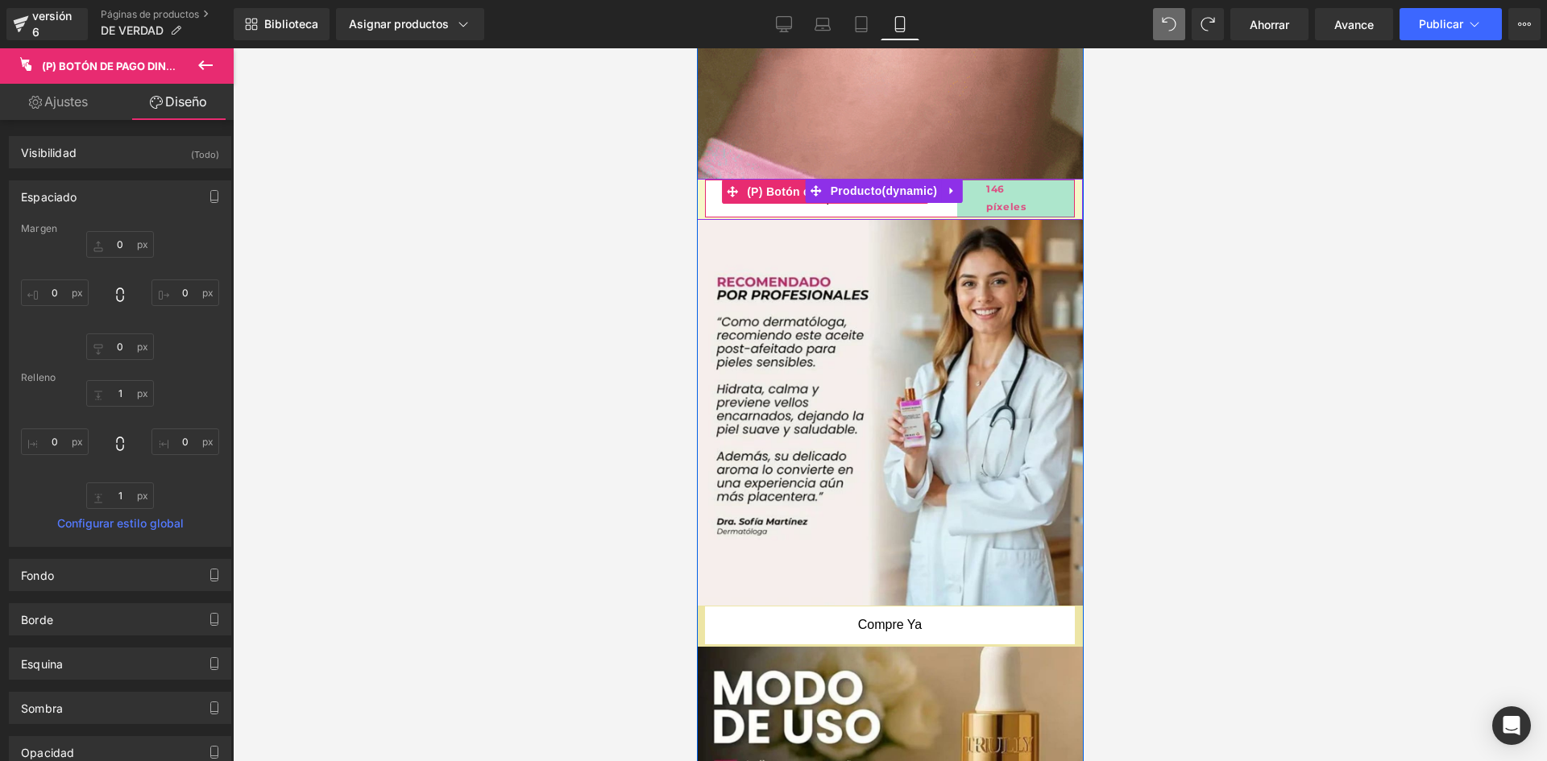
click at [985, 181] on span "146 píxeles" at bounding box center [1014, 198] width 59 height 35
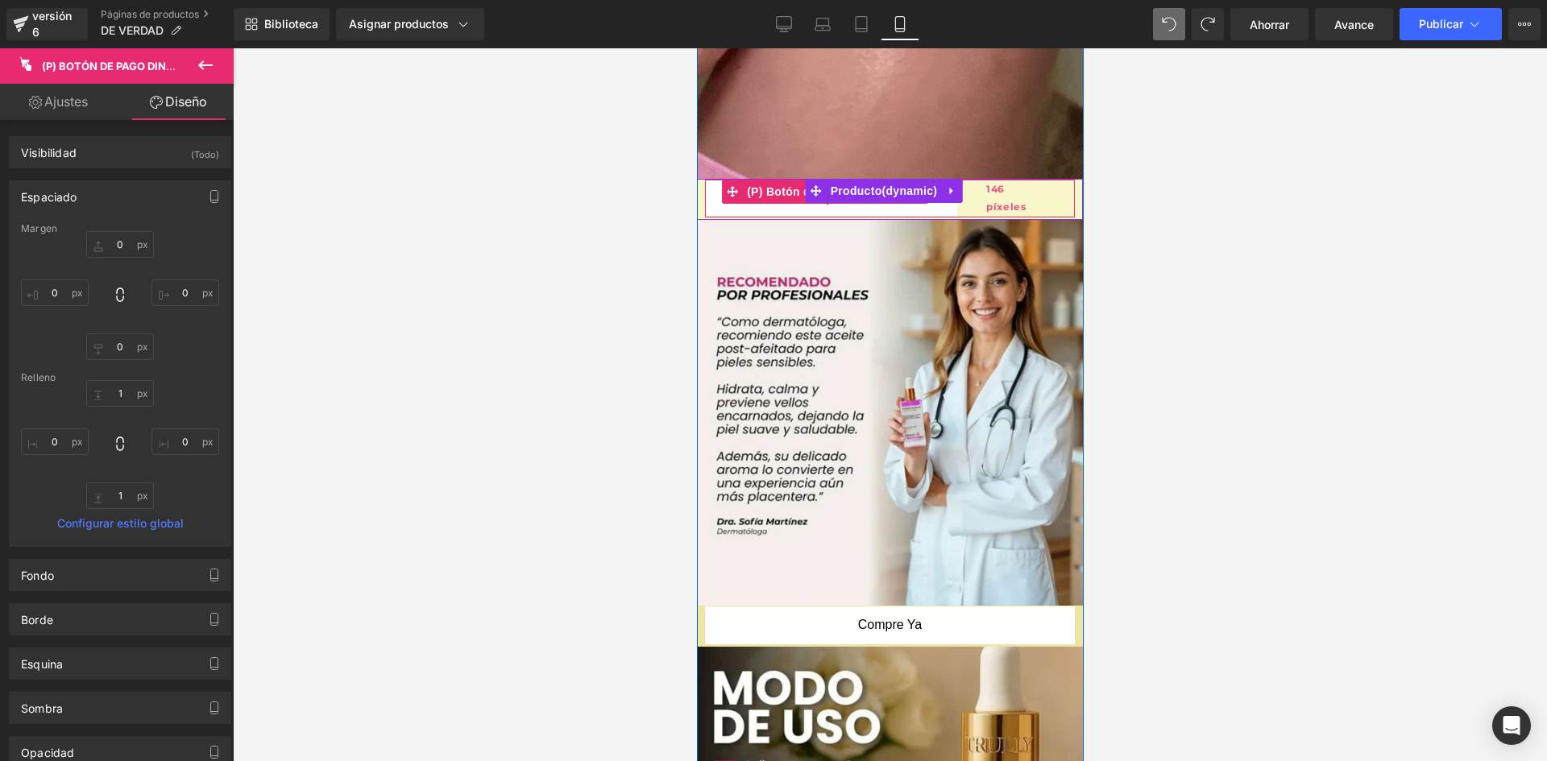
click at [985, 181] on span "146 píxeles" at bounding box center [1014, 198] width 59 height 35
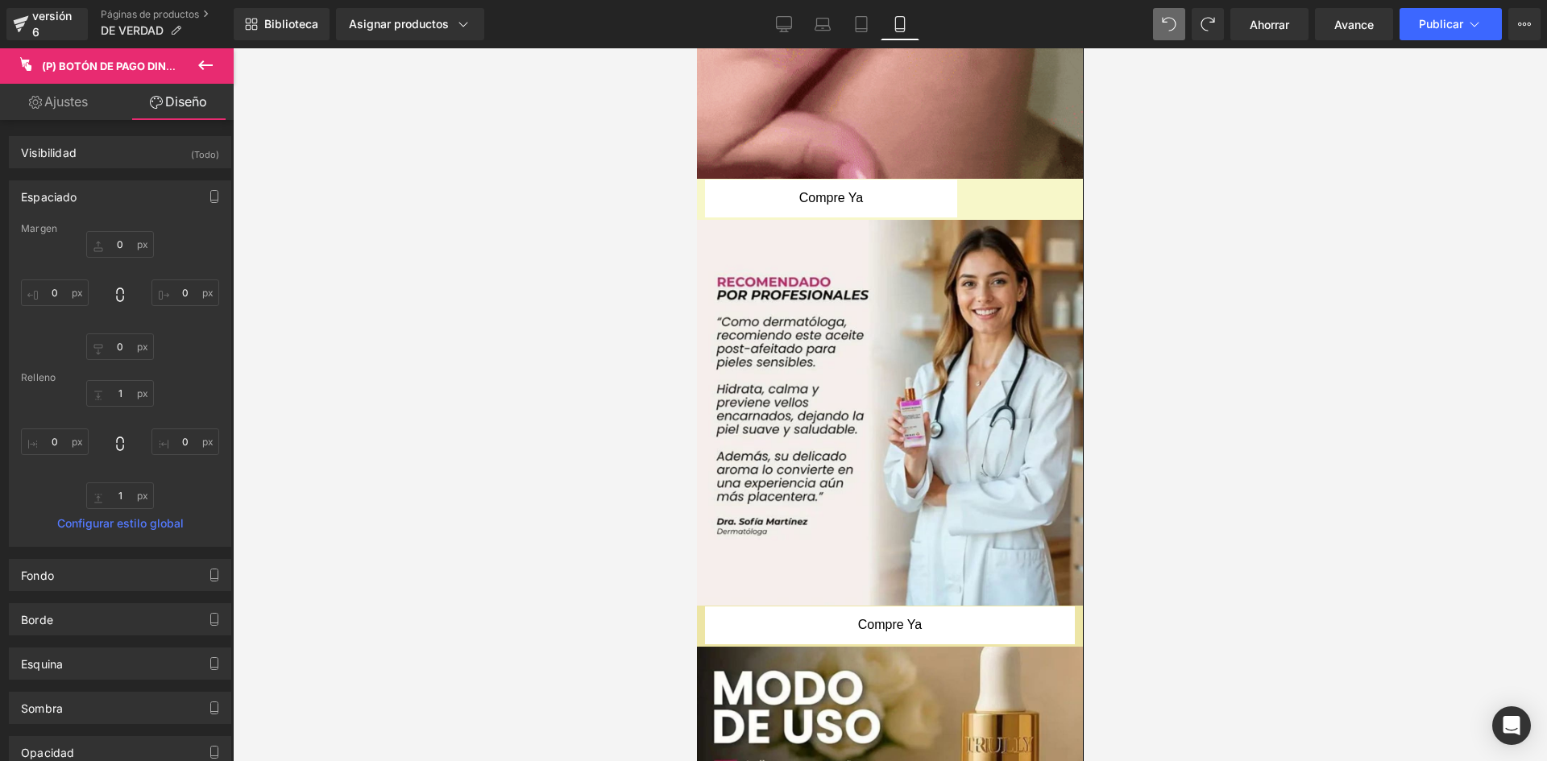
type input "0"
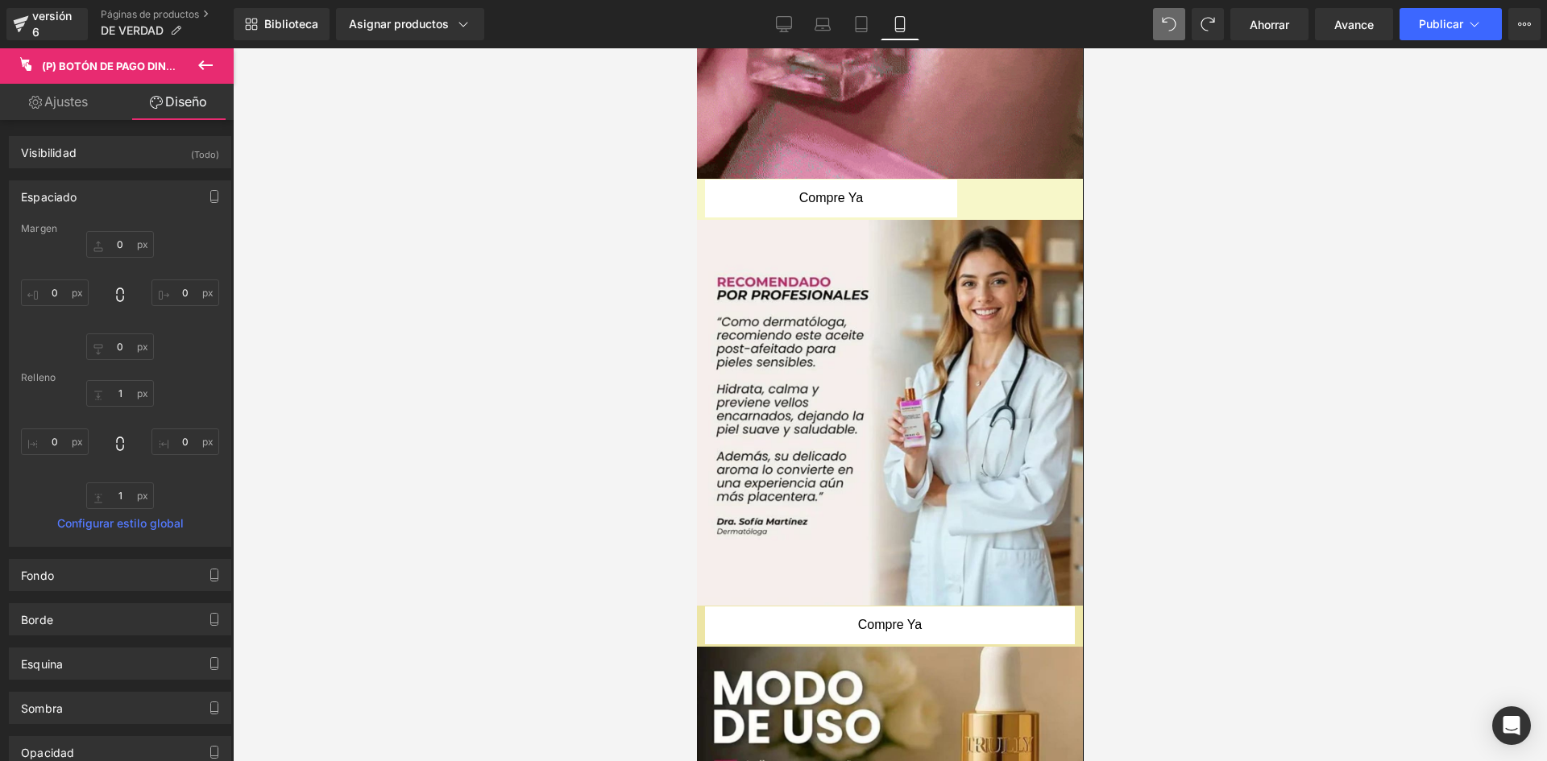
type input "0"
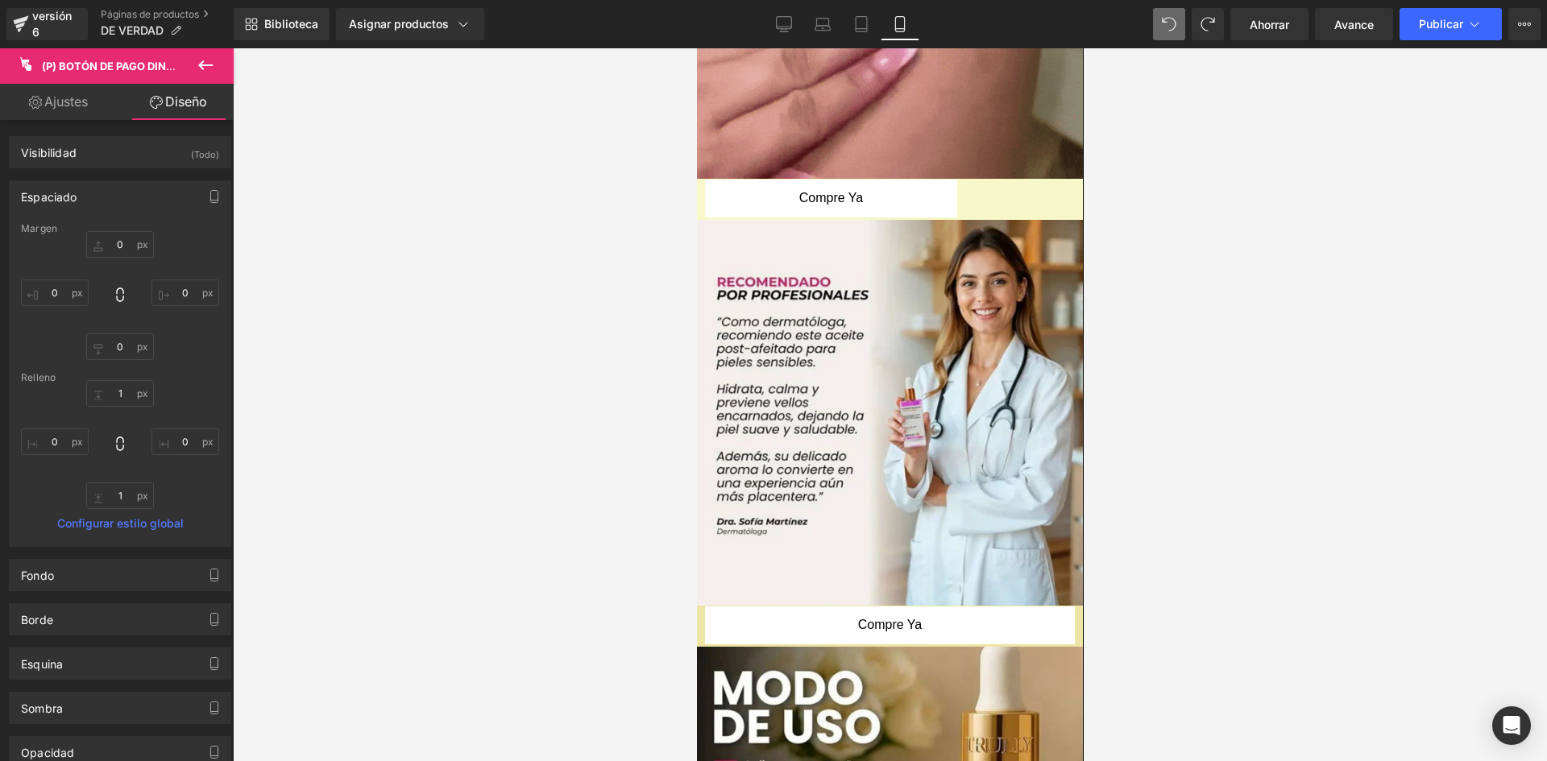
type input "0"
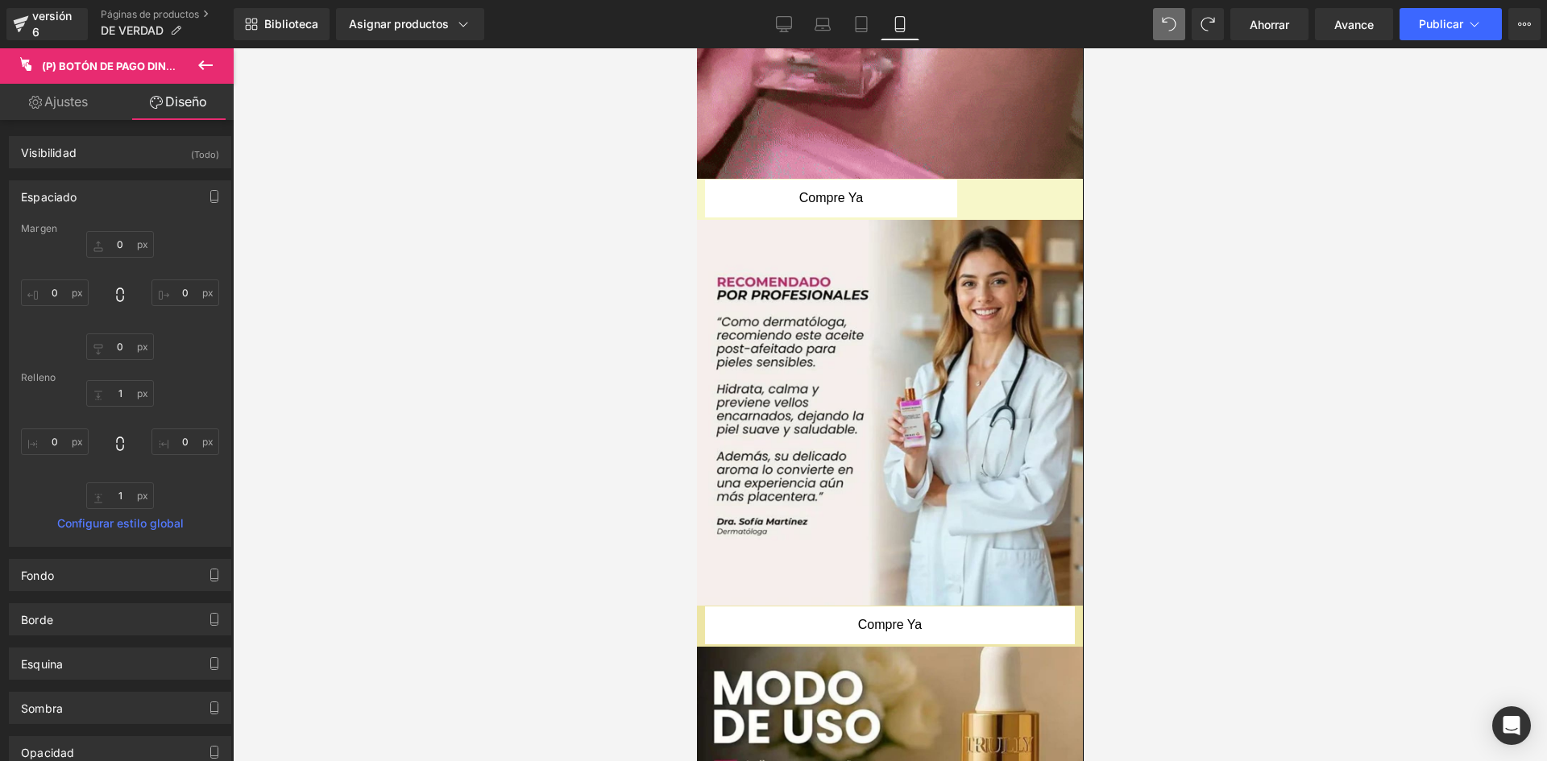
type input "0"
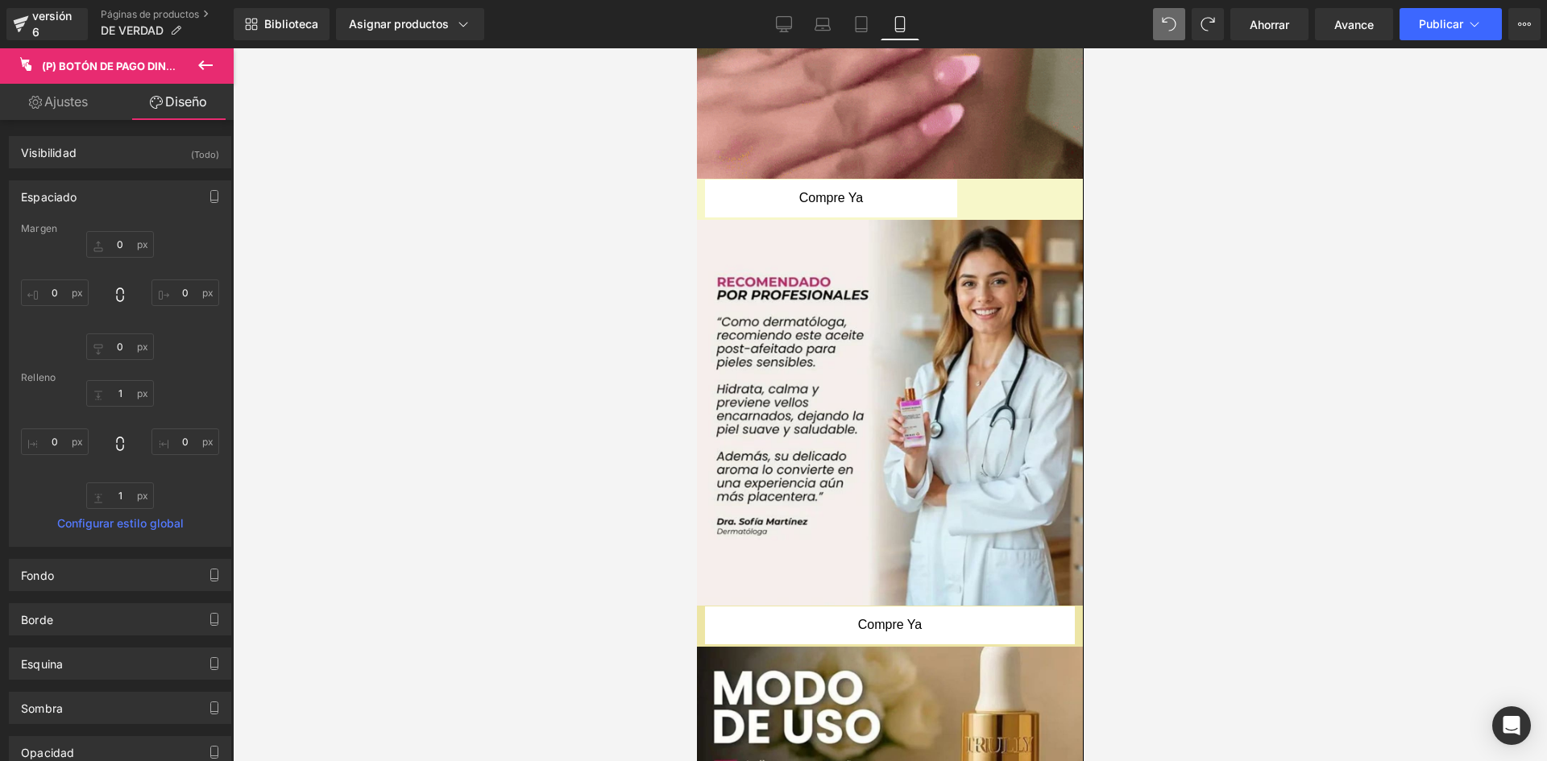
type input "1"
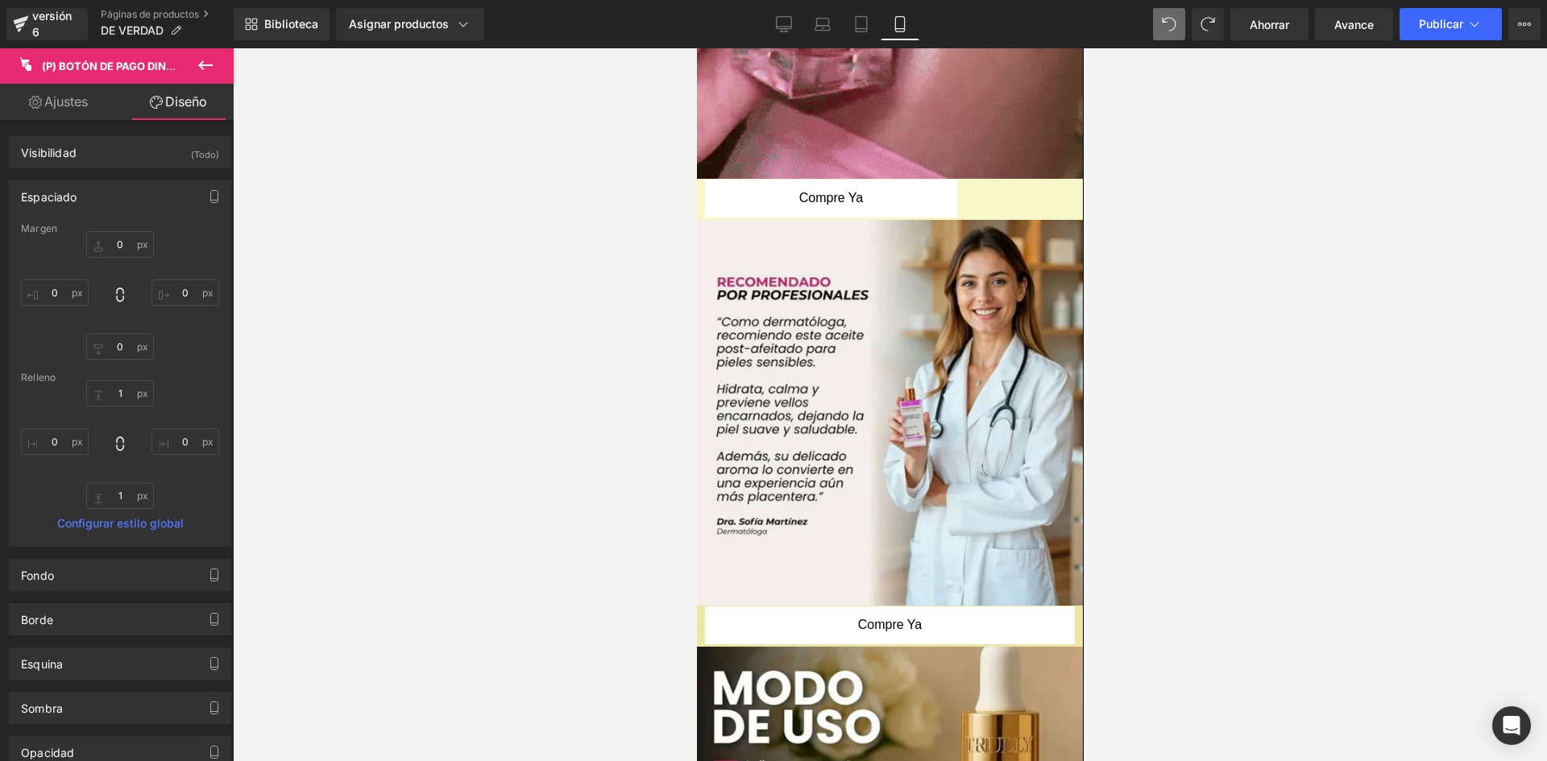
type input "0"
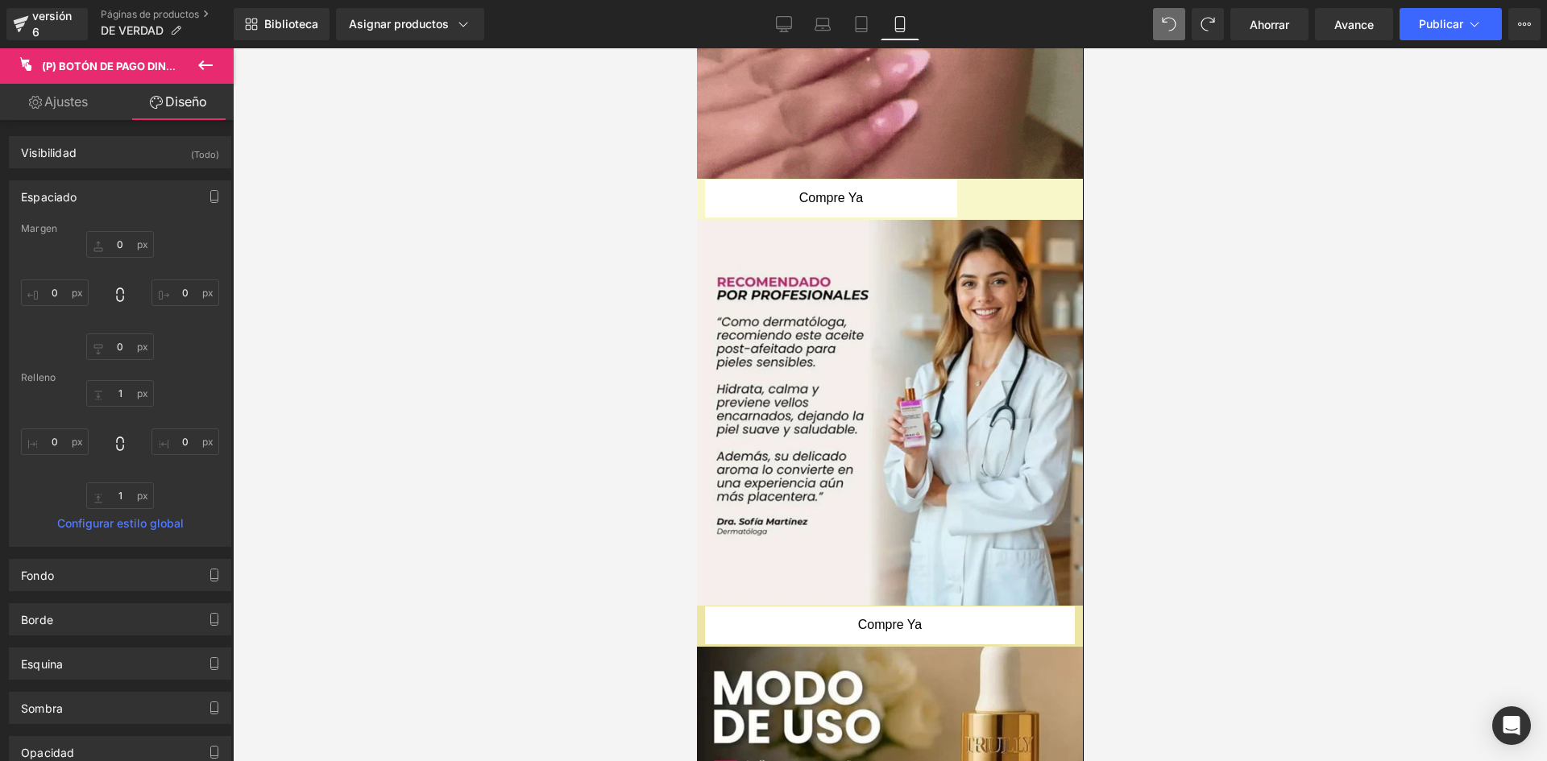
type input "1"
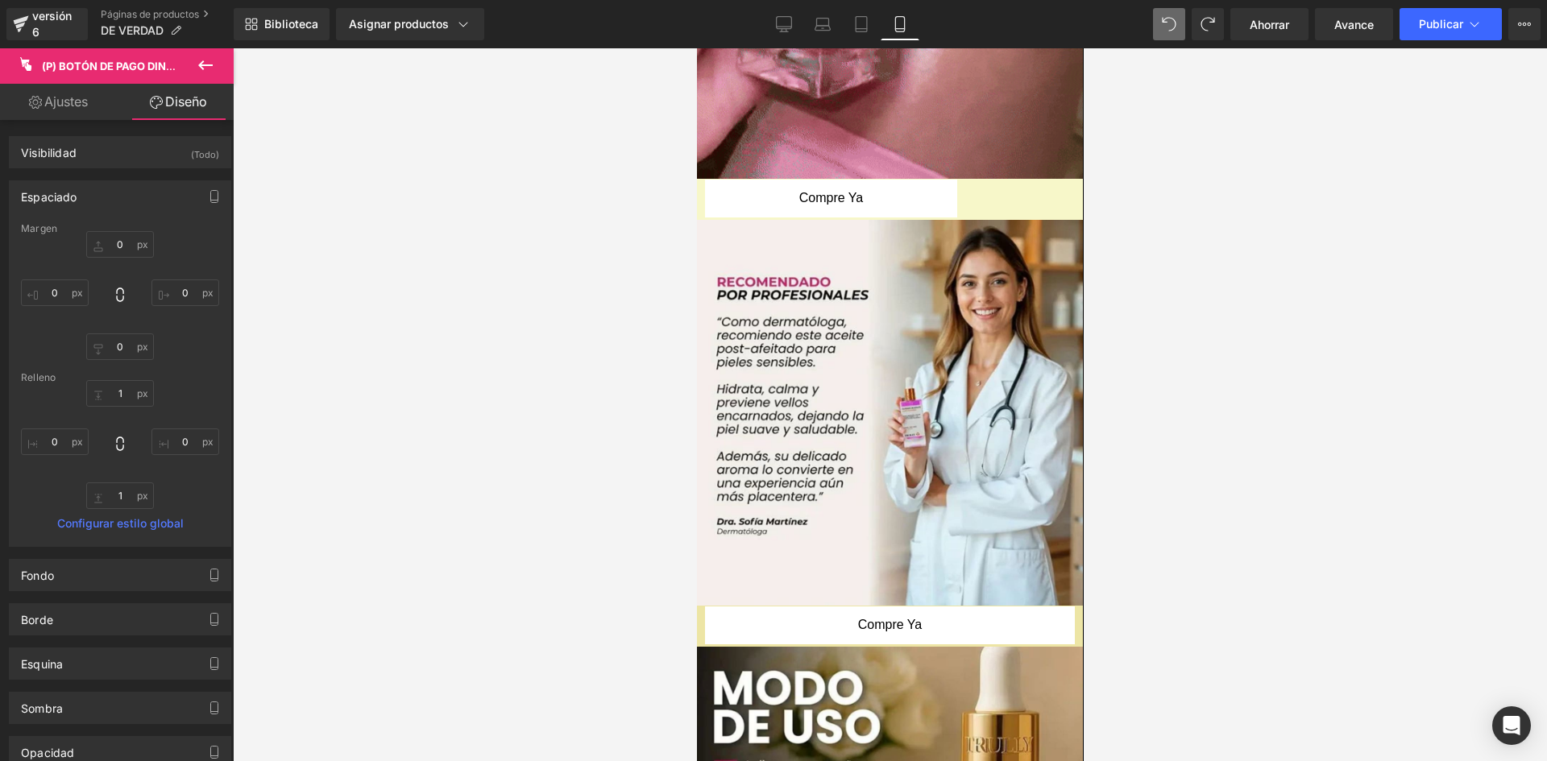
type input "0"
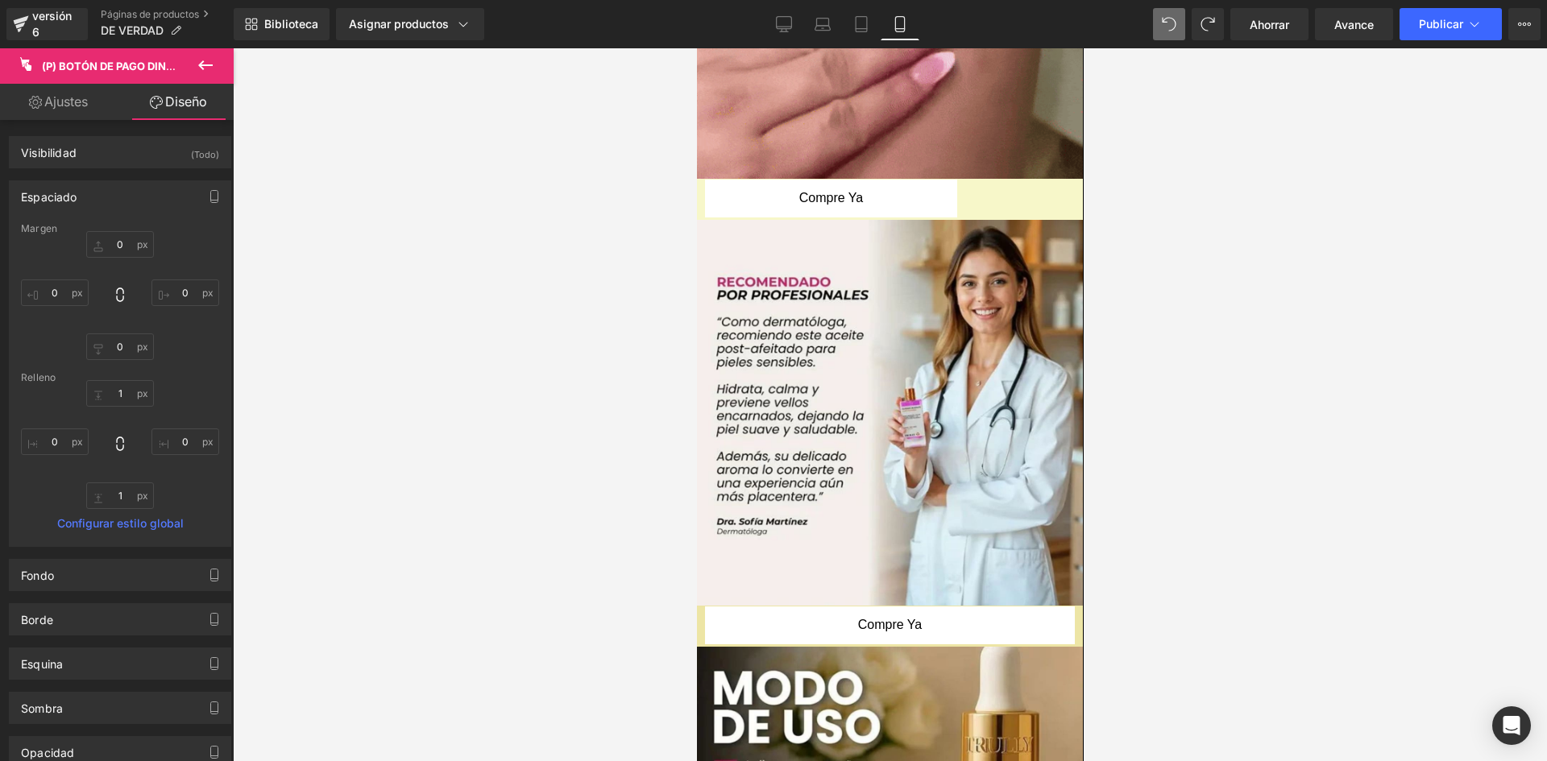
type input "0"
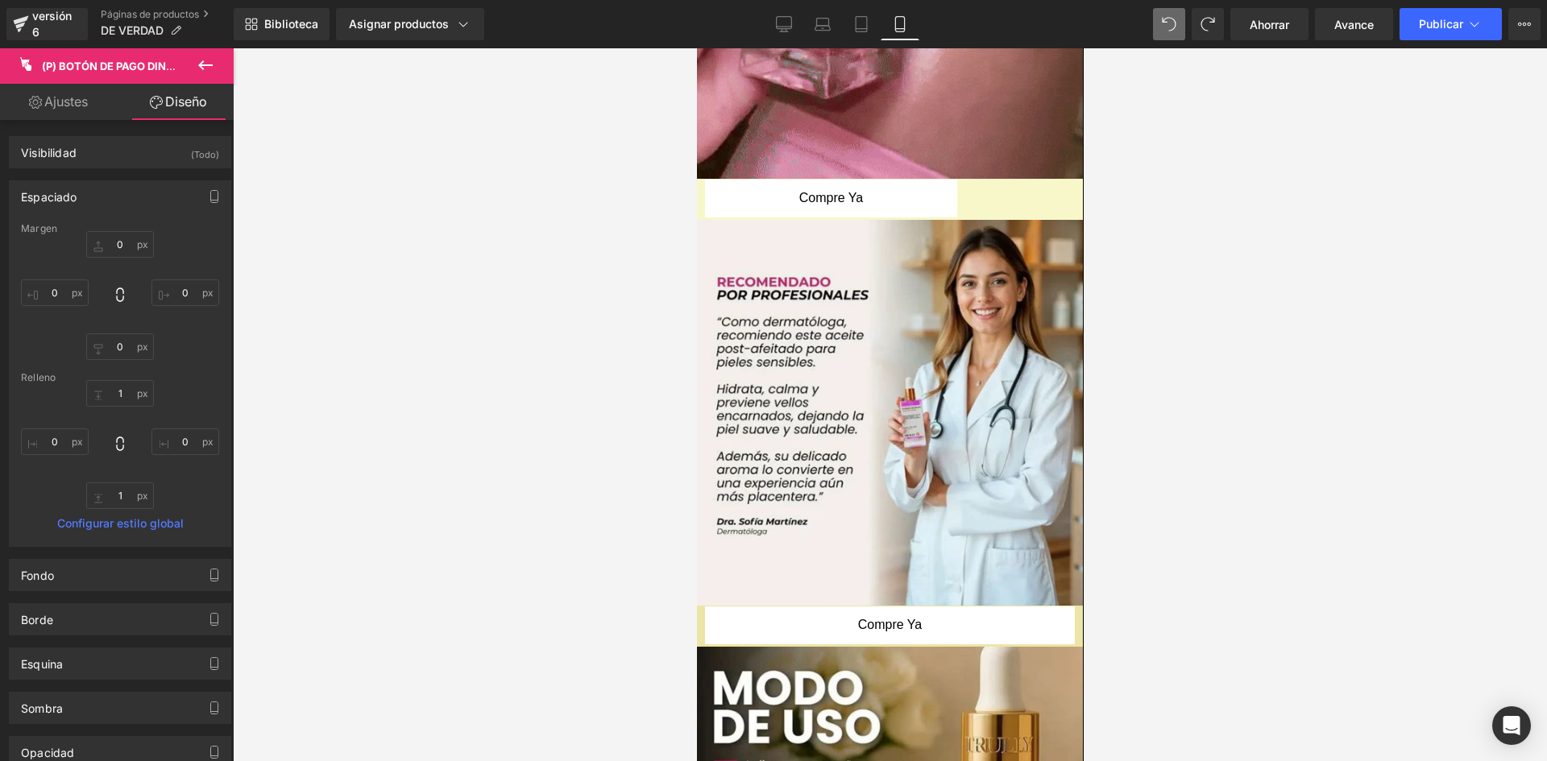
type input "0"
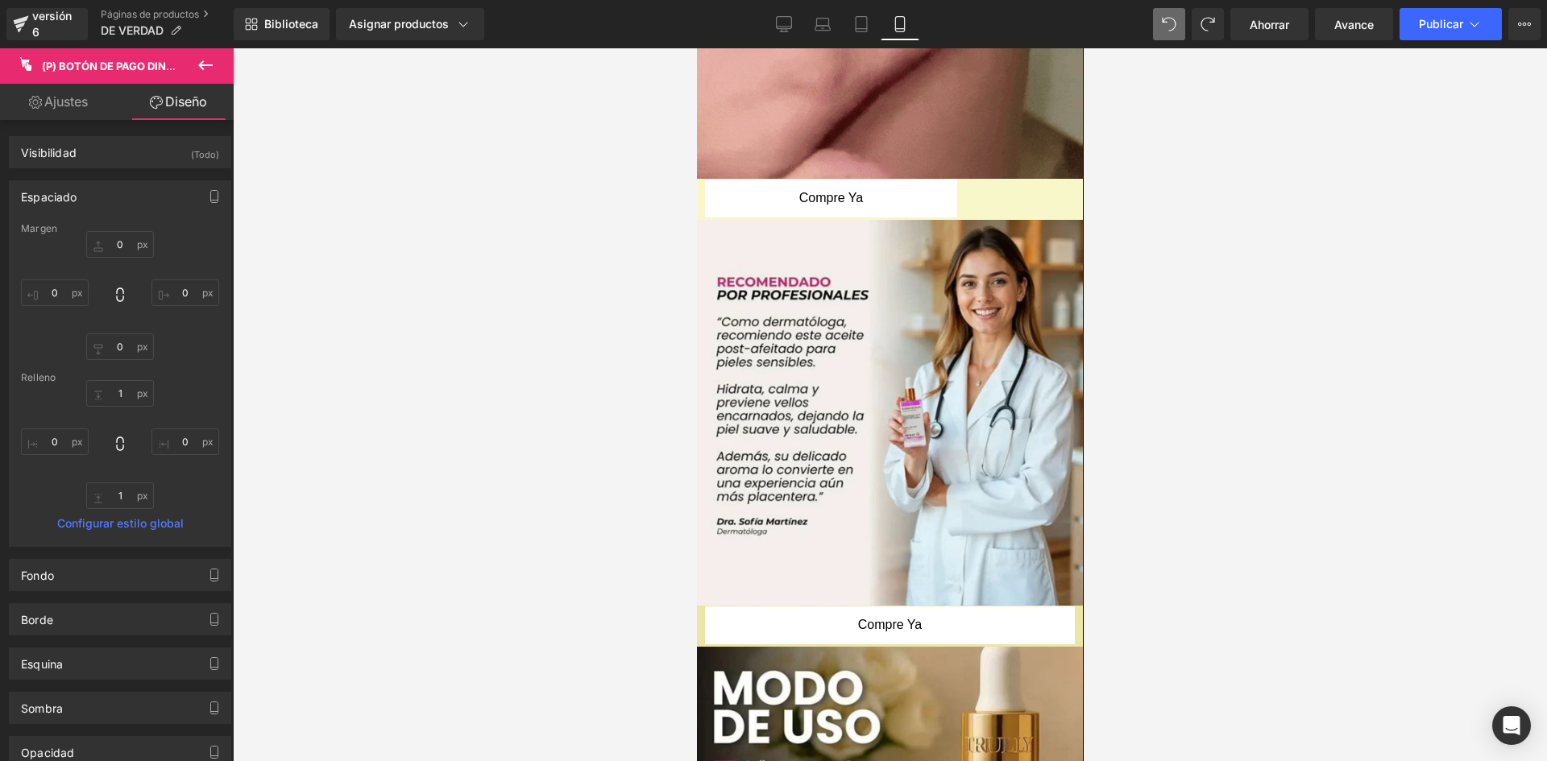
type input "0"
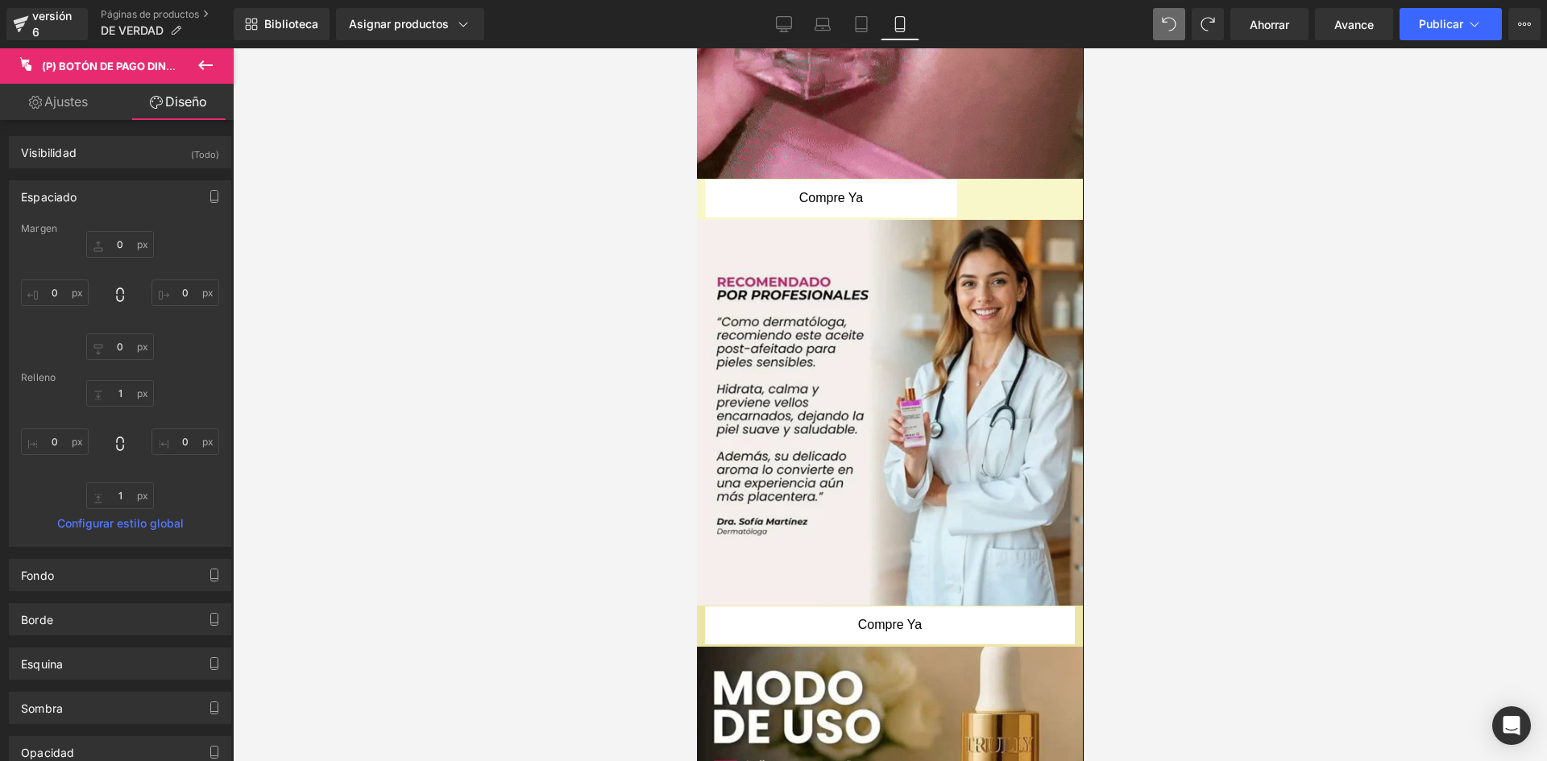
type input "0"
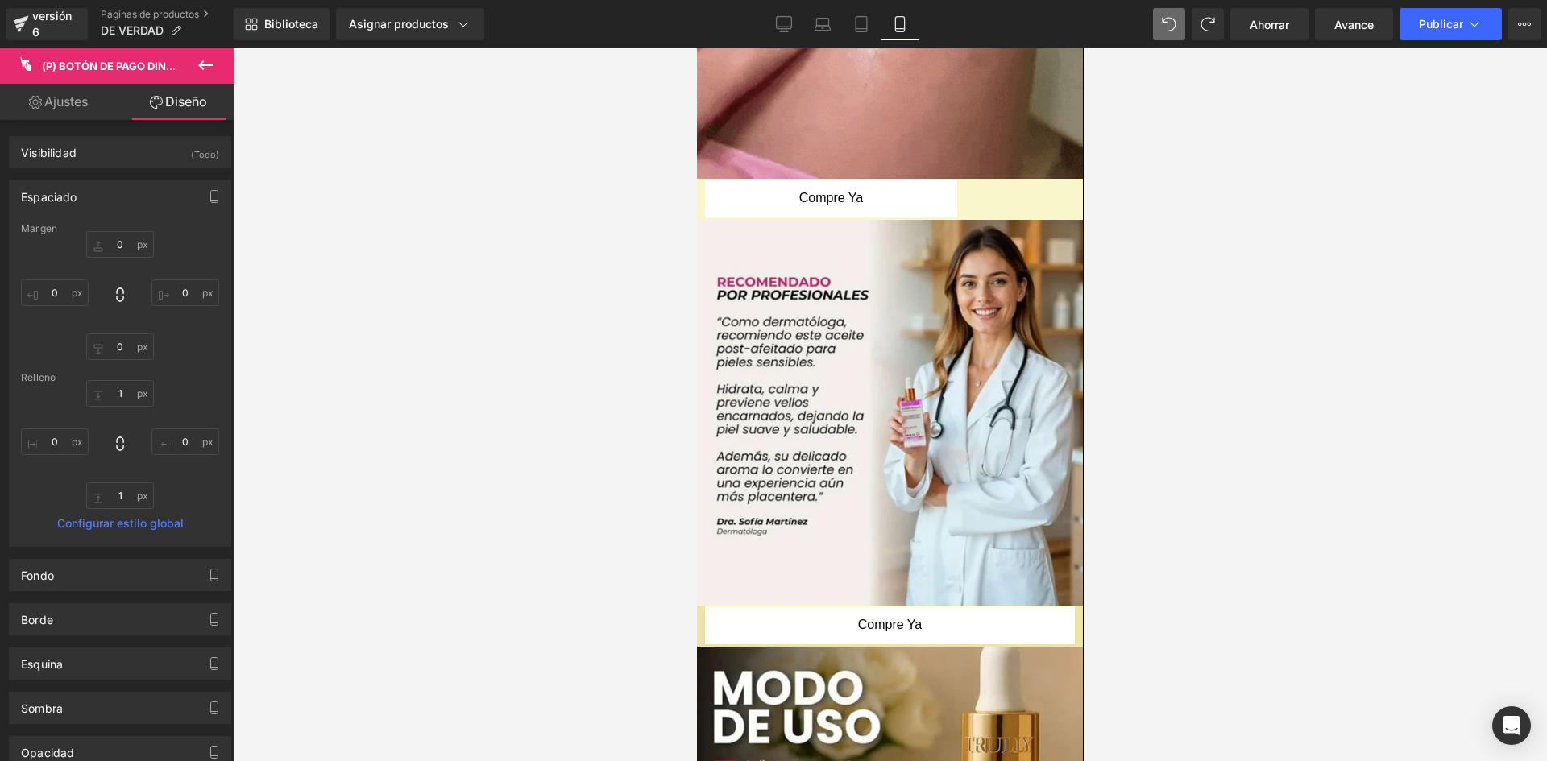
type input "1"
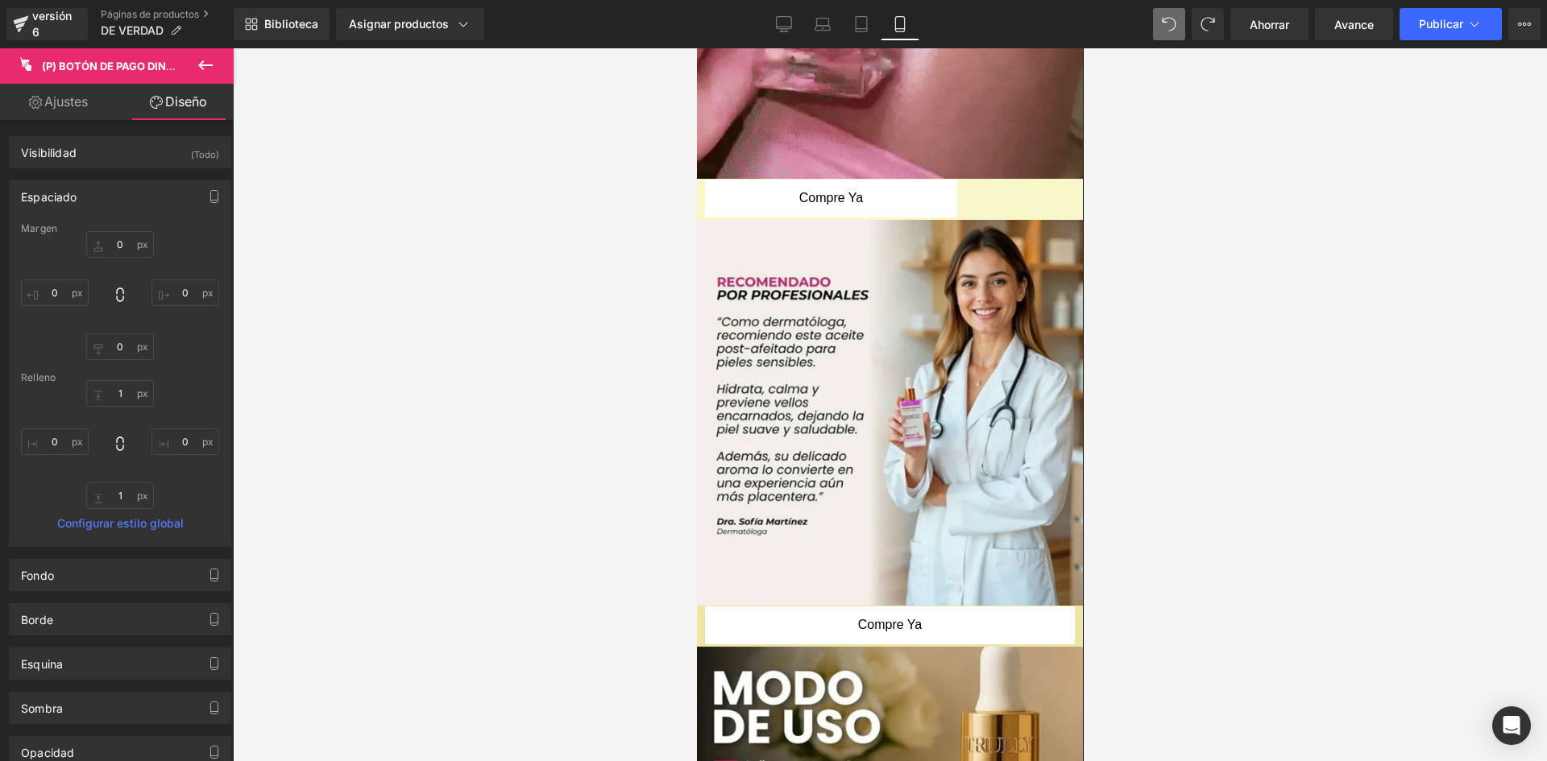
type input "0"
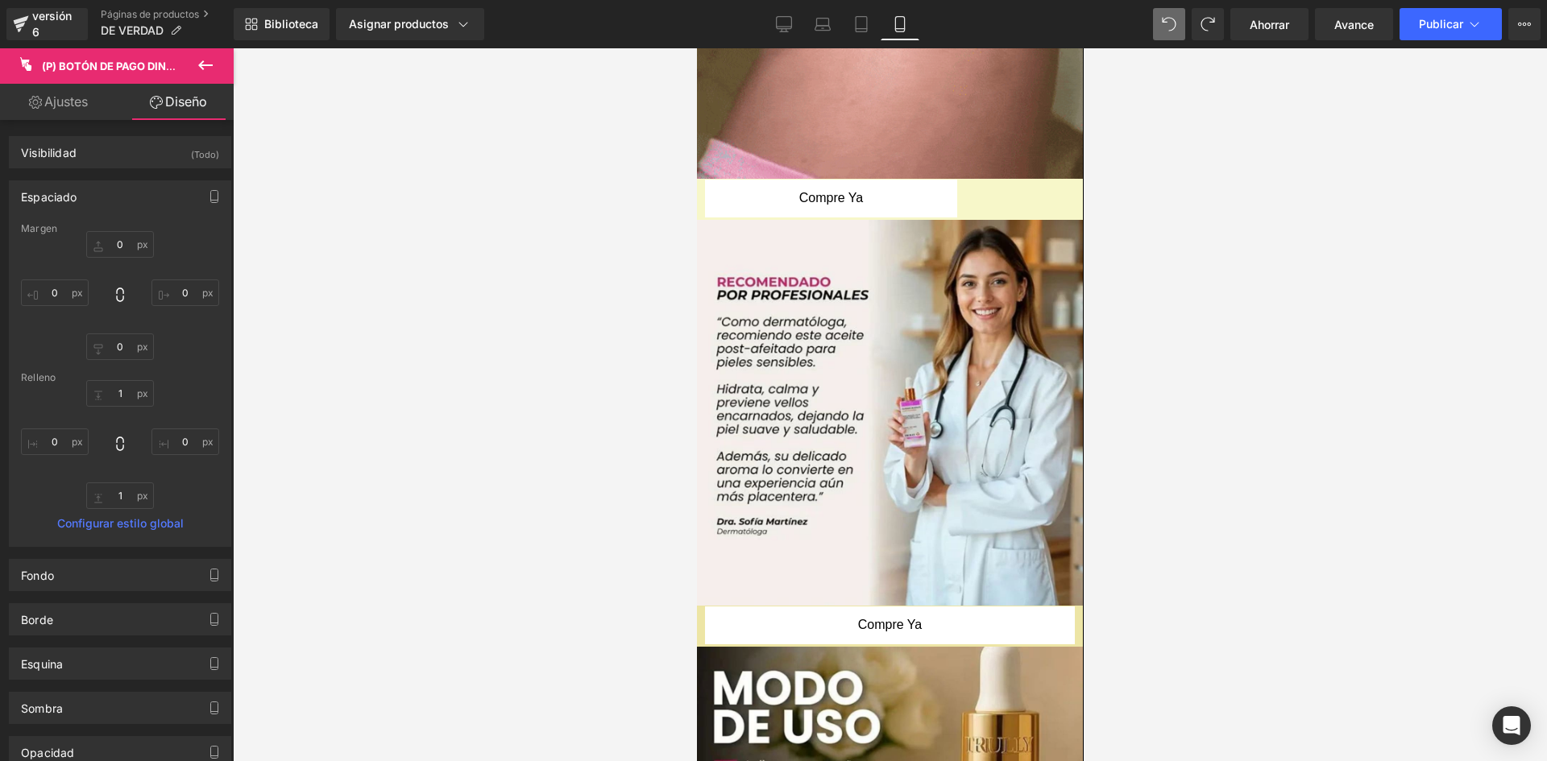
type input "1"
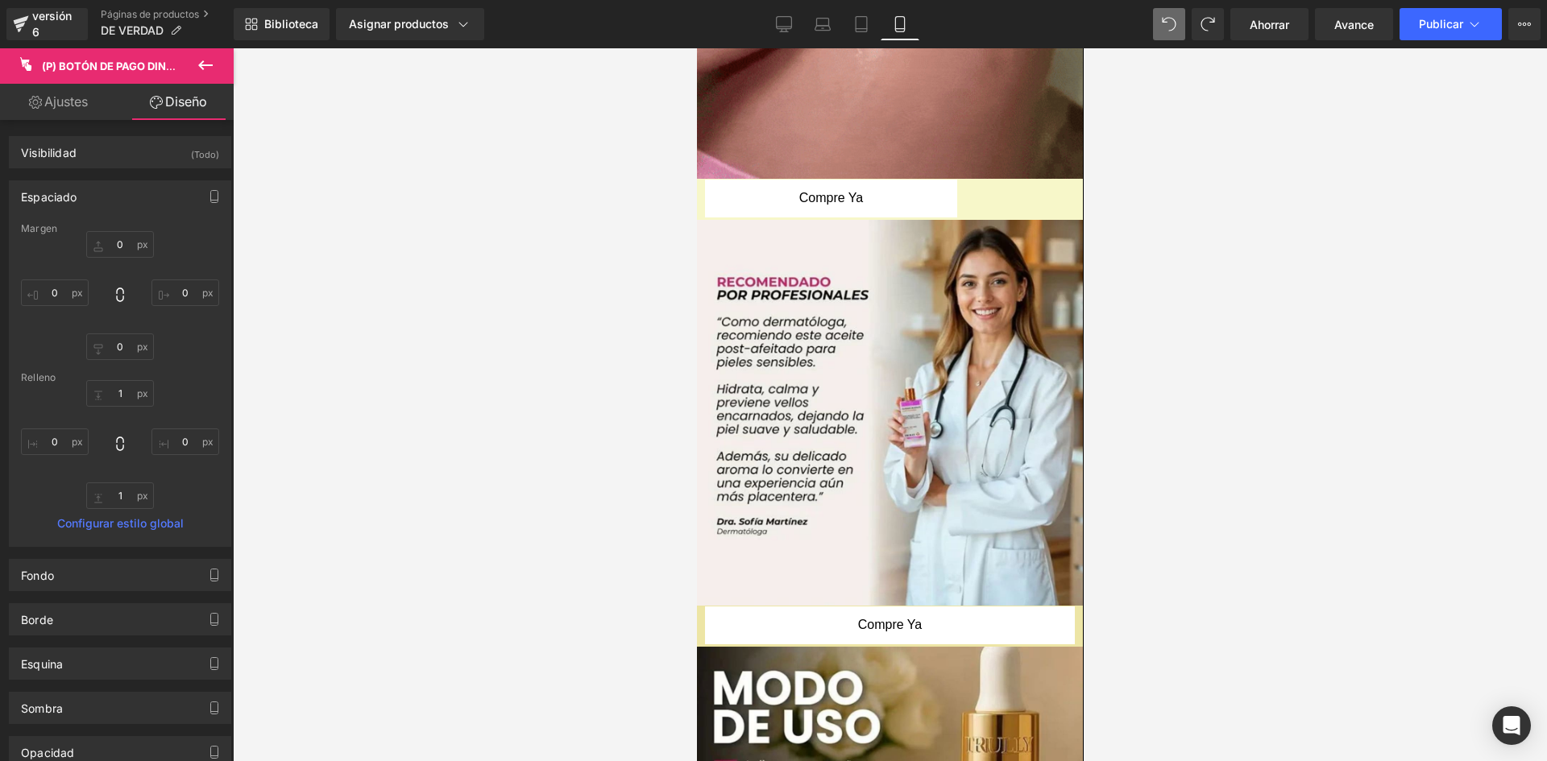
type input "0"
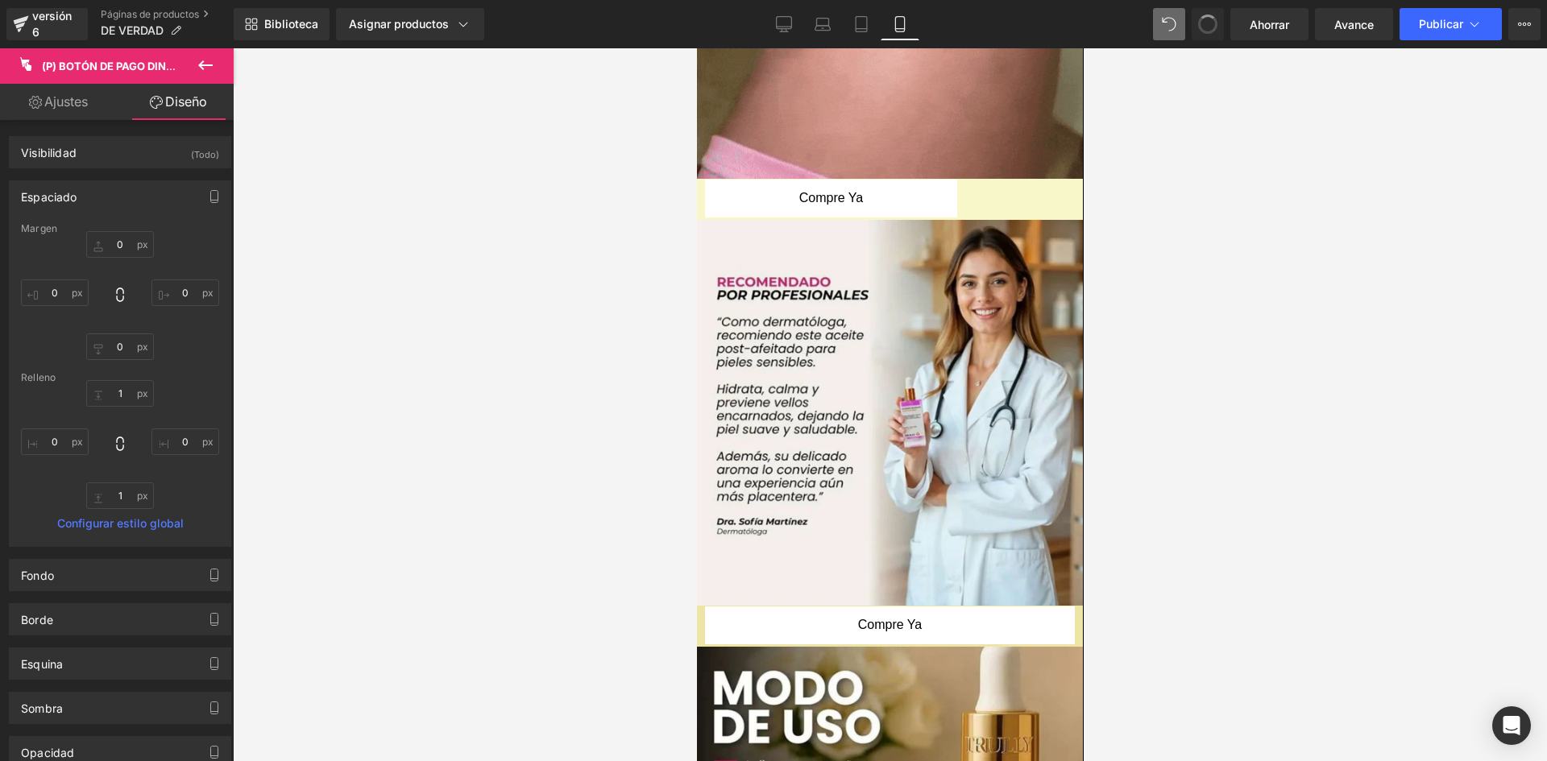
type input "0"
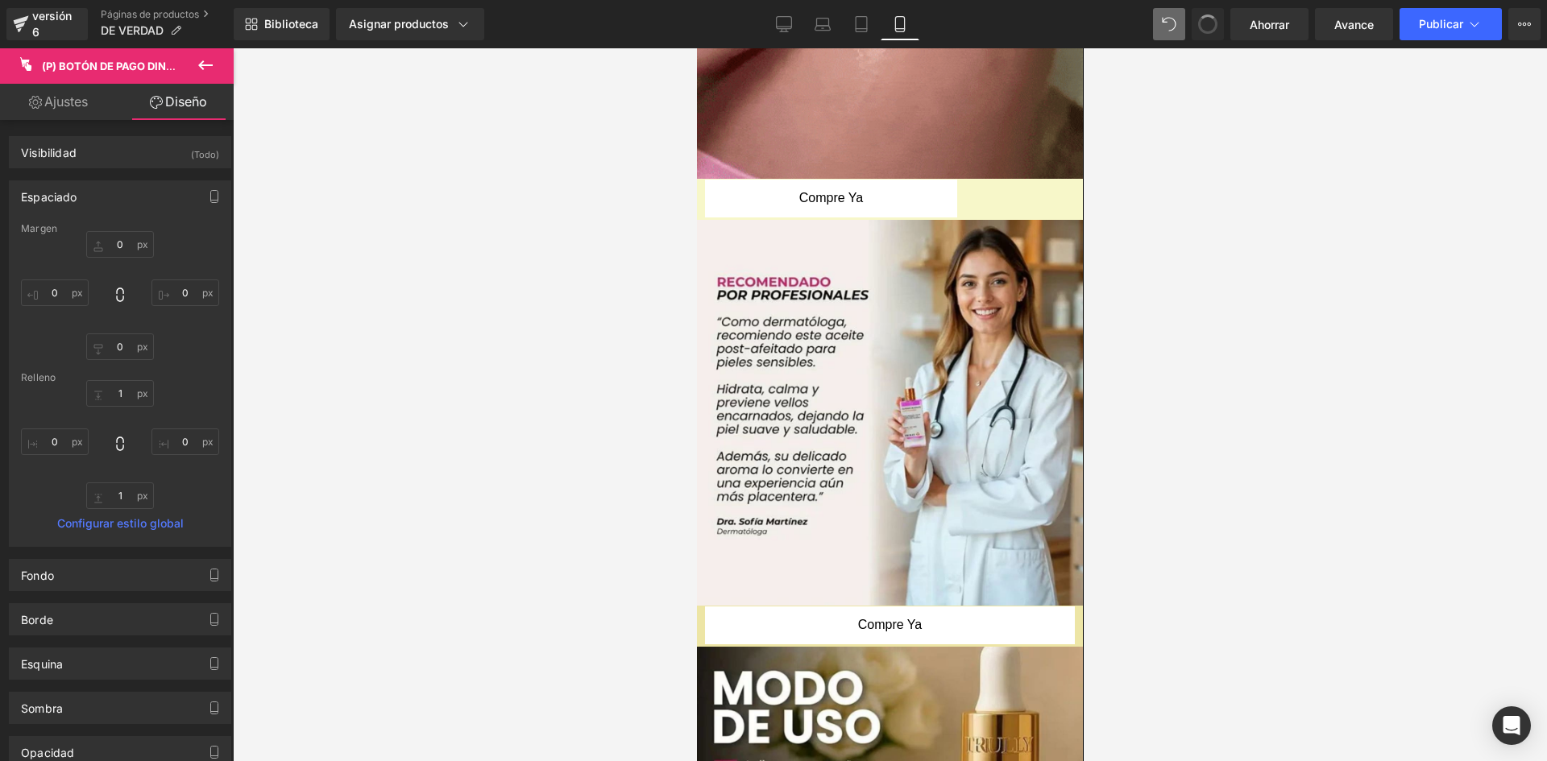
type input "0"
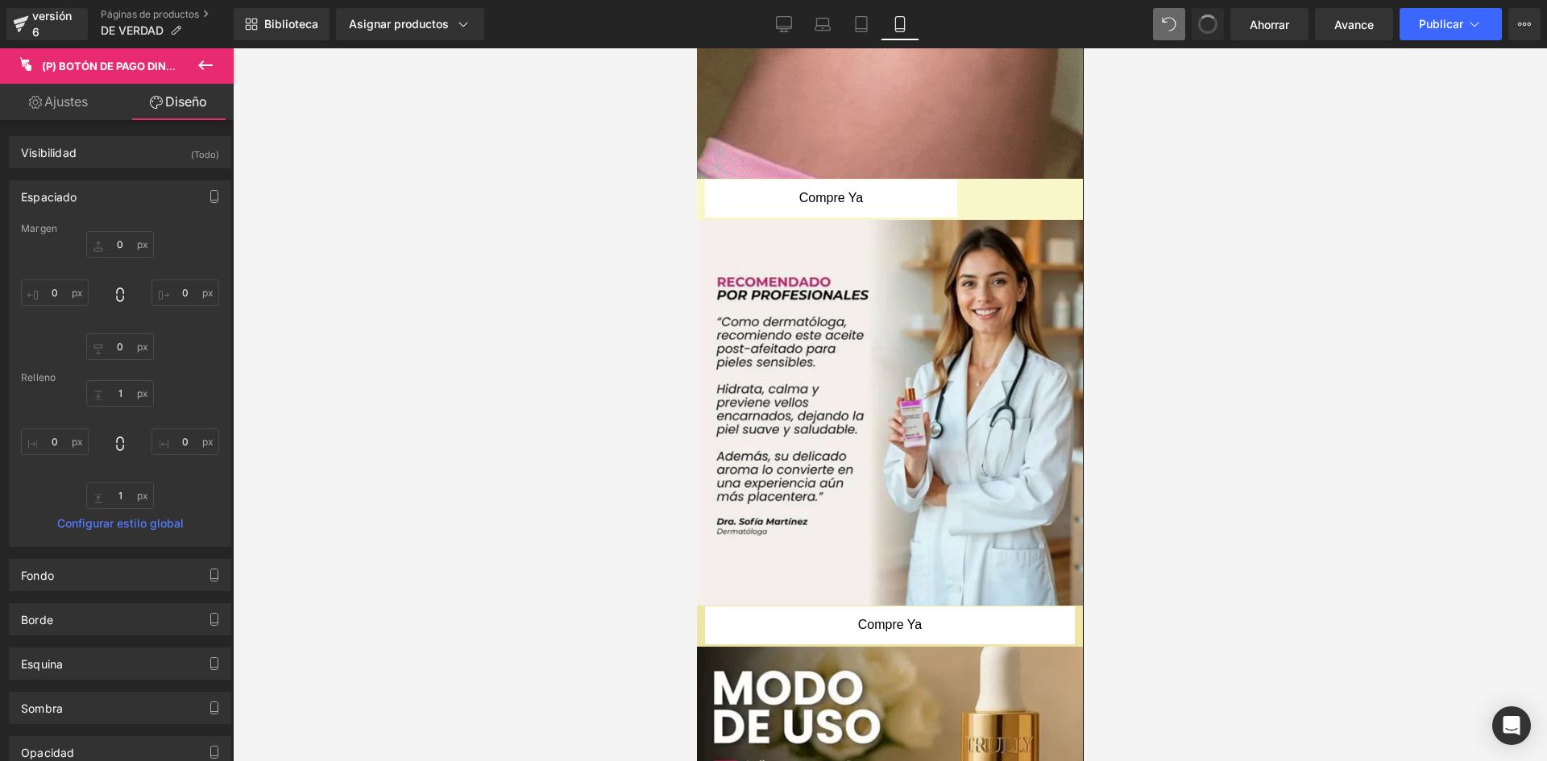
type input "0"
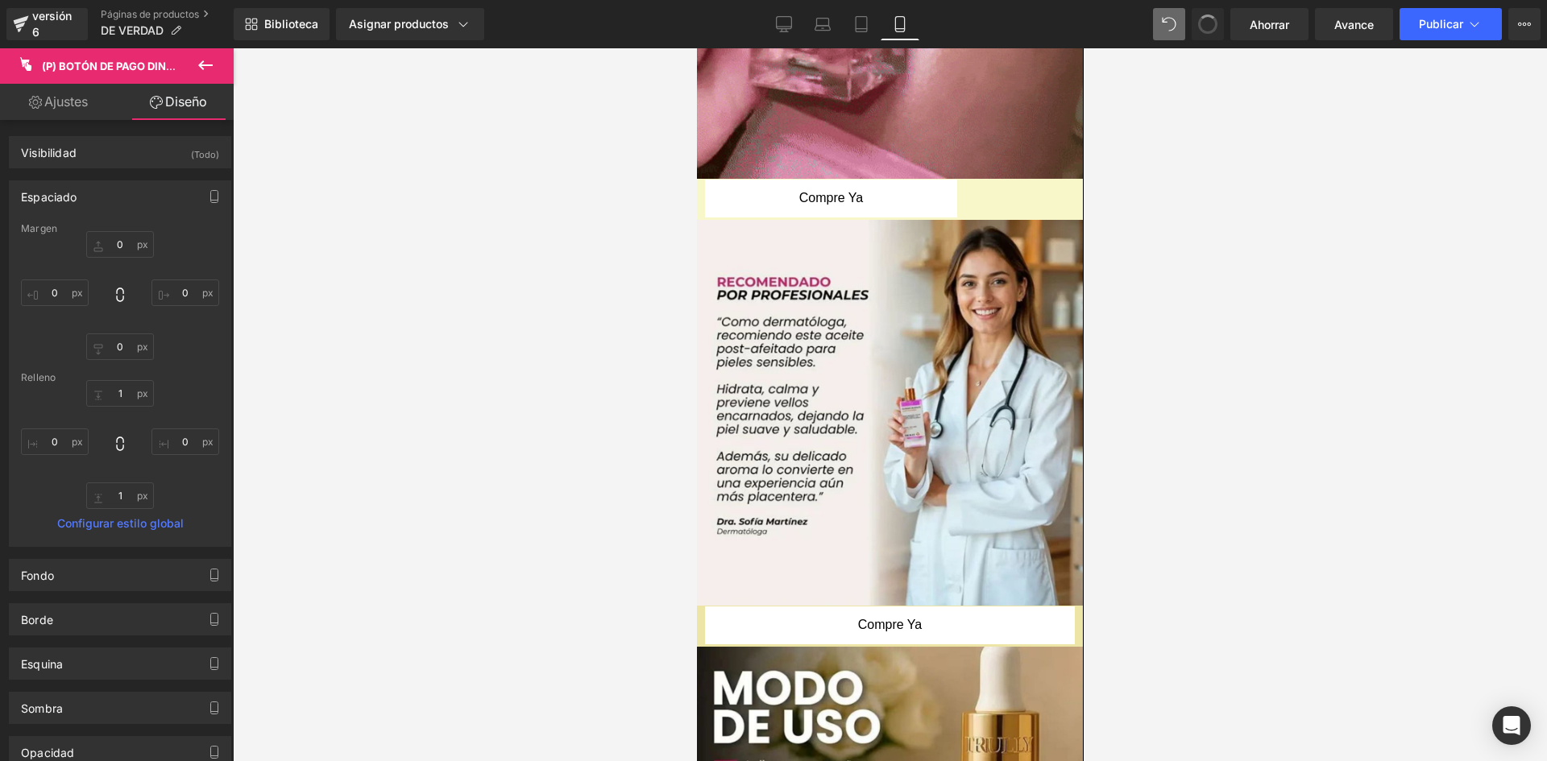
type input "0"
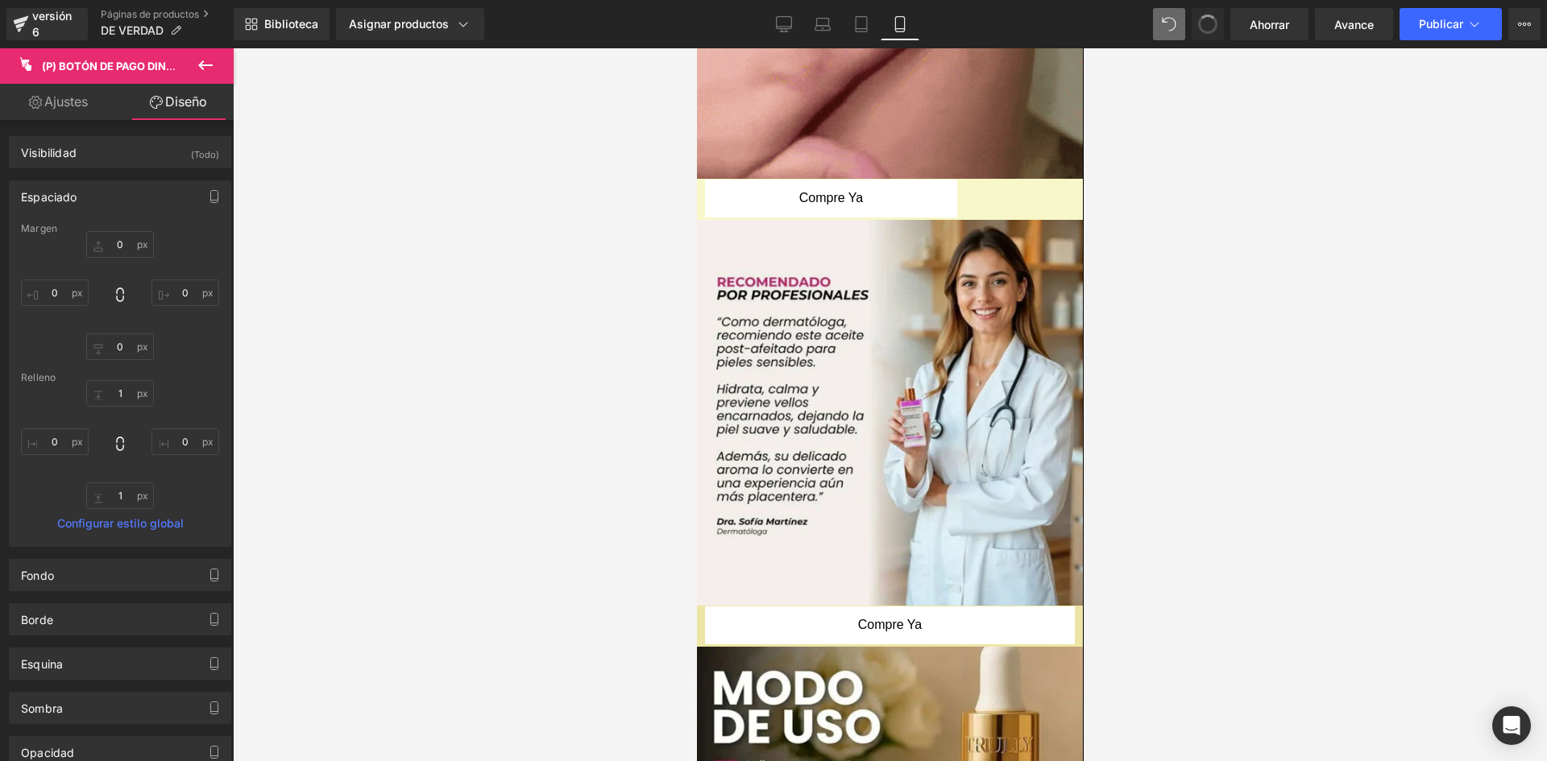
type input "1"
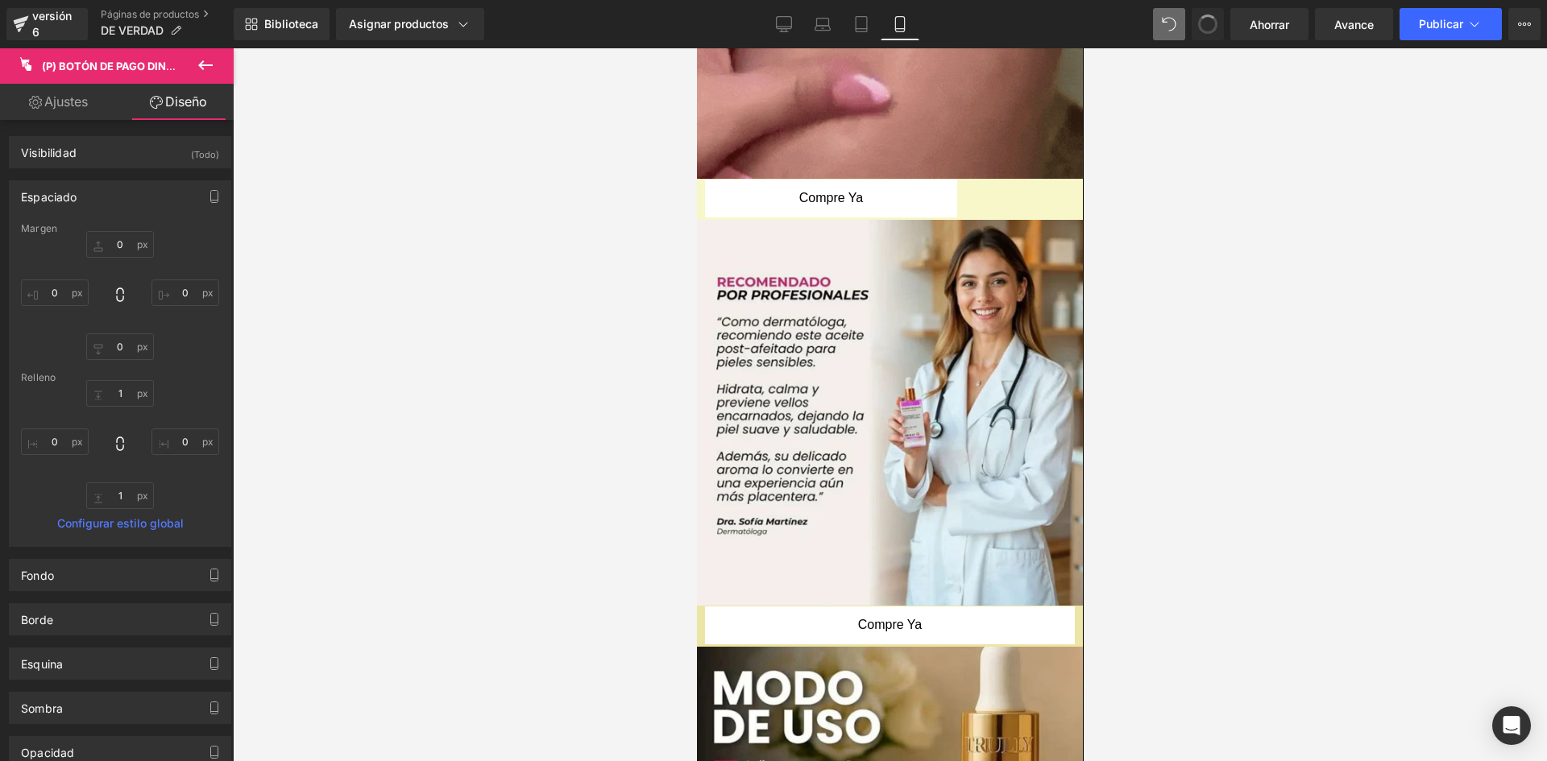
type input "0"
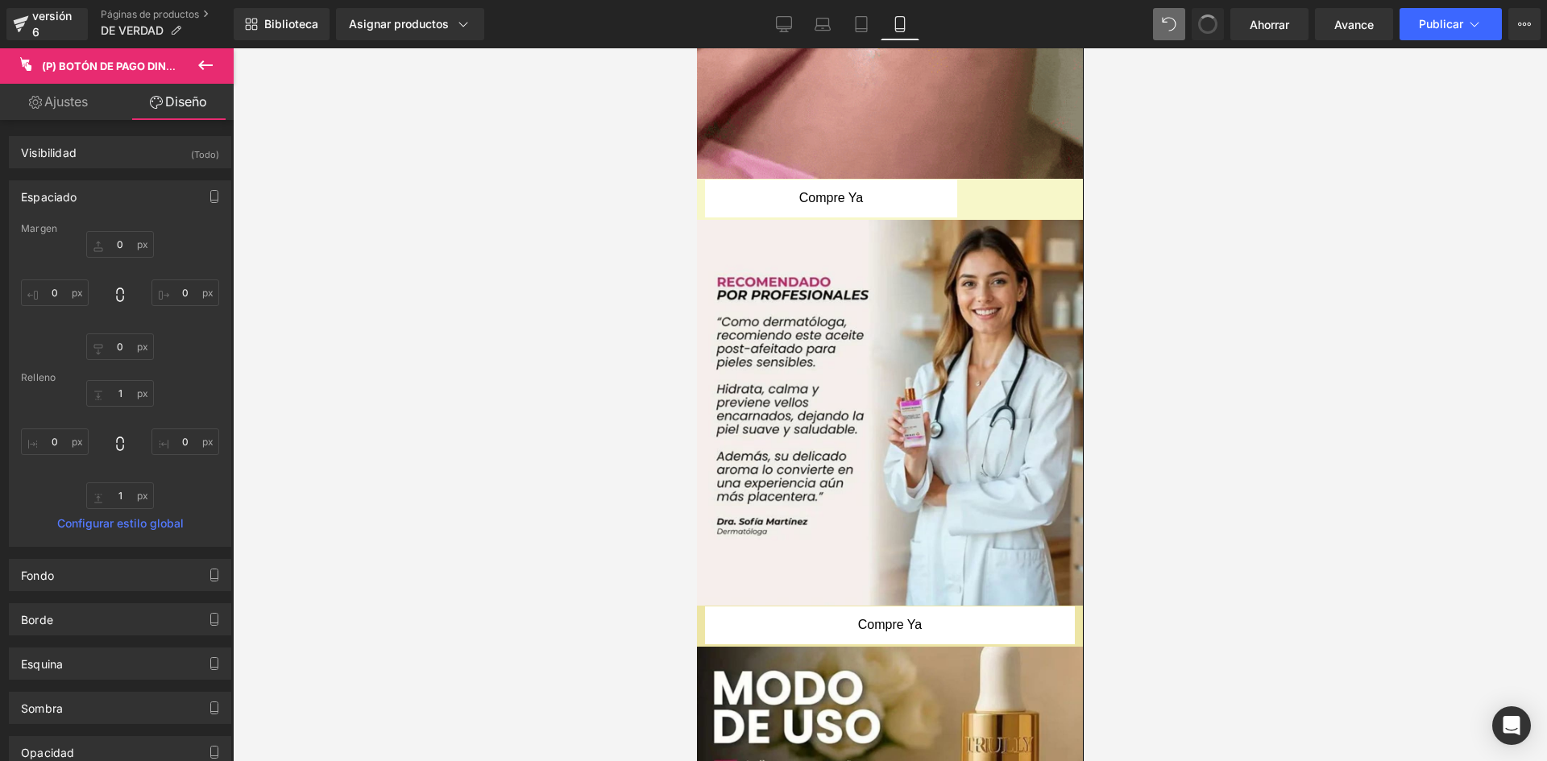
type input "1"
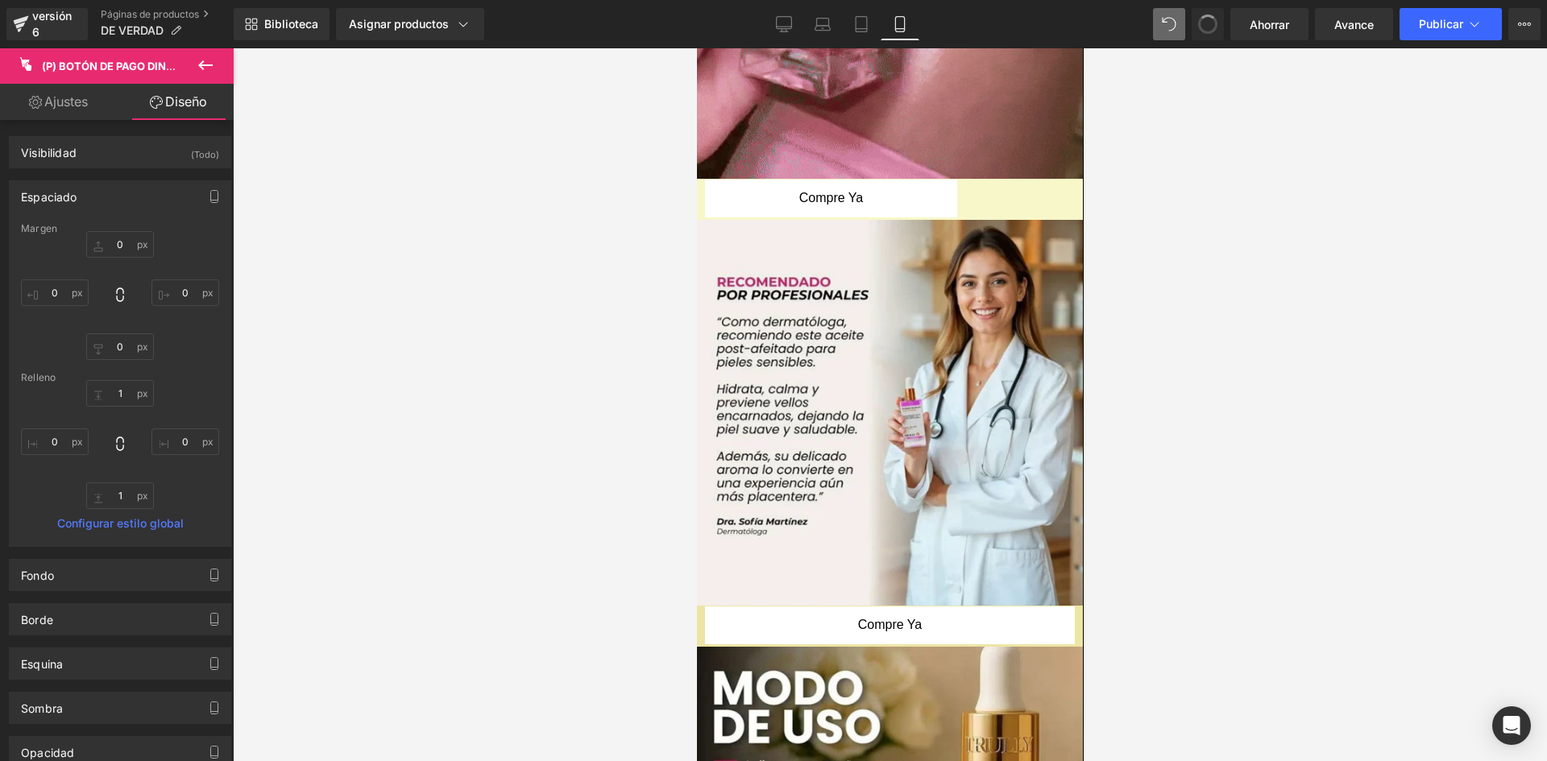
type input "0"
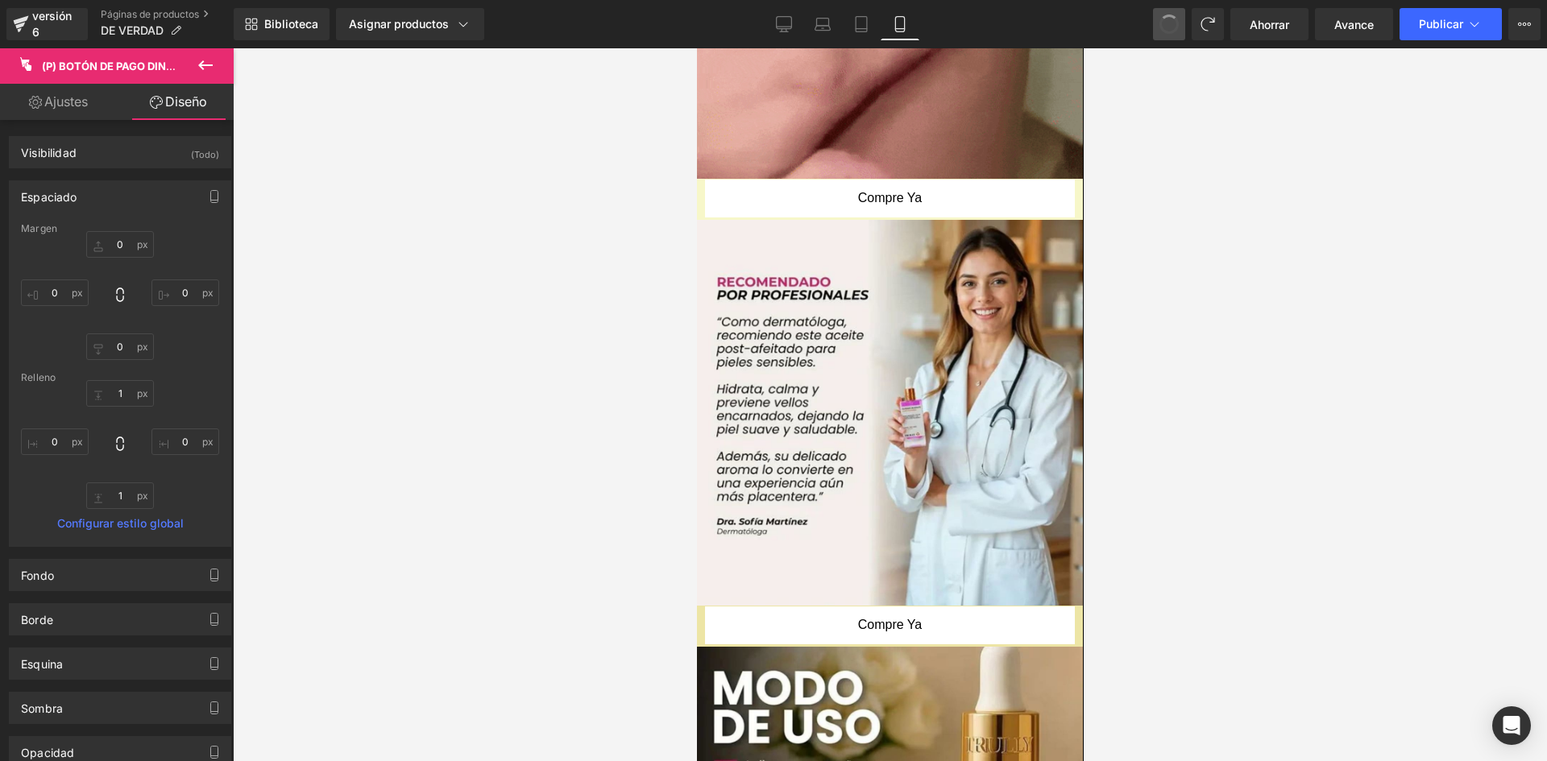
type input "0"
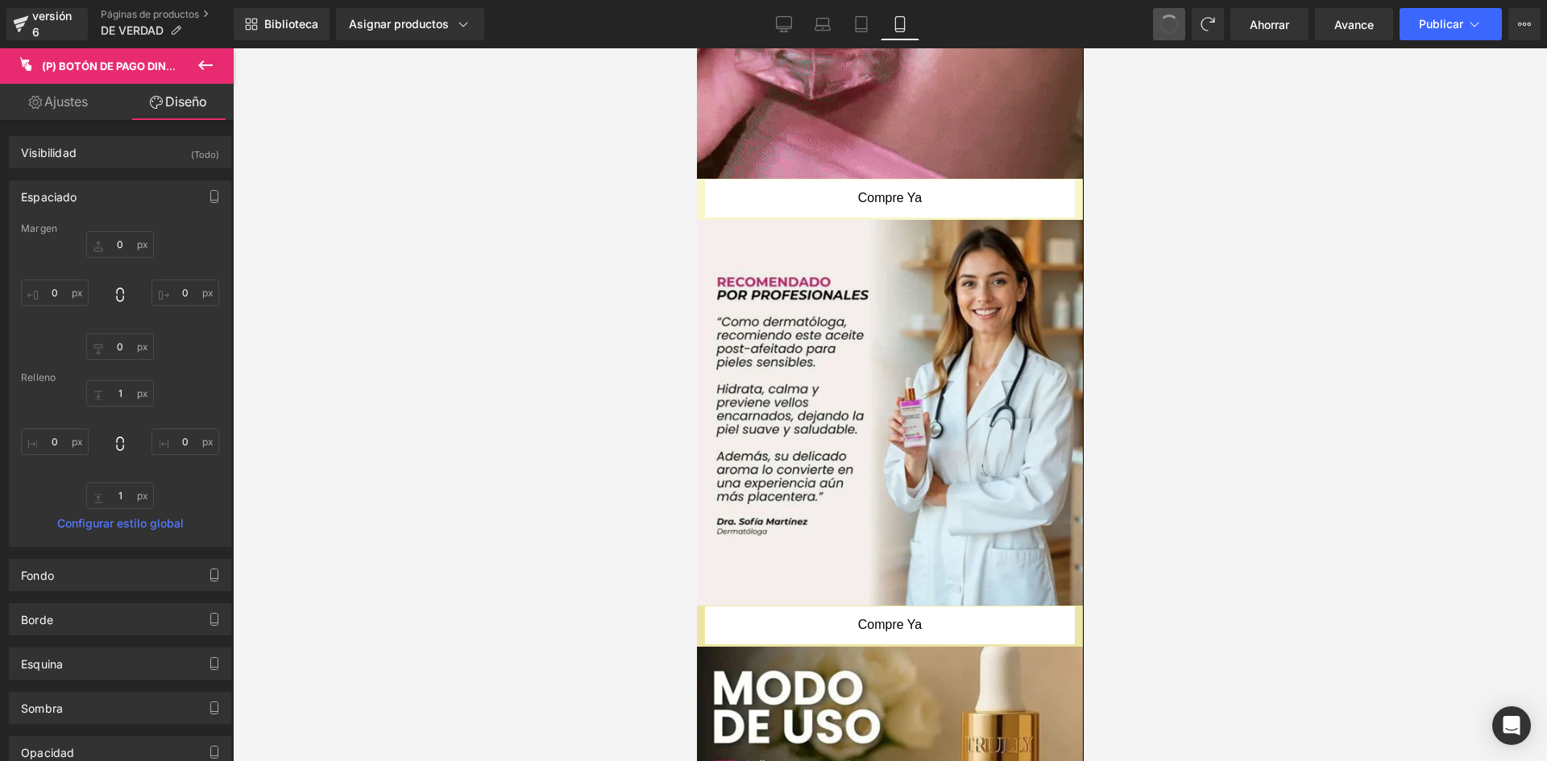
type input "0"
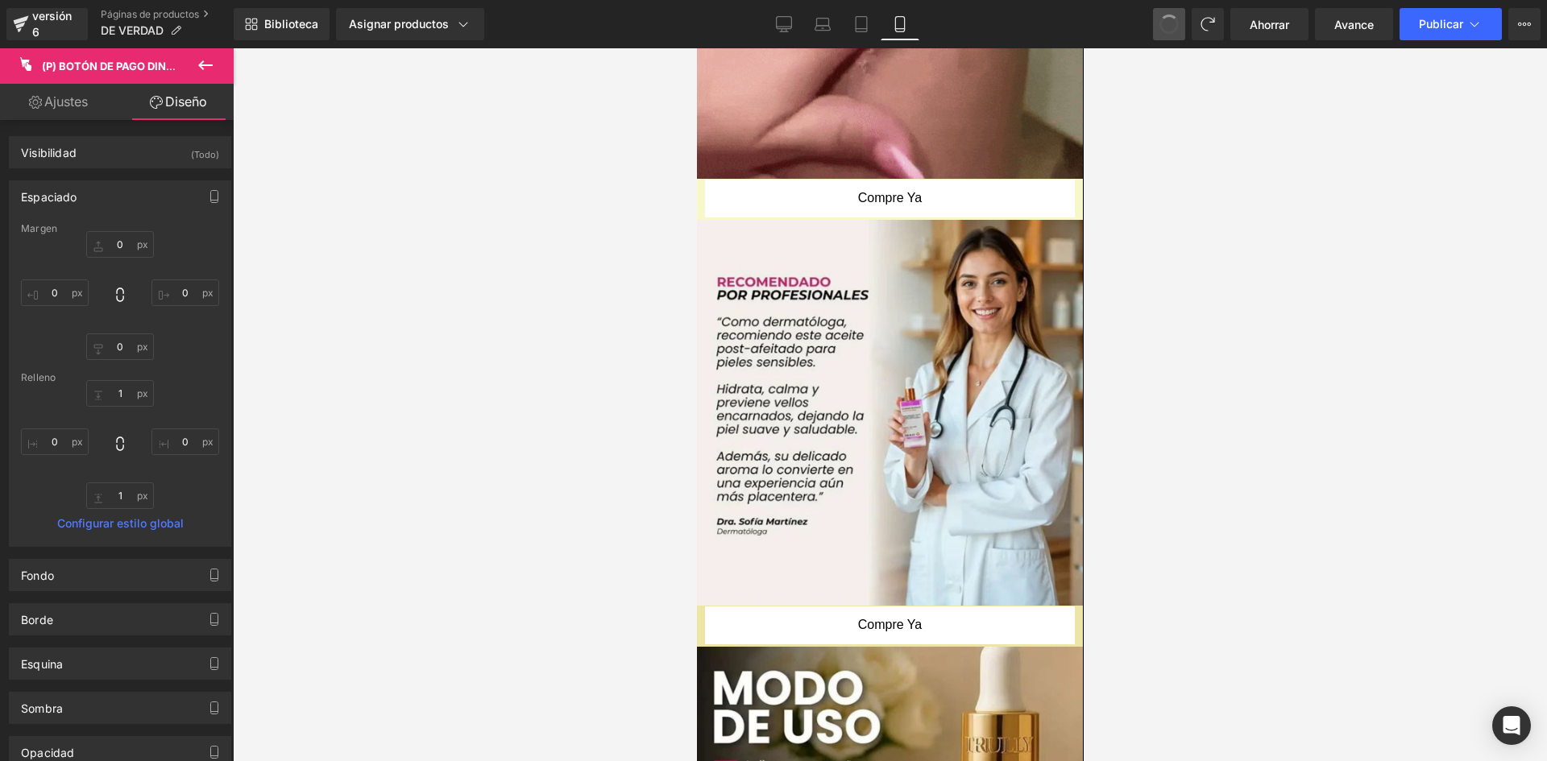
type input "0"
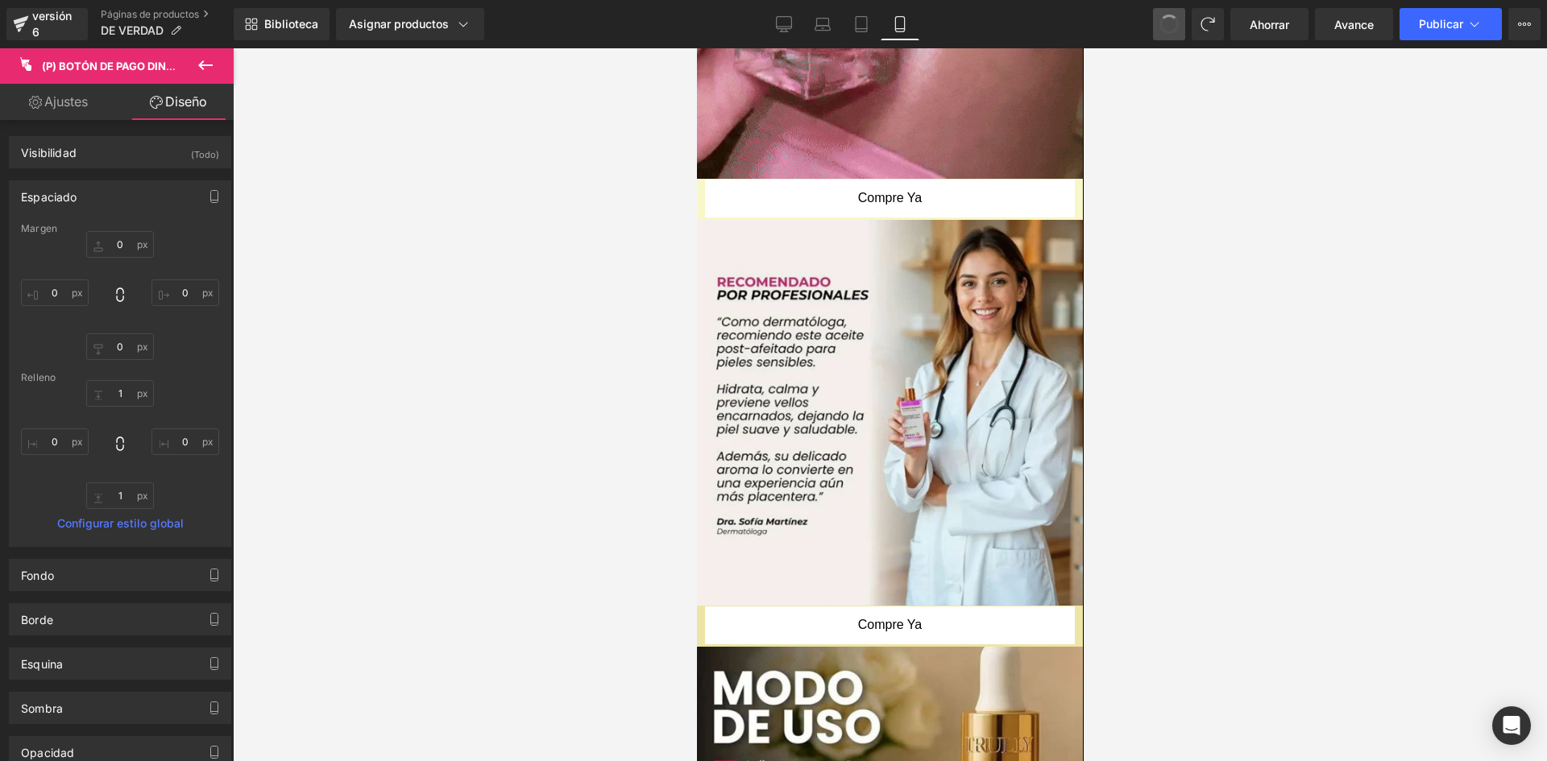
type input "0"
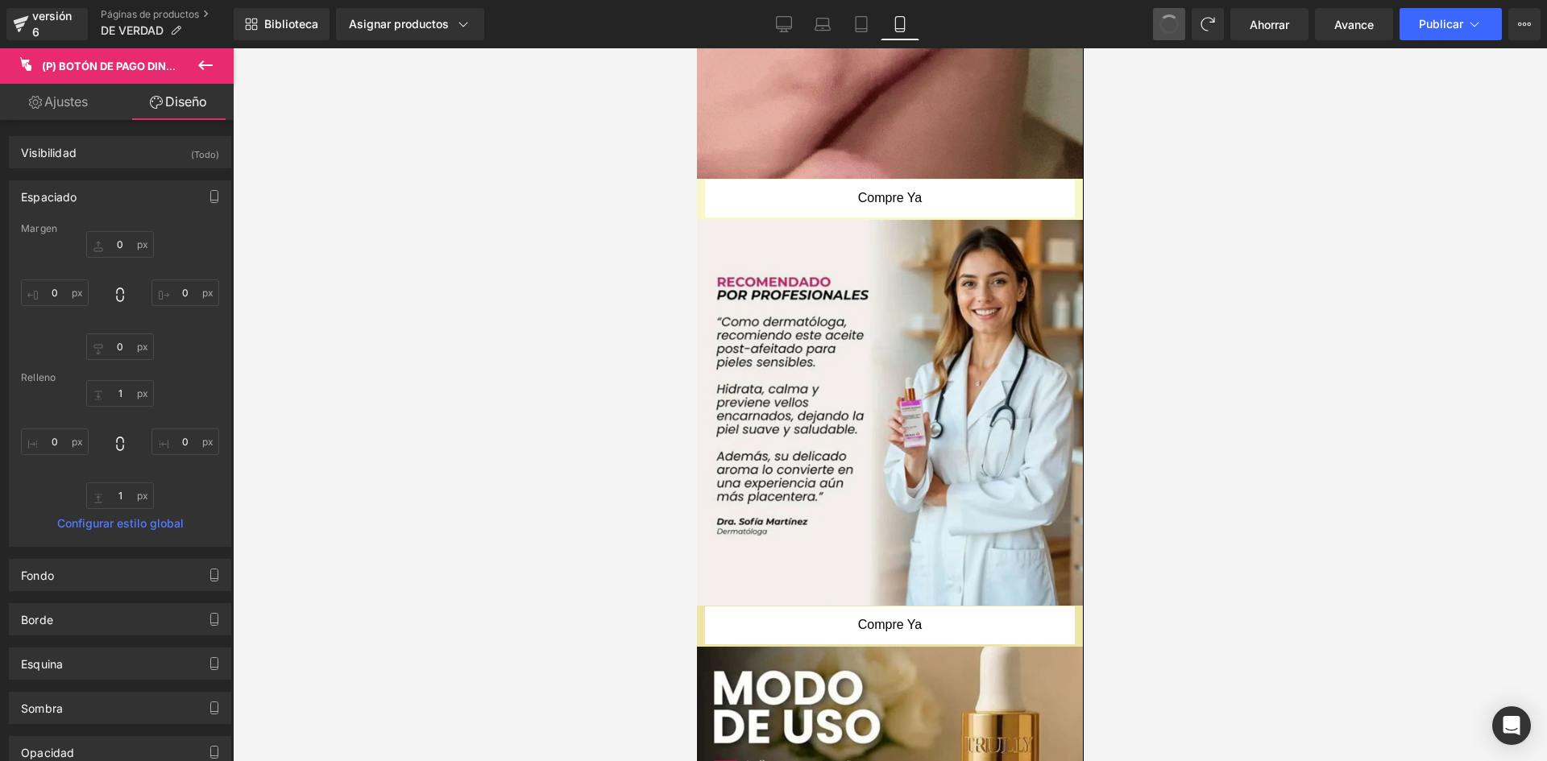
type input "1"
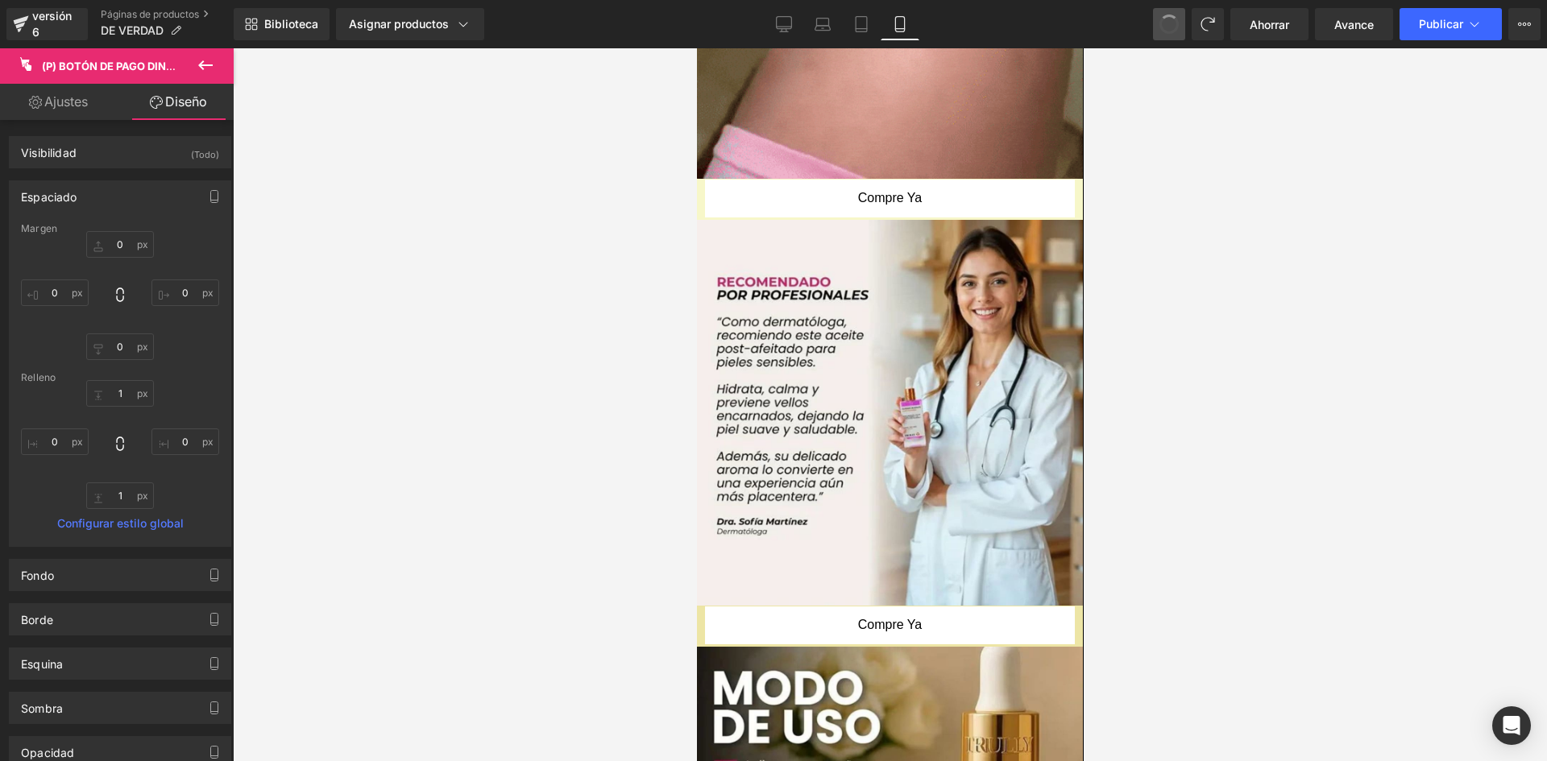
type input "0"
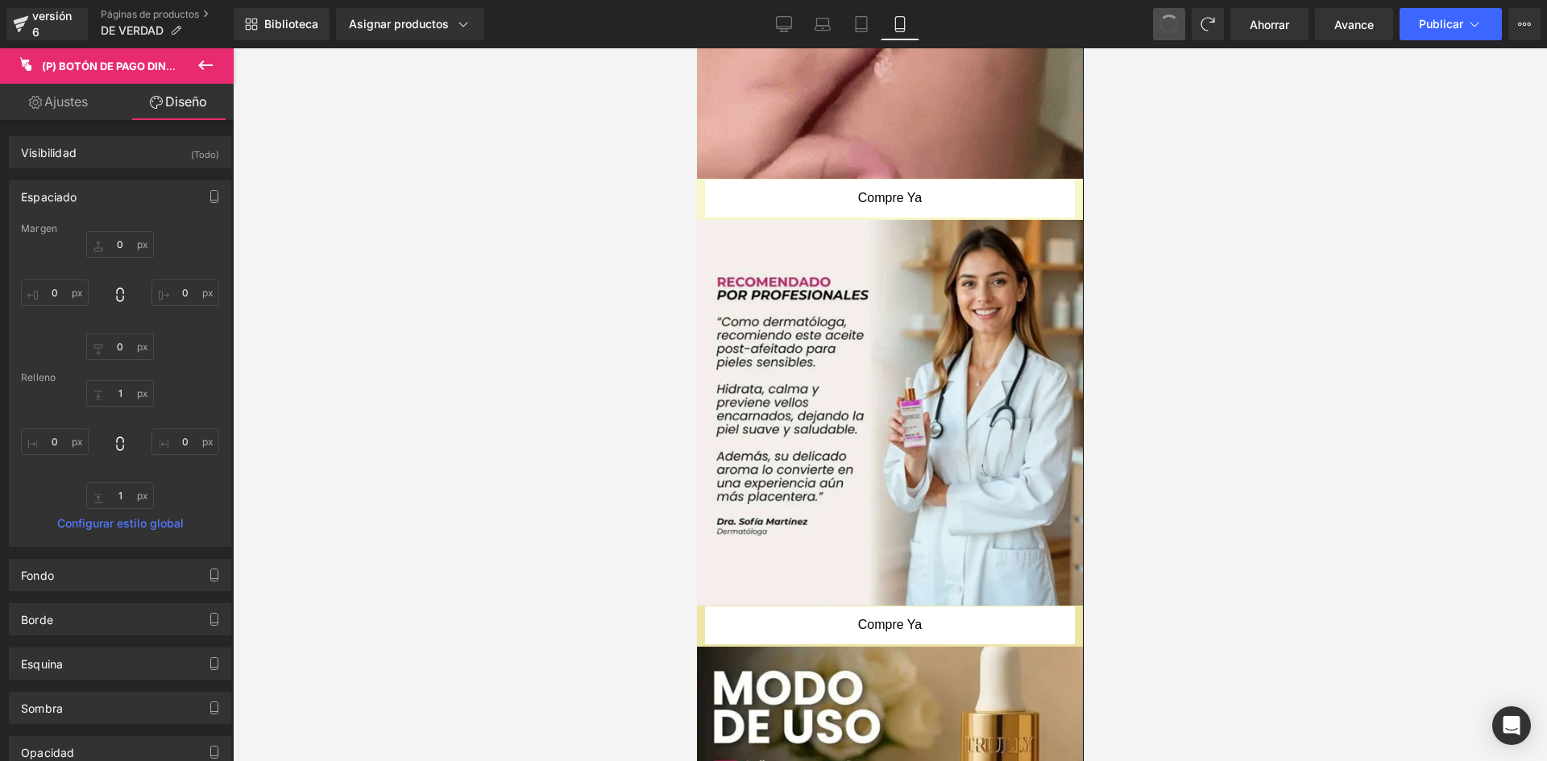
type input "1"
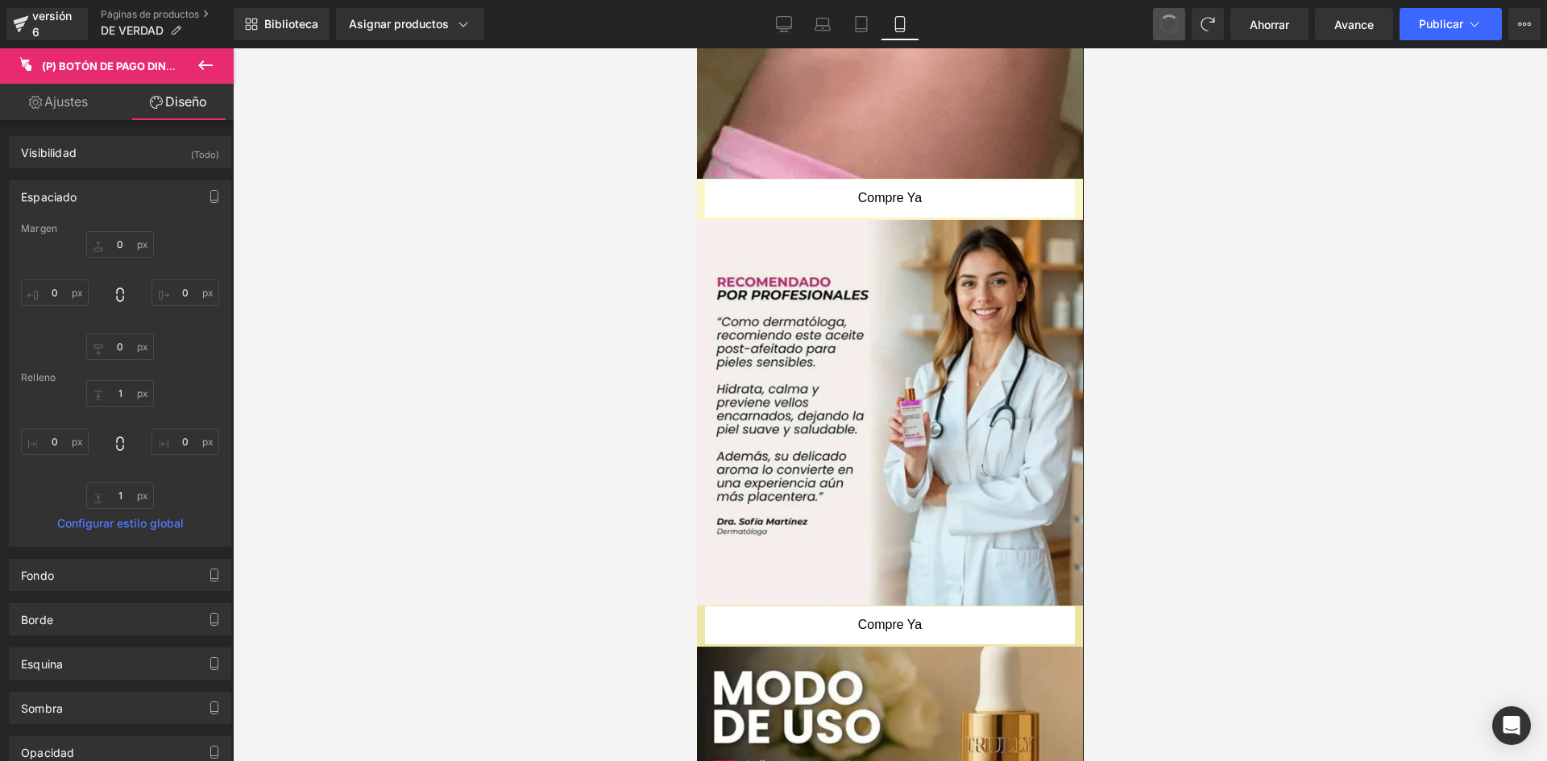
type input "0"
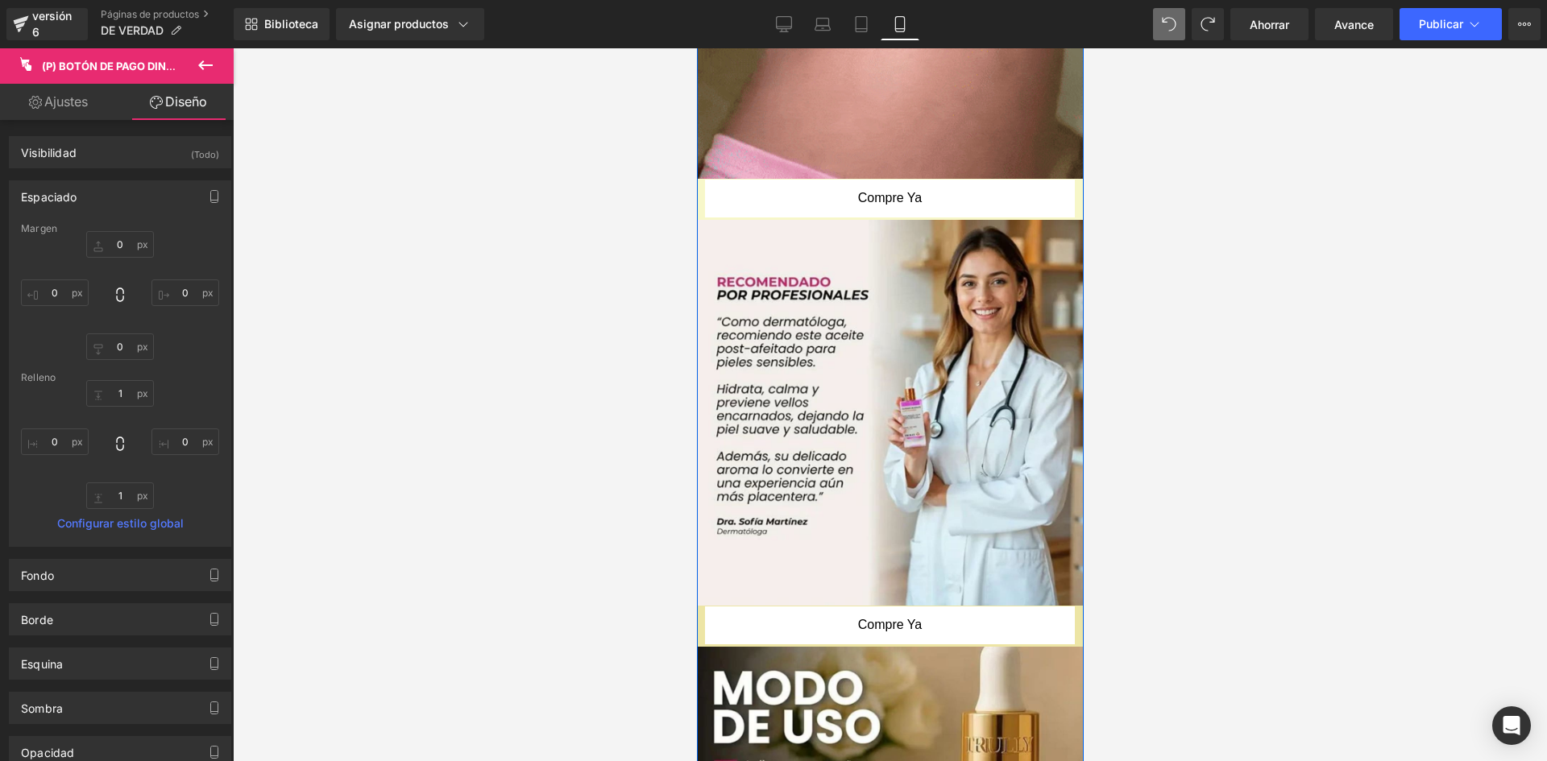
click at [988, 180] on button "Compre ya" at bounding box center [889, 199] width 370 height 38
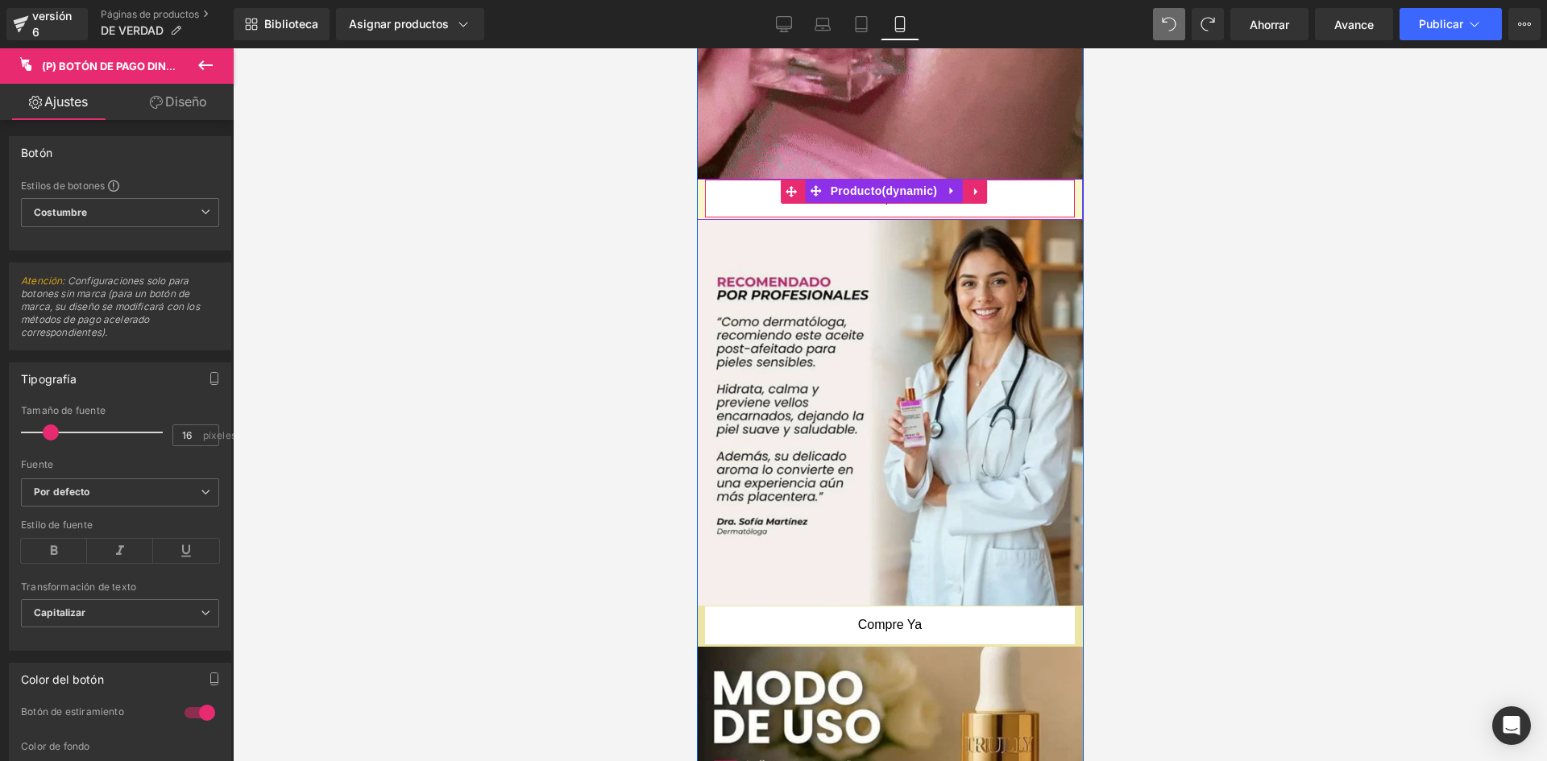
click at [806, 180] on button "Compre ya" at bounding box center [889, 199] width 370 height 38
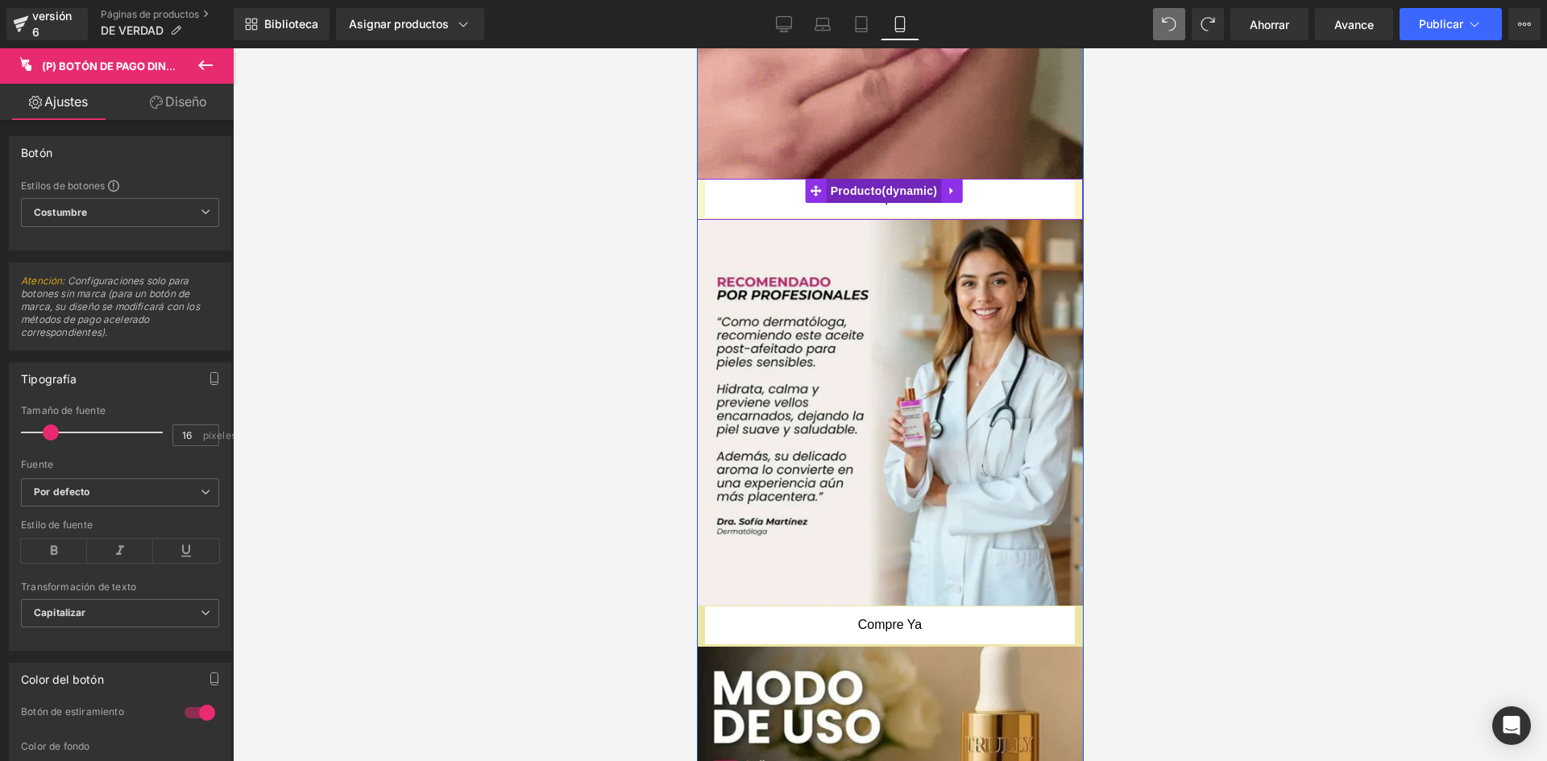
click at [848, 185] on font "Producto" at bounding box center [856, 191] width 52 height 13
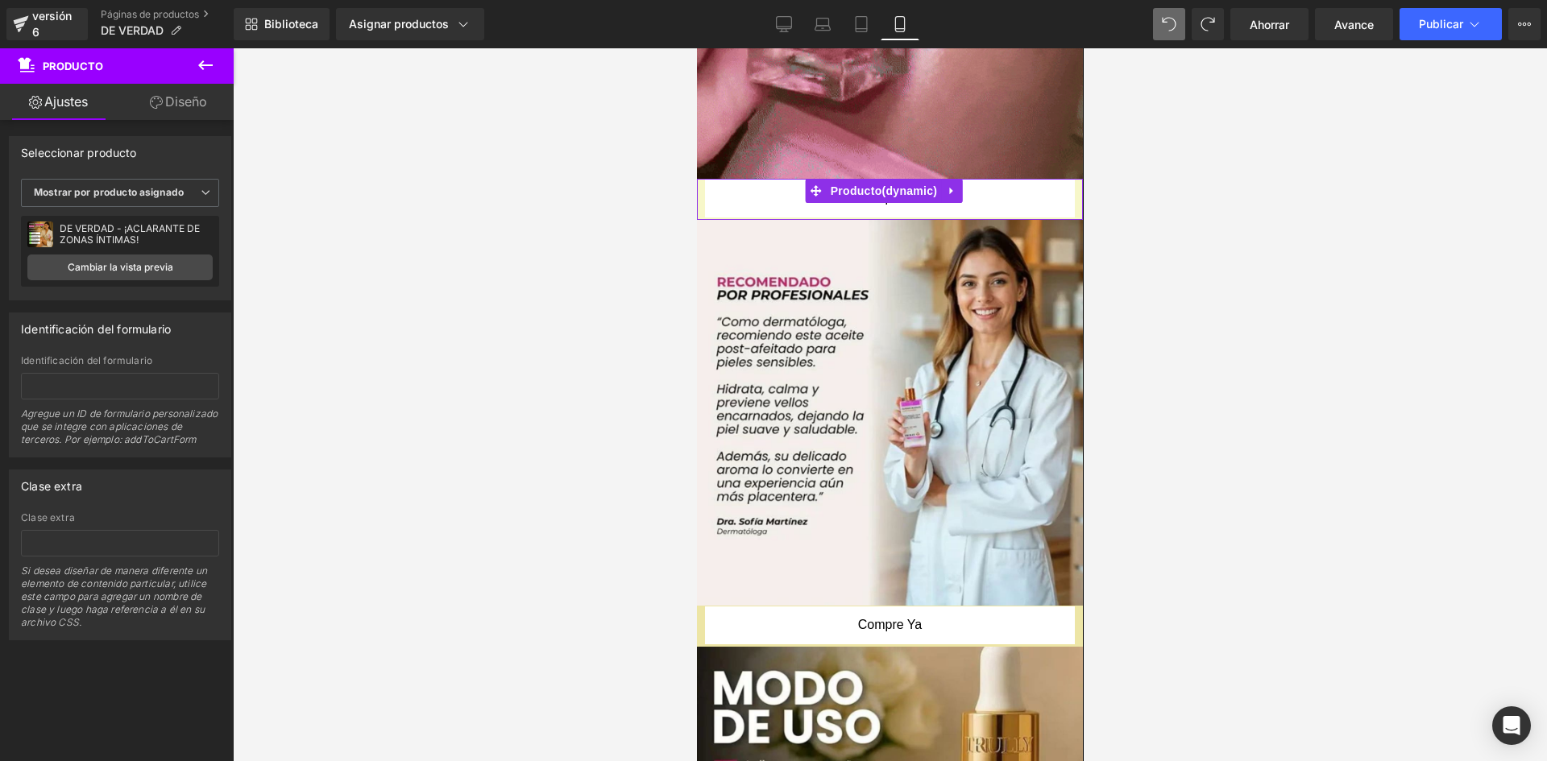
click at [53, 537] on div "Clase extra Si desea diseñar de manera diferente un elemento de contenido parti…" at bounding box center [120, 575] width 198 height 127
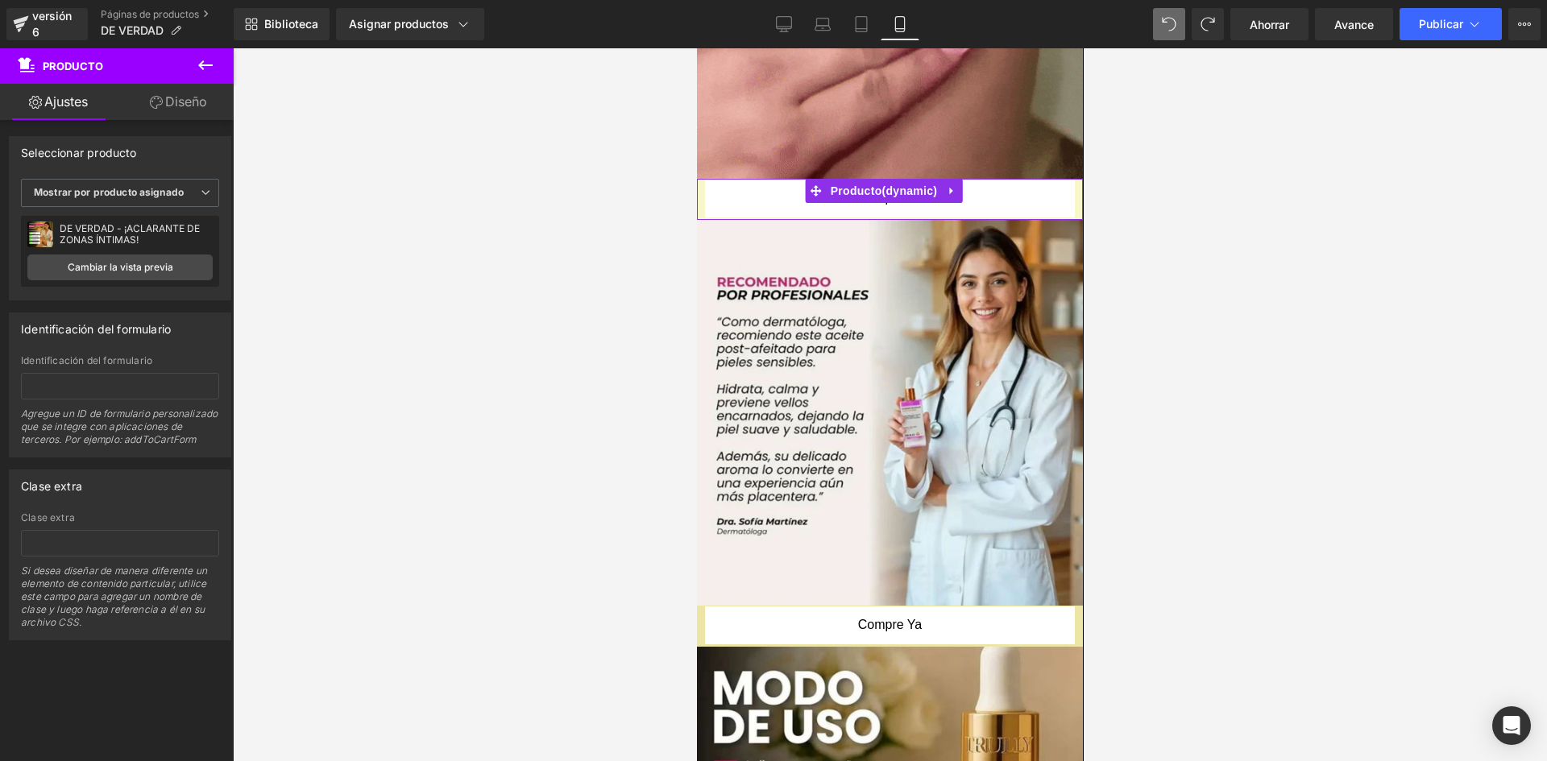
click at [88, 420] on font "Agregue un ID de formulario personalizado que se integre con aplicaciones de te…" at bounding box center [119, 427] width 197 height 38
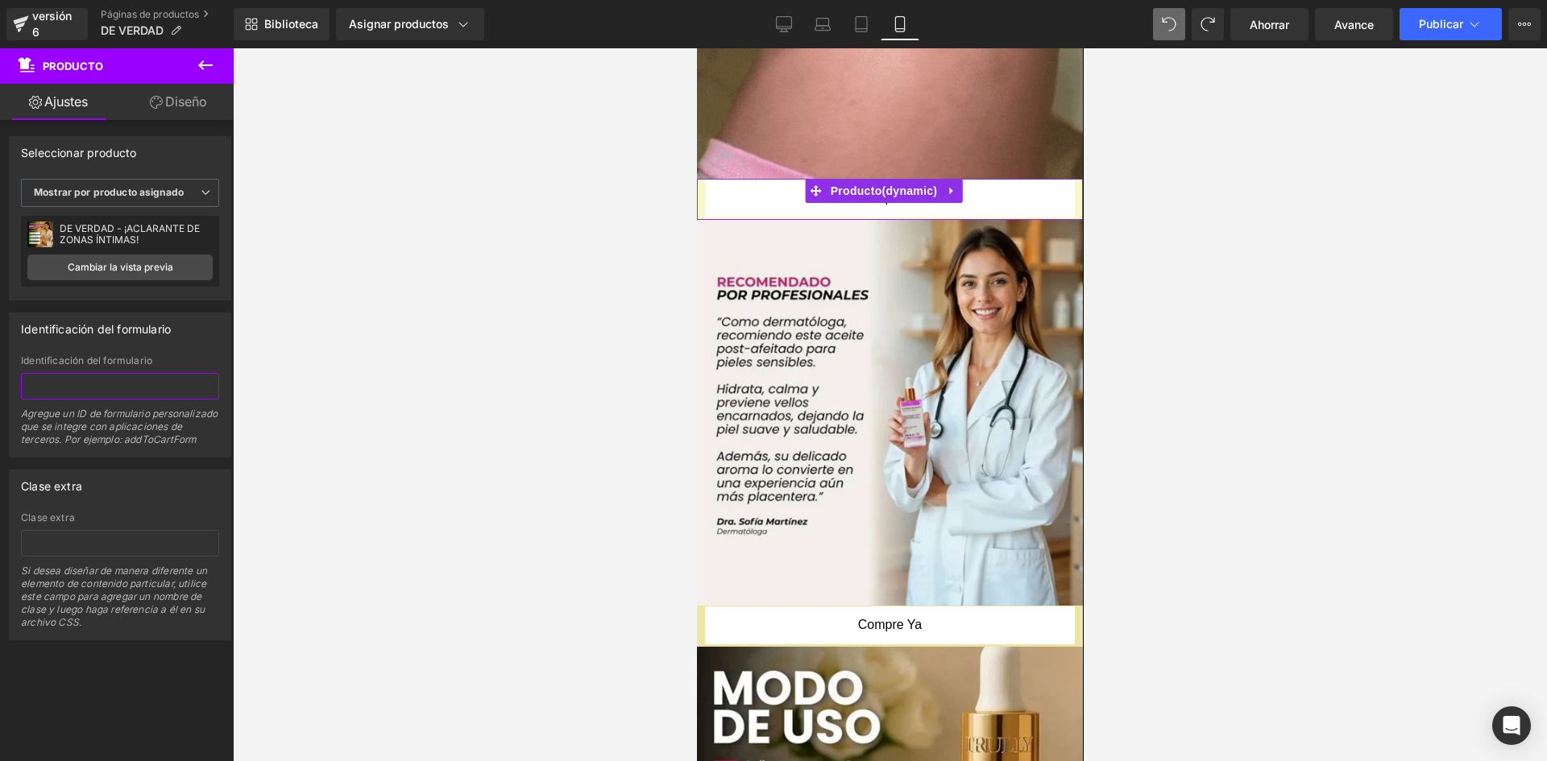
click at [91, 395] on input "text" at bounding box center [120, 386] width 198 height 27
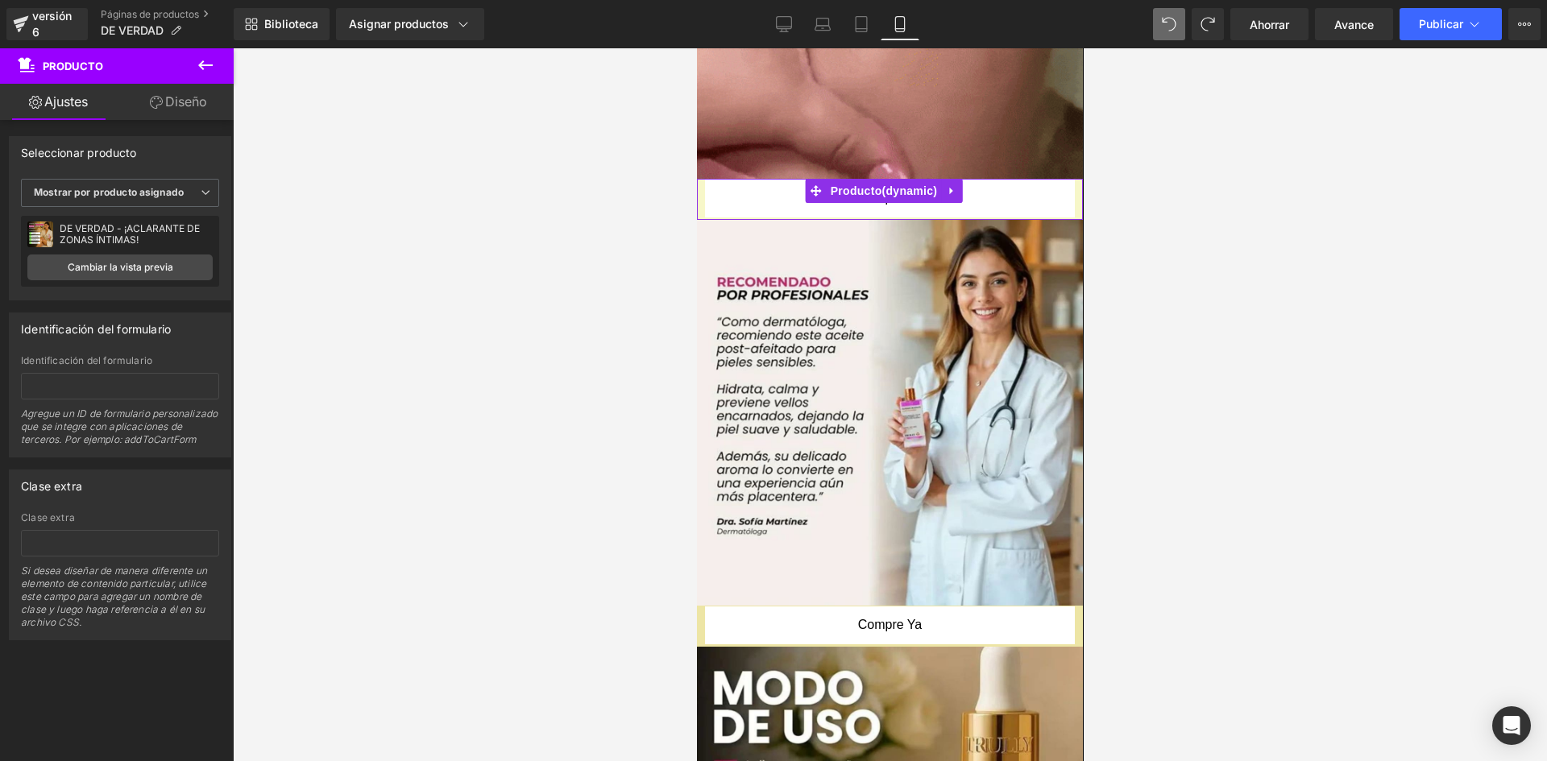
click at [167, 231] on font "DE VERDAD - ¡ACLARANTE DE ZONAS ÍNTIMAS!" at bounding box center [130, 233] width 140 height 23
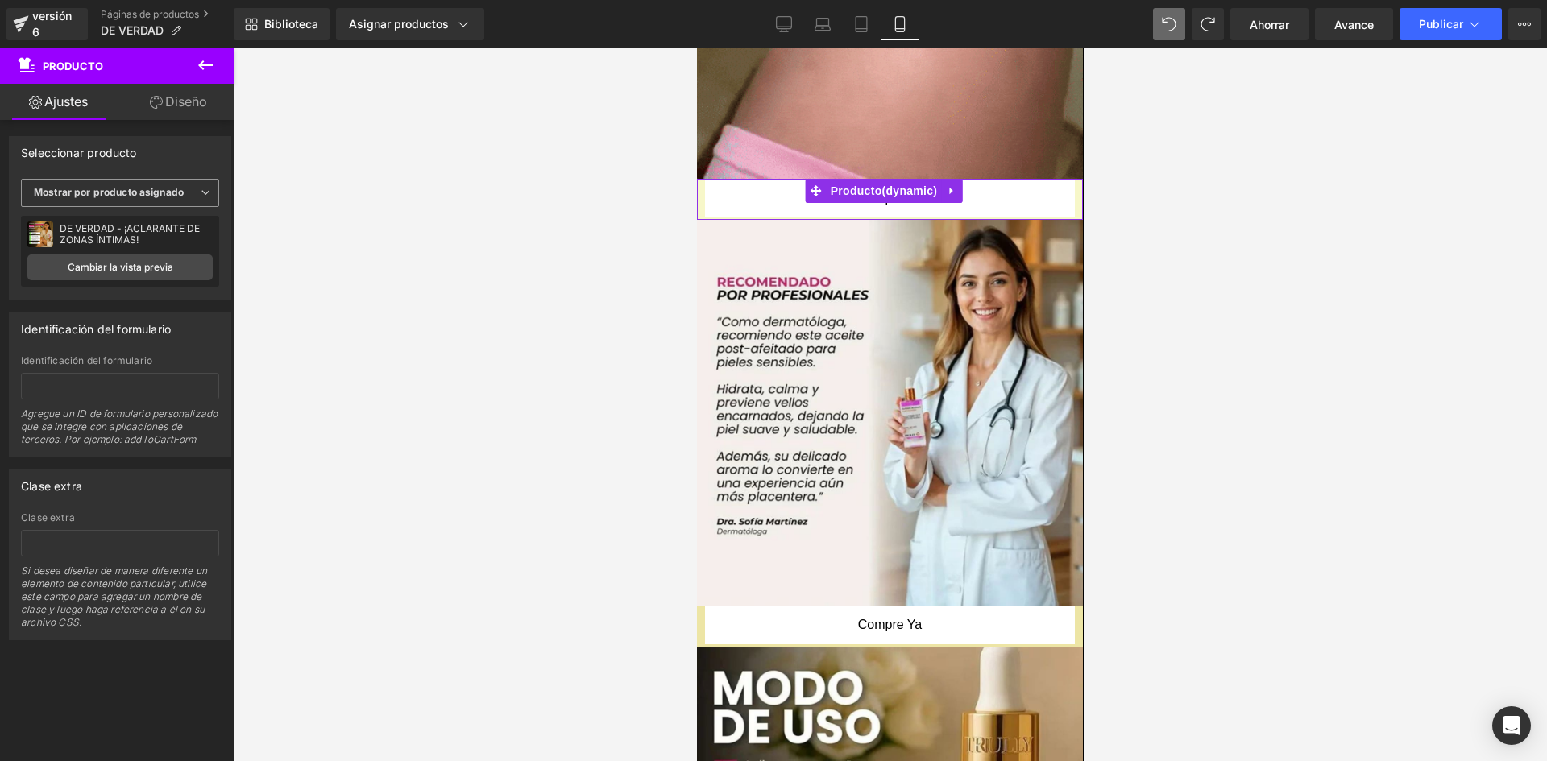
click at [177, 199] on span "Mostrar por producto asignado" at bounding box center [120, 193] width 198 height 28
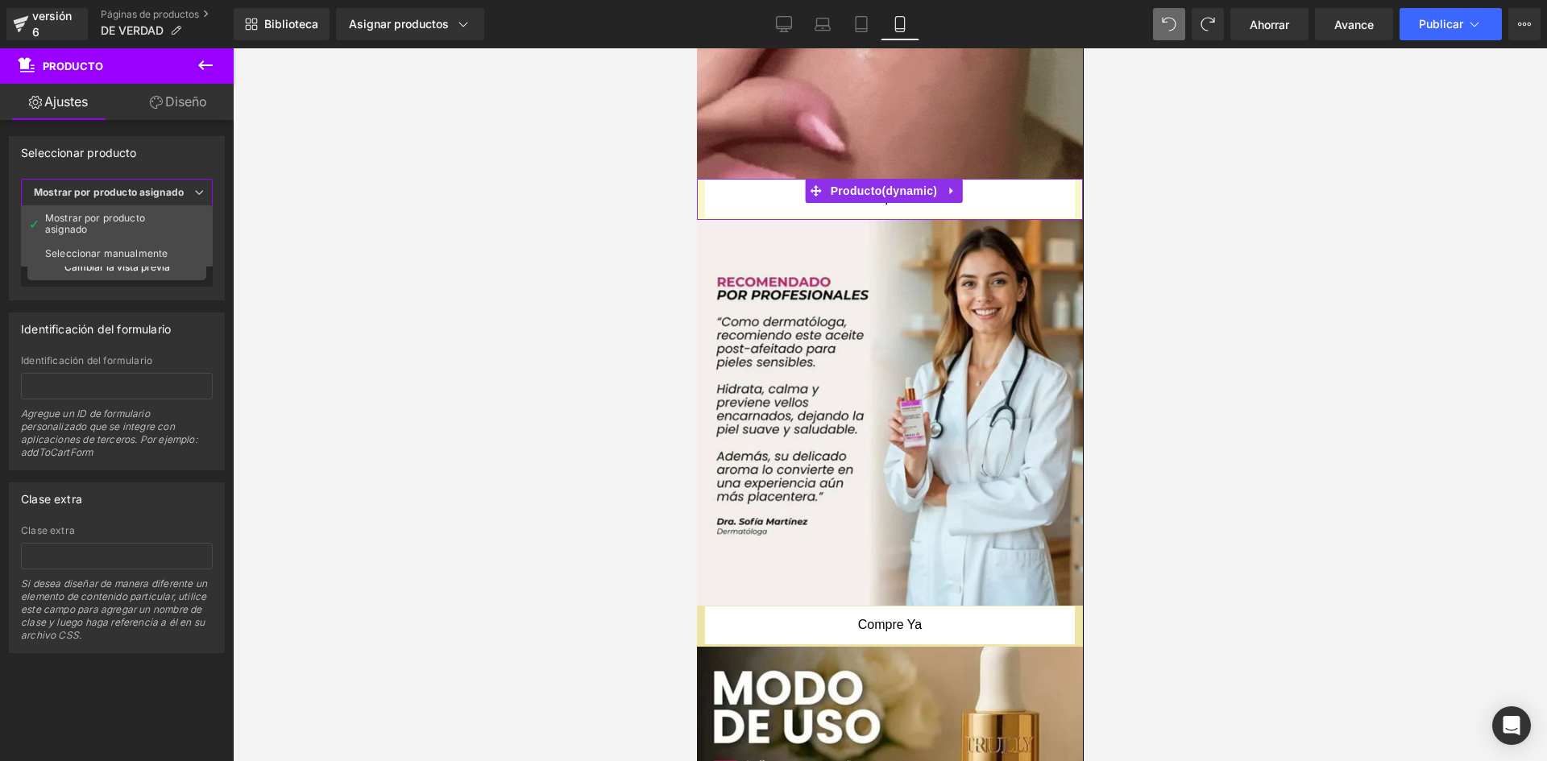
click at [177, 199] on span "Mostrar por producto asignado" at bounding box center [117, 193] width 192 height 28
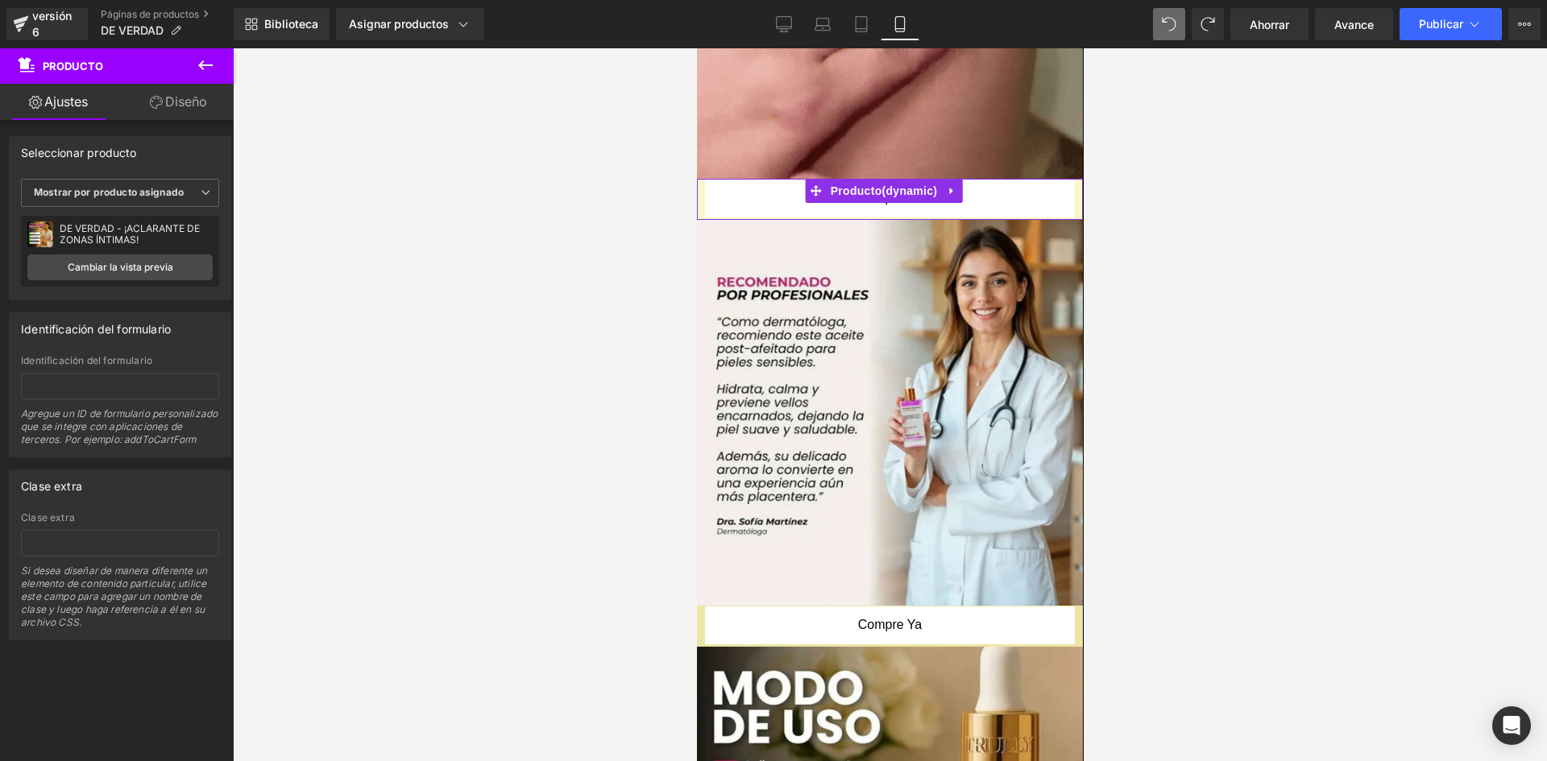
click at [181, 106] on font "Diseño" at bounding box center [186, 101] width 42 height 16
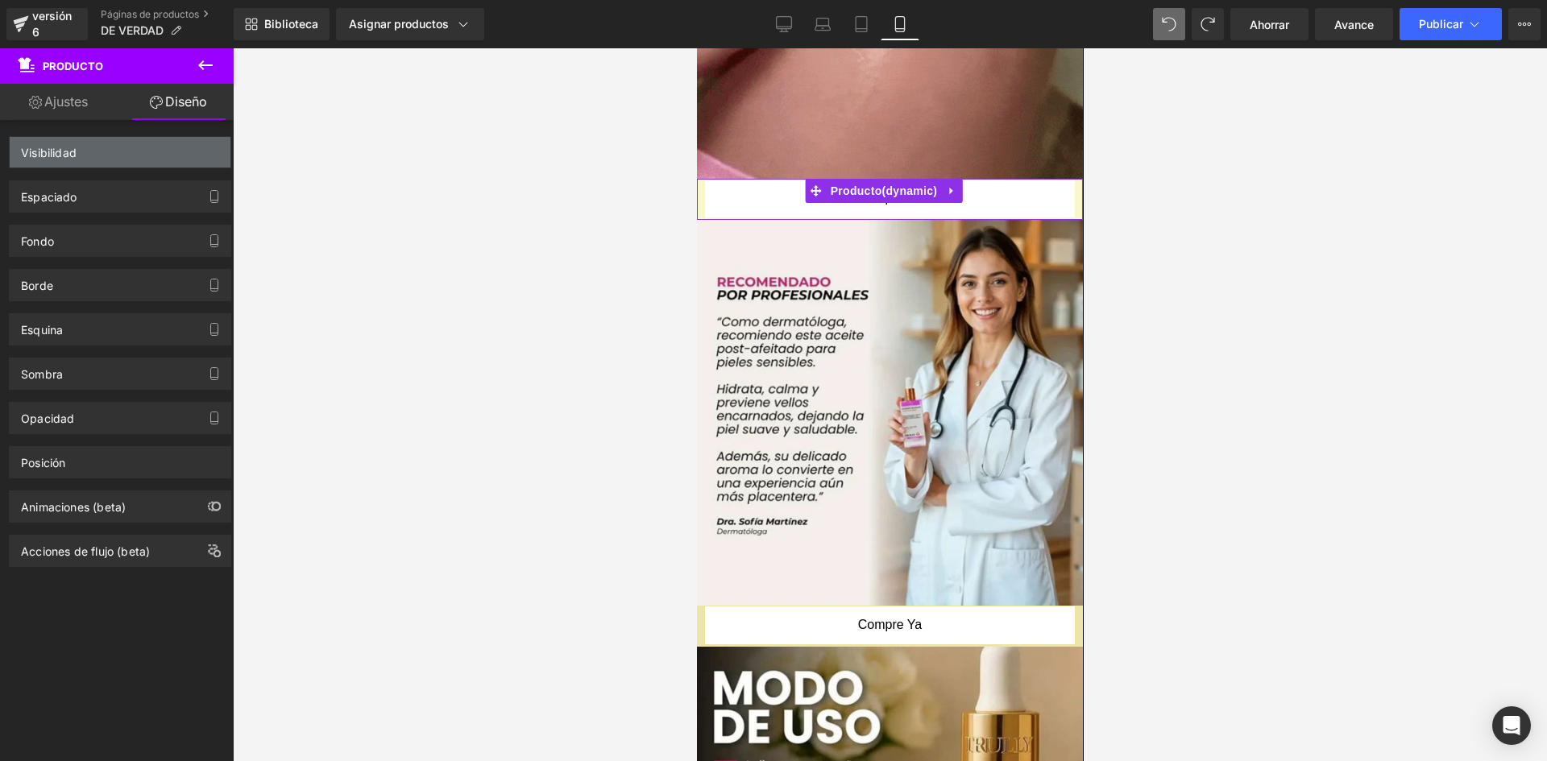
click at [156, 148] on div "Visibilidad" at bounding box center [120, 152] width 221 height 31
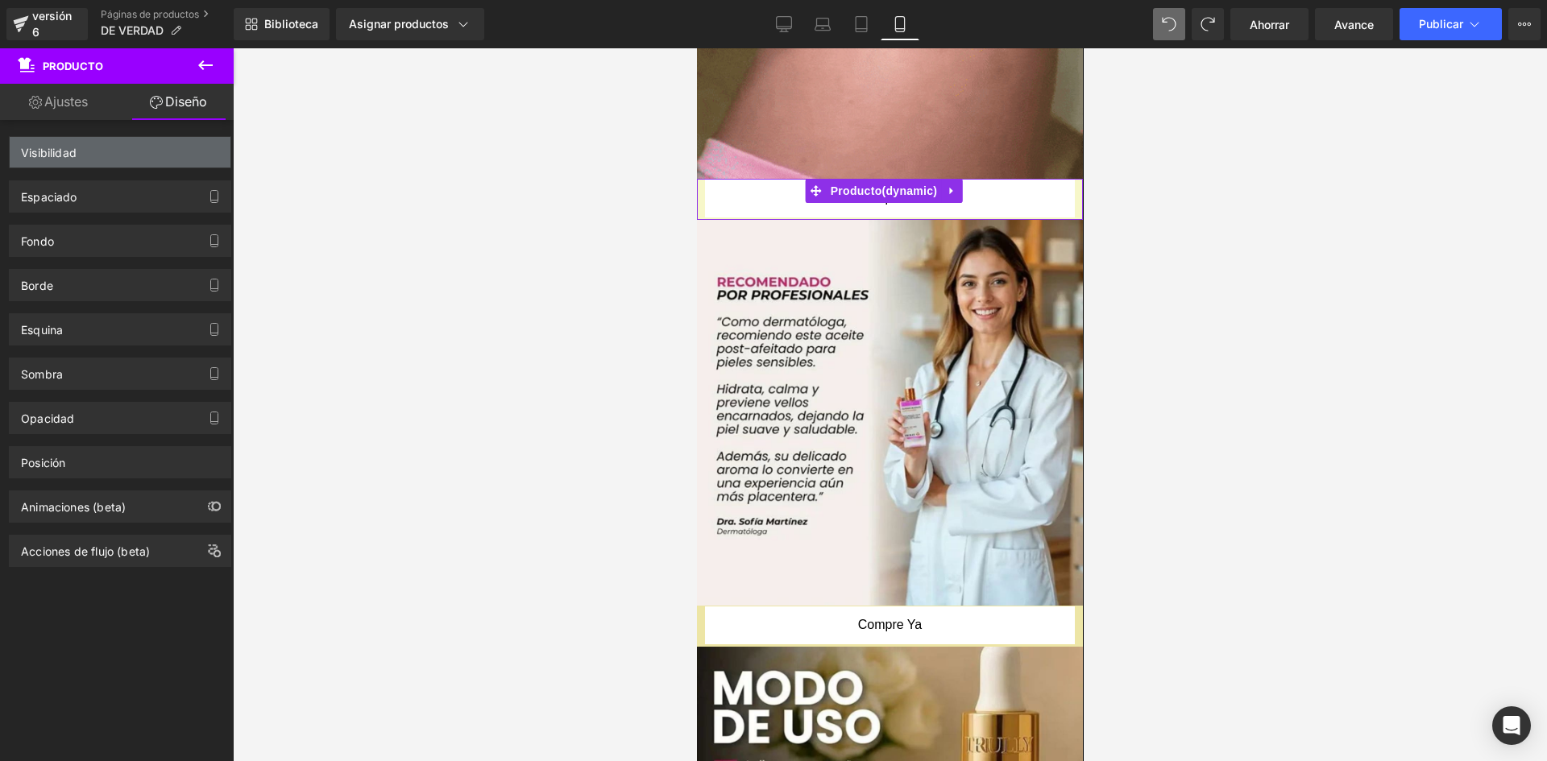
click at [156, 148] on div "Visibilidad" at bounding box center [120, 152] width 221 height 31
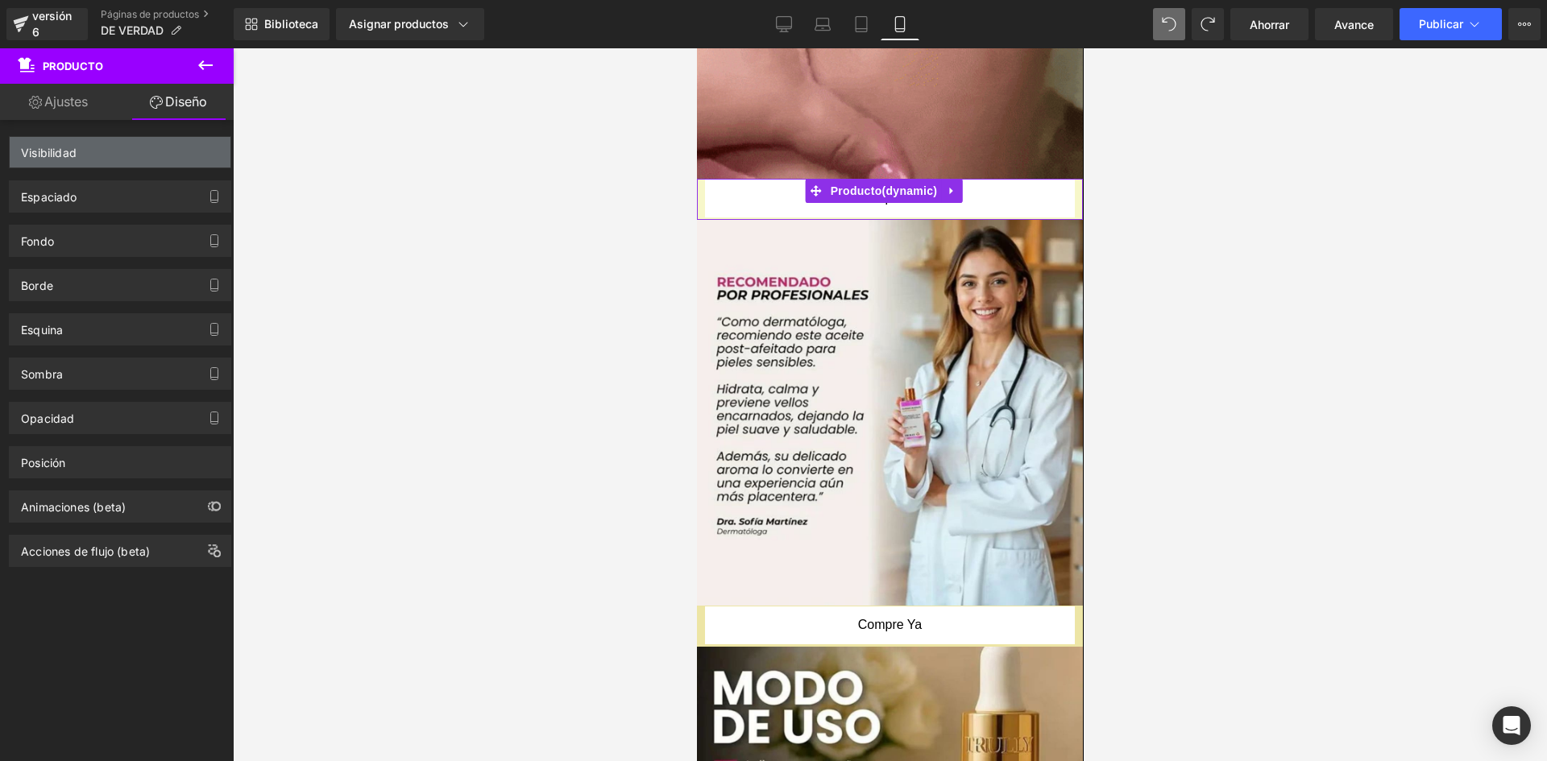
click at [156, 148] on div "Visibilidad" at bounding box center [120, 152] width 221 height 31
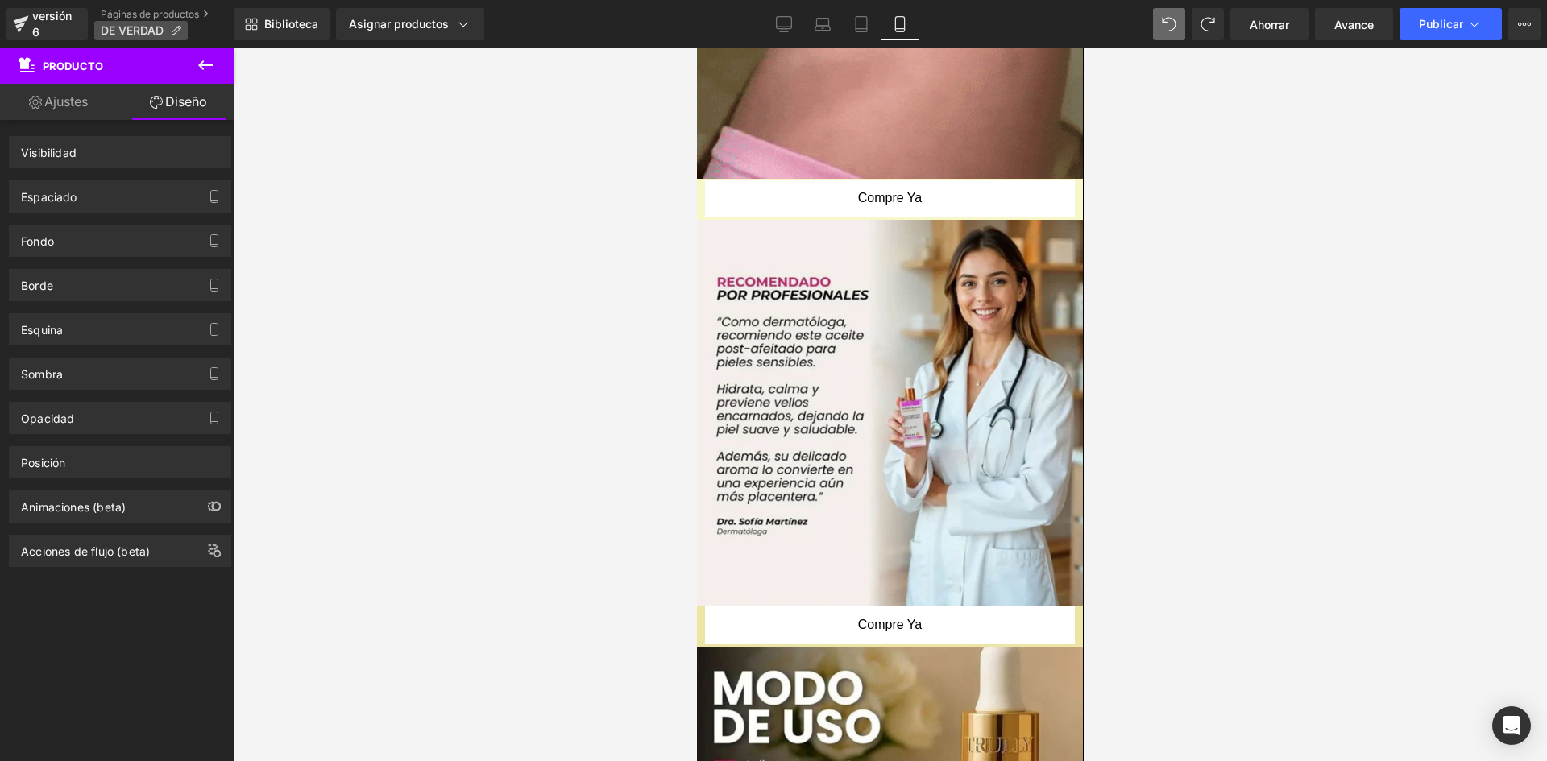
click at [174, 32] on icon at bounding box center [175, 30] width 11 height 11
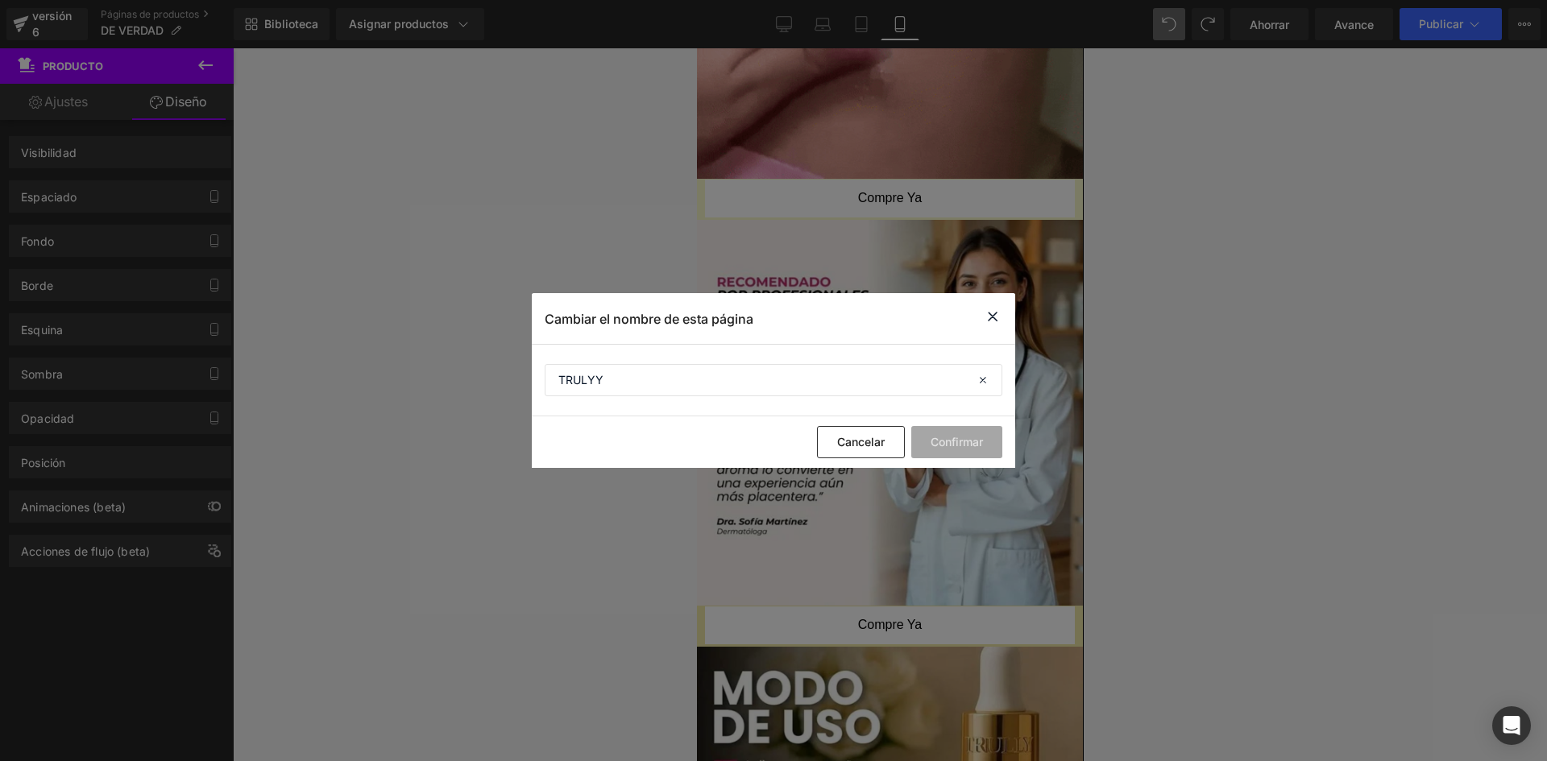
click at [991, 314] on icon at bounding box center [992, 317] width 19 height 20
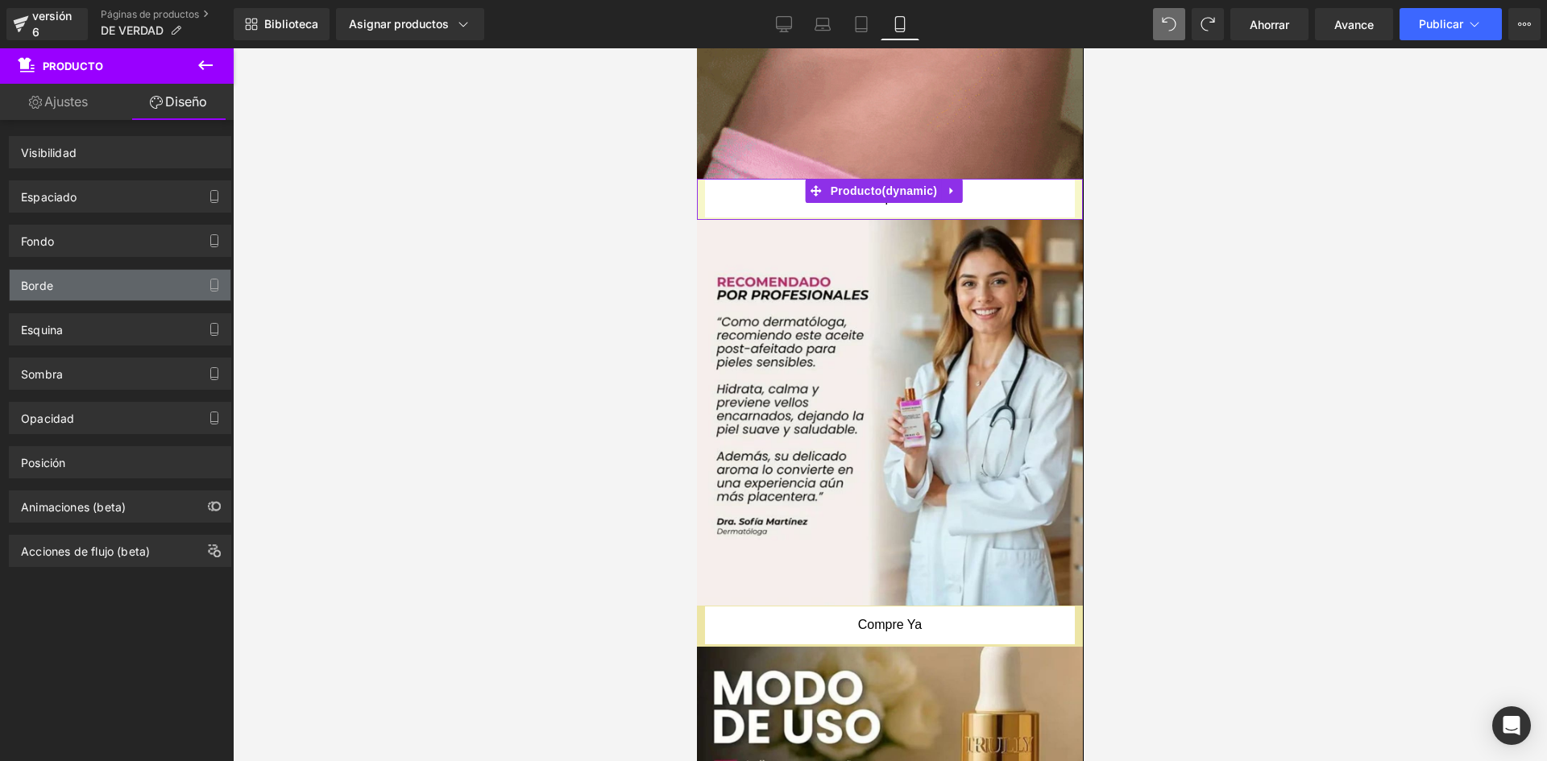
click at [39, 297] on div "Borde" at bounding box center [120, 285] width 221 height 31
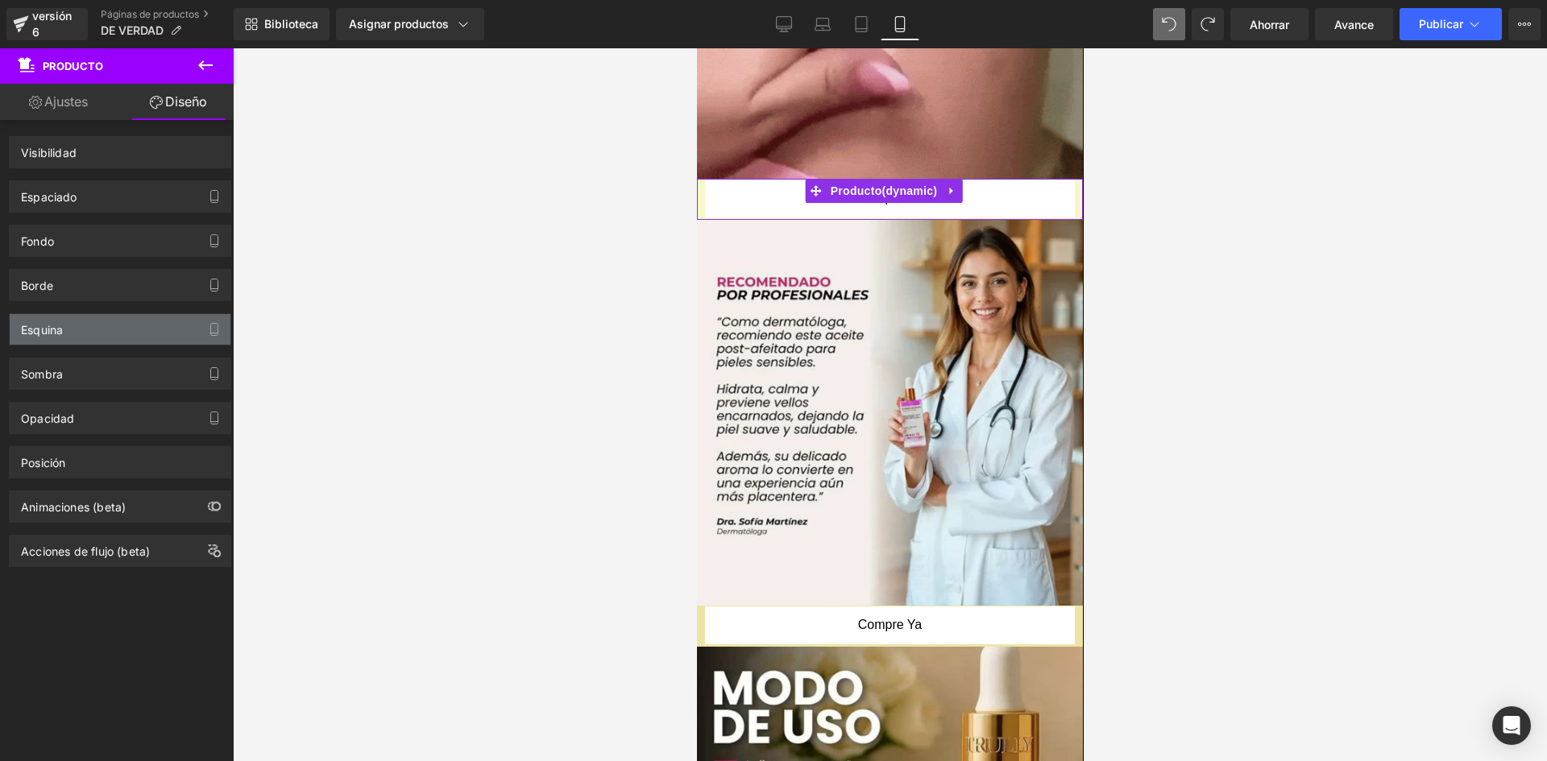
click at [55, 334] on font "Esquina" at bounding box center [42, 330] width 42 height 14
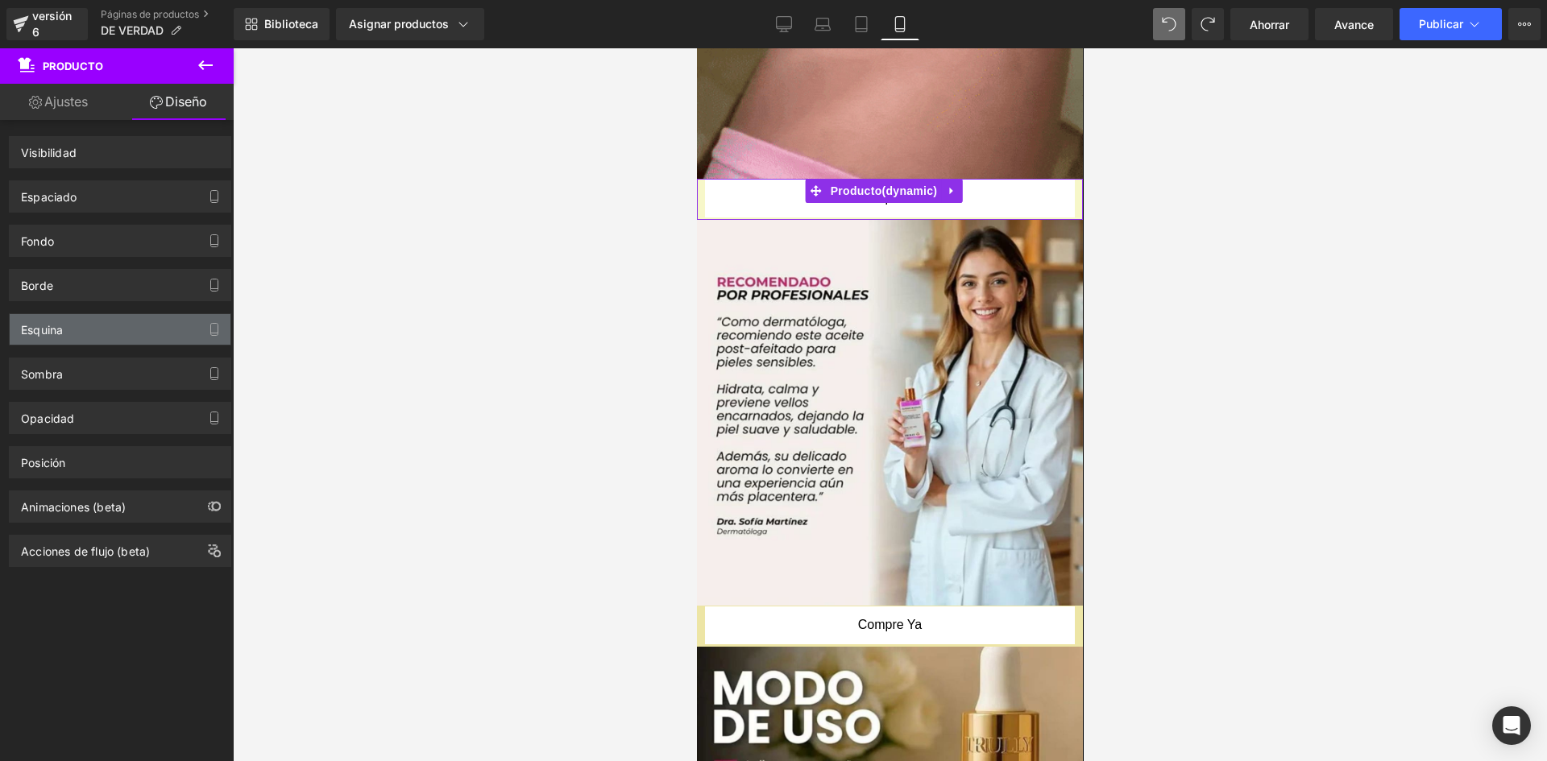
click at [55, 334] on font "Esquina" at bounding box center [42, 330] width 42 height 14
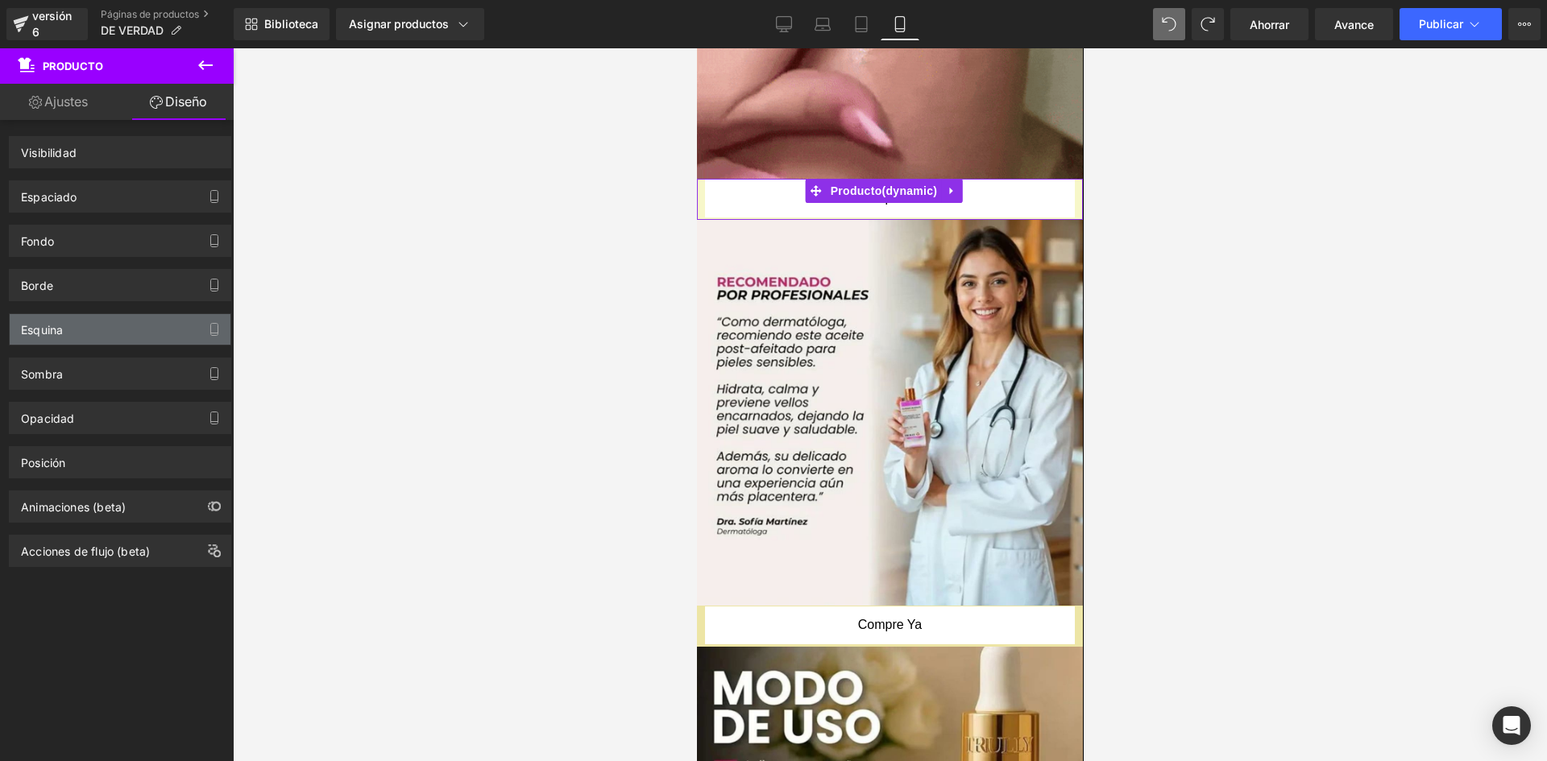
click at [55, 333] on font "Esquina" at bounding box center [42, 330] width 42 height 14
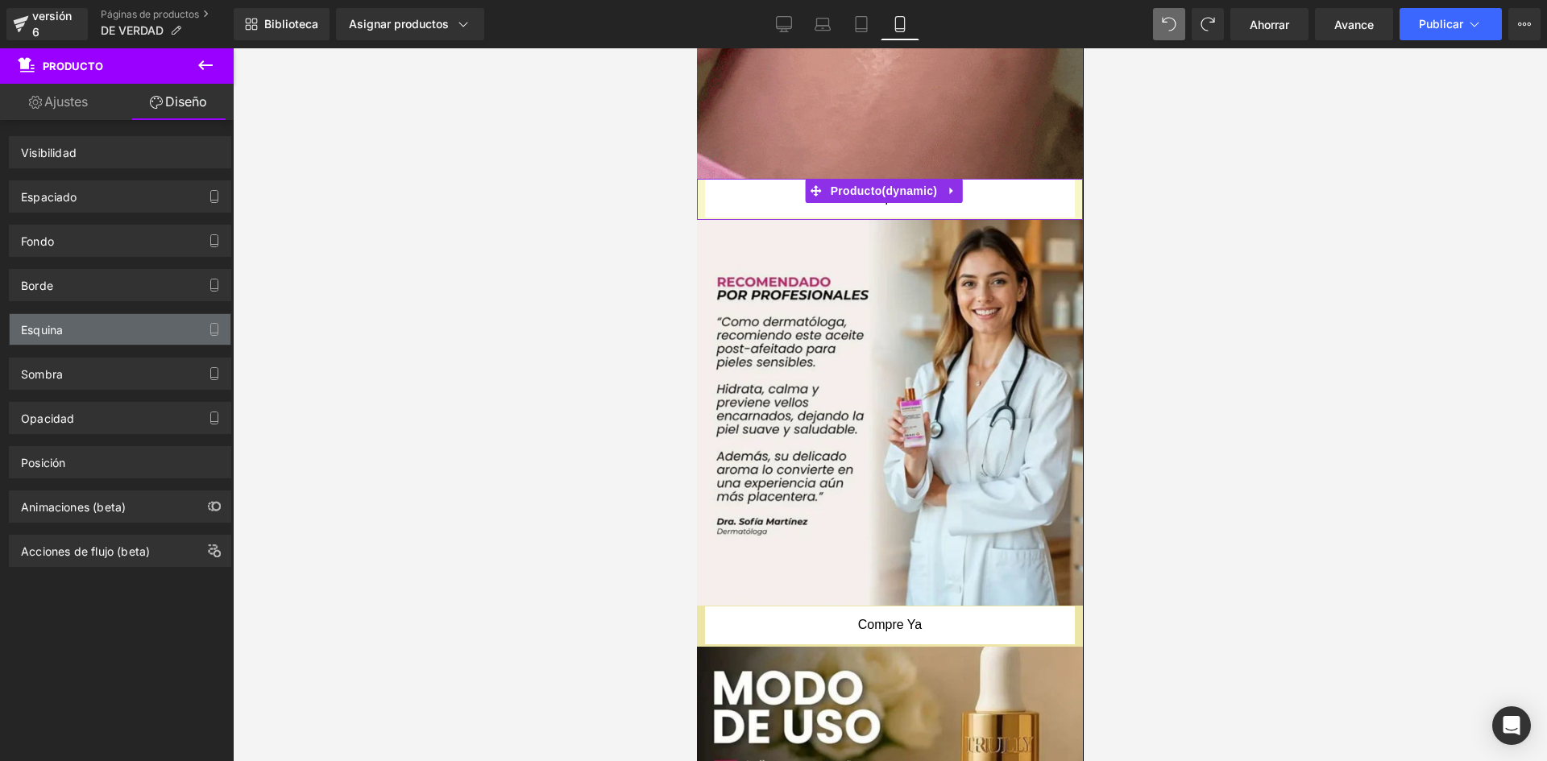
click at [55, 331] on font "Esquina" at bounding box center [42, 330] width 42 height 14
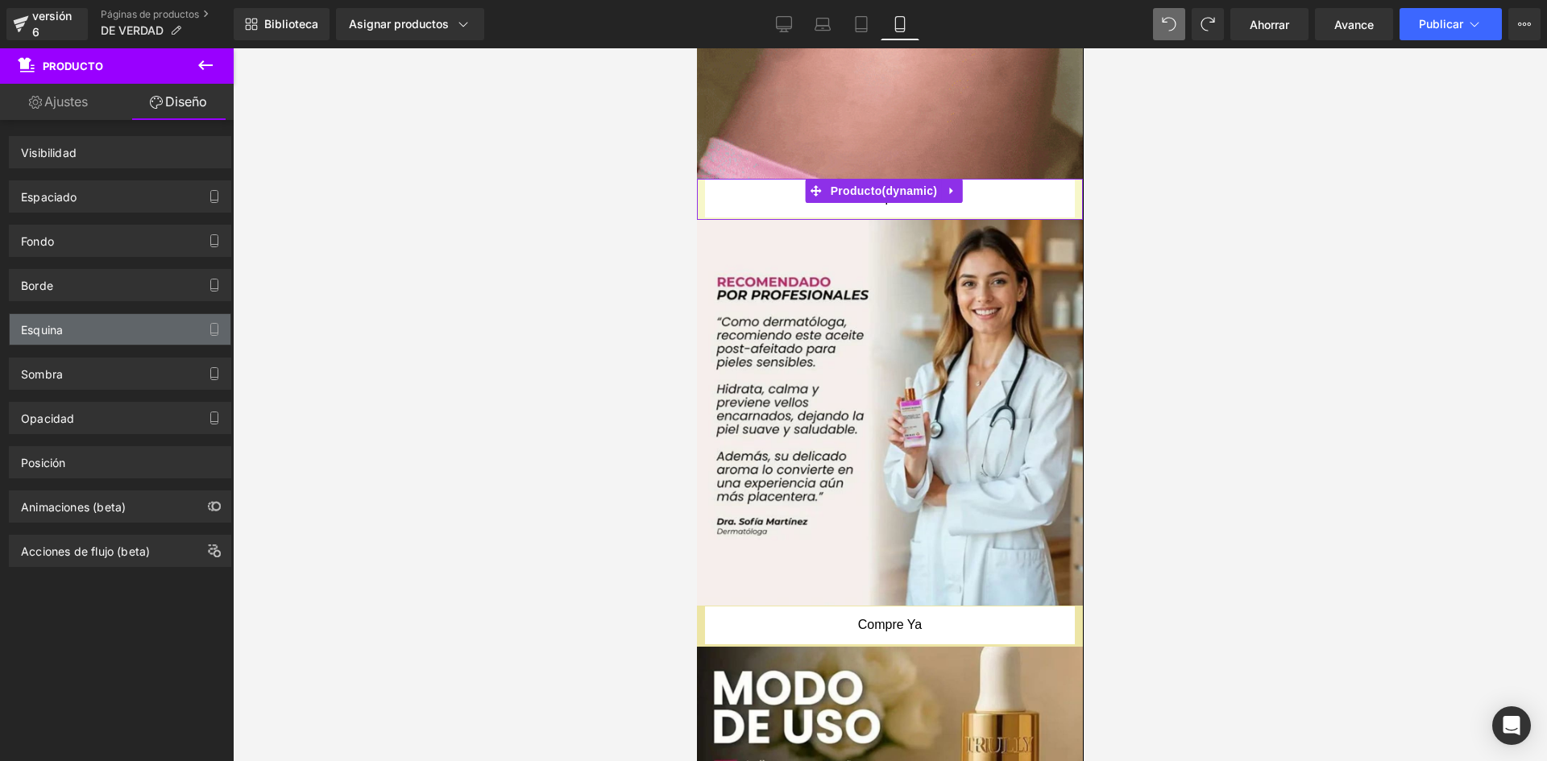
click at [55, 331] on font "Esquina" at bounding box center [42, 330] width 42 height 14
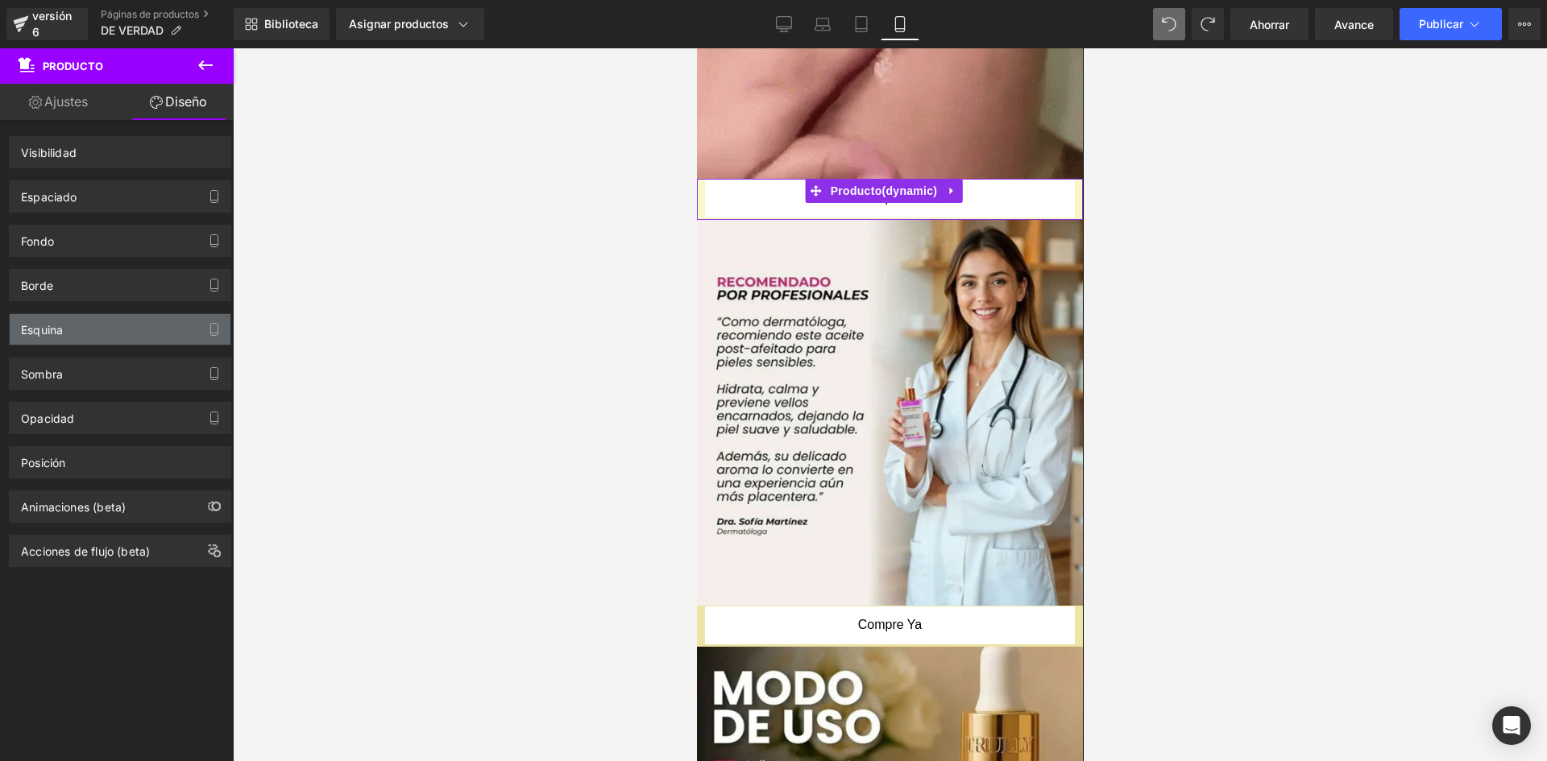
click at [55, 331] on font "Esquina" at bounding box center [42, 330] width 42 height 14
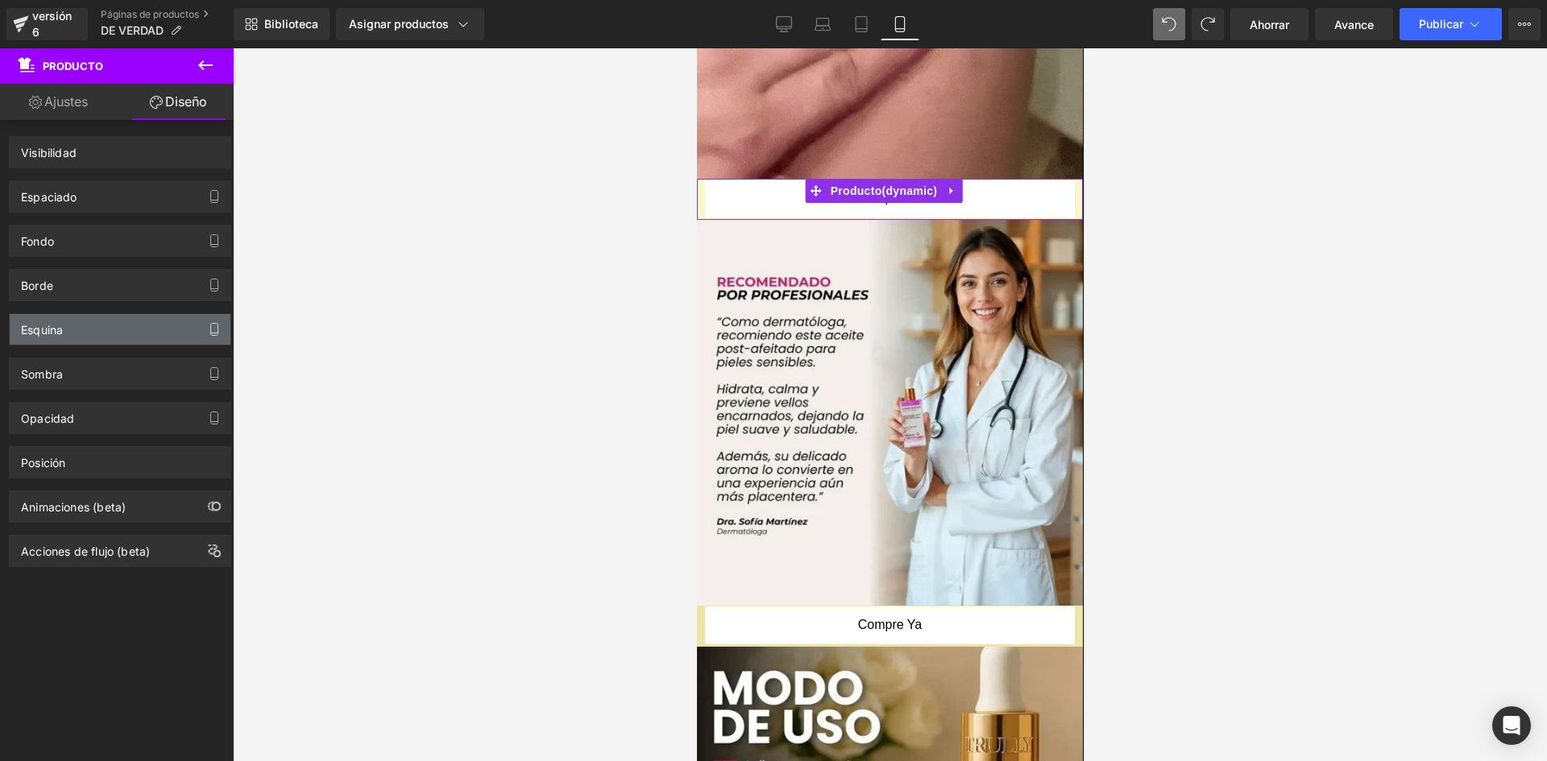
click at [208, 326] on icon "button" at bounding box center [214, 329] width 13 height 13
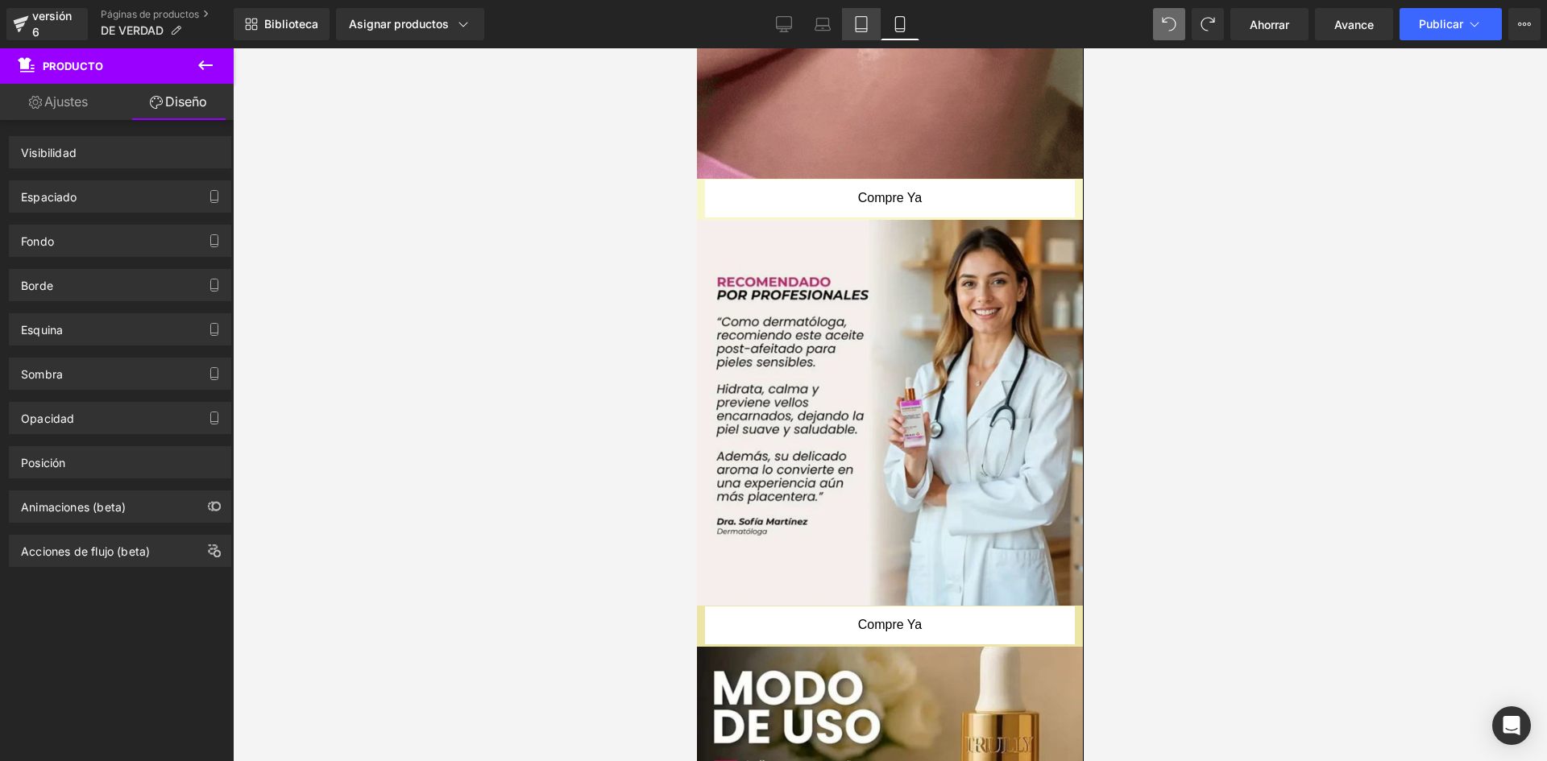
click at [863, 23] on icon at bounding box center [861, 24] width 16 height 16
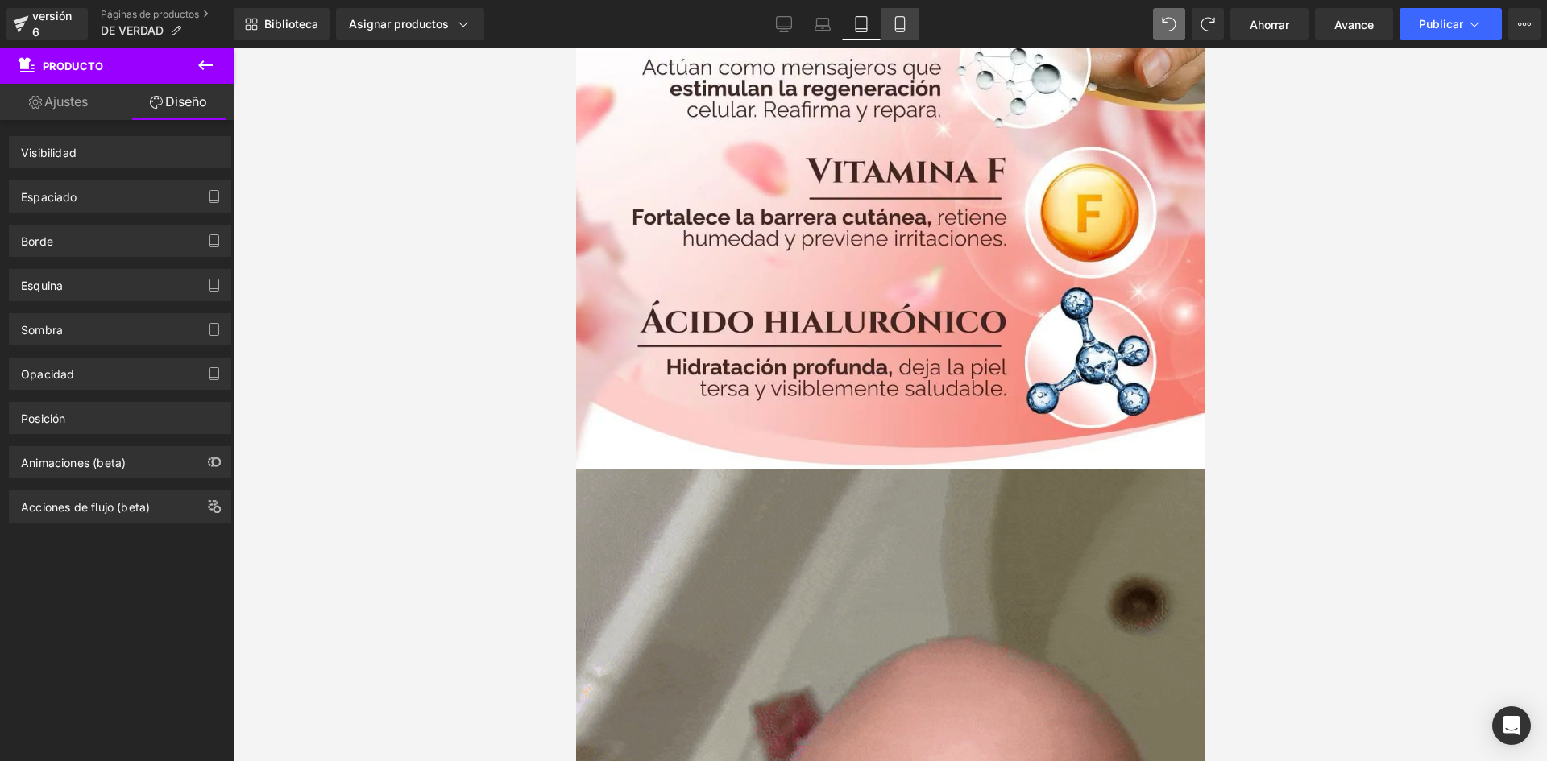
scroll to position [2443, 0]
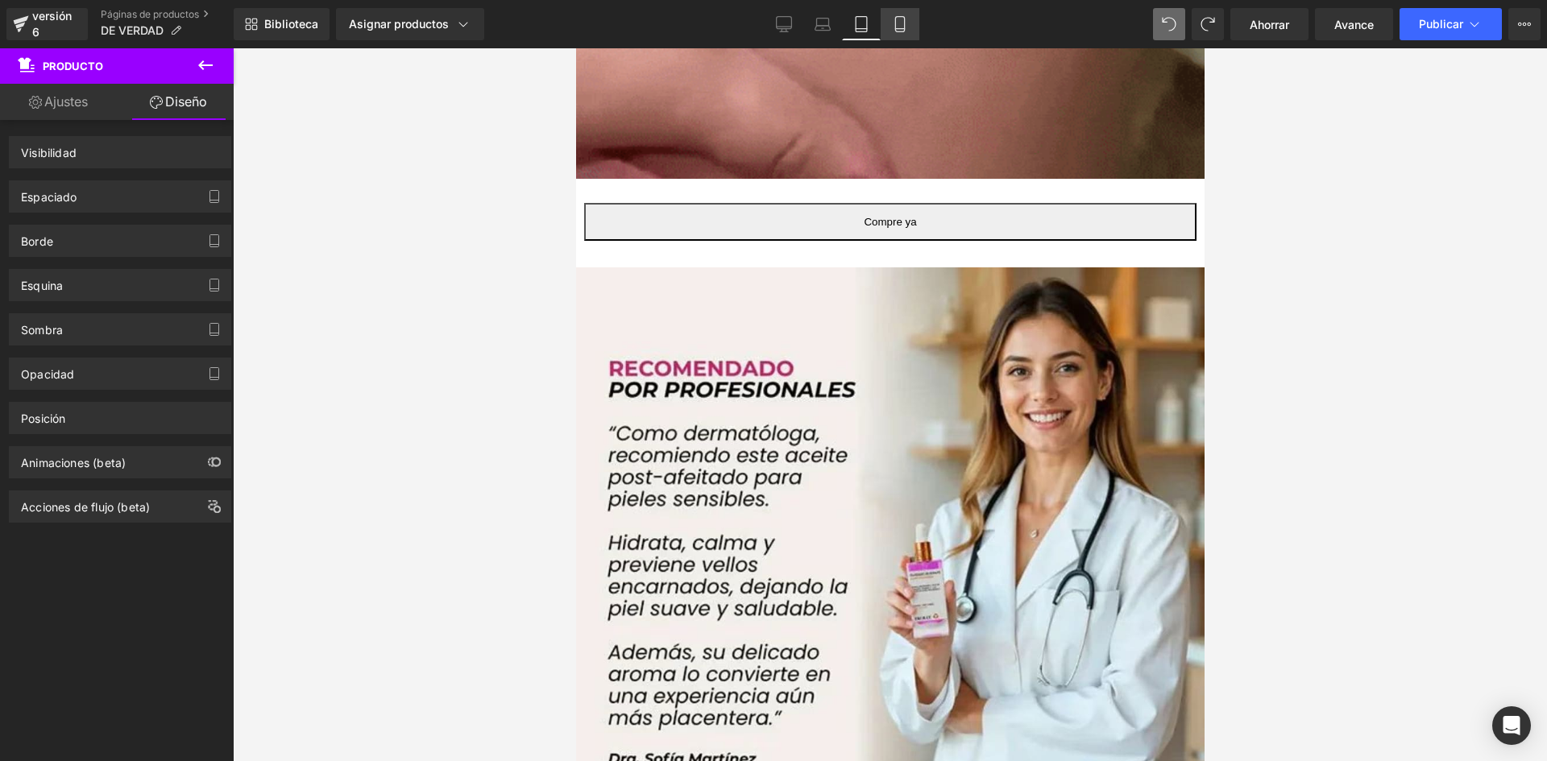
click at [909, 21] on link "Móvil" at bounding box center [900, 24] width 39 height 32
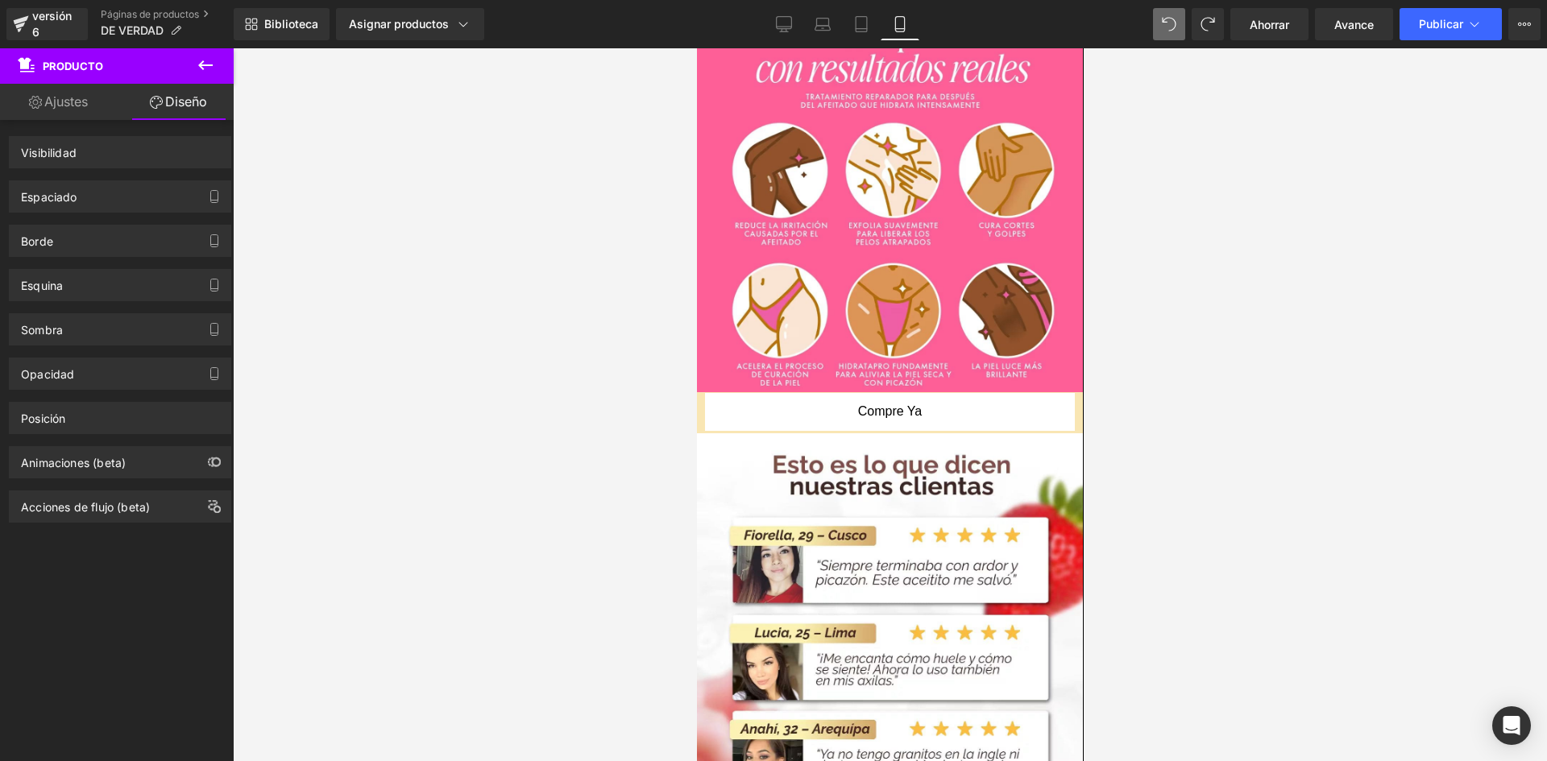
scroll to position [1417, 0]
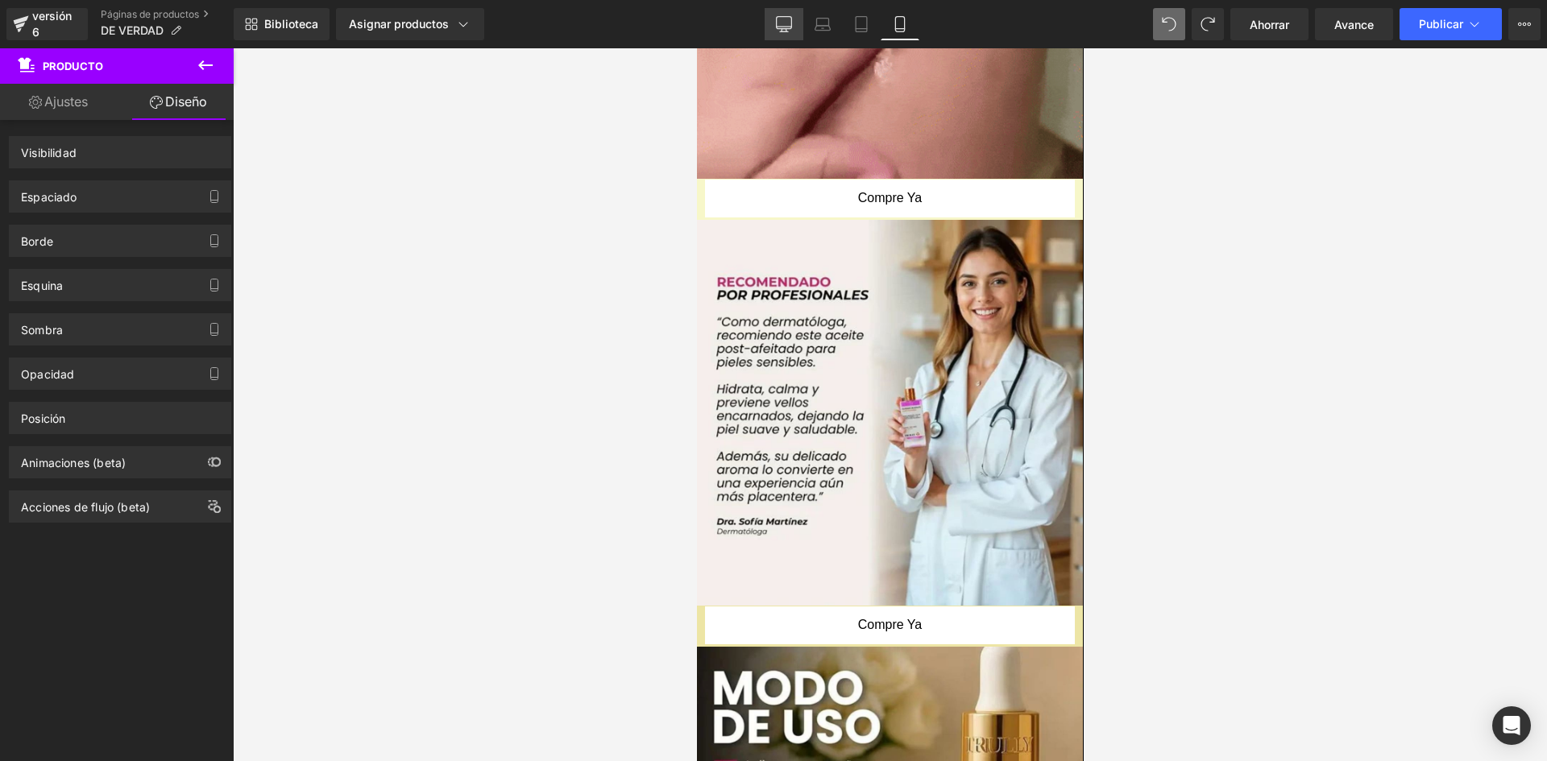
click at [784, 22] on icon at bounding box center [784, 24] width 16 height 16
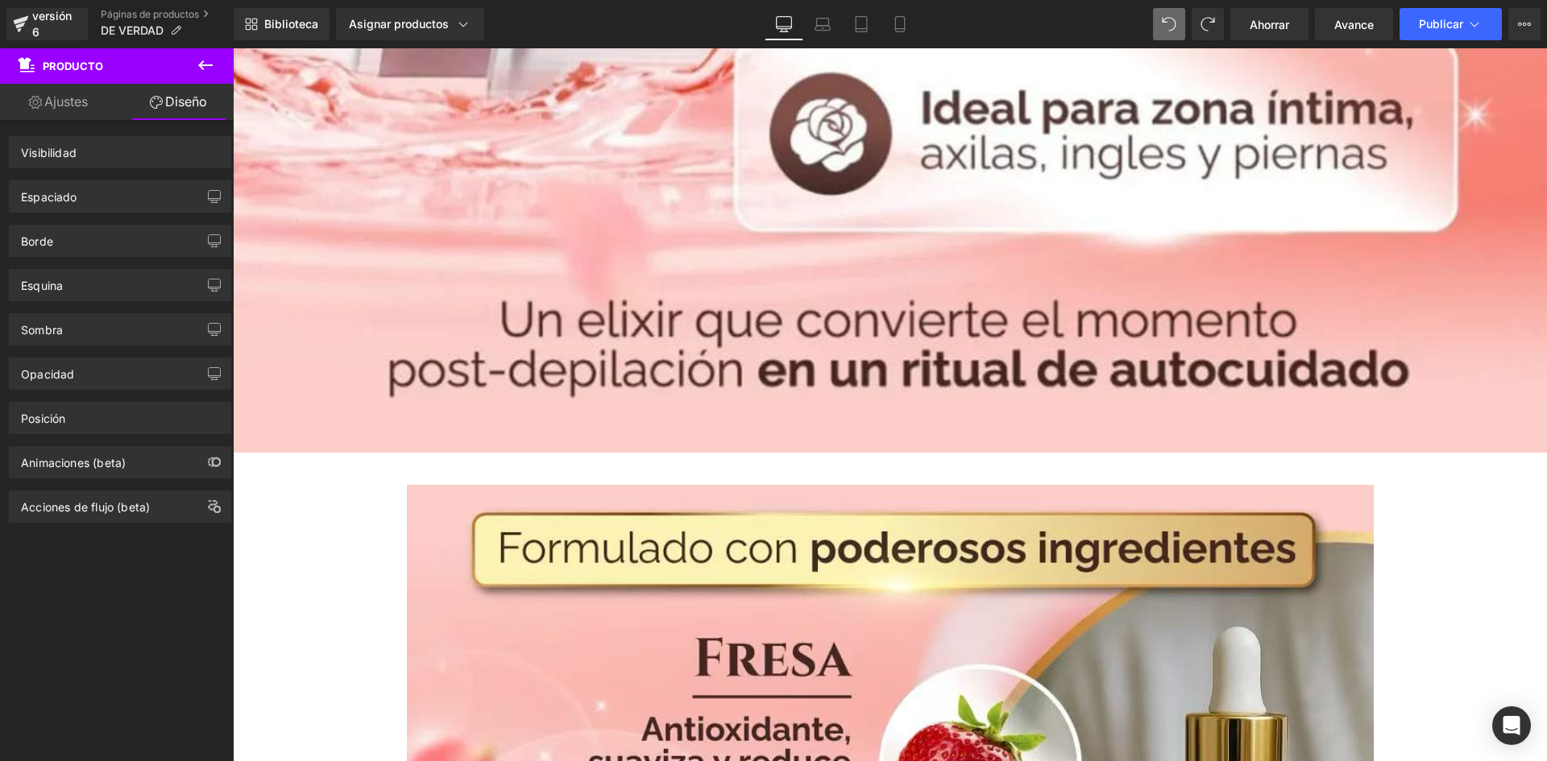
scroll to position [4305, 0]
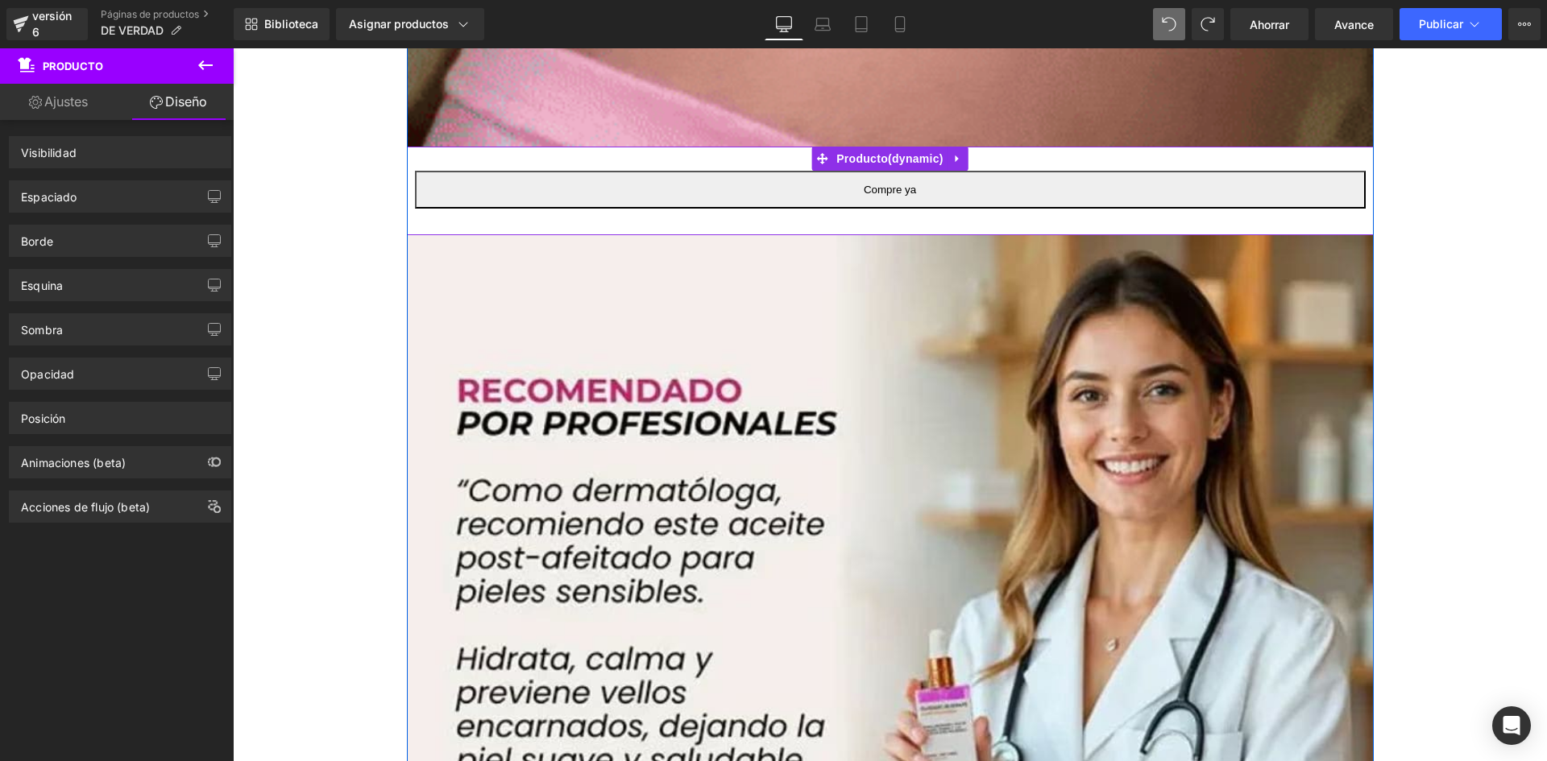
click at [431, 218] on div "Compre ya (P) Botón de pago dinámico Producto" at bounding box center [890, 191] width 967 height 89
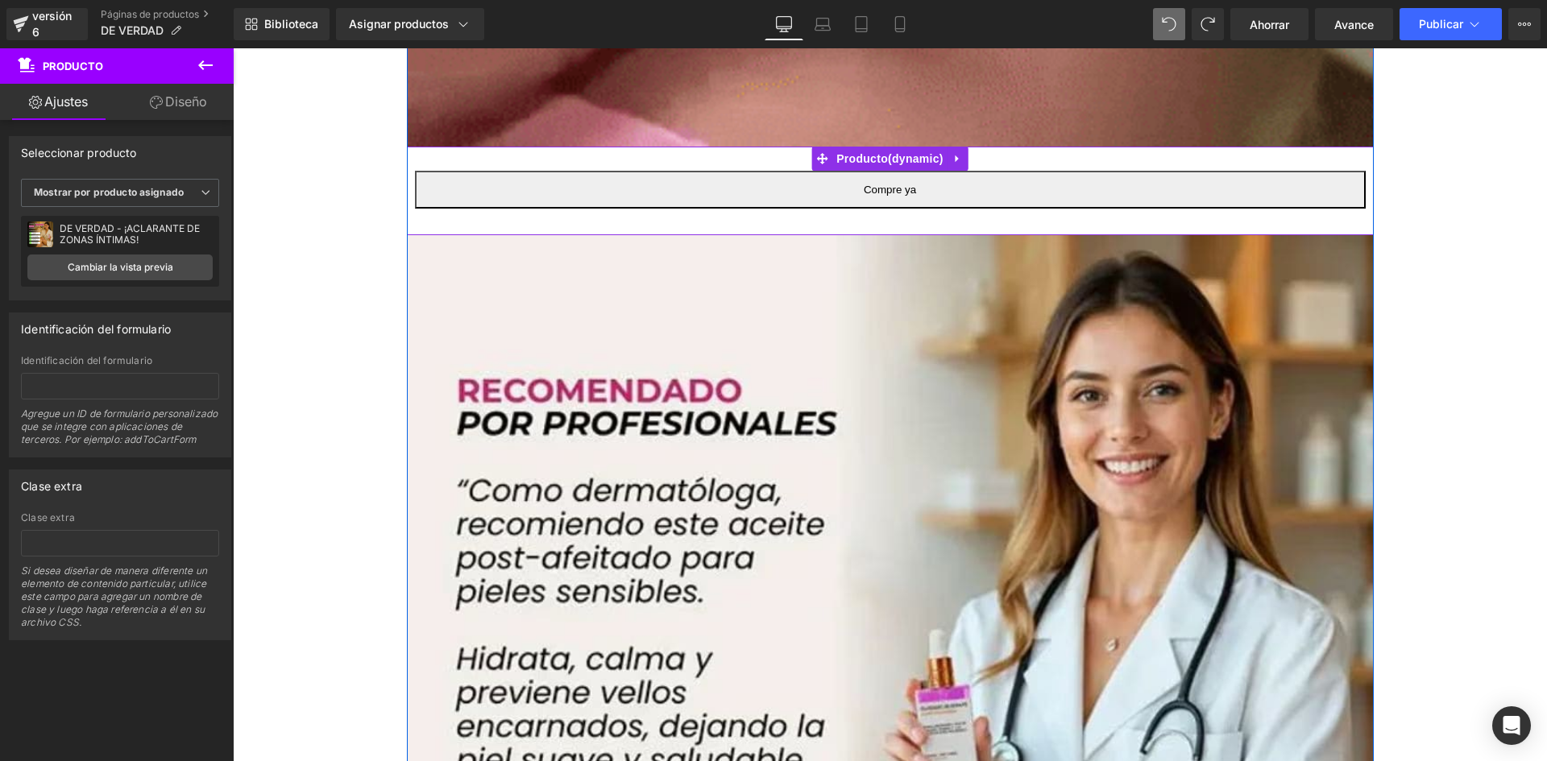
click at [431, 218] on div "Compre ya (P) Botón de pago dinámico Producto" at bounding box center [890, 191] width 967 height 89
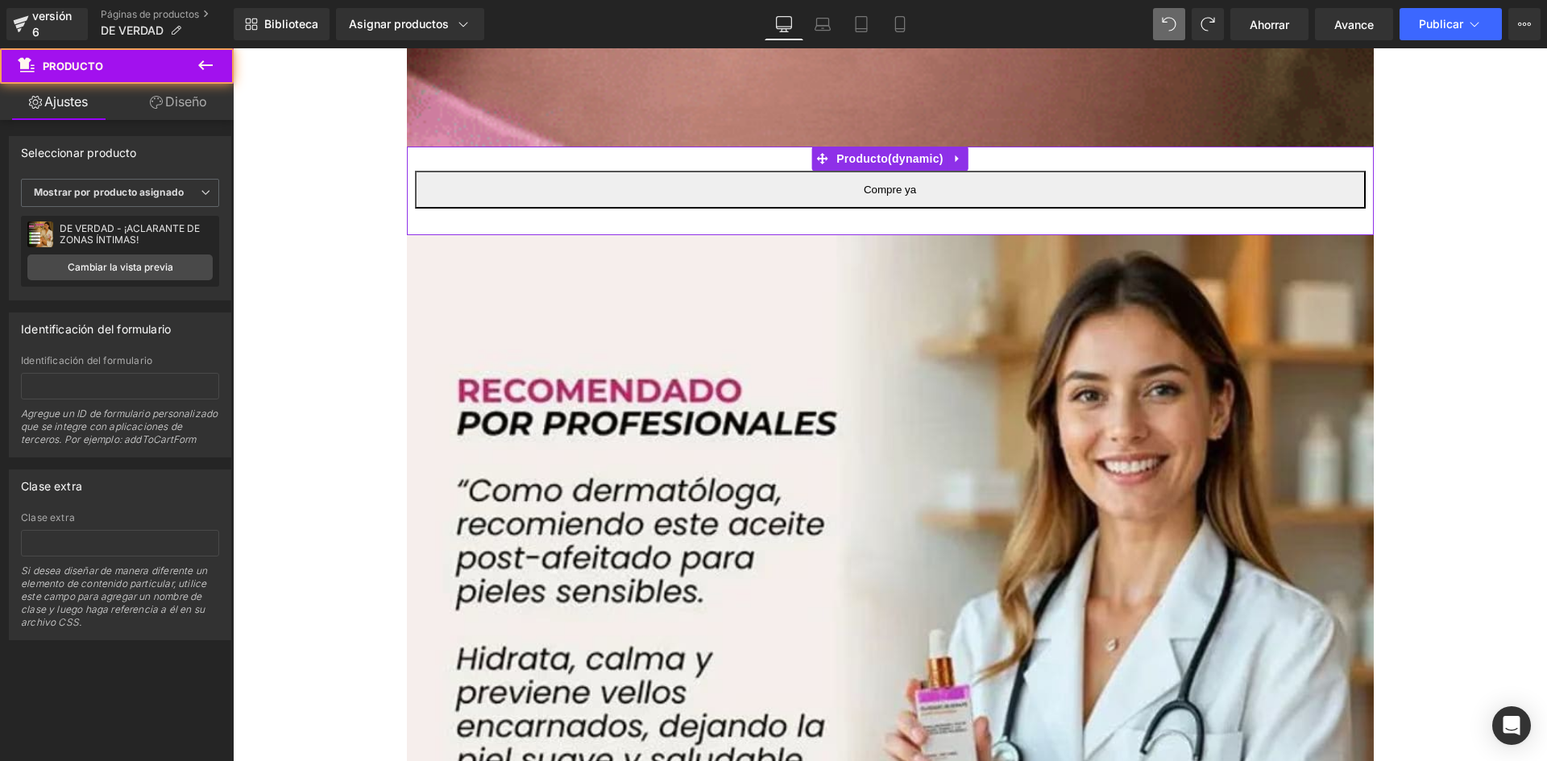
click at [139, 108] on link "Diseño" at bounding box center [178, 102] width 117 height 36
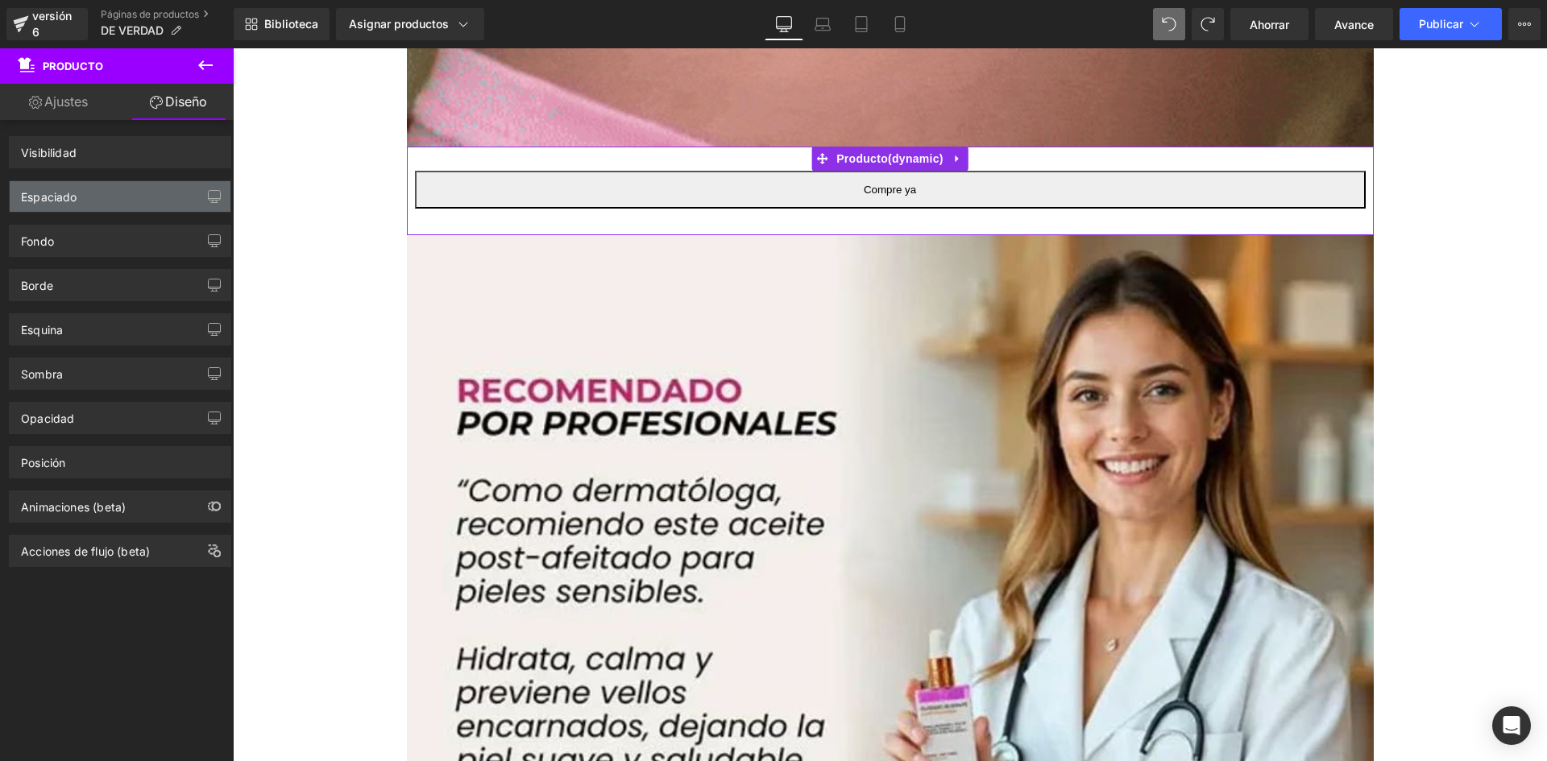
click at [59, 211] on div "Espaciado" at bounding box center [120, 196] width 221 height 31
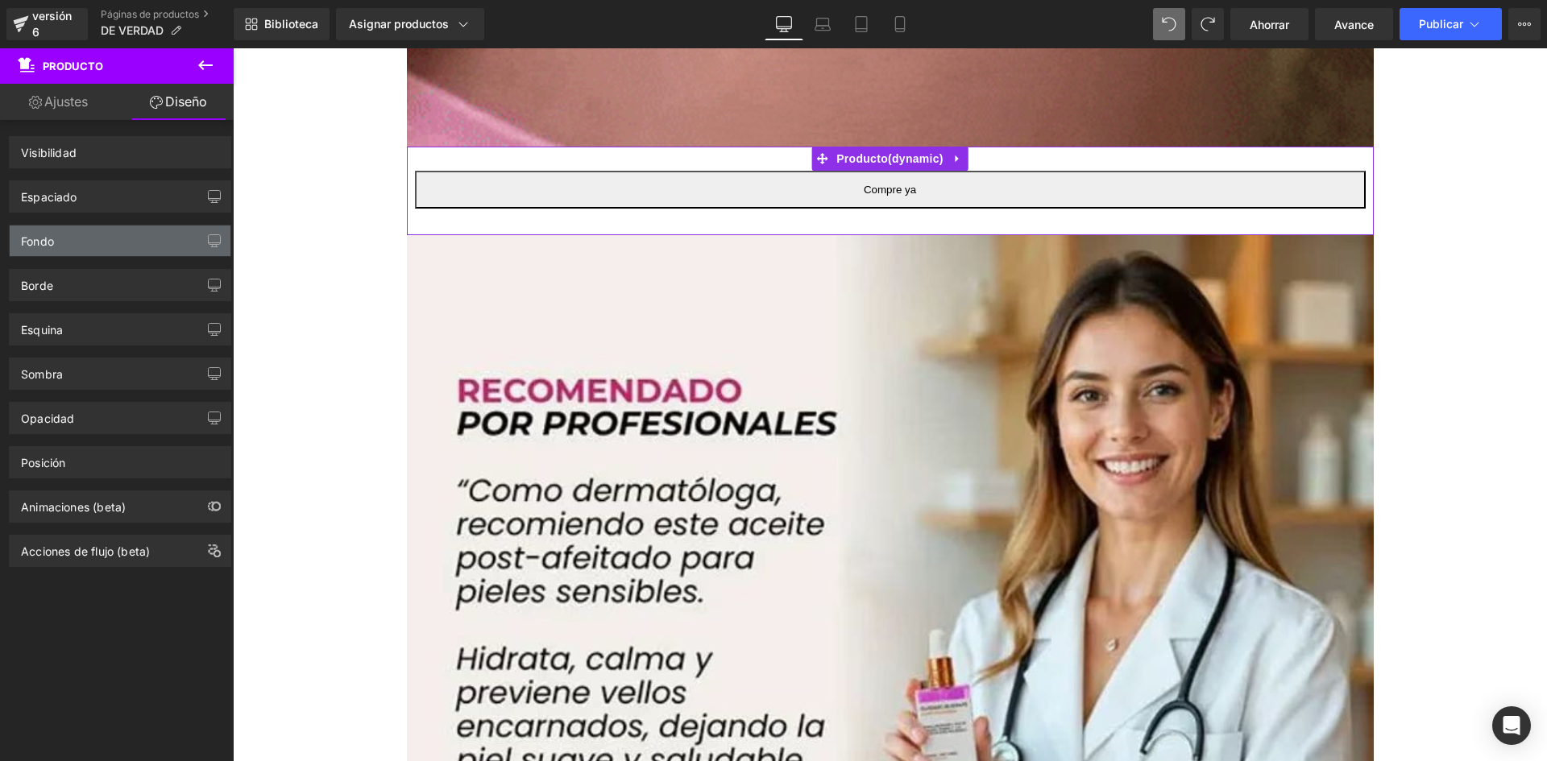
click at [54, 241] on font "Fondo" at bounding box center [37, 241] width 33 height 14
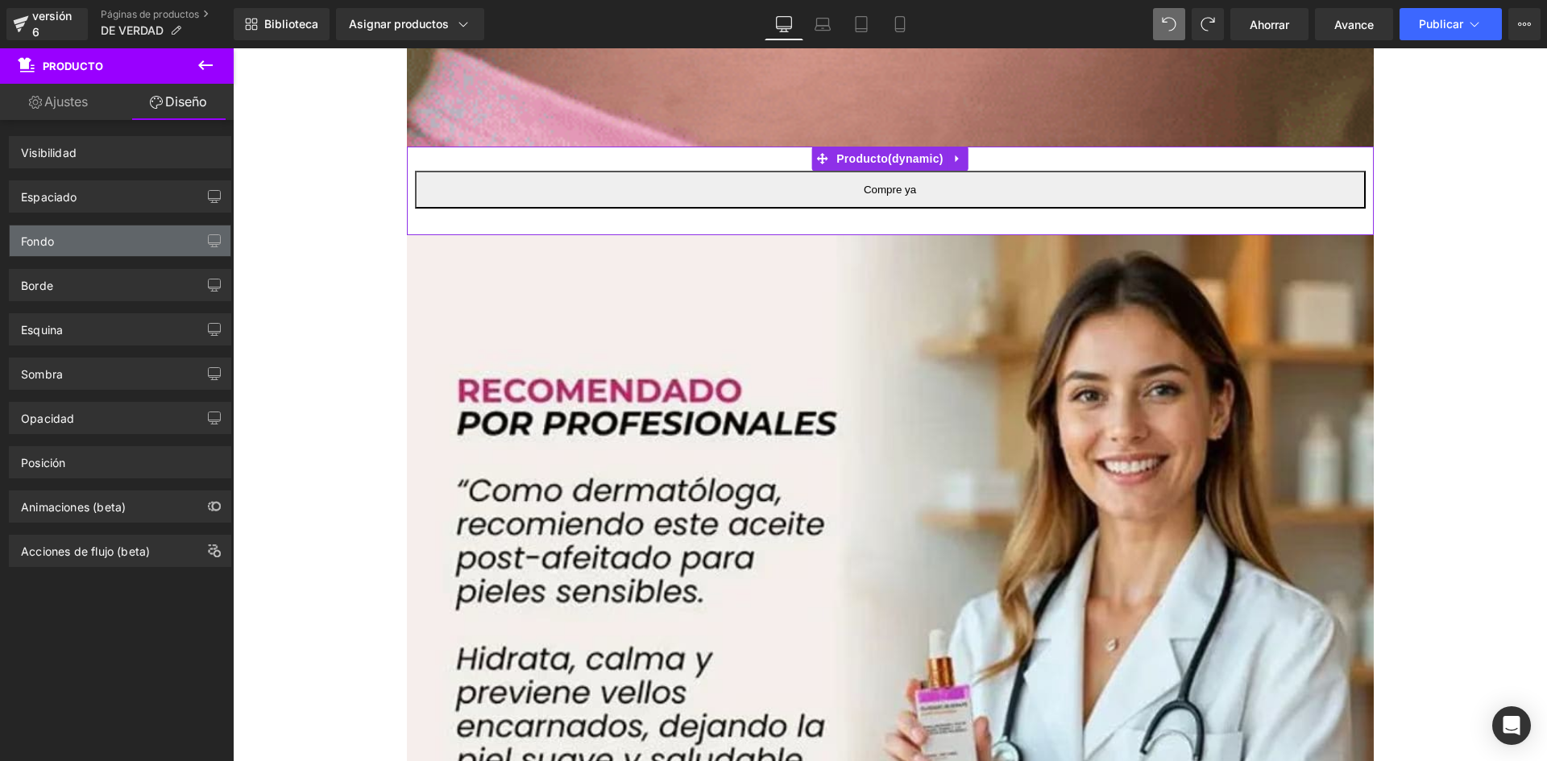
click at [54, 238] on font "Fondo" at bounding box center [37, 241] width 33 height 14
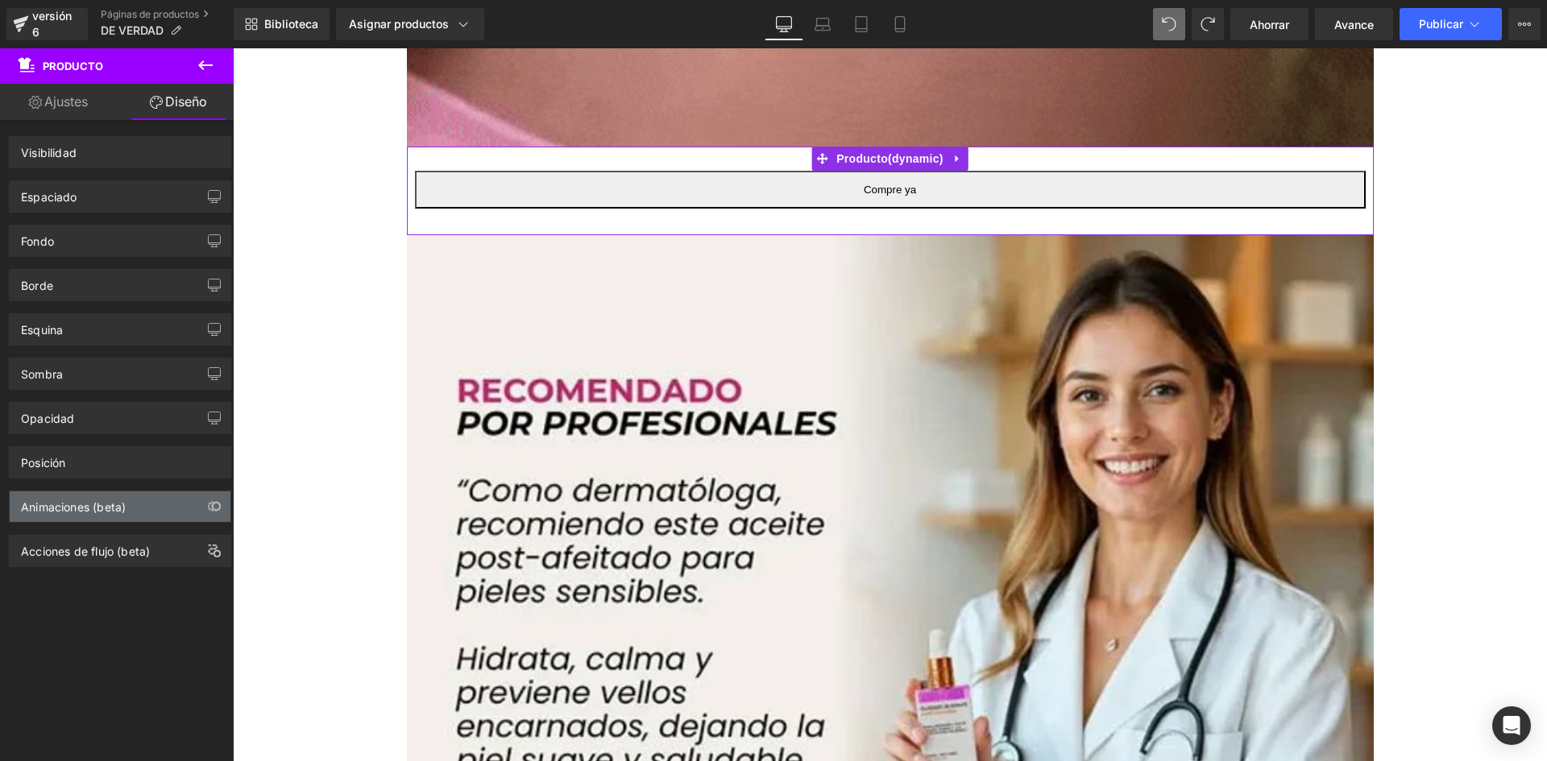
click at [88, 511] on font "Animaciones (beta)" at bounding box center [73, 507] width 105 height 14
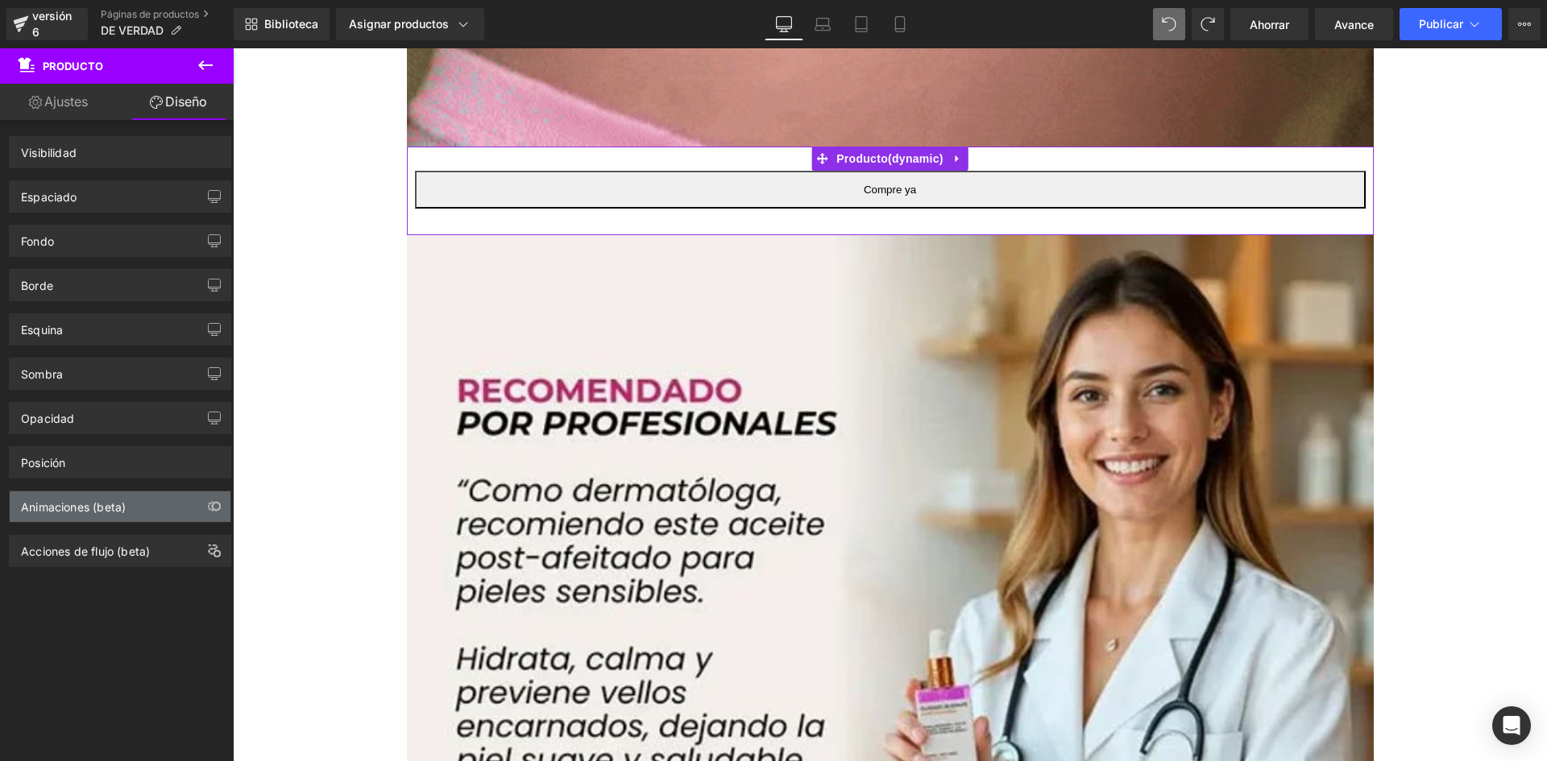
click at [87, 509] on font "Animaciones (beta)" at bounding box center [73, 507] width 105 height 14
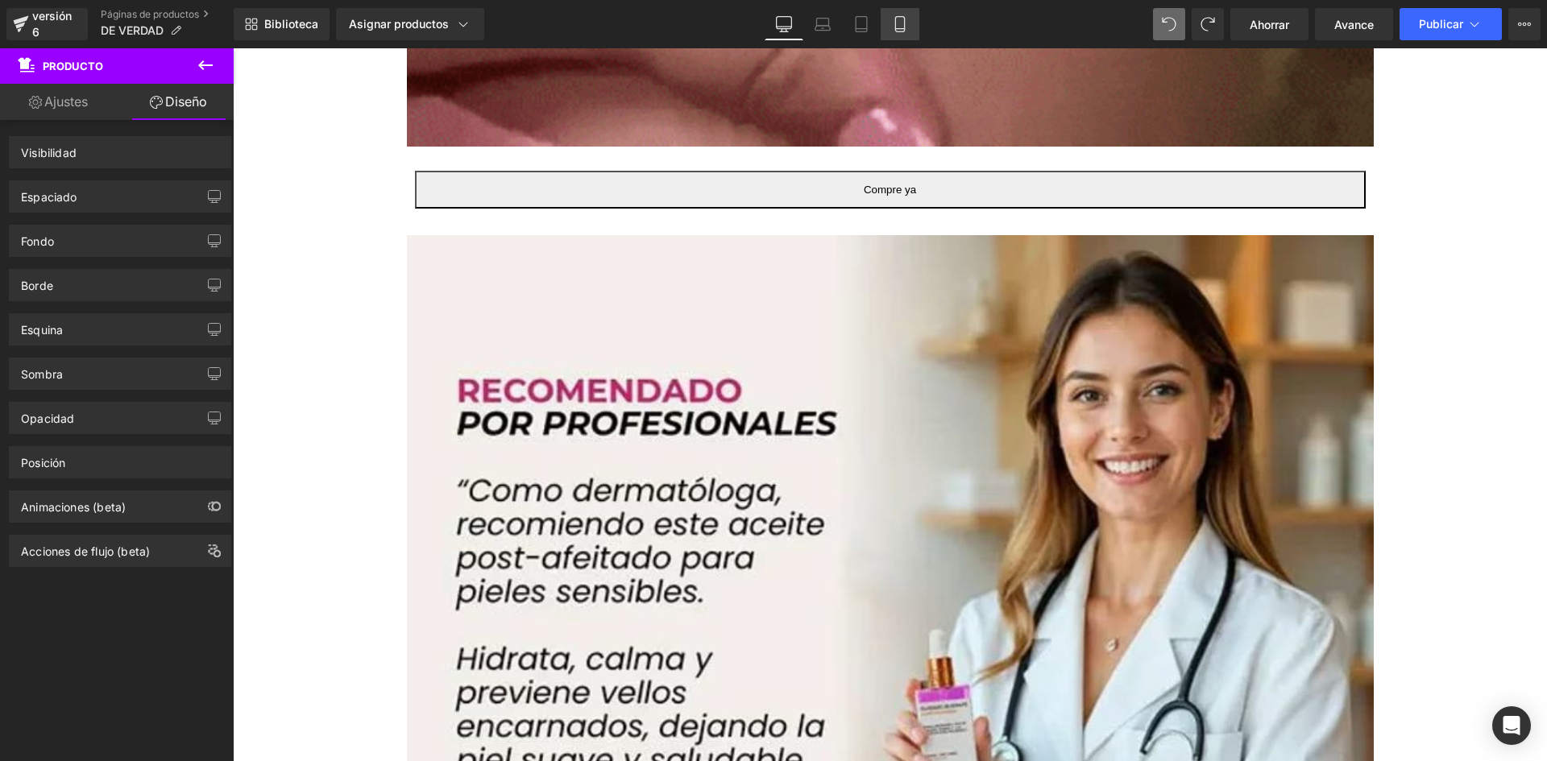
click at [895, 27] on icon at bounding box center [900, 24] width 16 height 16
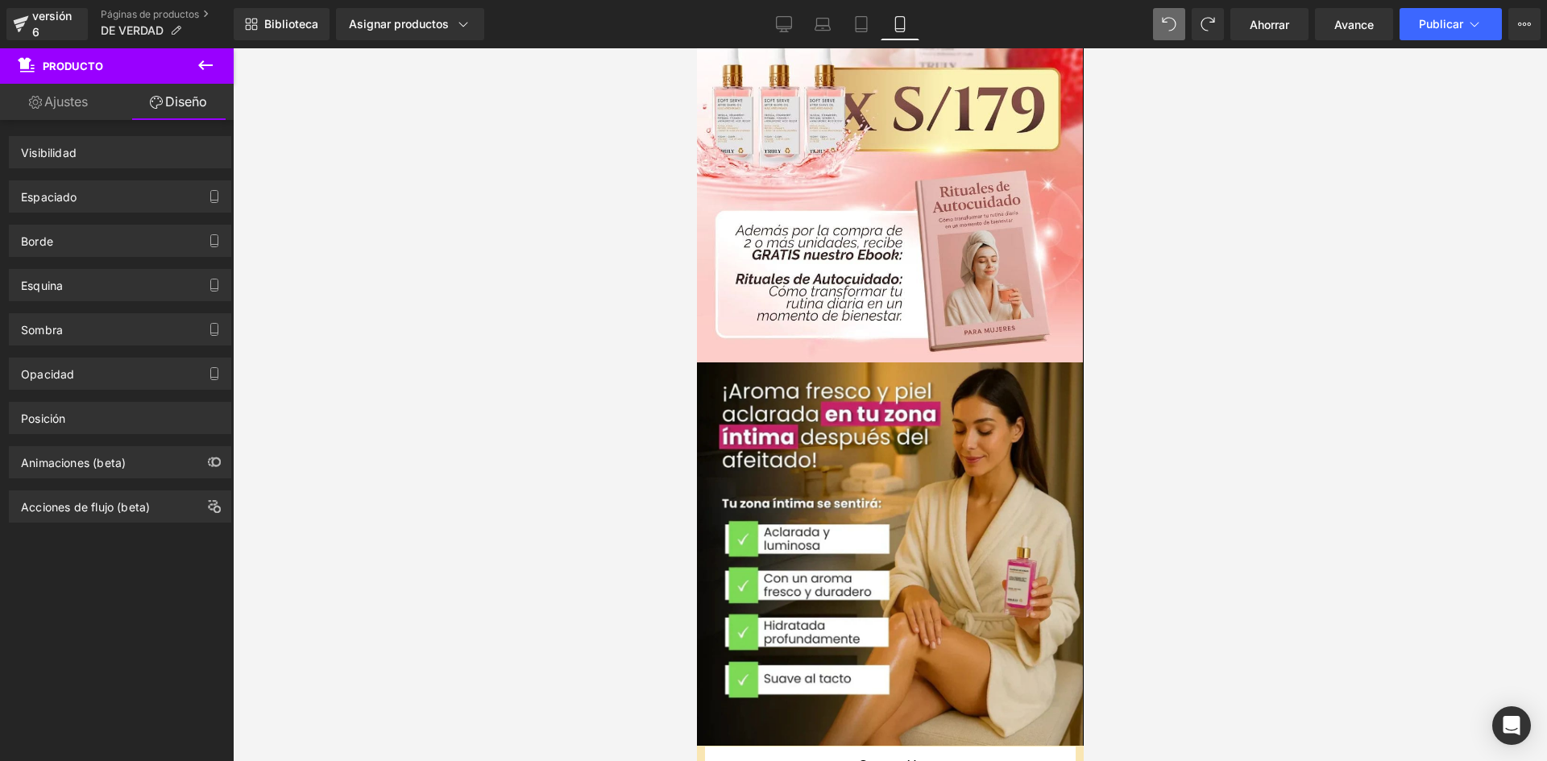
scroll to position [4648, 0]
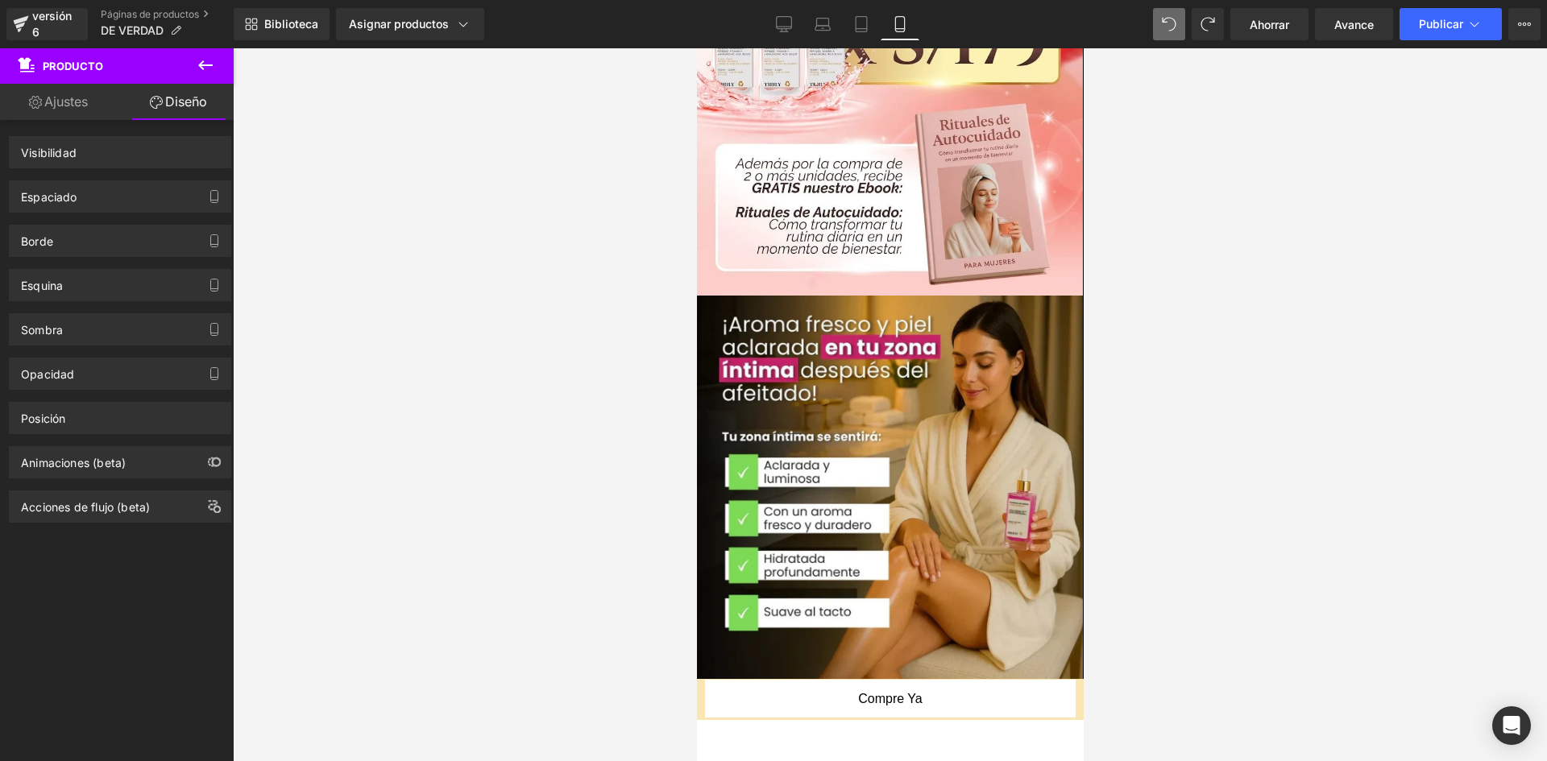
drag, startPoint x: 1076, startPoint y: 280, endPoint x: 1823, endPoint y: 721, distance: 867.3
click at [1016, 679] on div "Compre ya (P) Botón de pago dinámico Producto" at bounding box center [889, 699] width 387 height 41
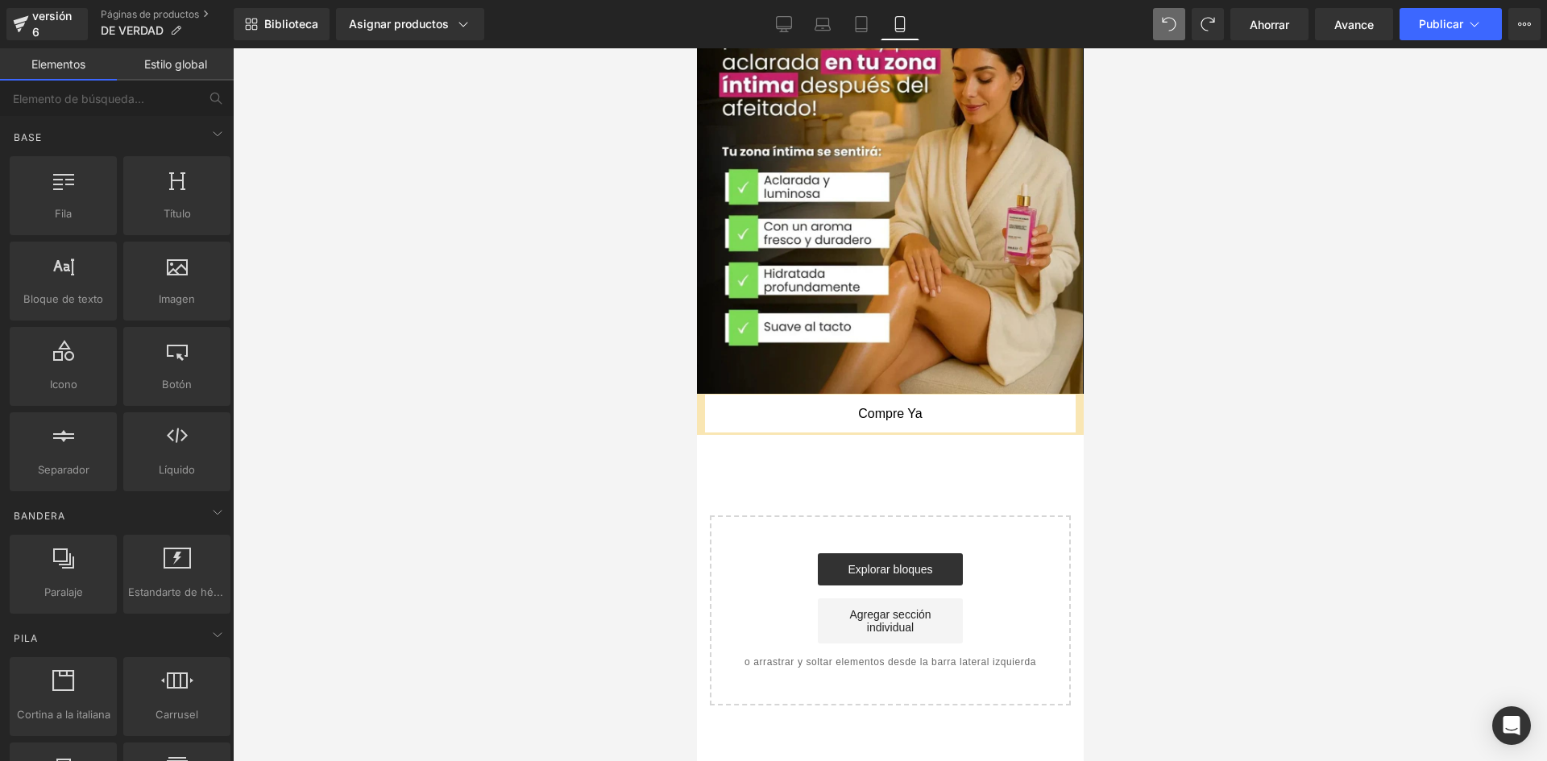
scroll to position [4821, 0]
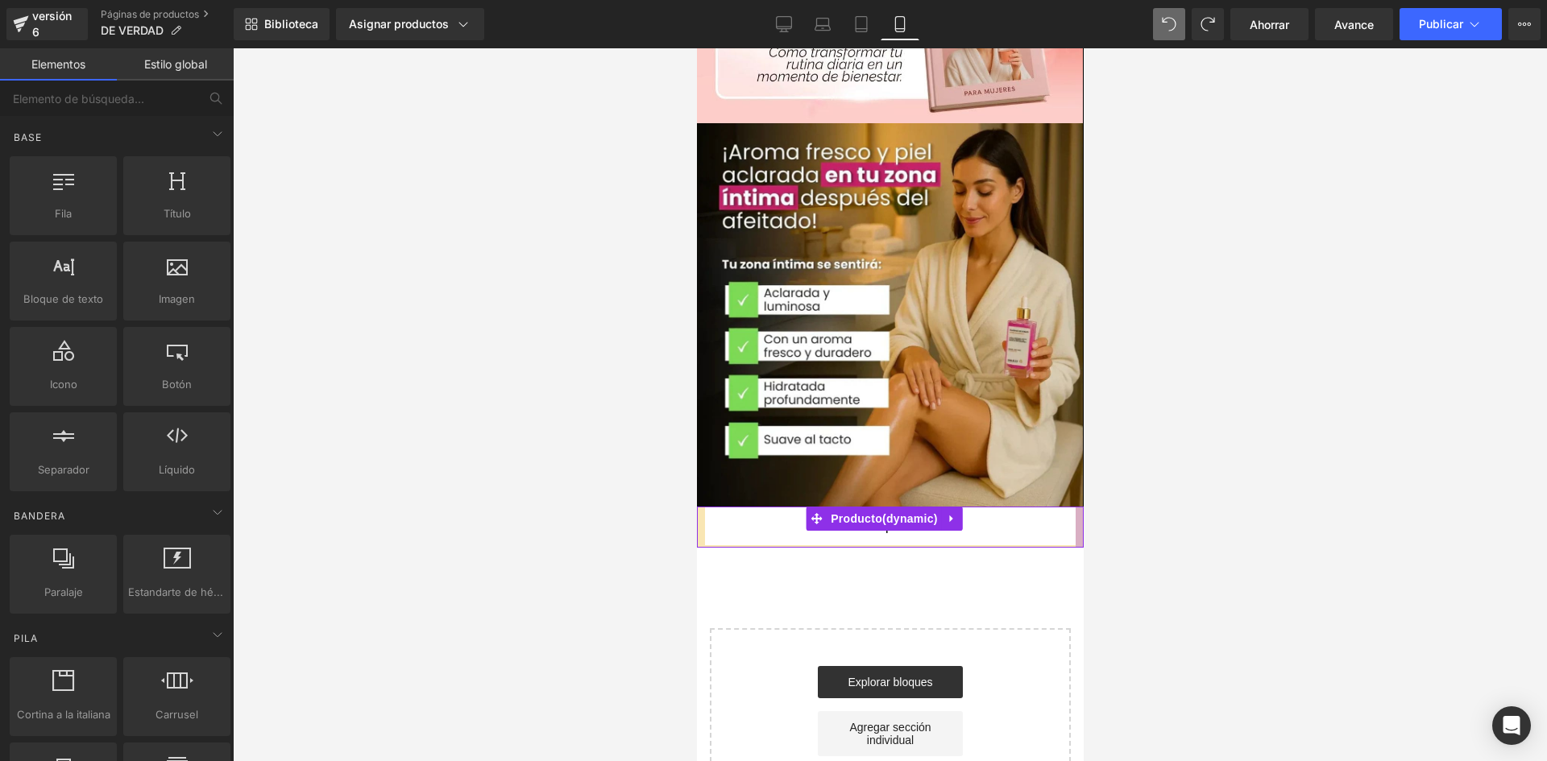
click at [1075, 507] on div at bounding box center [1079, 527] width 8 height 41
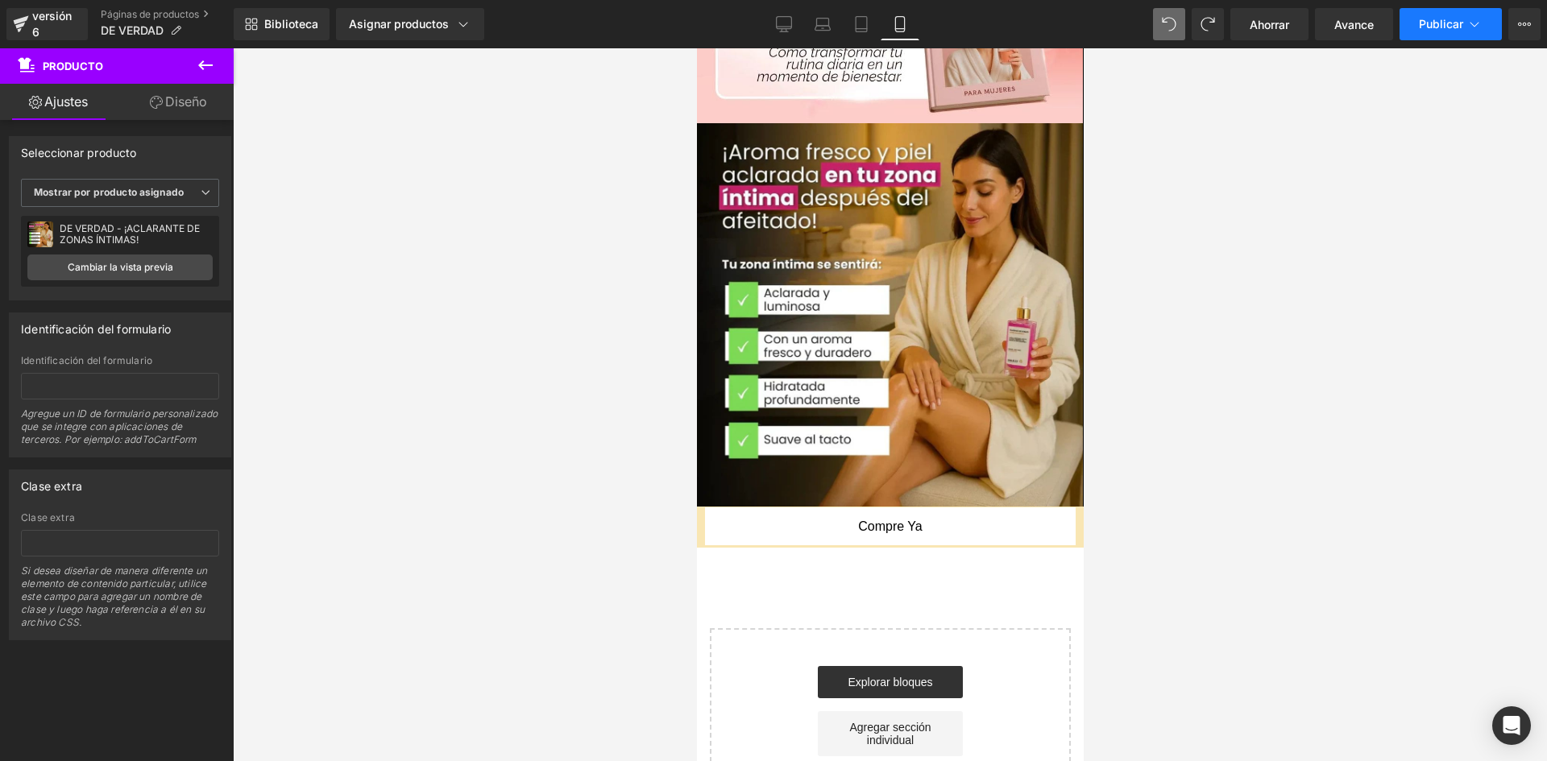
click at [1447, 36] on button "Publicar" at bounding box center [1451, 24] width 102 height 32
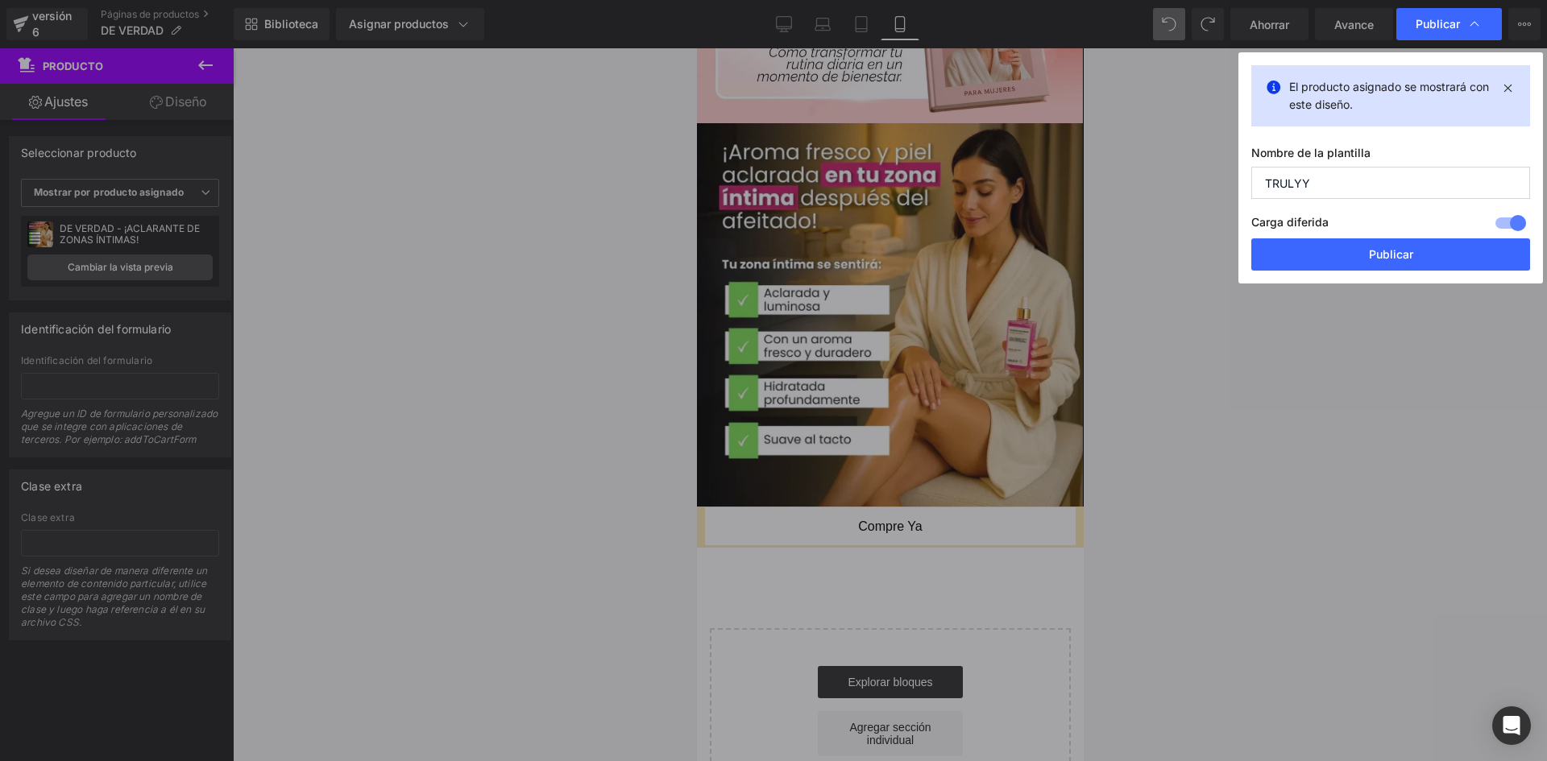
click at [1355, 265] on button "Publicar" at bounding box center [1390, 255] width 279 height 32
